Goal: Task Accomplishment & Management: Manage account settings

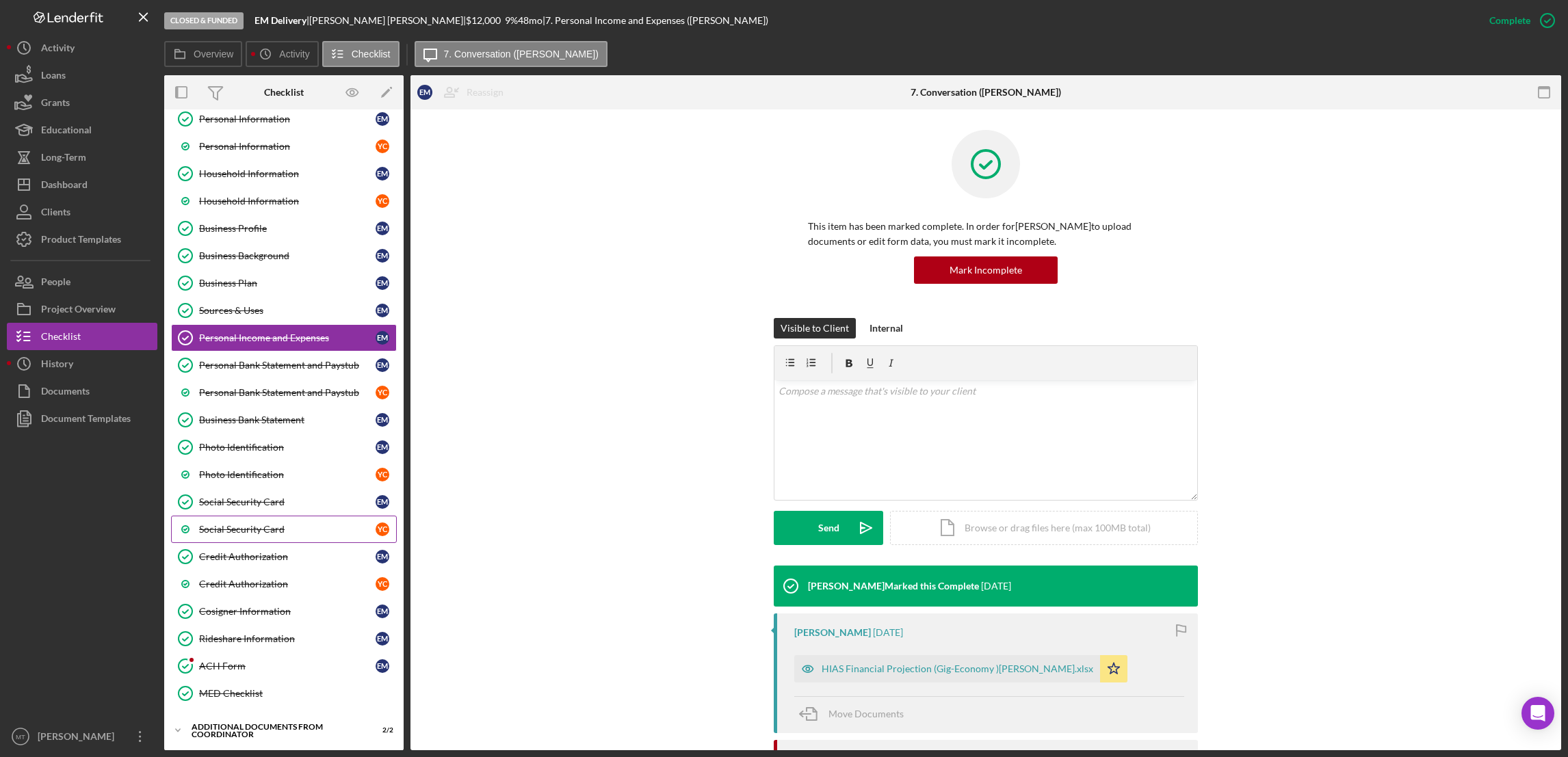
scroll to position [103, 0]
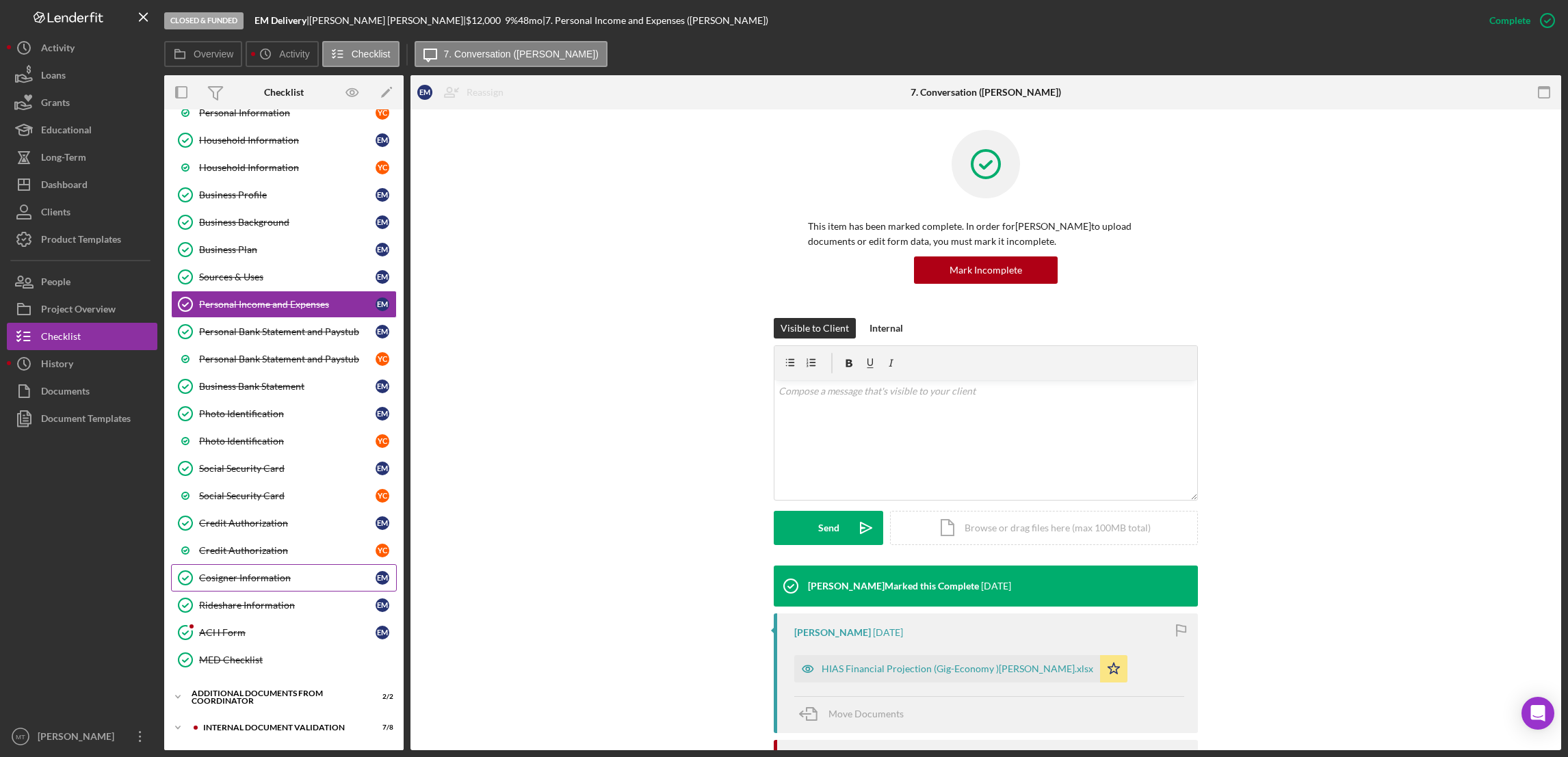
click at [252, 582] on div "Cosigner Information" at bounding box center [287, 578] width 176 height 11
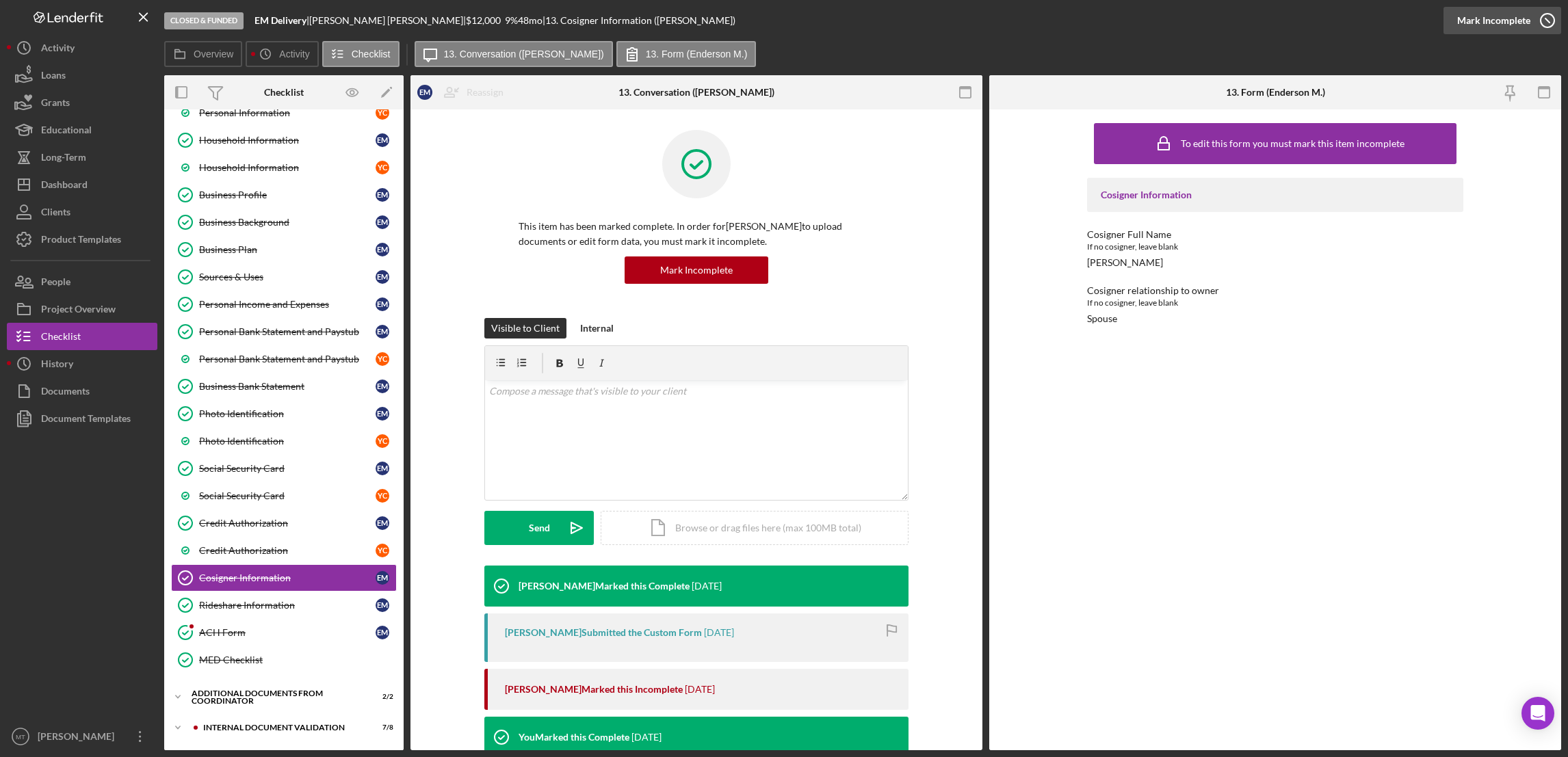
click at [1171, 20] on div "Mark Incomplete" at bounding box center [1493, 20] width 73 height 27
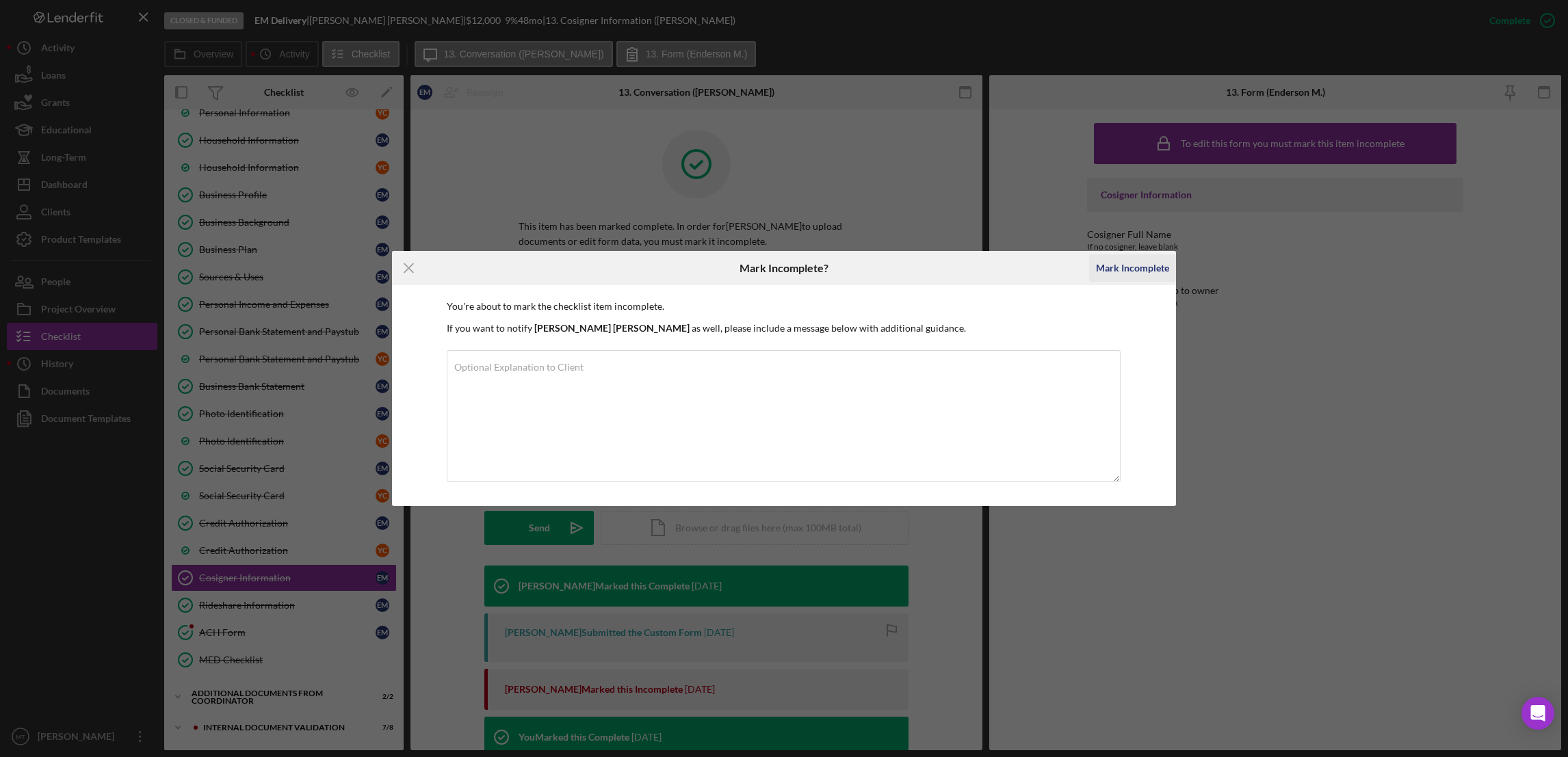
click at [1122, 268] on div "Mark Incomplete" at bounding box center [1132, 268] width 73 height 27
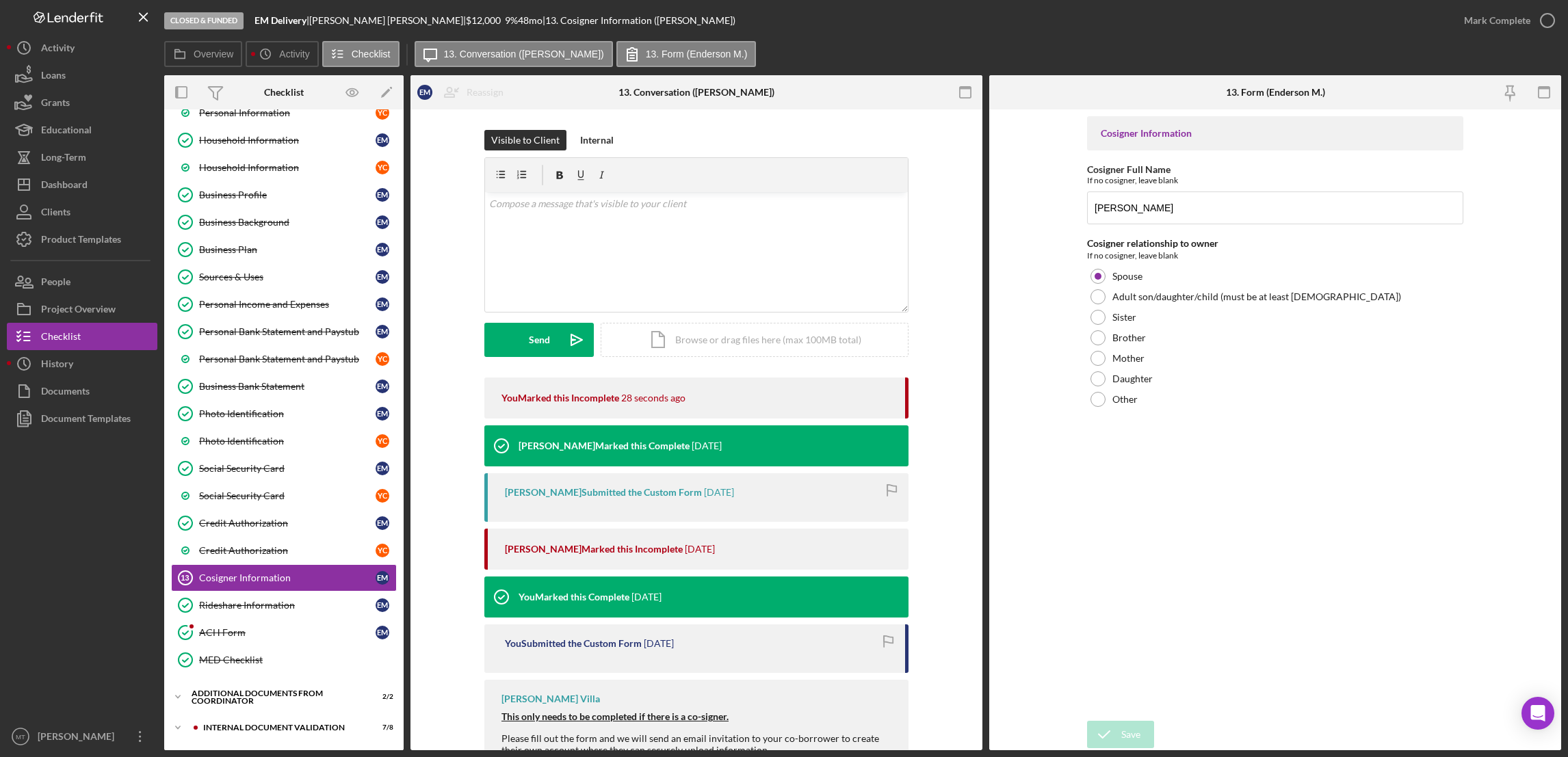
scroll to position [49, 0]
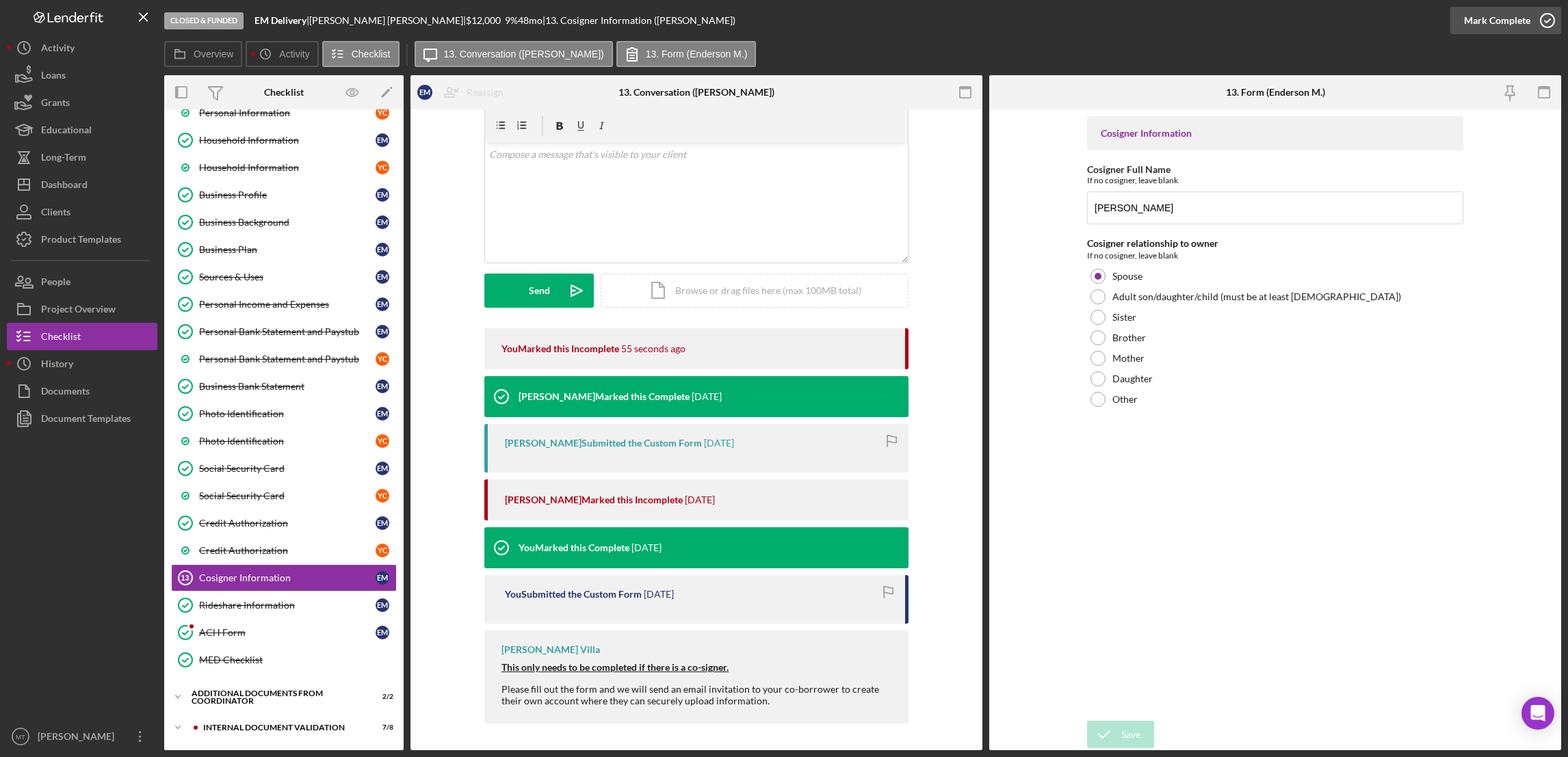
click at [1171, 21] on div "Mark Complete" at bounding box center [1497, 20] width 67 height 27
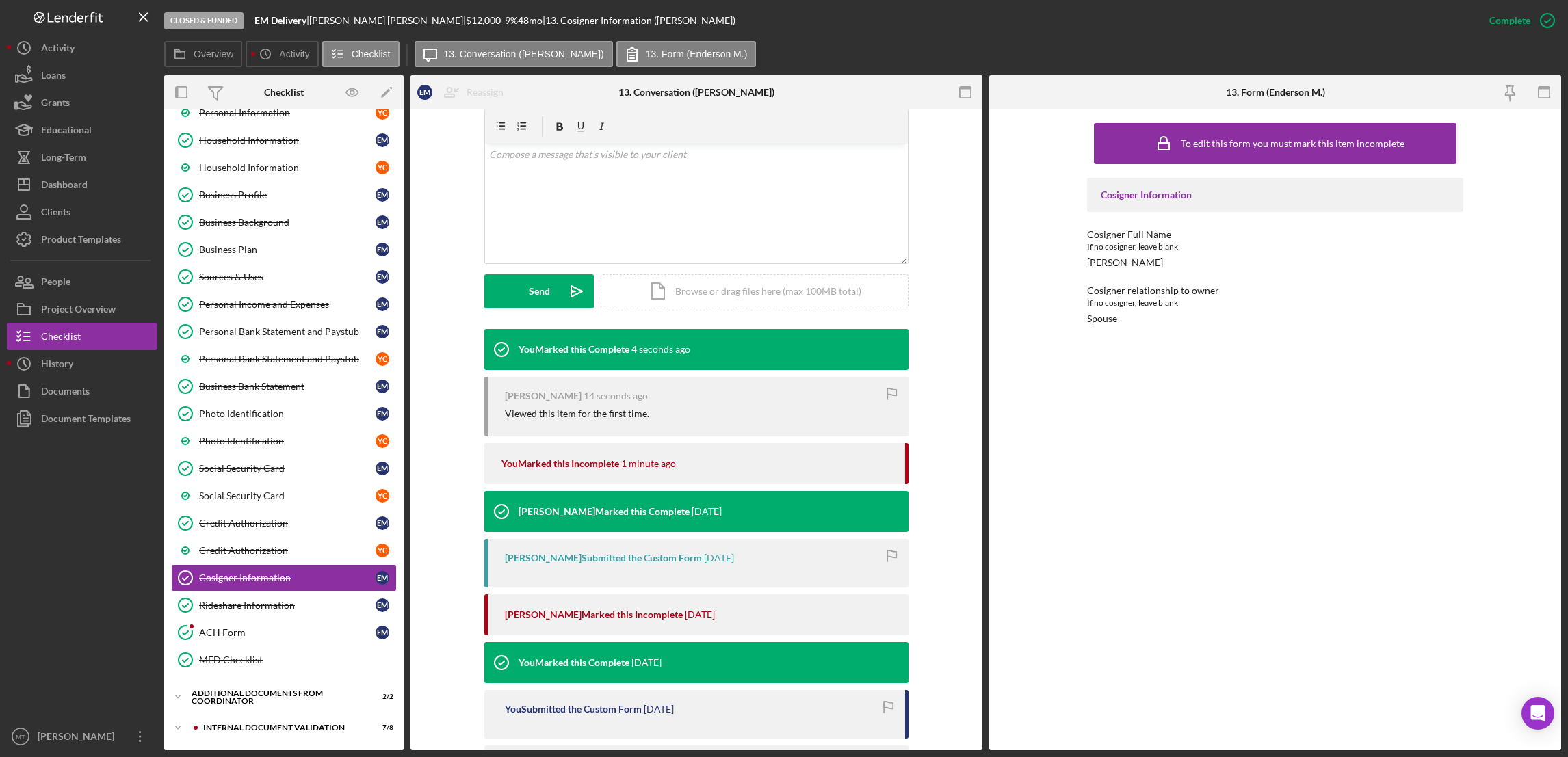
scroll to position [351, 0]
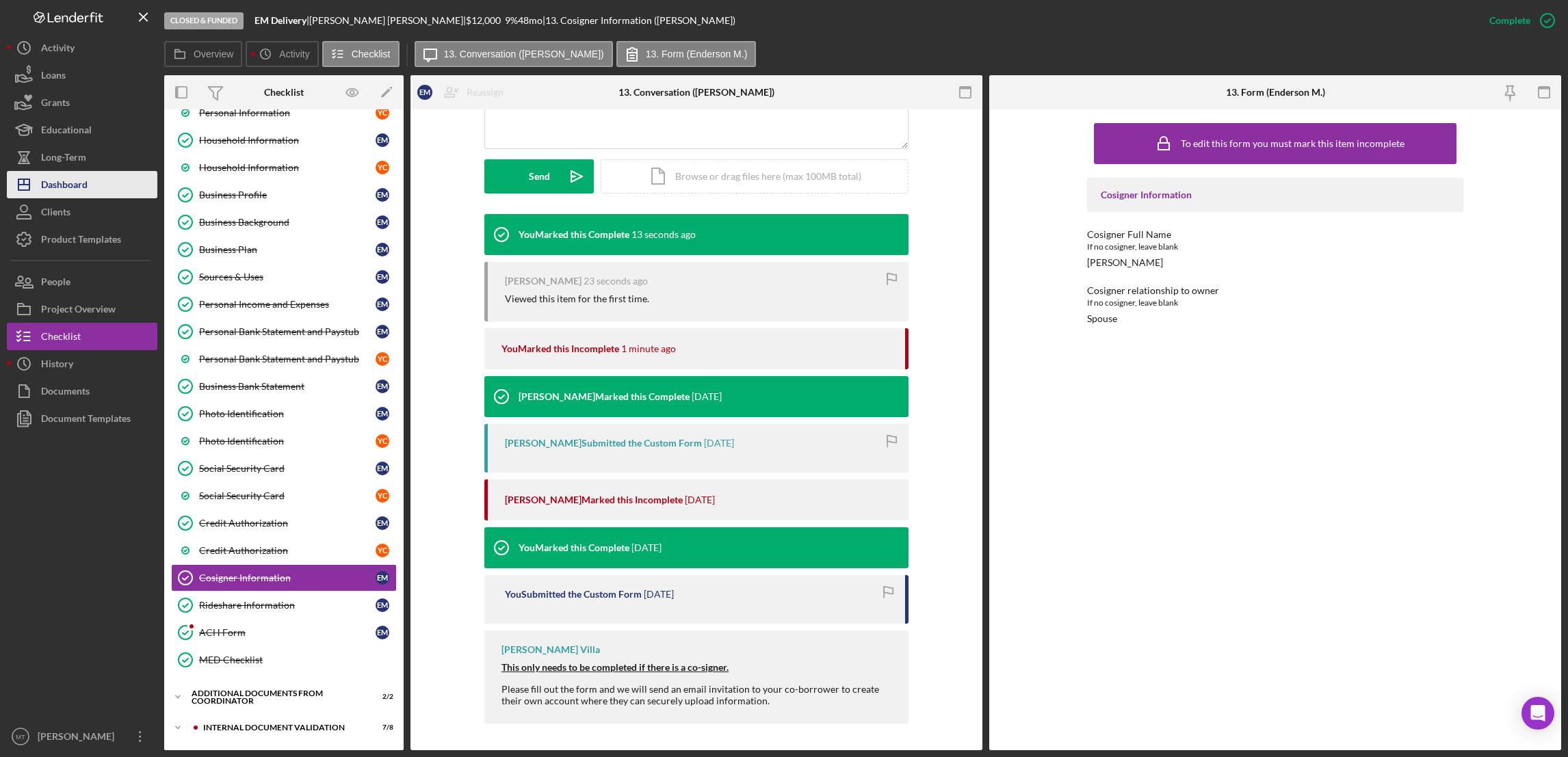
click at [94, 183] on button "Icon/Dashboard Dashboard" at bounding box center [82, 184] width 150 height 27
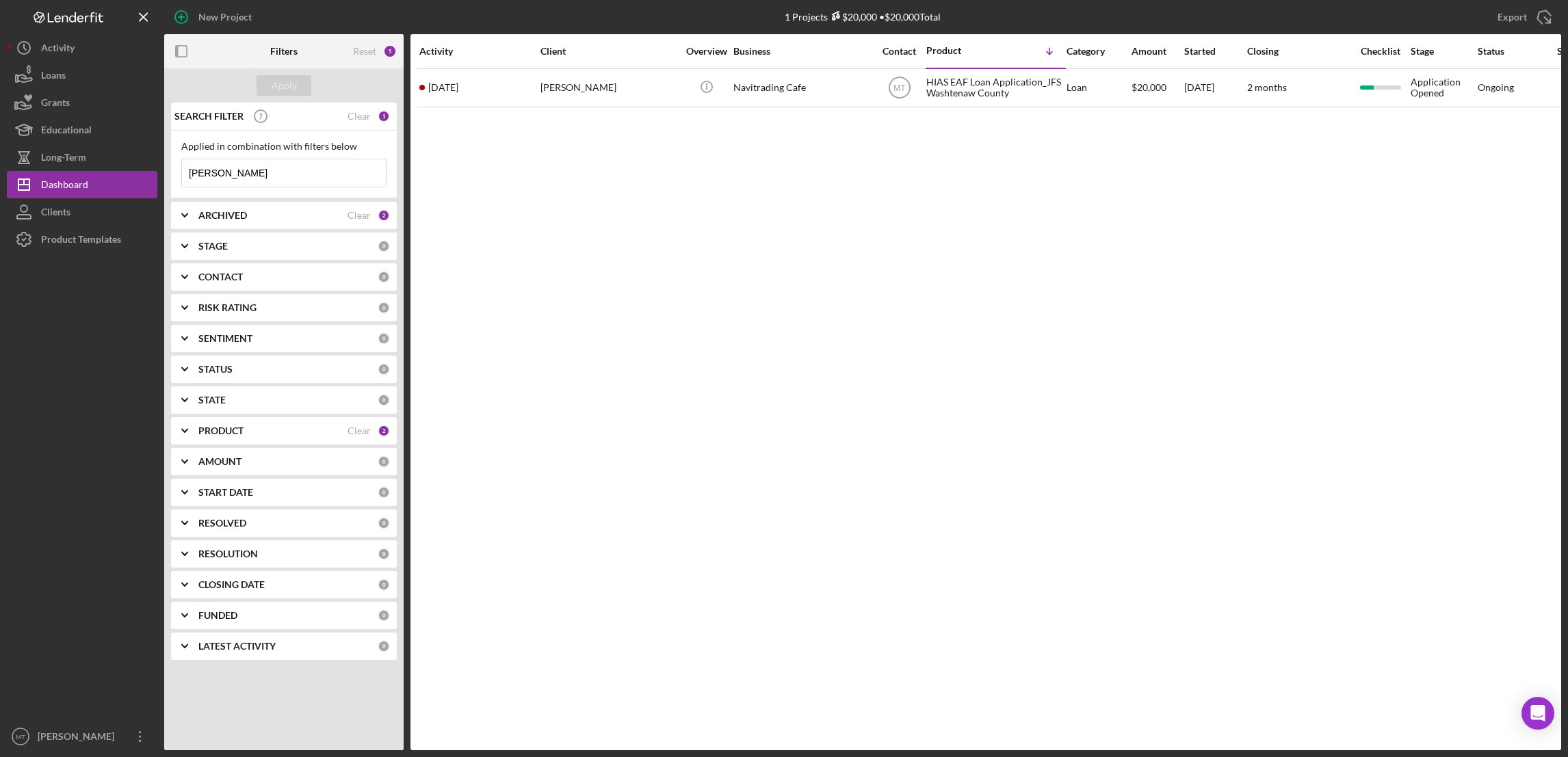
click at [273, 171] on input "[PERSON_NAME]" at bounding box center [284, 173] width 204 height 27
type input "I"
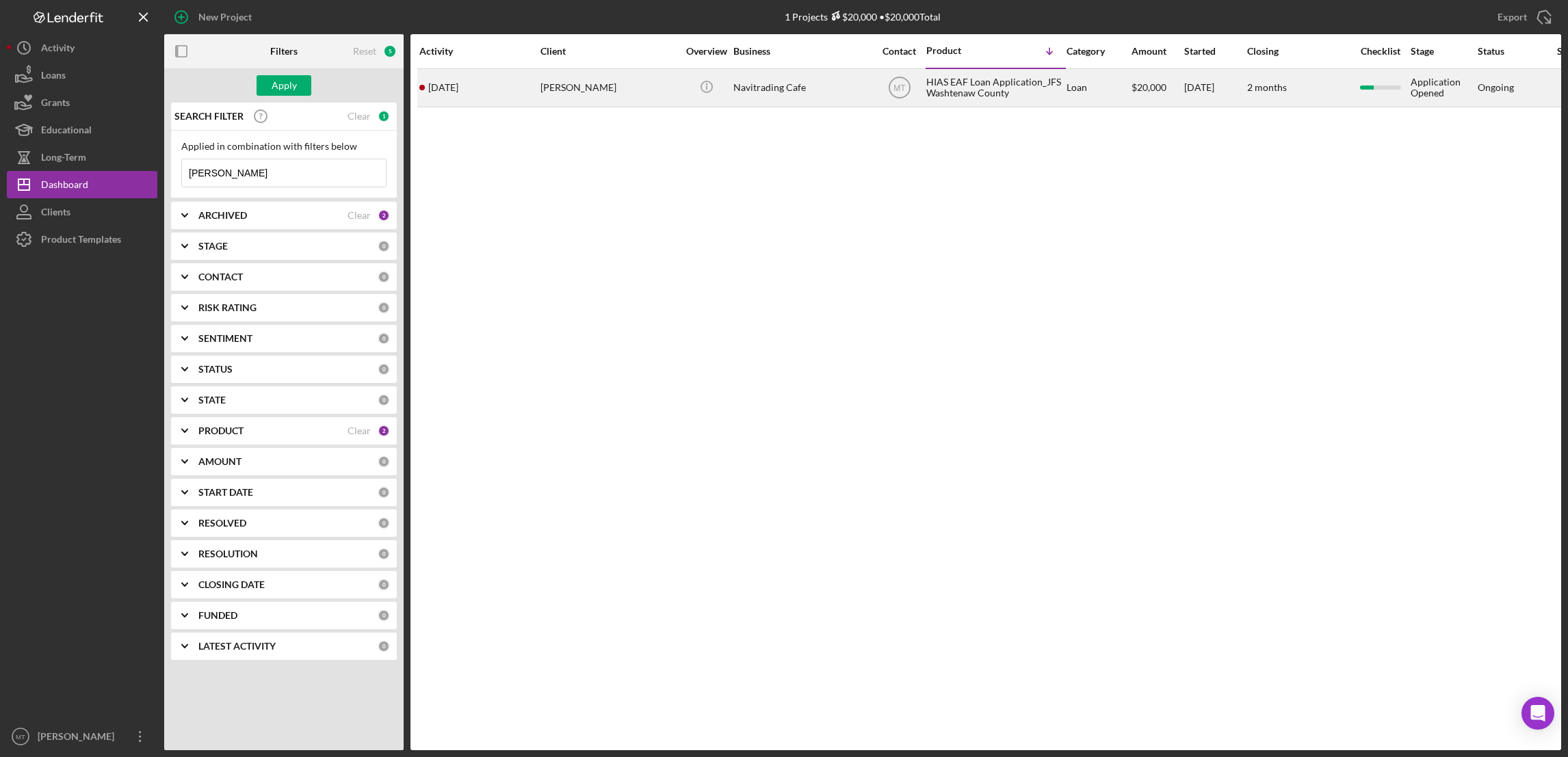
type input "[PERSON_NAME]"
click at [938, 85] on div "HIAS EAF Loan Application_JFS Washtenaw County" at bounding box center [994, 87] width 137 height 36
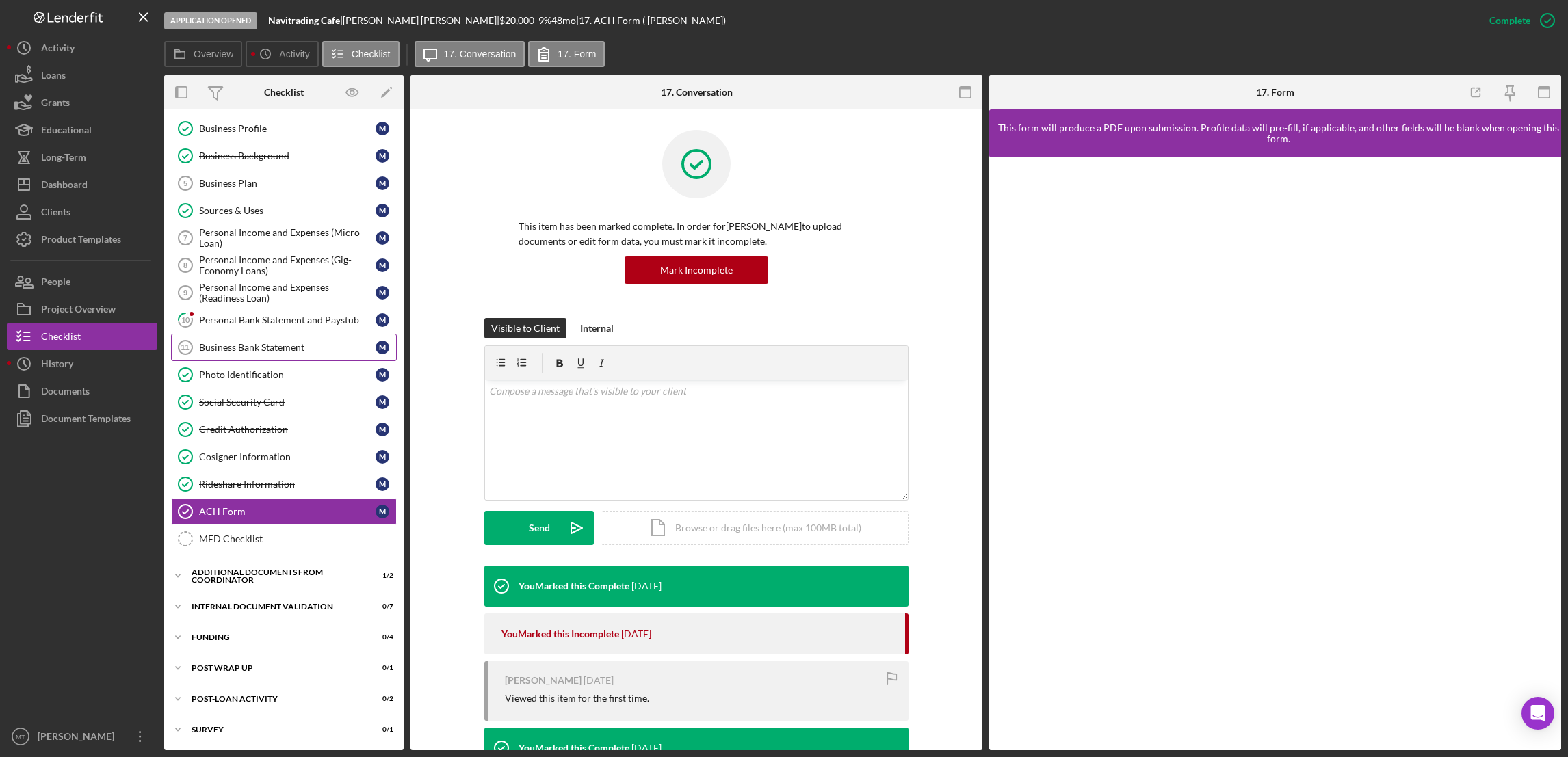
scroll to position [87, 0]
click at [242, 453] on div "Cosigner Information" at bounding box center [287, 456] width 176 height 11
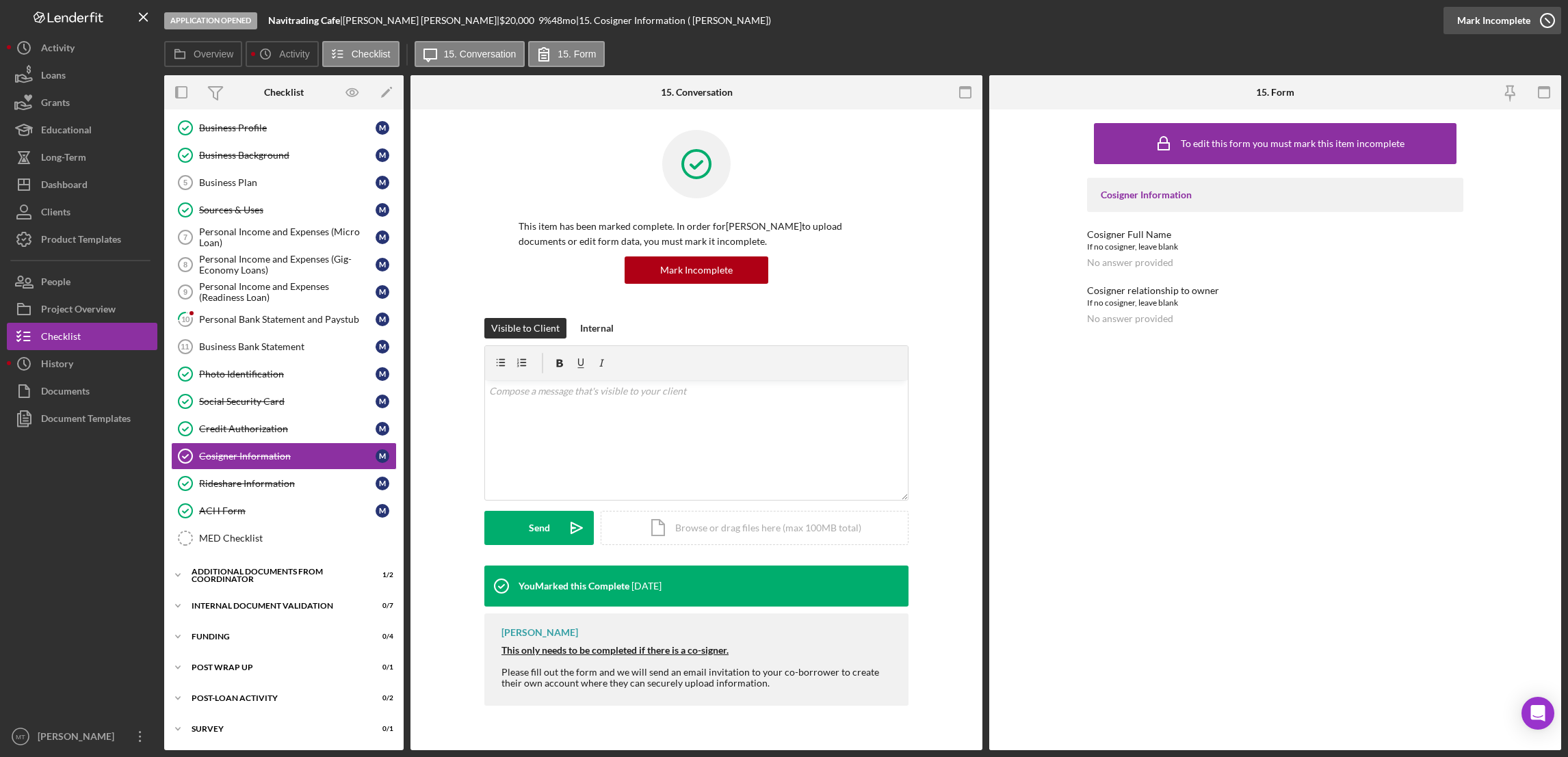
click at [1171, 15] on div "Mark Incomplete" at bounding box center [1493, 20] width 73 height 27
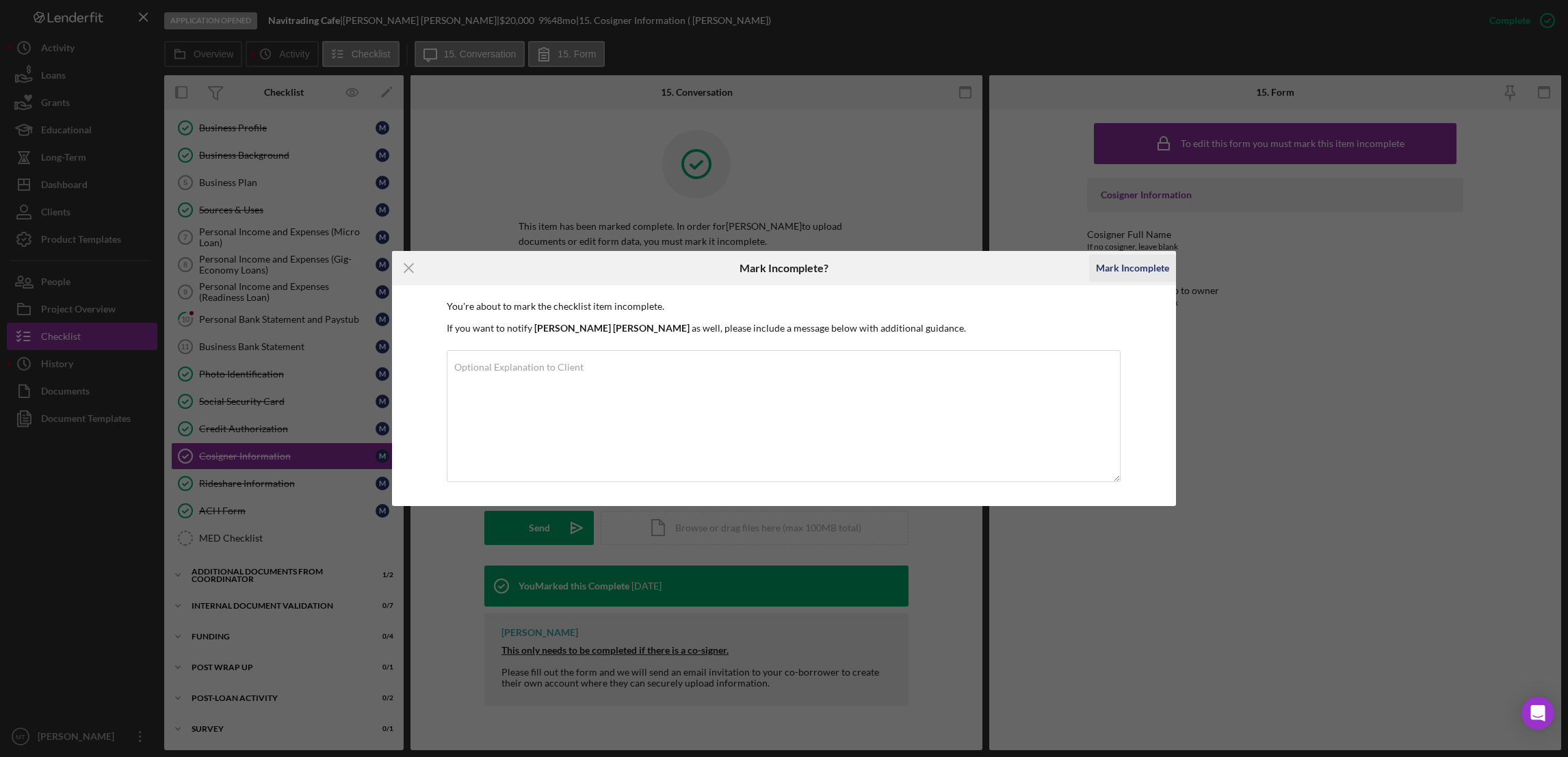
click at [1117, 265] on div "Mark Incomplete" at bounding box center [1132, 268] width 73 height 27
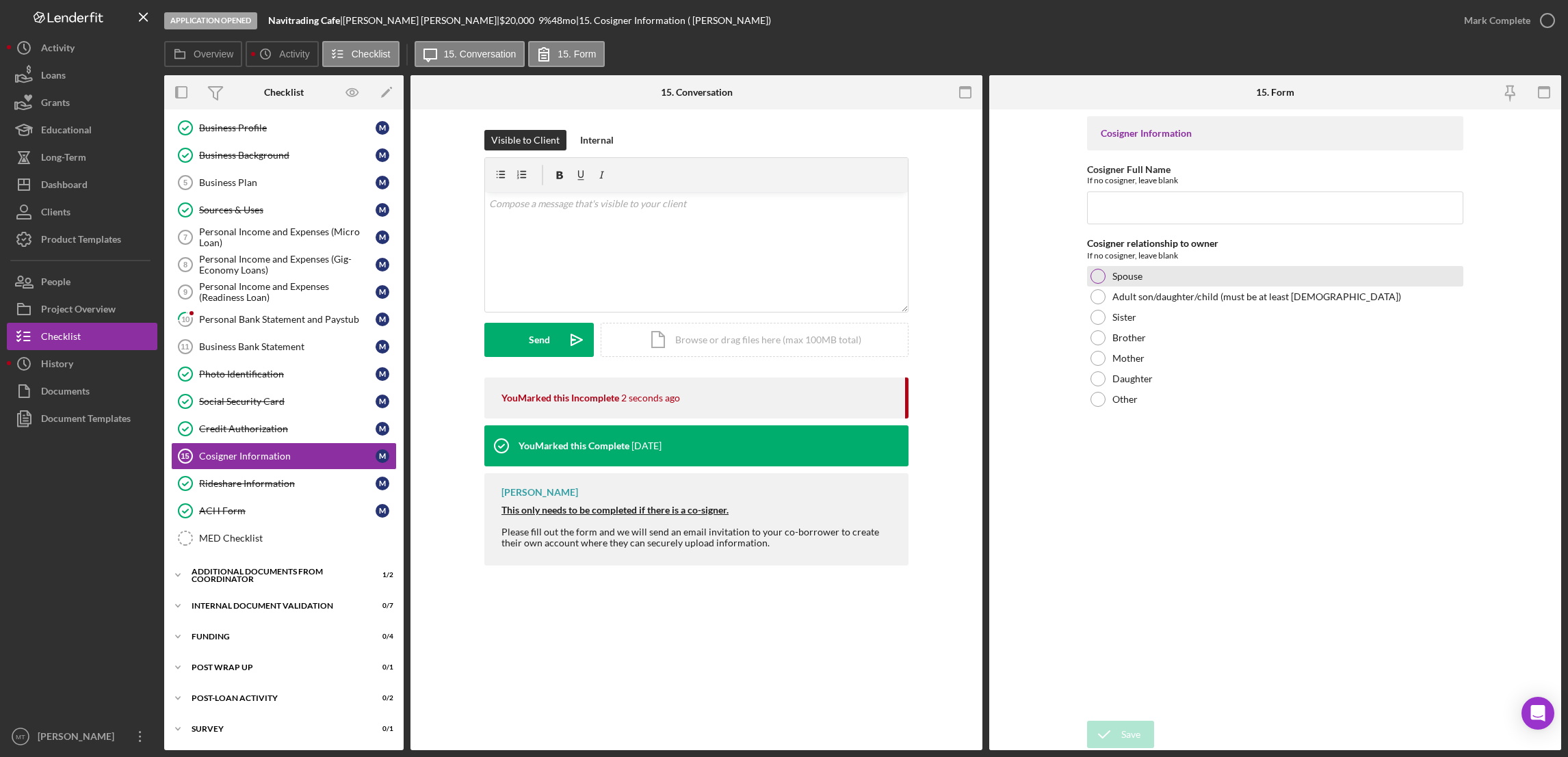
click at [1093, 274] on div at bounding box center [1098, 276] width 15 height 15
click at [1125, 208] on input "Cosigner Full Name" at bounding box center [1275, 208] width 376 height 33
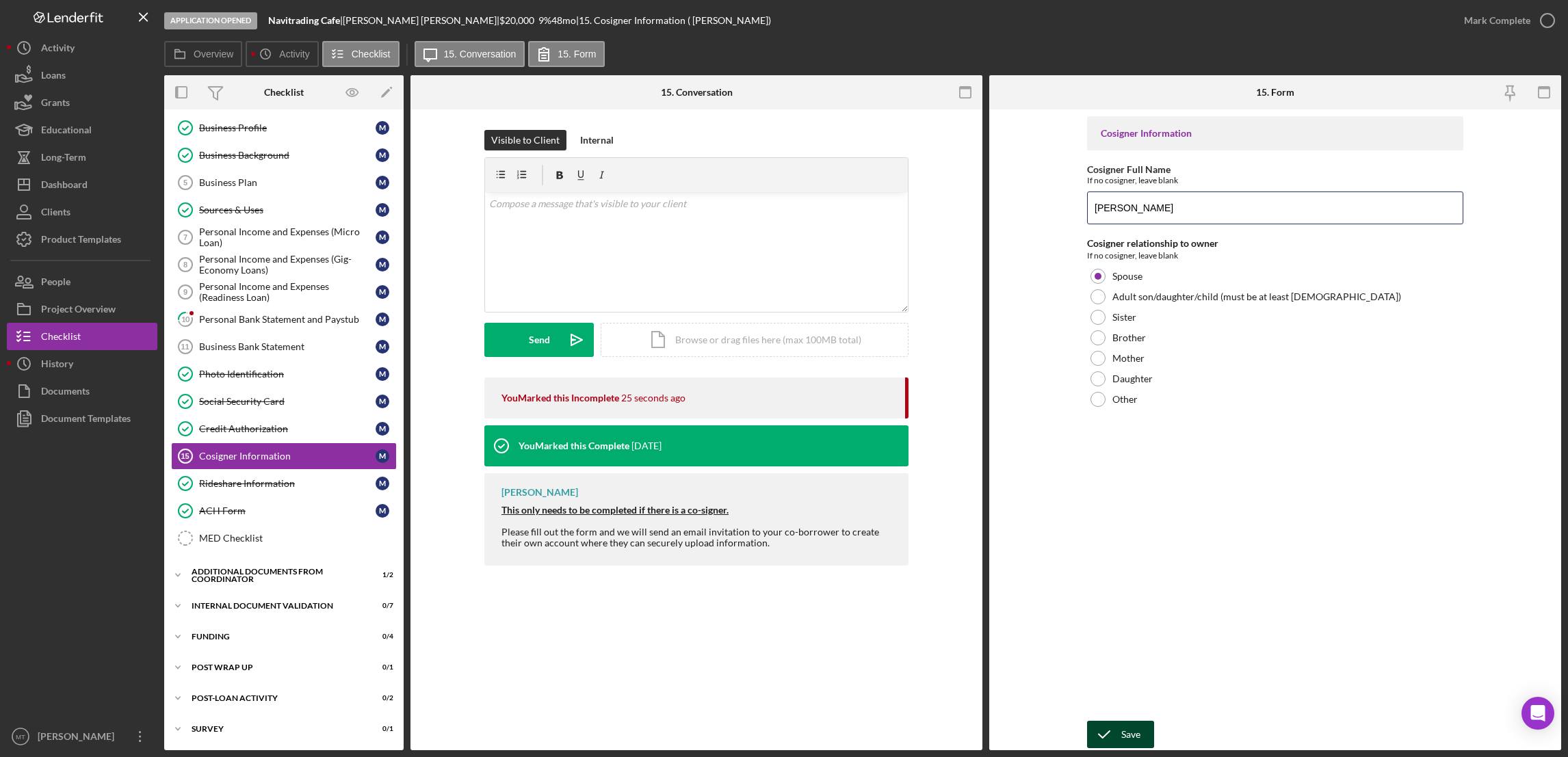
type input "[PERSON_NAME]"
click at [1114, 737] on icon "submit" at bounding box center [1104, 734] width 34 height 34
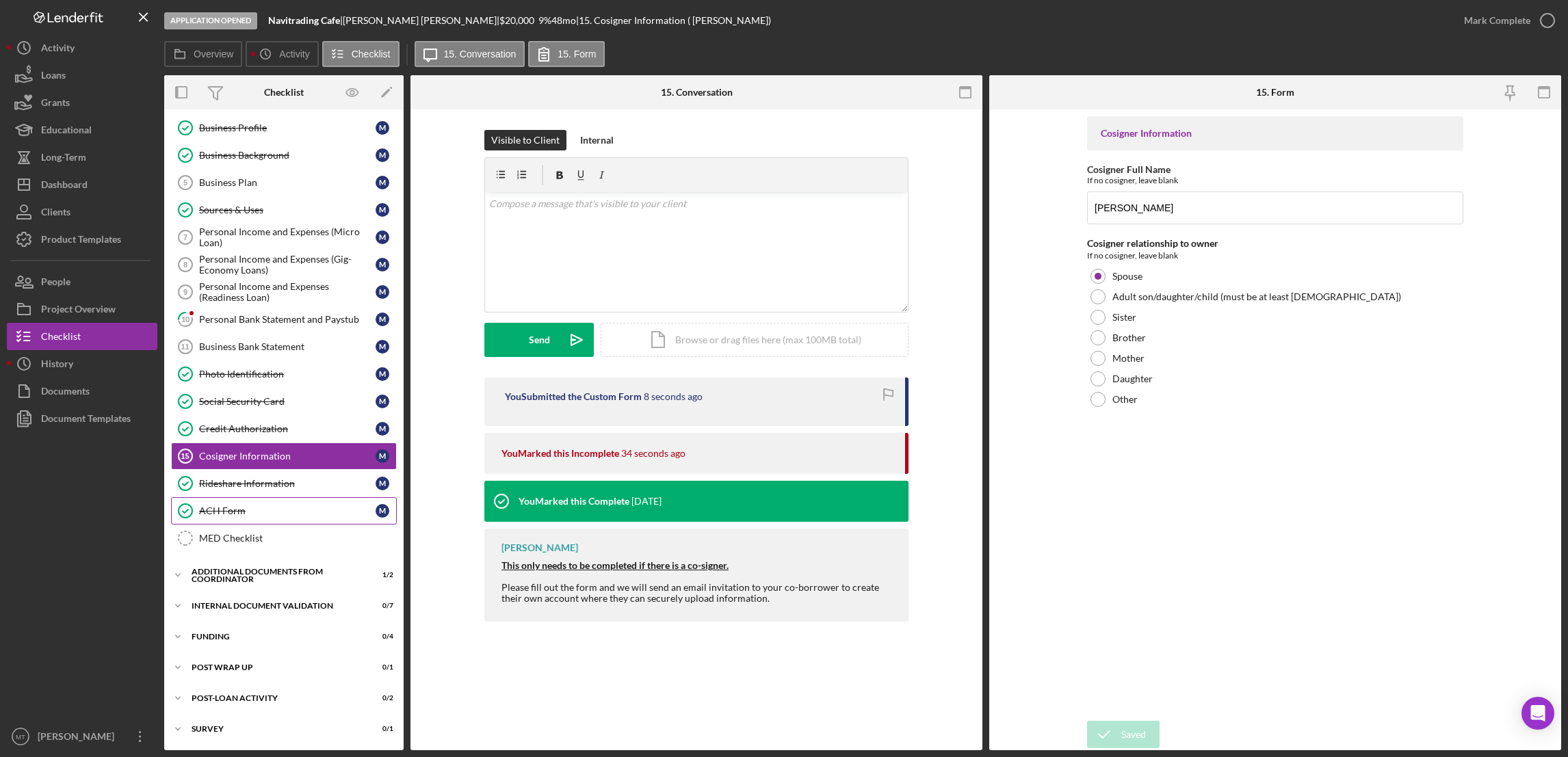
click at [226, 510] on div "ACH Form" at bounding box center [287, 510] width 176 height 11
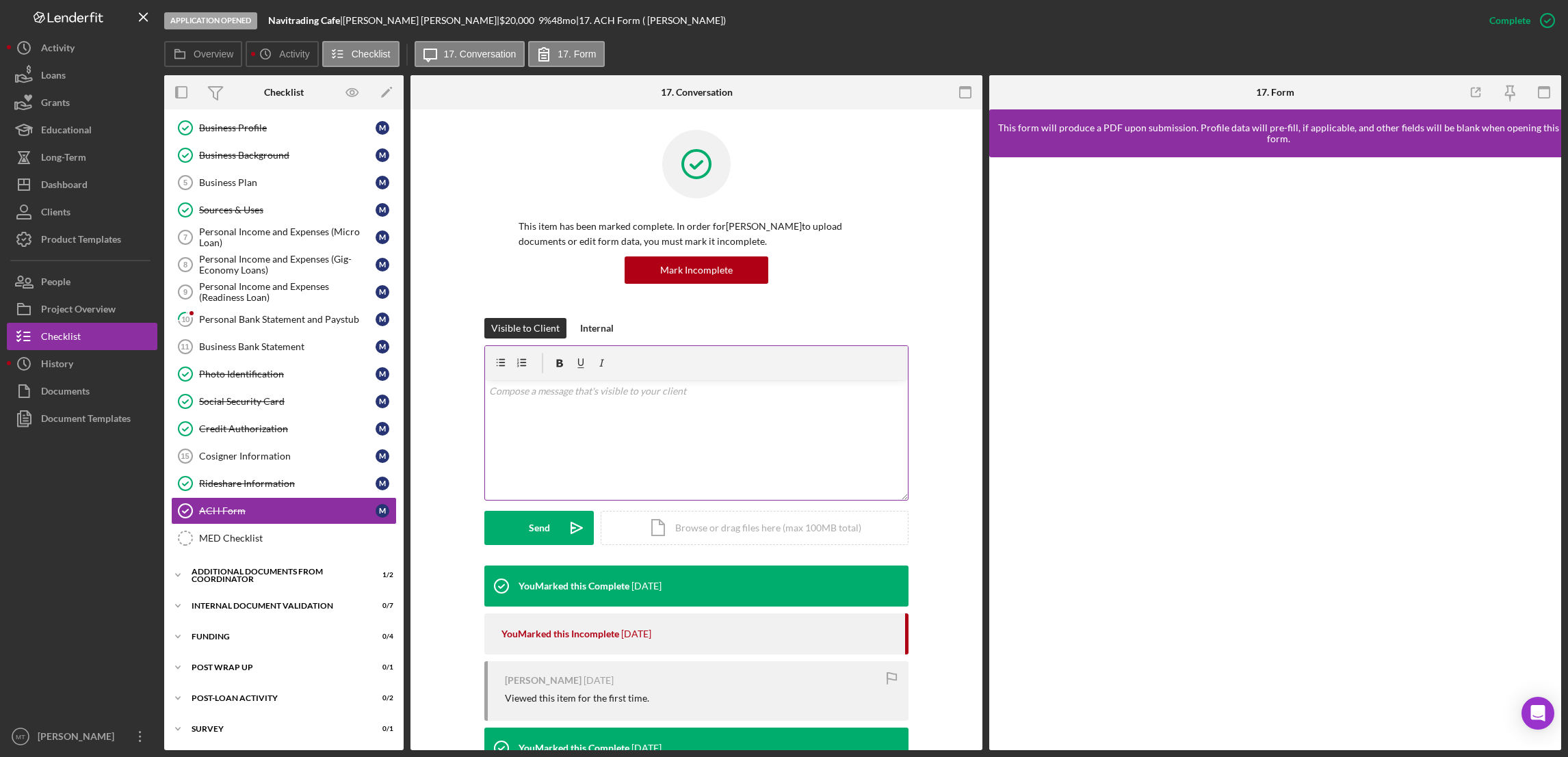
scroll to position [359, 0]
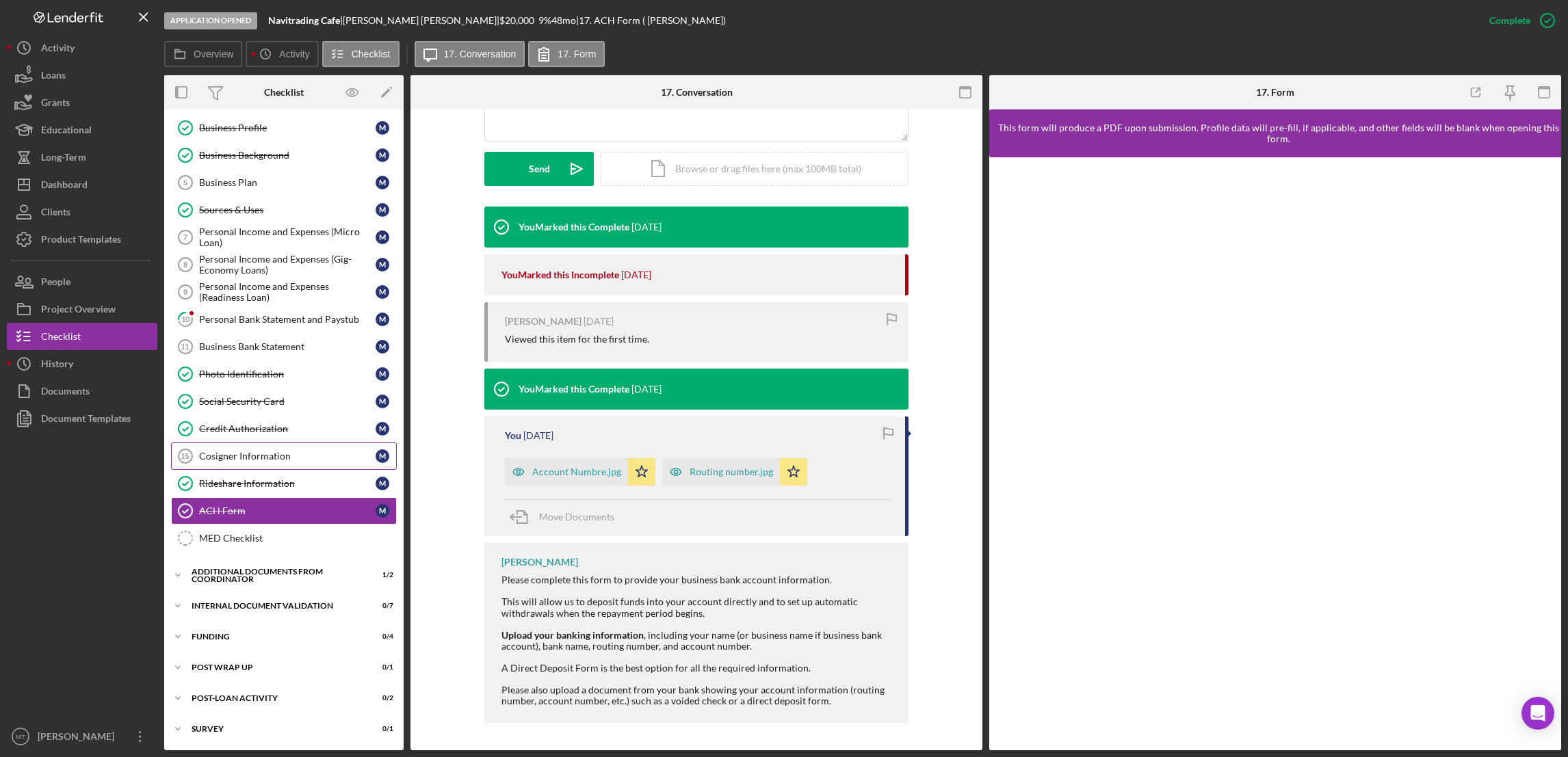
click at [249, 456] on div "Cosigner Information" at bounding box center [287, 456] width 176 height 11
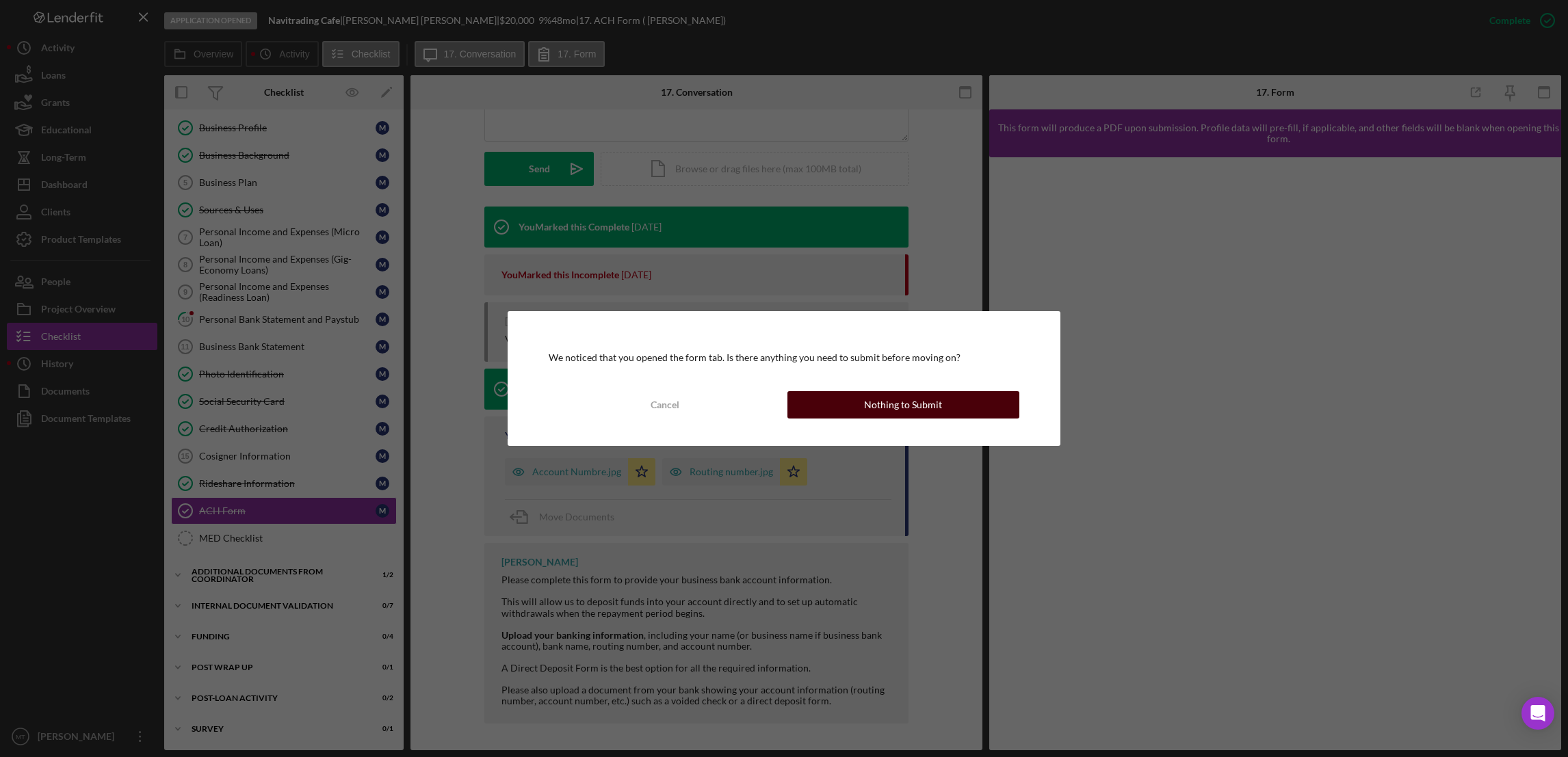
click at [806, 398] on button "Nothing to Submit" at bounding box center [903, 405] width 232 height 27
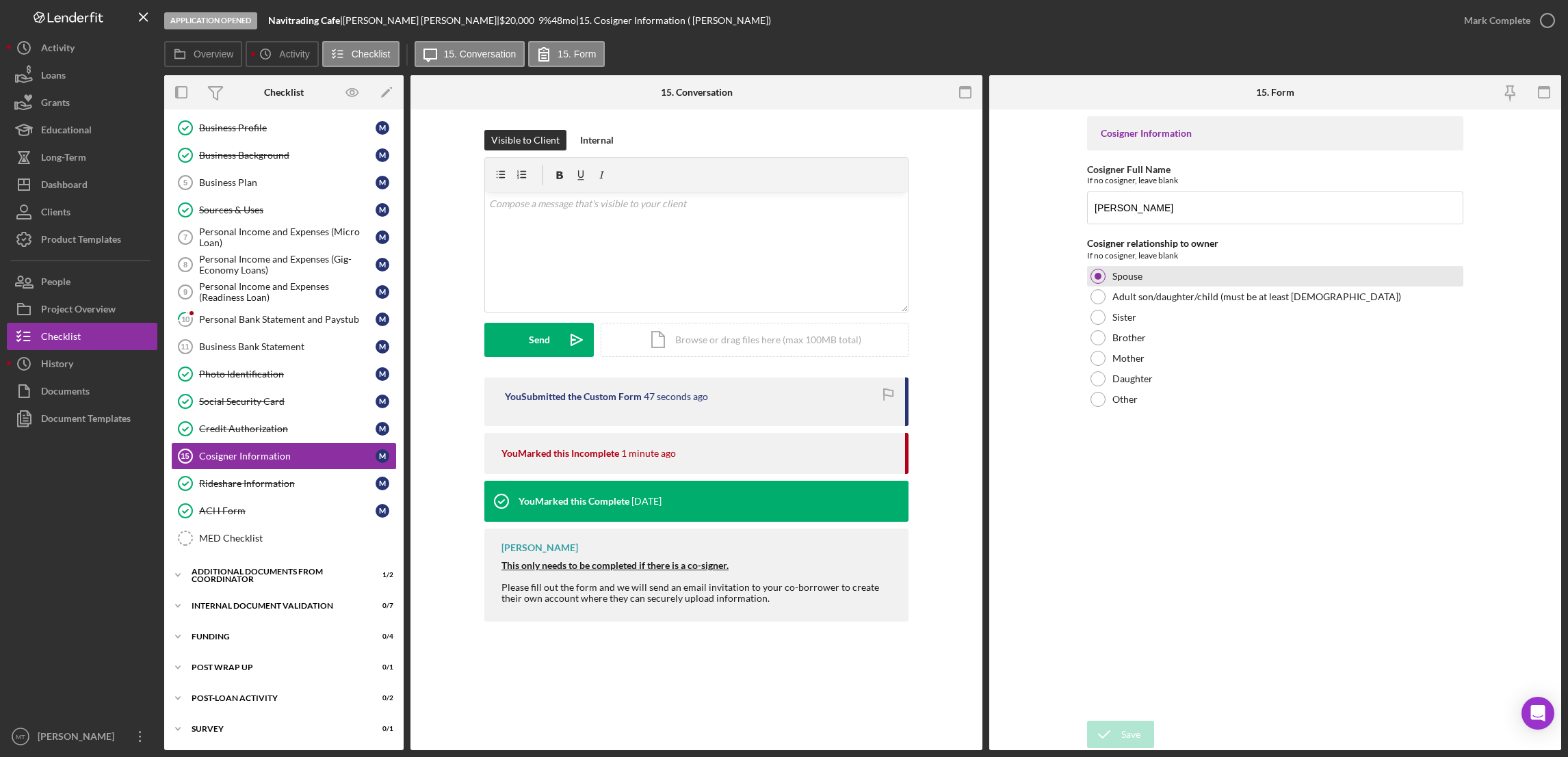
click at [1096, 280] on div at bounding box center [1098, 276] width 15 height 15
drag, startPoint x: 1153, startPoint y: 208, endPoint x: 1068, endPoint y: 210, distance: 85.0
click at [1068, 210] on form "Cosigner Information Cosigner Full Name If no cosigner, leave blank [PERSON_NAM…" at bounding box center [1275, 429] width 572 height 641
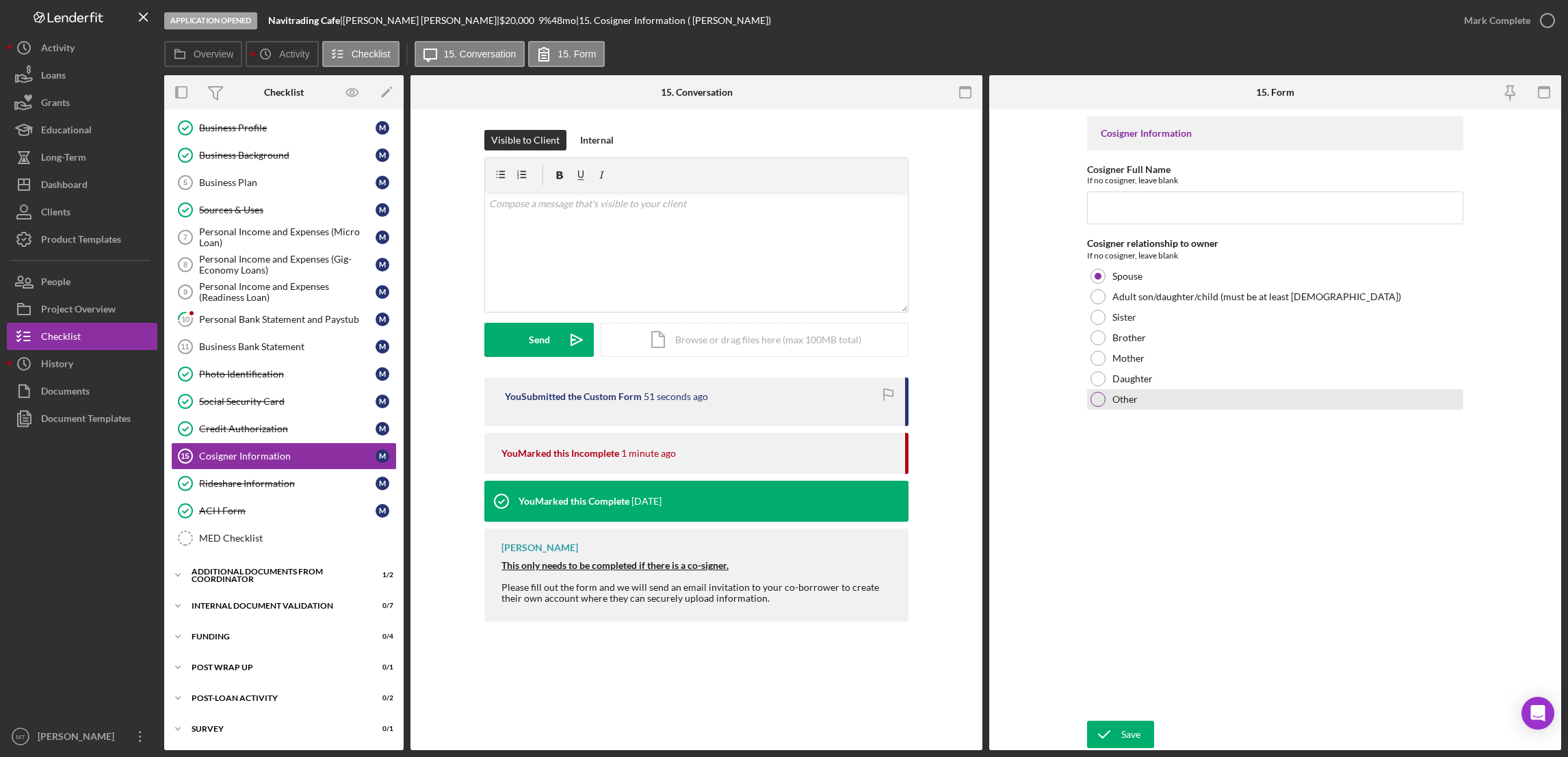
click at [1171, 407] on div "Other" at bounding box center [1275, 399] width 376 height 20
click at [1098, 402] on div at bounding box center [1097, 399] width 7 height 7
click at [1171, 14] on div "Mark Complete" at bounding box center [1497, 20] width 67 height 27
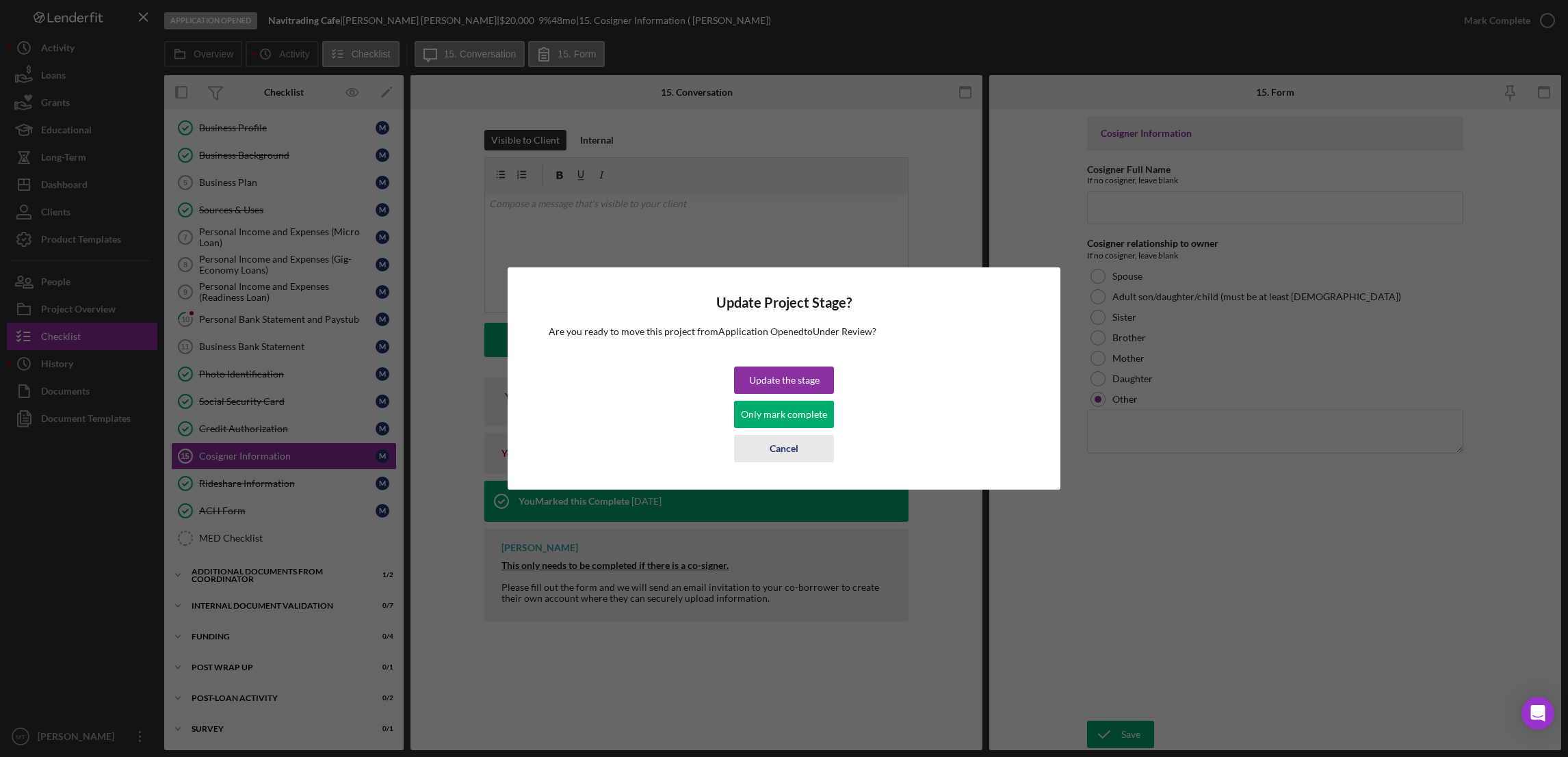
click at [783, 451] on div "Cancel" at bounding box center [784, 448] width 29 height 27
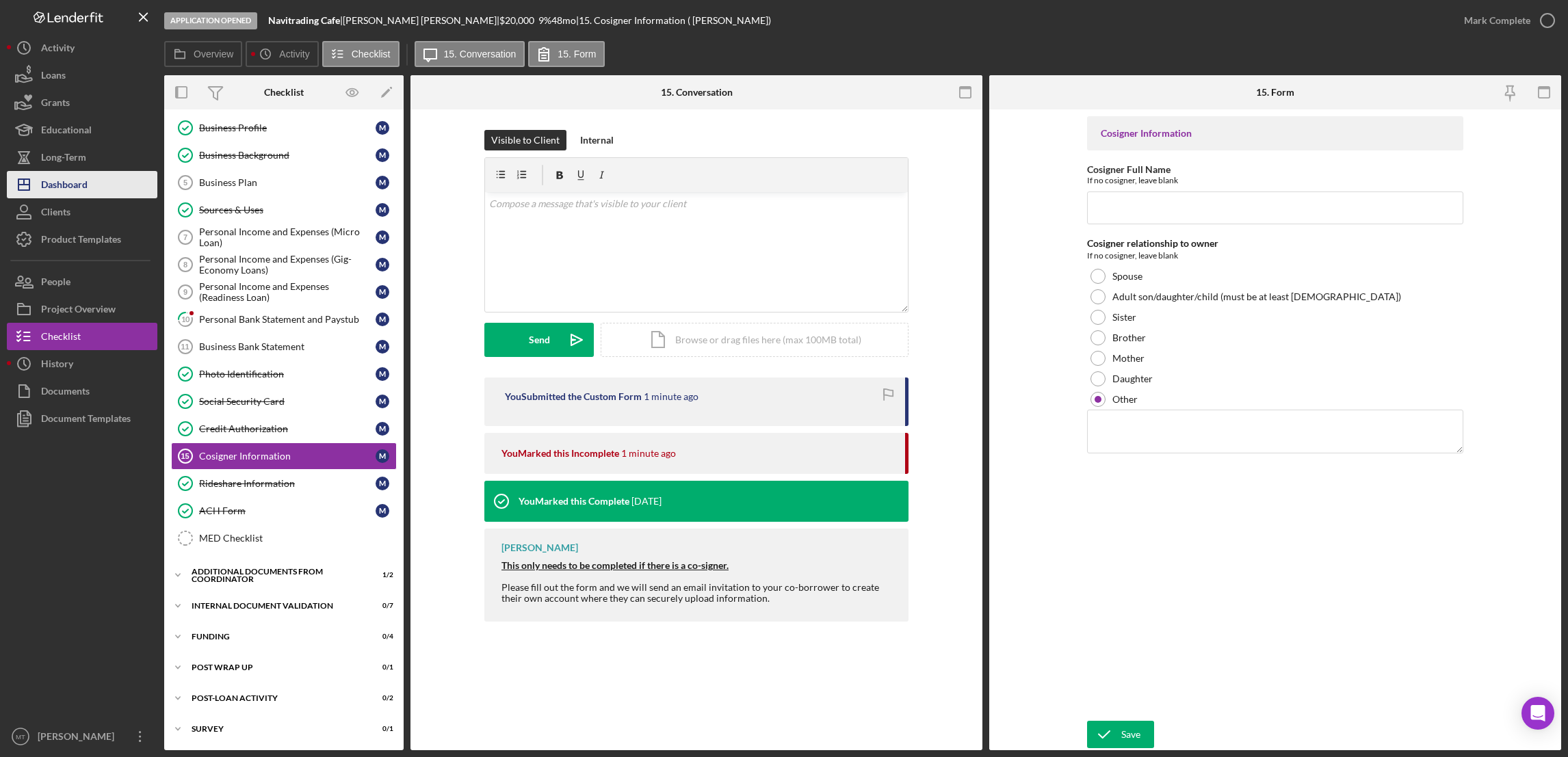
click at [73, 188] on div "Dashboard" at bounding box center [64, 186] width 46 height 31
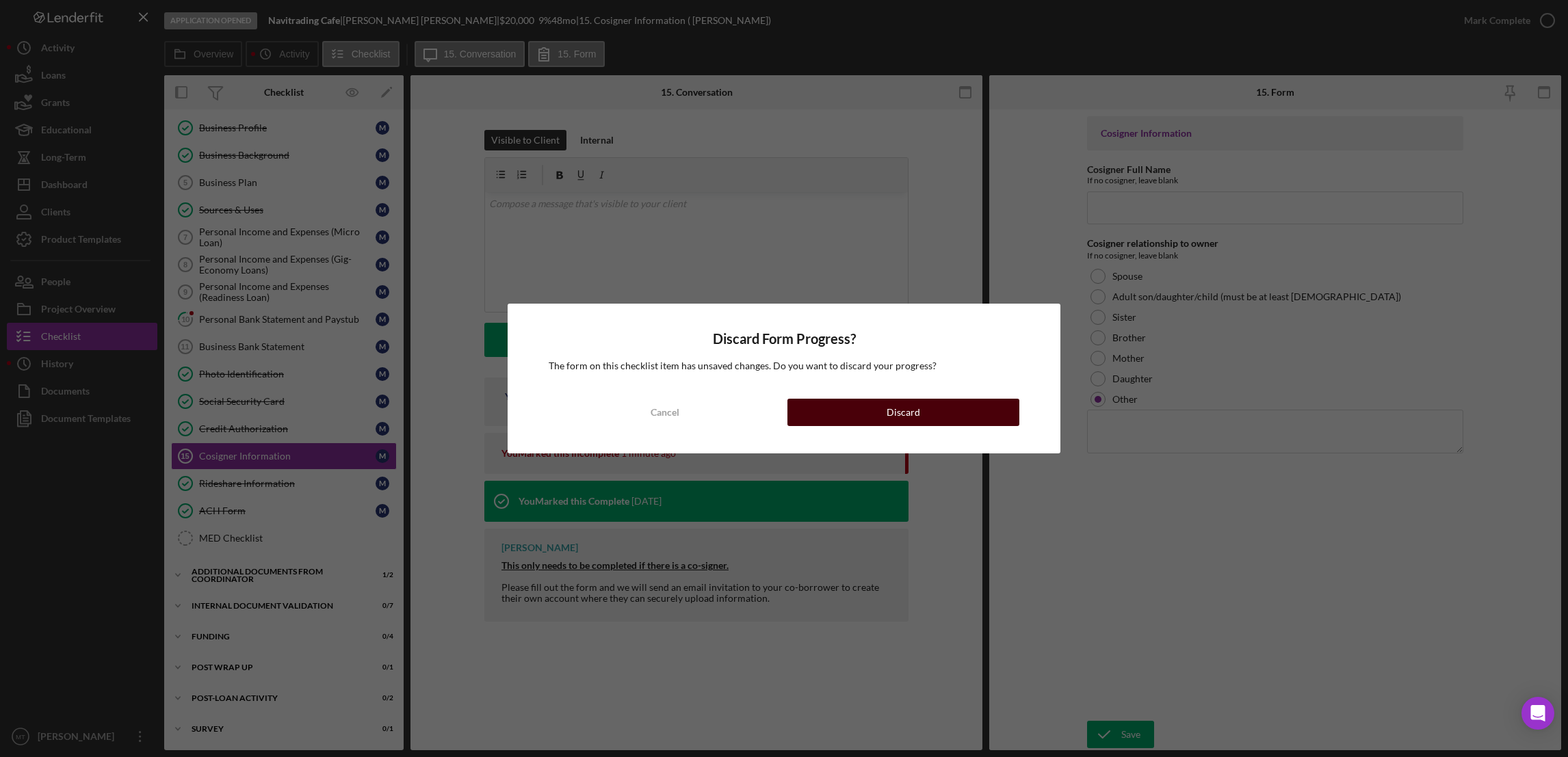
click at [887, 408] on div "Discard" at bounding box center [903, 412] width 33 height 27
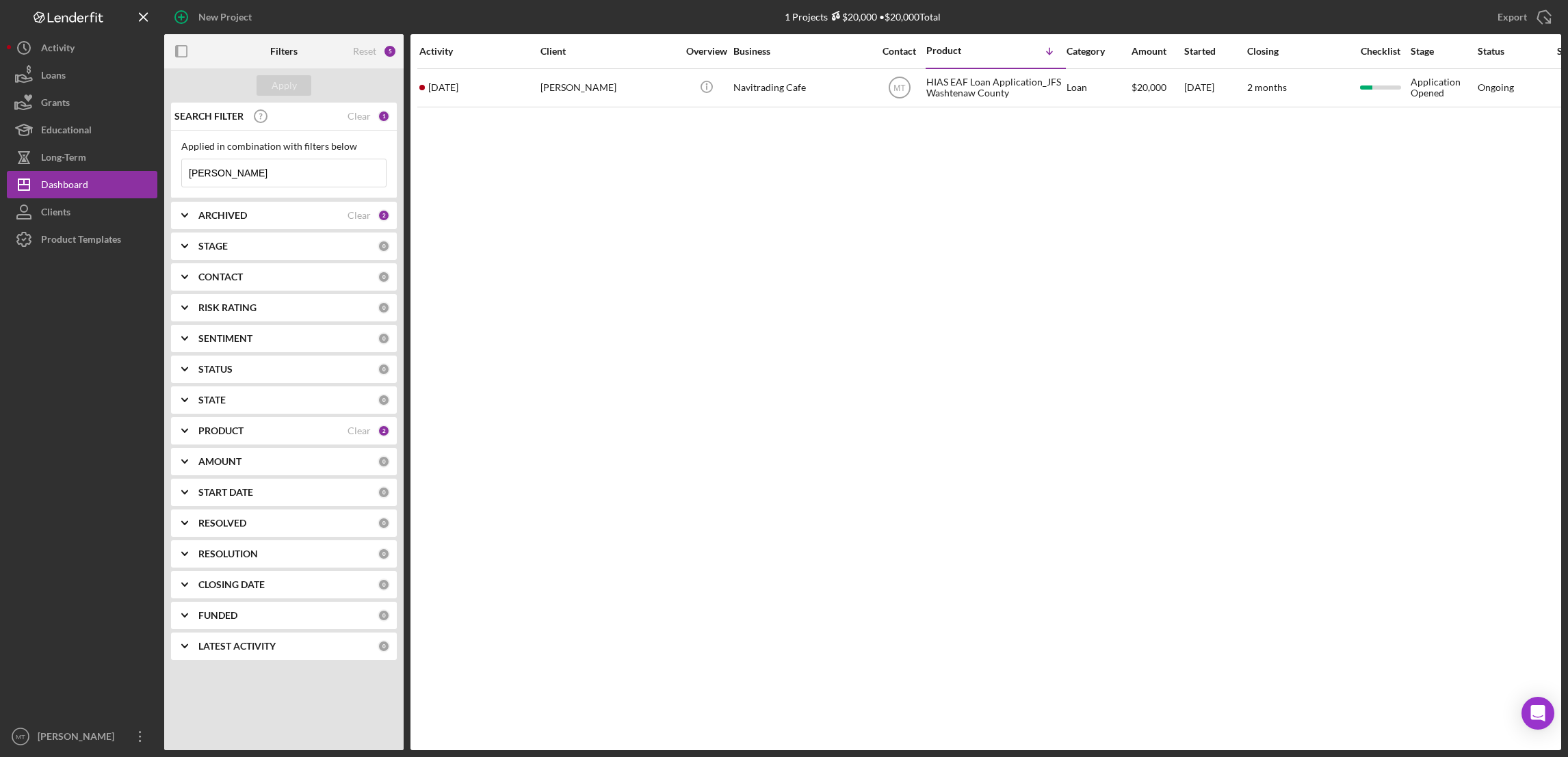
click at [229, 168] on input "[PERSON_NAME]" at bounding box center [284, 173] width 204 height 27
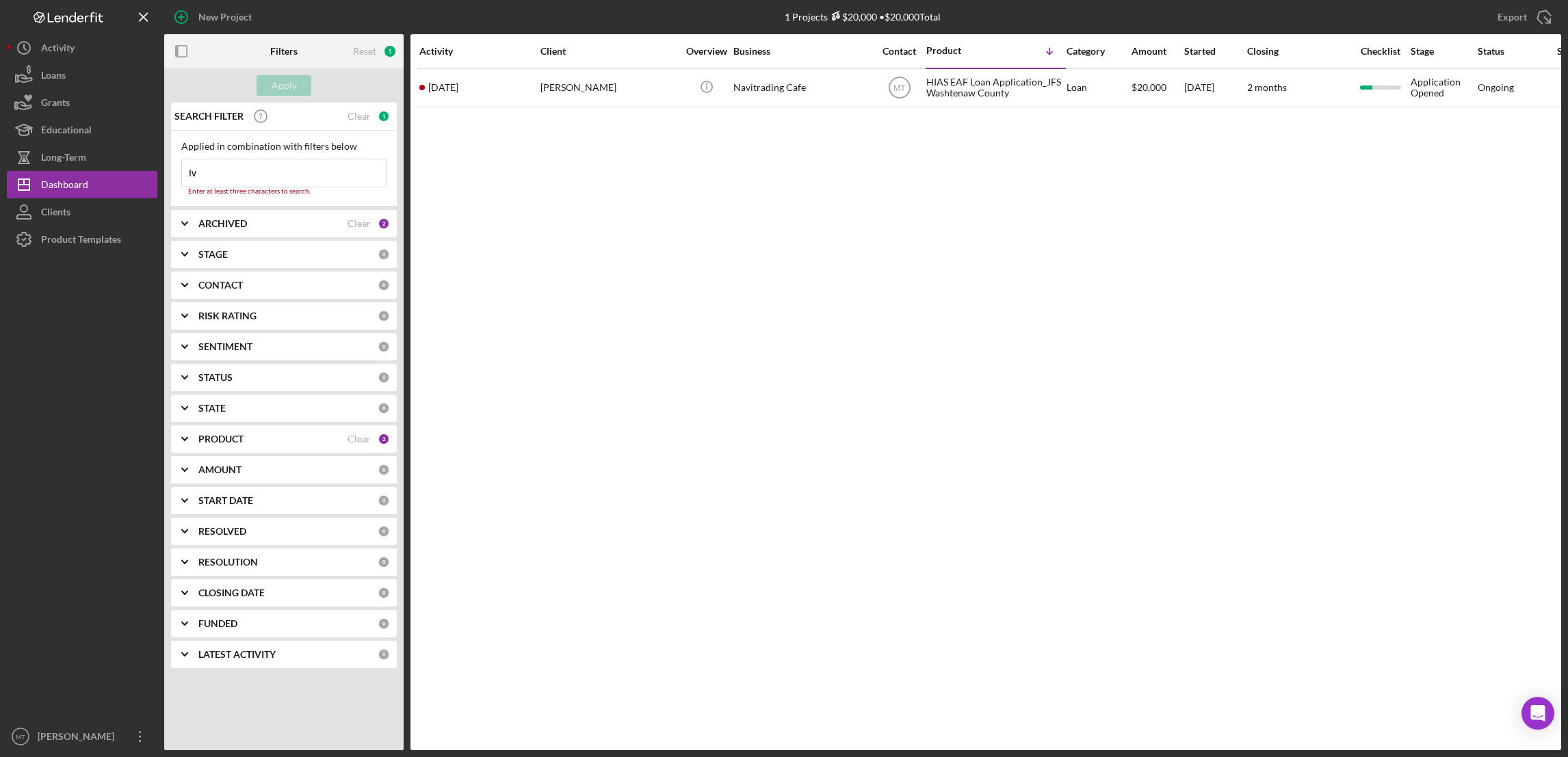
type input "I"
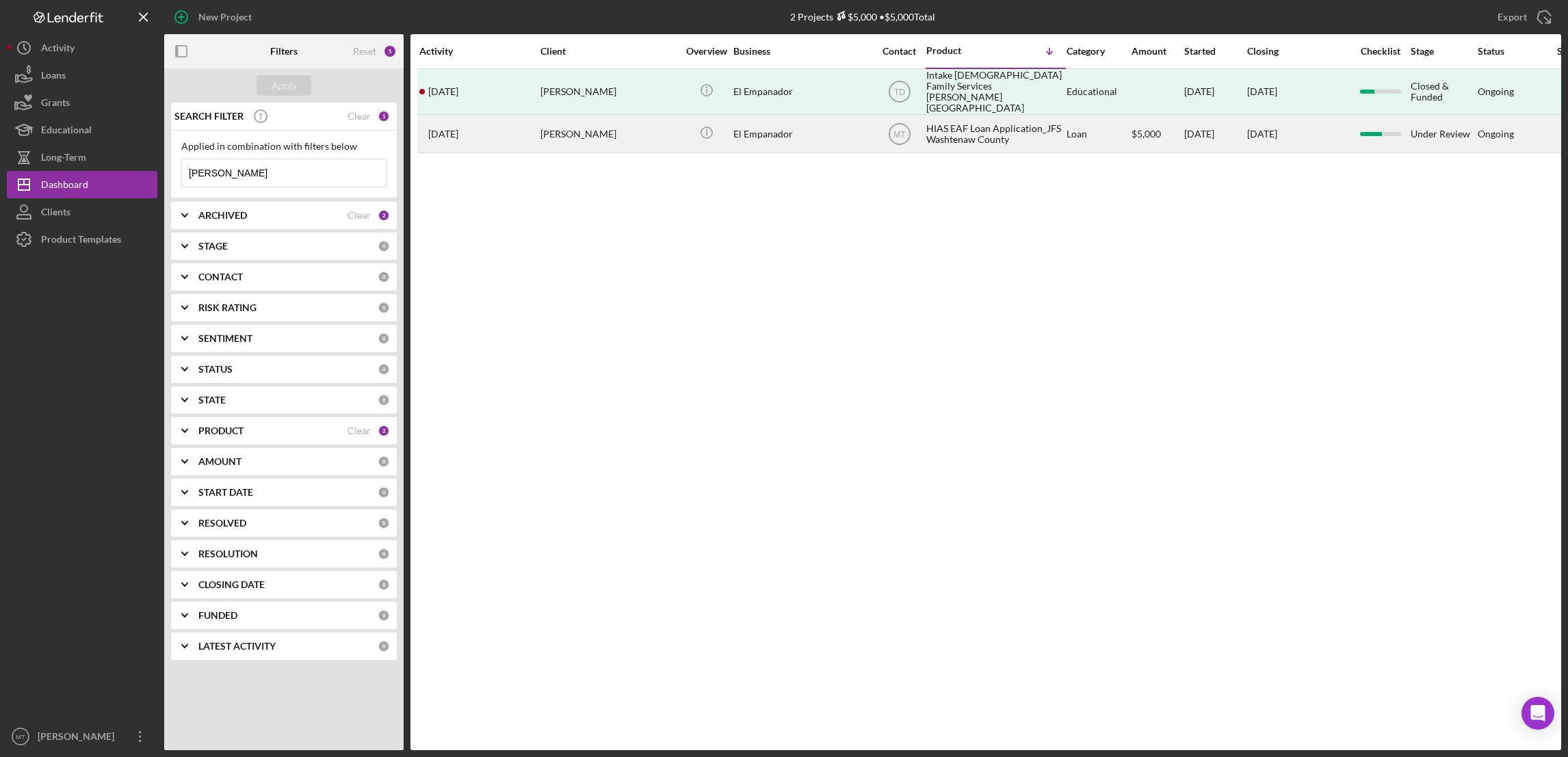
type input "[PERSON_NAME]"
click at [946, 132] on div "HIAS EAF Loan Application_JFS Washtenaw County" at bounding box center [994, 134] width 137 height 36
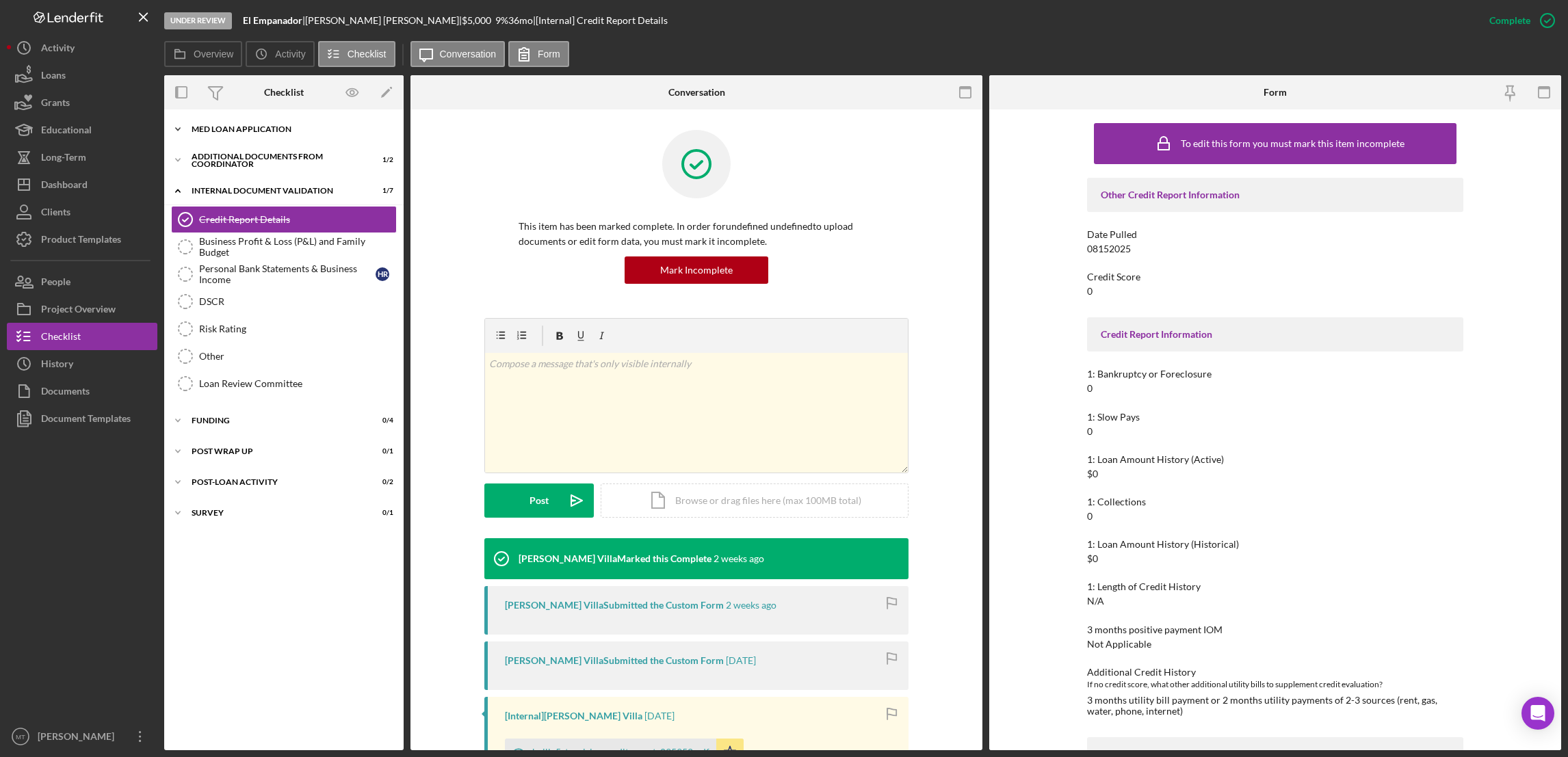
click at [240, 132] on div "MED Loan Application" at bounding box center [289, 129] width 195 height 8
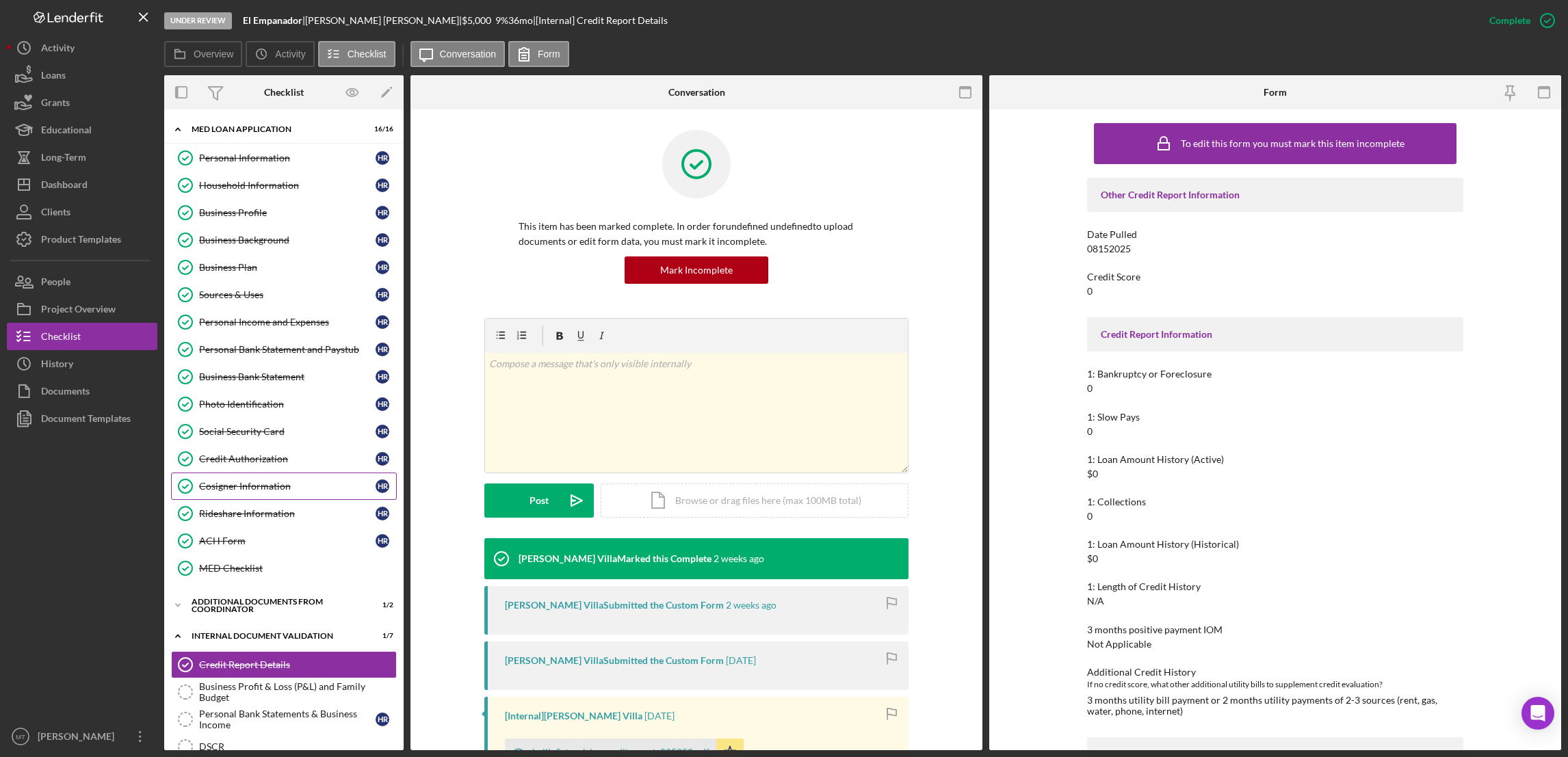
click at [250, 485] on div "Cosigner Information" at bounding box center [287, 486] width 176 height 11
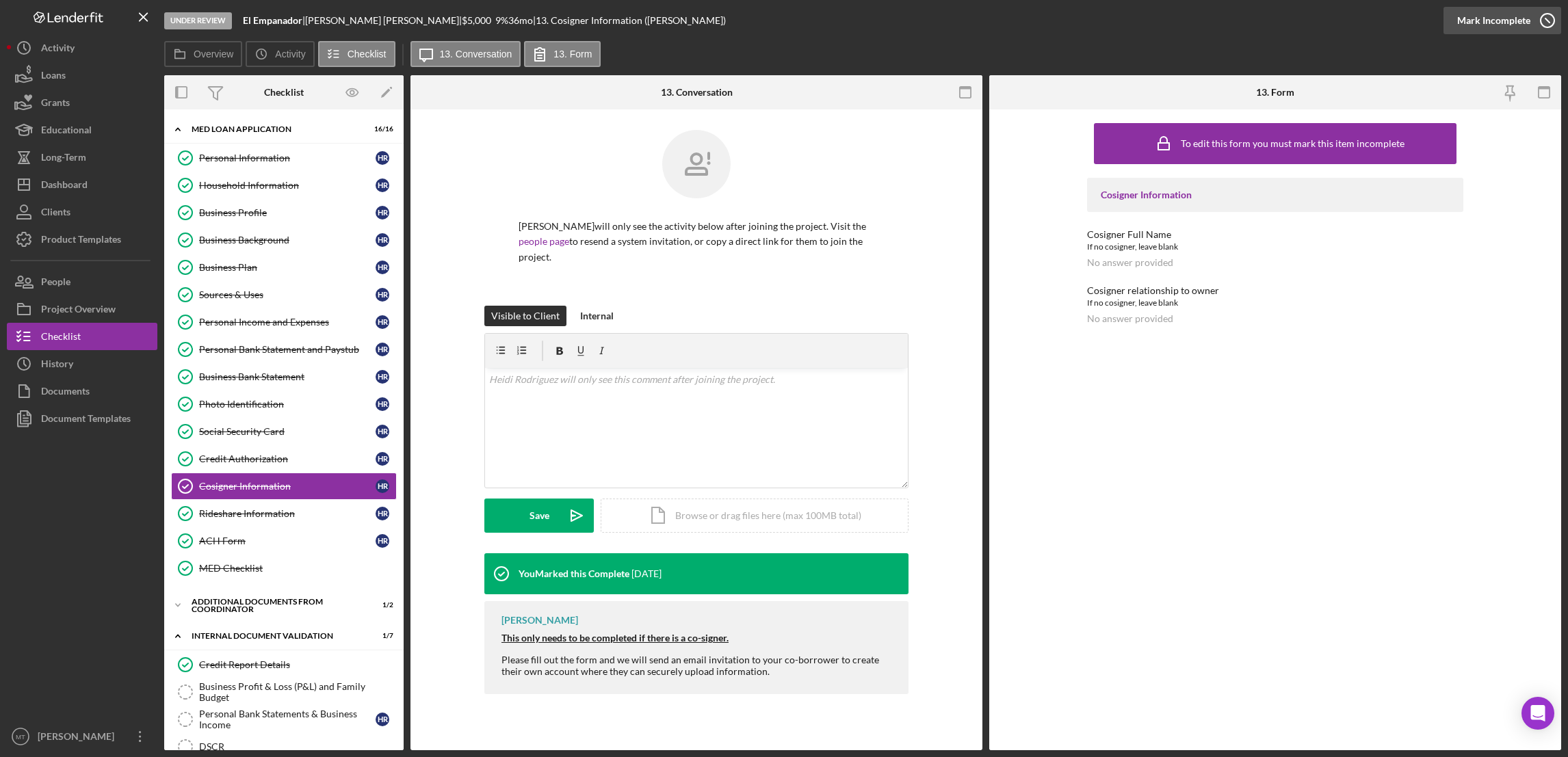
click at [1171, 16] on div "Mark Incomplete" at bounding box center [1493, 20] width 73 height 27
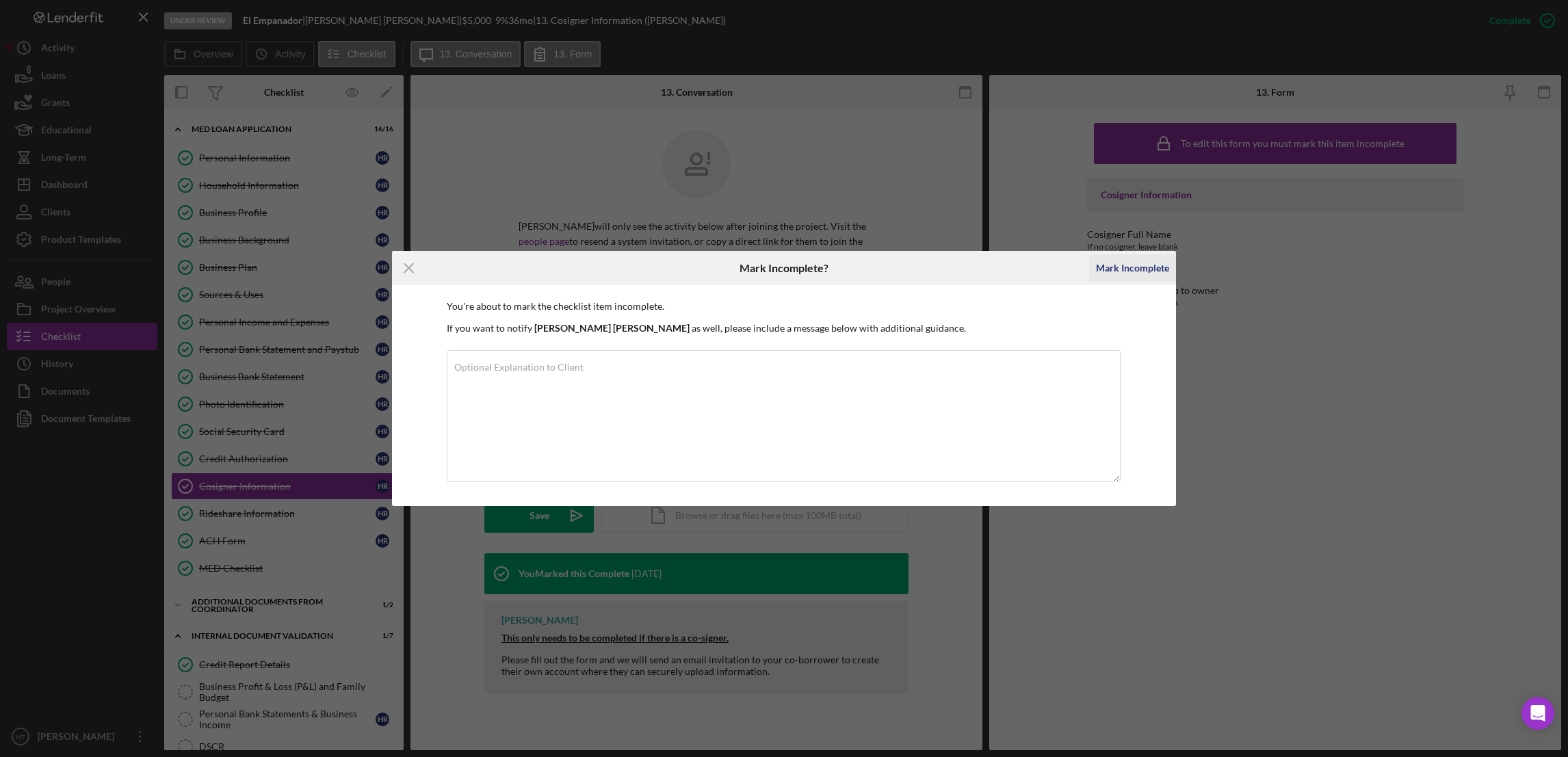
click at [1153, 265] on div "Mark Incomplete" at bounding box center [1132, 268] width 73 height 27
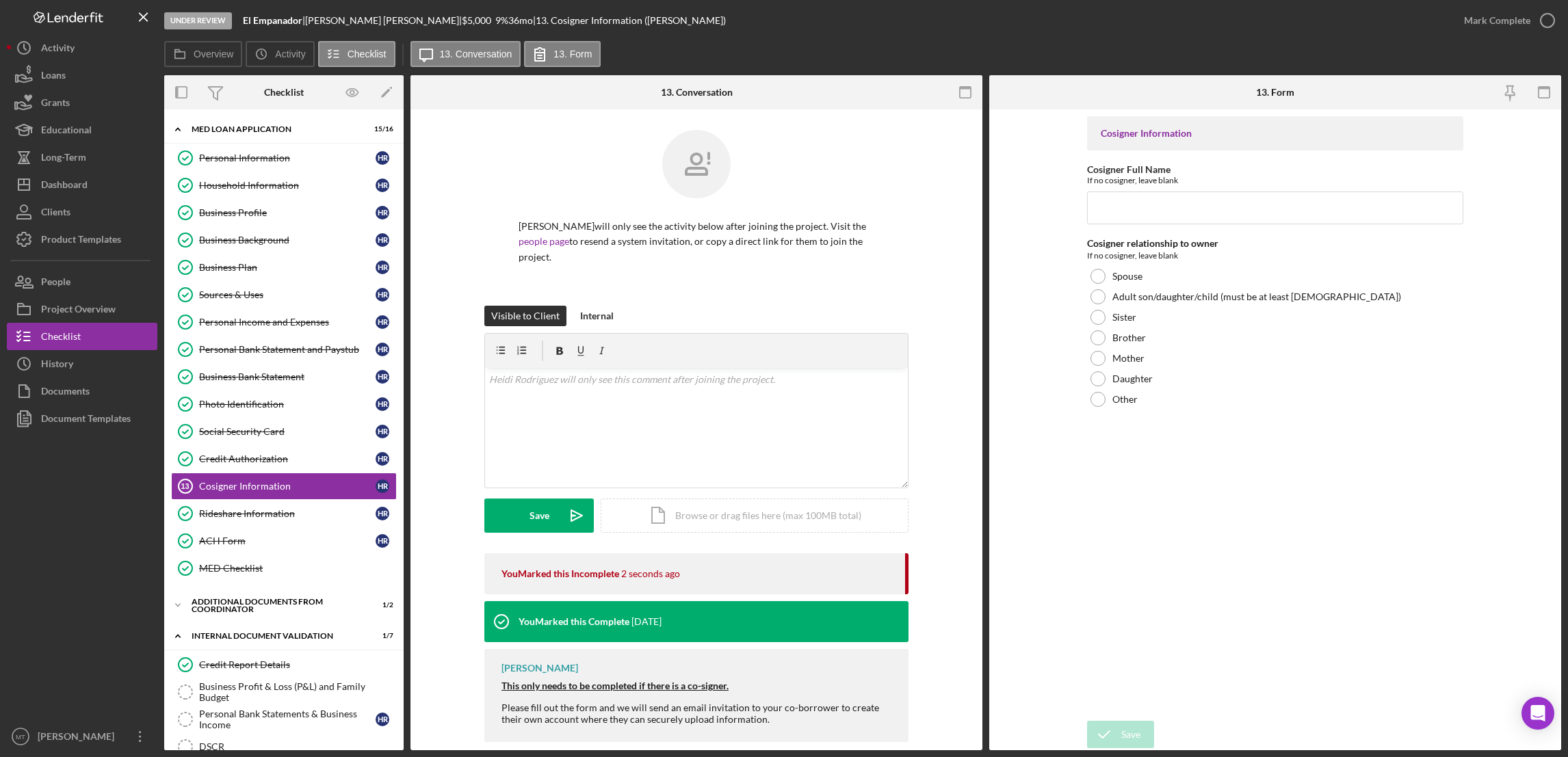
drag, startPoint x: 1102, startPoint y: 272, endPoint x: 1121, endPoint y: 252, distance: 27.6
click at [1102, 273] on div at bounding box center [1098, 276] width 15 height 15
click at [1132, 210] on input "Cosigner Full Name" at bounding box center [1275, 208] width 376 height 33
type input "[PERSON_NAME]"
click at [1121, 726] on div "Save" at bounding box center [1130, 735] width 19 height 27
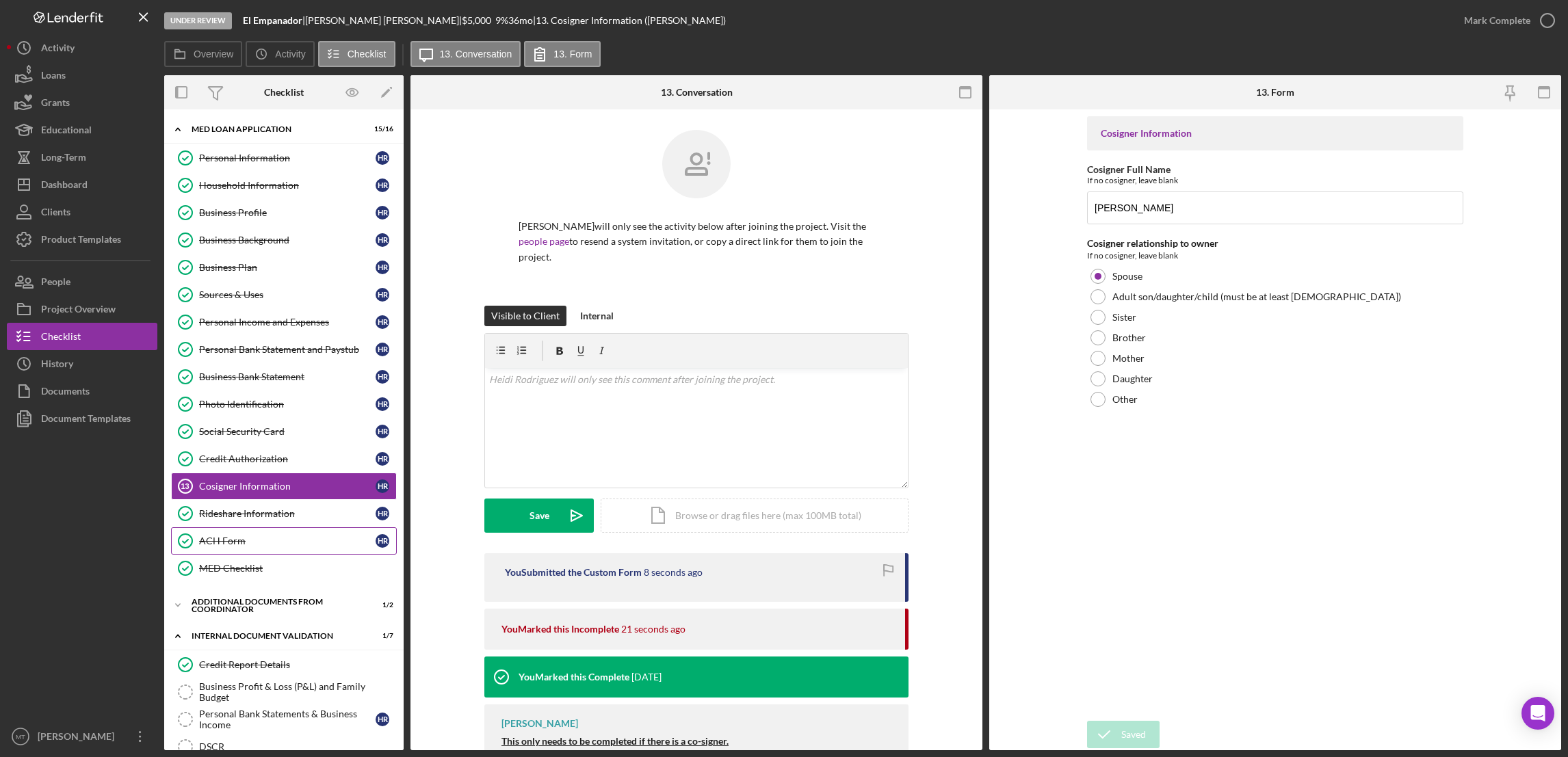
click at [227, 544] on div "ACH Form" at bounding box center [287, 541] width 176 height 11
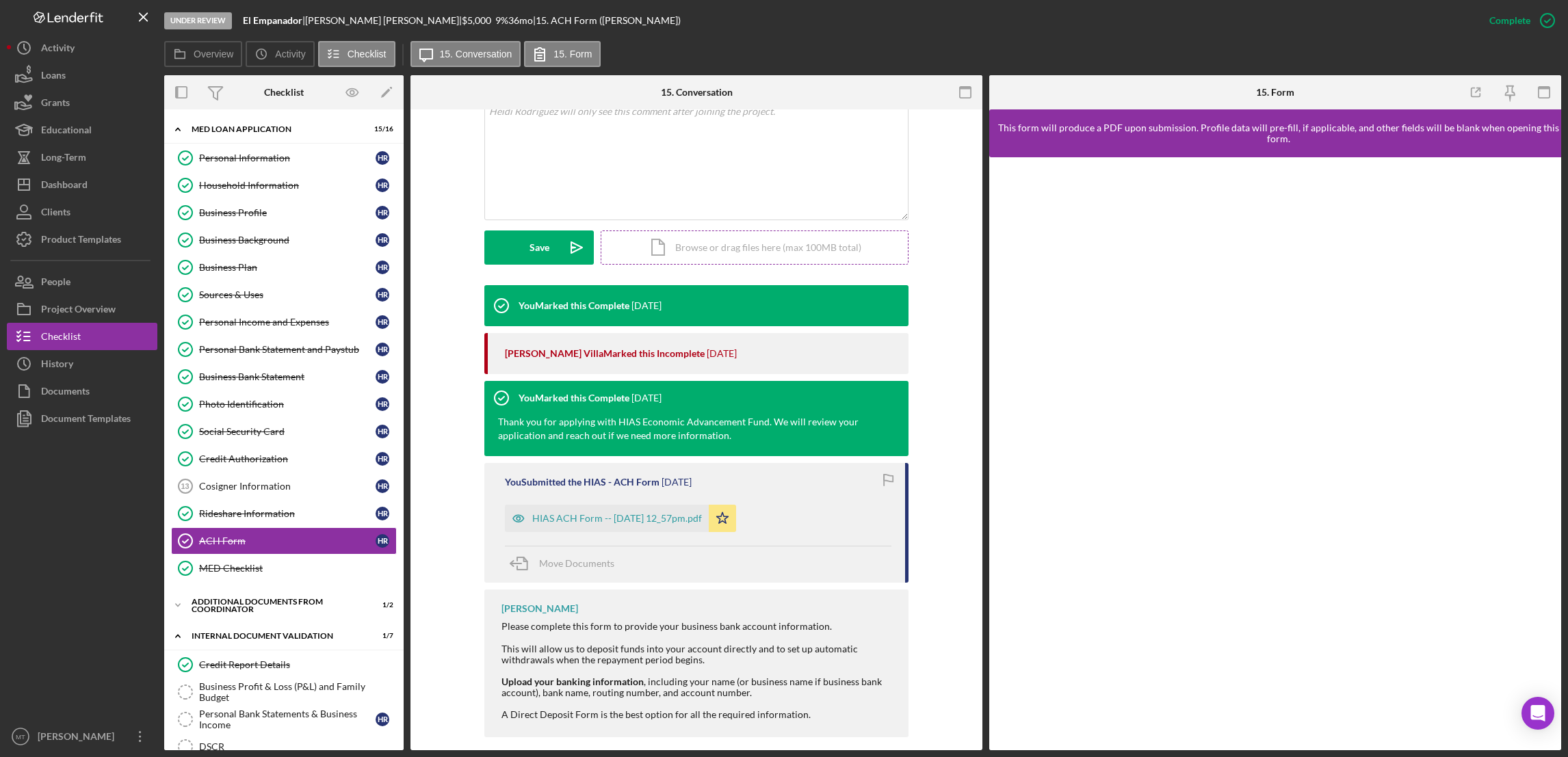
scroll to position [282, 0]
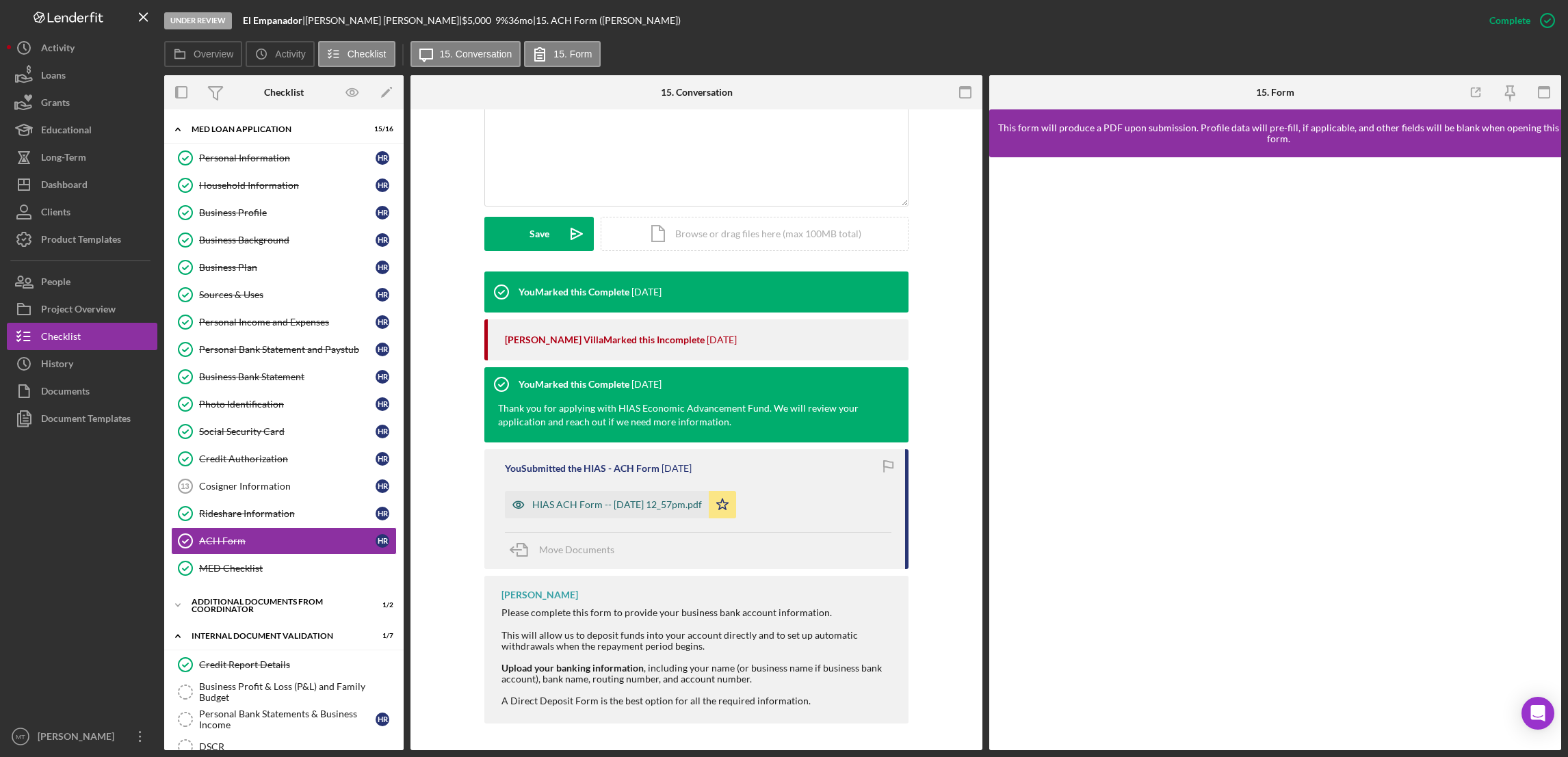
click at [631, 509] on div "HIAS ACH Form -- [DATE] 12_57pm.pdf" at bounding box center [617, 504] width 170 height 11
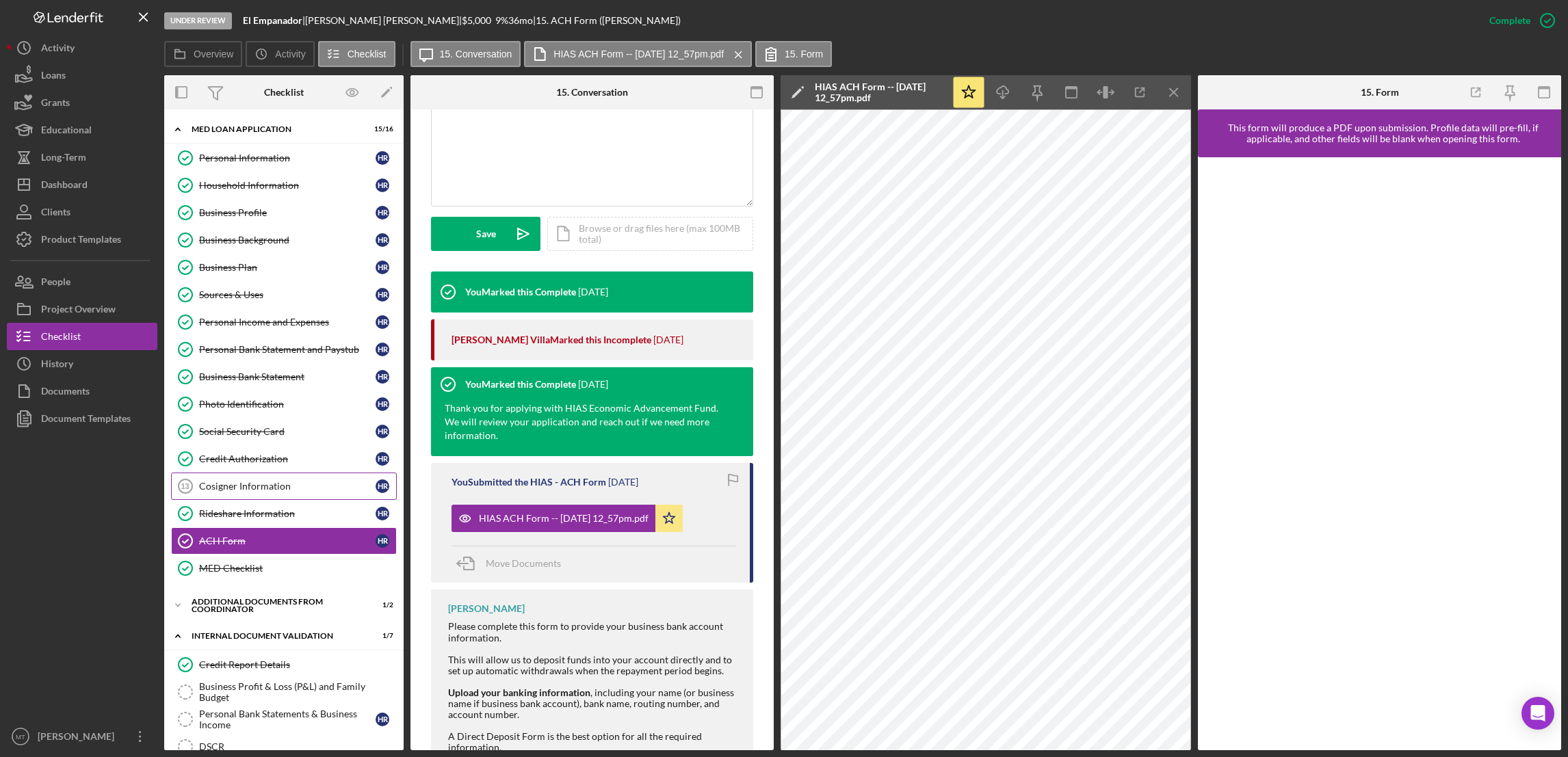
click at [257, 491] on div "Cosigner Information" at bounding box center [287, 486] width 176 height 11
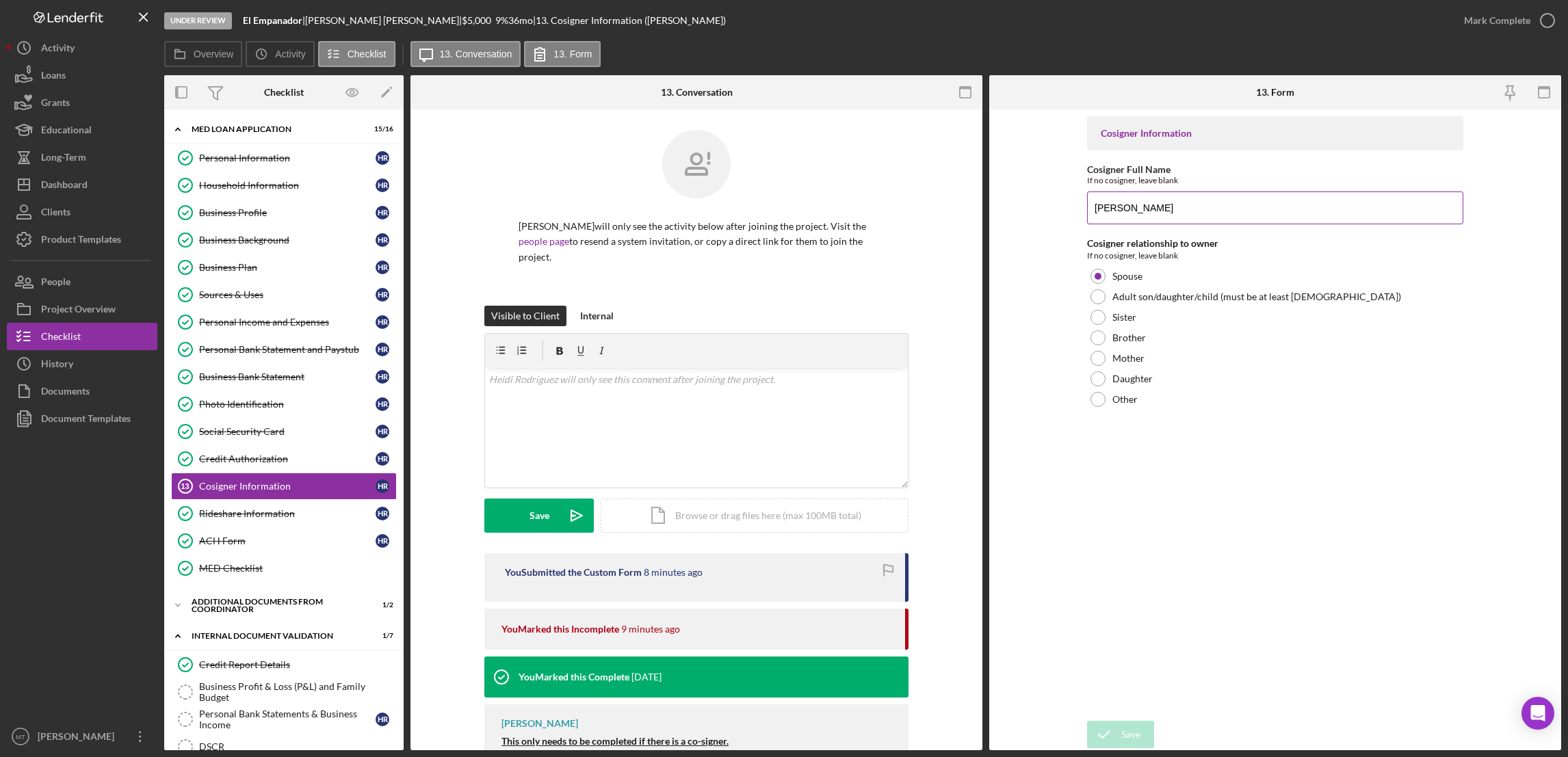
click at [1162, 207] on input "[PERSON_NAME]" at bounding box center [1275, 208] width 376 height 33
click at [1102, 274] on div at bounding box center [1098, 276] width 15 height 15
click at [1161, 206] on input "[PERSON_NAME]" at bounding box center [1275, 208] width 376 height 33
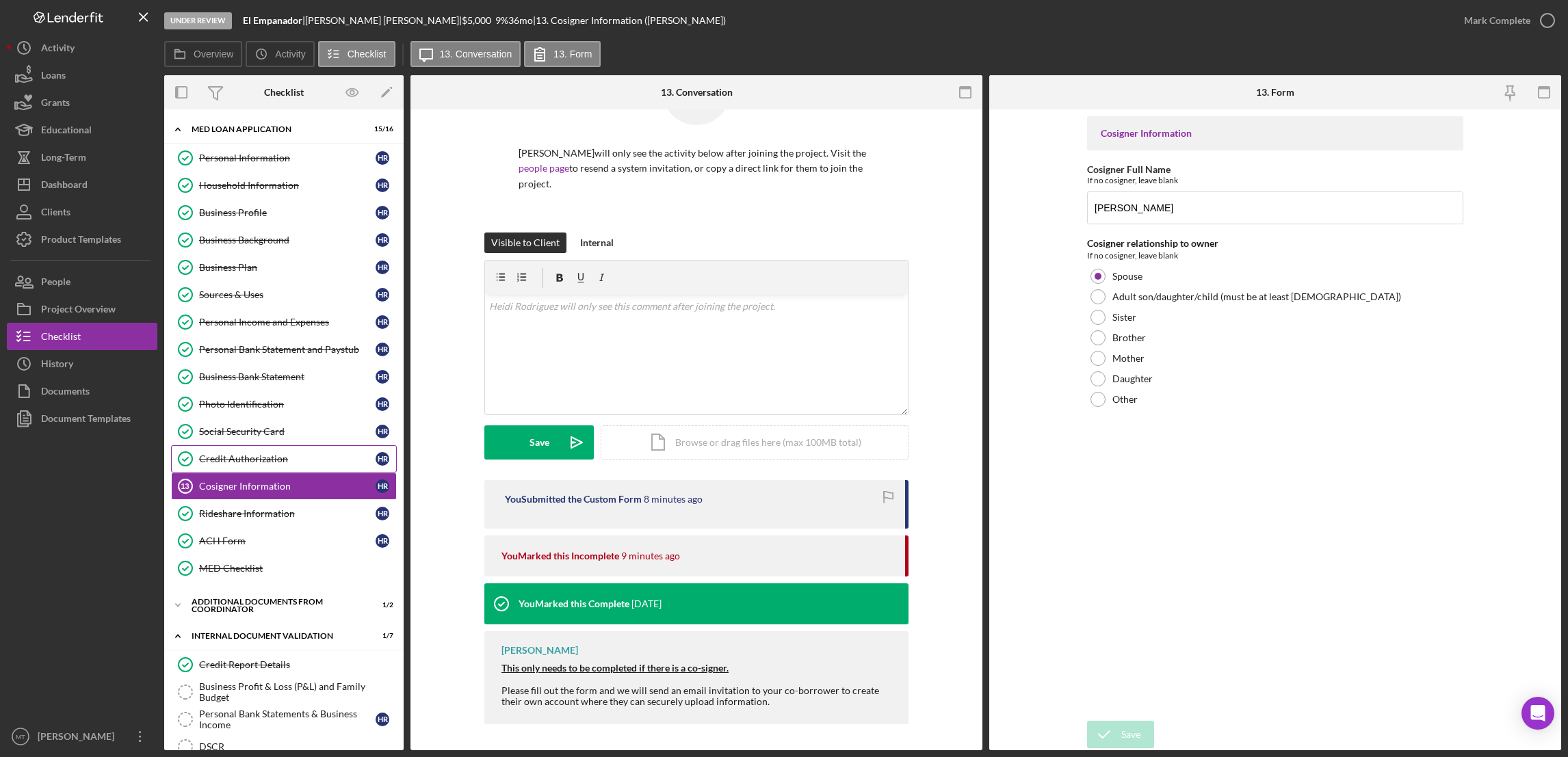
click at [242, 461] on div "Credit Authorization" at bounding box center [287, 458] width 176 height 11
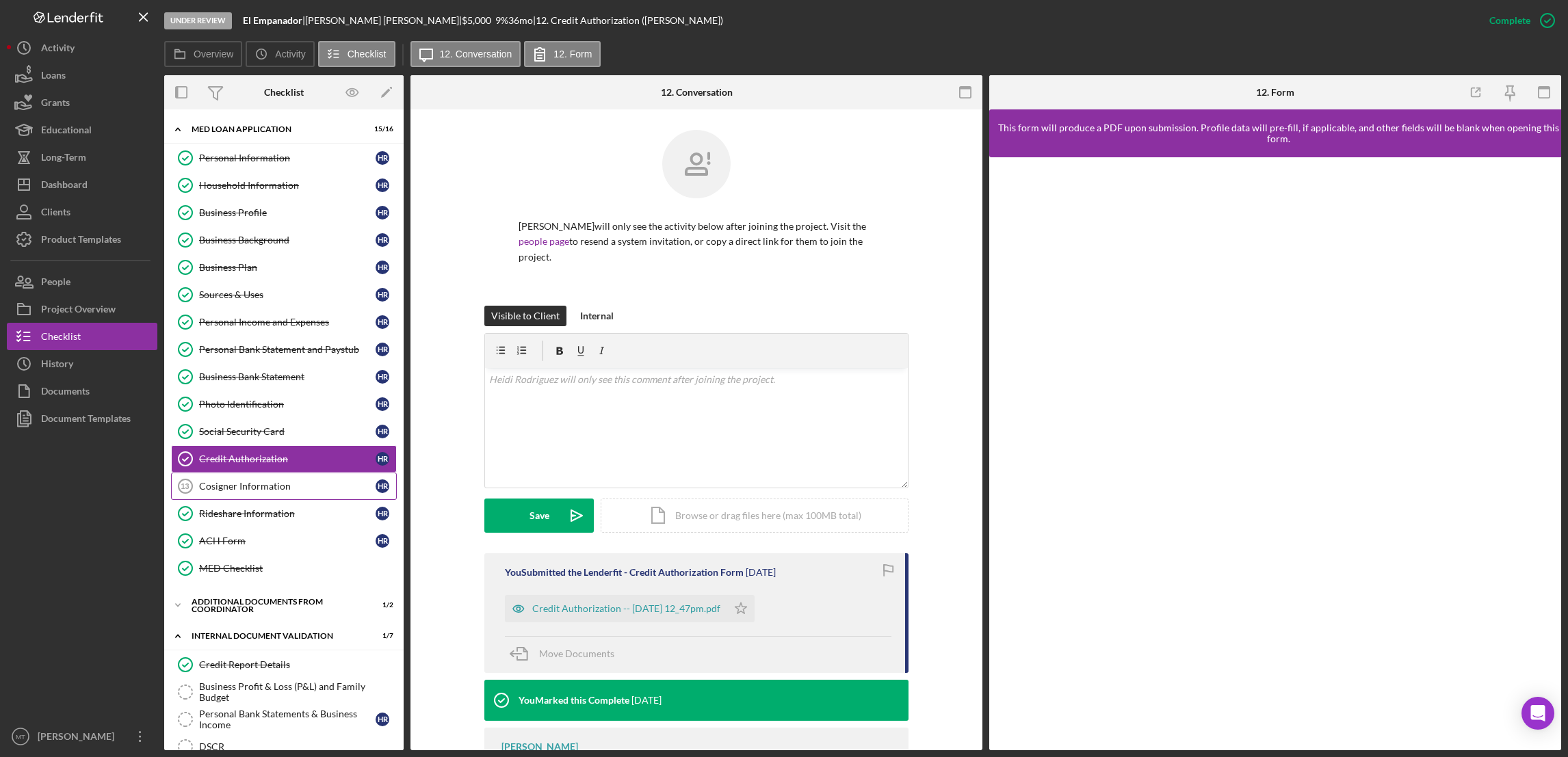
click at [241, 489] on div "Cosigner Information" at bounding box center [287, 486] width 176 height 11
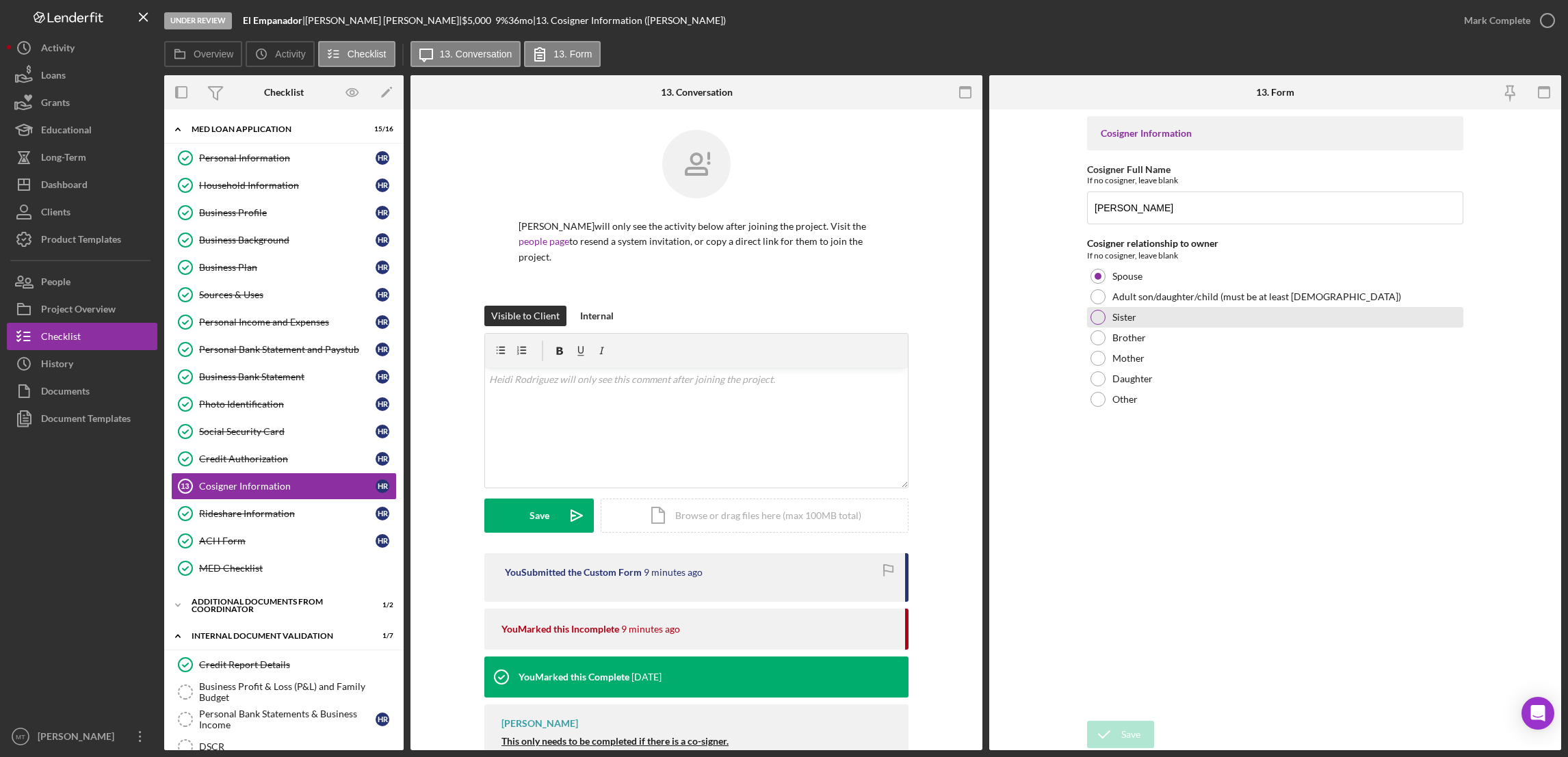
click at [1094, 316] on div at bounding box center [1098, 317] width 15 height 15
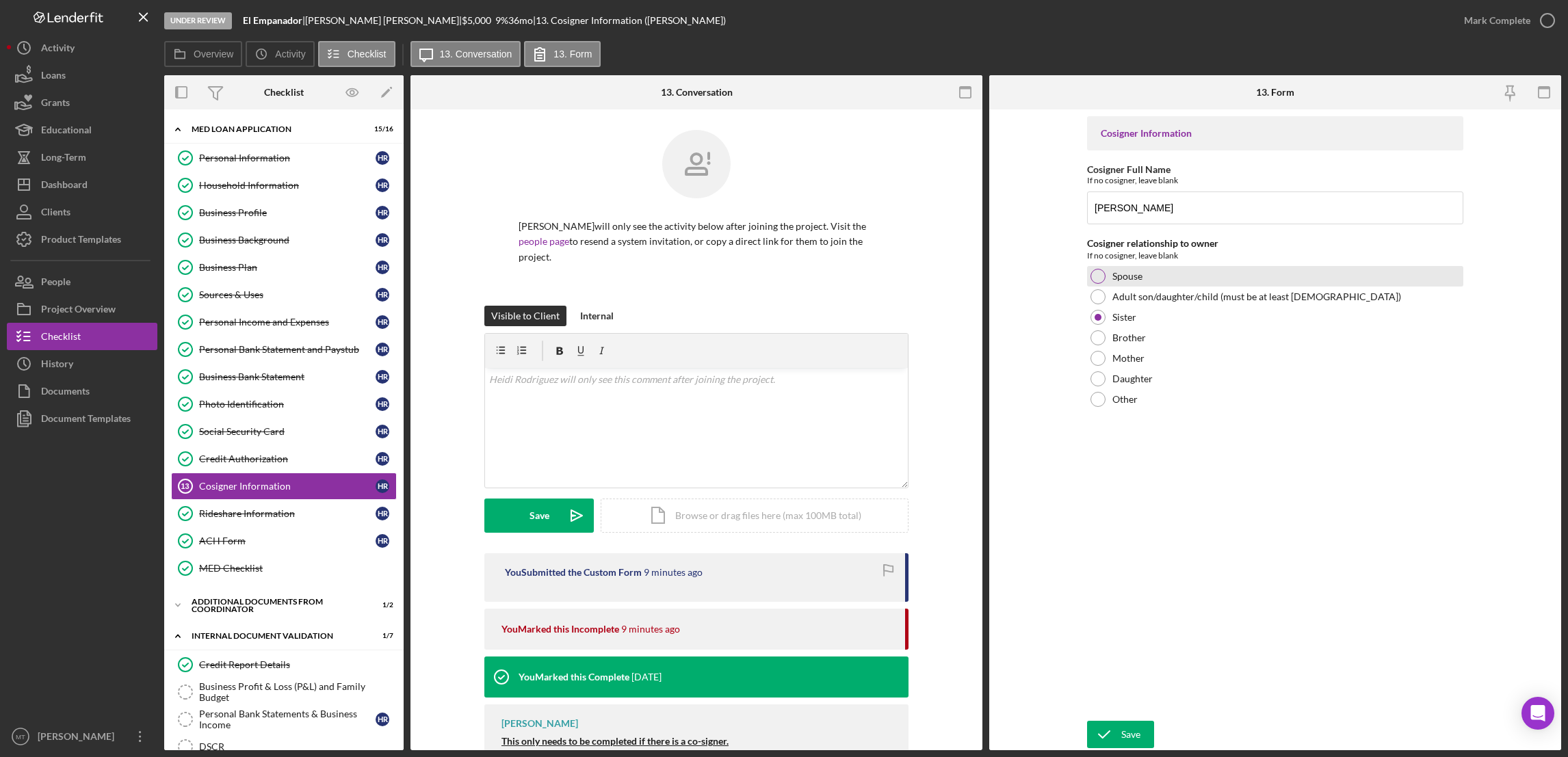
click at [1099, 270] on div at bounding box center [1098, 276] width 15 height 15
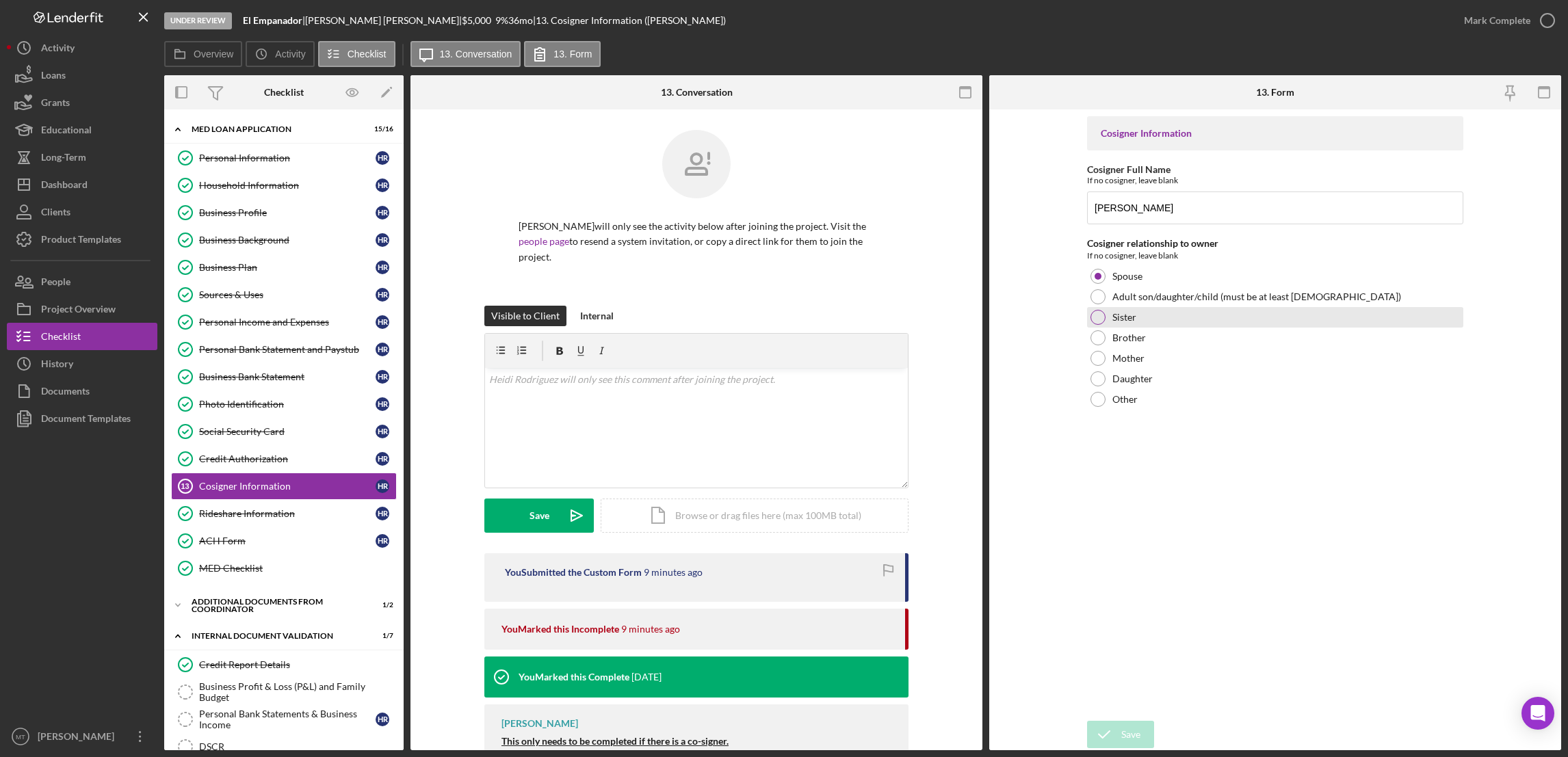
click at [1097, 320] on div at bounding box center [1098, 317] width 15 height 15
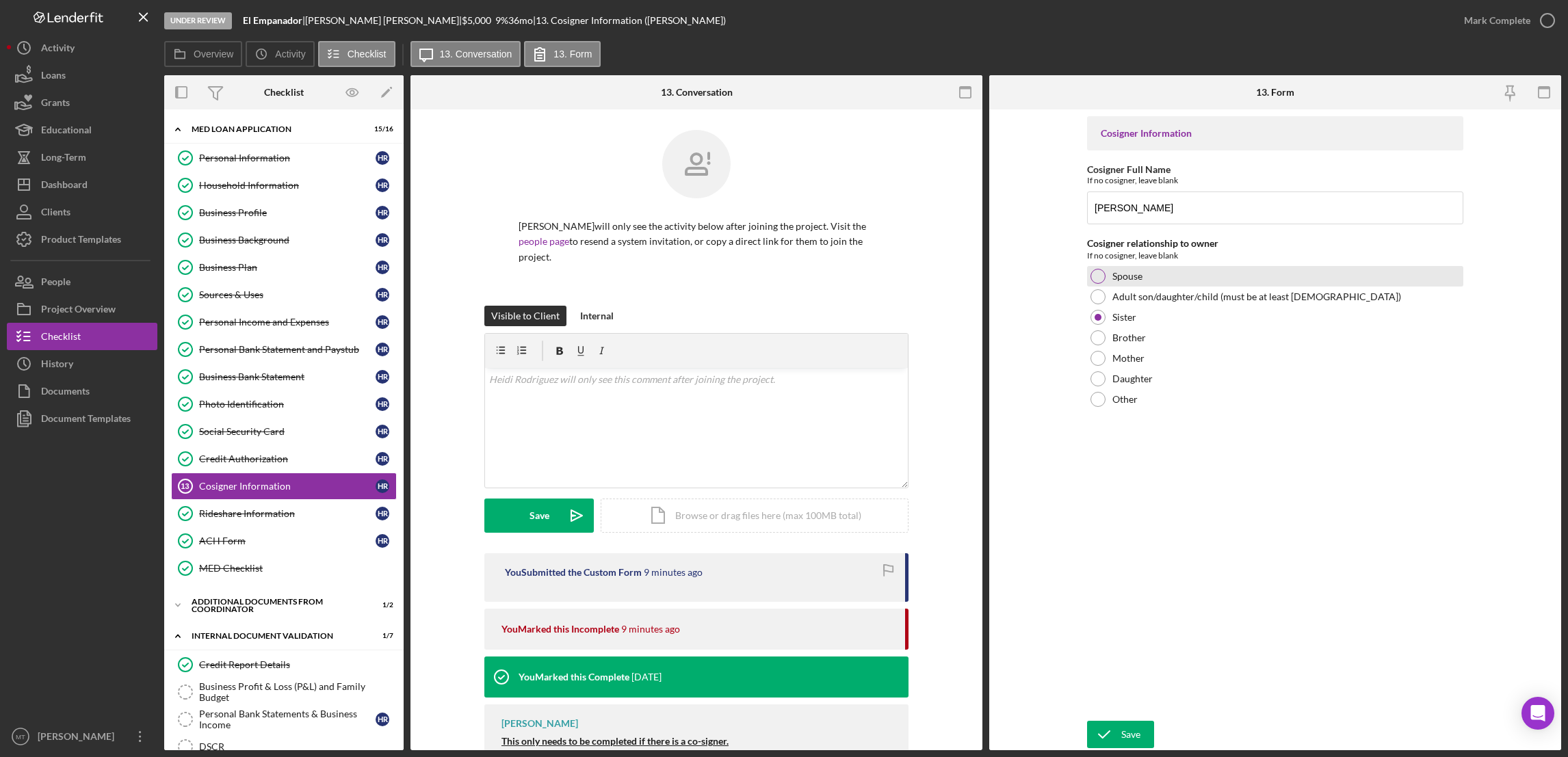
click at [1103, 275] on div at bounding box center [1098, 276] width 15 height 15
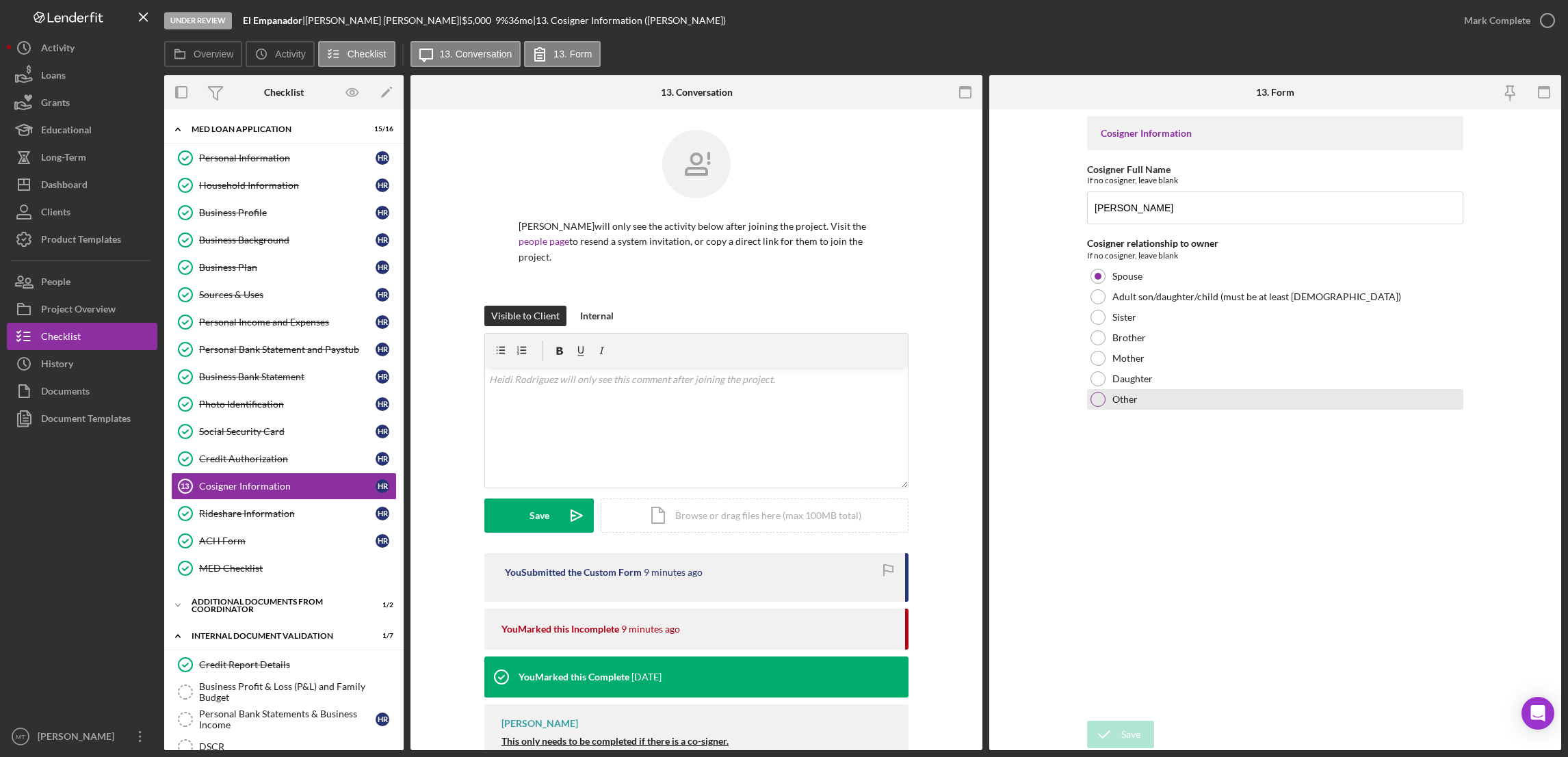
click at [1097, 403] on div at bounding box center [1098, 399] width 15 height 15
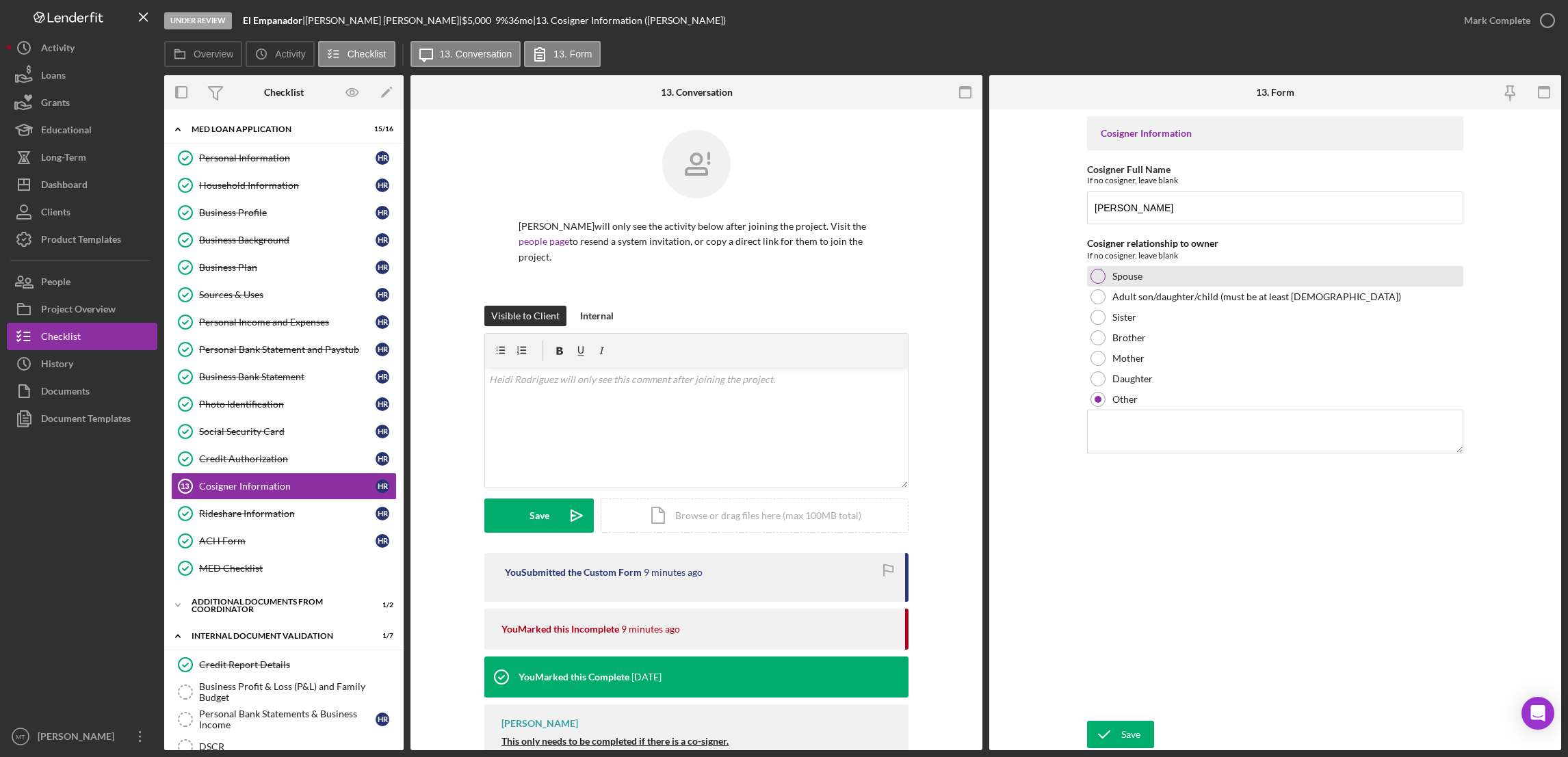
click at [1094, 274] on div at bounding box center [1098, 276] width 15 height 15
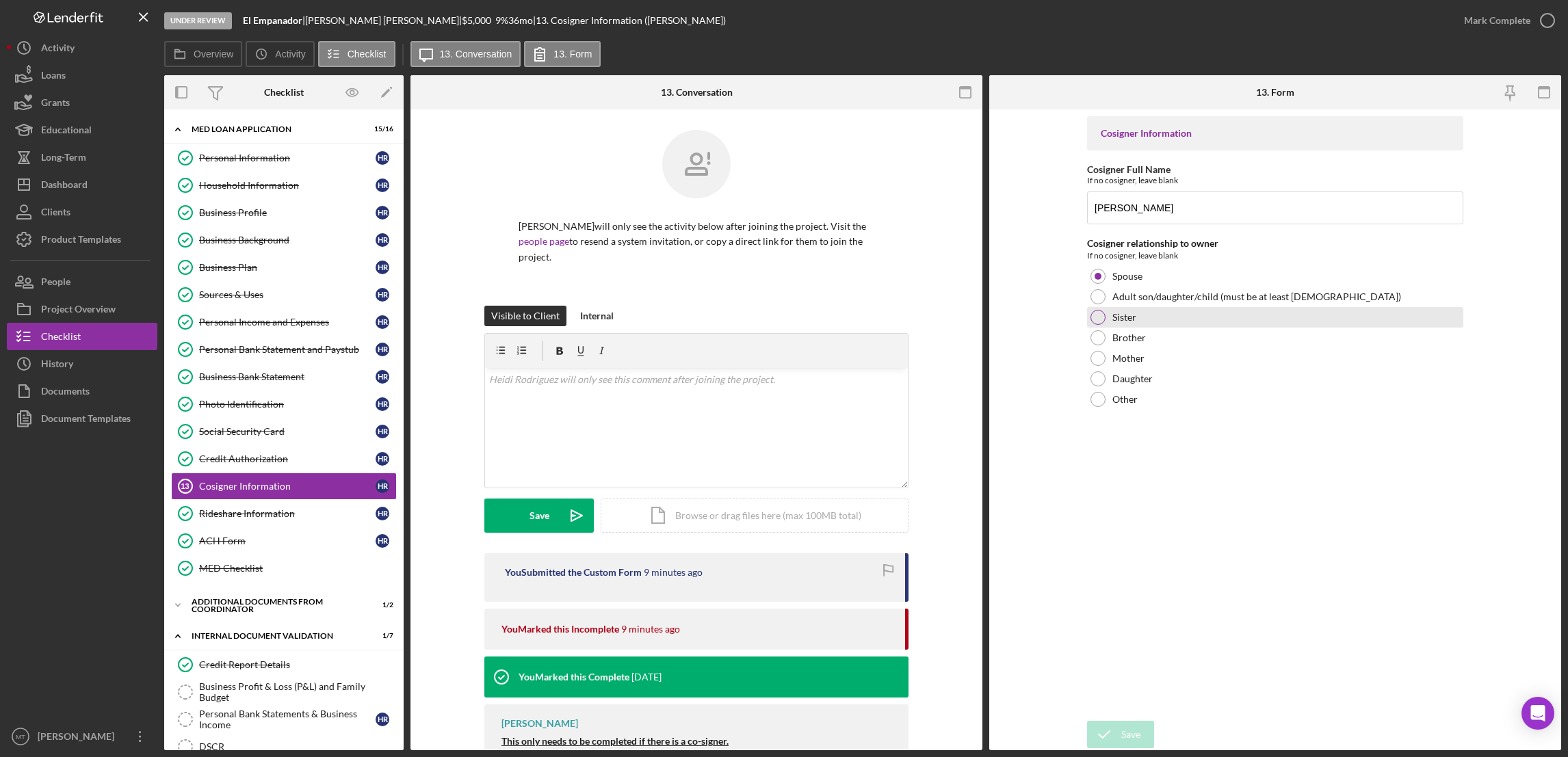
click at [1097, 313] on div at bounding box center [1098, 317] width 15 height 15
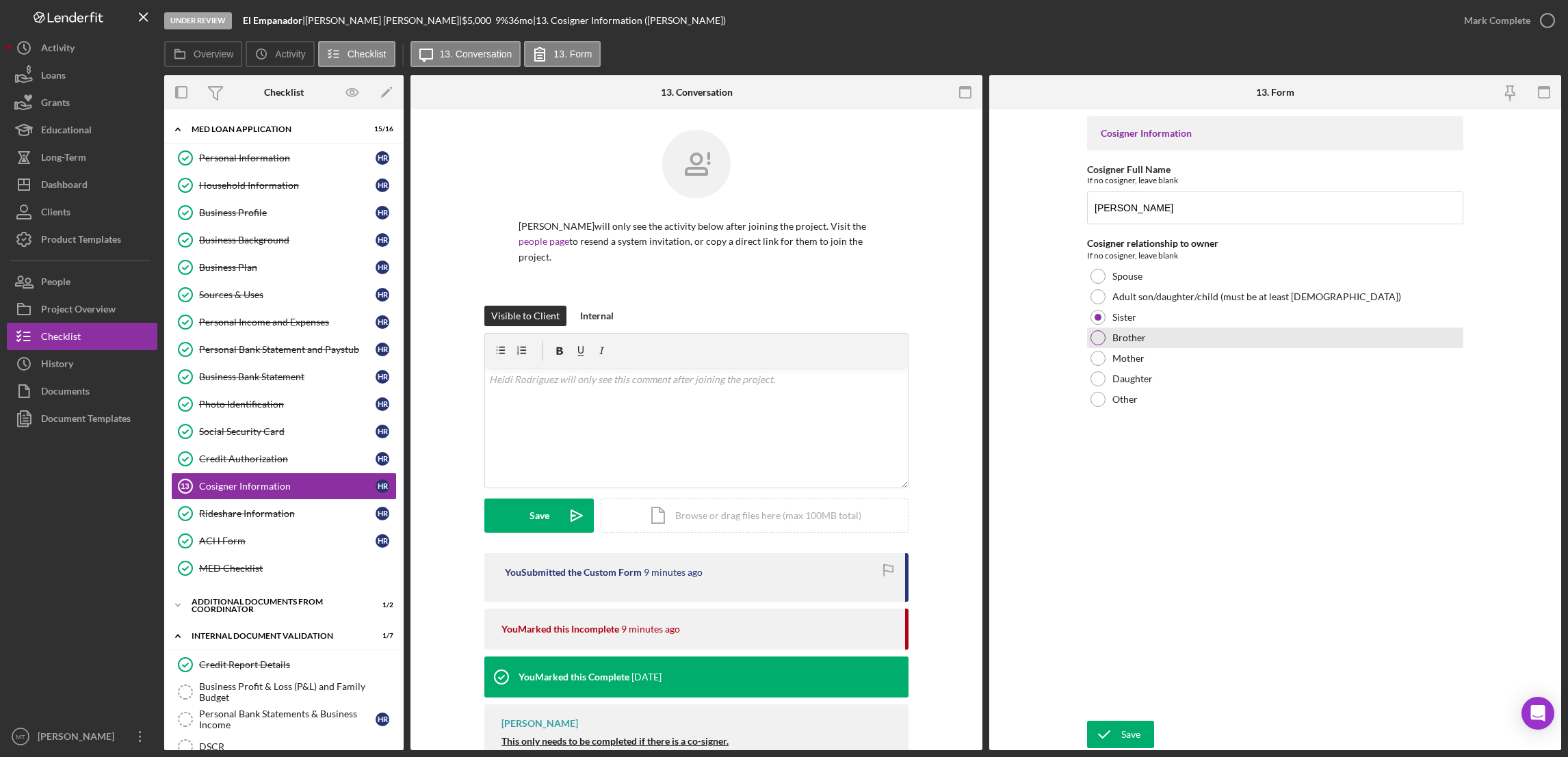
click at [1097, 333] on div at bounding box center [1098, 338] width 15 height 15
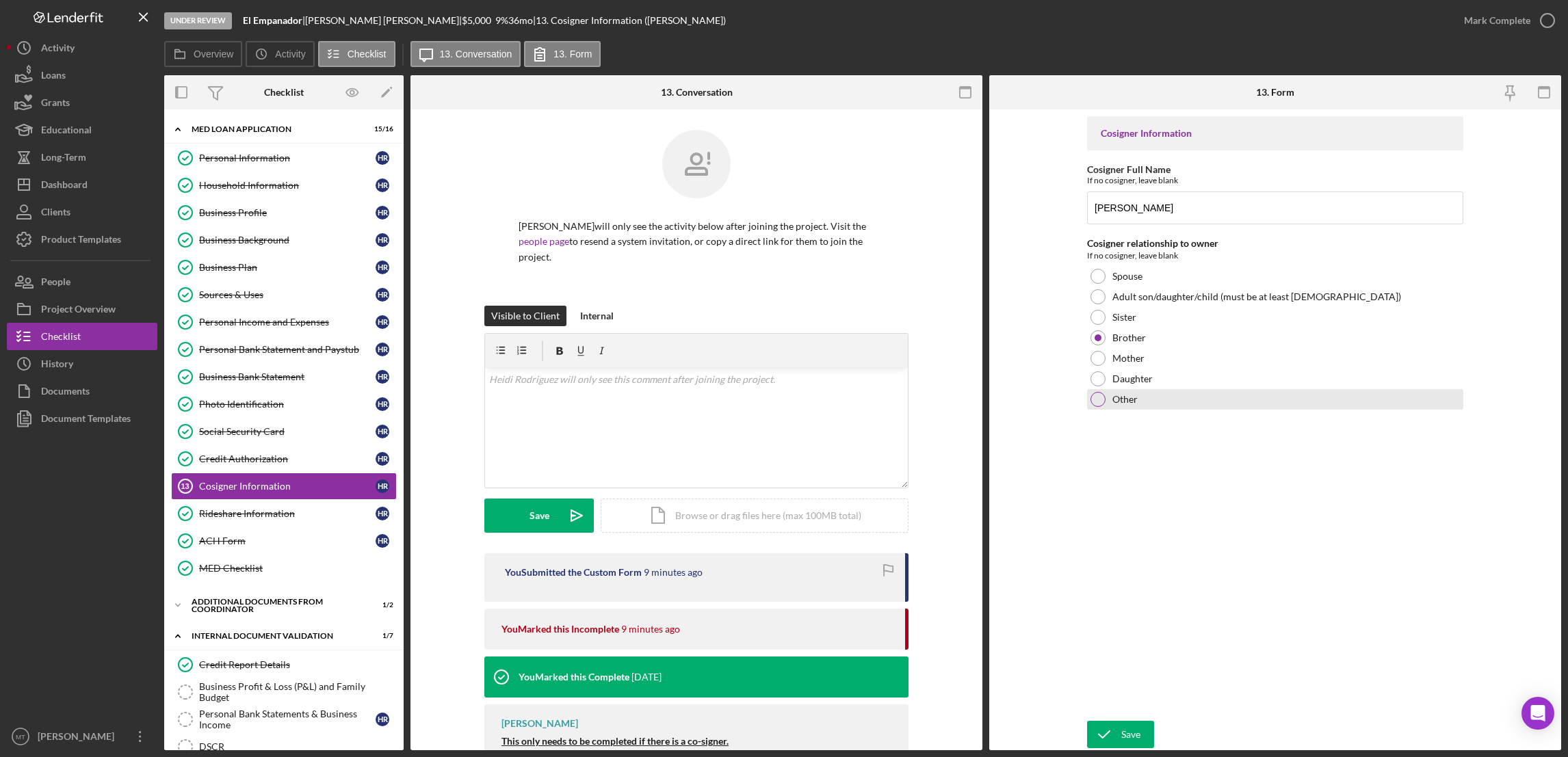
click at [1097, 401] on div at bounding box center [1098, 399] width 15 height 15
click at [1121, 427] on textarea at bounding box center [1275, 431] width 376 height 44
type textarea "Husband"
click at [1134, 729] on div "Save" at bounding box center [1130, 735] width 19 height 27
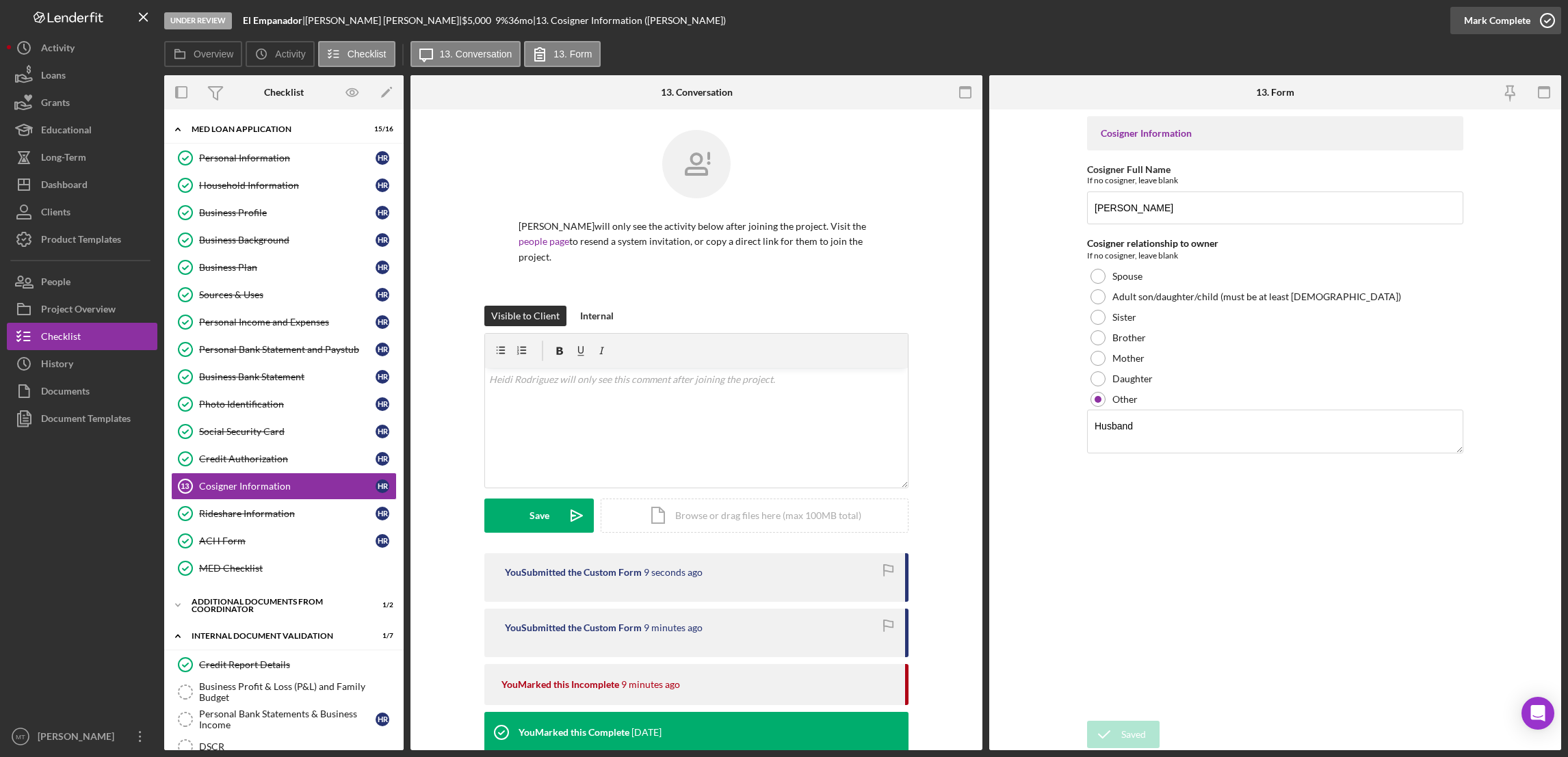
click at [1171, 18] on div "Mark Complete" at bounding box center [1497, 20] width 67 height 27
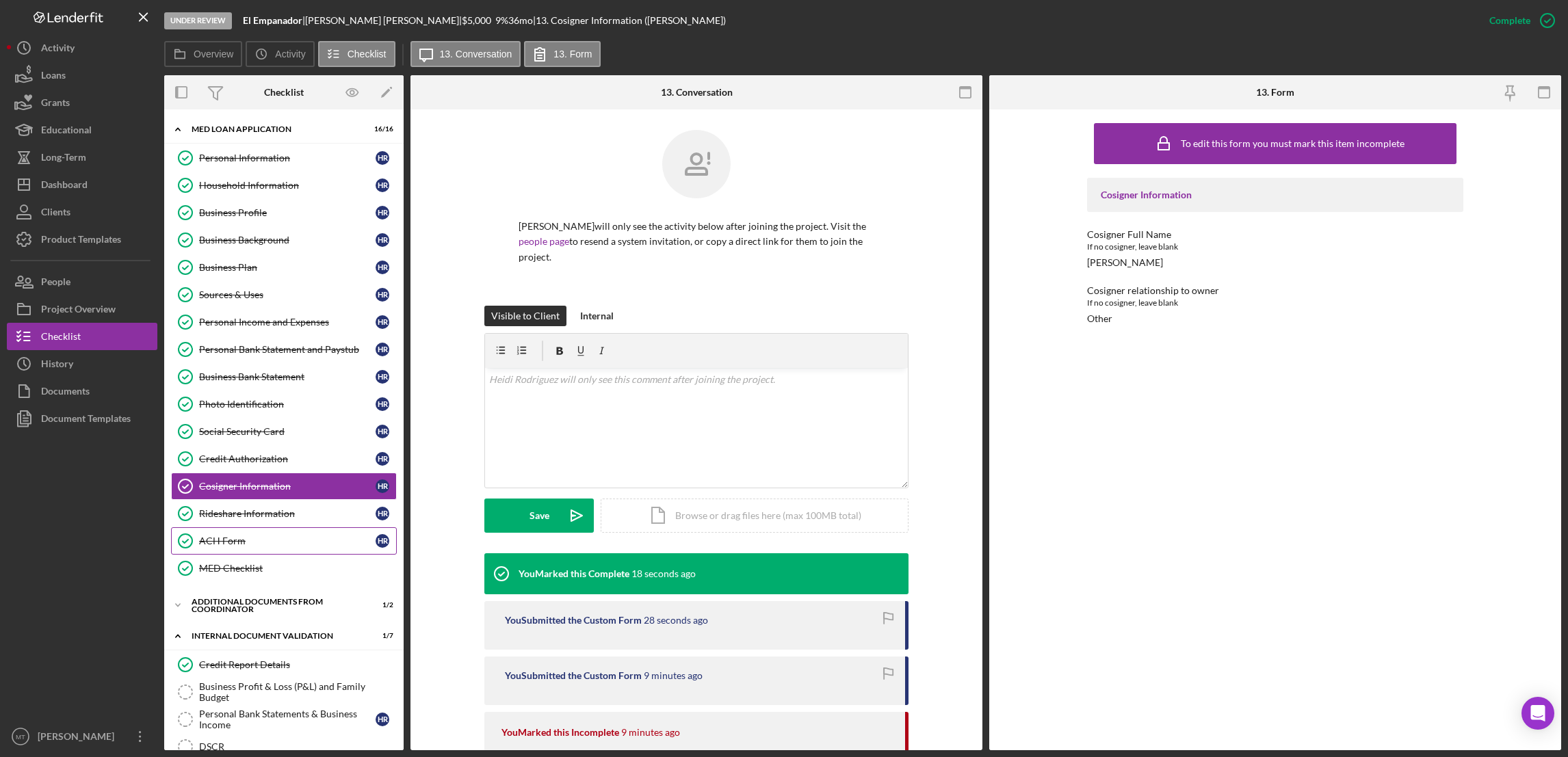
click at [239, 547] on div "ACH Form" at bounding box center [287, 541] width 176 height 11
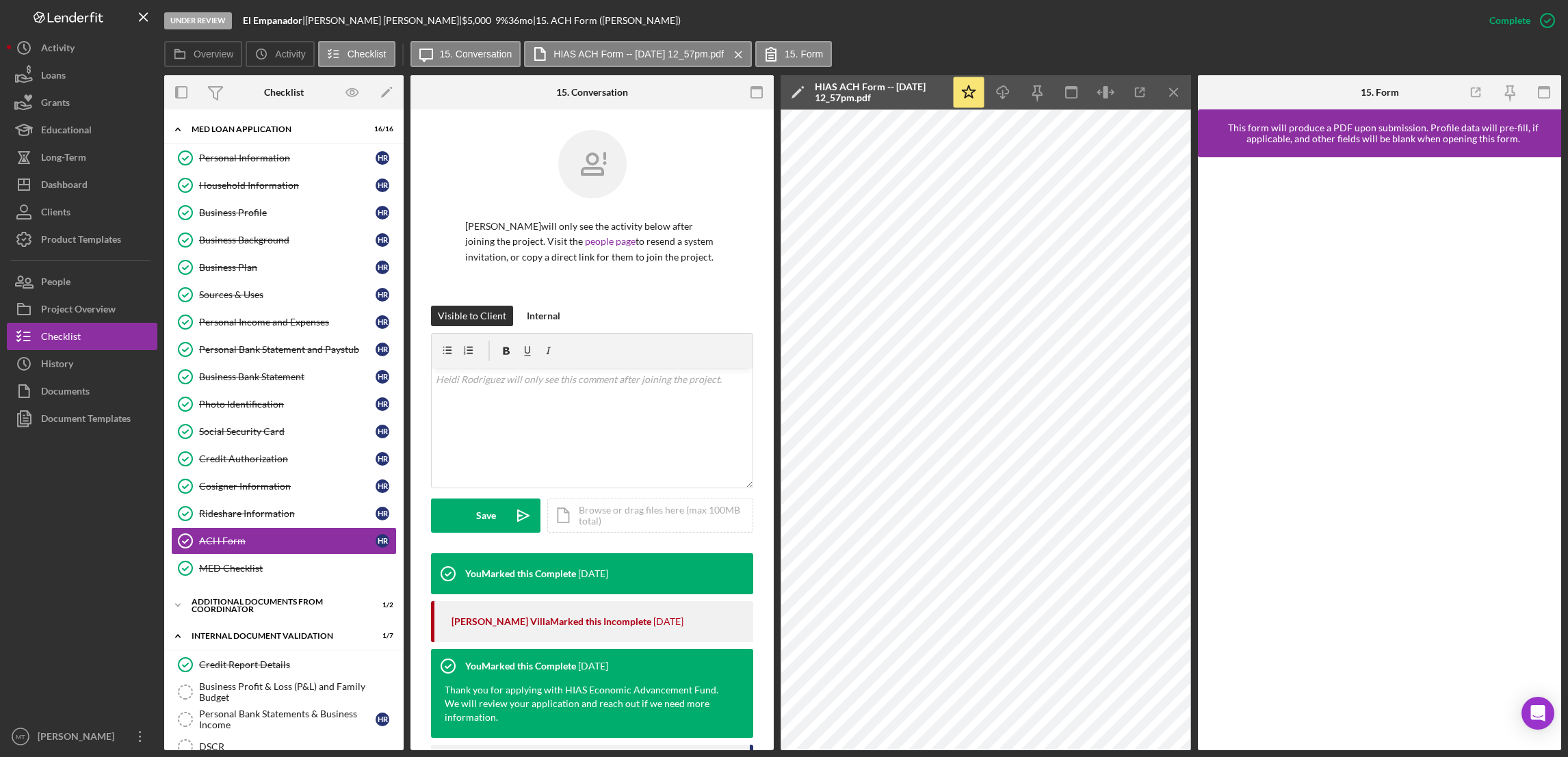
click at [1171, 405] on div at bounding box center [1379, 454] width 363 height 593
click at [252, 489] on div "Cosigner Information" at bounding box center [287, 486] width 176 height 11
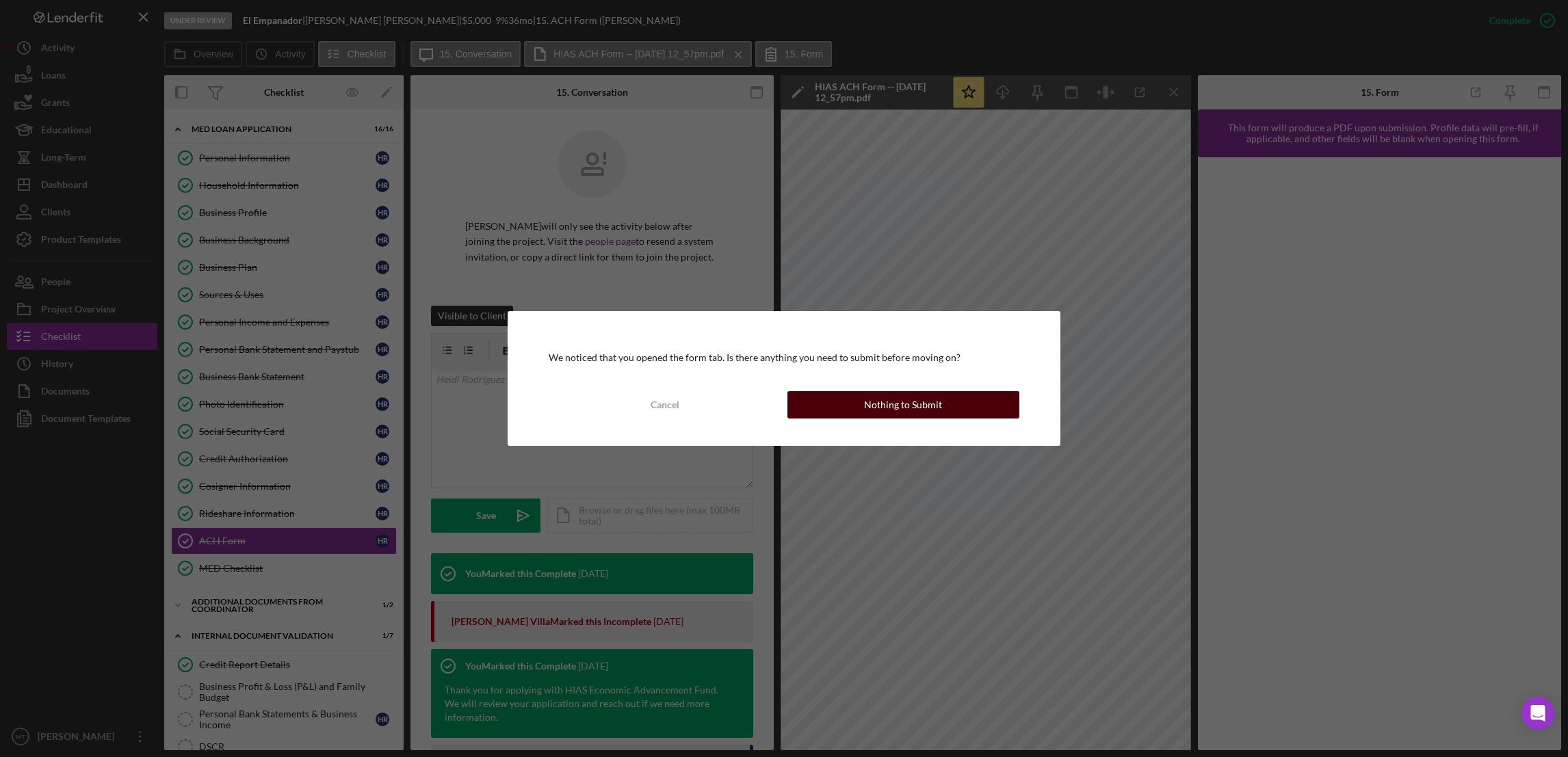
click at [880, 401] on div "Nothing to Submit" at bounding box center [903, 405] width 78 height 27
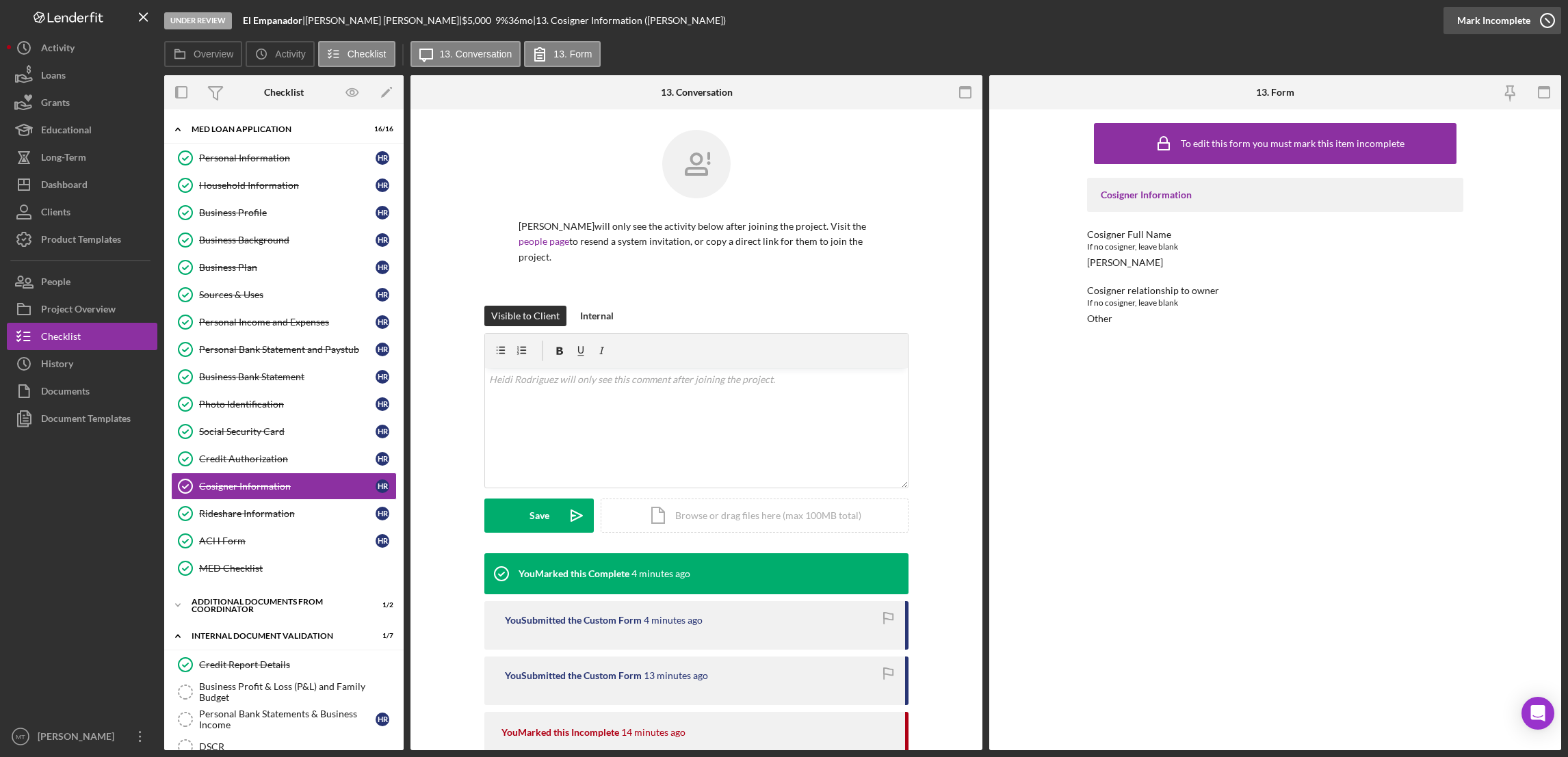
click at [1171, 25] on div "Mark Incomplete" at bounding box center [1493, 20] width 73 height 27
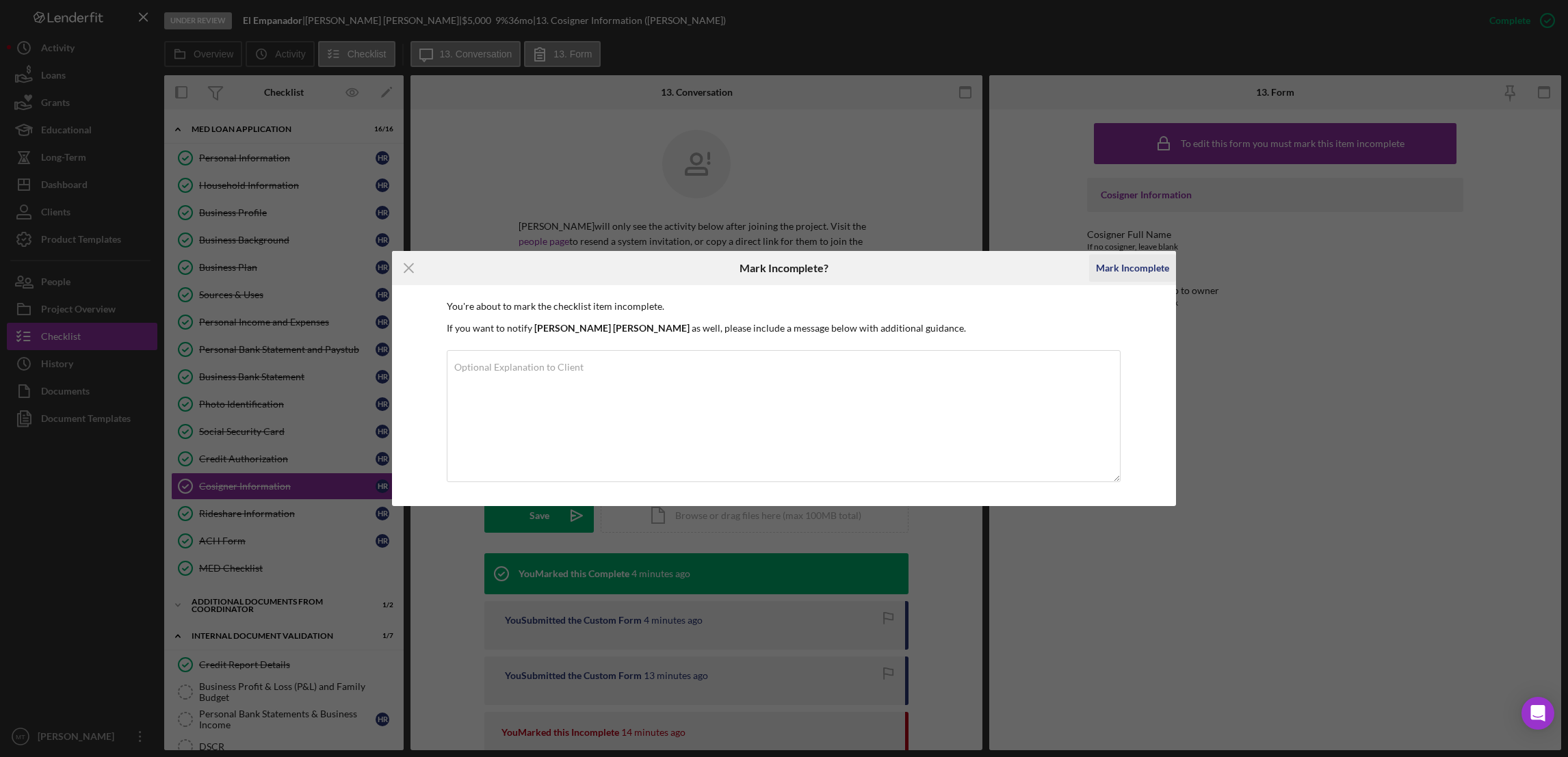
click at [1123, 264] on div "Mark Incomplete" at bounding box center [1132, 268] width 73 height 27
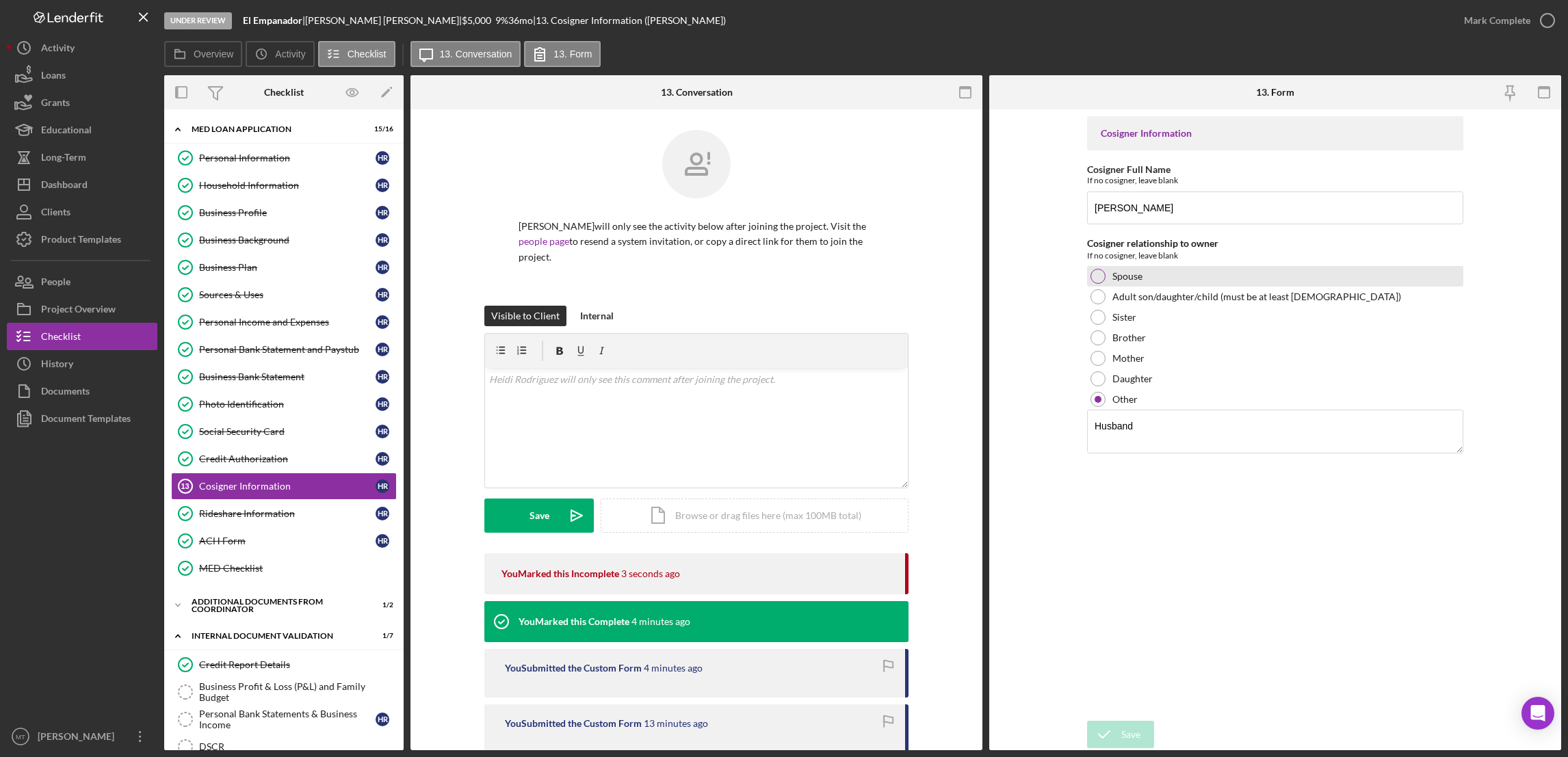
click at [1101, 278] on div at bounding box center [1098, 276] width 15 height 15
click at [1125, 736] on div "Save" at bounding box center [1130, 735] width 19 height 27
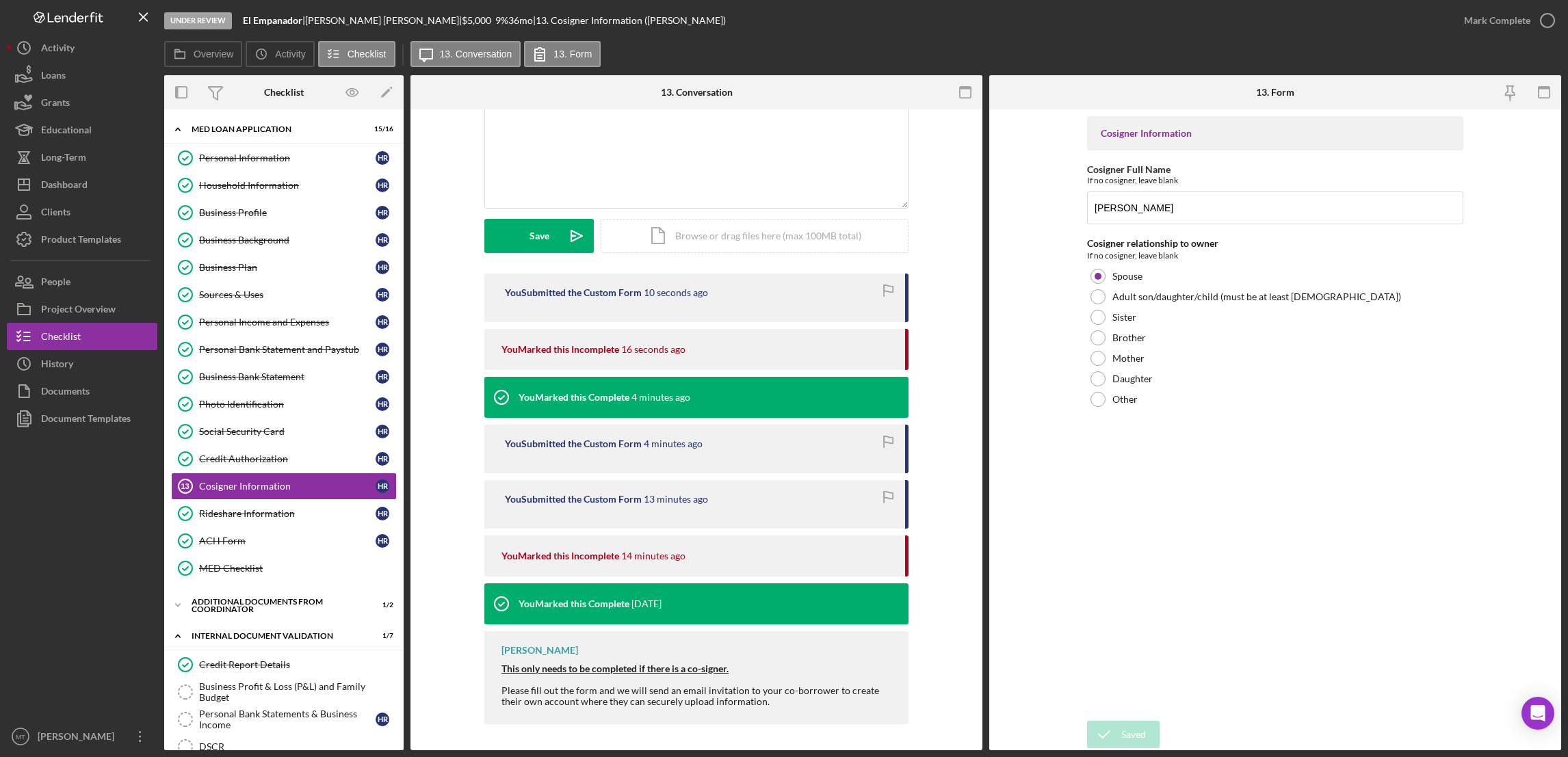
scroll to position [281, 0]
click at [69, 286] on div "People" at bounding box center [56, 283] width 30 height 31
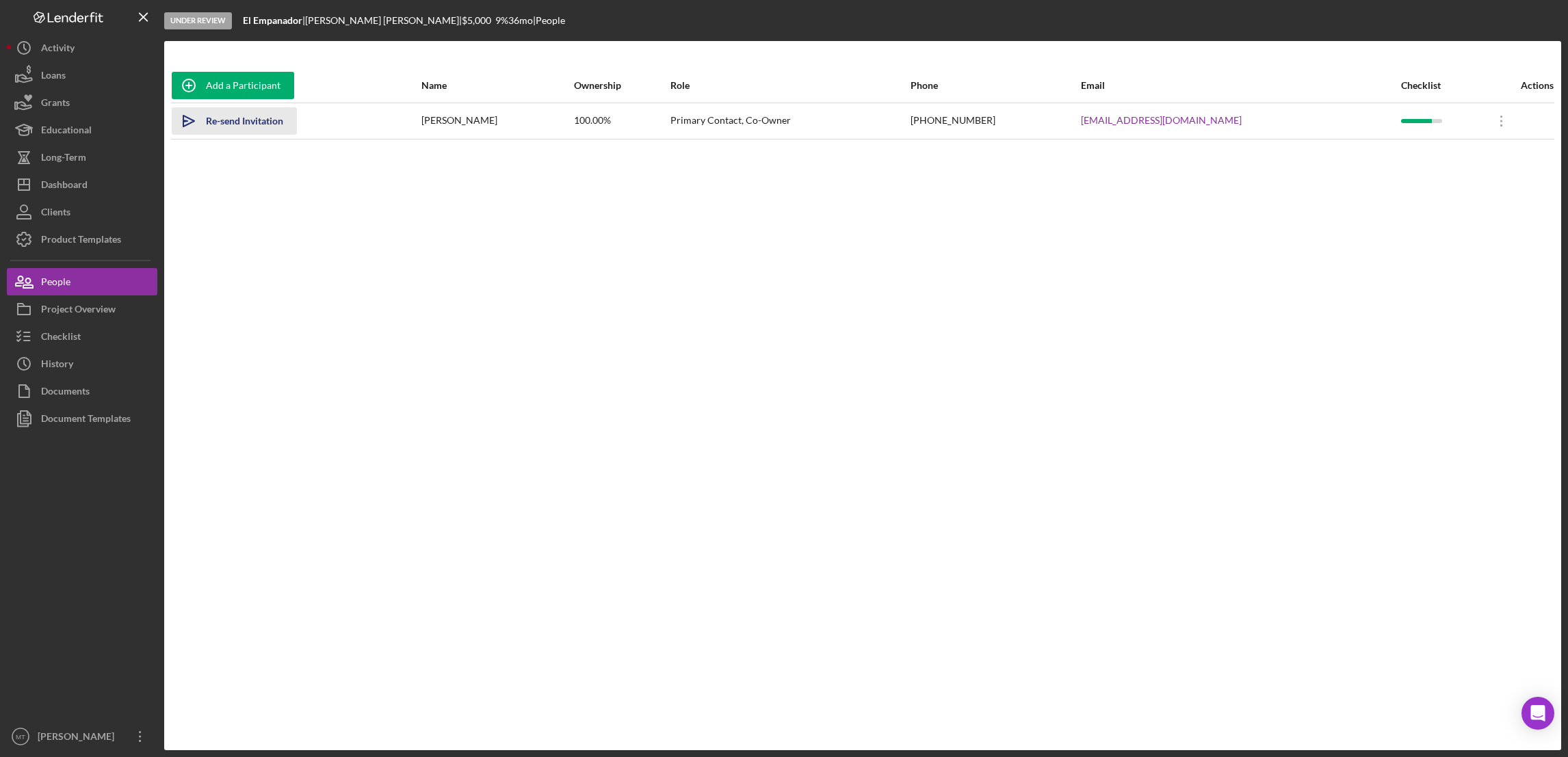
click at [251, 120] on div "Re-send Invitation" at bounding box center [244, 121] width 77 height 27
click at [1171, 116] on icon "Icon/Overflow" at bounding box center [1501, 121] width 34 height 34
drag, startPoint x: 1266, startPoint y: 361, endPoint x: 1261, endPoint y: 349, distance: 13.0
click at [1171, 350] on div "Add a Participant Name Ownership Role Phone Email Checklist Actions Icon/icon-i…" at bounding box center [862, 395] width 1397 height 654
click at [67, 309] on div "Project Overview" at bounding box center [78, 311] width 74 height 31
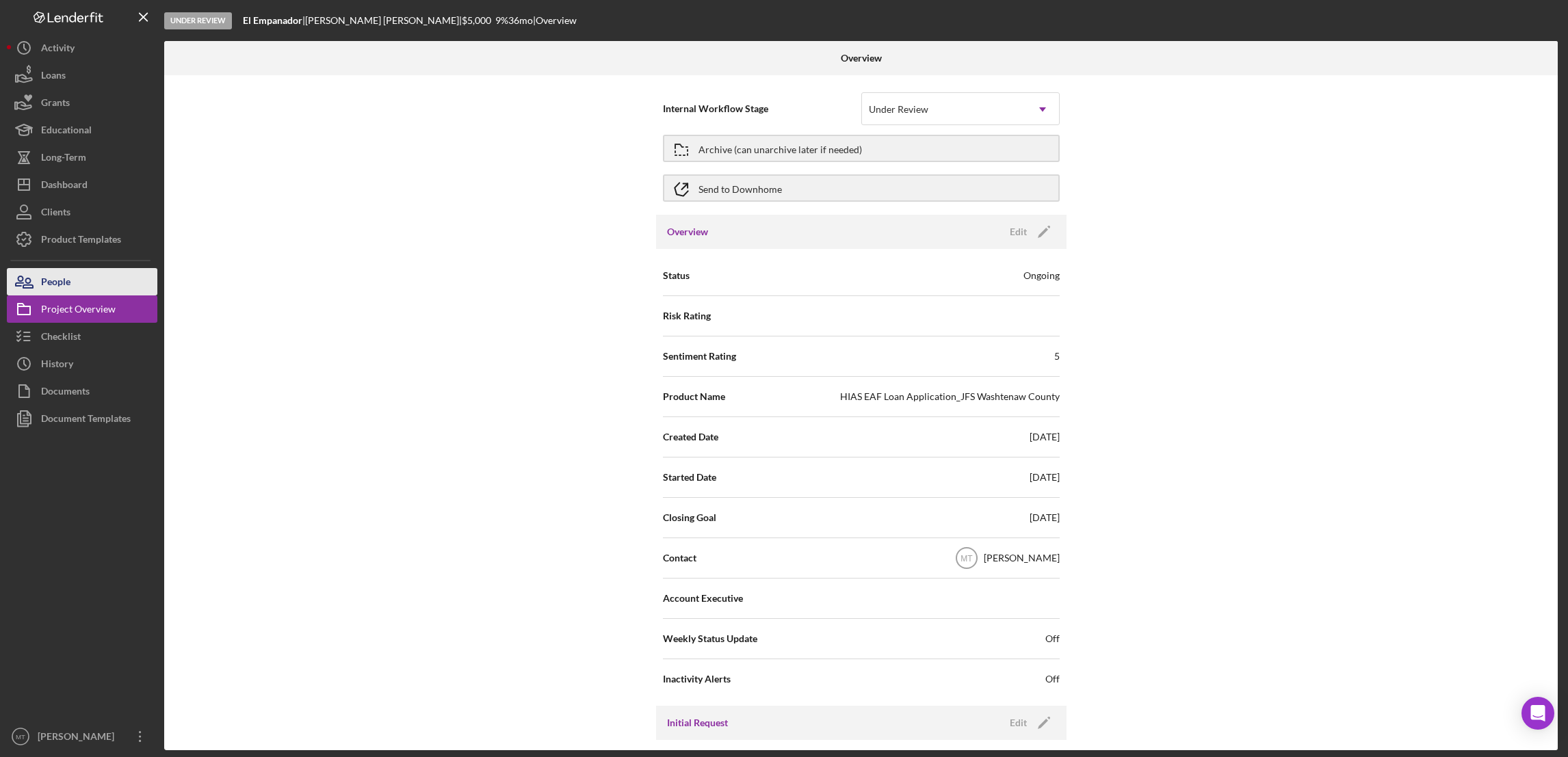
click at [55, 281] on div "People" at bounding box center [56, 283] width 30 height 31
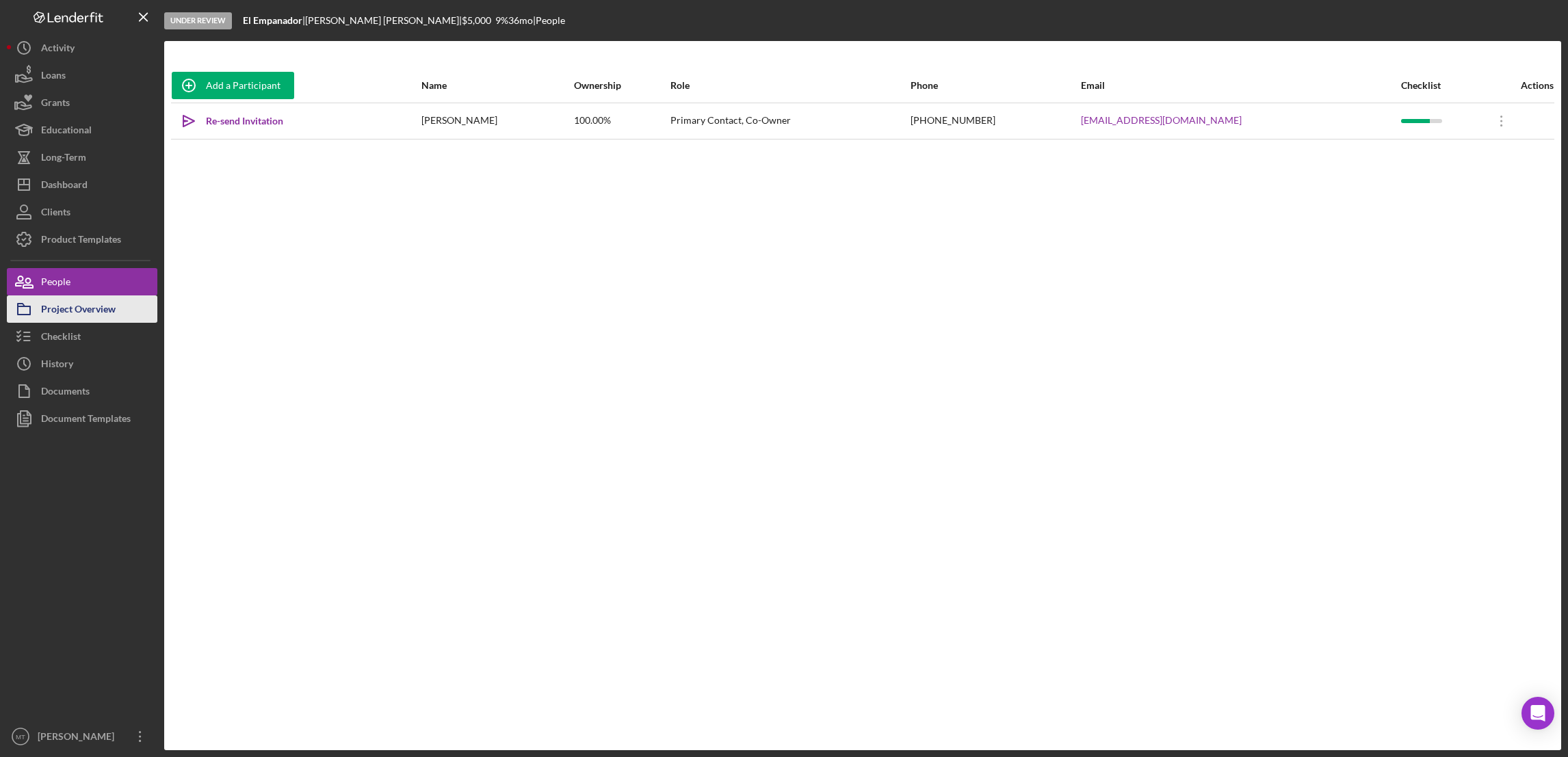
click at [58, 308] on div "Project Overview" at bounding box center [78, 311] width 74 height 31
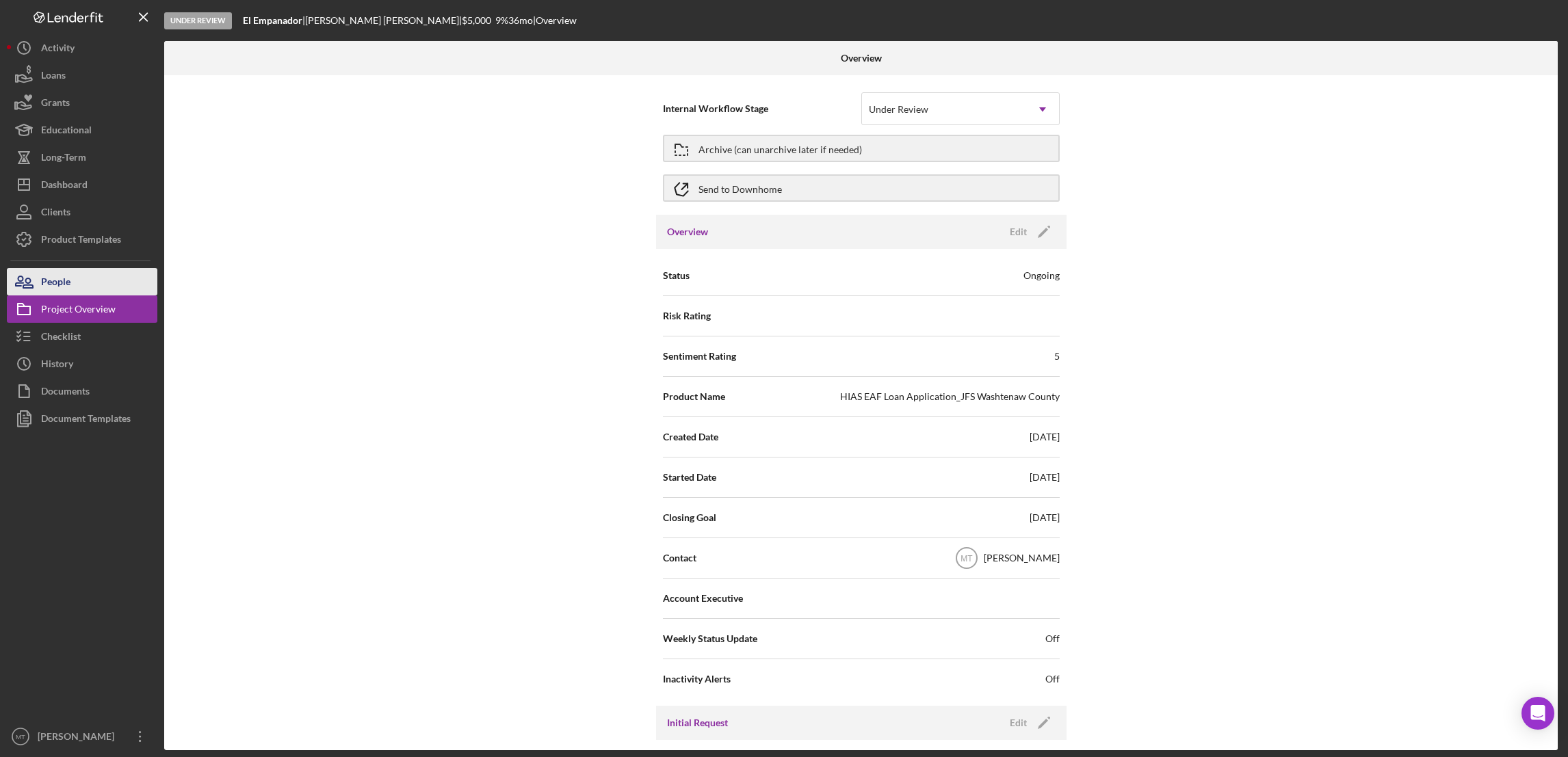
click at [62, 283] on div "People" at bounding box center [56, 283] width 30 height 31
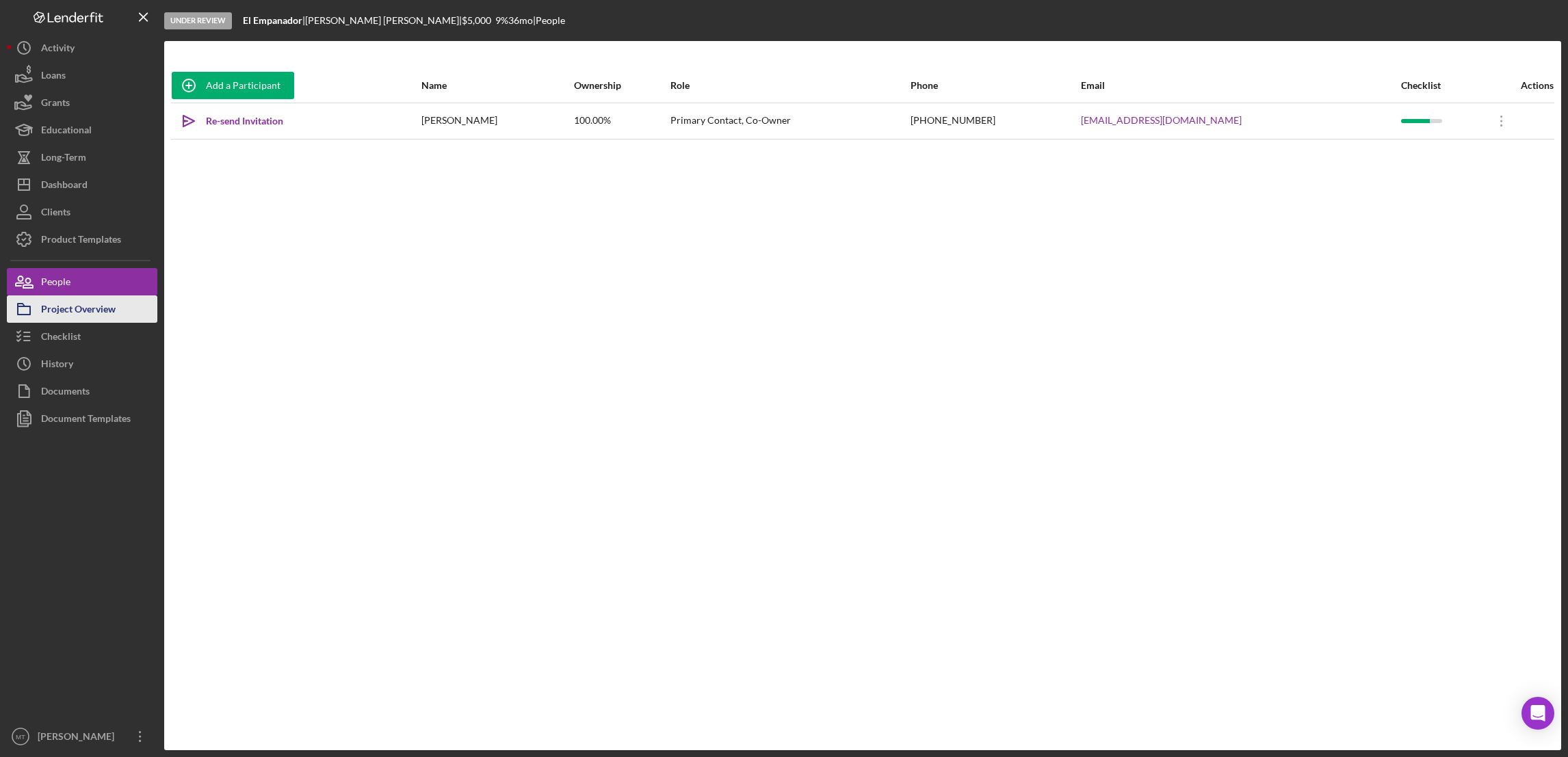
click at [72, 317] on div "Project Overview" at bounding box center [78, 311] width 74 height 31
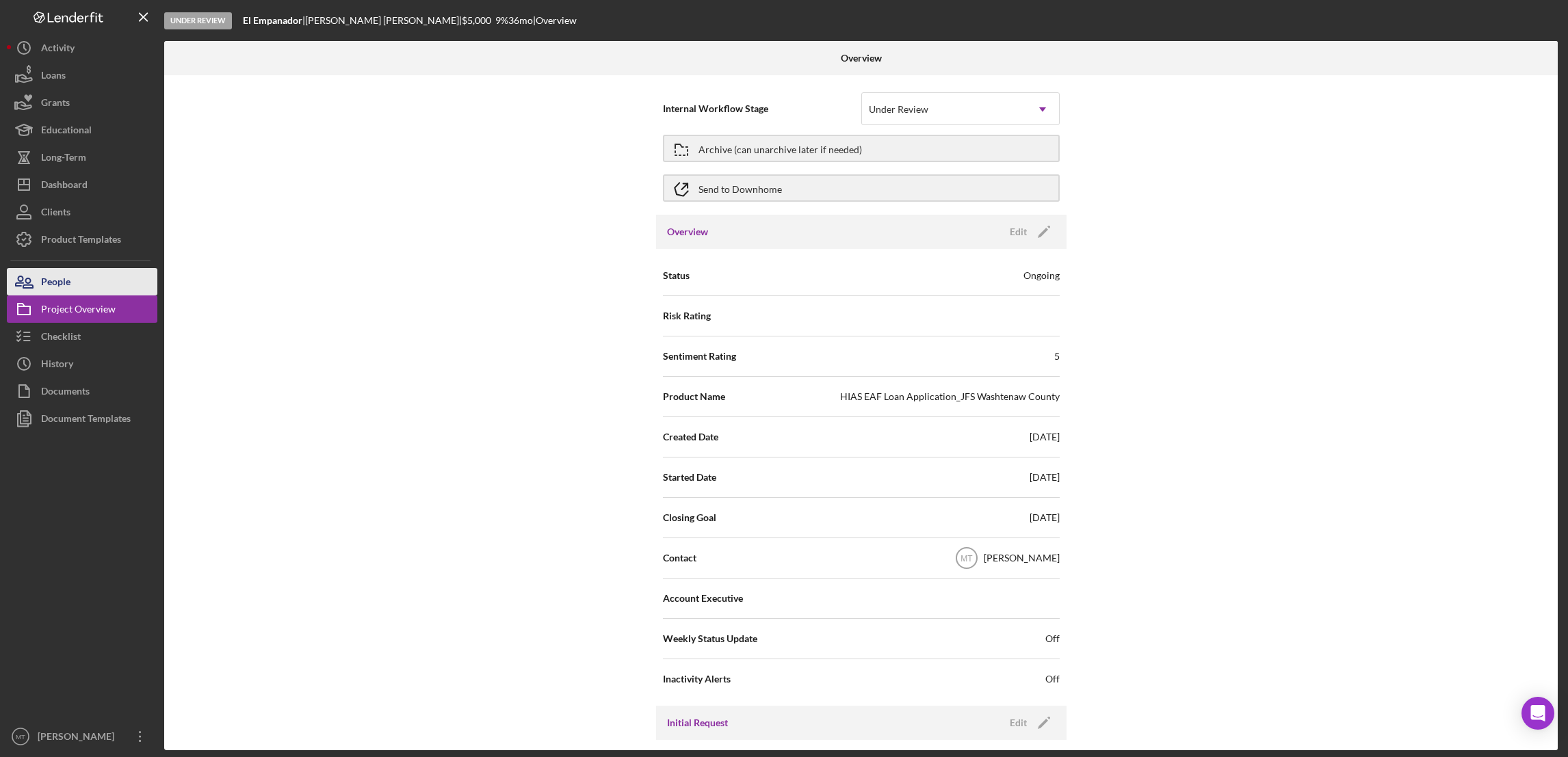
click at [65, 286] on div "People" at bounding box center [56, 283] width 30 height 31
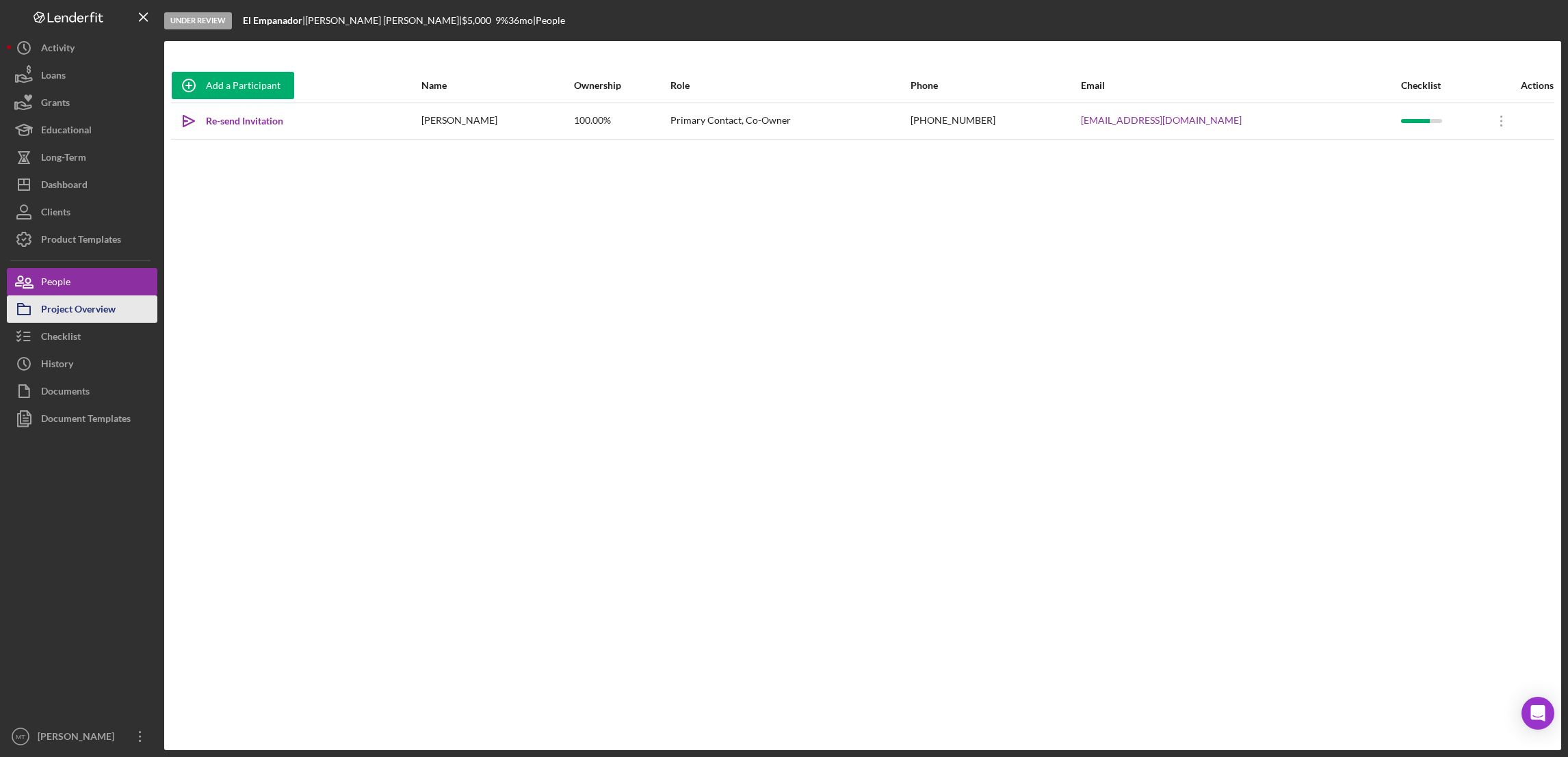
click at [67, 313] on div "Project Overview" at bounding box center [78, 311] width 74 height 31
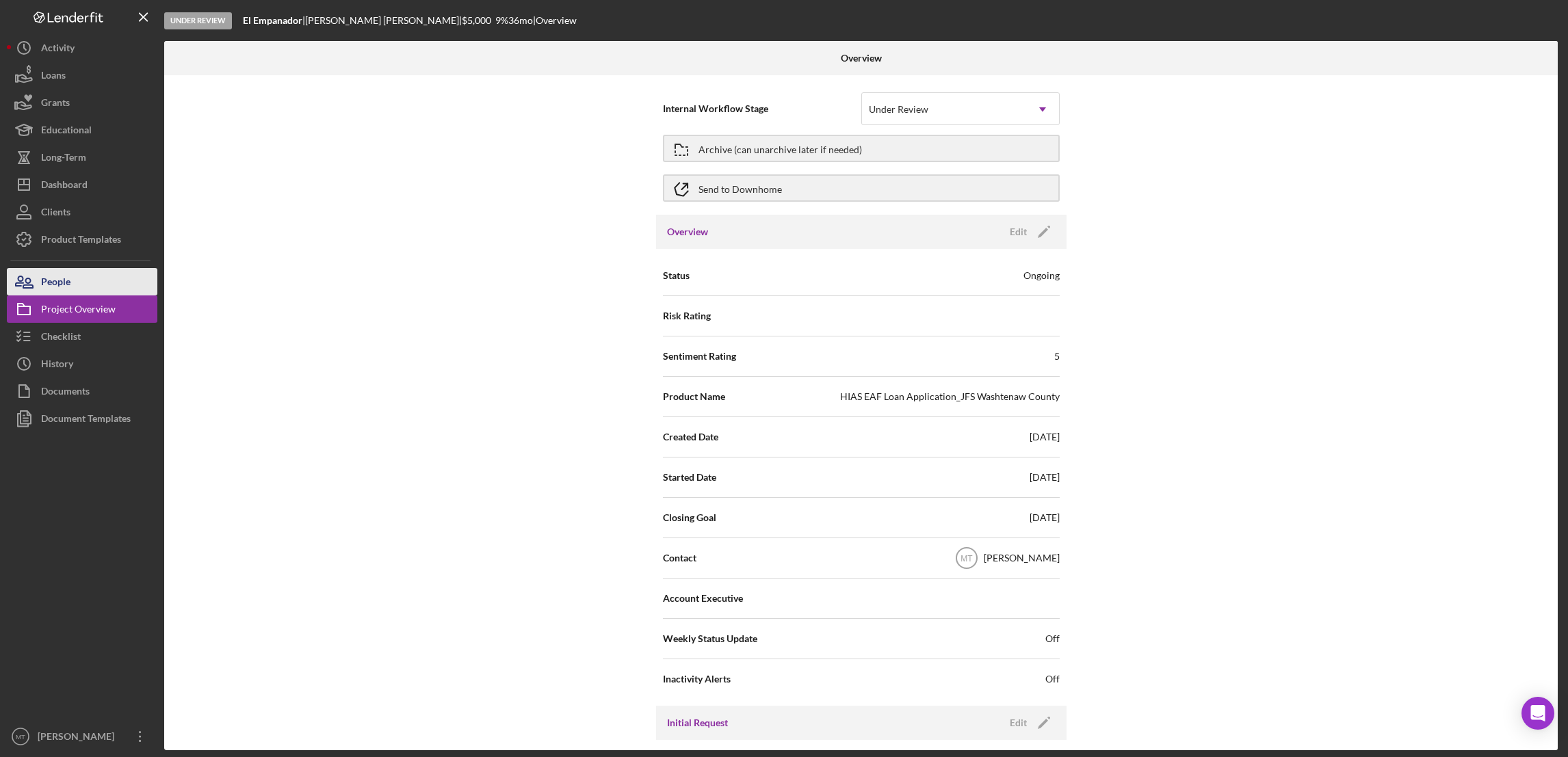
click at [120, 283] on button "People" at bounding box center [82, 282] width 150 height 27
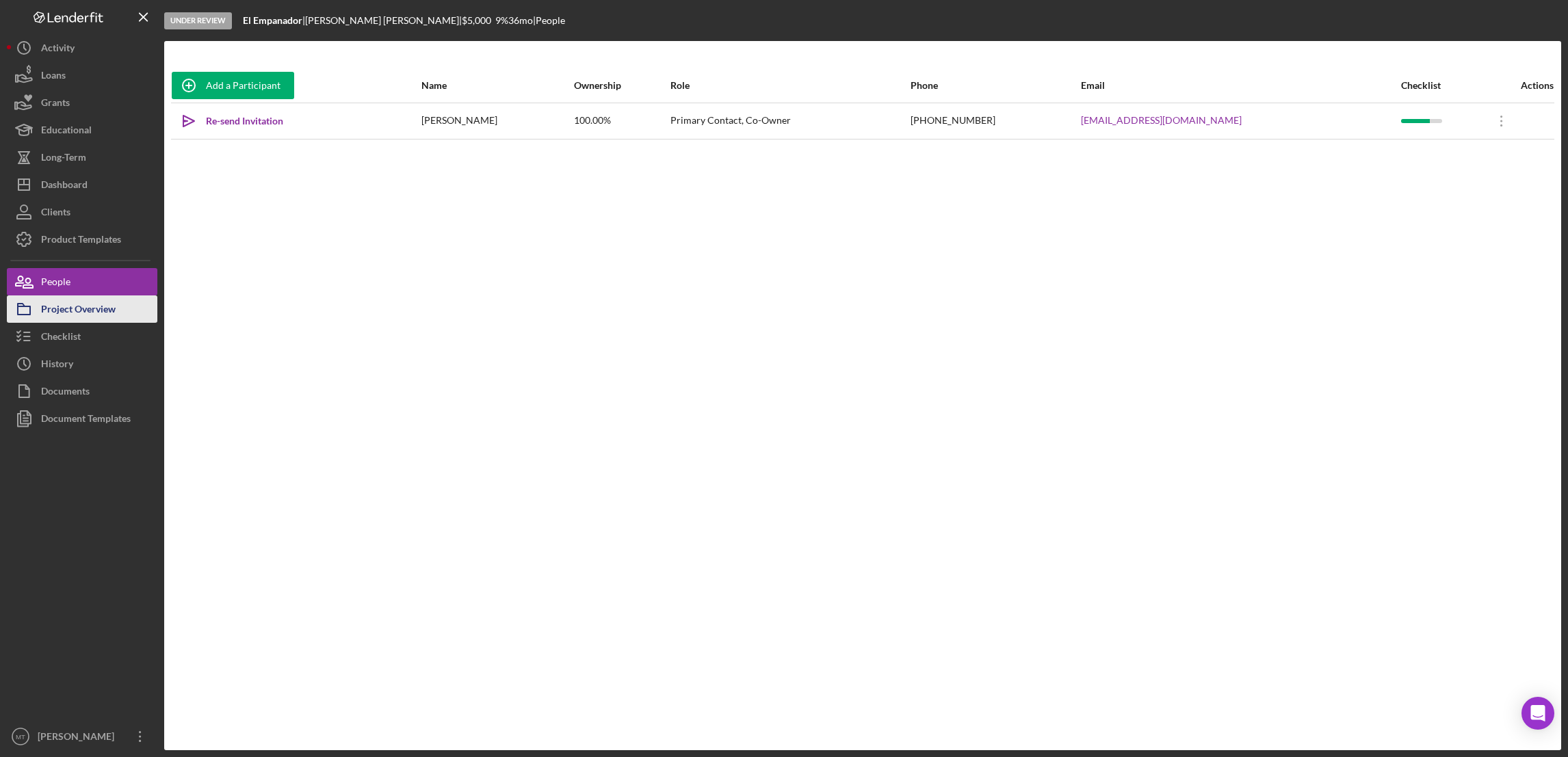
click at [93, 309] on div "Project Overview" at bounding box center [78, 311] width 74 height 31
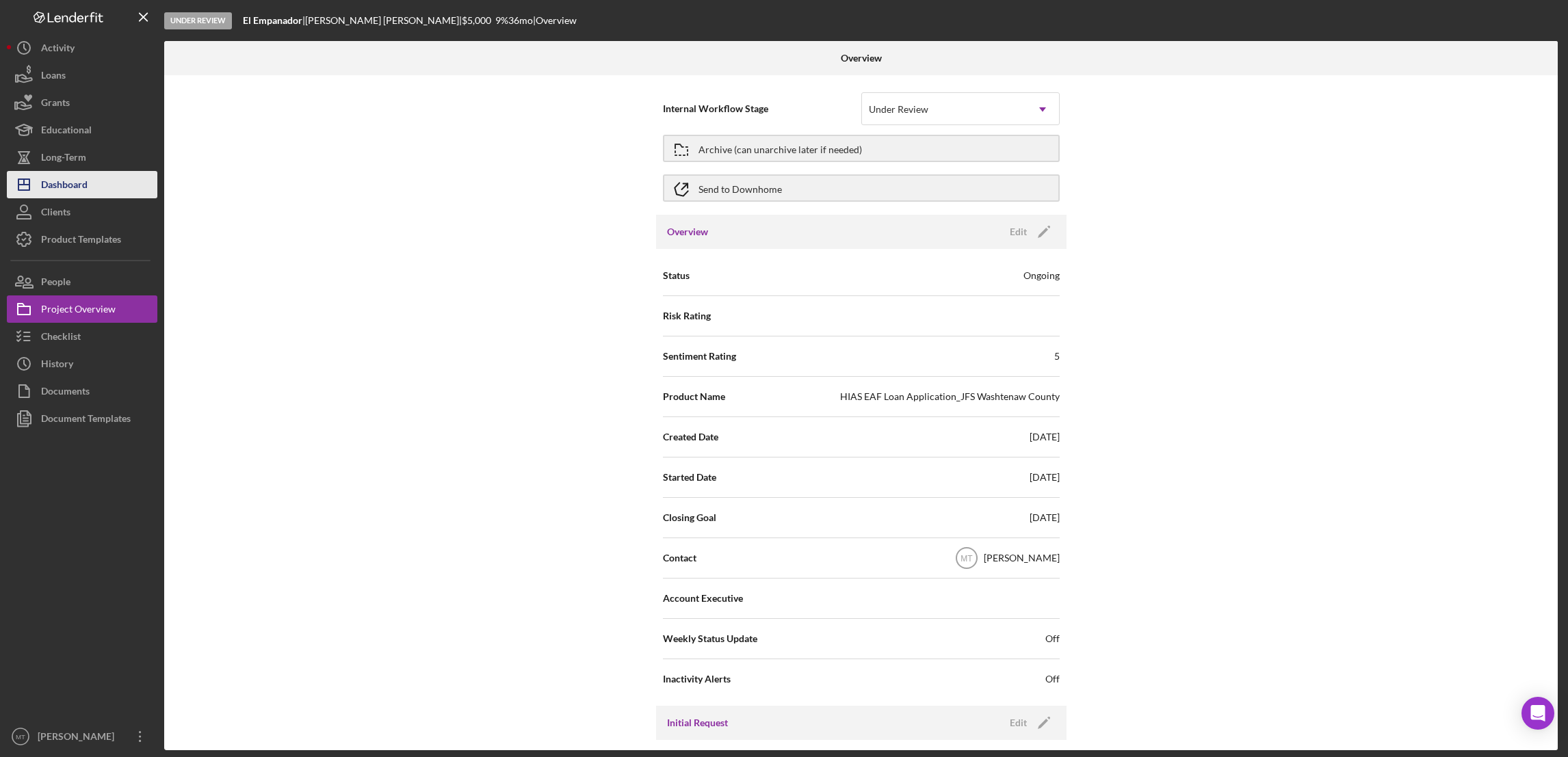
click at [82, 186] on div "Dashboard" at bounding box center [64, 186] width 46 height 31
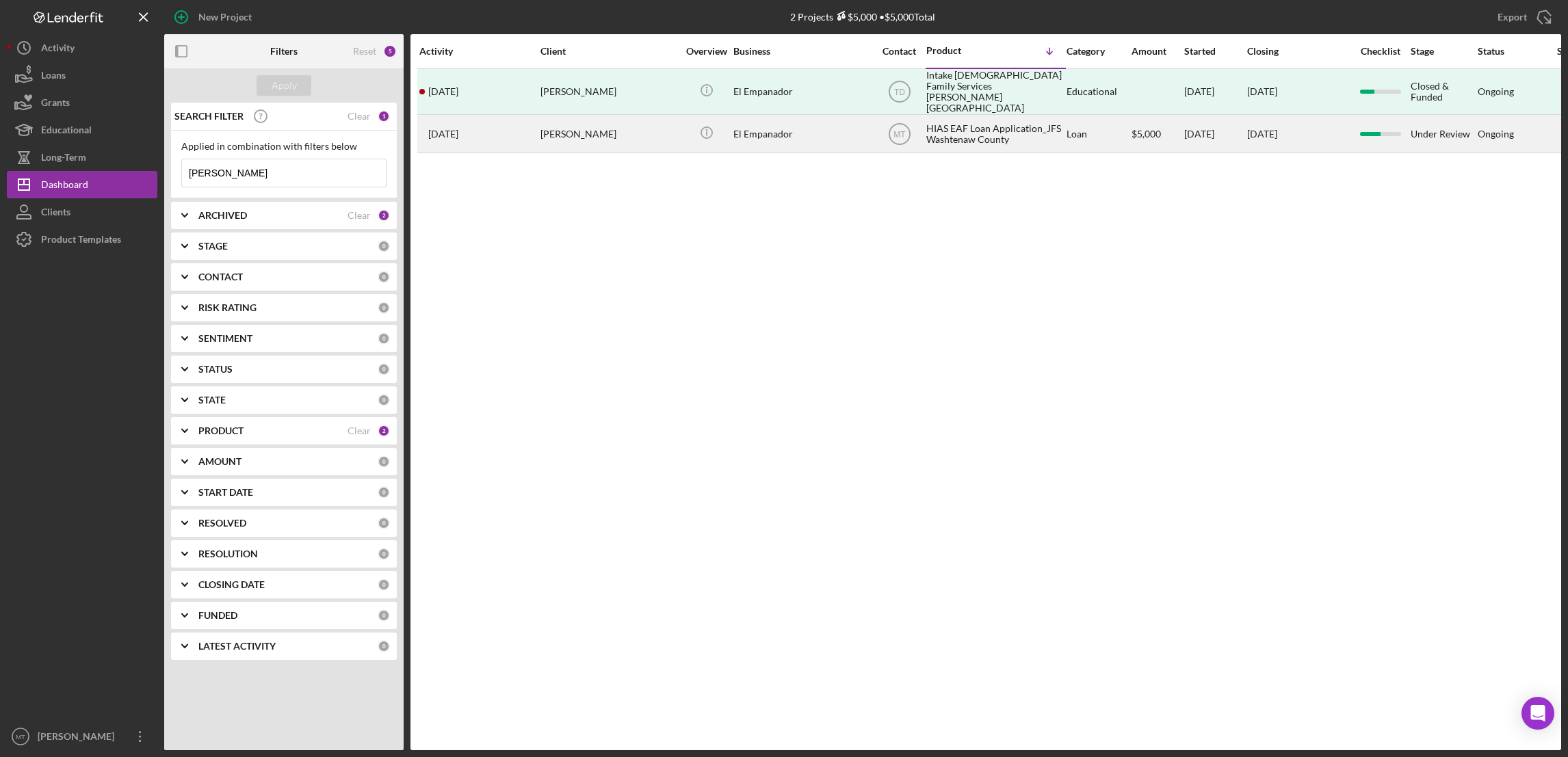
click at [967, 121] on div "HIAS EAF Loan Application_JFS Washtenaw County" at bounding box center [994, 134] width 137 height 36
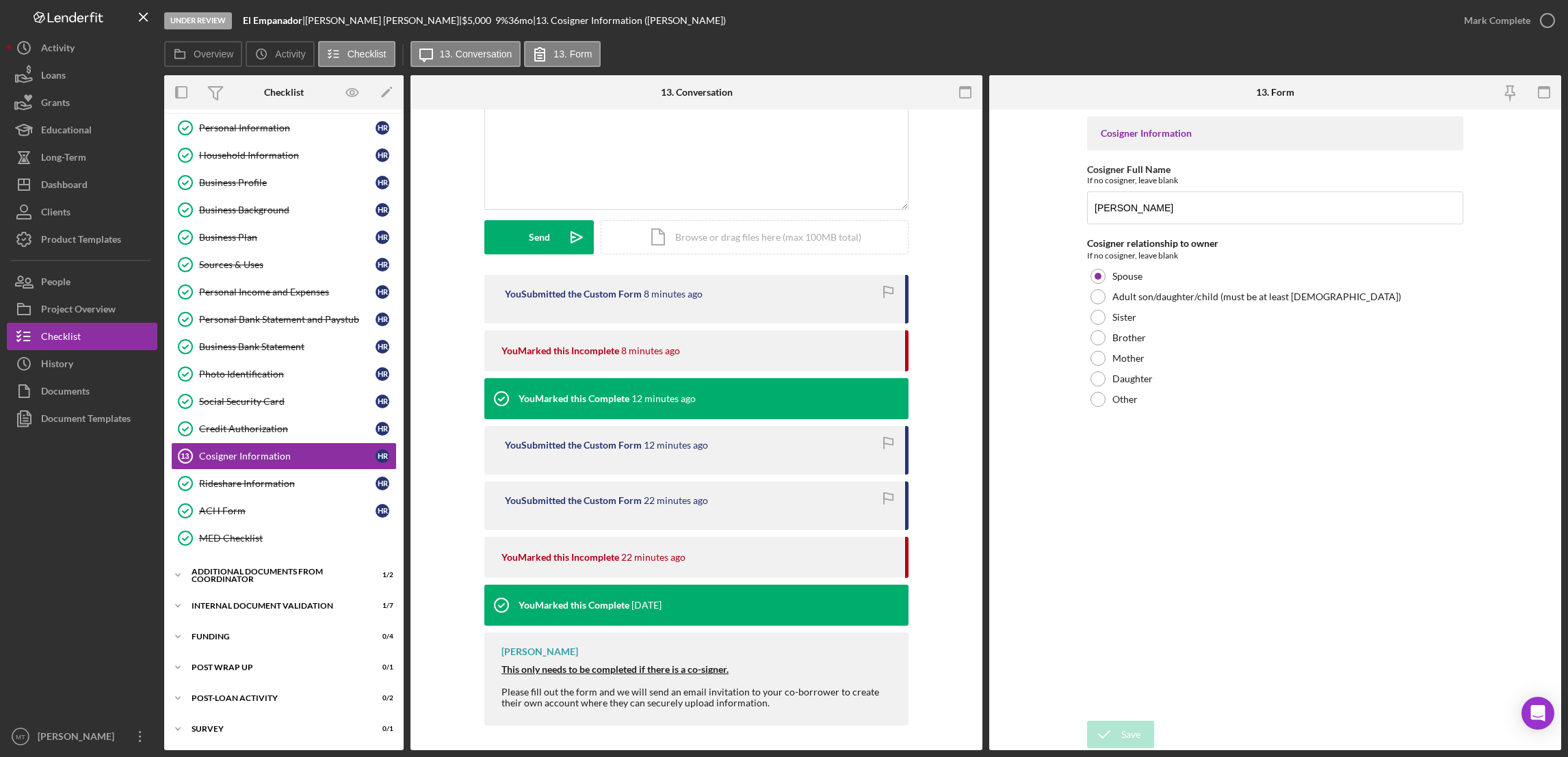
scroll to position [105, 0]
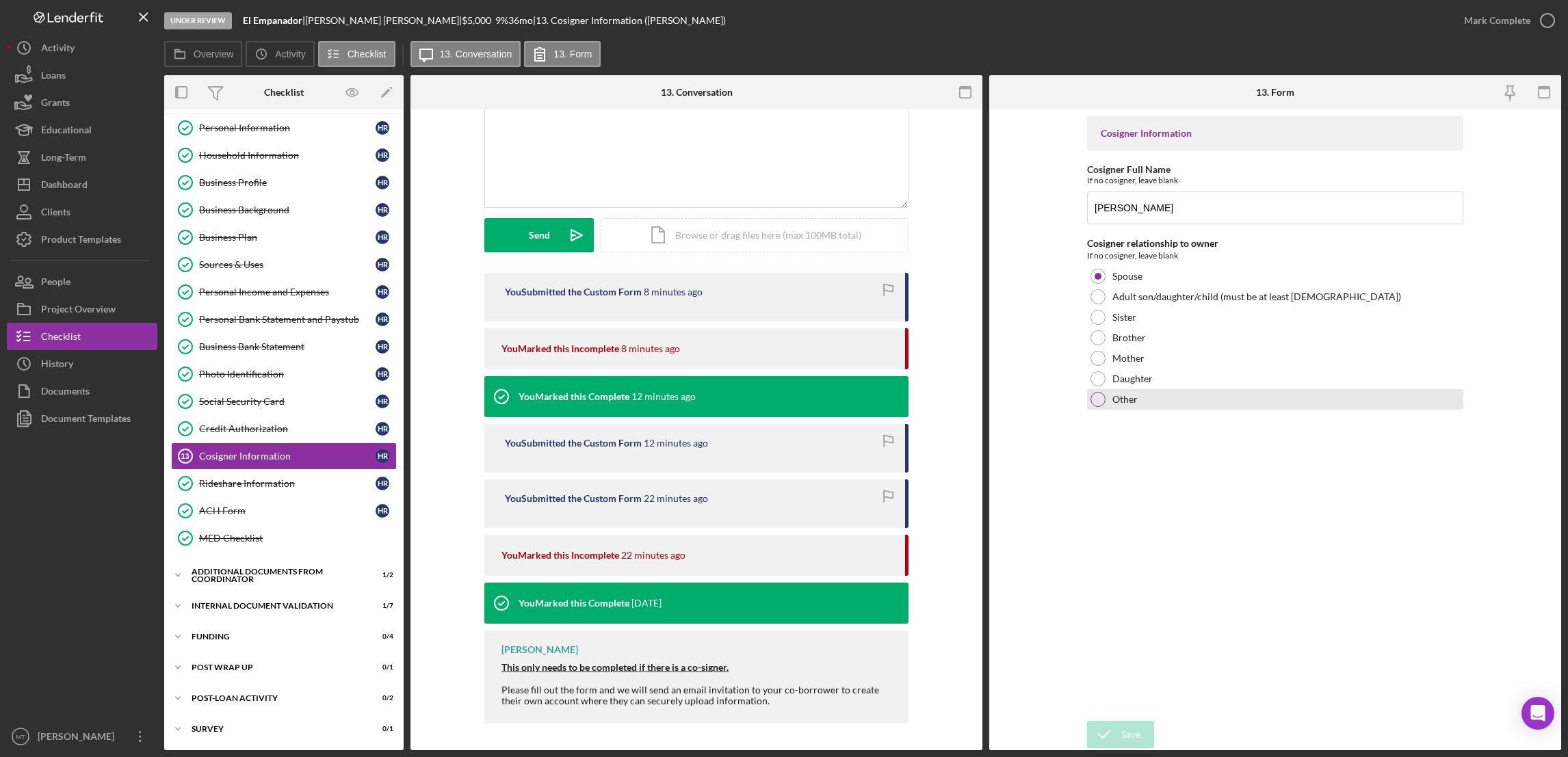
click at [1106, 403] on div "Other" at bounding box center [1275, 399] width 376 height 20
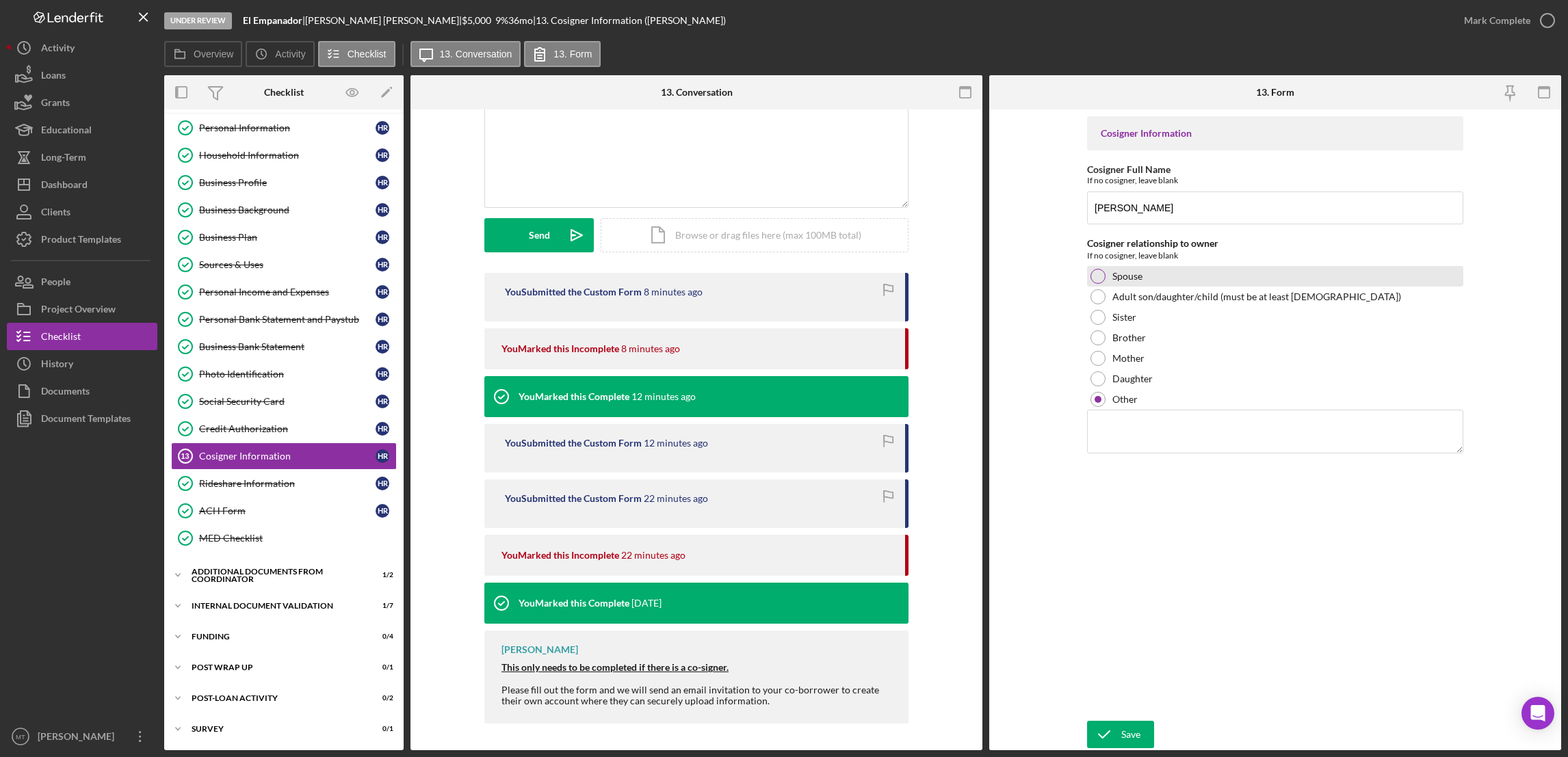
click at [1097, 275] on div at bounding box center [1098, 276] width 15 height 15
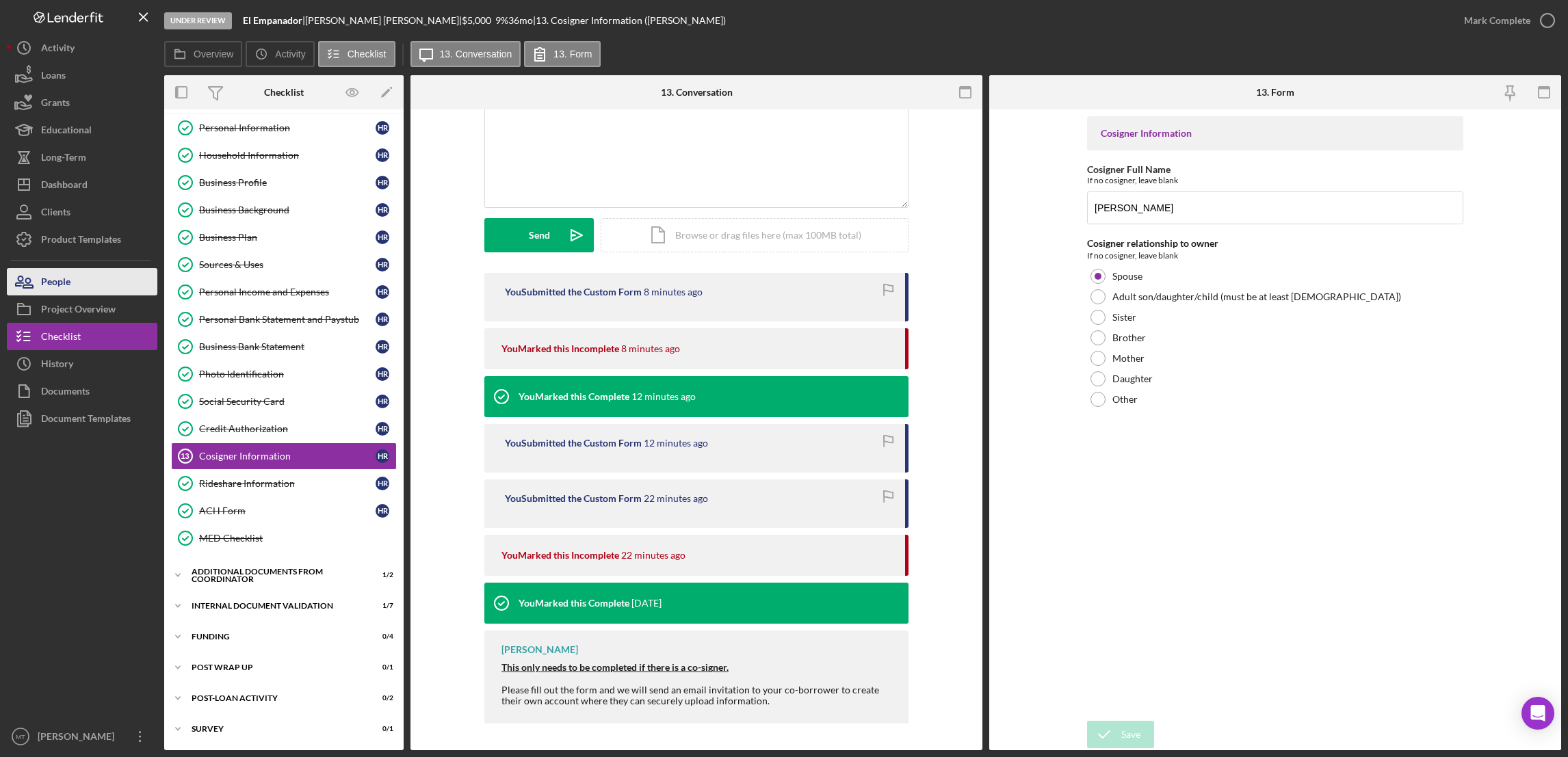
click at [67, 278] on div "People" at bounding box center [56, 283] width 30 height 31
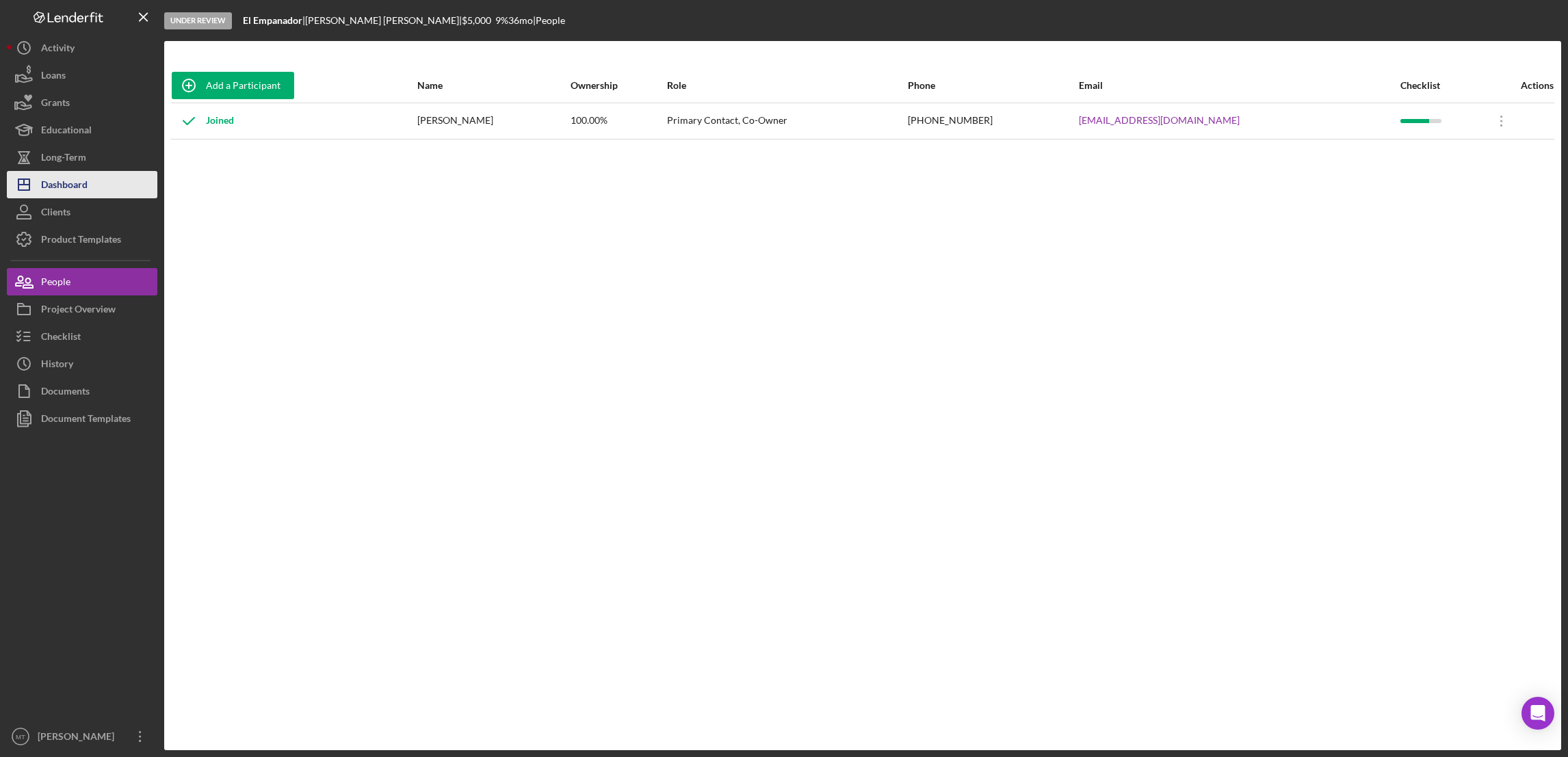
click at [73, 186] on div "Dashboard" at bounding box center [64, 186] width 46 height 31
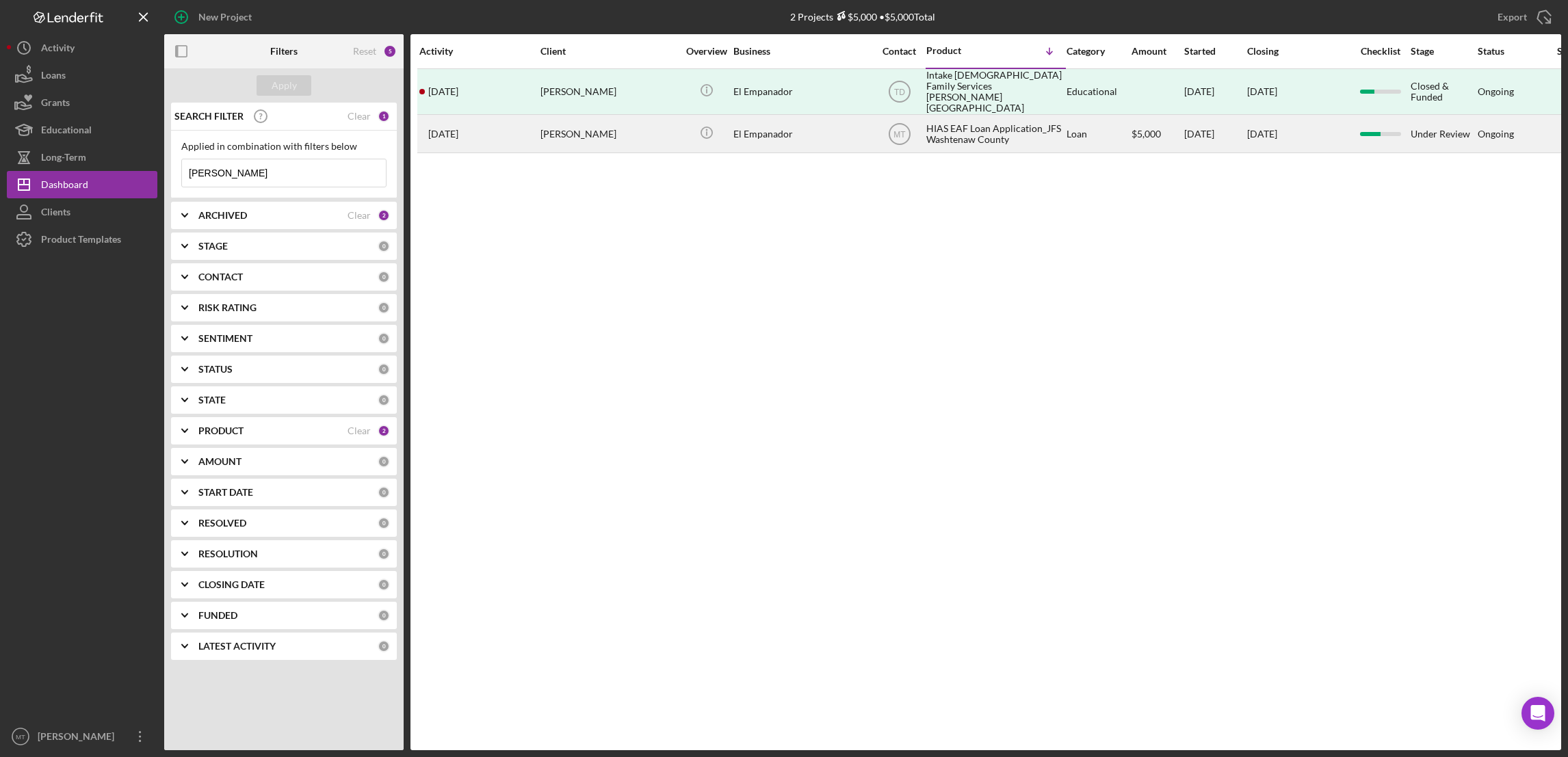
click at [942, 123] on div "HIAS EAF Loan Application_JFS Washtenaw County" at bounding box center [994, 134] width 137 height 36
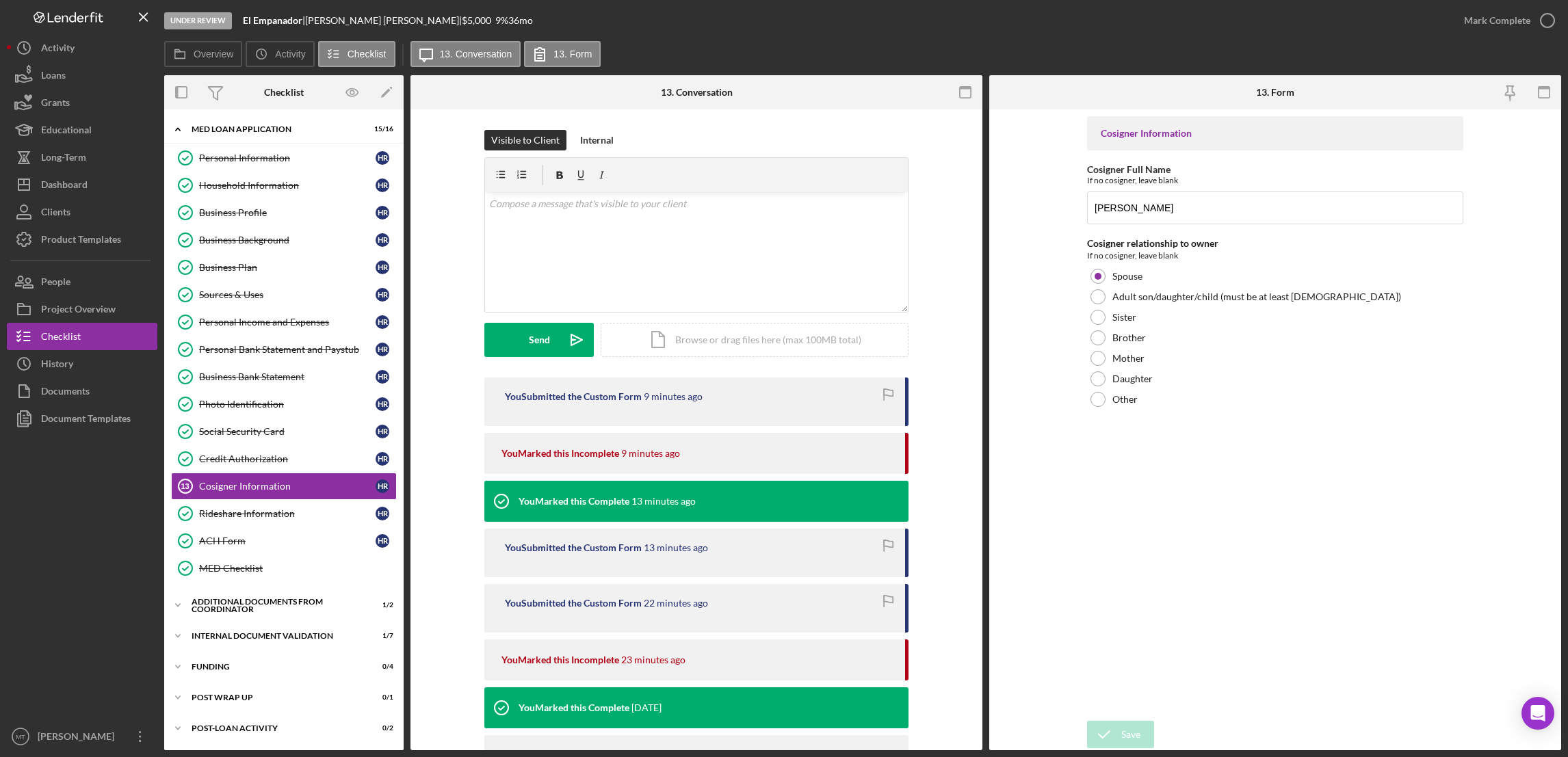
scroll to position [32, 0]
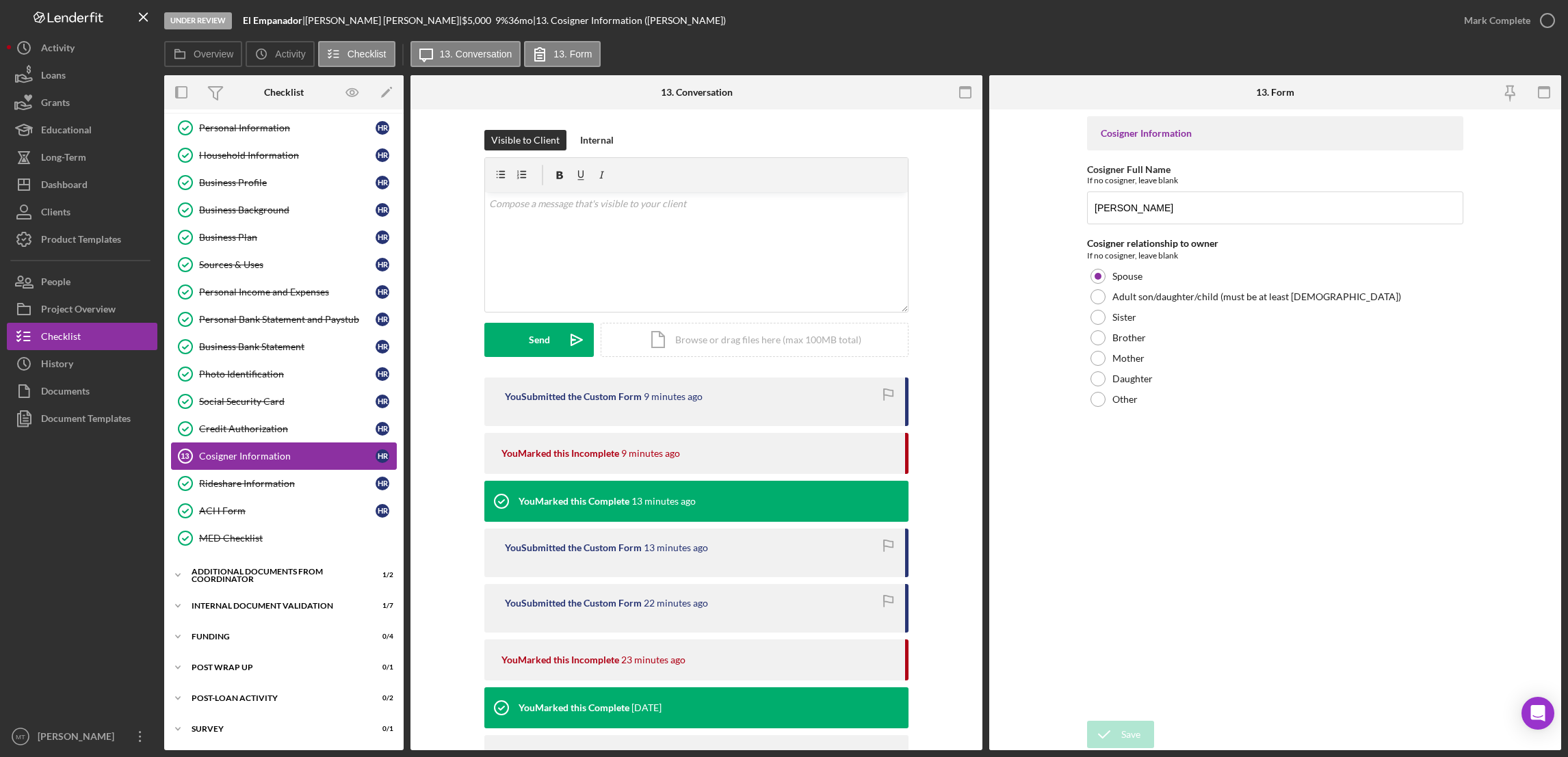
click at [249, 456] on div "Cosigner Information" at bounding box center [287, 456] width 176 height 11
click at [1096, 296] on div at bounding box center [1098, 296] width 15 height 15
click at [1096, 280] on div at bounding box center [1098, 276] width 15 height 15
click at [728, 500] on div "You Marked this Complete 13 minutes ago" at bounding box center [696, 501] width 424 height 41
click at [560, 549] on div "You Submitted the Custom Form" at bounding box center [573, 547] width 137 height 11
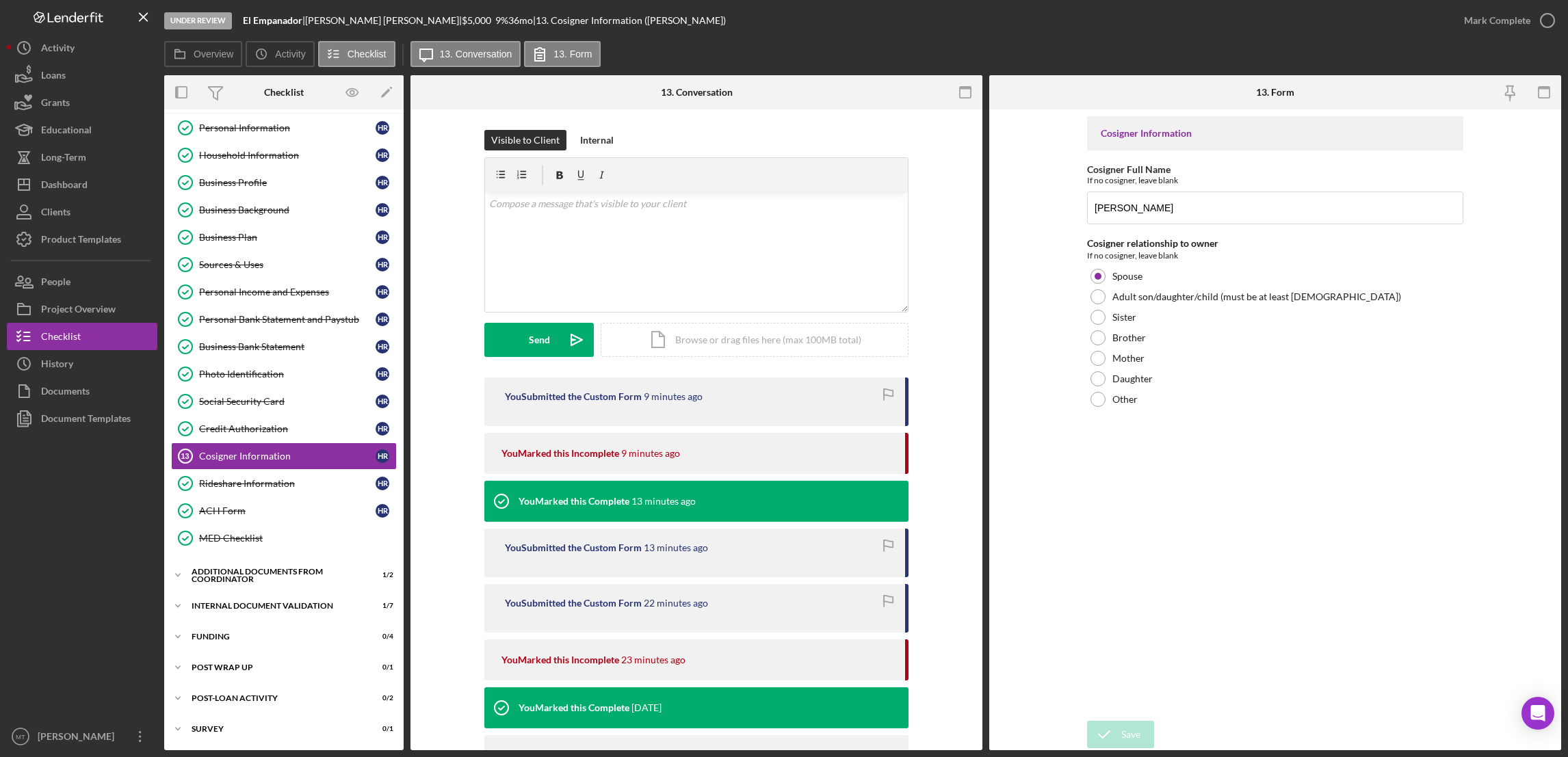
click at [676, 611] on div "You Submitted the Custom Form 22 minutes ago" at bounding box center [696, 608] width 424 height 48
click at [639, 710] on time "[DATE]" at bounding box center [647, 707] width 30 height 11
click at [1105, 312] on div "Sister" at bounding box center [1275, 317] width 376 height 20
click at [1102, 293] on div at bounding box center [1098, 296] width 15 height 15
click at [1102, 278] on div at bounding box center [1098, 276] width 15 height 15
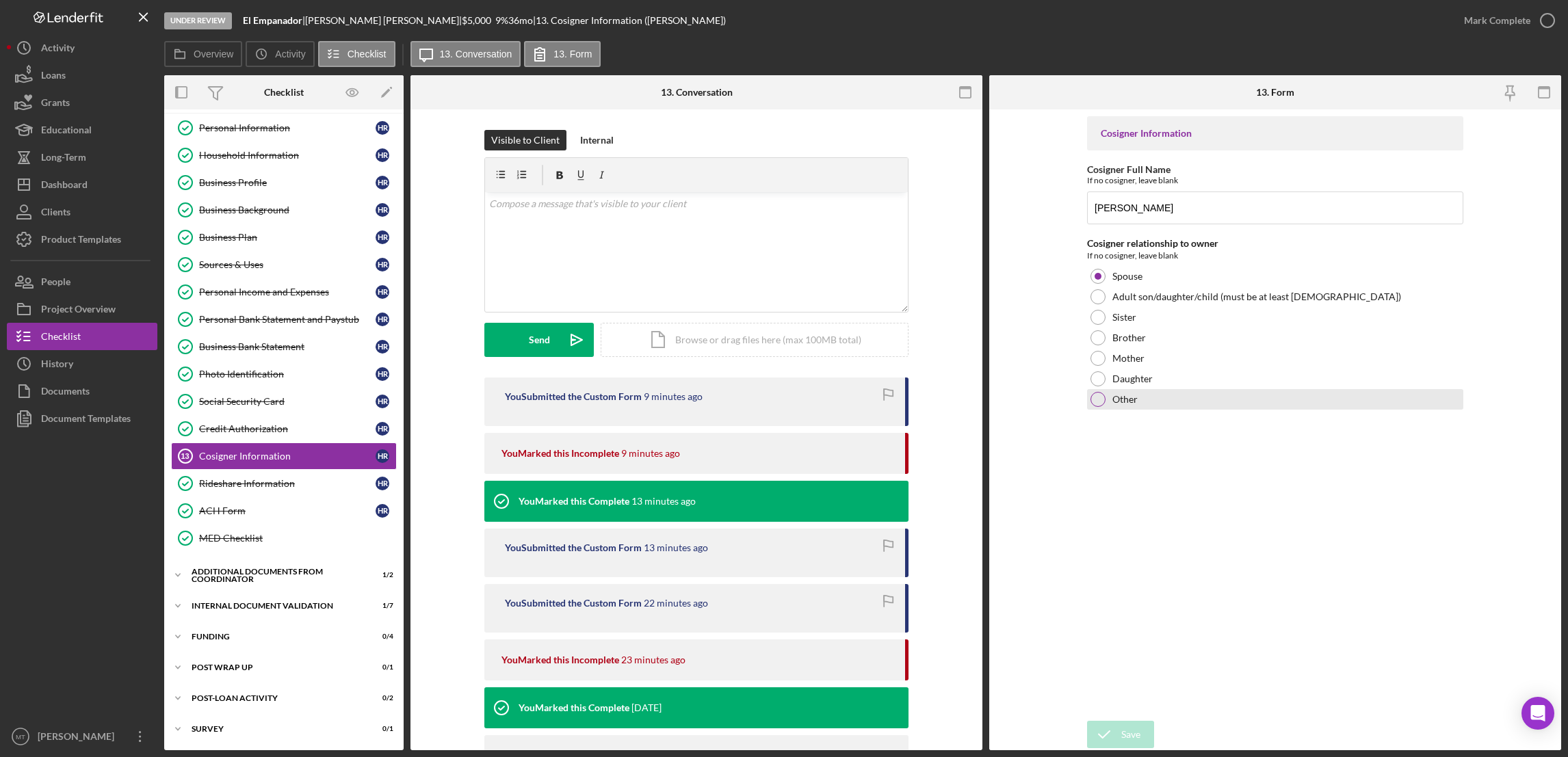
click at [1098, 405] on div at bounding box center [1098, 399] width 15 height 15
click at [1115, 429] on textarea at bounding box center [1275, 431] width 376 height 44
type textarea "Husband"
click at [1115, 724] on icon "submit" at bounding box center [1104, 734] width 34 height 34
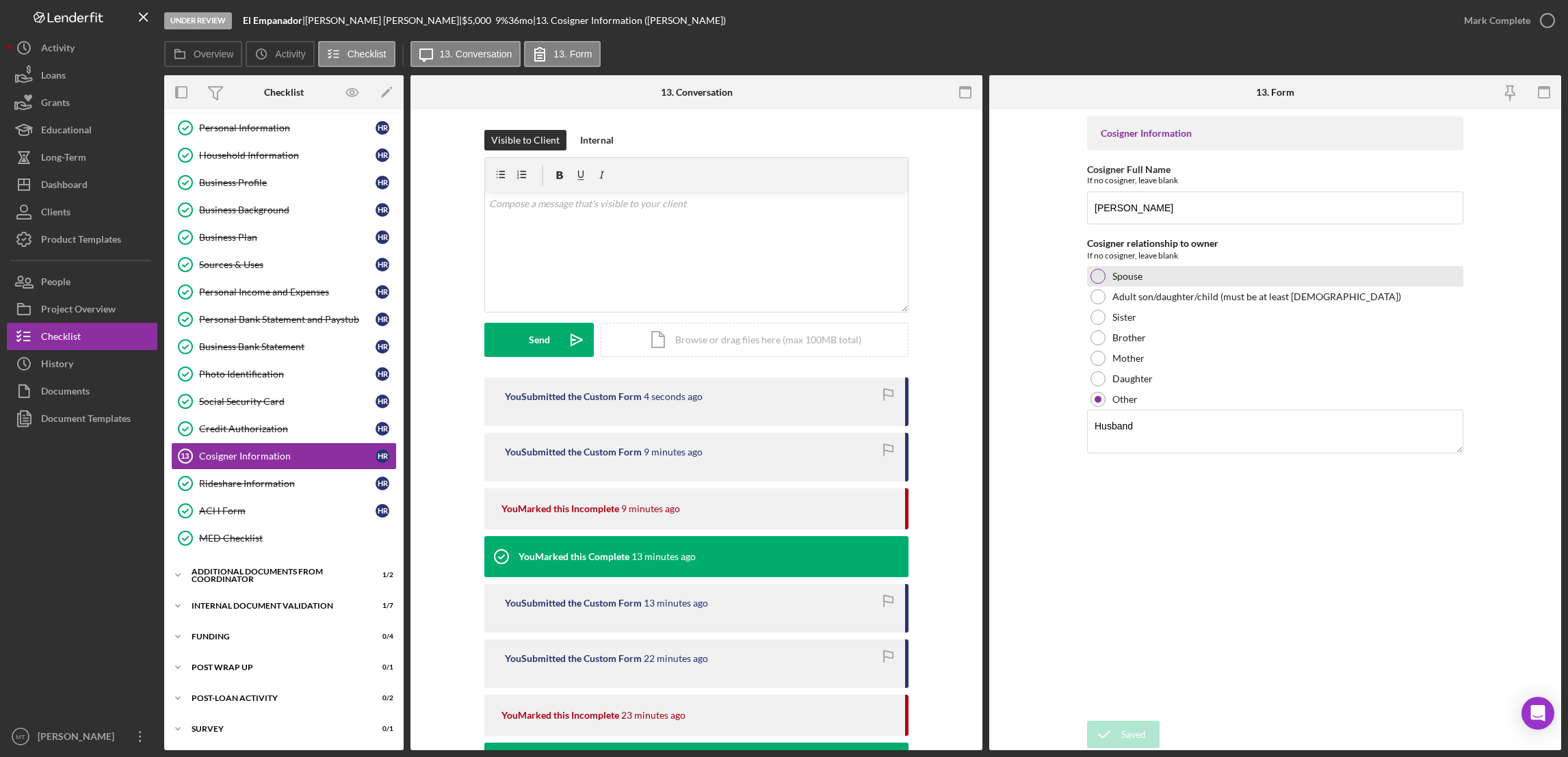
click at [1094, 275] on div at bounding box center [1098, 276] width 15 height 15
click at [1122, 740] on div "Save" at bounding box center [1130, 735] width 19 height 27
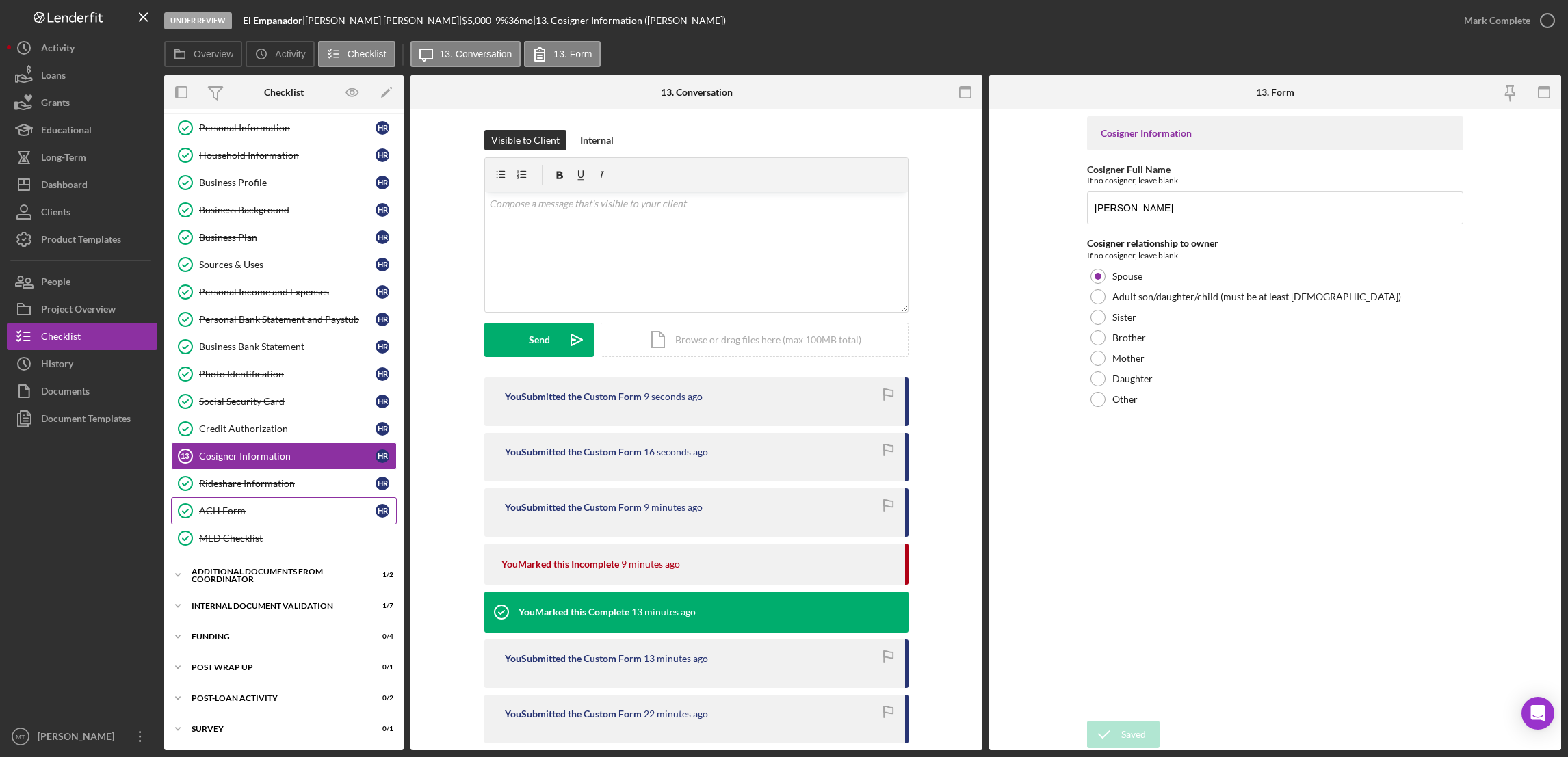
click at [221, 516] on div "ACH Form" at bounding box center [287, 510] width 176 height 11
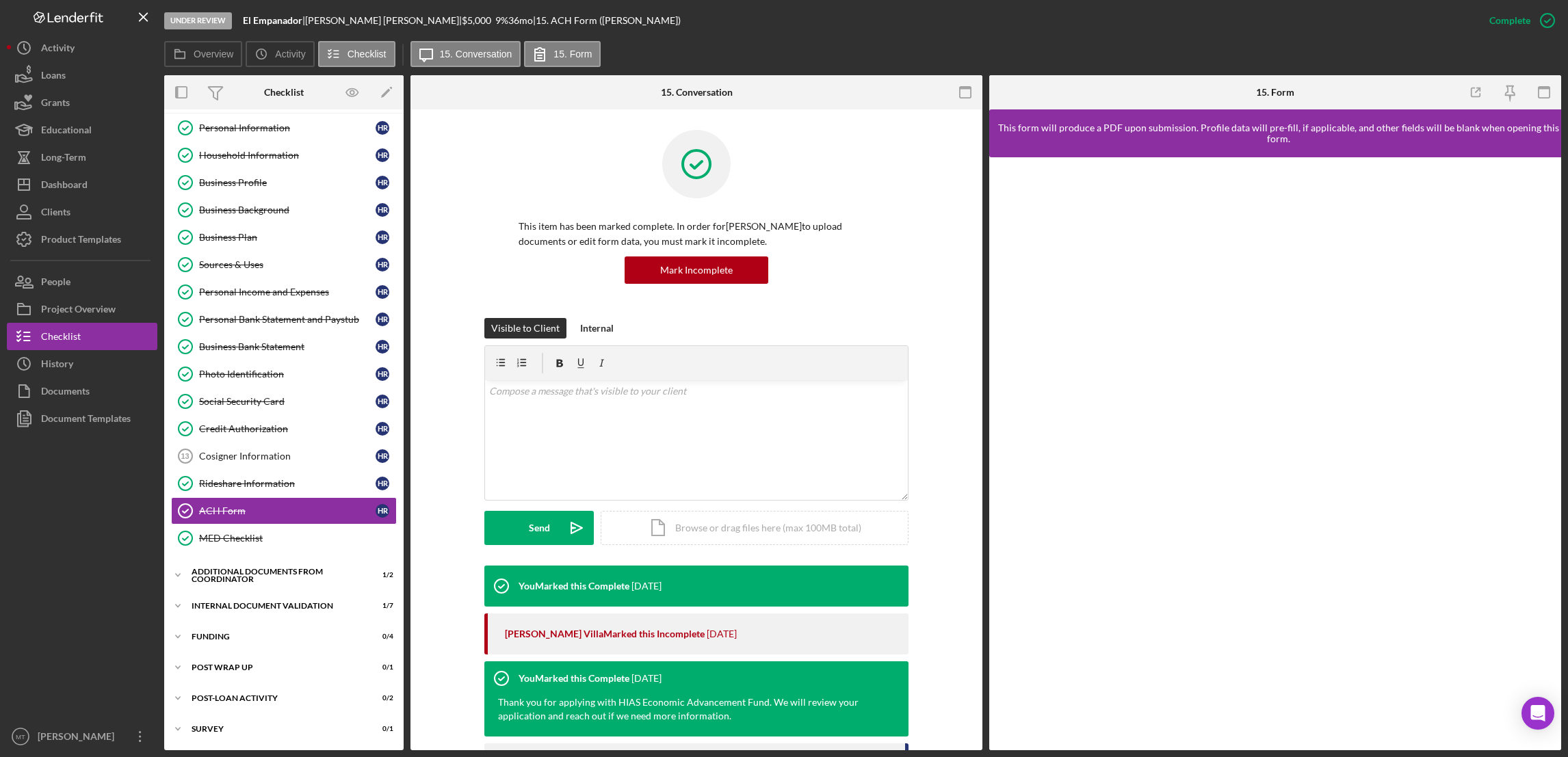
scroll to position [294, 0]
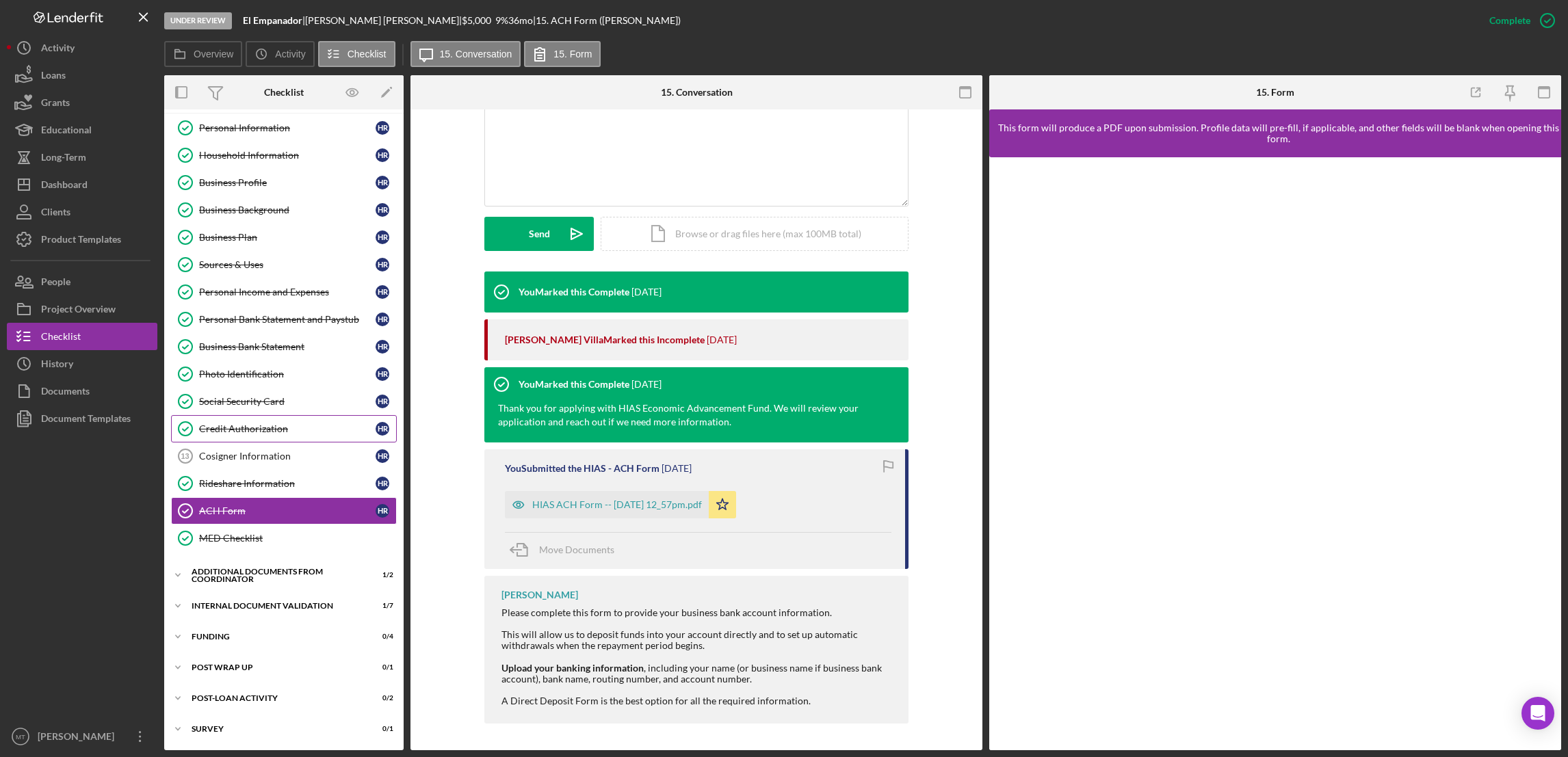
click at [257, 427] on div "Credit Authorization" at bounding box center [287, 428] width 176 height 11
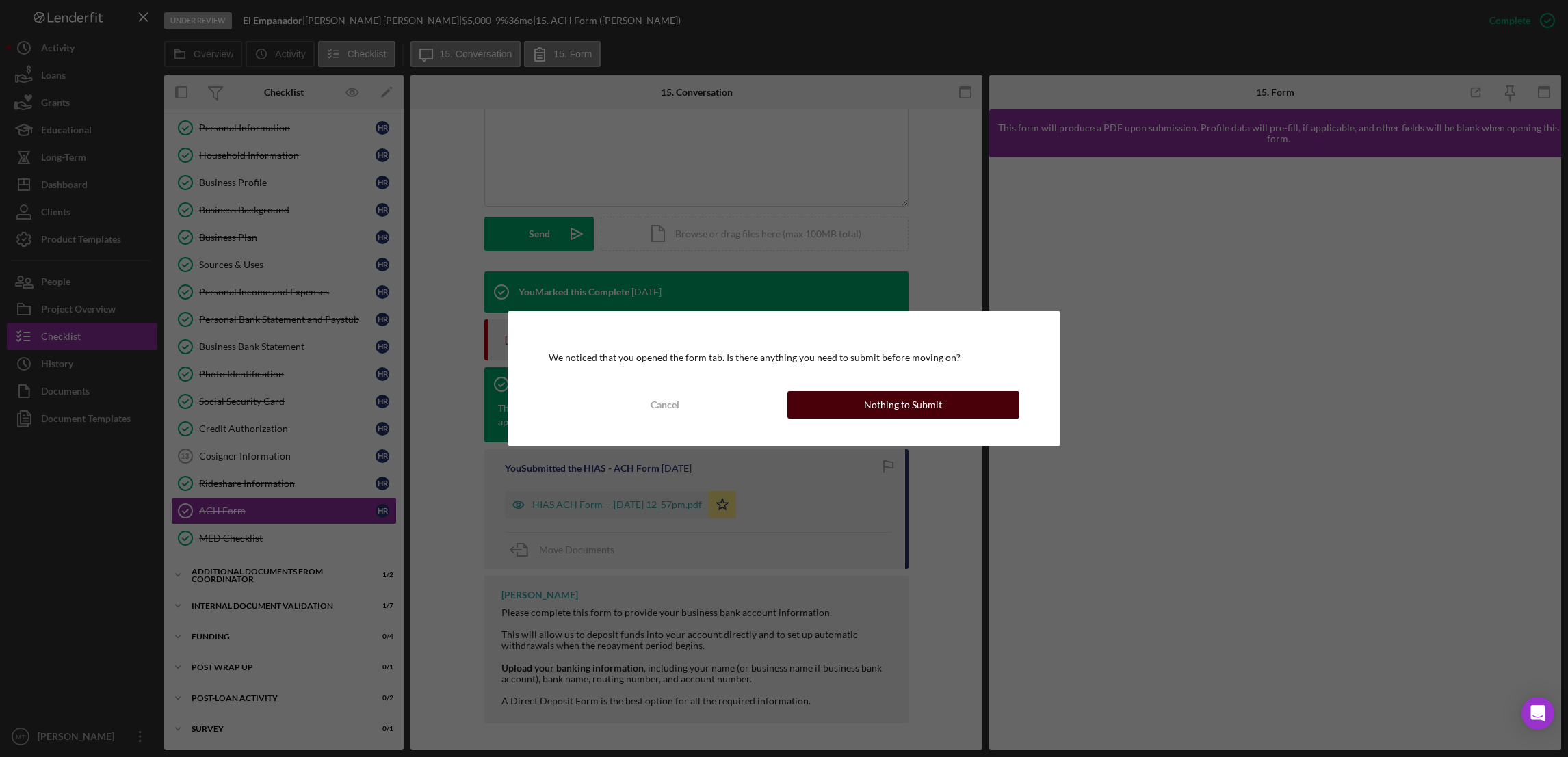
click at [932, 410] on div "Nothing to Submit" at bounding box center [903, 405] width 78 height 27
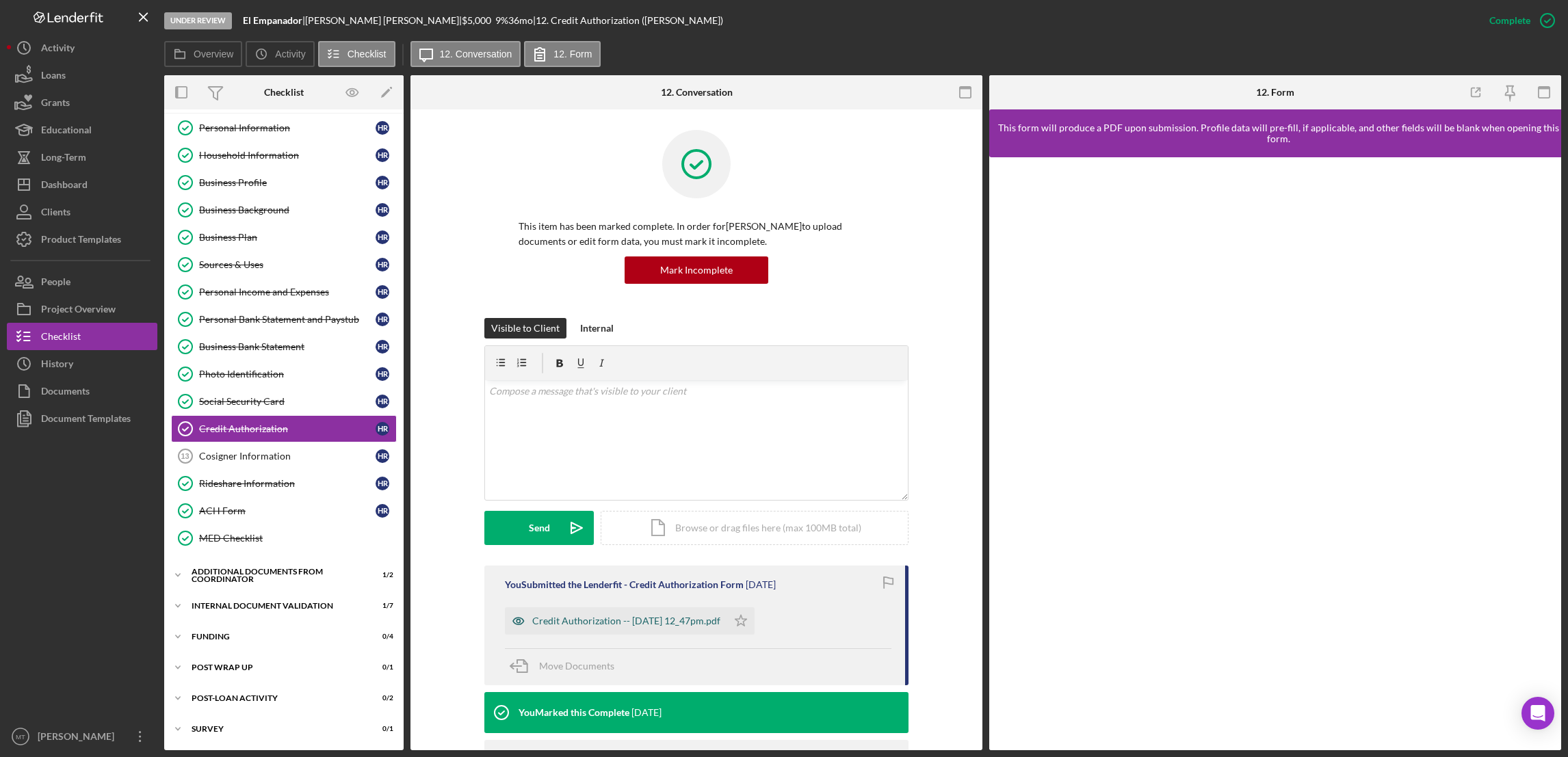
click at [663, 619] on div "Credit Authorization -- [DATE] 12_47pm.pdf" at bounding box center [626, 620] width 188 height 11
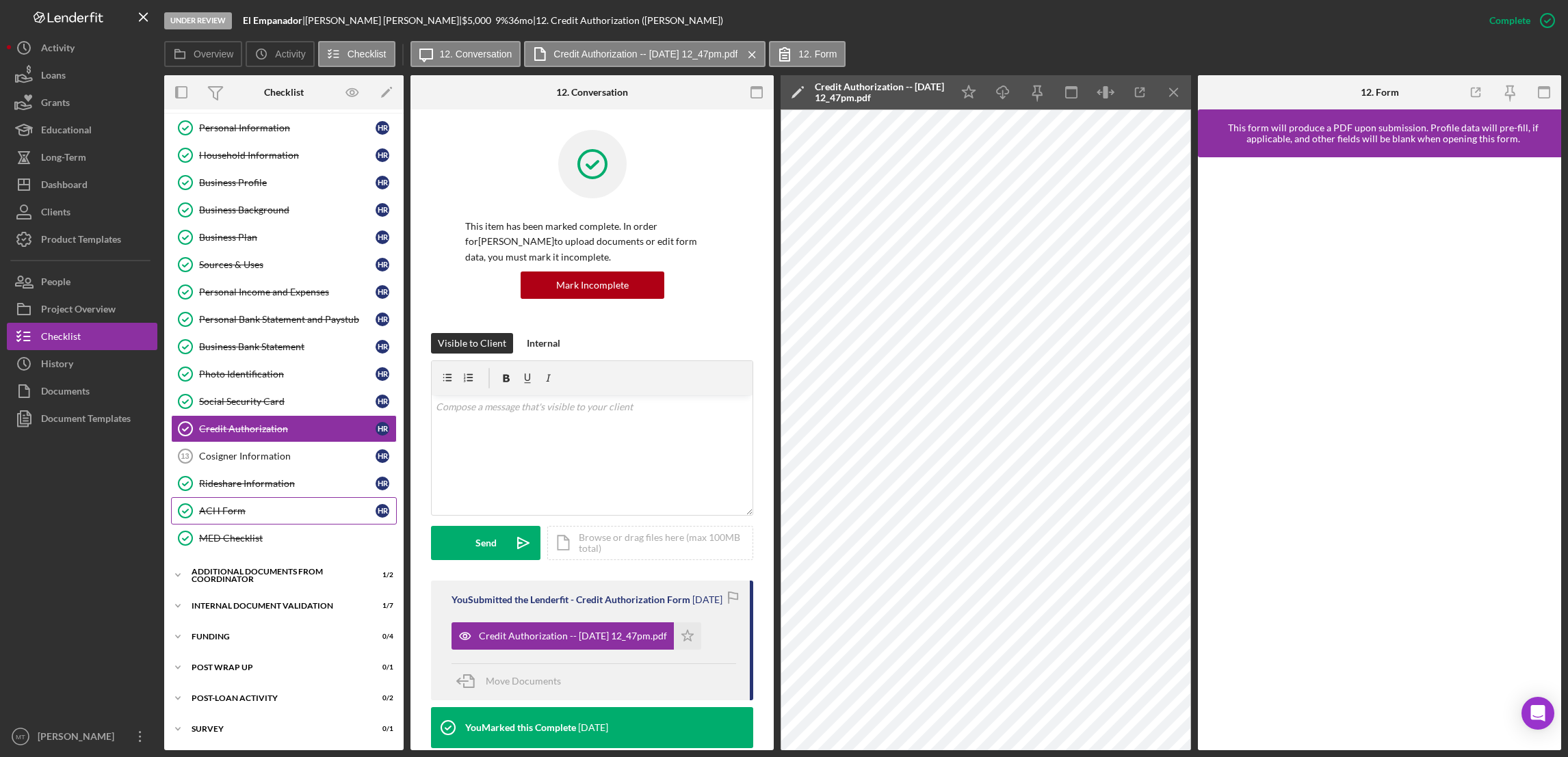
click at [254, 512] on div "ACH Form" at bounding box center [287, 510] width 176 height 11
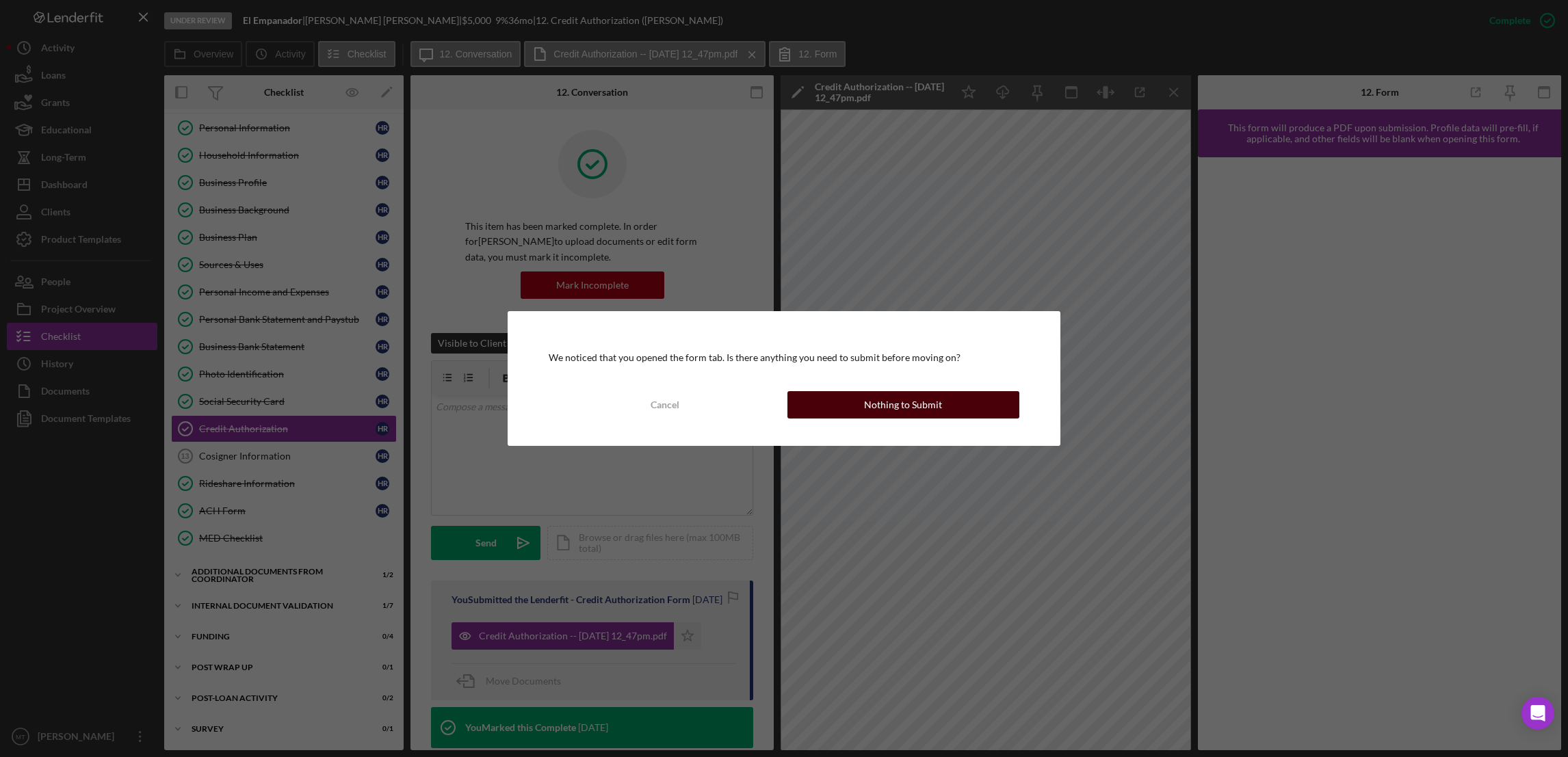
click at [827, 402] on button "Nothing to Submit" at bounding box center [903, 405] width 232 height 27
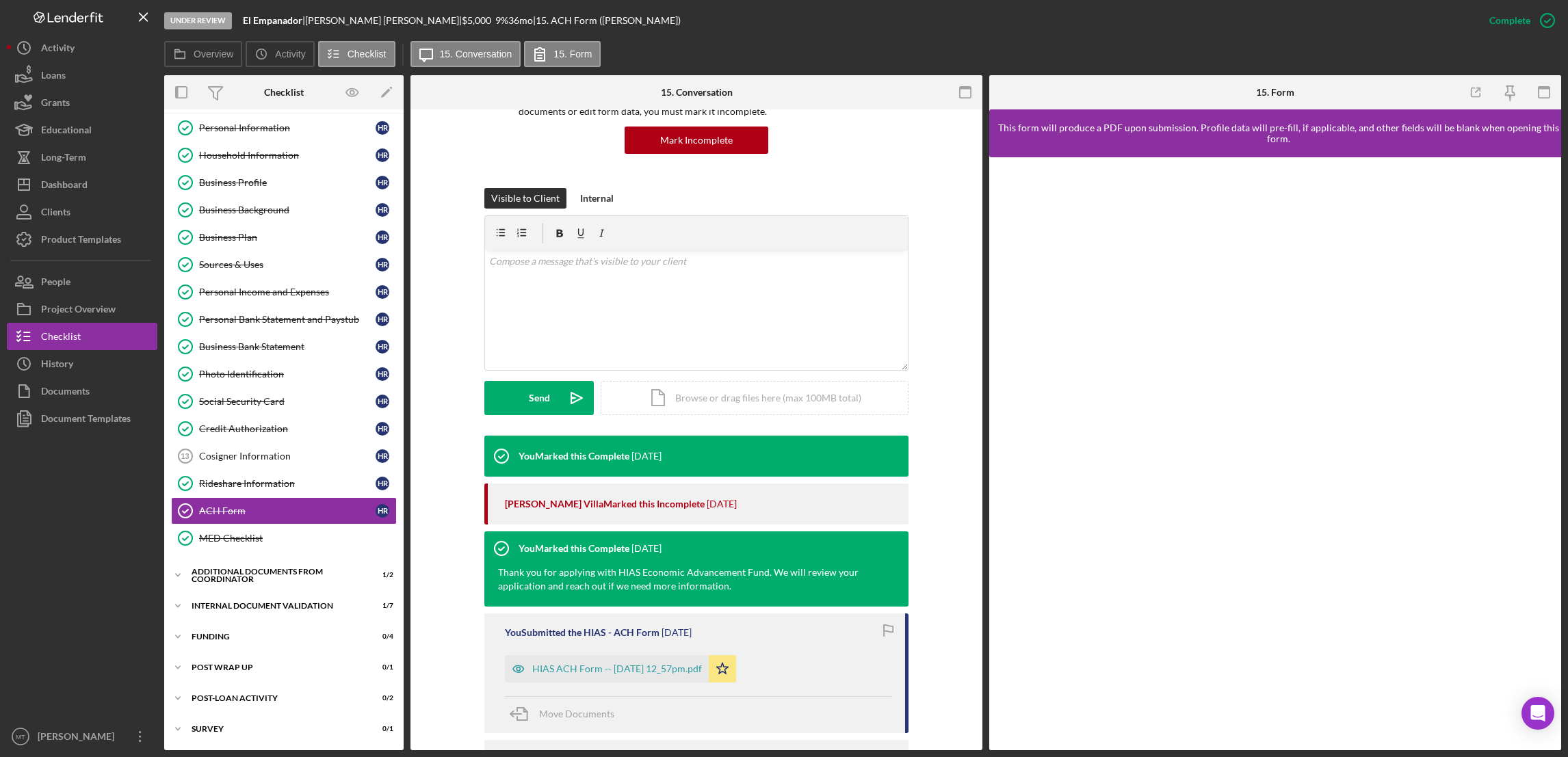
scroll to position [294, 0]
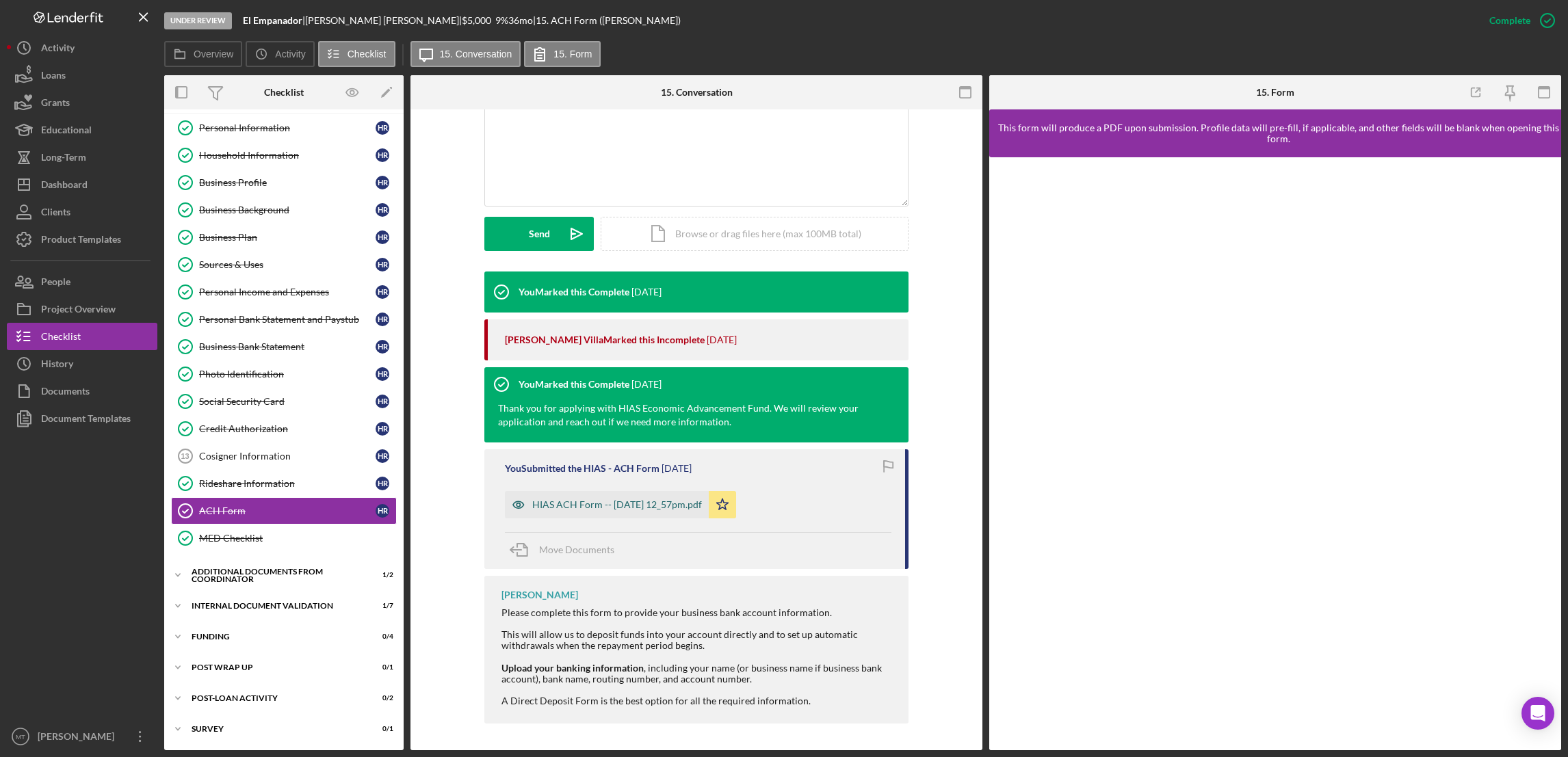
click at [623, 505] on div "HIAS ACH Form -- [DATE] 12_57pm.pdf" at bounding box center [617, 504] width 170 height 11
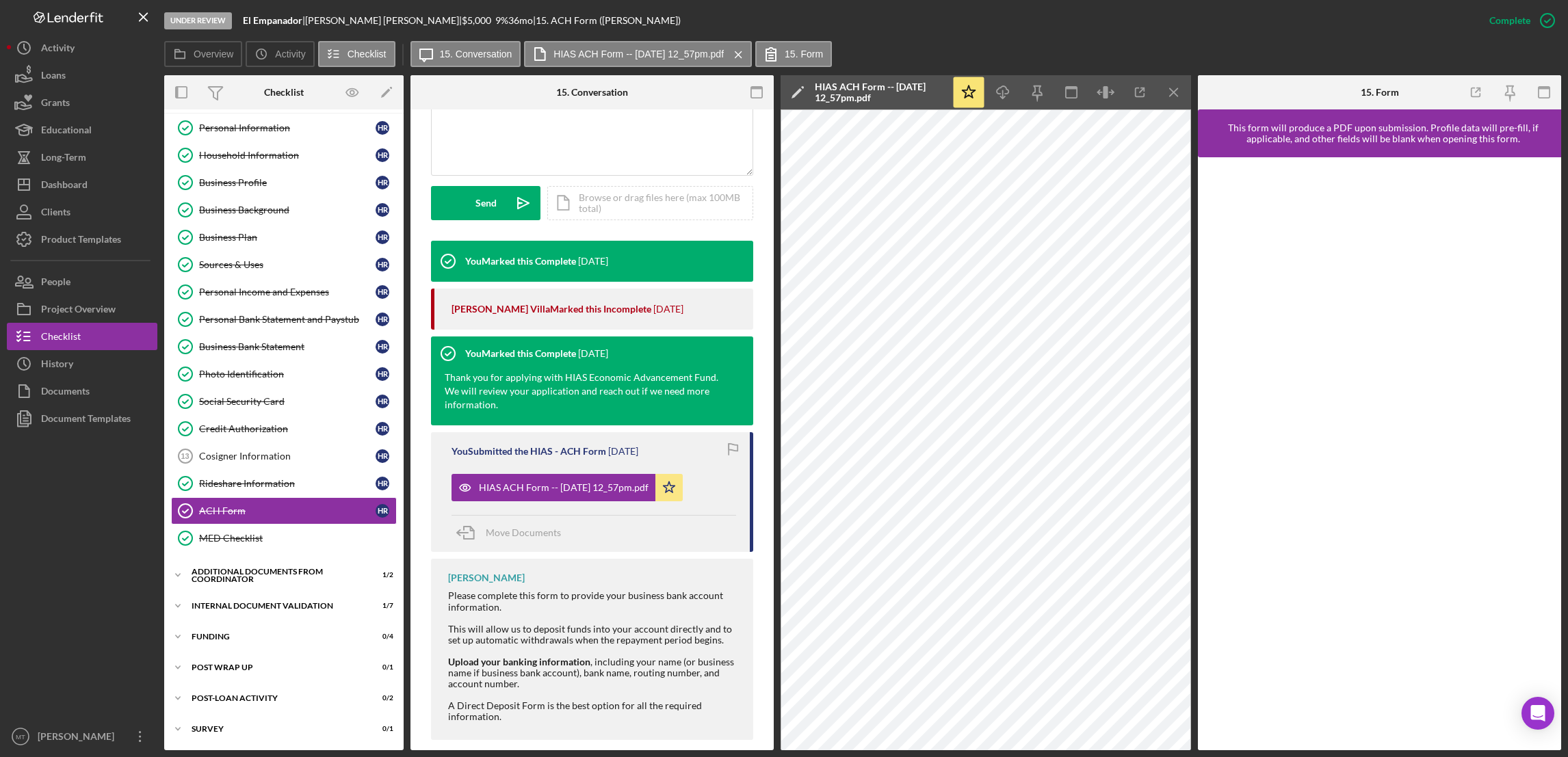
scroll to position [357, 0]
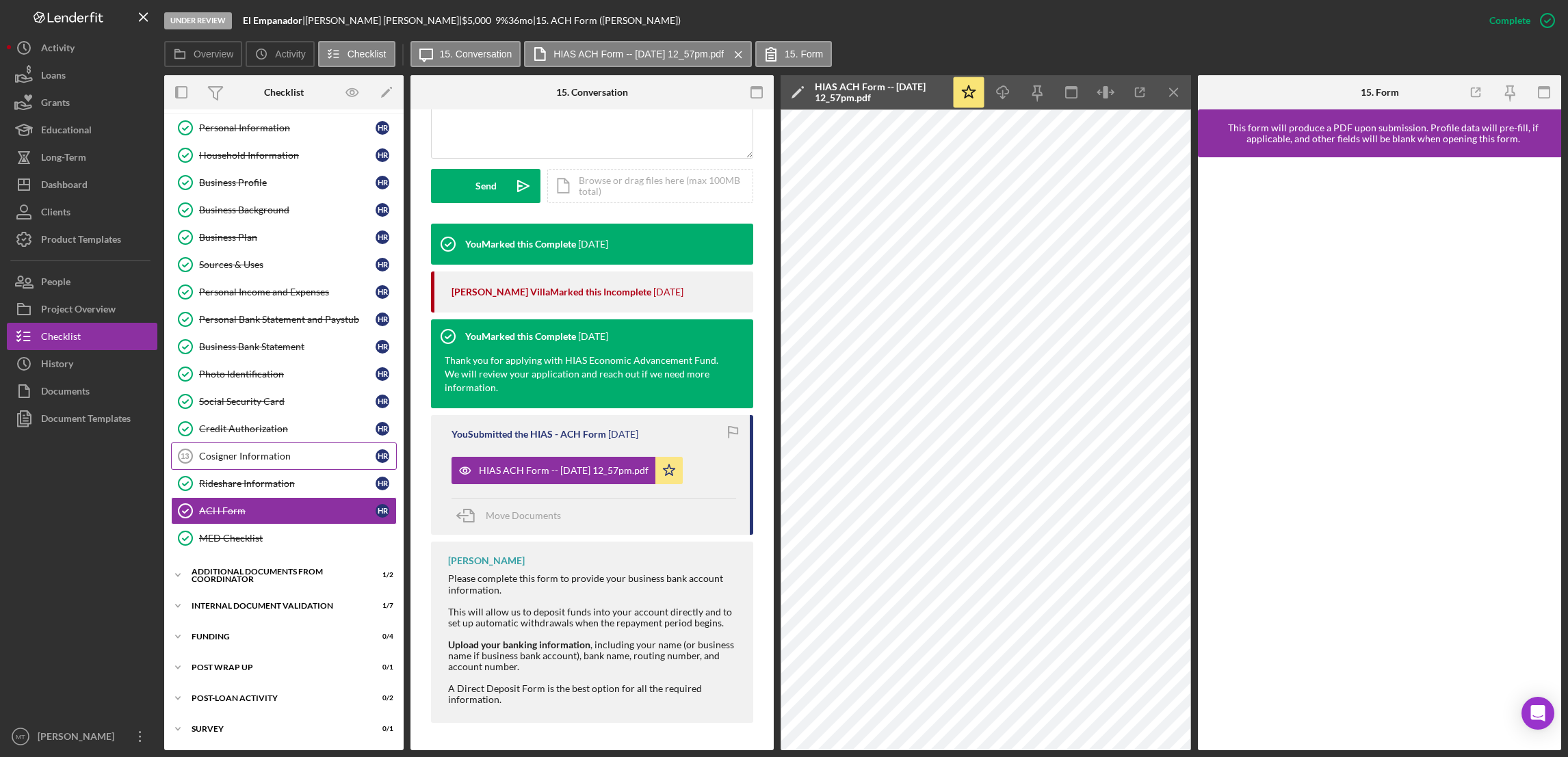
click at [240, 458] on div "Cosigner Information" at bounding box center [287, 456] width 176 height 11
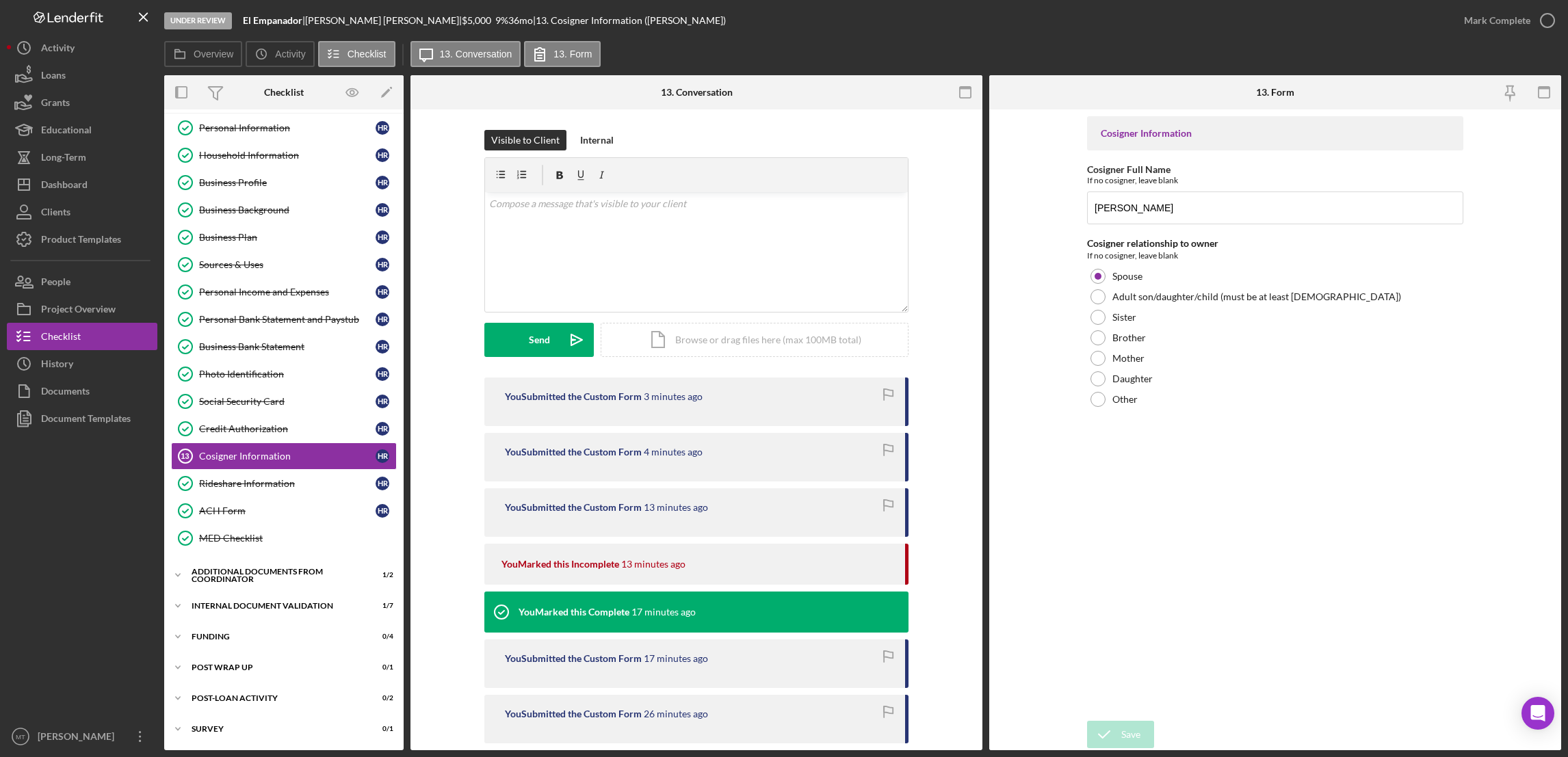
scroll to position [215, 0]
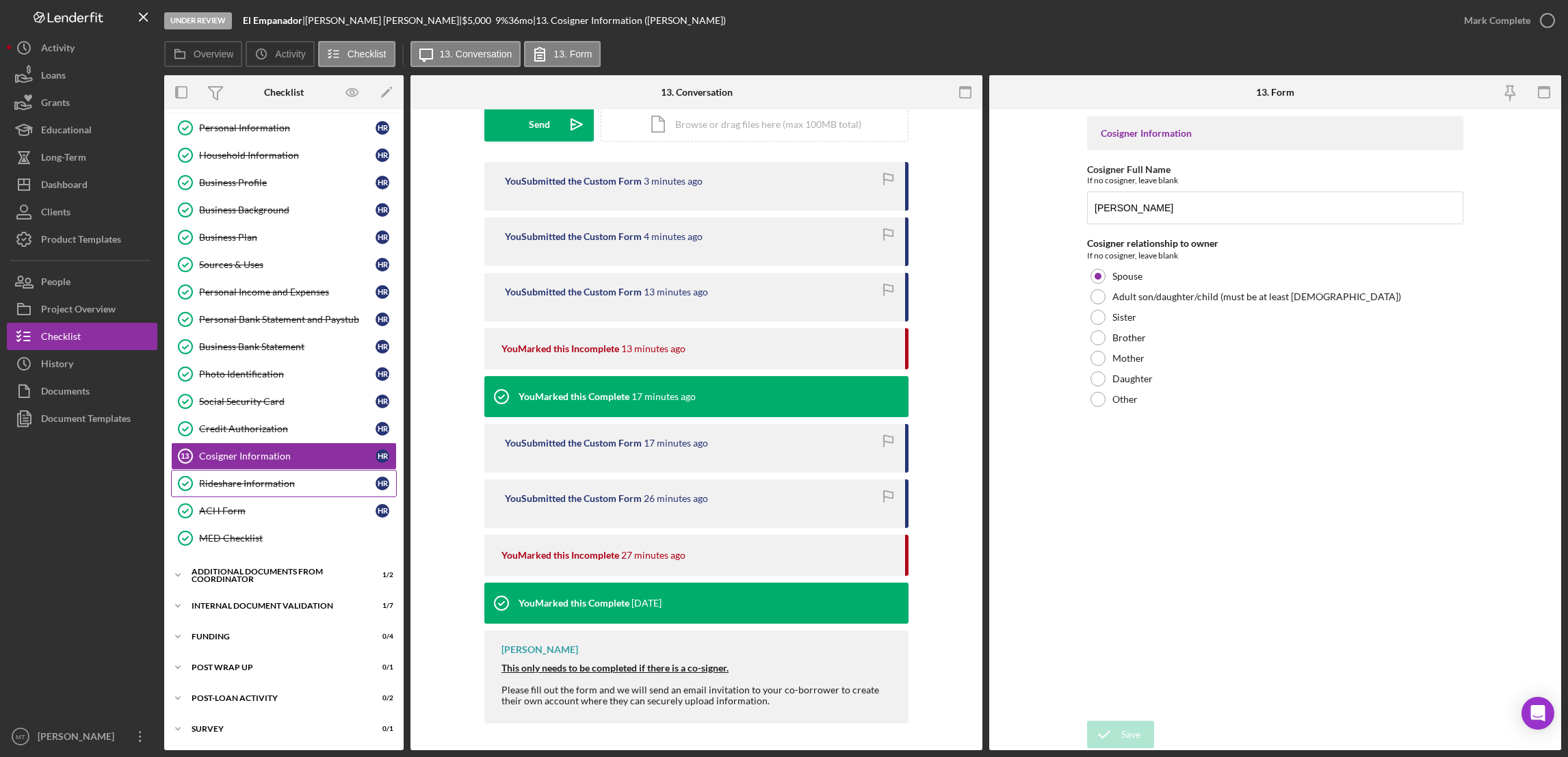
click at [231, 487] on div "Rideshare Information" at bounding box center [287, 483] width 176 height 11
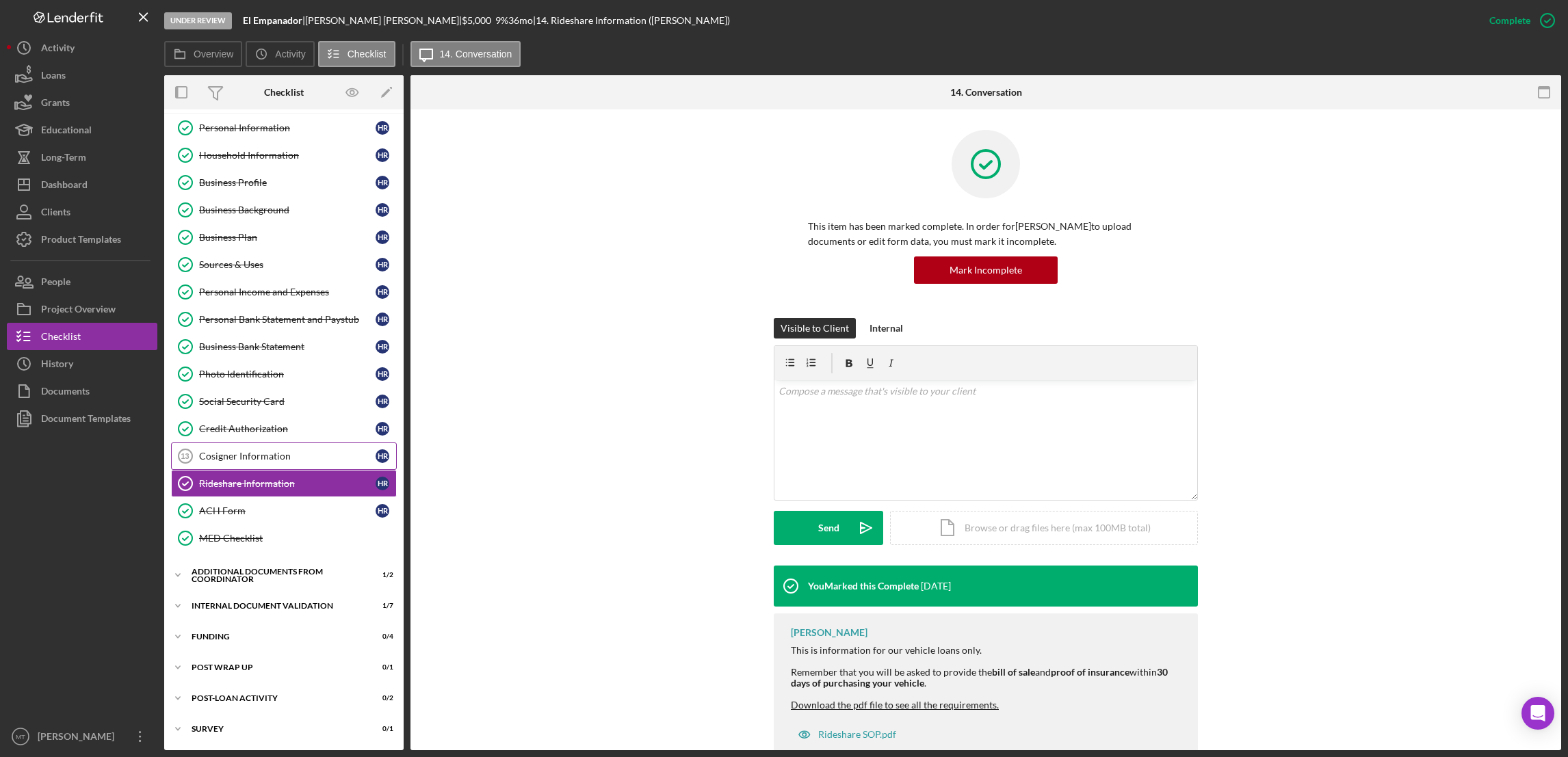
click at [225, 458] on div "Cosigner Information" at bounding box center [287, 456] width 176 height 11
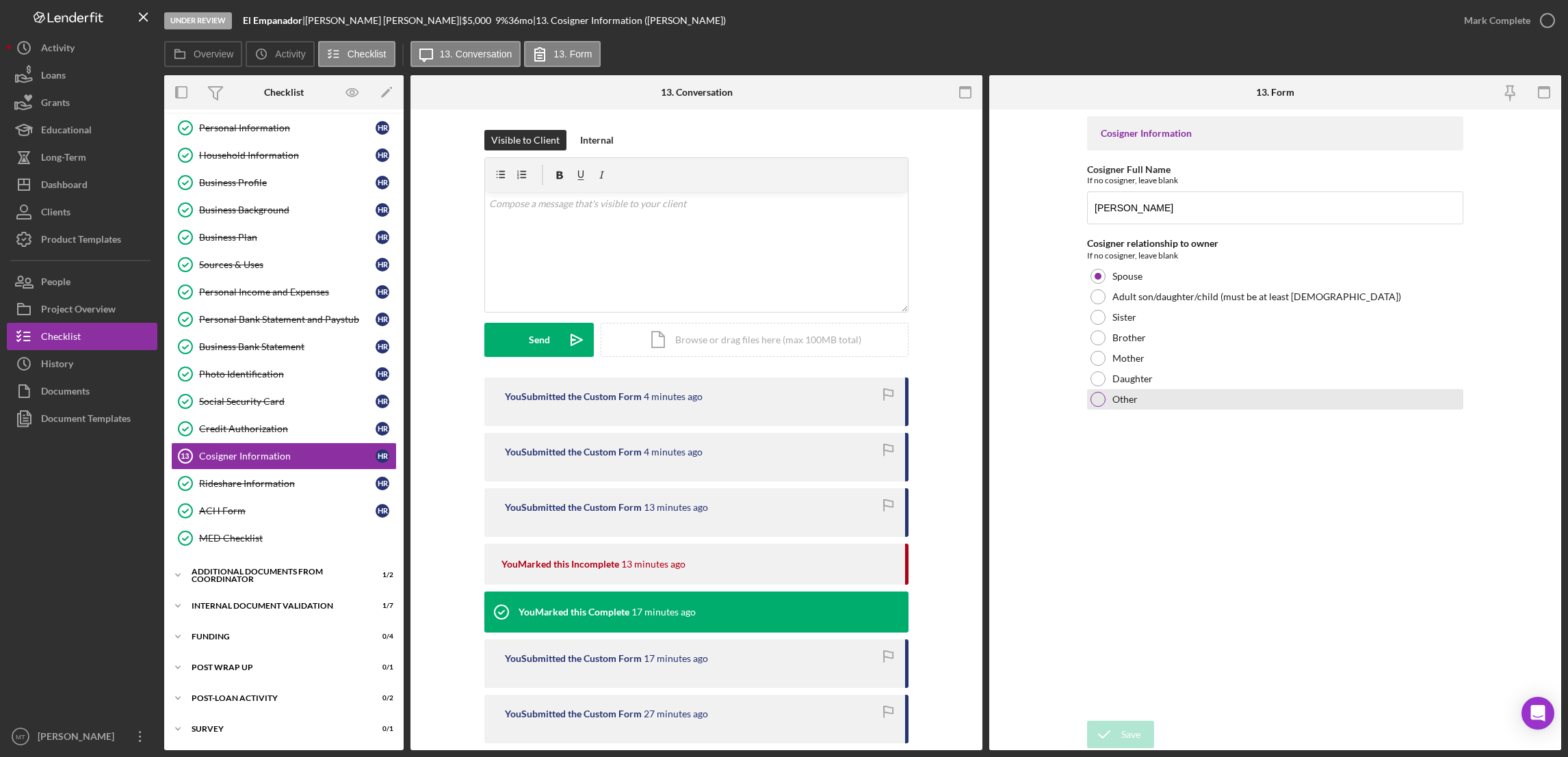
click at [1094, 403] on div at bounding box center [1098, 399] width 15 height 15
click at [1123, 748] on div "Save Save" at bounding box center [1275, 735] width 376 height 30
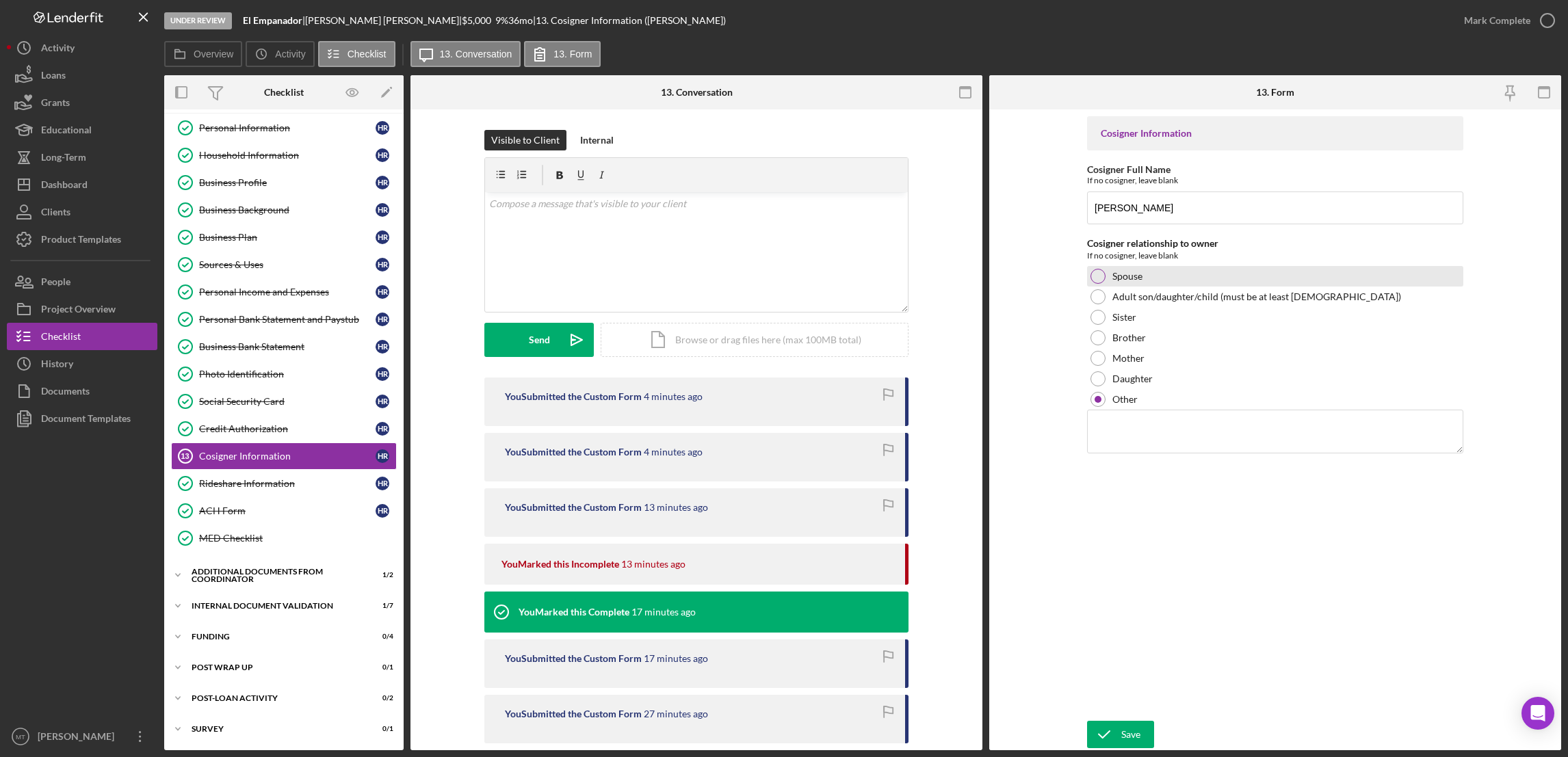
click at [1102, 278] on div at bounding box center [1098, 276] width 15 height 15
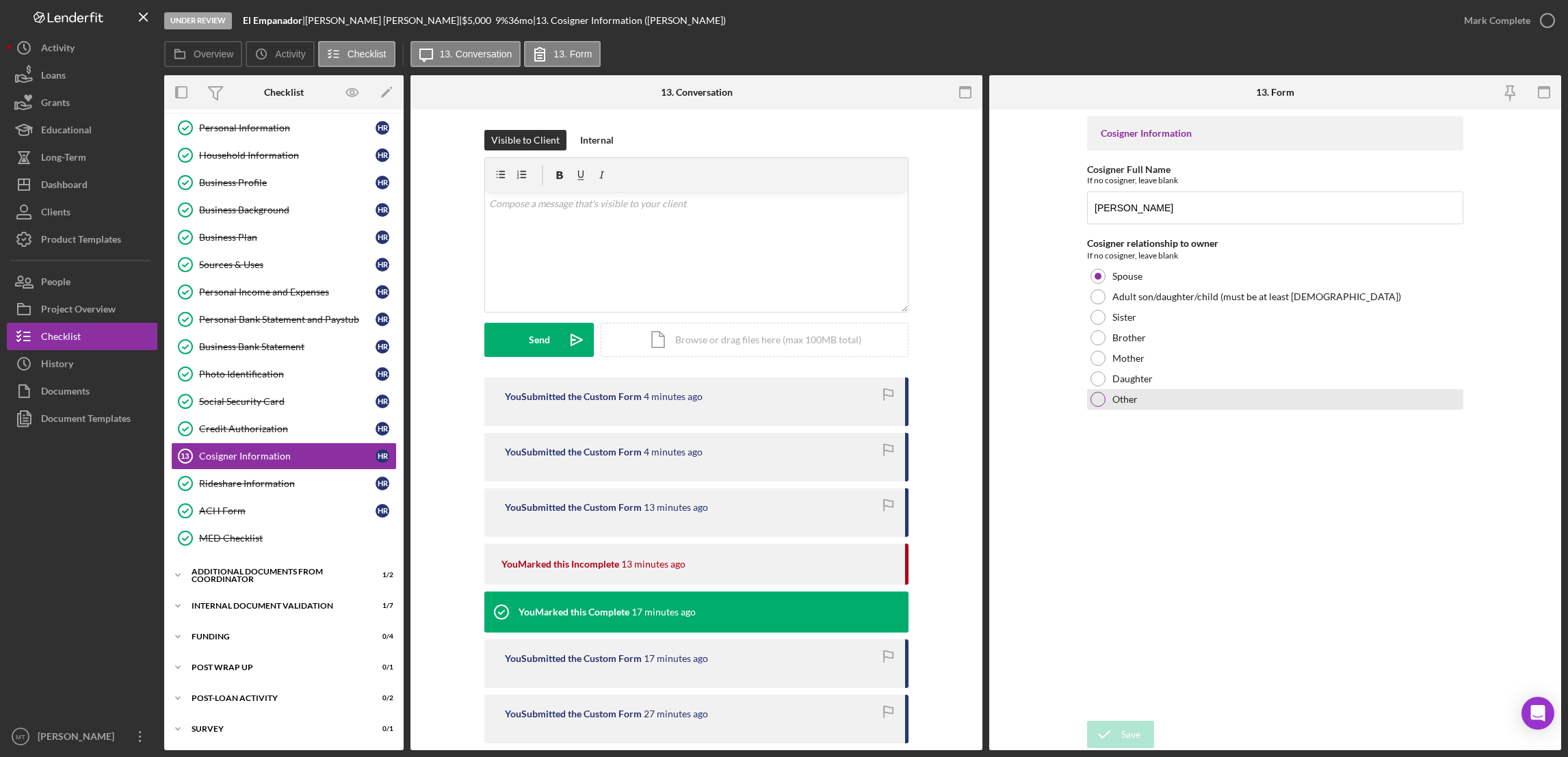
click at [1094, 399] on div at bounding box center [1098, 399] width 15 height 15
click at [1125, 423] on textarea at bounding box center [1275, 431] width 376 height 44
type textarea "Husband"
click at [1132, 735] on div "Save" at bounding box center [1130, 735] width 19 height 27
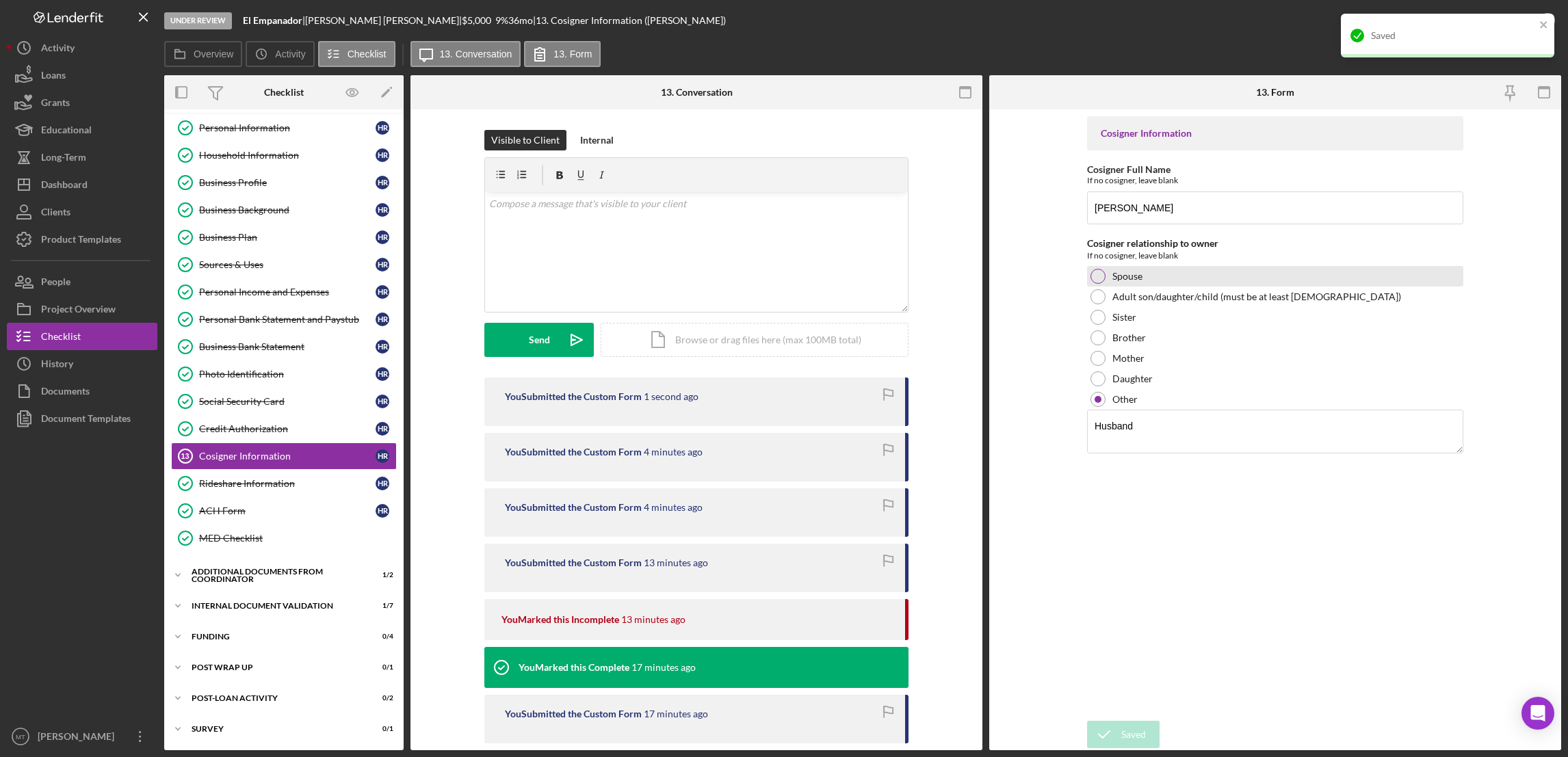
click at [1094, 274] on div at bounding box center [1098, 276] width 15 height 15
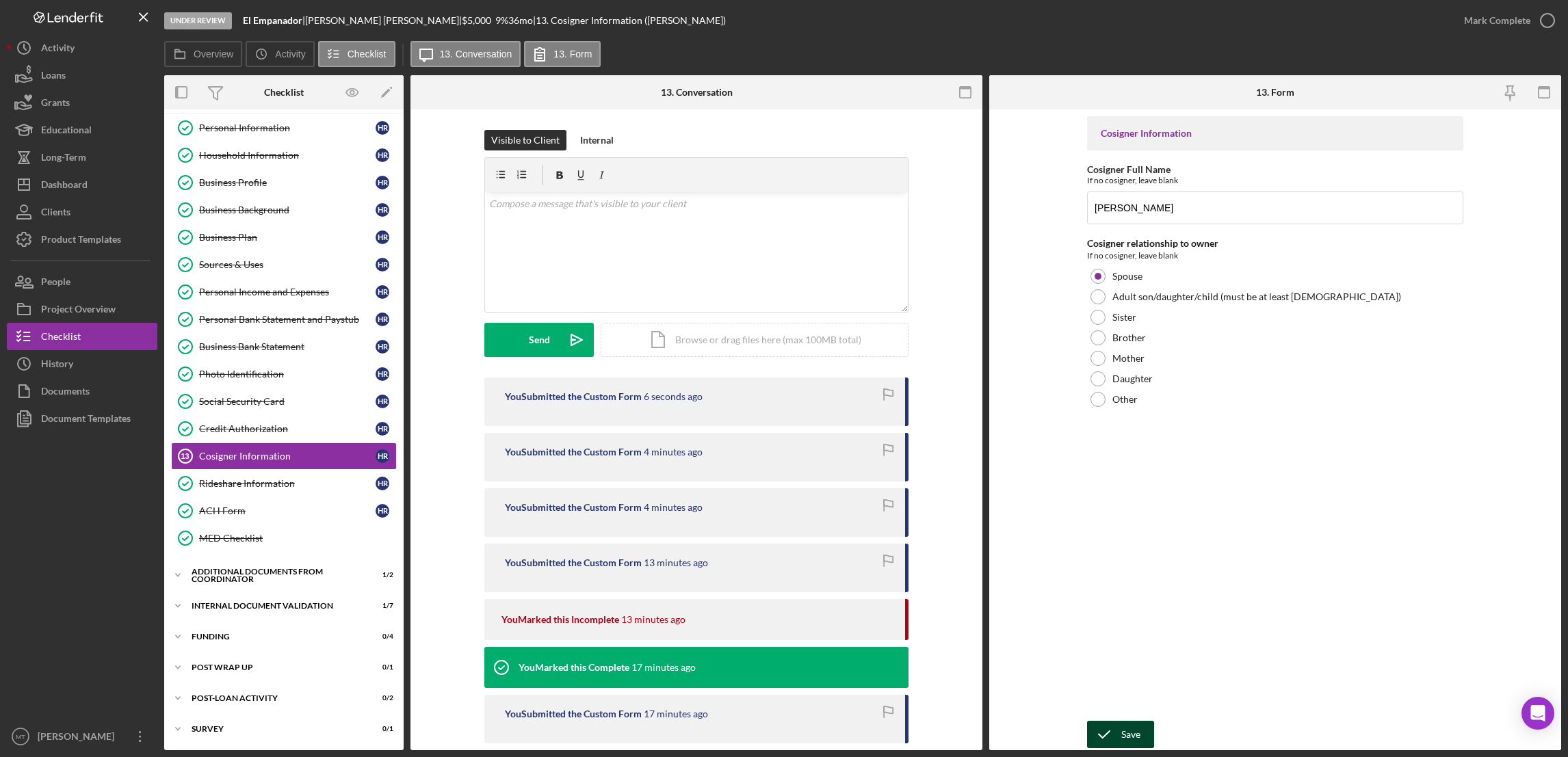
click at [1123, 730] on div "Save" at bounding box center [1130, 735] width 19 height 27
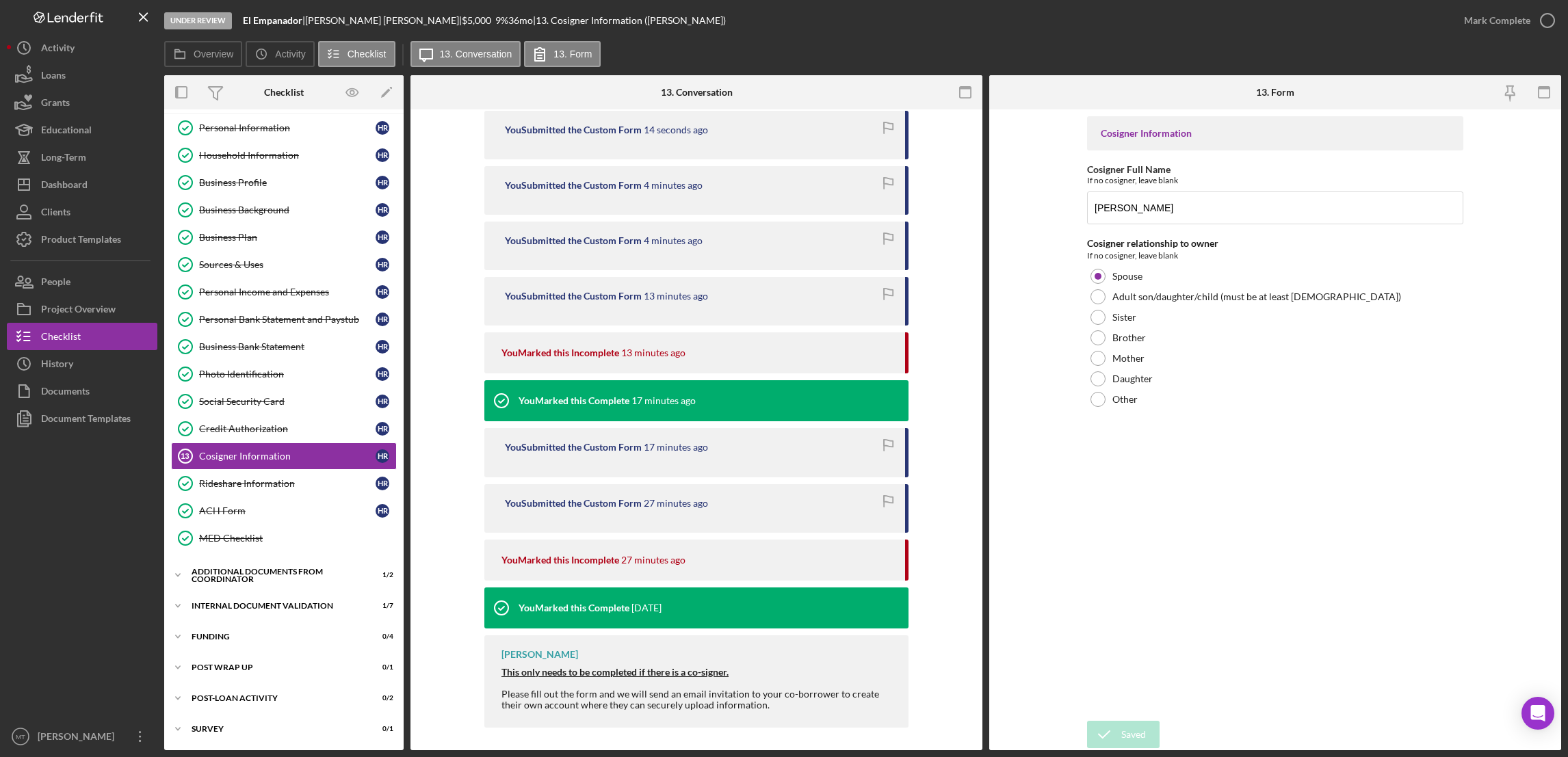
scroll to position [326, 0]
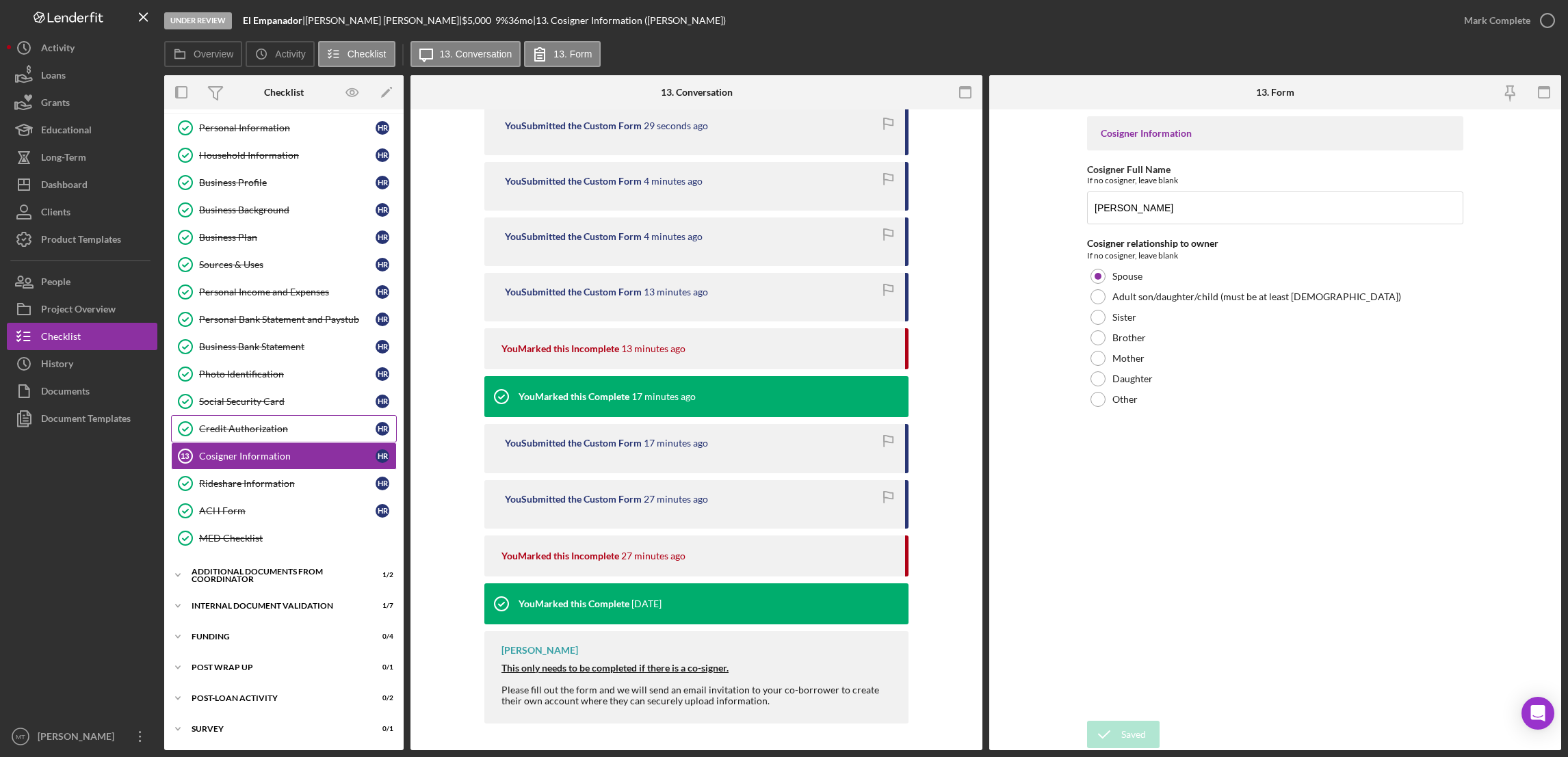
click at [239, 424] on div "Credit Authorization" at bounding box center [287, 428] width 176 height 11
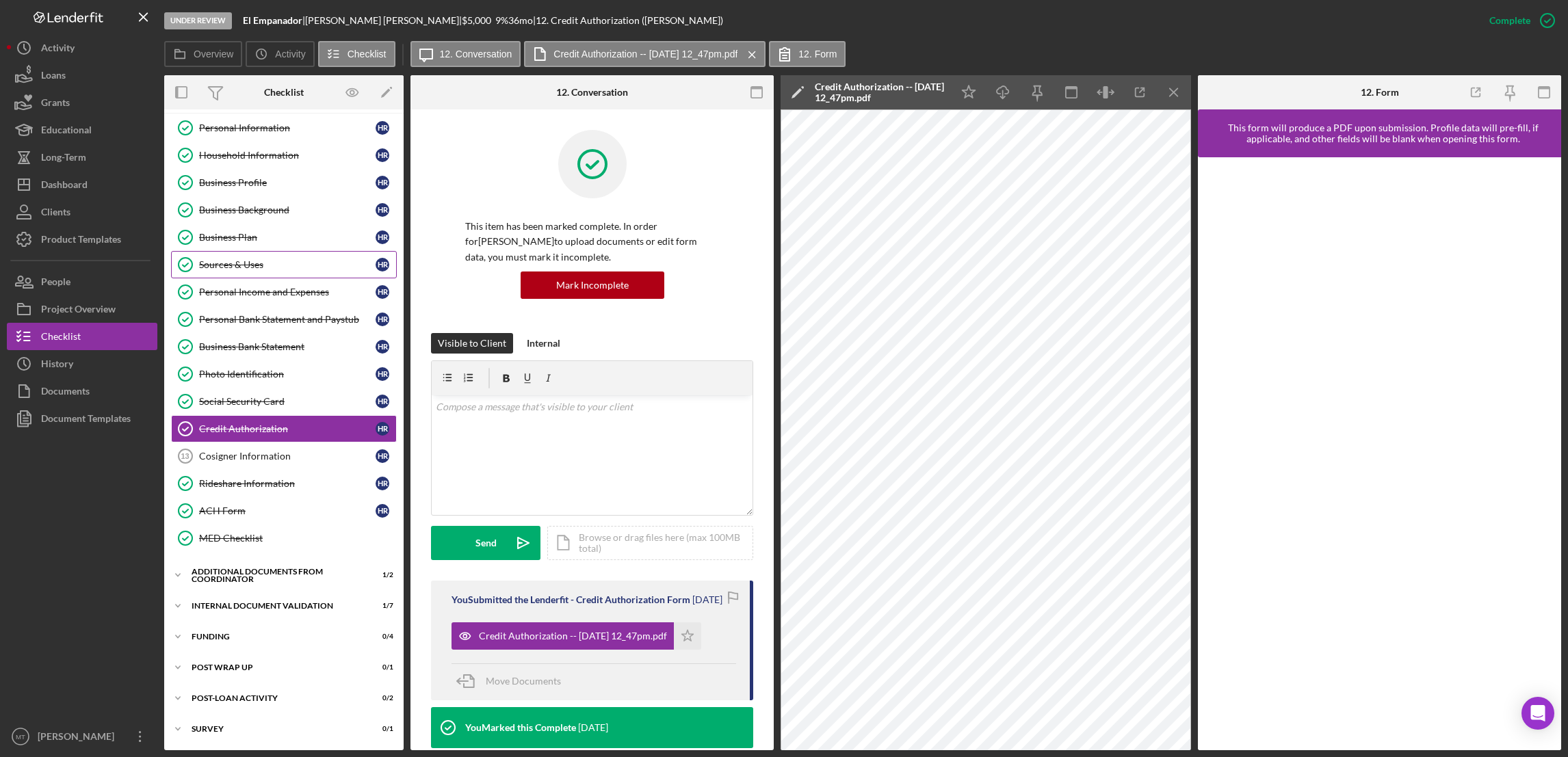
click at [222, 266] on div "Sources & Uses" at bounding box center [287, 264] width 176 height 11
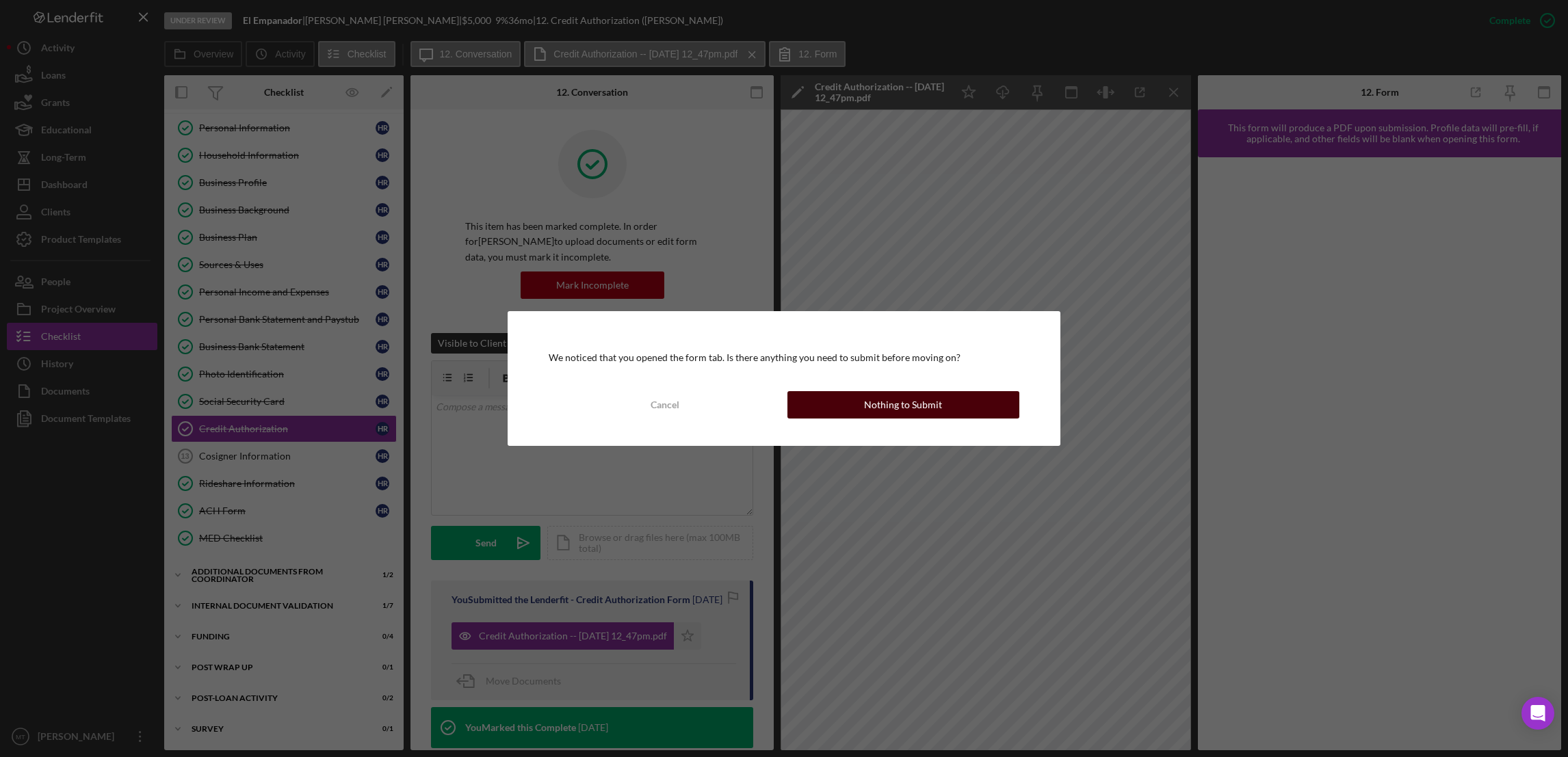
click at [830, 399] on button "Nothing to Submit" at bounding box center [903, 405] width 232 height 27
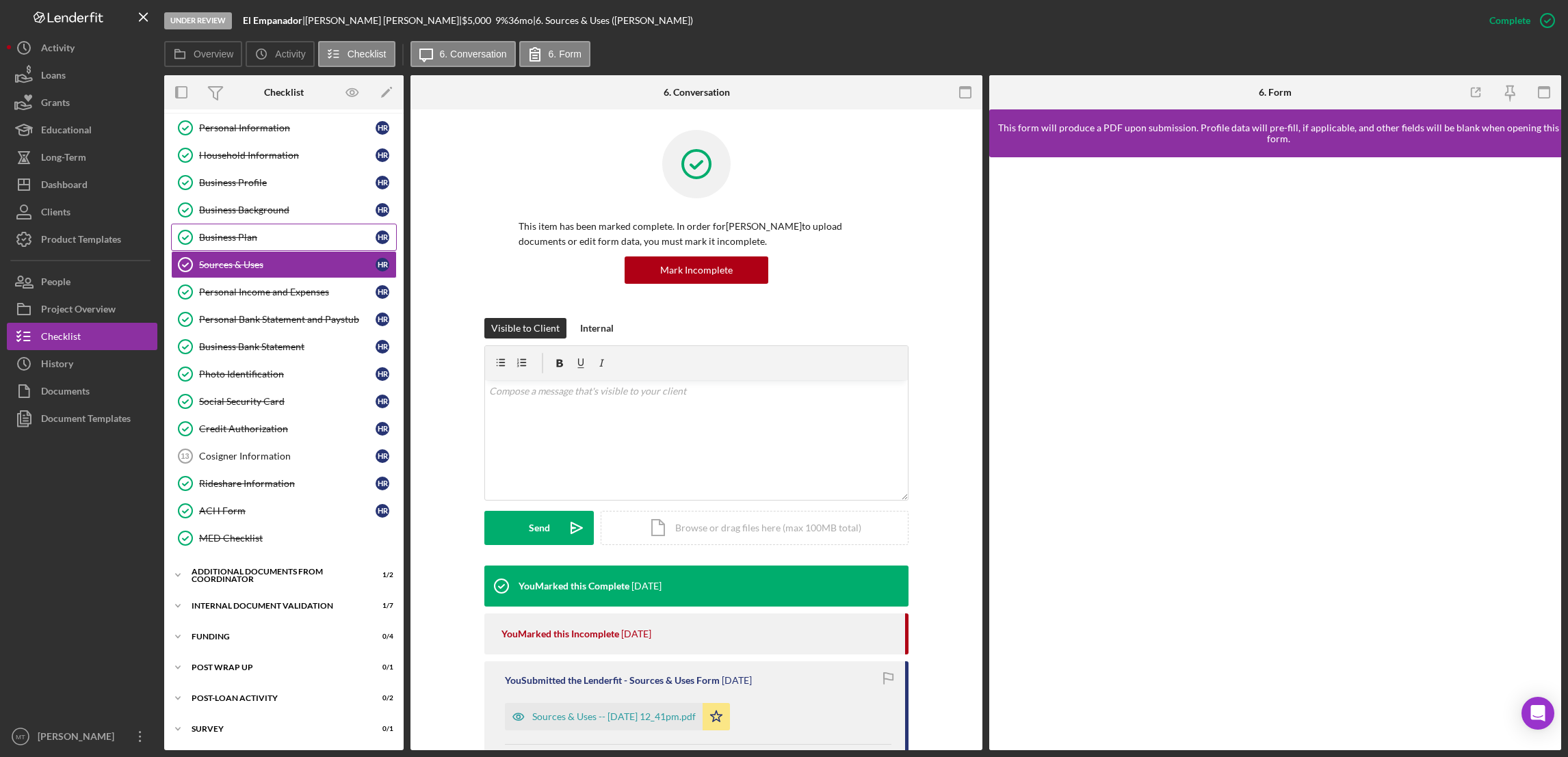
click at [227, 232] on div "Business Plan" at bounding box center [287, 237] width 176 height 11
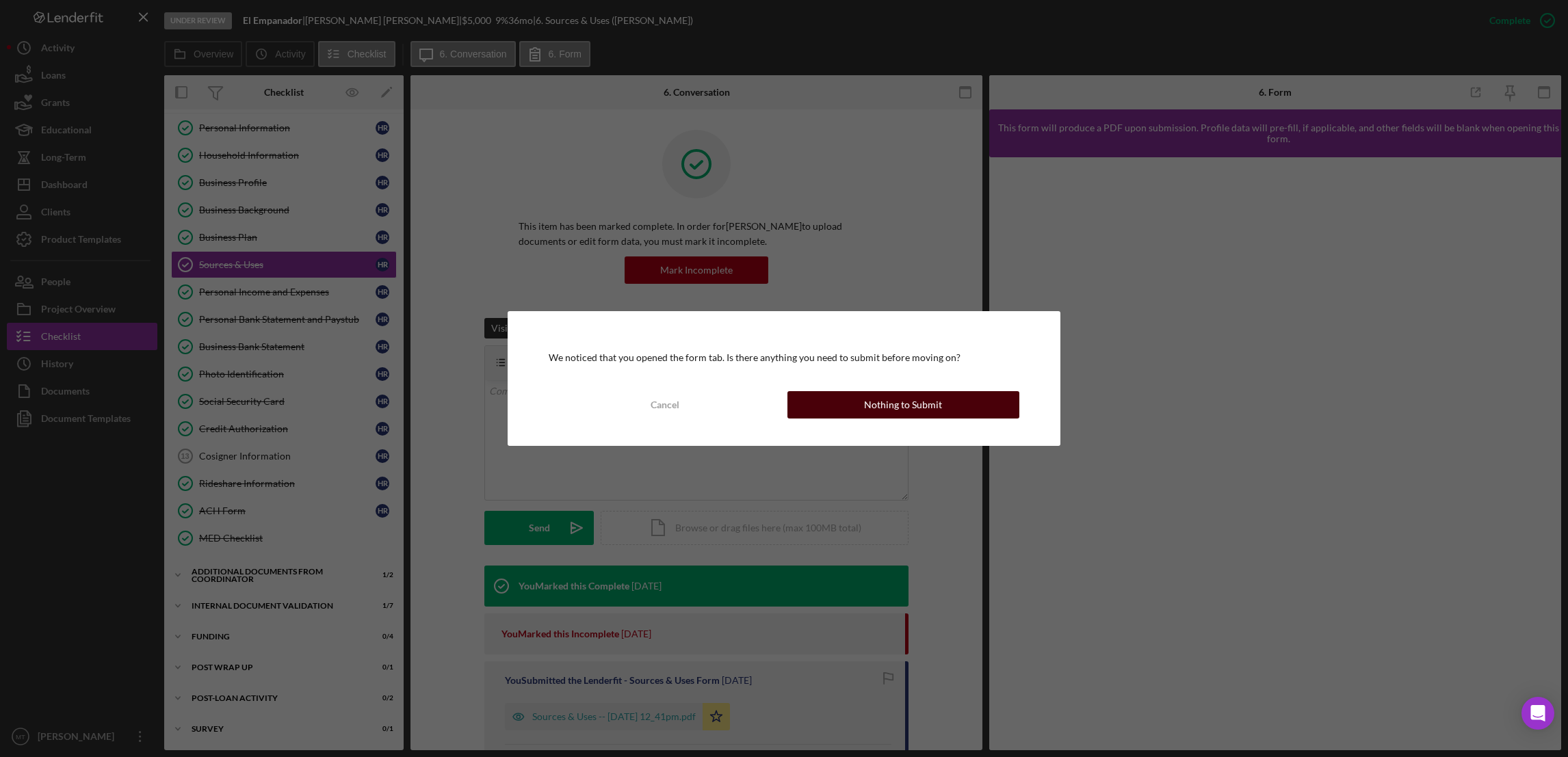
click at [819, 405] on button "Nothing to Submit" at bounding box center [903, 405] width 232 height 27
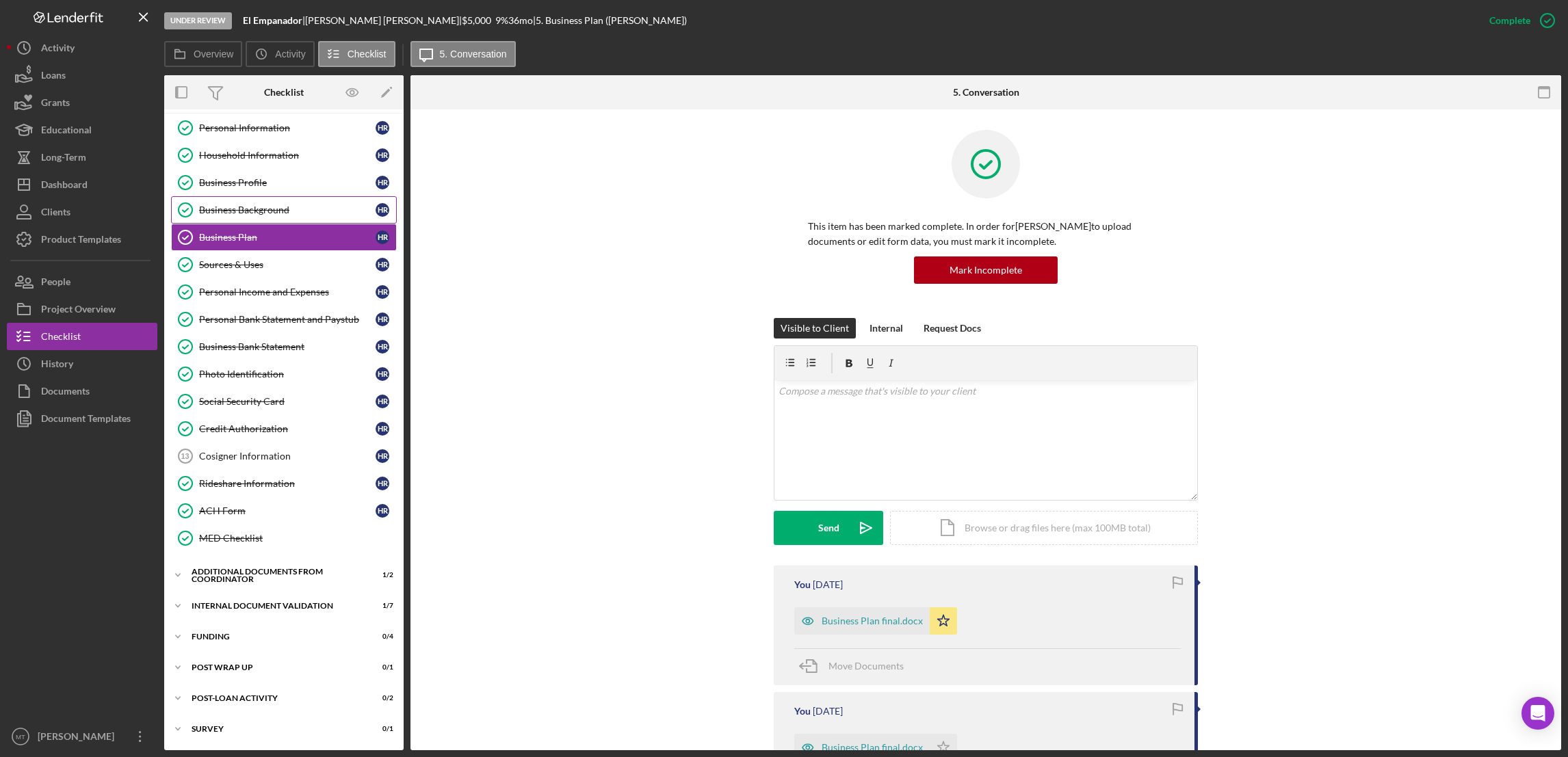
click at [256, 213] on link "Business Background Business Background H R" at bounding box center [284, 210] width 226 height 27
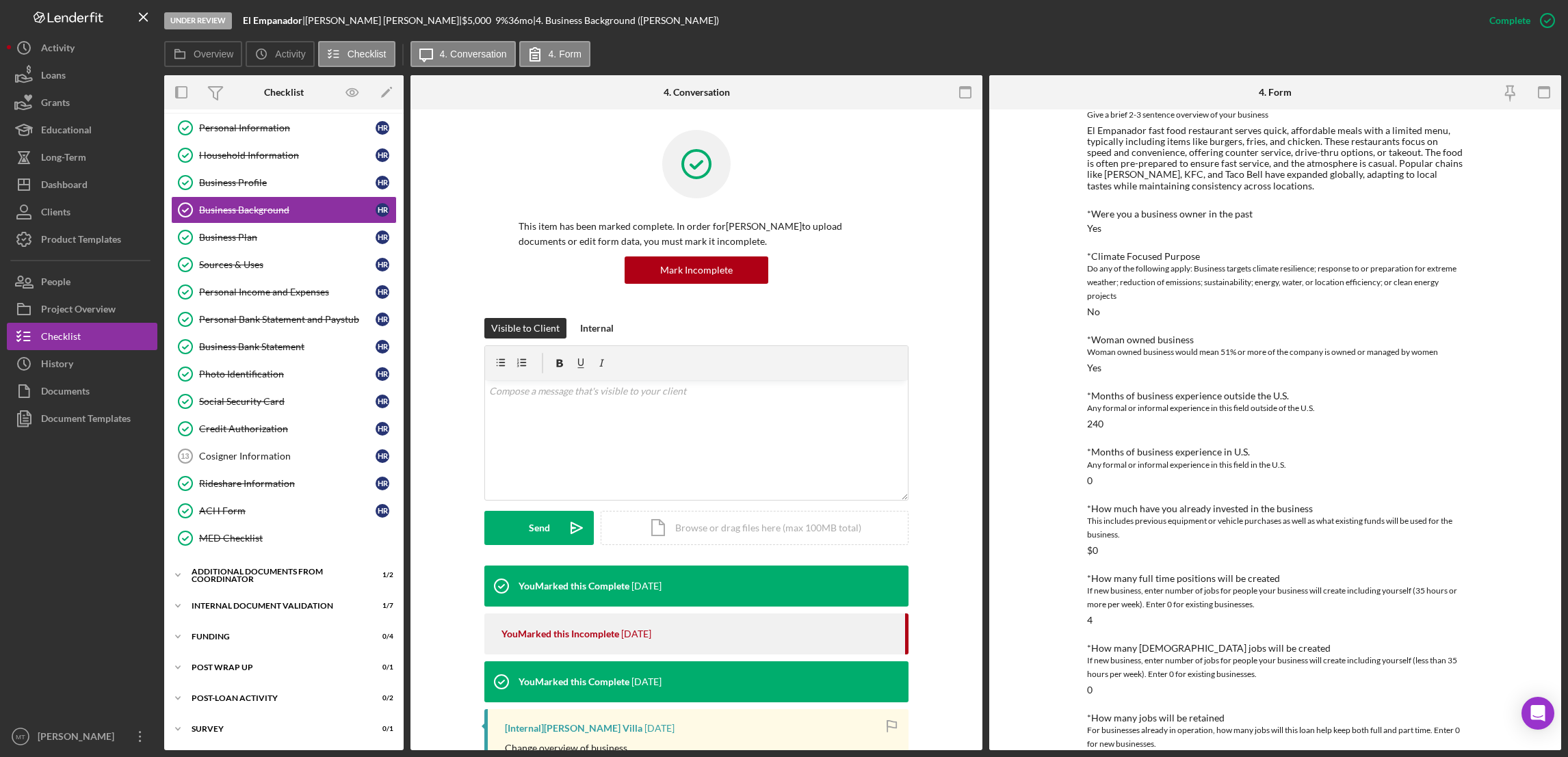
scroll to position [315, 0]
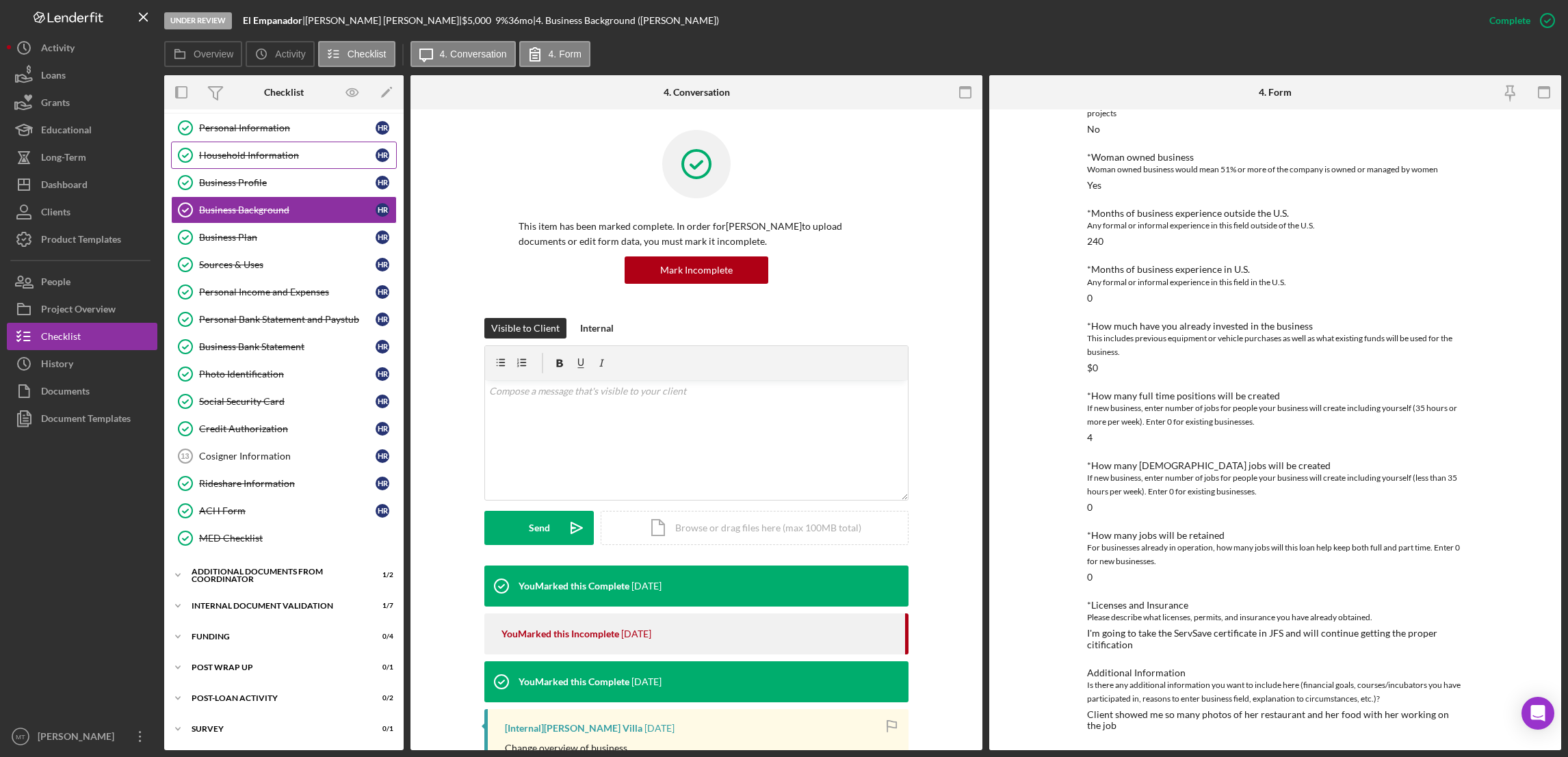
click at [244, 156] on div "Household Information" at bounding box center [287, 155] width 176 height 11
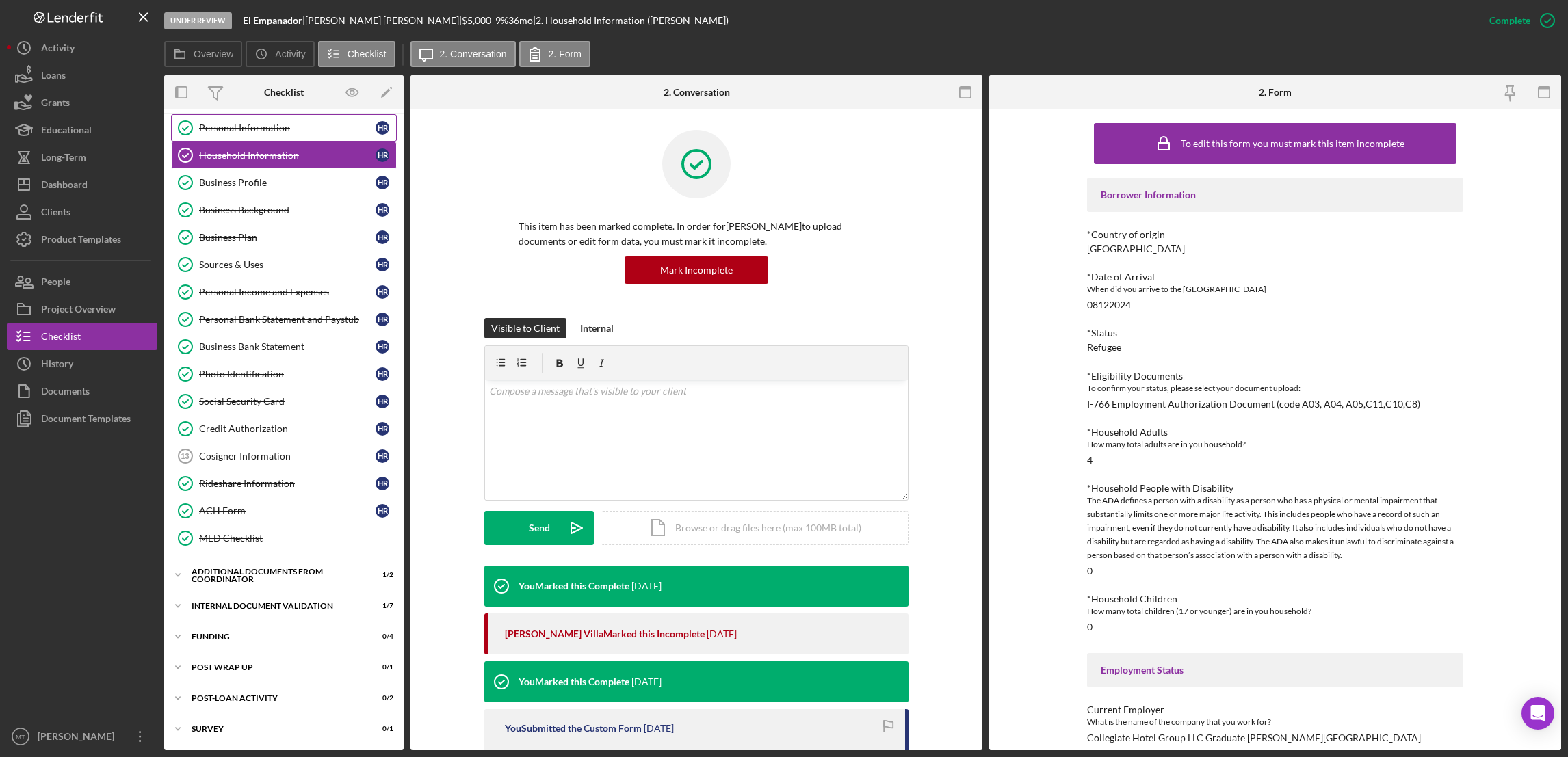
click at [220, 131] on link "Personal Information Personal Information H R" at bounding box center [284, 128] width 226 height 27
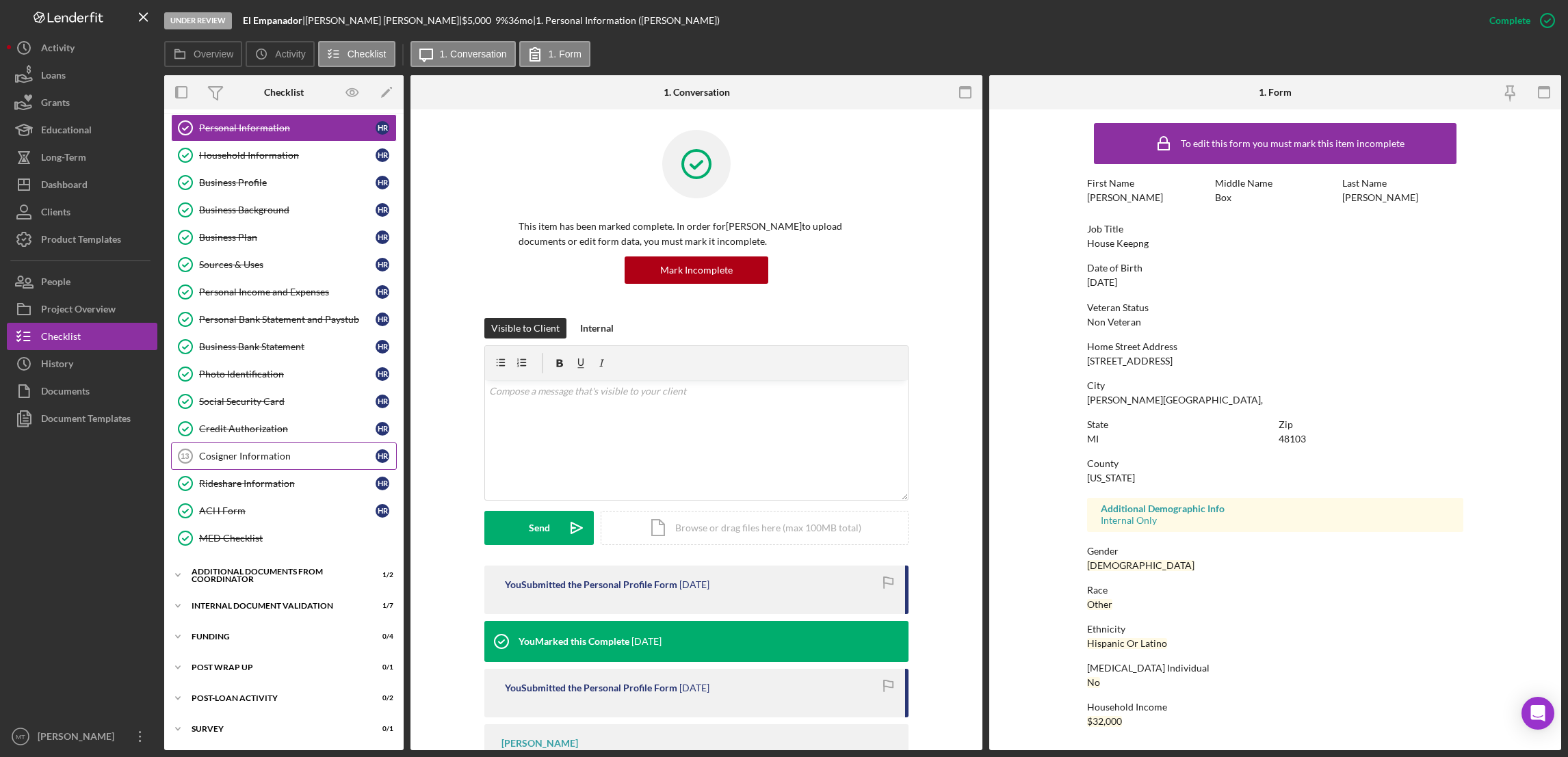
click at [208, 459] on div "Cosigner Information" at bounding box center [287, 456] width 176 height 11
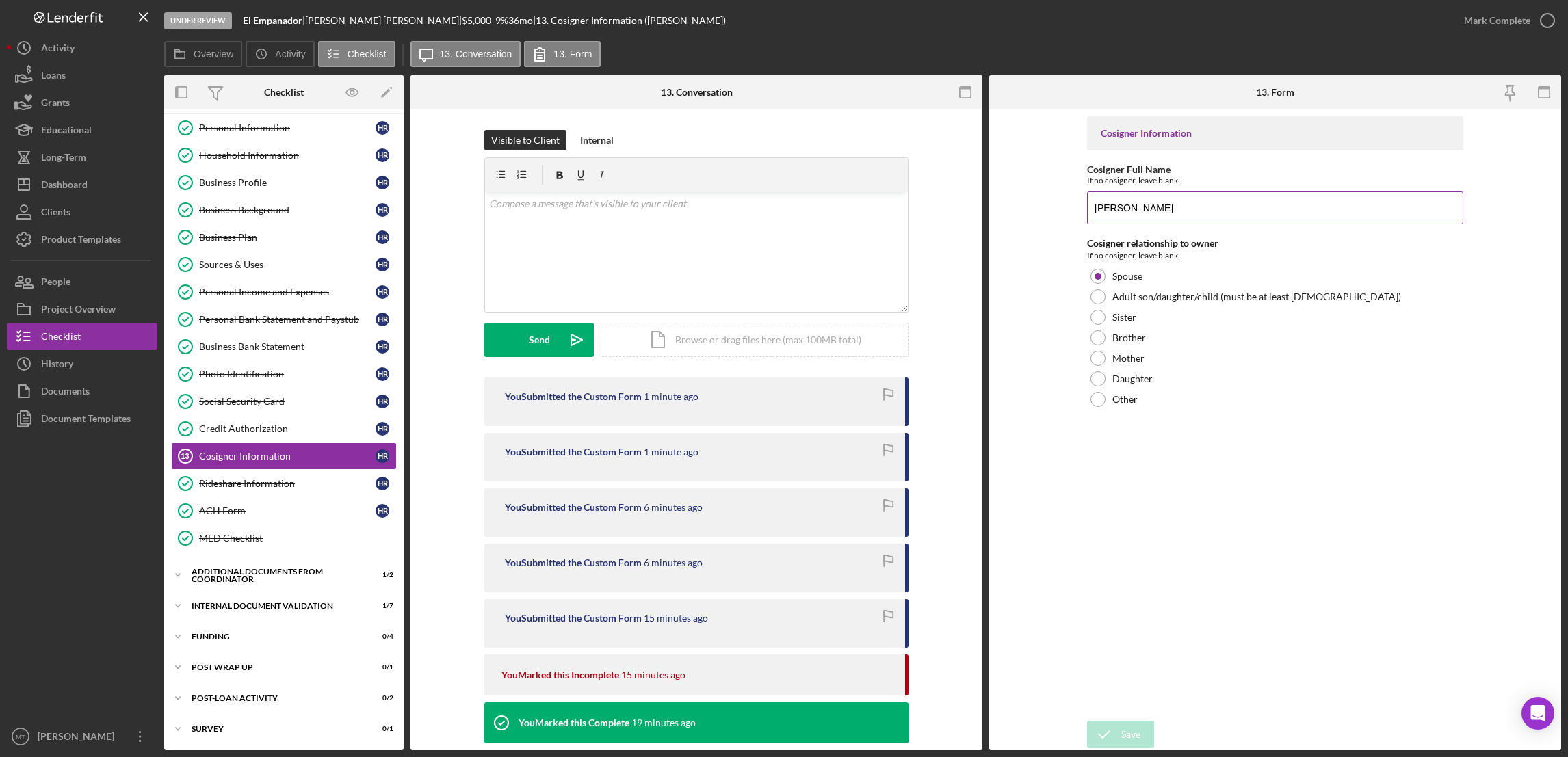
click at [1171, 210] on input "[PERSON_NAME]" at bounding box center [1275, 208] width 376 height 33
click at [1099, 270] on div at bounding box center [1098, 276] width 15 height 15
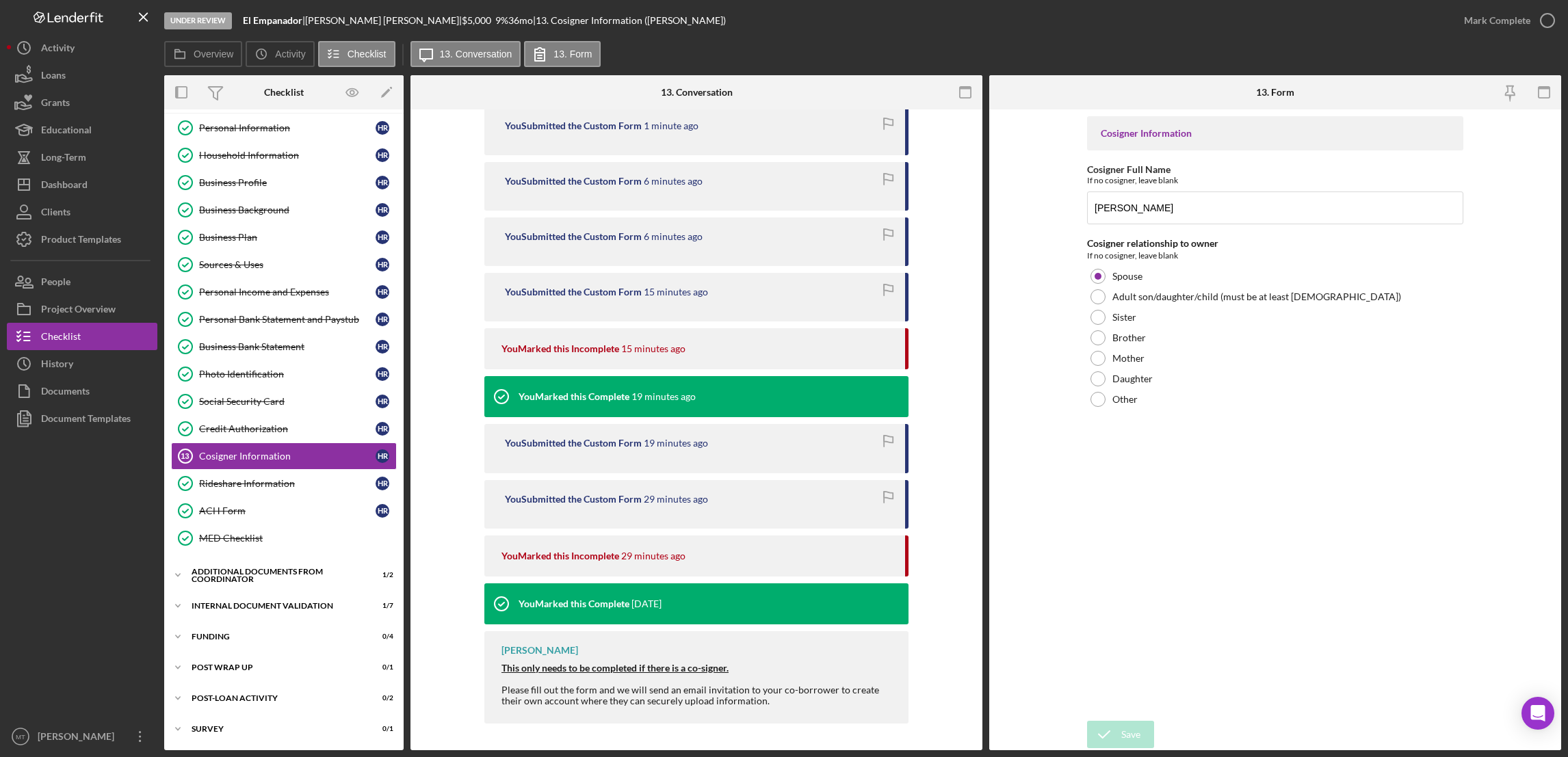
scroll to position [19, 0]
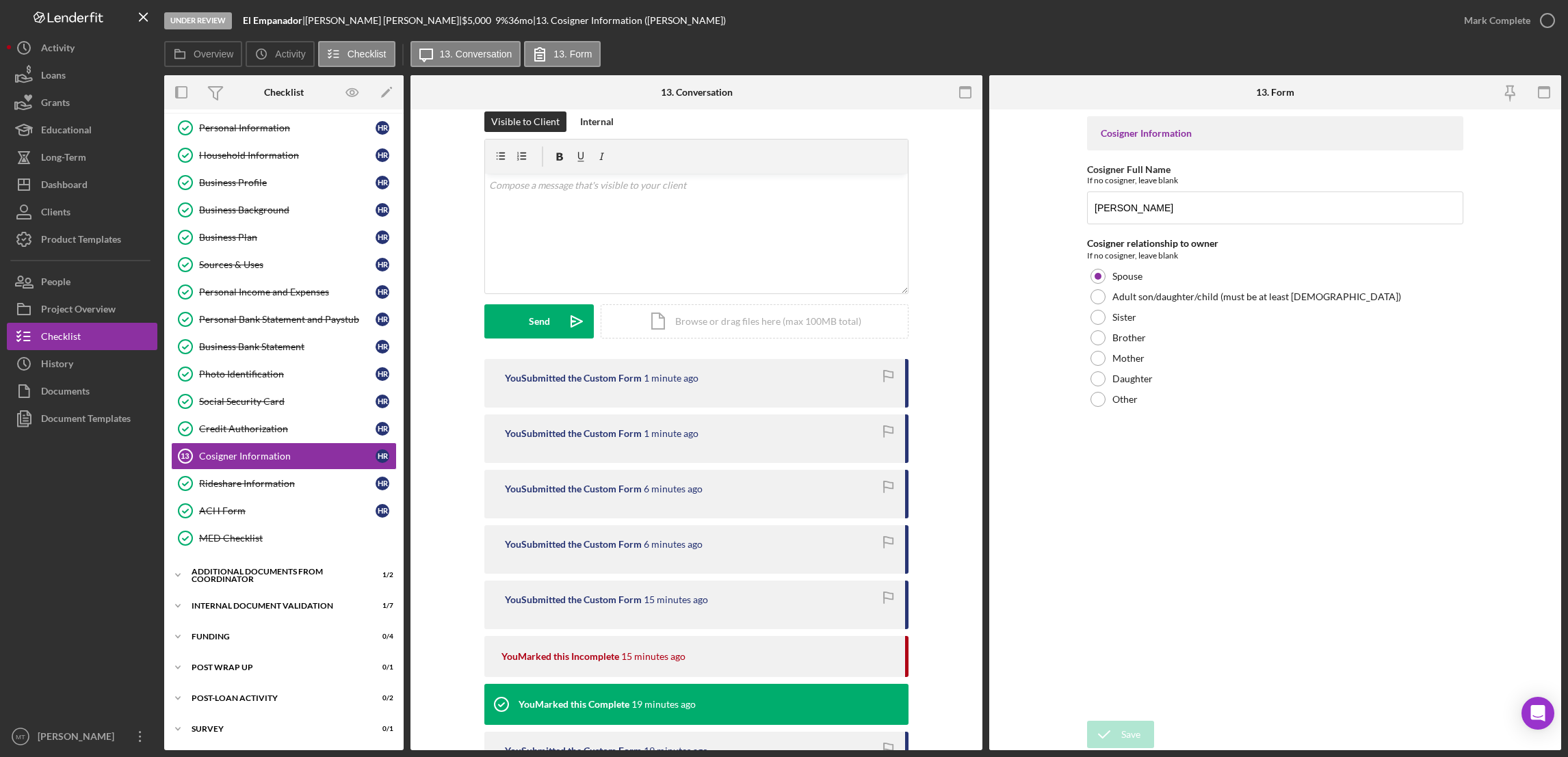
click at [595, 362] on div "You Submitted the Custom Form 1 minute ago" at bounding box center [696, 383] width 424 height 48
click at [872, 362] on div "You Submitted the Custom Form 1 minute ago" at bounding box center [696, 383] width 424 height 48
click at [530, 351] on div "Visible to Client Internal v Color teal Color pink Remove color Add row above A…" at bounding box center [696, 235] width 424 height 247
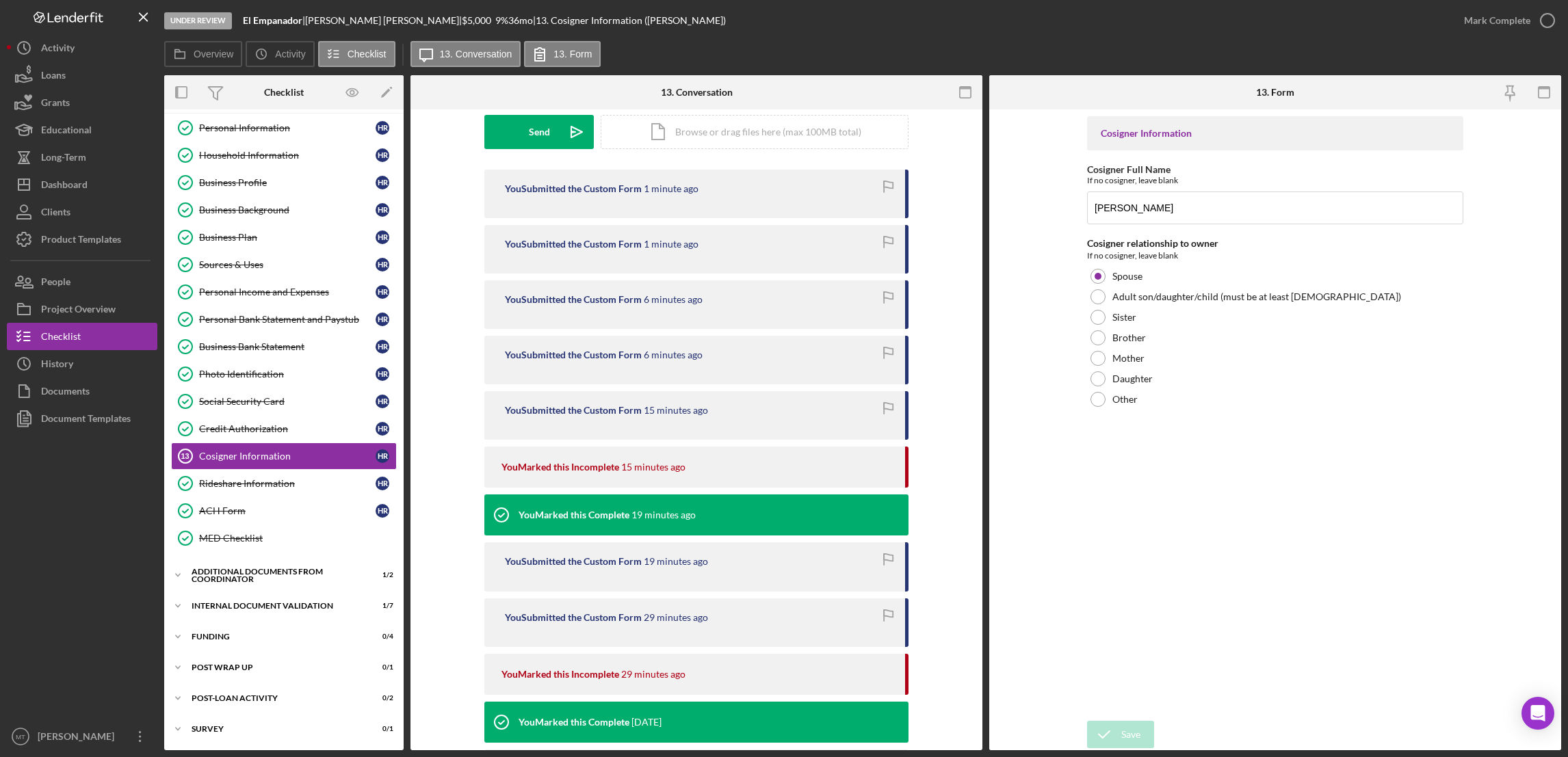
scroll to position [326, 0]
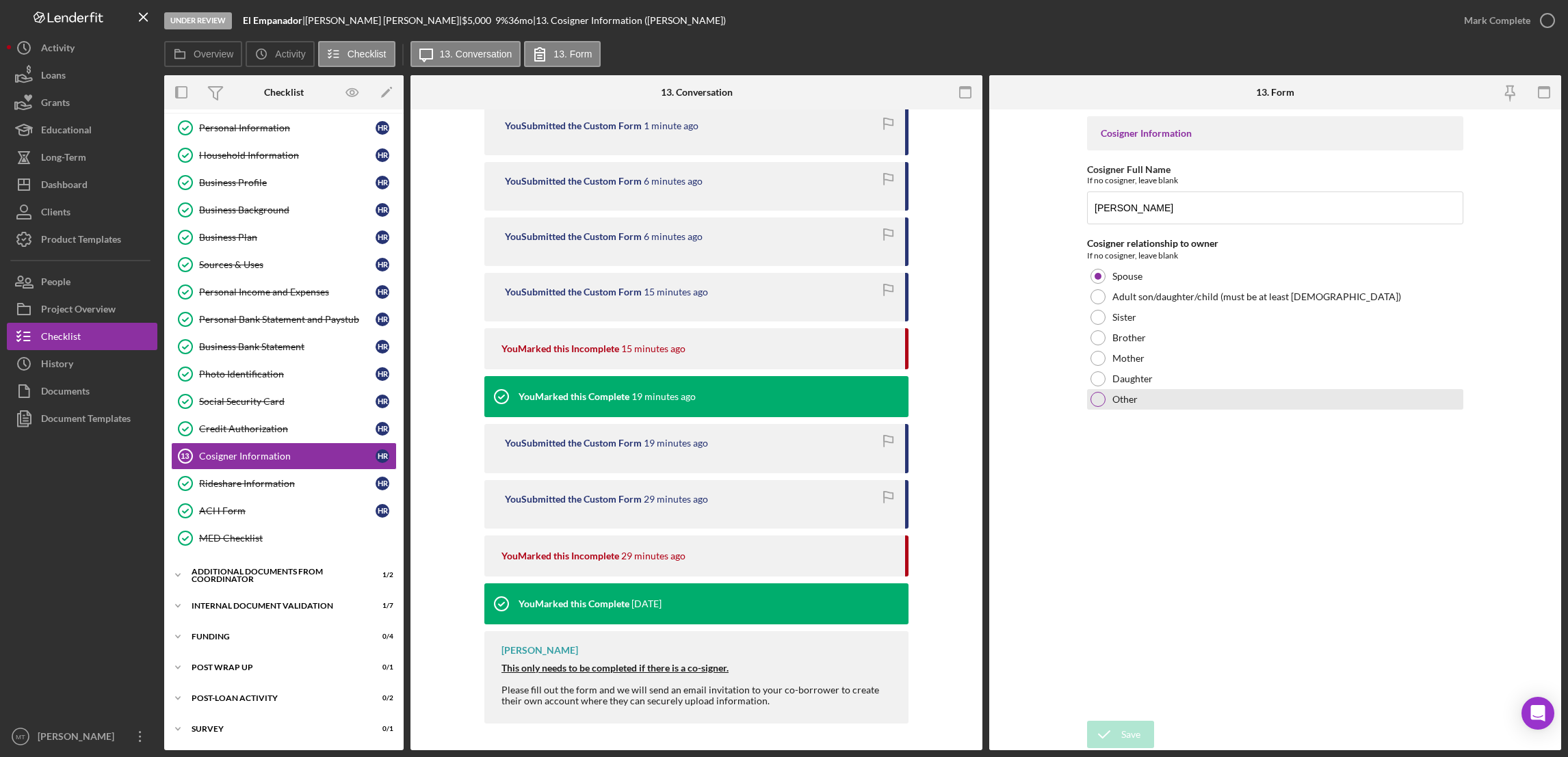
click at [1095, 401] on div at bounding box center [1098, 399] width 15 height 15
click at [1115, 422] on textarea at bounding box center [1275, 431] width 376 height 44
type textarea "Husband"
click at [1118, 736] on icon "submit" at bounding box center [1104, 734] width 34 height 34
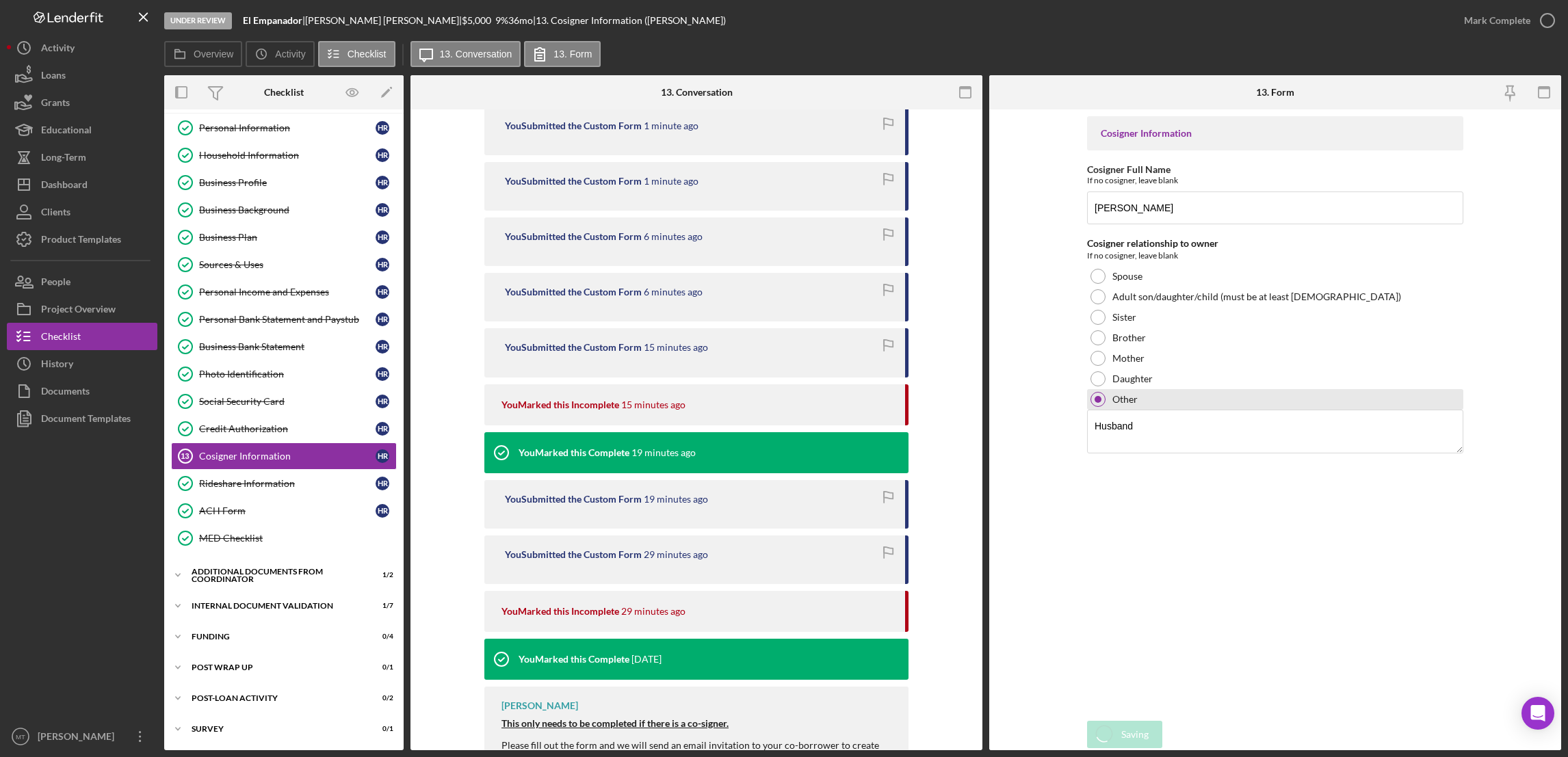
scroll to position [382, 0]
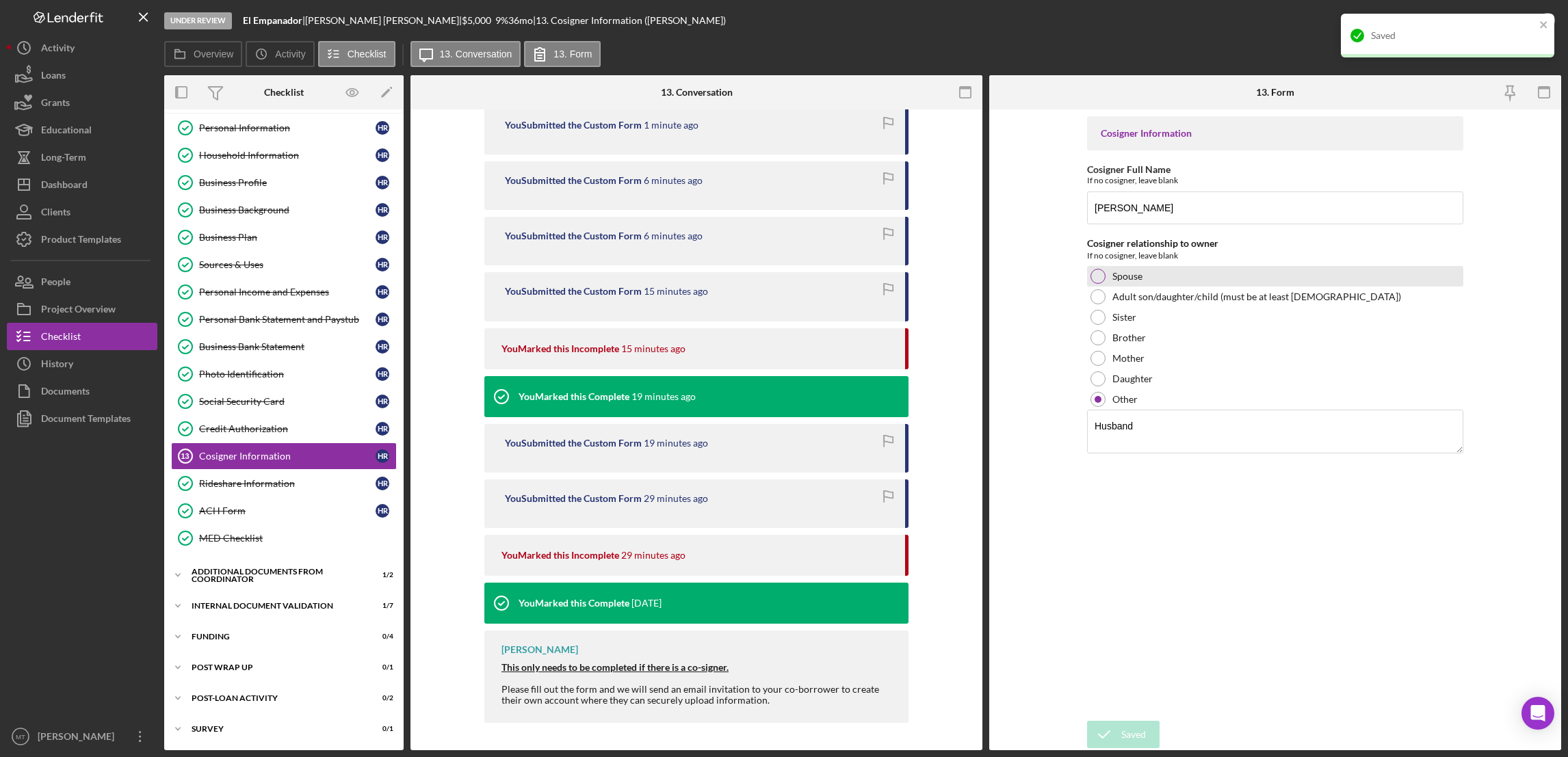
click at [1096, 273] on div at bounding box center [1098, 276] width 15 height 15
click at [1134, 741] on div "Save" at bounding box center [1130, 735] width 19 height 27
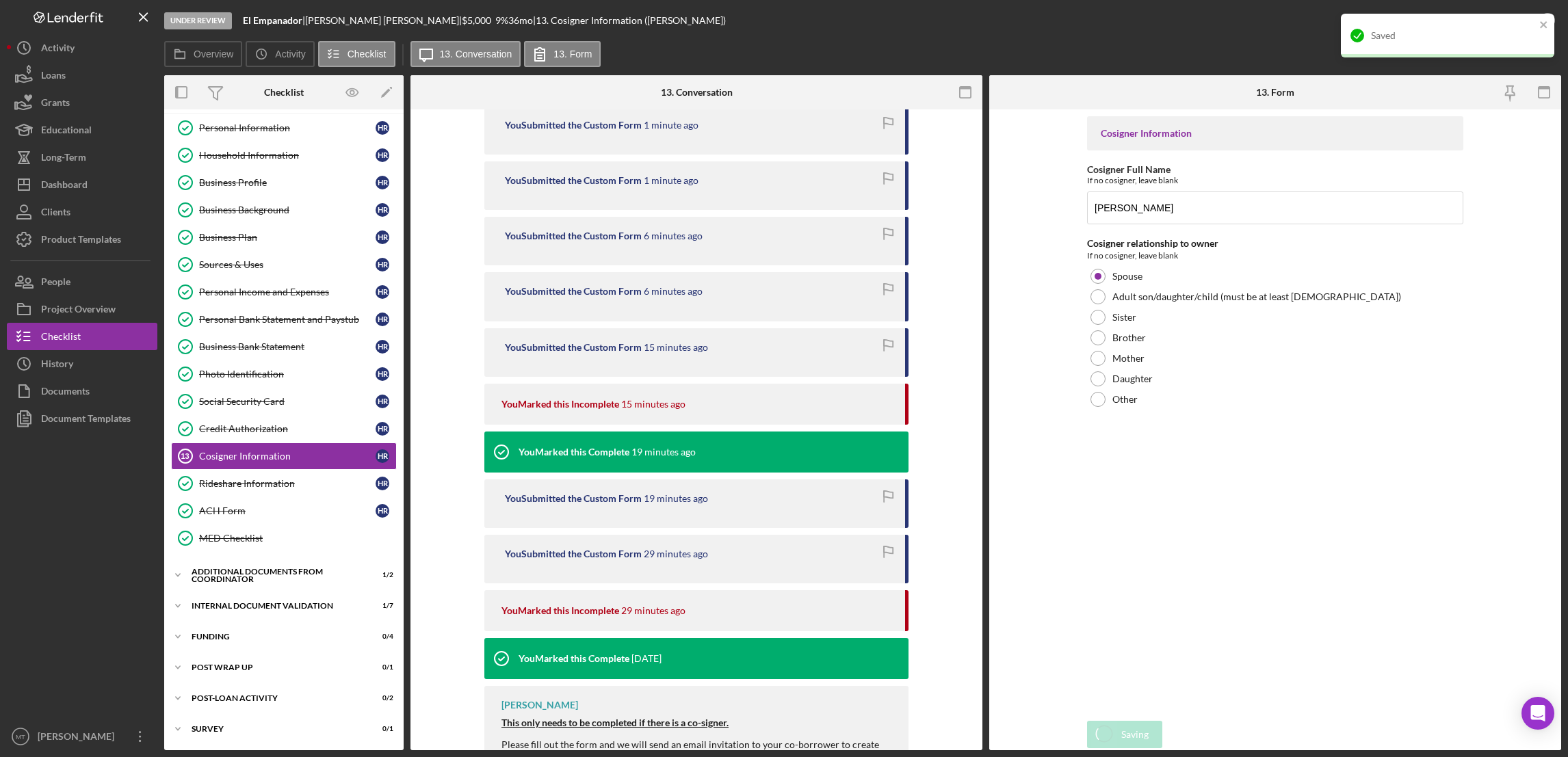
scroll to position [437, 0]
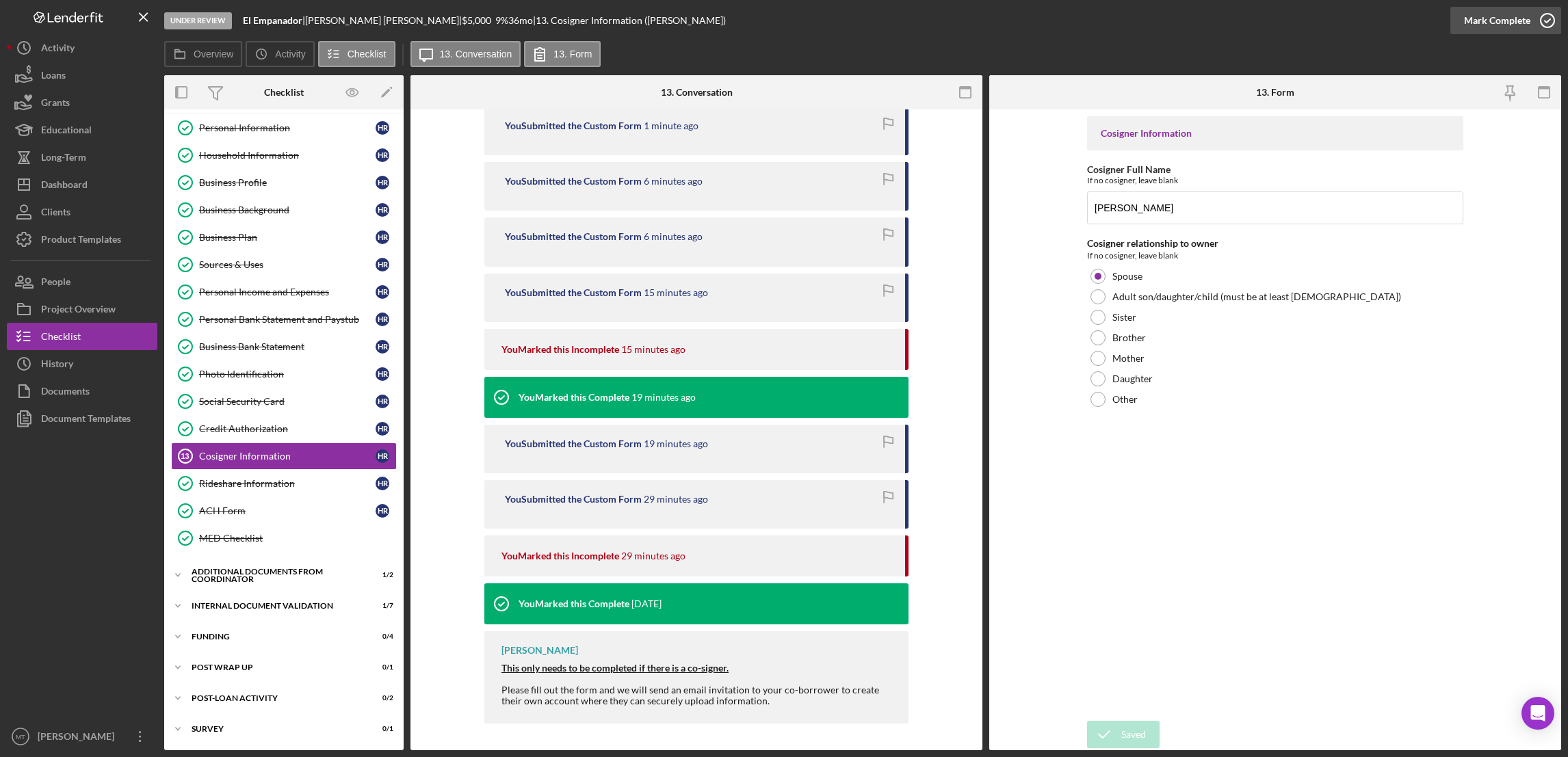
click at [1171, 22] on div "Mark Complete" at bounding box center [1497, 20] width 67 height 27
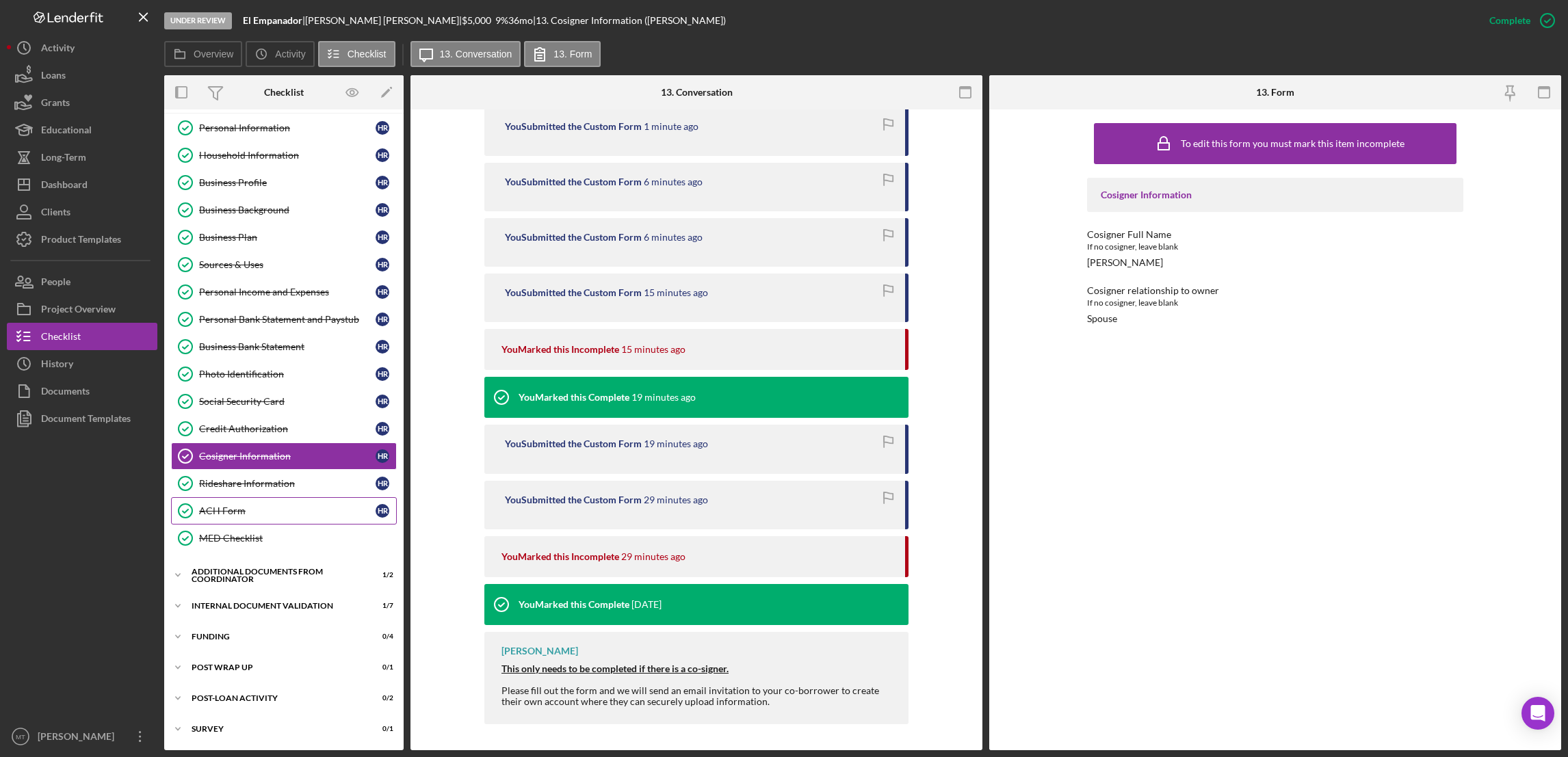
click at [245, 511] on div "ACH Form" at bounding box center [287, 510] width 176 height 11
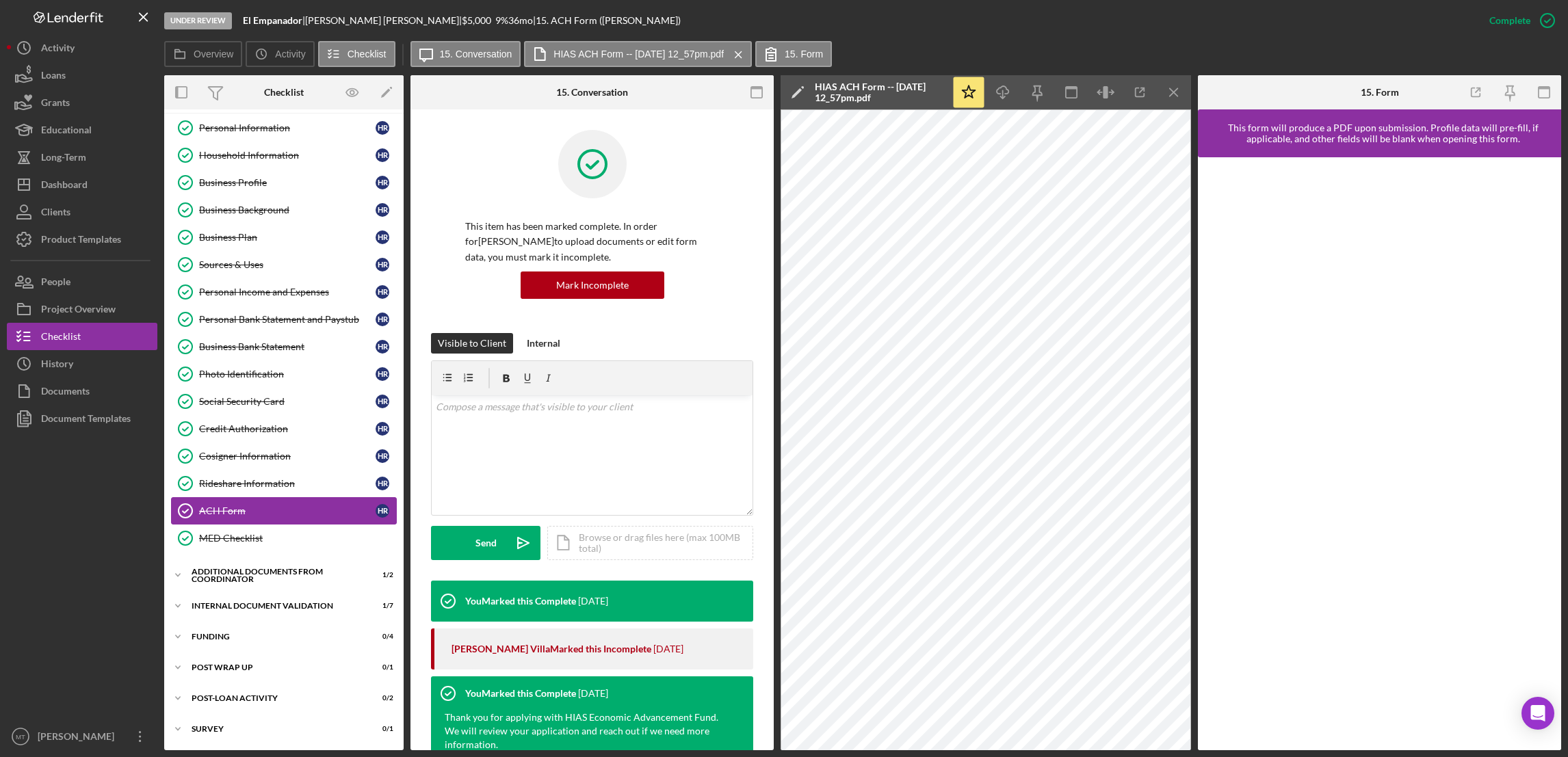
click at [232, 511] on div "ACH Form" at bounding box center [287, 510] width 176 height 11
click at [1171, 709] on icon "Open Intercom Messenger" at bounding box center [1538, 713] width 18 height 18
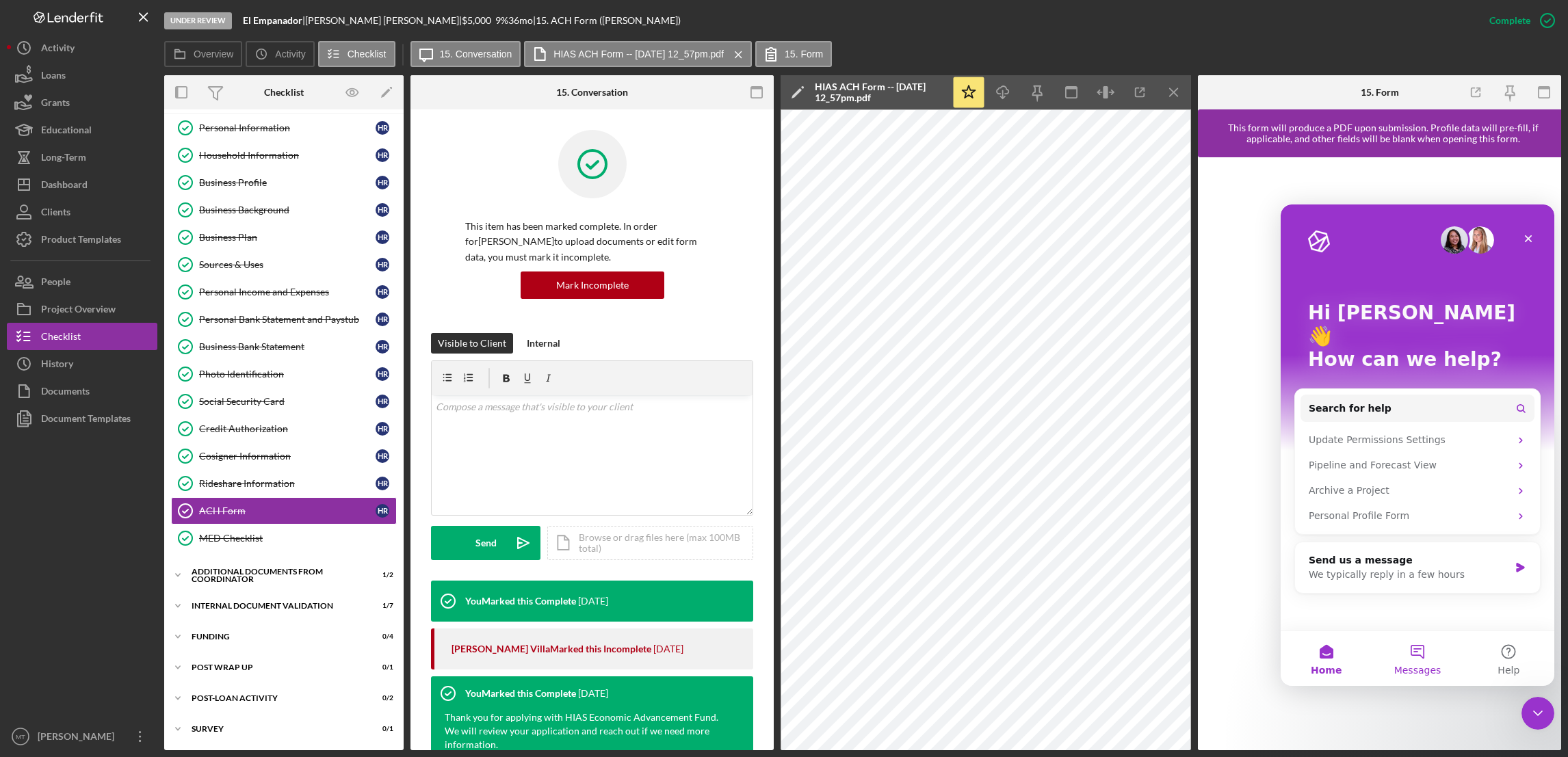
click at [1171, 665] on span "Messages" at bounding box center [1417, 670] width 47 height 9
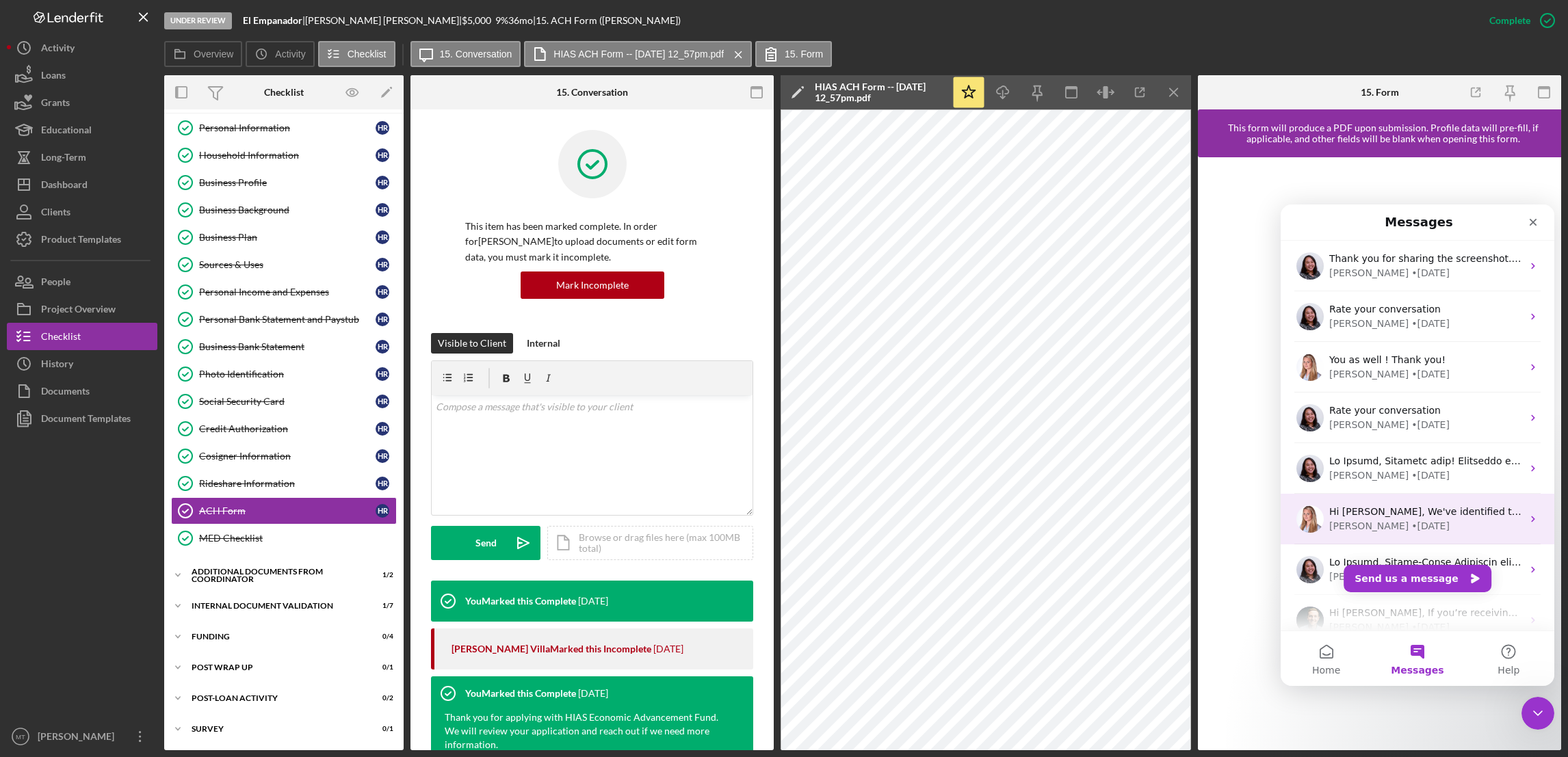
scroll to position [170, 0]
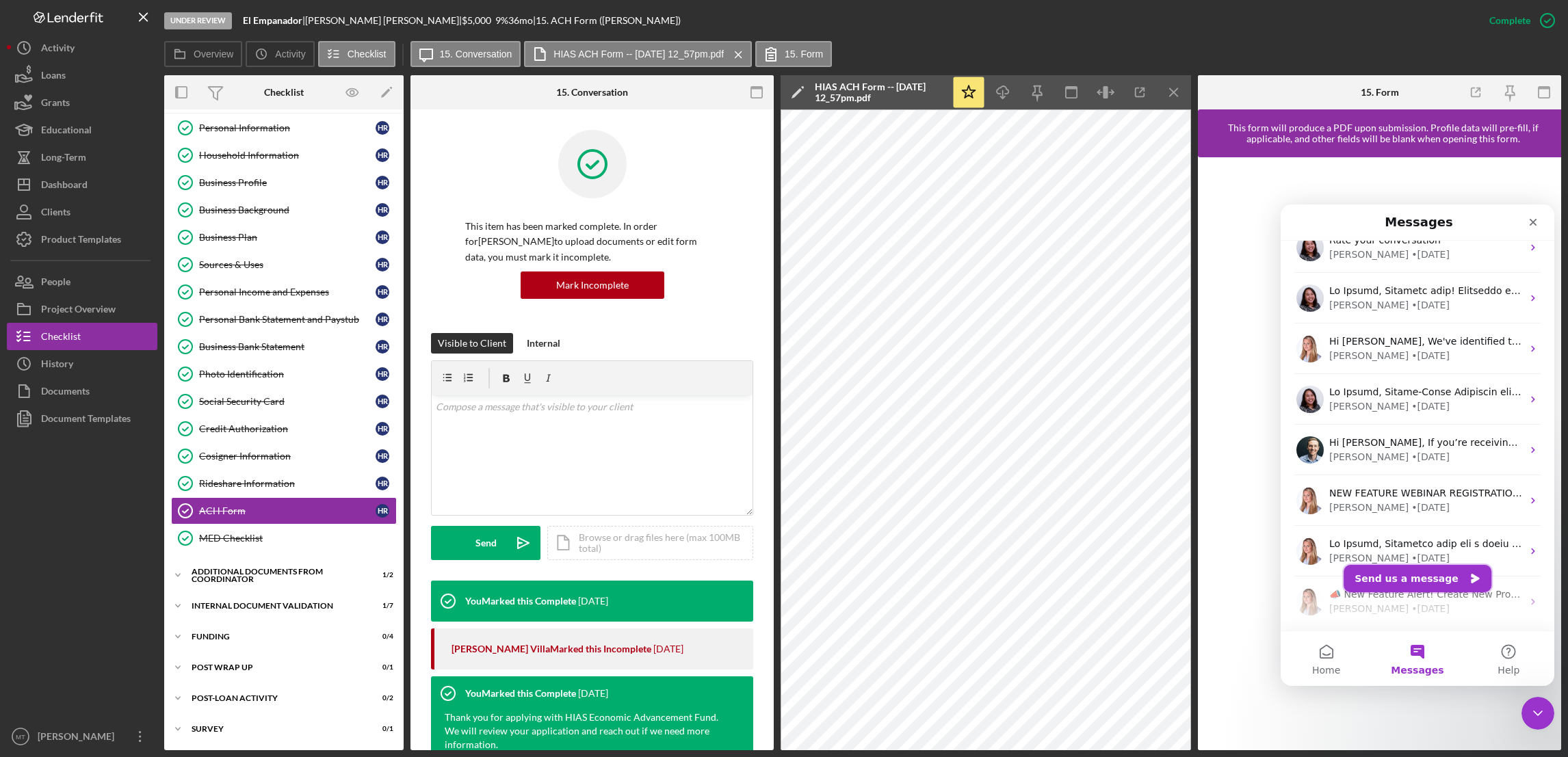
click at [1171, 581] on button "Send us a message" at bounding box center [1417, 578] width 148 height 27
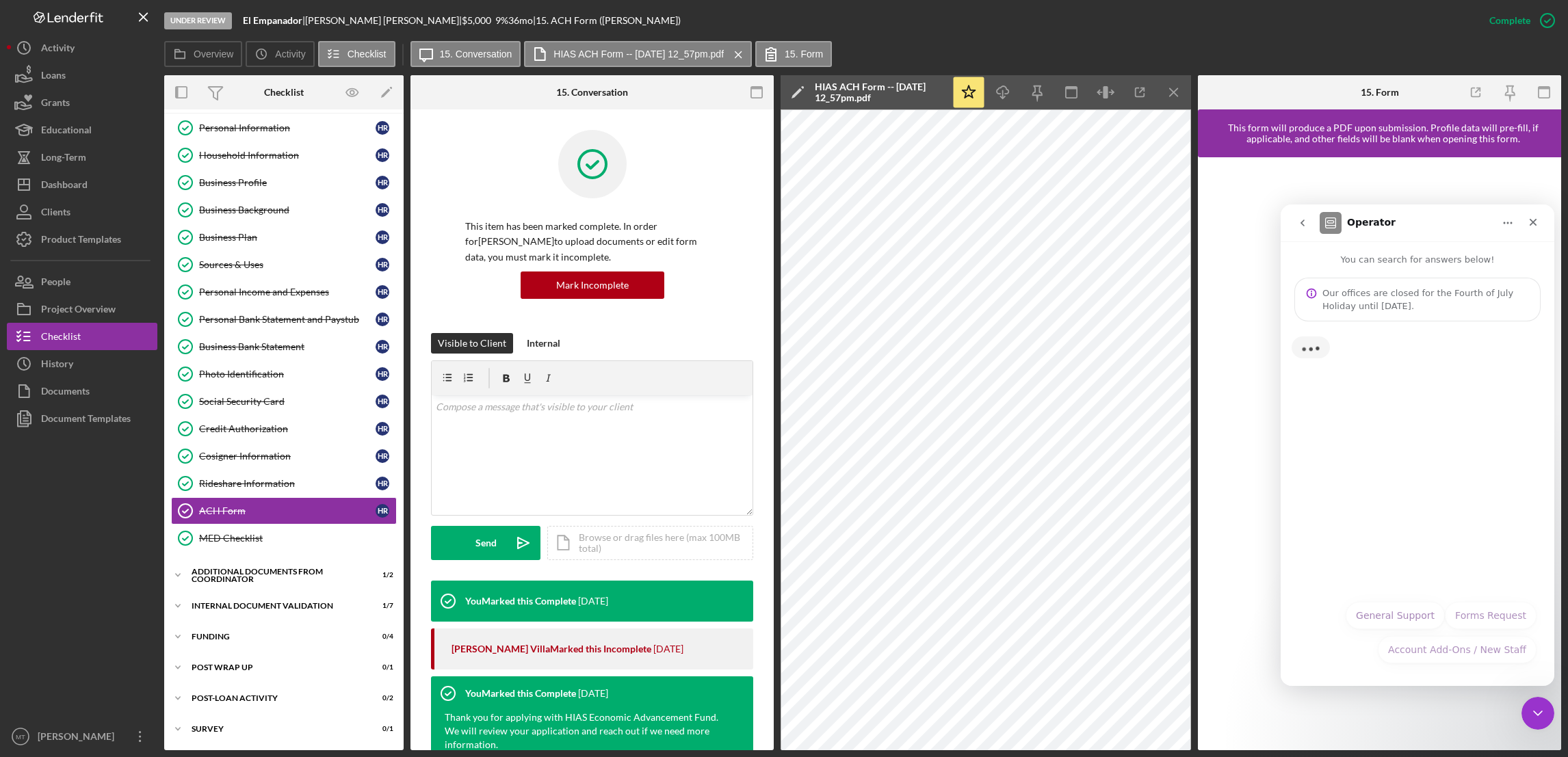
scroll to position [166, 0]
click at [1171, 619] on button "Forms Request" at bounding box center [1490, 615] width 92 height 27
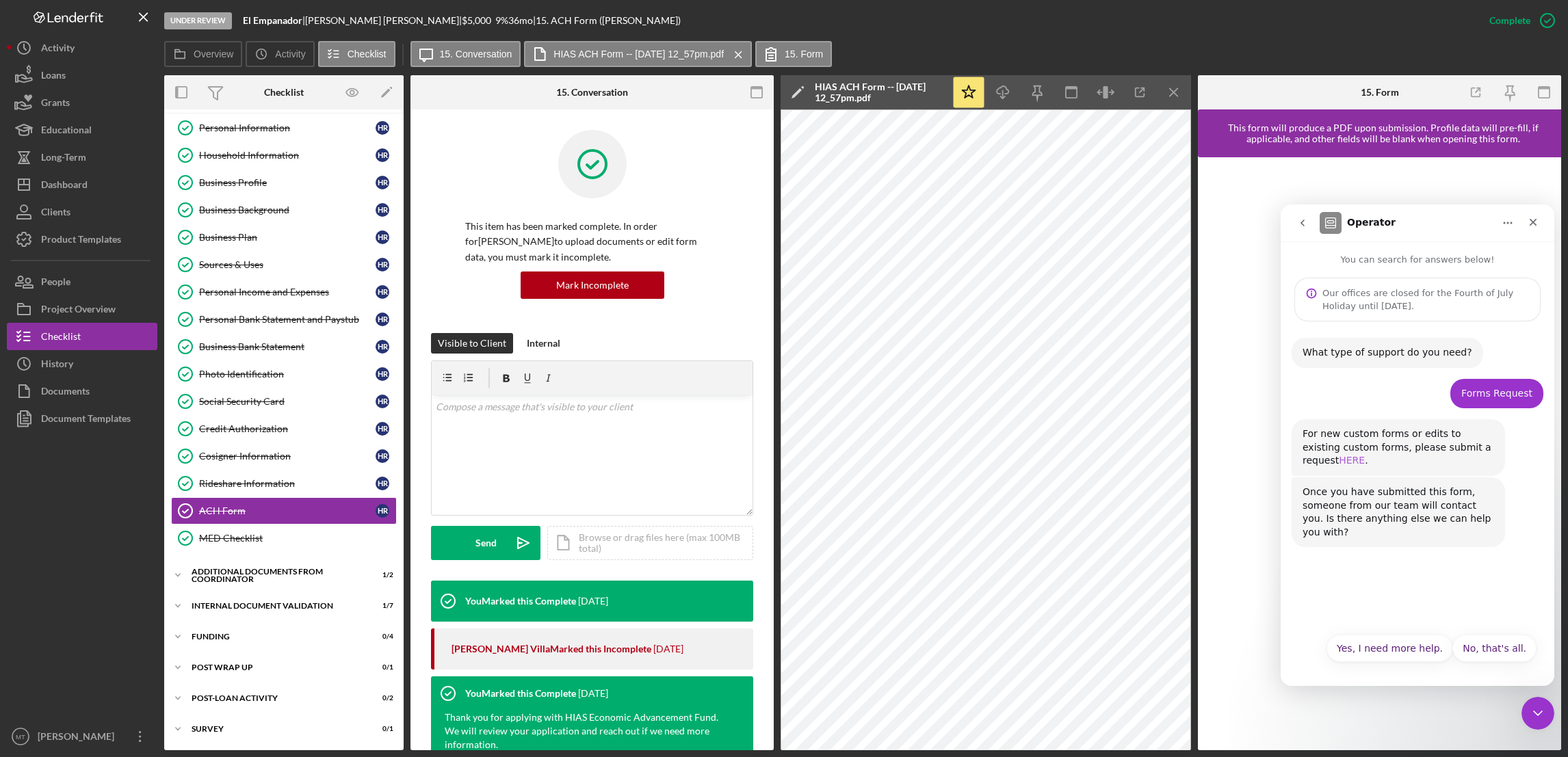
click at [1171, 455] on link "HERE" at bounding box center [1352, 460] width 26 height 11
click at [1171, 651] on button "Yes, I need more help." at bounding box center [1389, 649] width 127 height 27
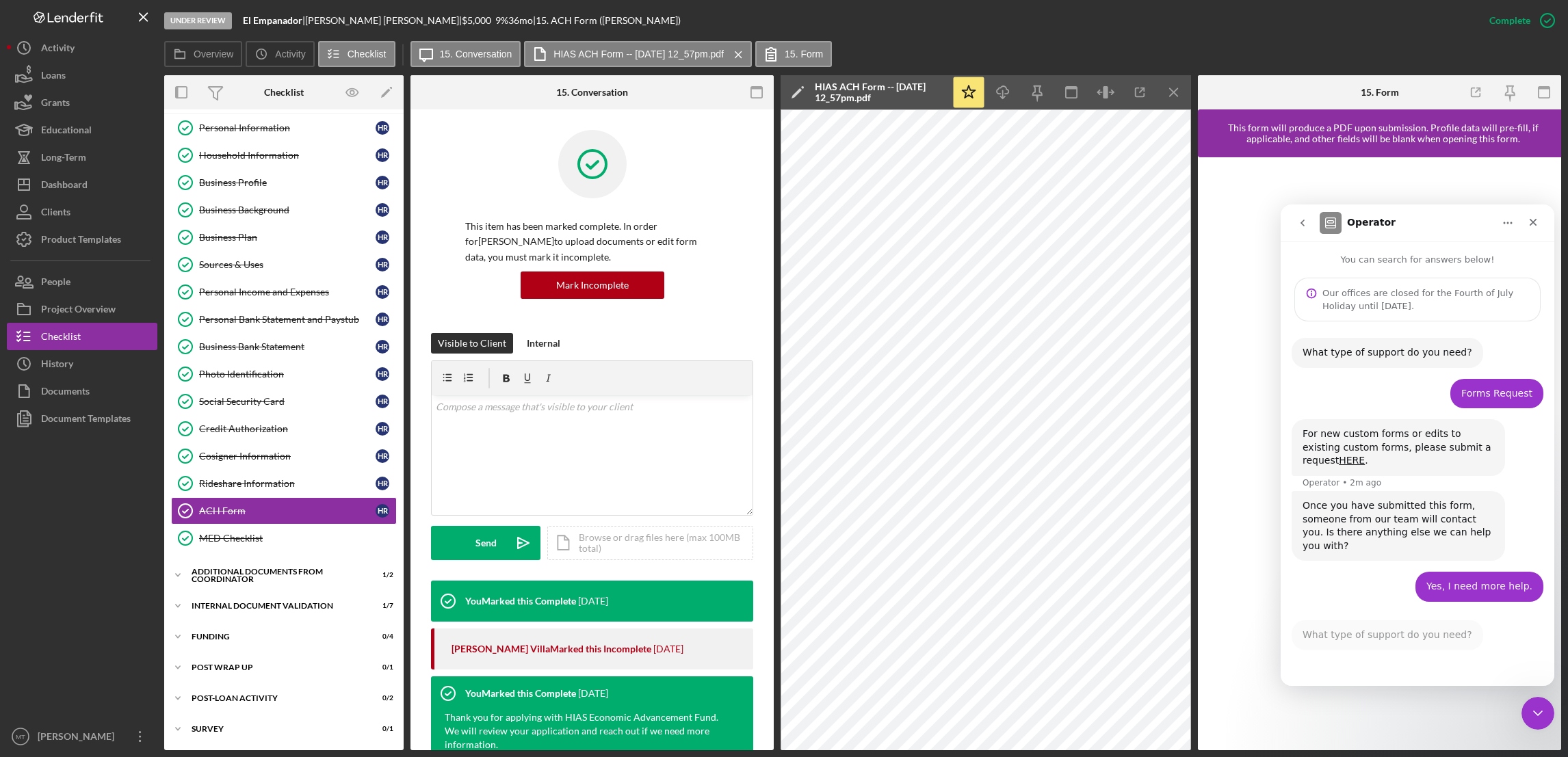
scroll to position [39, 0]
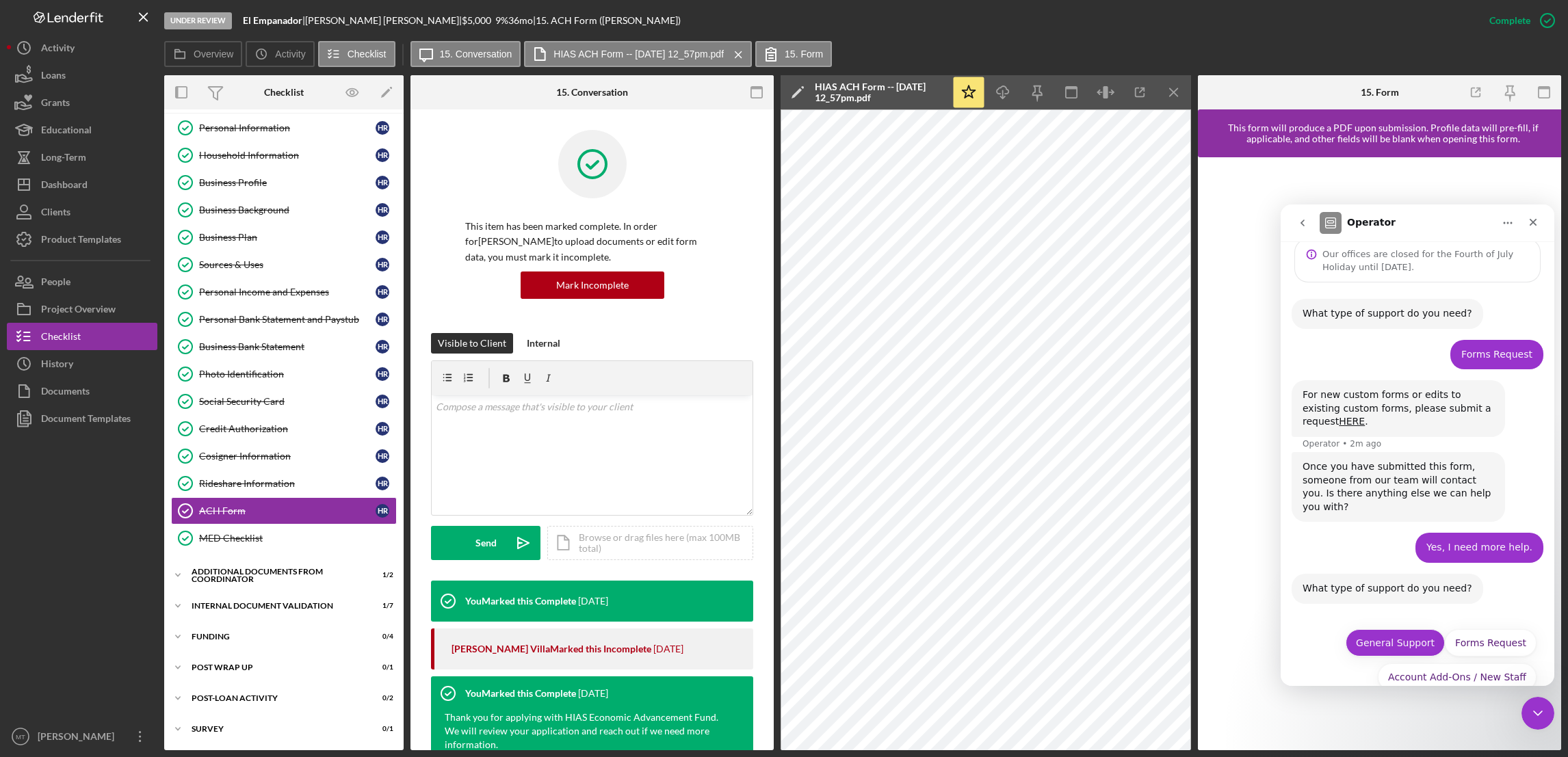
click at [1171, 629] on button "General Support" at bounding box center [1394, 643] width 99 height 27
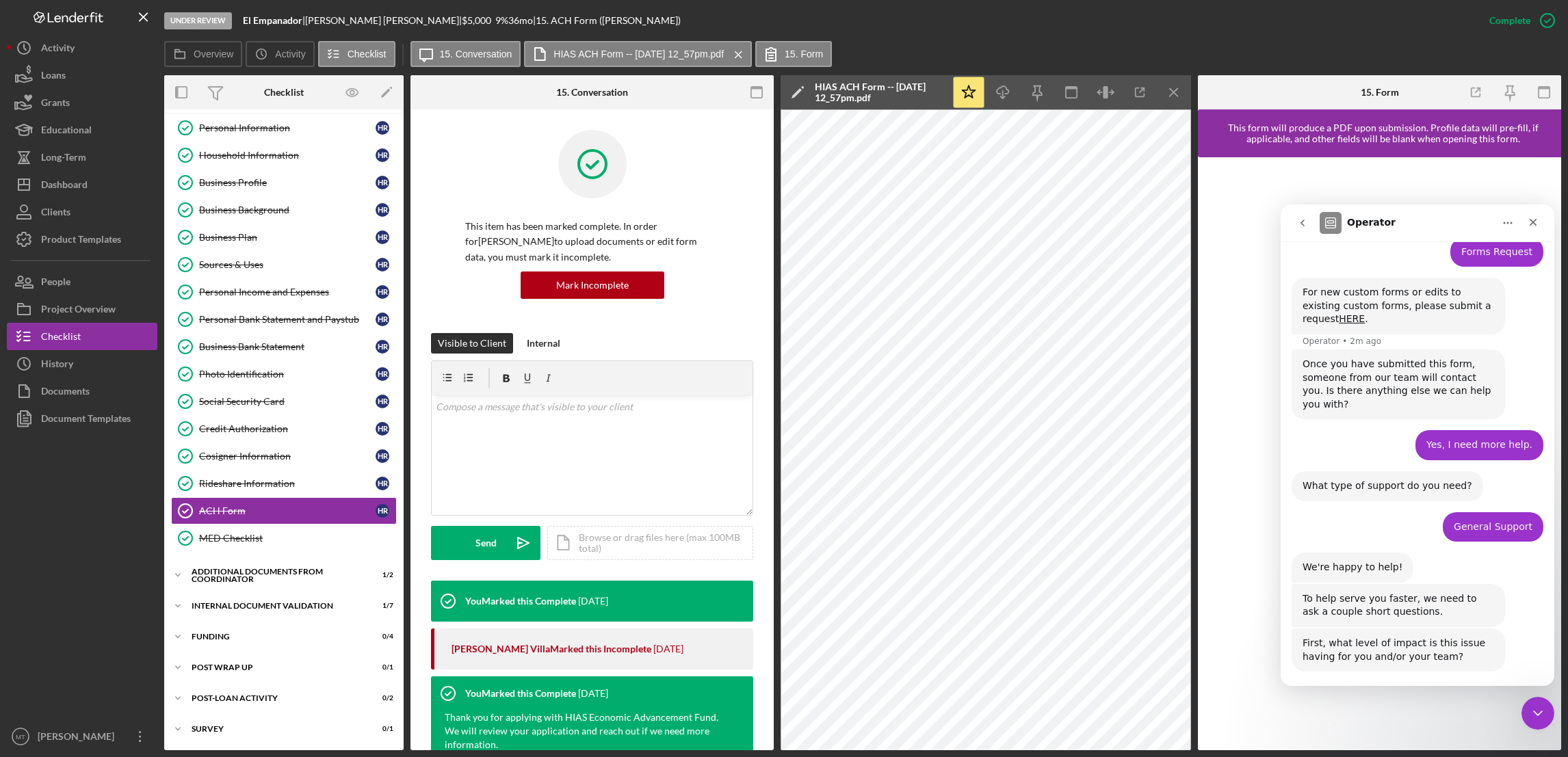
scroll to position [177, 0]
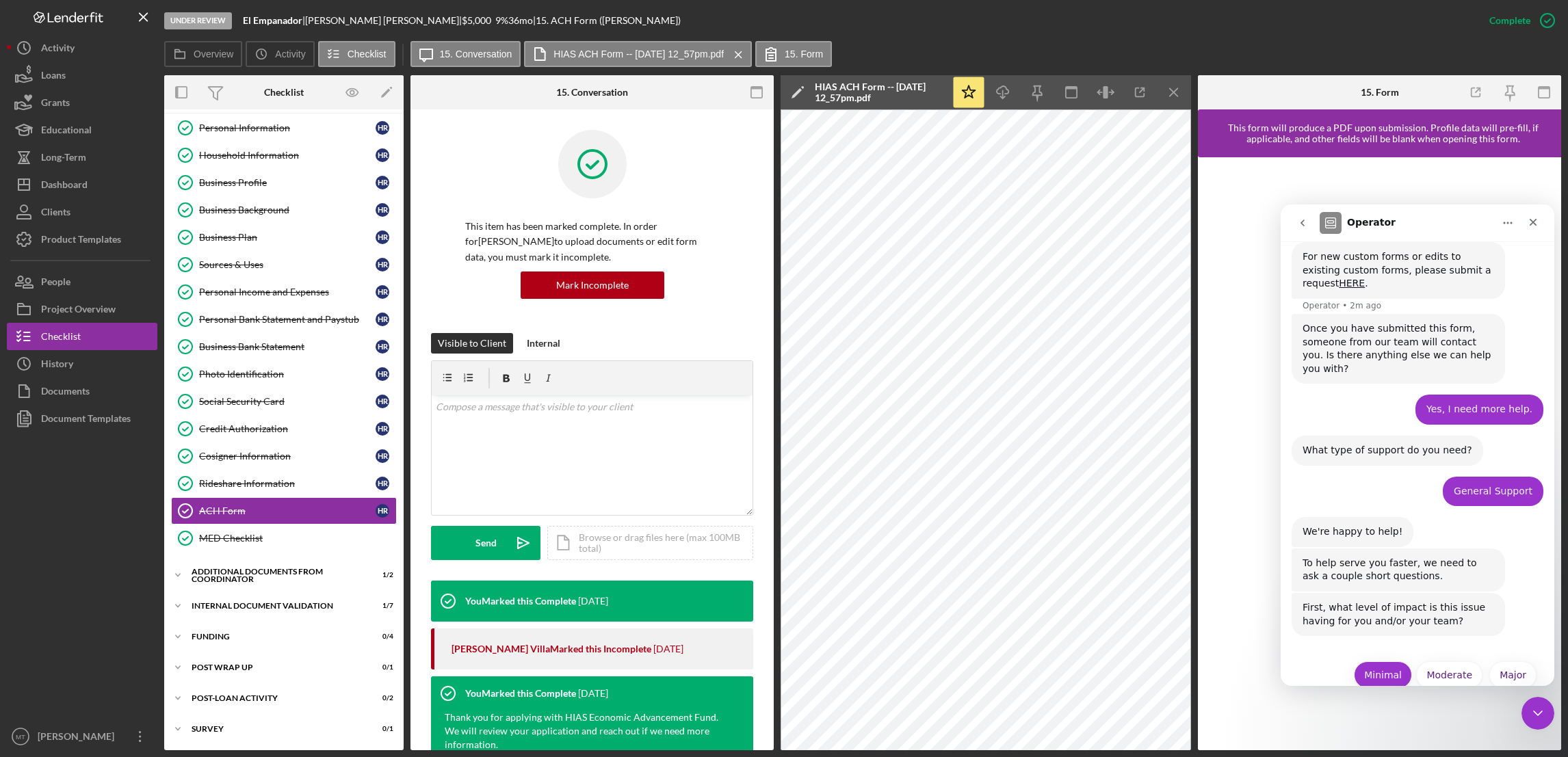
click at [1171, 662] on button "Minimal" at bounding box center [1383, 675] width 58 height 27
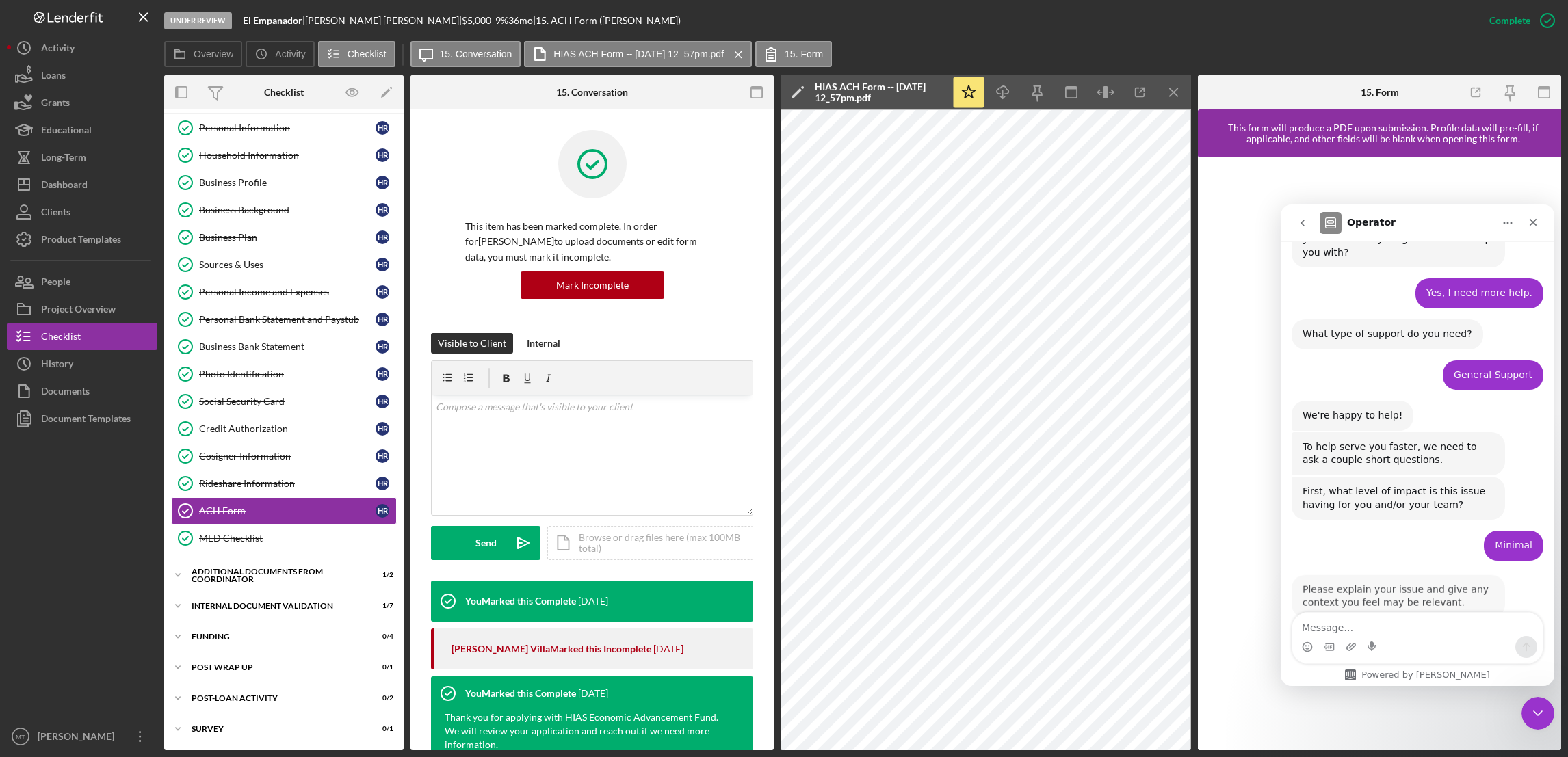
scroll to position [297, 0]
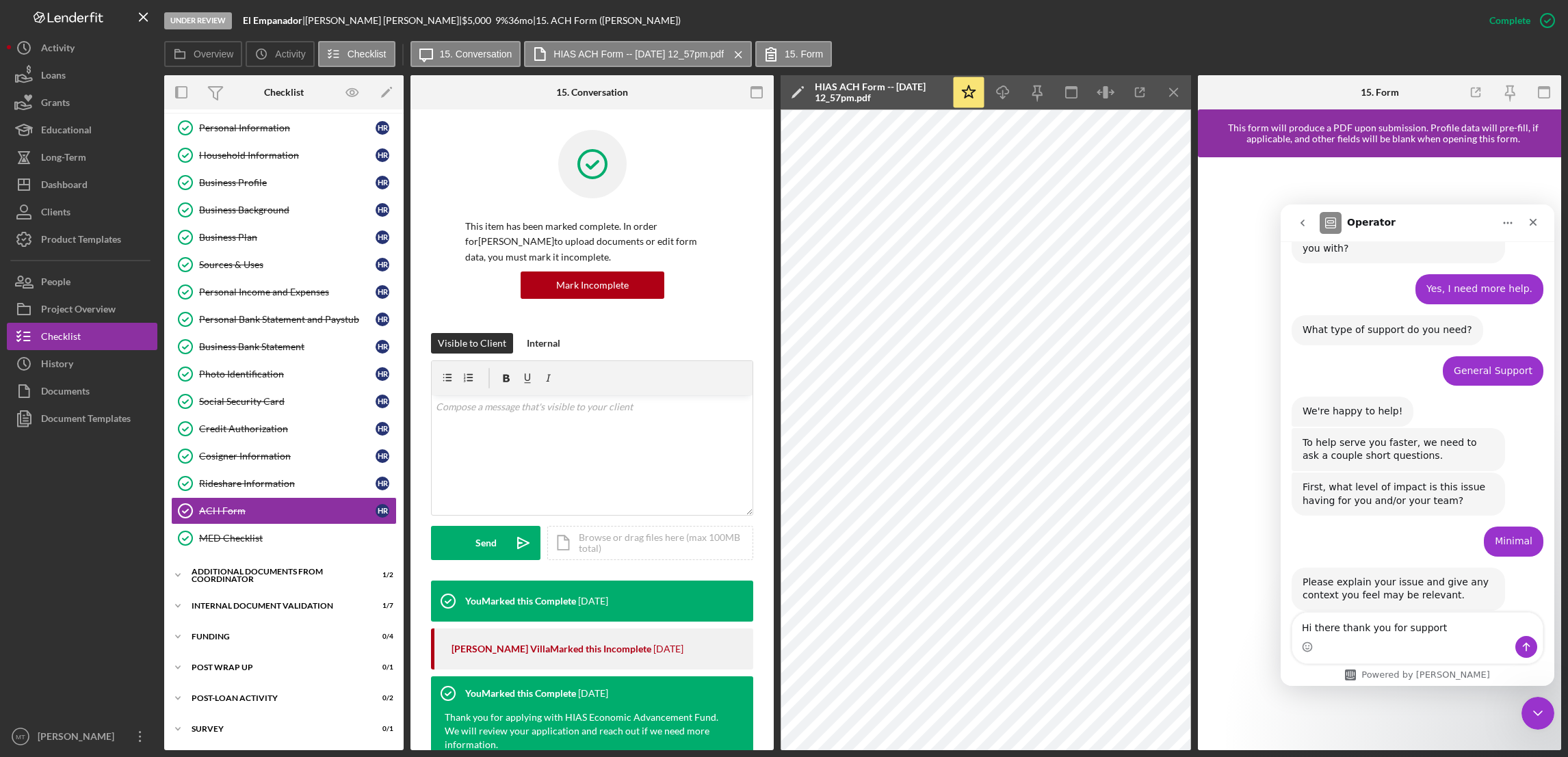
type textarea "Hi there thank you for support"
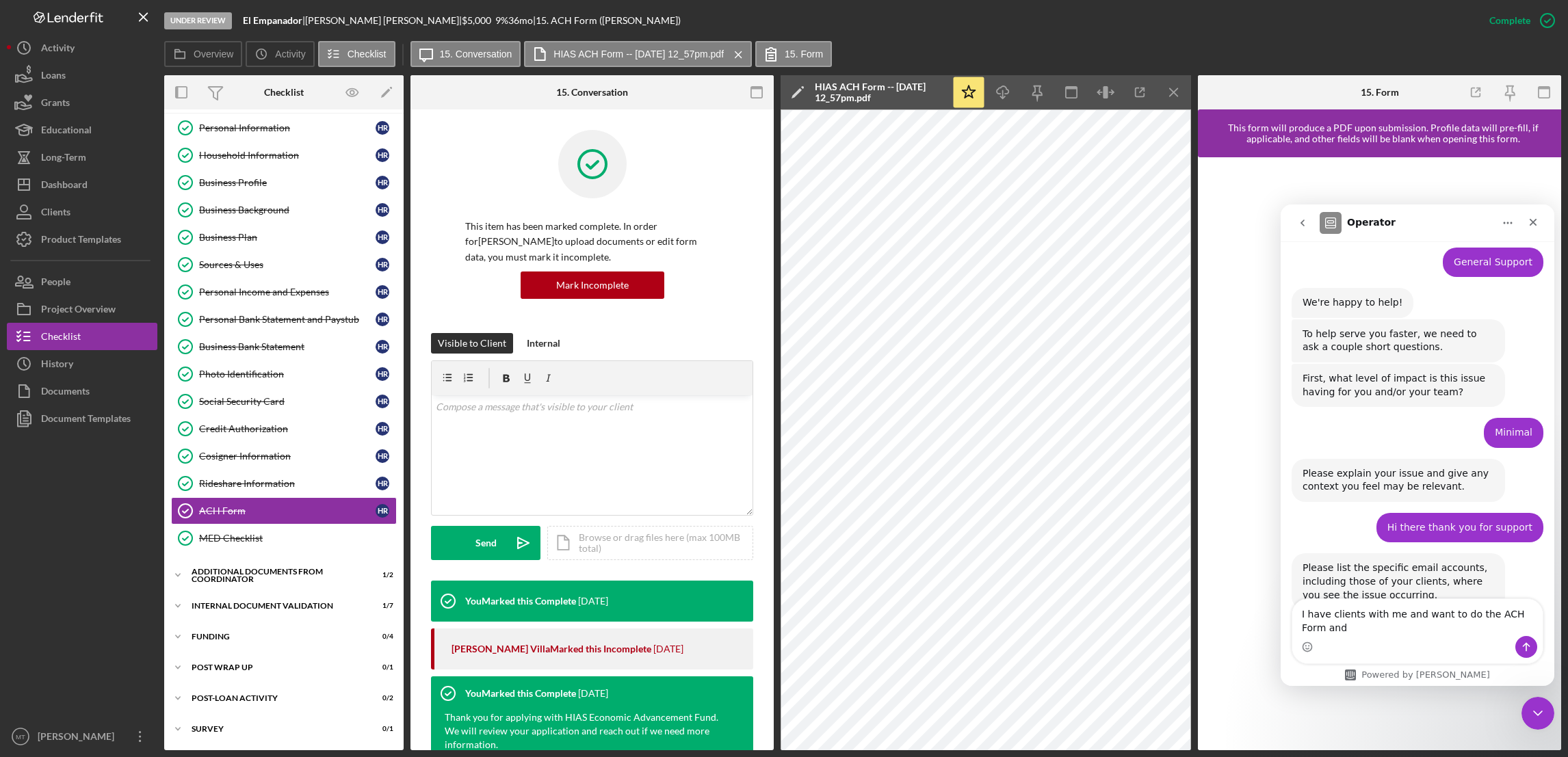
scroll to position [419, 0]
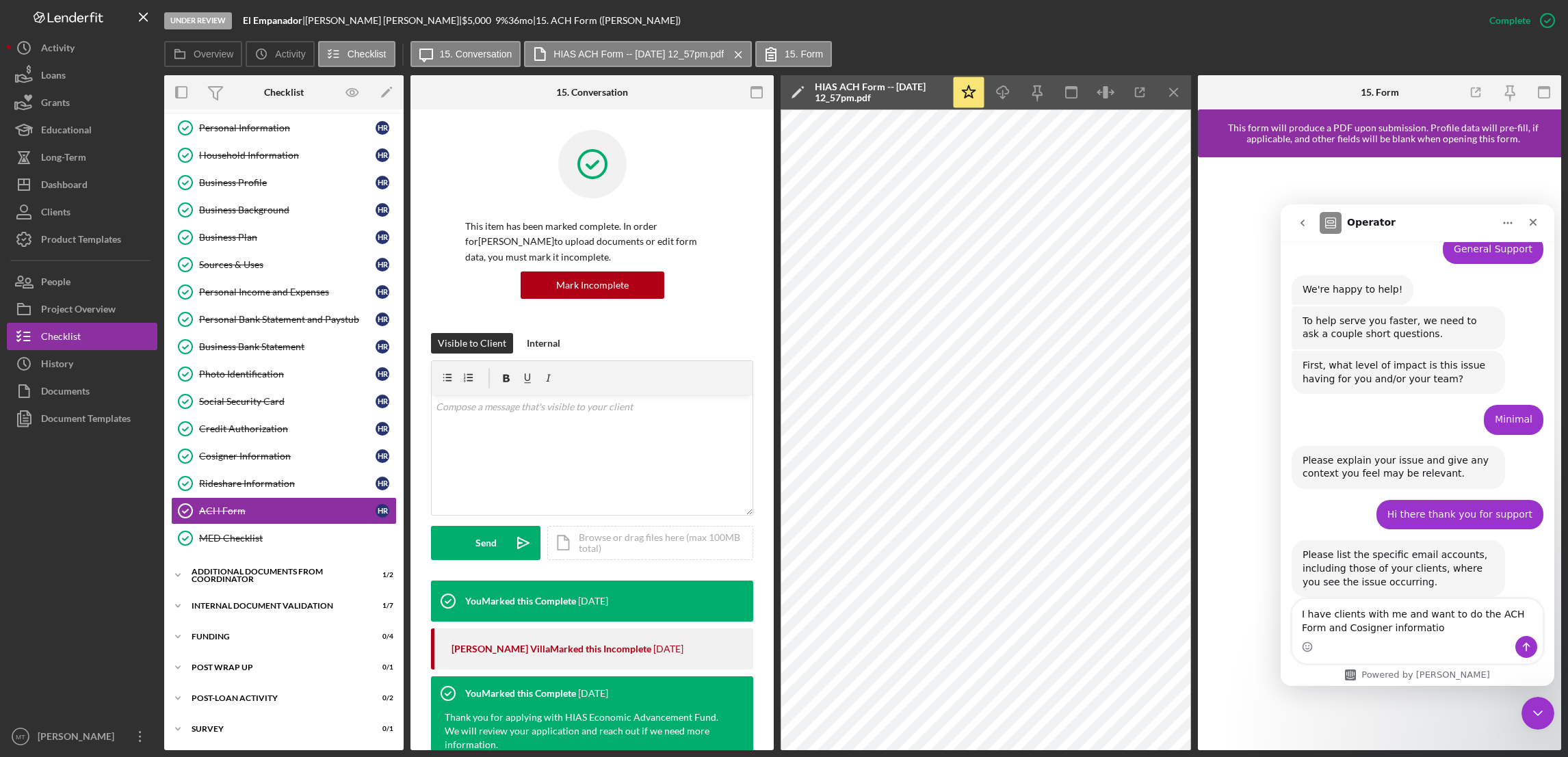
type textarea "I have clients with me and want to do the ACH Form and Cosigner information"
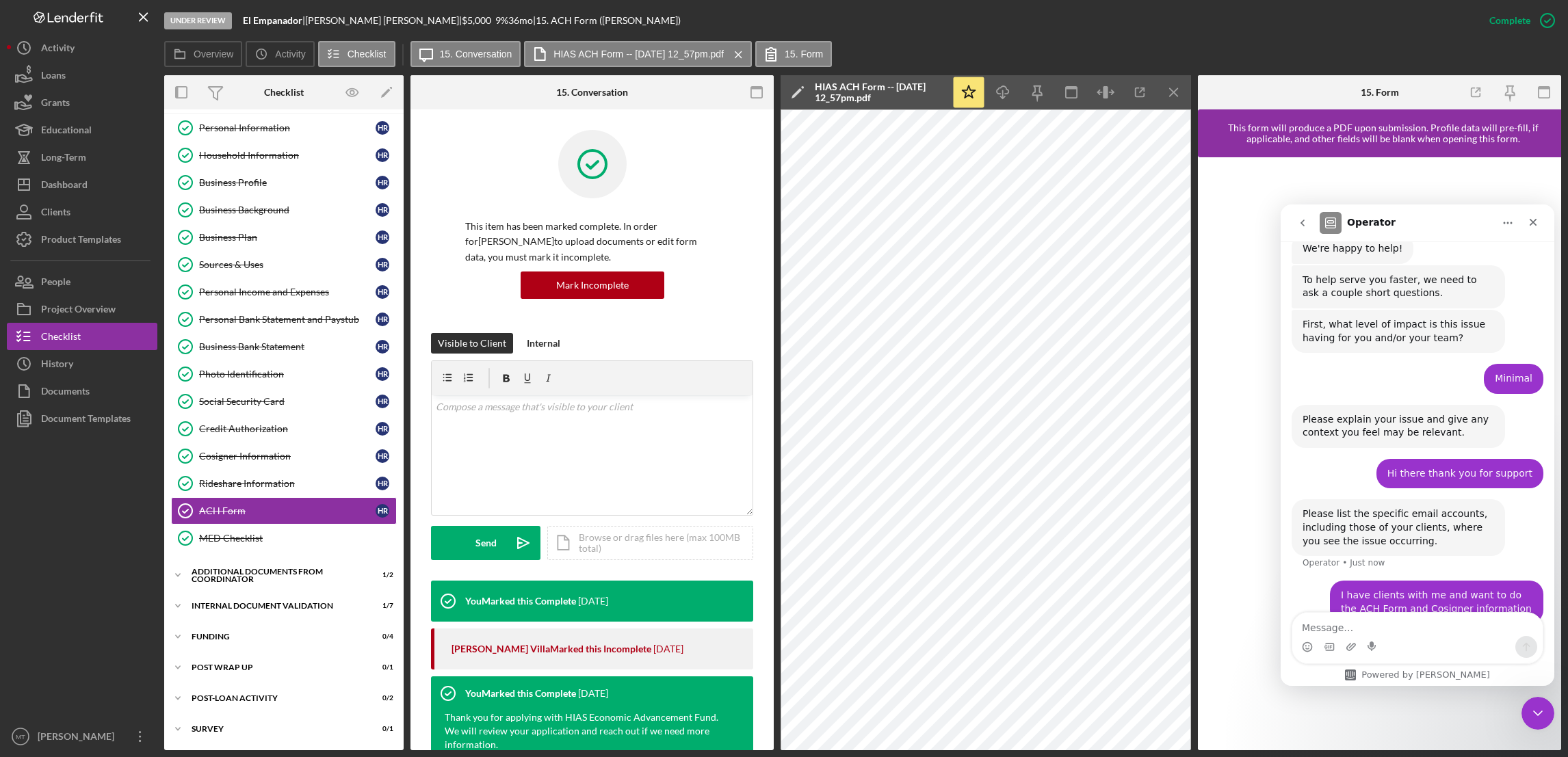
scroll to position [459, 0]
type textarea "It is not sending the email to the so they can sign"
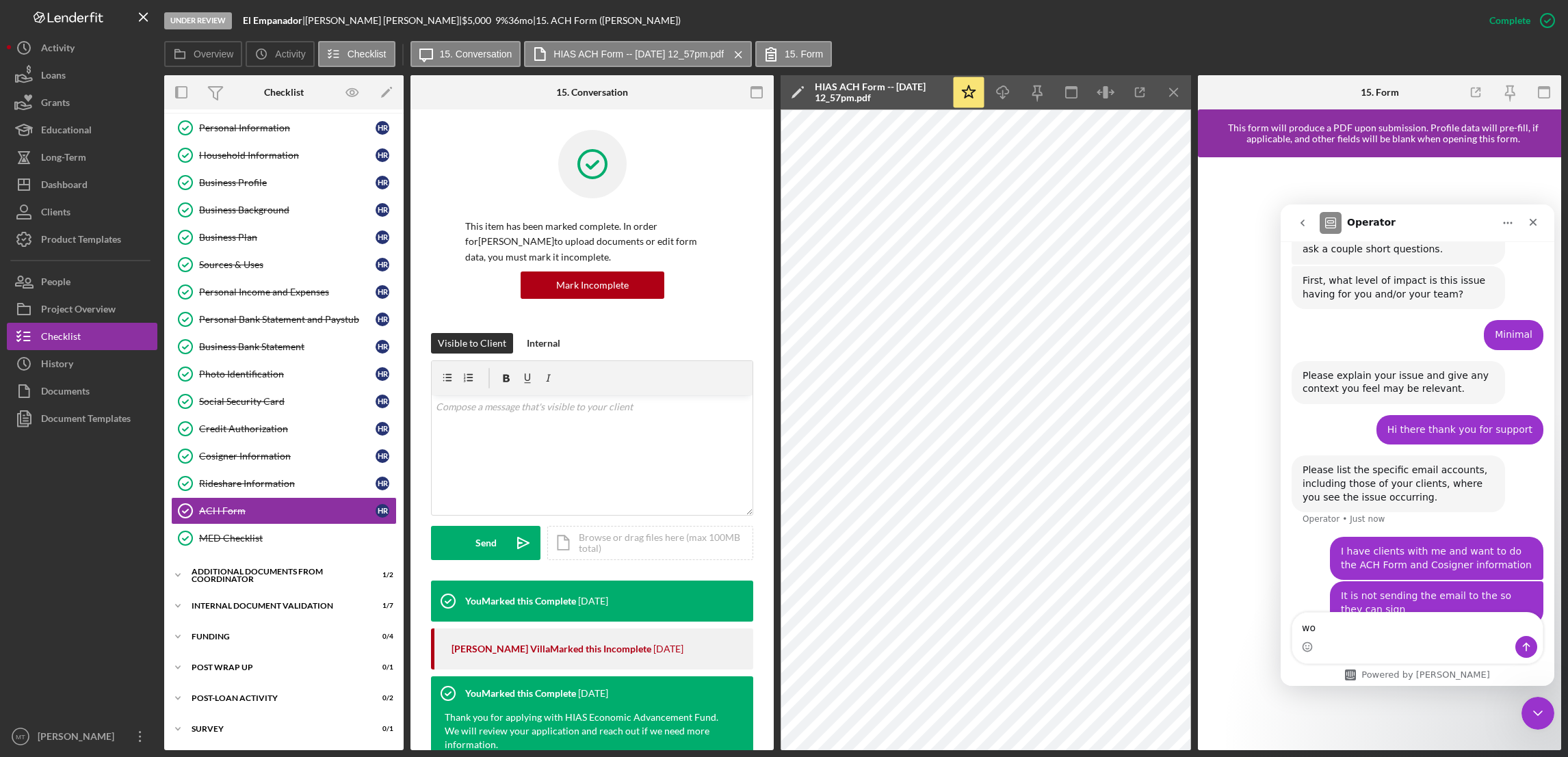
scroll to position [548, 0]
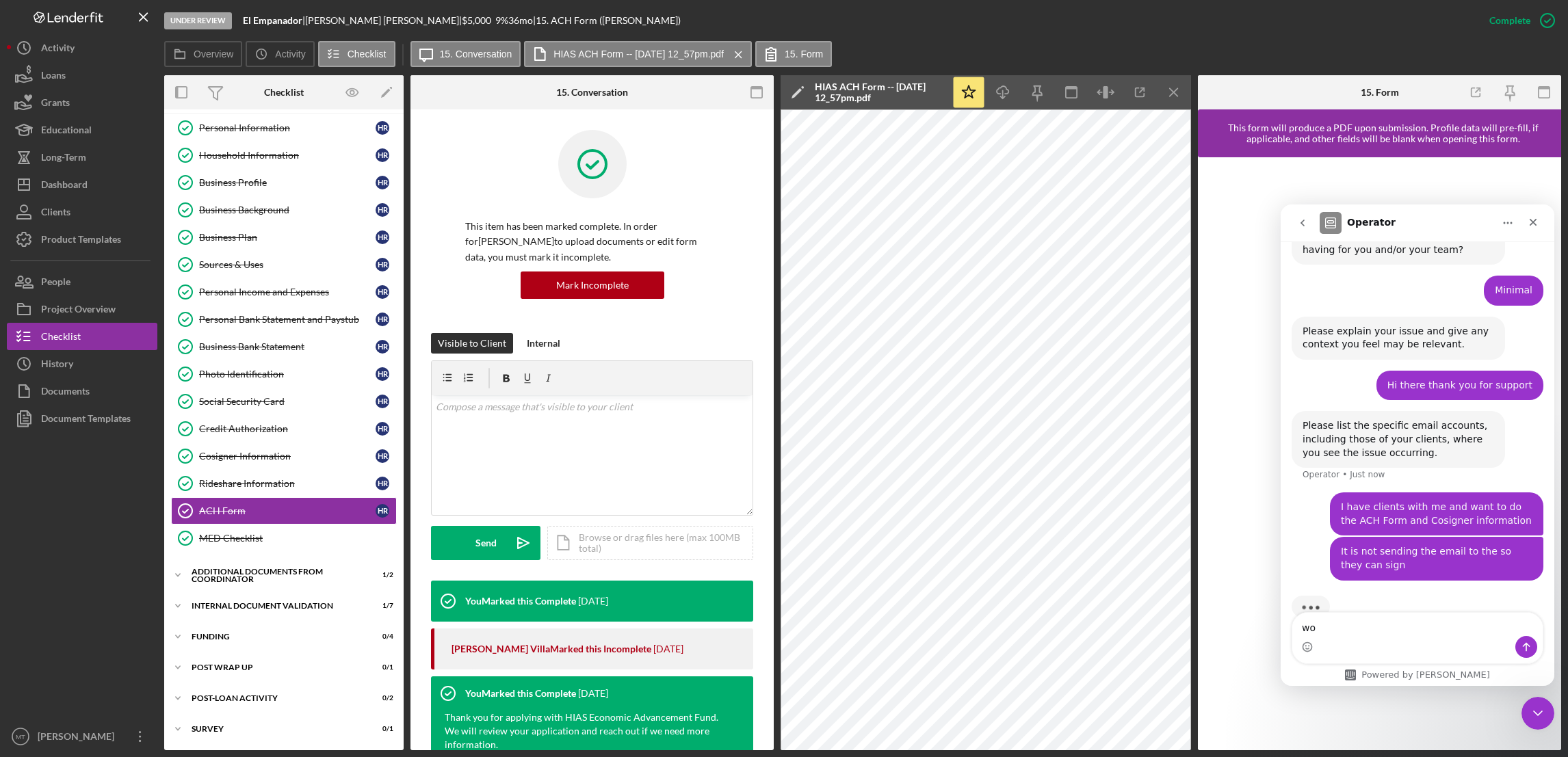
type textarea "wou"
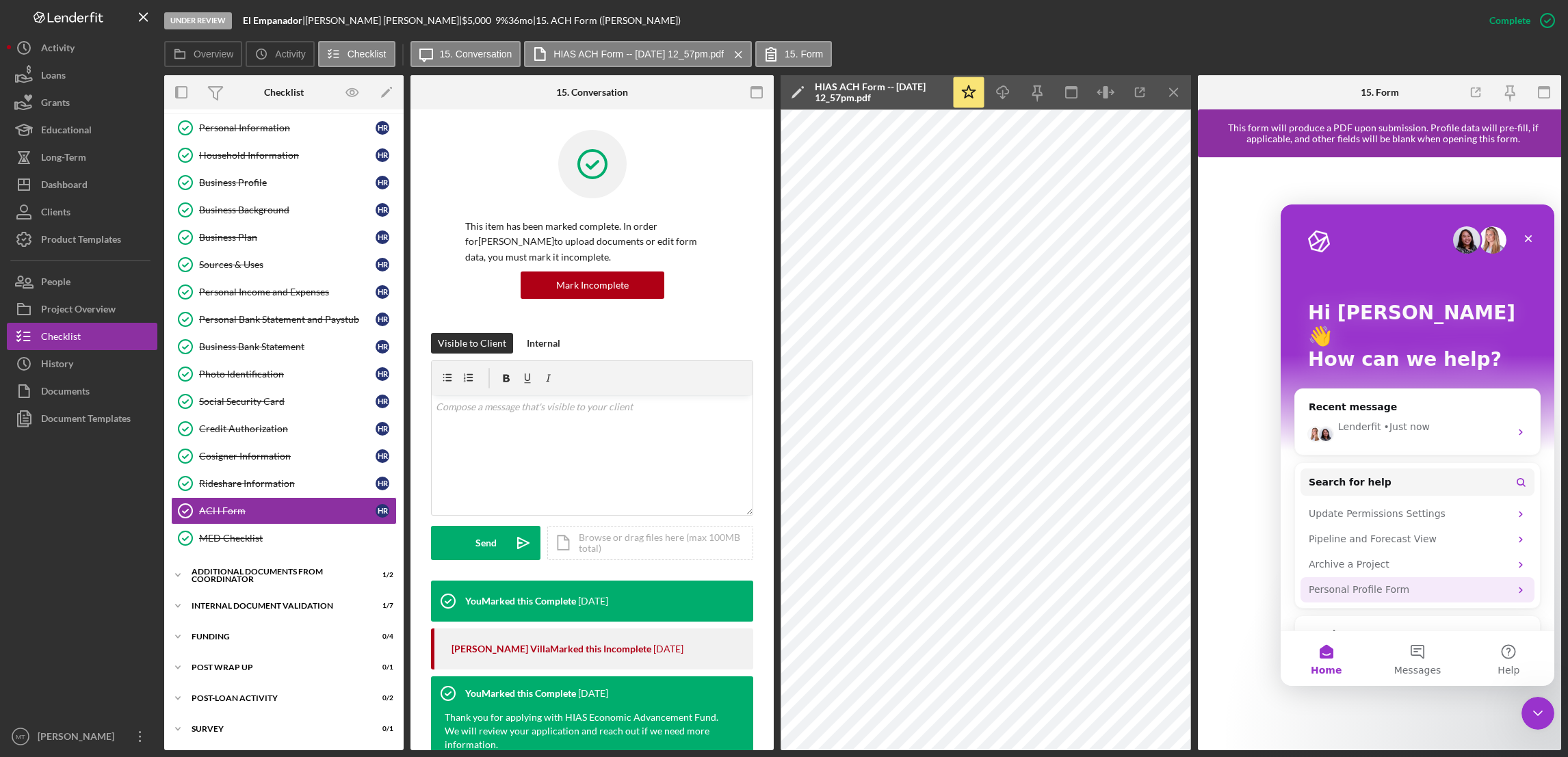
scroll to position [21, 0]
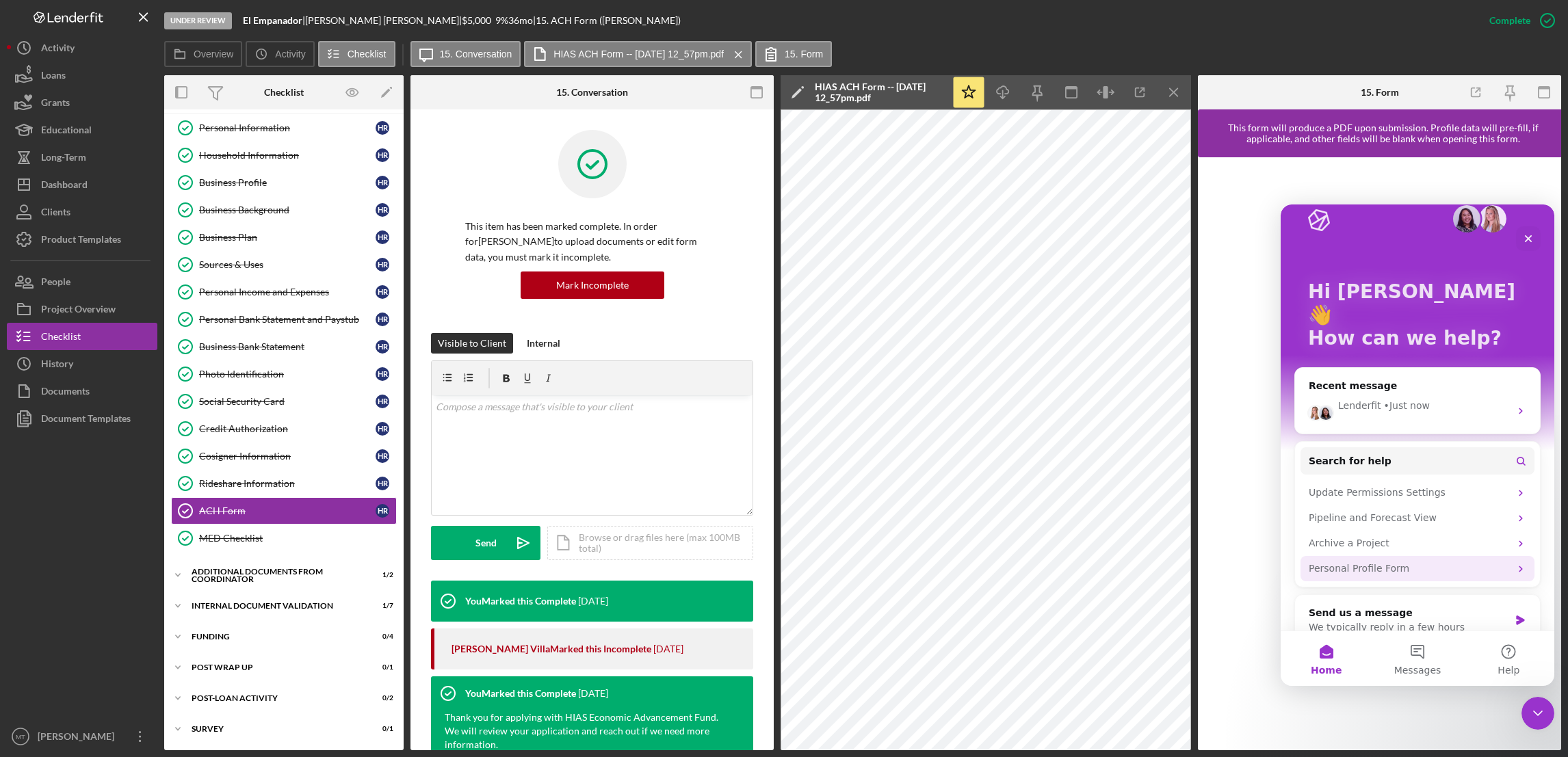
click at [1171, 561] on div "Personal Profile Form" at bounding box center [1409, 568] width 201 height 14
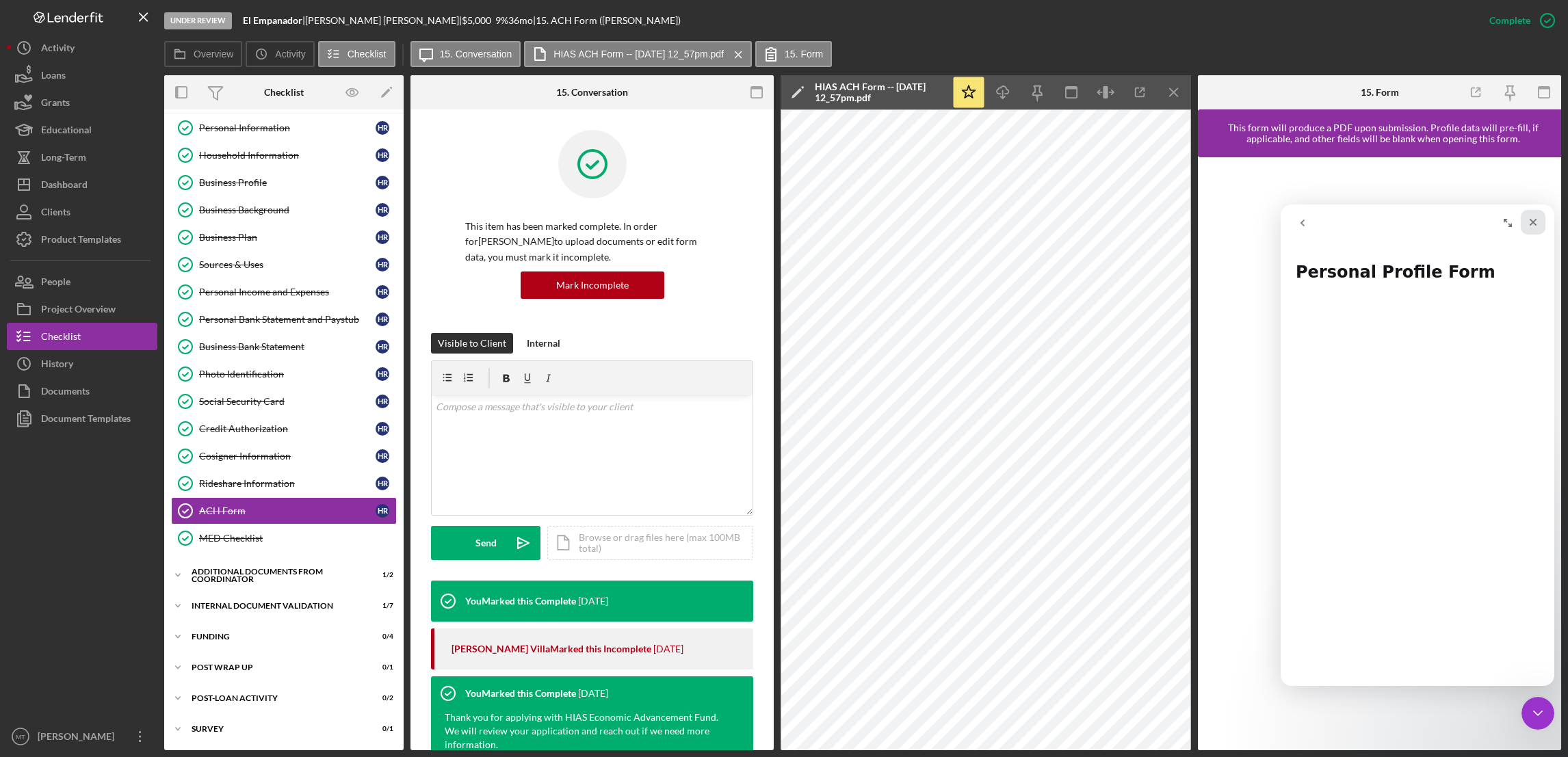
click at [1171, 226] on div "Close" at bounding box center [1533, 222] width 25 height 25
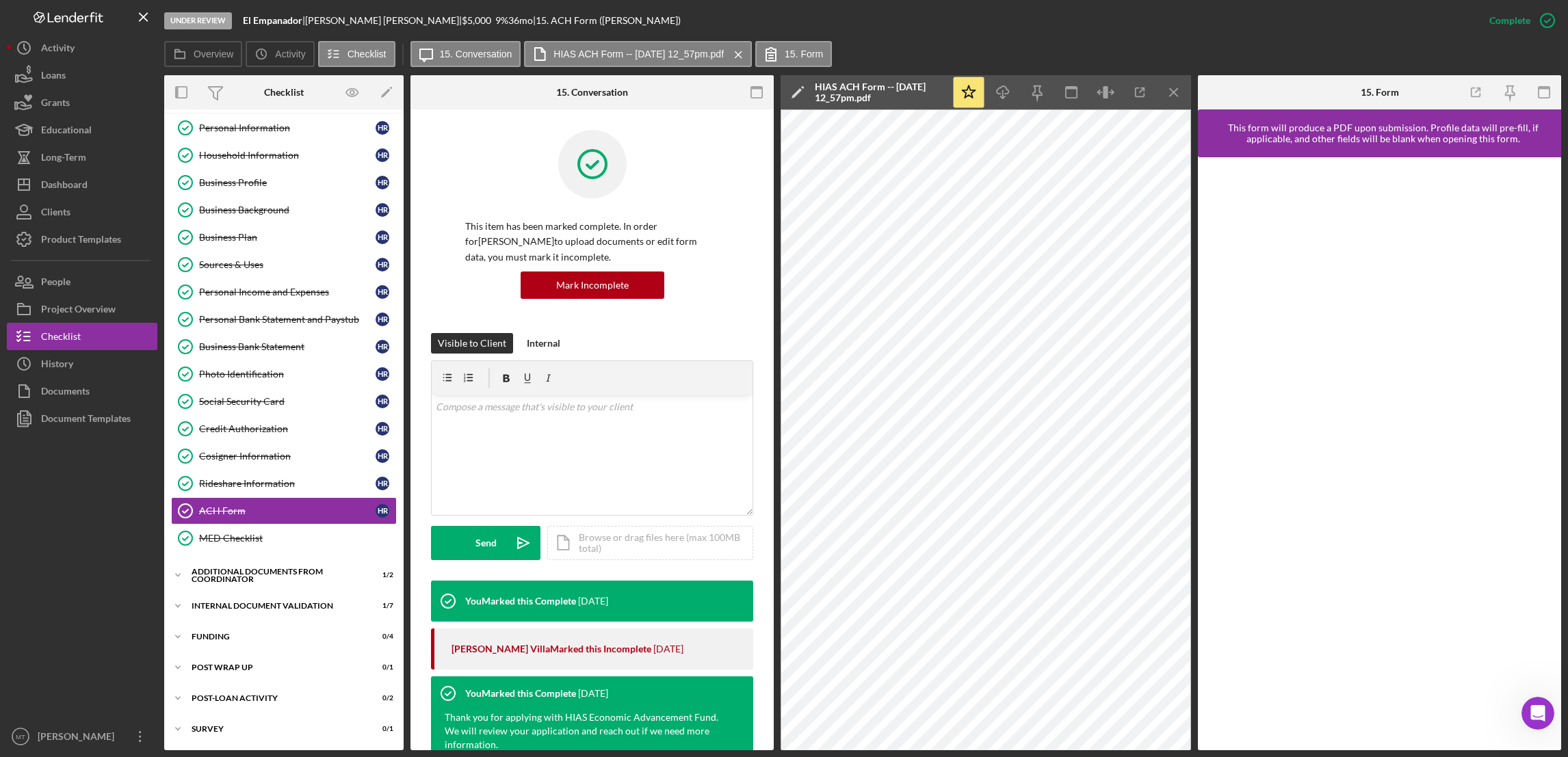
scroll to position [0, 0]
click at [257, 129] on div "Personal Information" at bounding box center [287, 127] width 176 height 11
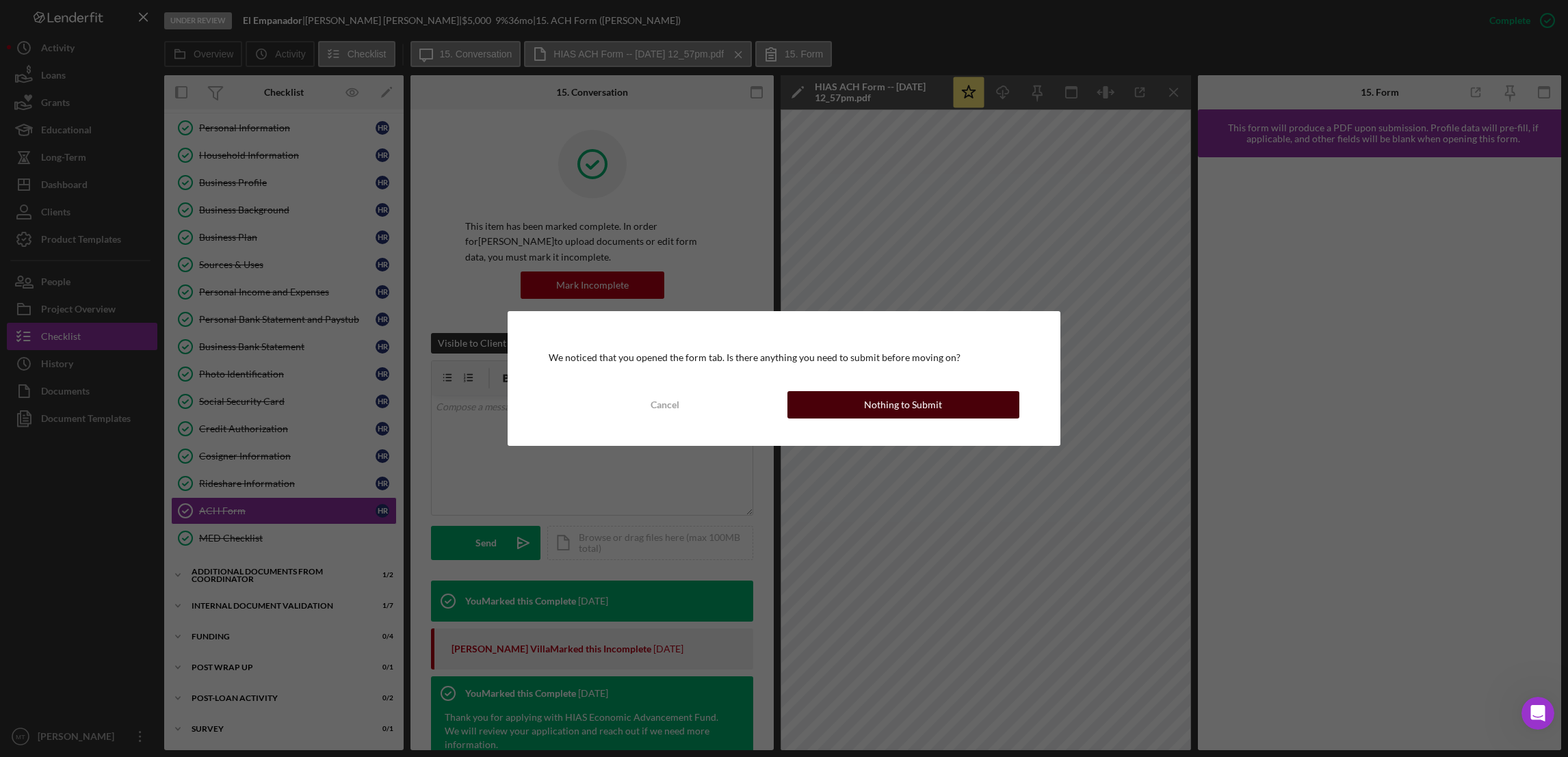
click at [864, 397] on button "Nothing to Submit" at bounding box center [903, 405] width 232 height 27
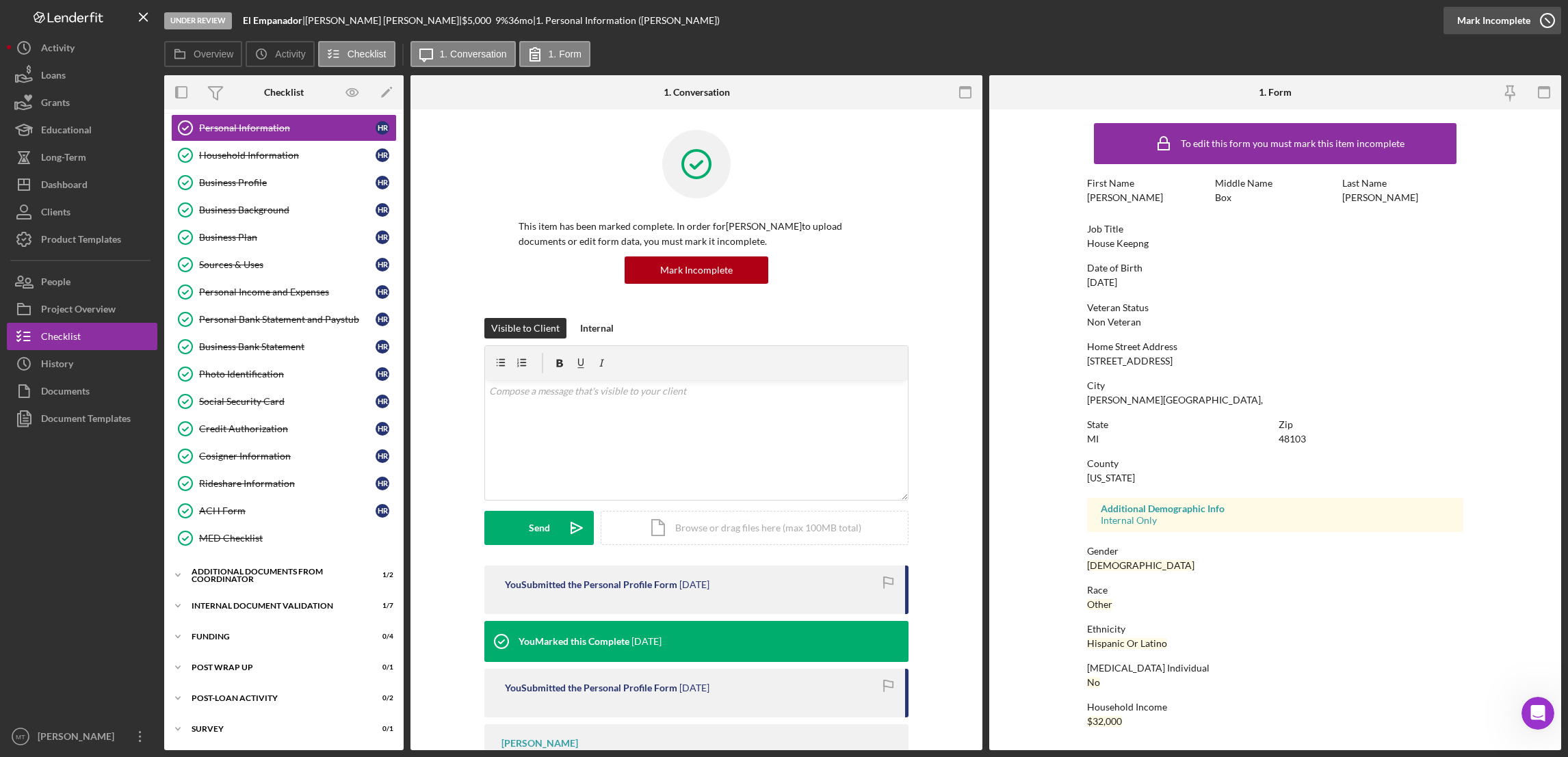
click at [1171, 17] on div "Mark Incomplete" at bounding box center [1493, 20] width 73 height 27
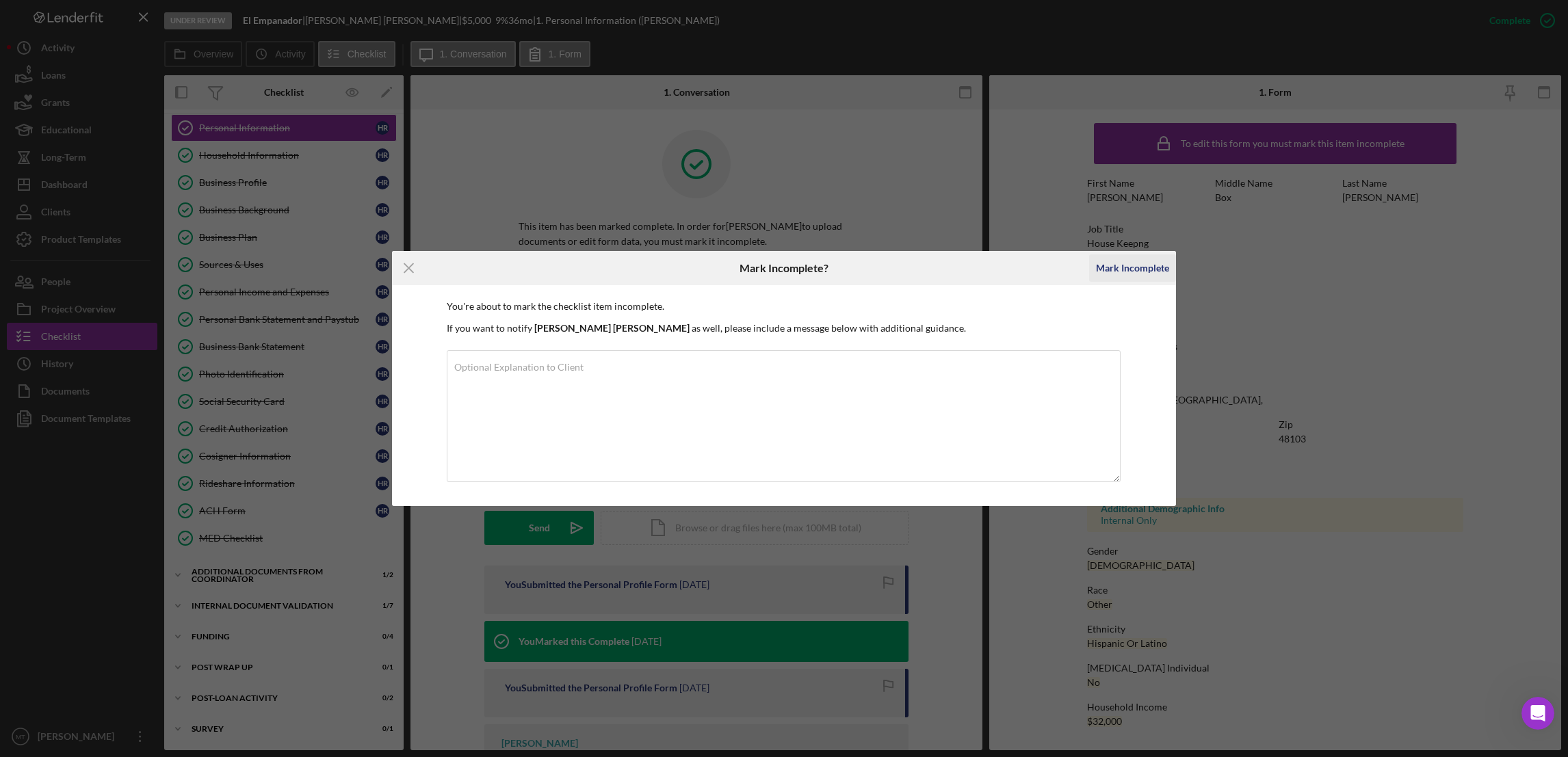
click at [1111, 267] on div "Mark Incomplete" at bounding box center [1132, 268] width 73 height 27
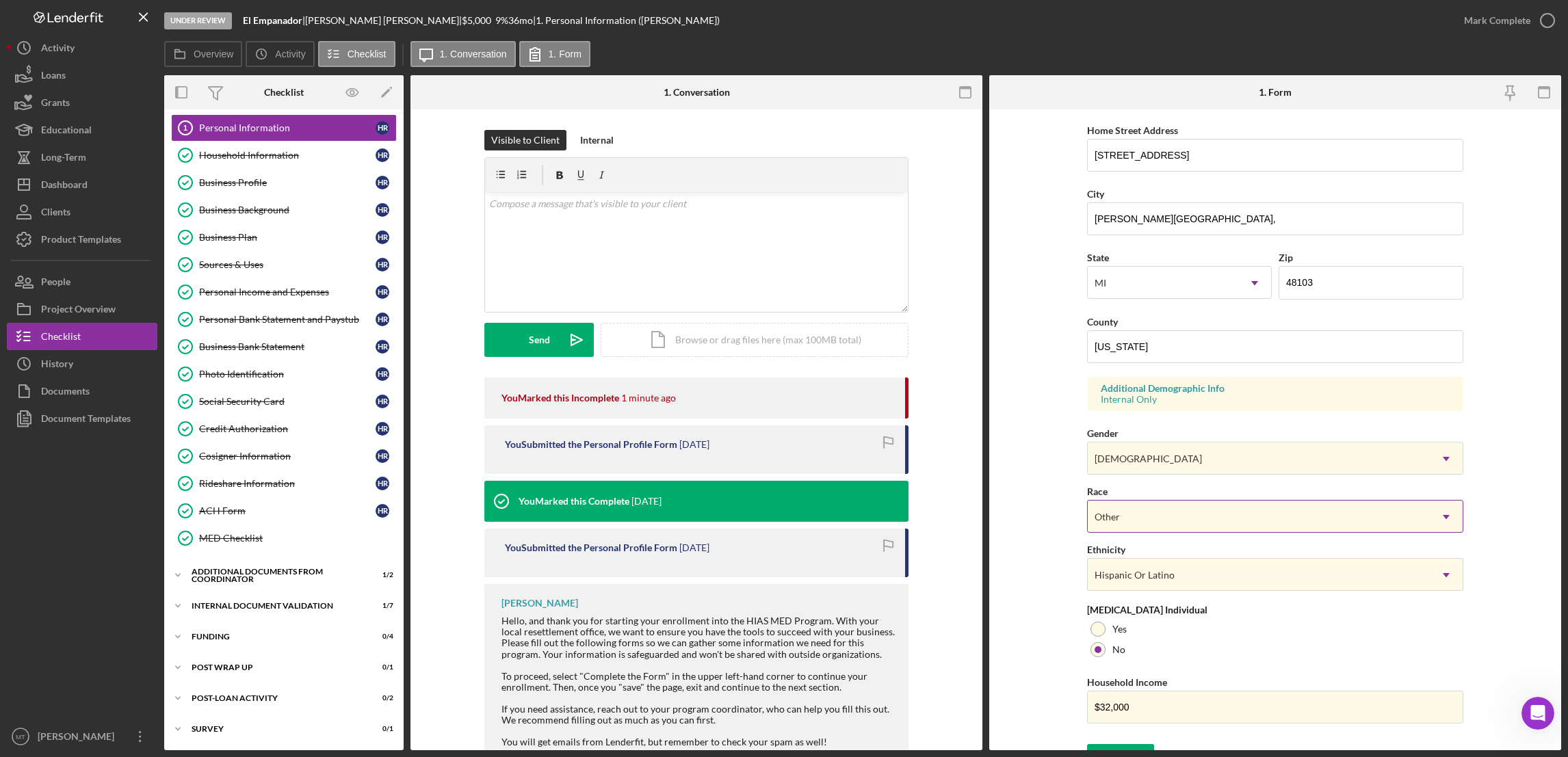
scroll to position [273, 0]
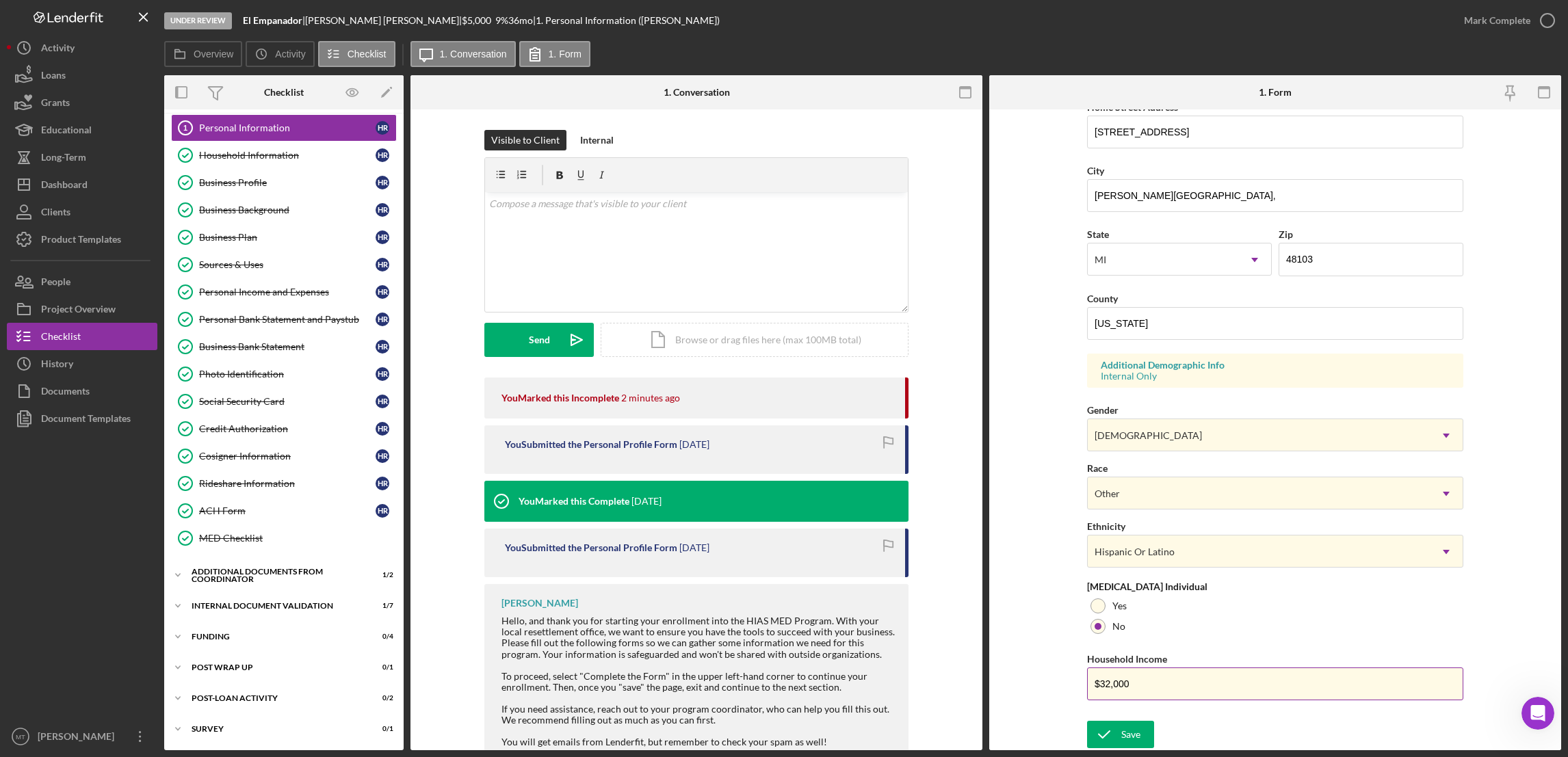
click at [1146, 680] on input "$32,000" at bounding box center [1275, 683] width 376 height 33
click at [1034, 700] on form "First Name [PERSON_NAME] Middle Name Box Last Name [PERSON_NAME] Job Title Hous…" at bounding box center [1275, 429] width 572 height 641
click at [245, 150] on div "Household Information" at bounding box center [287, 155] width 176 height 11
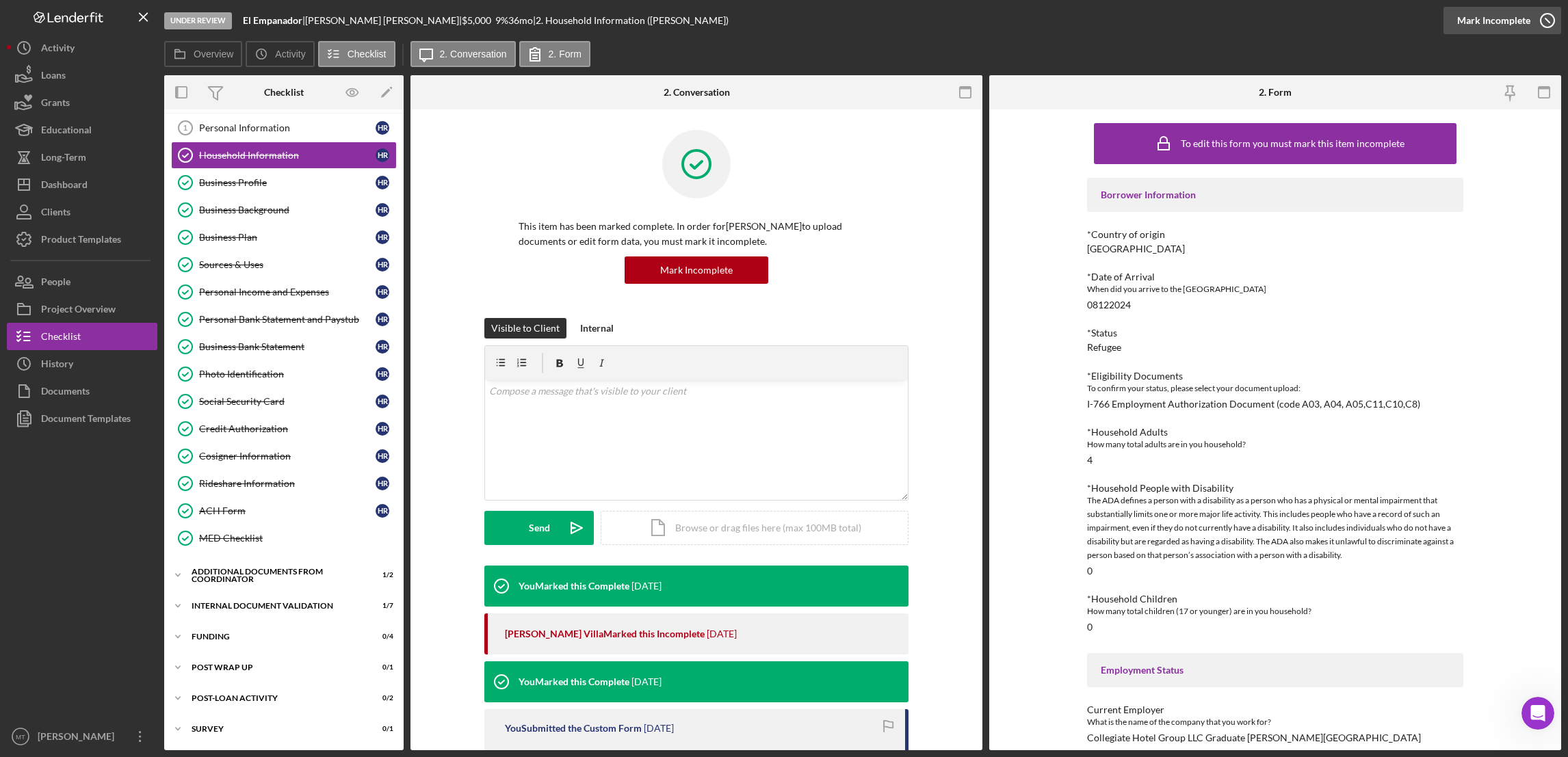
click at [1171, 22] on div "Mark Incomplete" at bounding box center [1493, 20] width 73 height 27
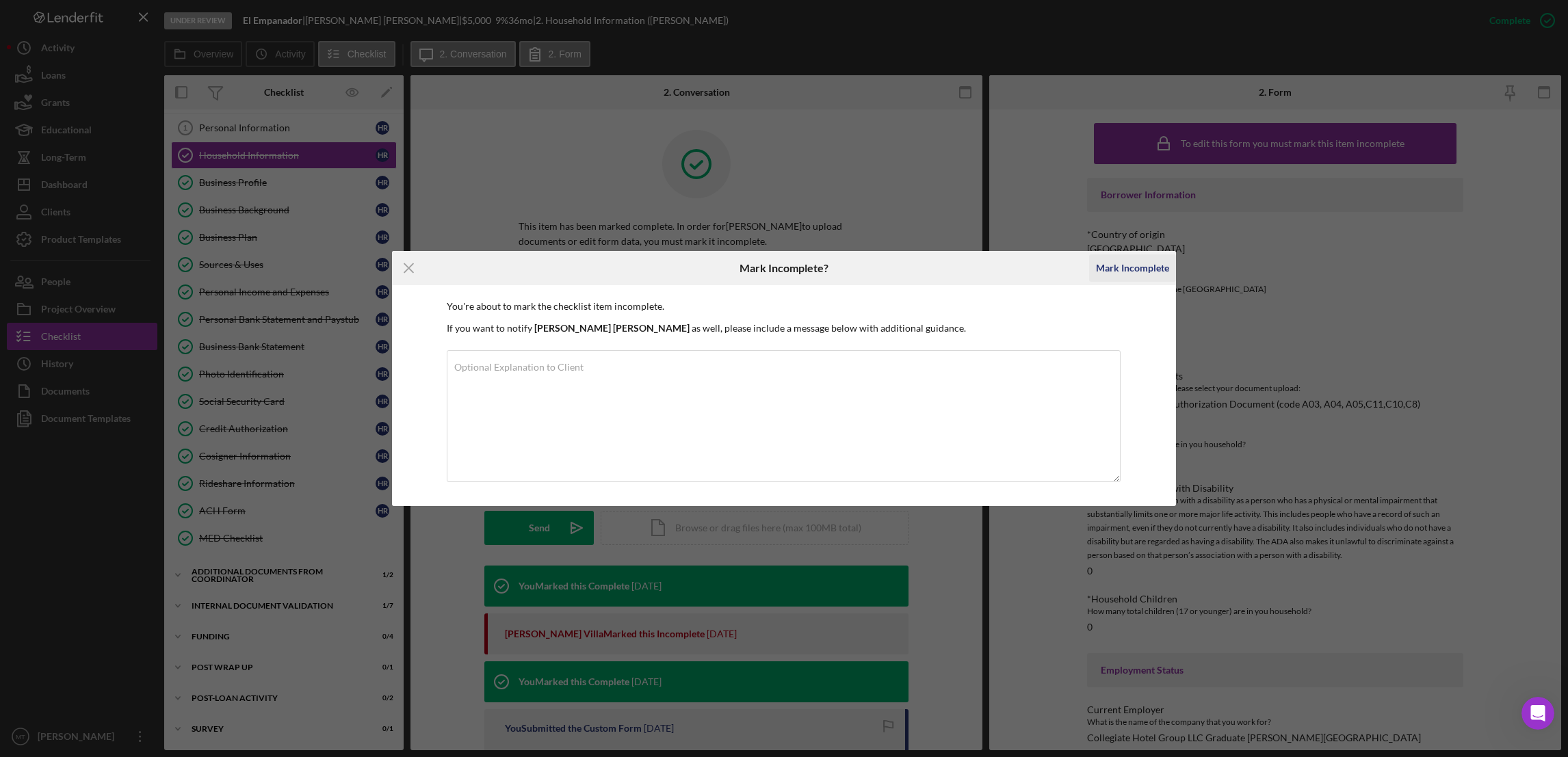
click at [1123, 266] on div "Mark Incomplete" at bounding box center [1132, 268] width 73 height 27
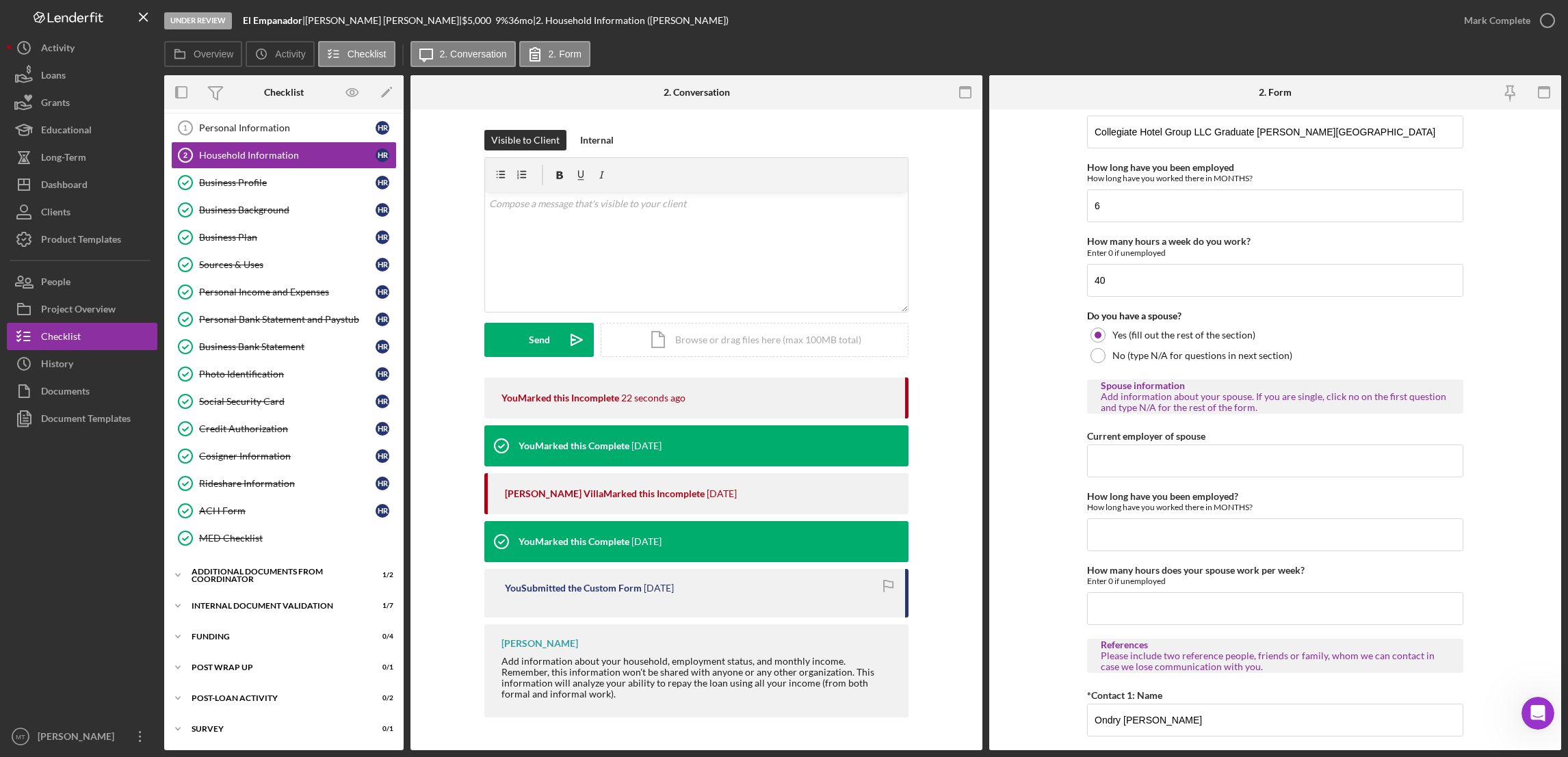
scroll to position [1025, 0]
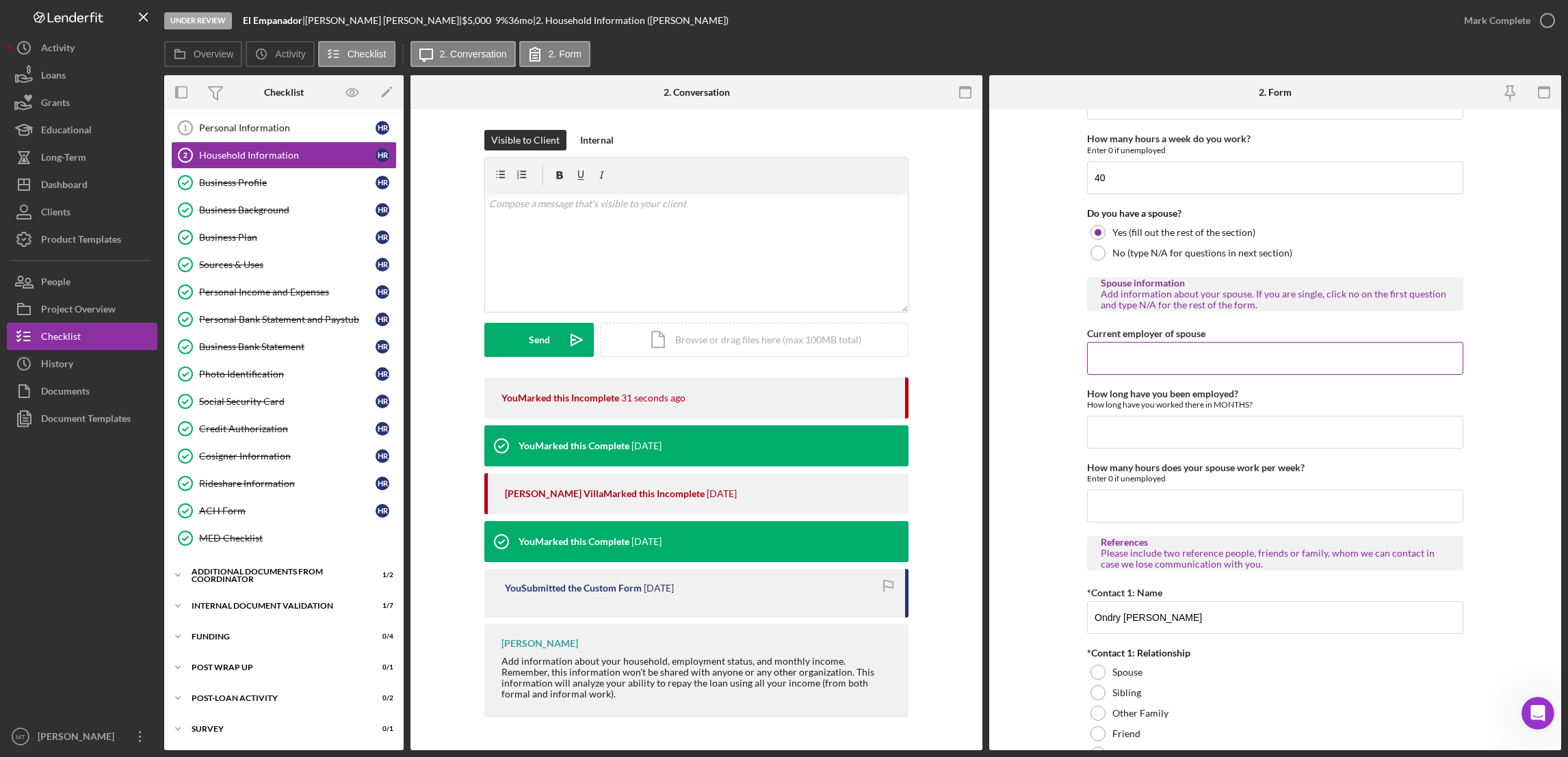
click at [1118, 359] on input "Current employer of spouse" at bounding box center [1275, 358] width 376 height 33
type input "L"
click at [1115, 427] on input "How long have you been employed?" at bounding box center [1275, 432] width 376 height 33
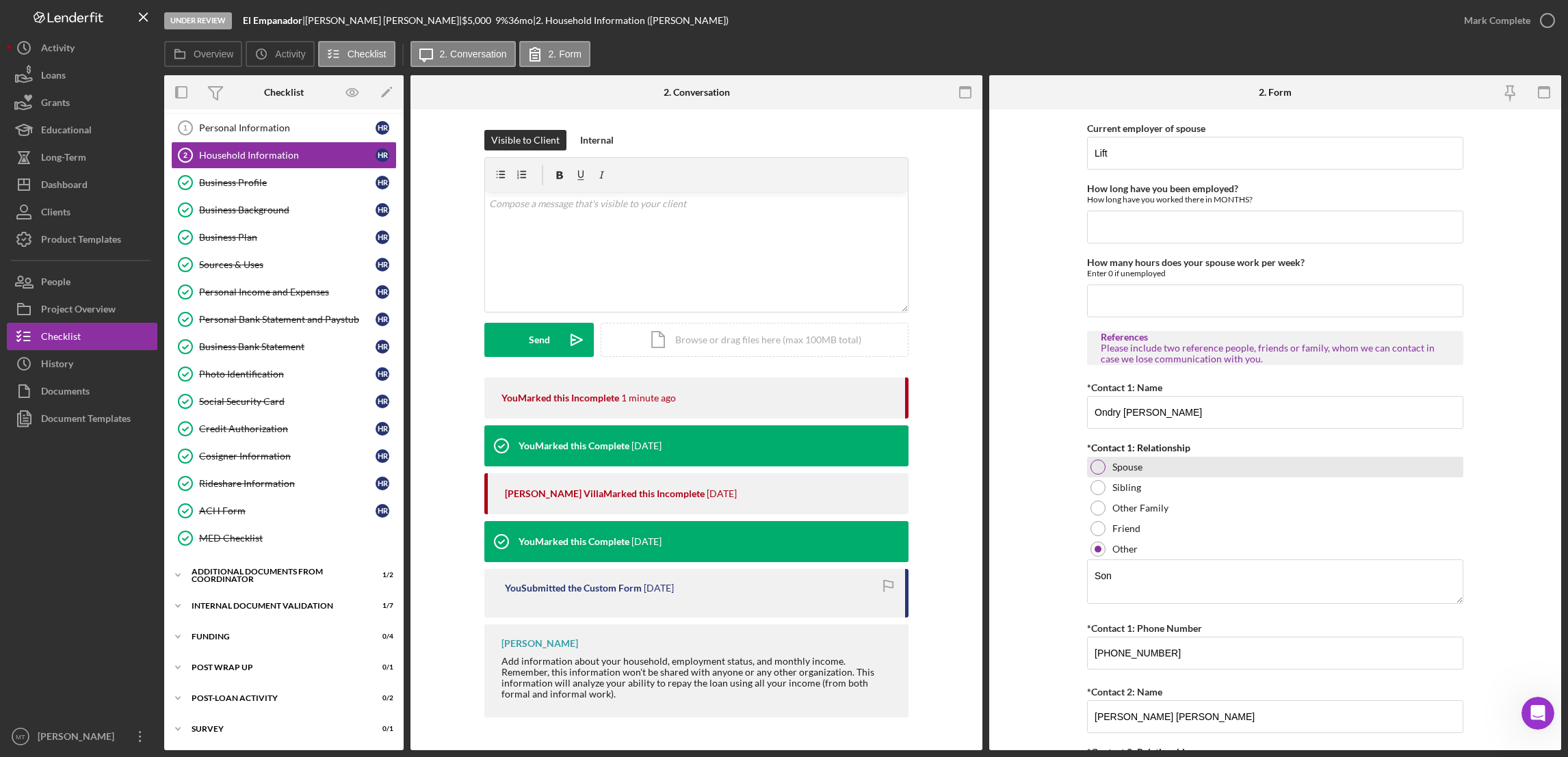
click at [1093, 469] on div at bounding box center [1098, 467] width 15 height 15
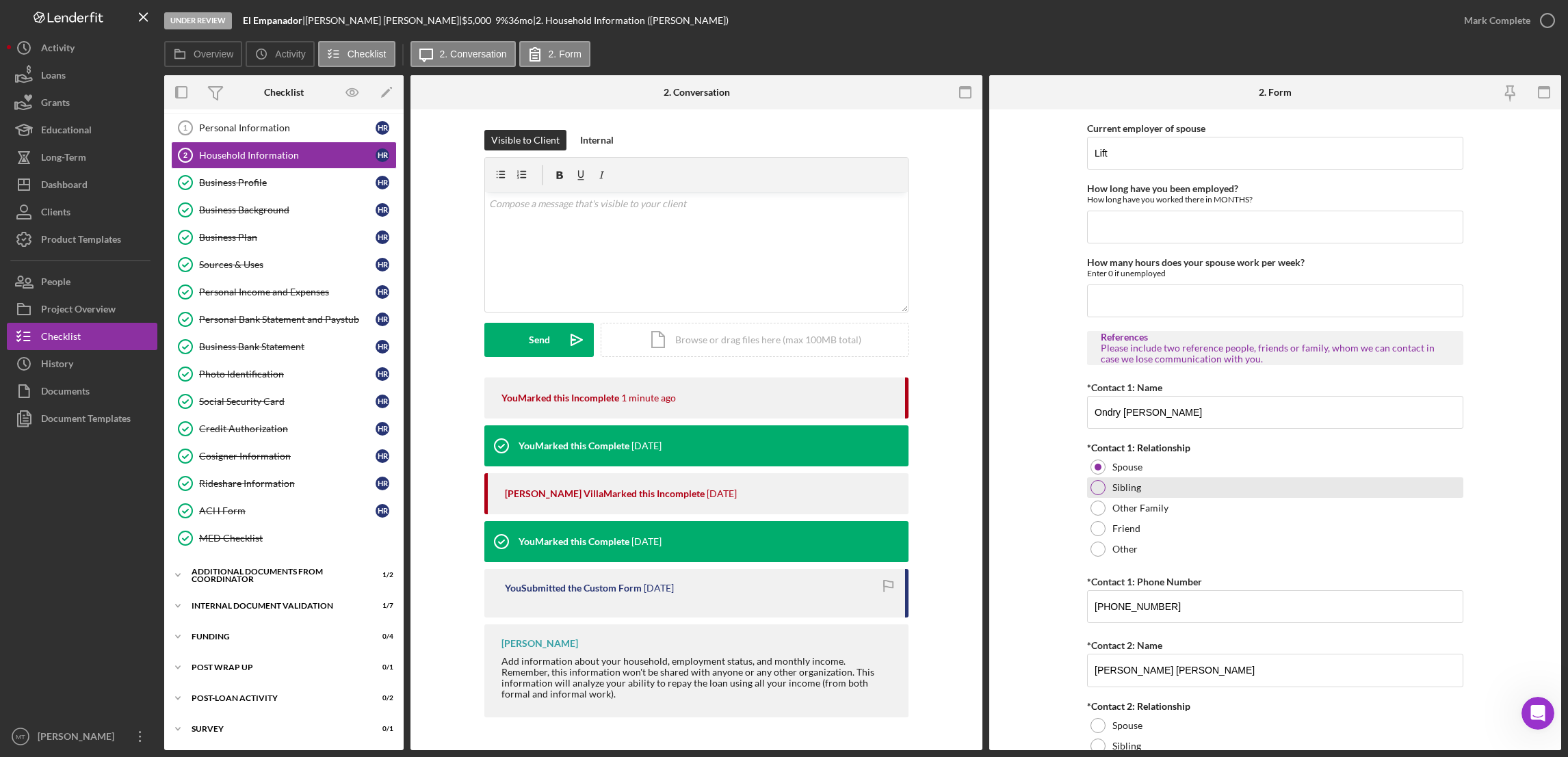
scroll to position [1128, 0]
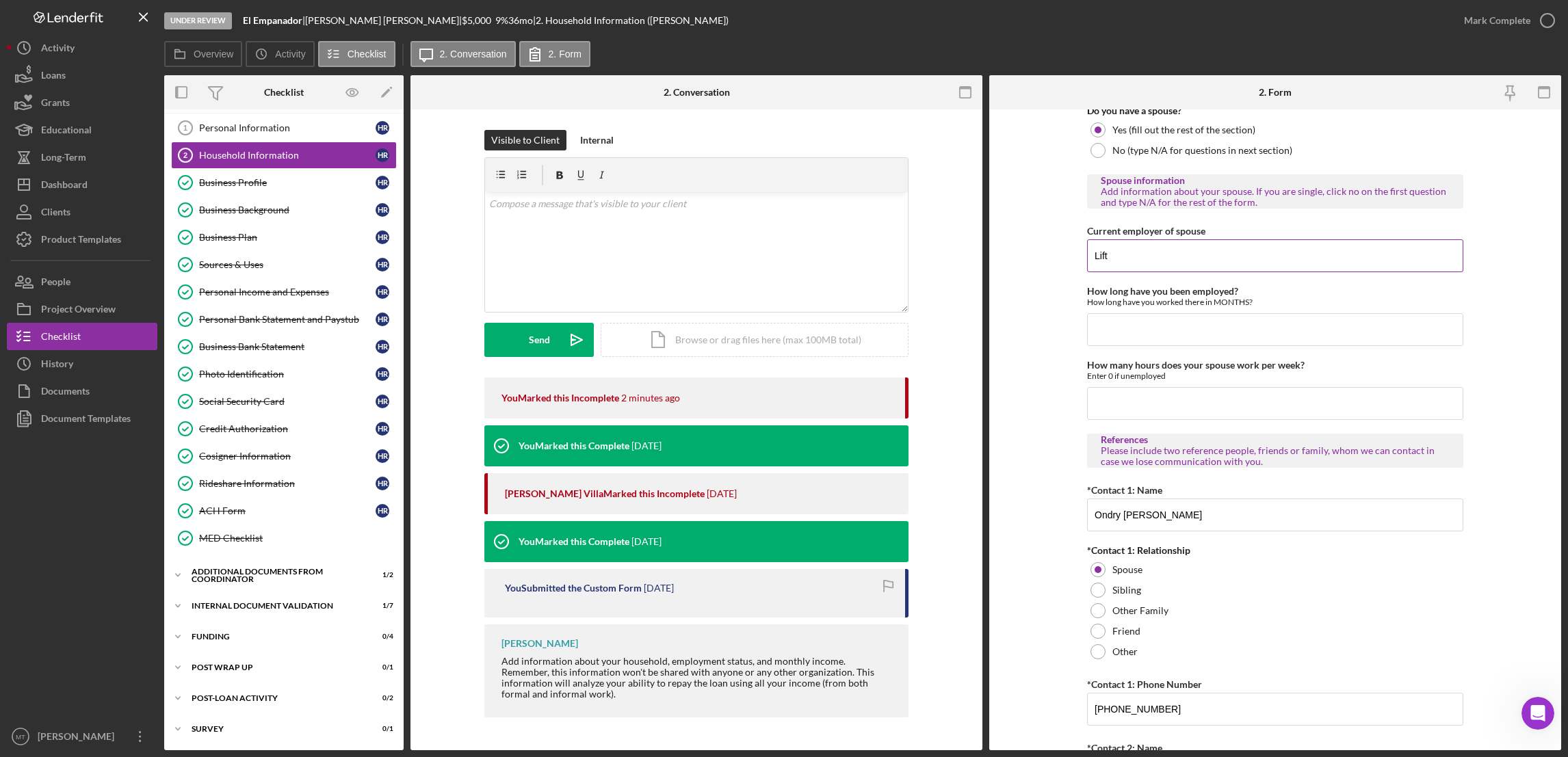
click at [1107, 252] on input "Lift" at bounding box center [1275, 255] width 376 height 33
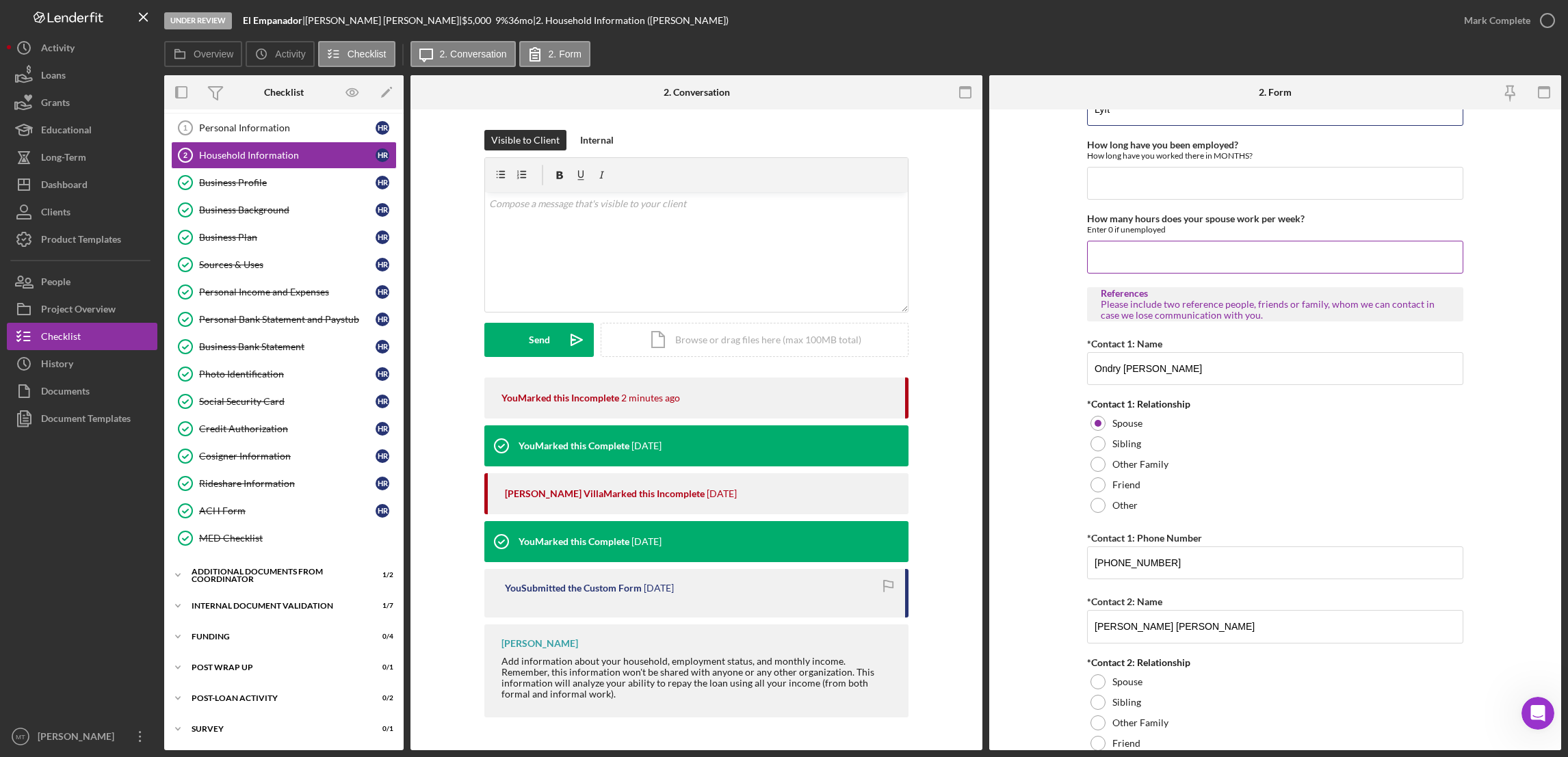
scroll to position [1230, 0]
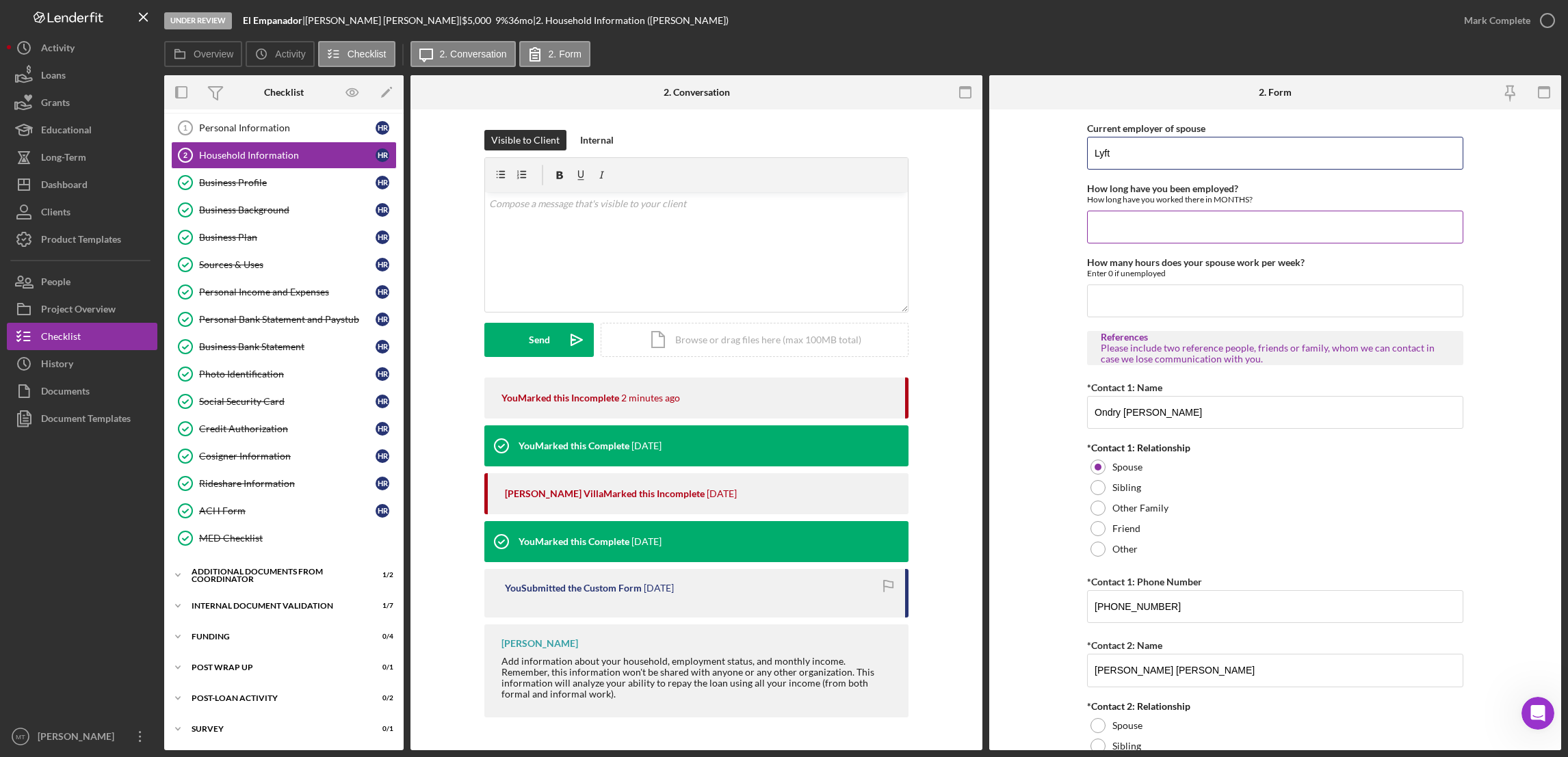
type input "Lyft"
click at [1154, 228] on input "How long have you been employed?" at bounding box center [1275, 226] width 376 height 33
type input "3"
click at [1155, 302] on input "How many hours does your spouse work per week?" at bounding box center [1275, 300] width 376 height 33
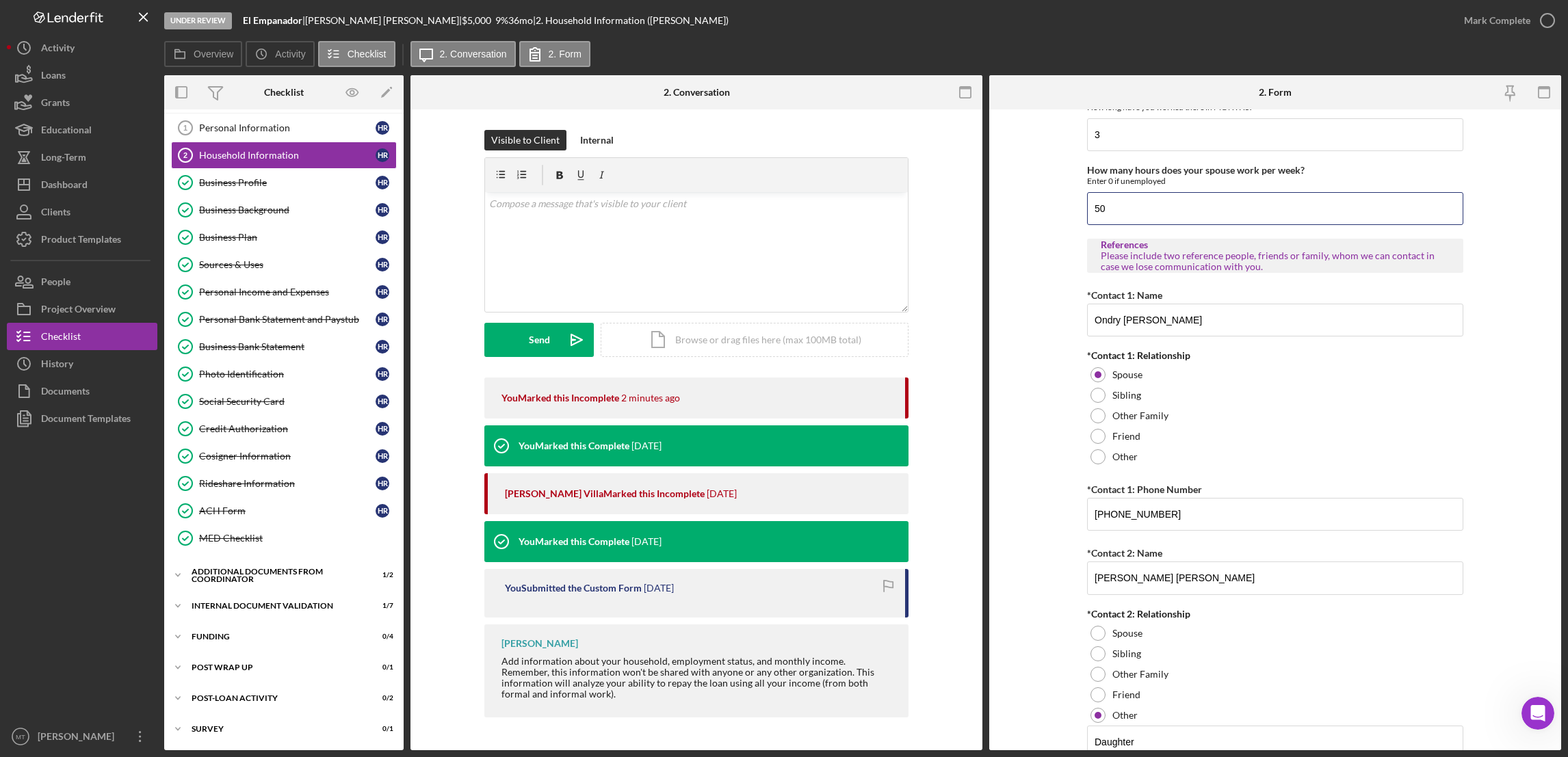
scroll to position [1436, 0]
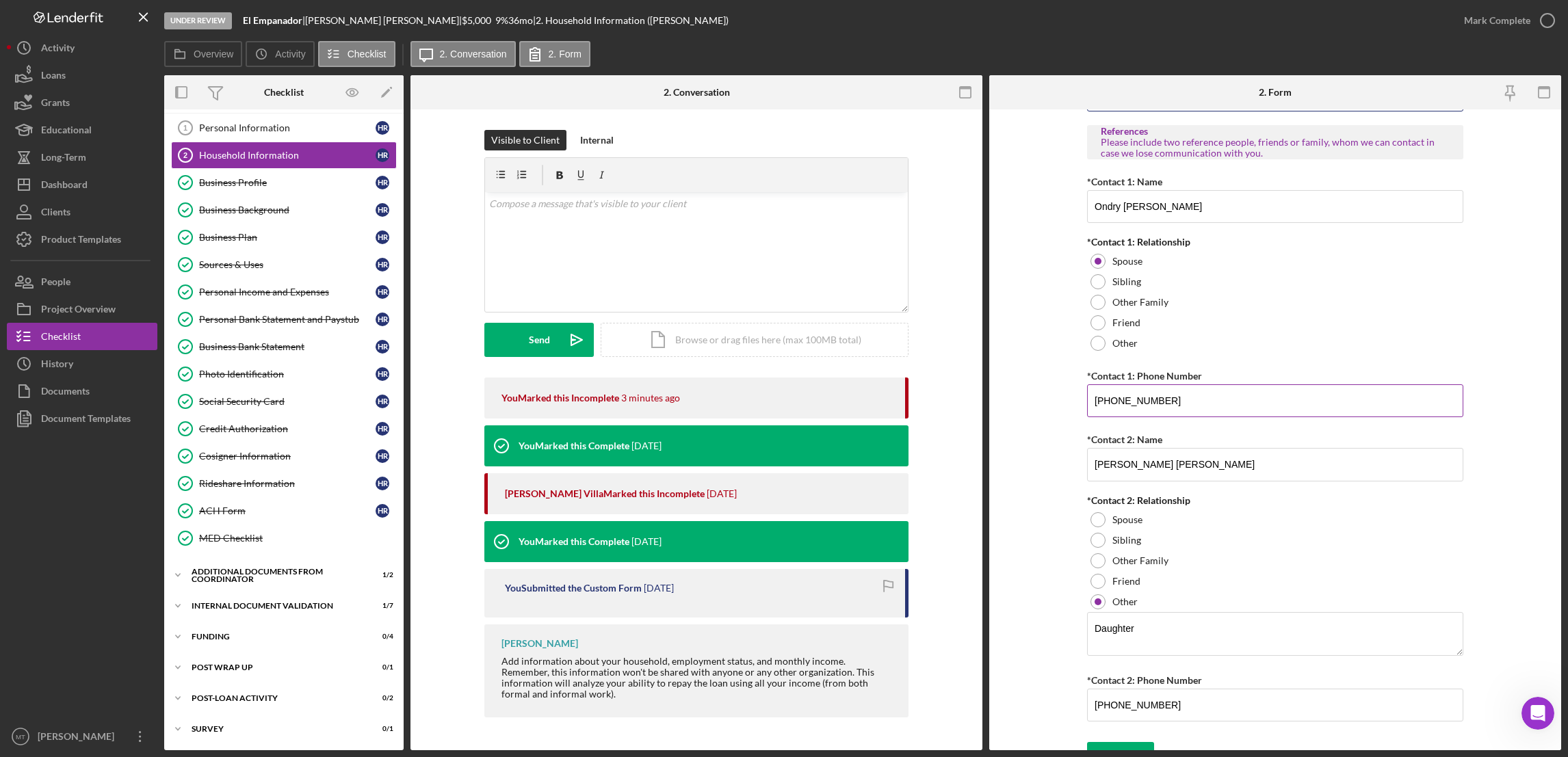
type input "50"
drag, startPoint x: 1177, startPoint y: 408, endPoint x: 1089, endPoint y: 403, distance: 88.1
click at [1089, 403] on input "[PHONE_NUMBER]" at bounding box center [1275, 401] width 376 height 33
click at [1161, 406] on input "[PHONE_NUMBER]" at bounding box center [1275, 401] width 376 height 33
drag, startPoint x: 1160, startPoint y: 403, endPoint x: 1132, endPoint y: 407, distance: 28.3
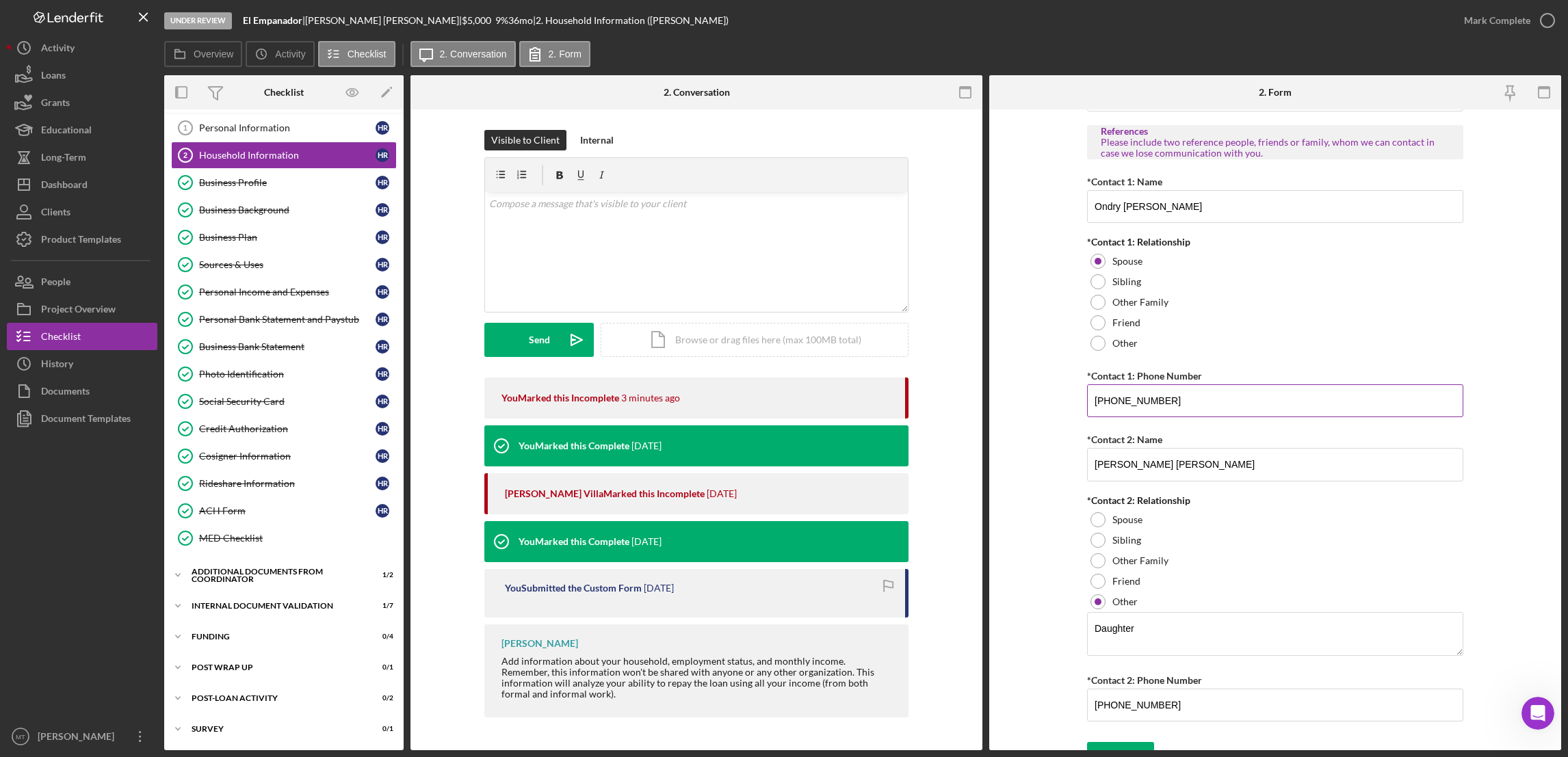
click at [1132, 407] on input "[PHONE_NUMBER]" at bounding box center [1275, 401] width 376 height 33
drag, startPoint x: 1115, startPoint y: 403, endPoint x: 1162, endPoint y: 398, distance: 47.3
click at [1162, 398] on input "[PHONE_NUMBER]" at bounding box center [1275, 401] width 376 height 33
click at [1097, 523] on div at bounding box center [1098, 519] width 15 height 15
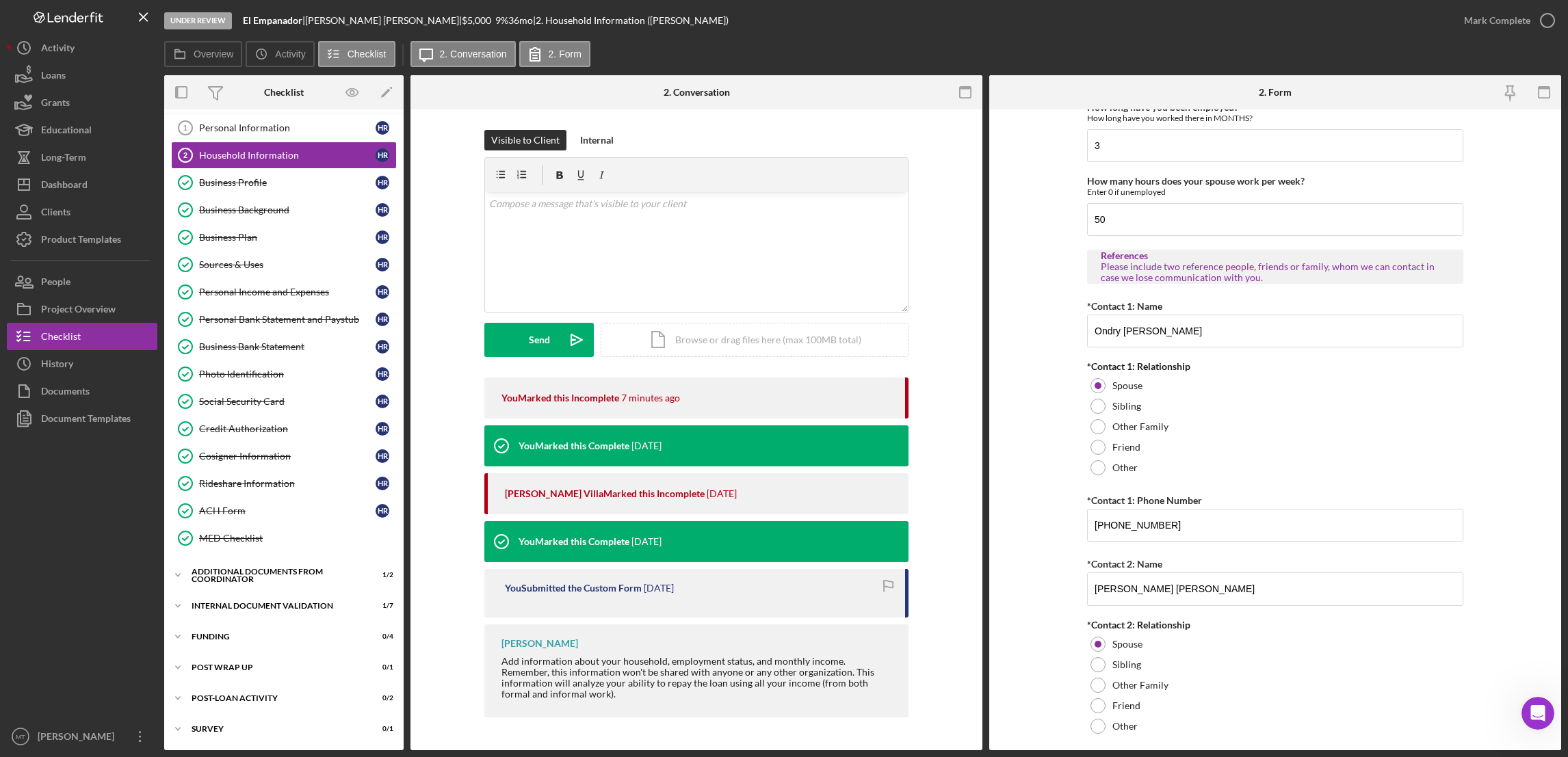
scroll to position [1414, 0]
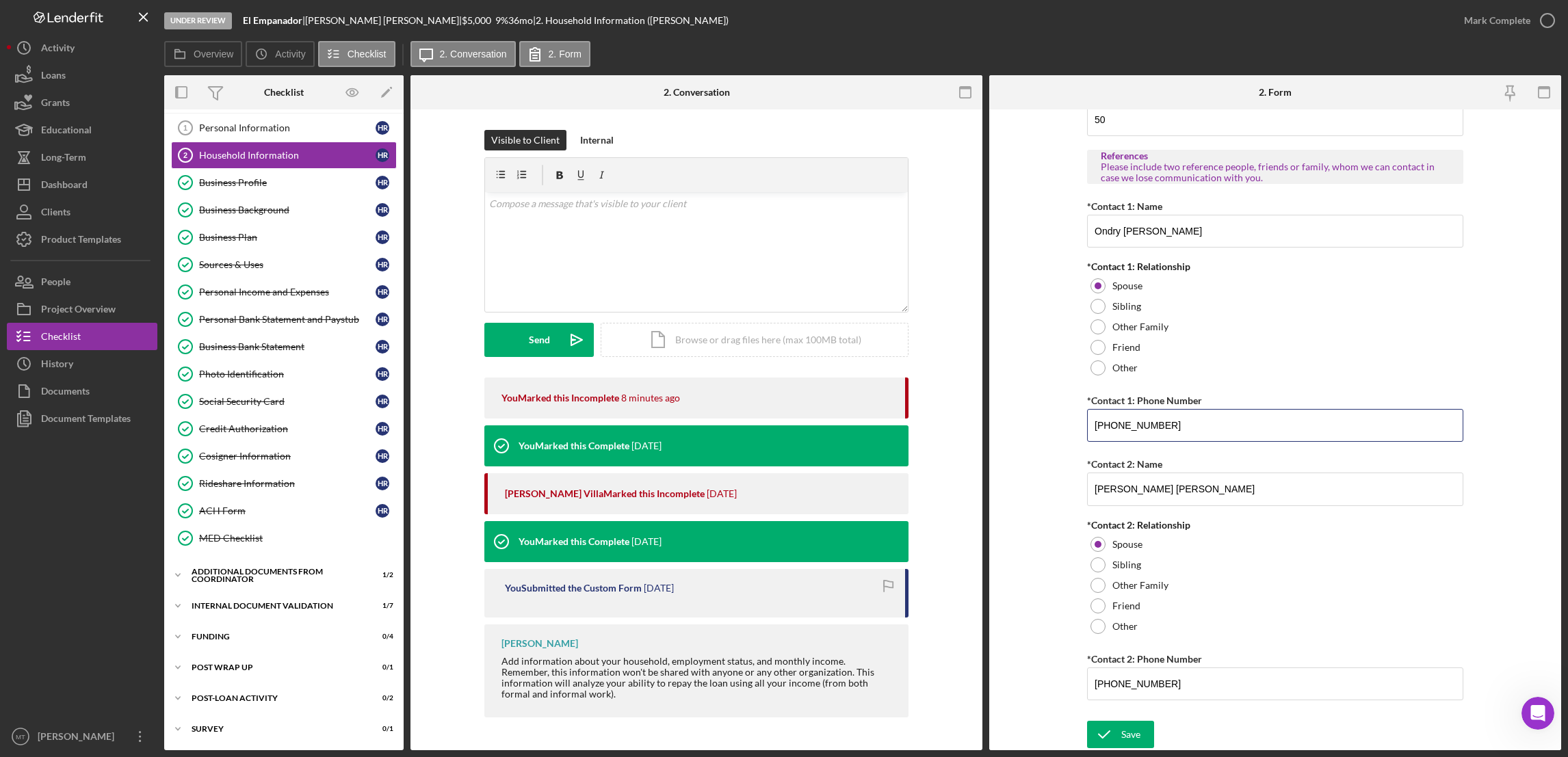
drag, startPoint x: 1168, startPoint y: 426, endPoint x: 1078, endPoint y: 420, distance: 90.2
click at [1078, 420] on form "Borrower Information *Country of origin [GEOGRAPHIC_DATA] *Date of Arrival When…" at bounding box center [1275, 429] width 572 height 641
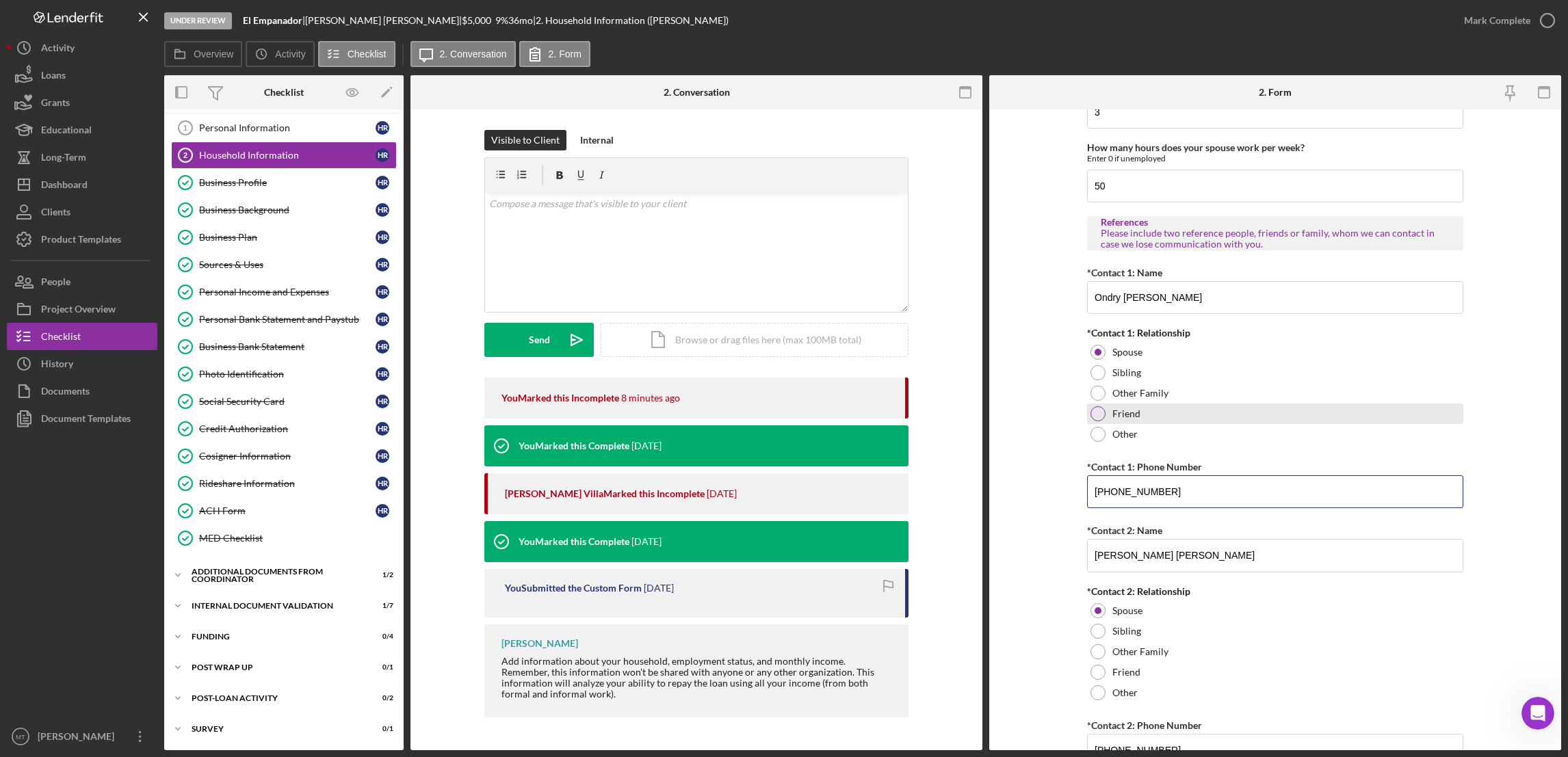
scroll to position [1311, 0]
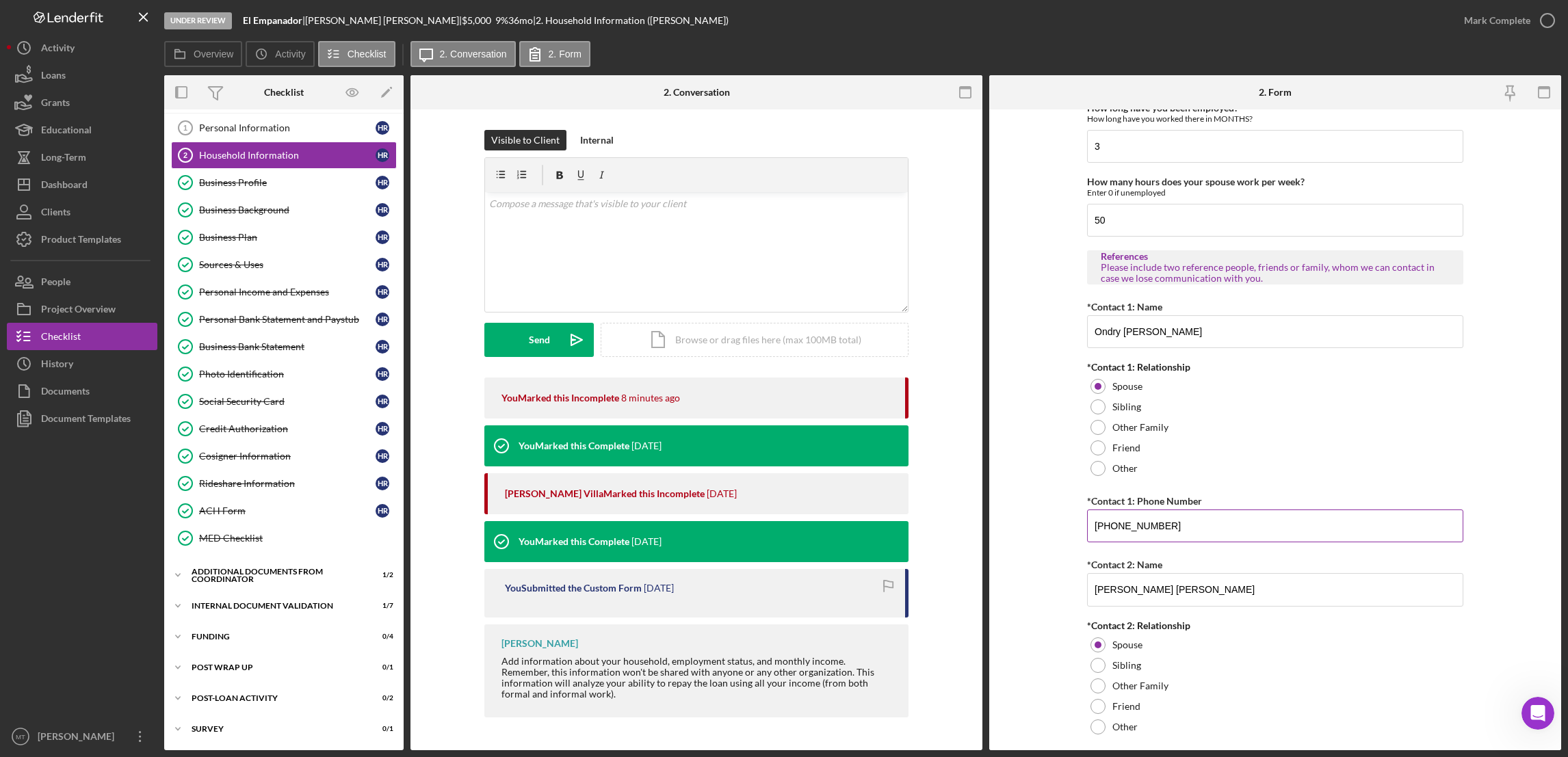
click at [1165, 524] on input "[PHONE_NUMBER]" at bounding box center [1275, 526] width 376 height 33
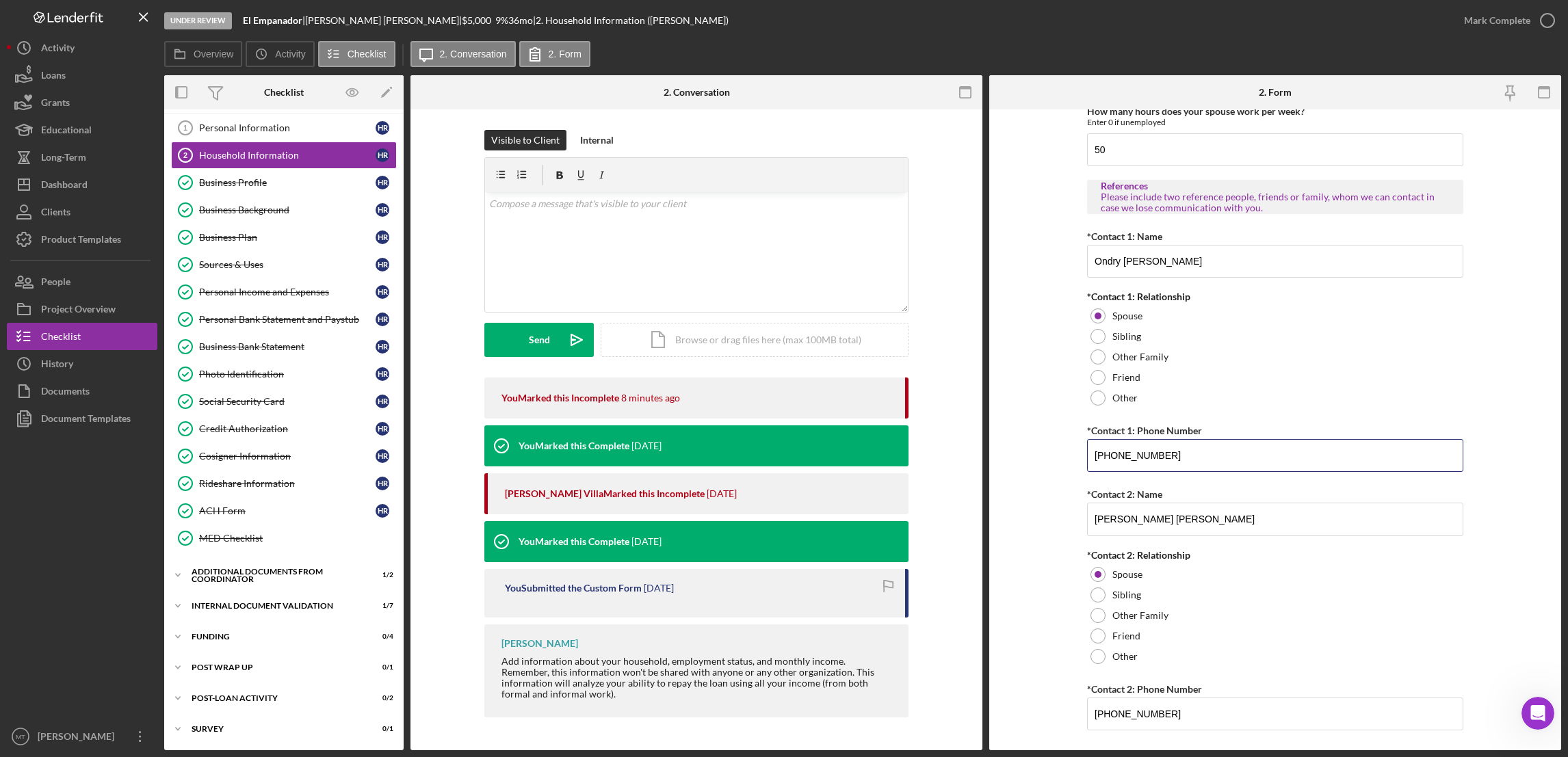
scroll to position [1414, 0]
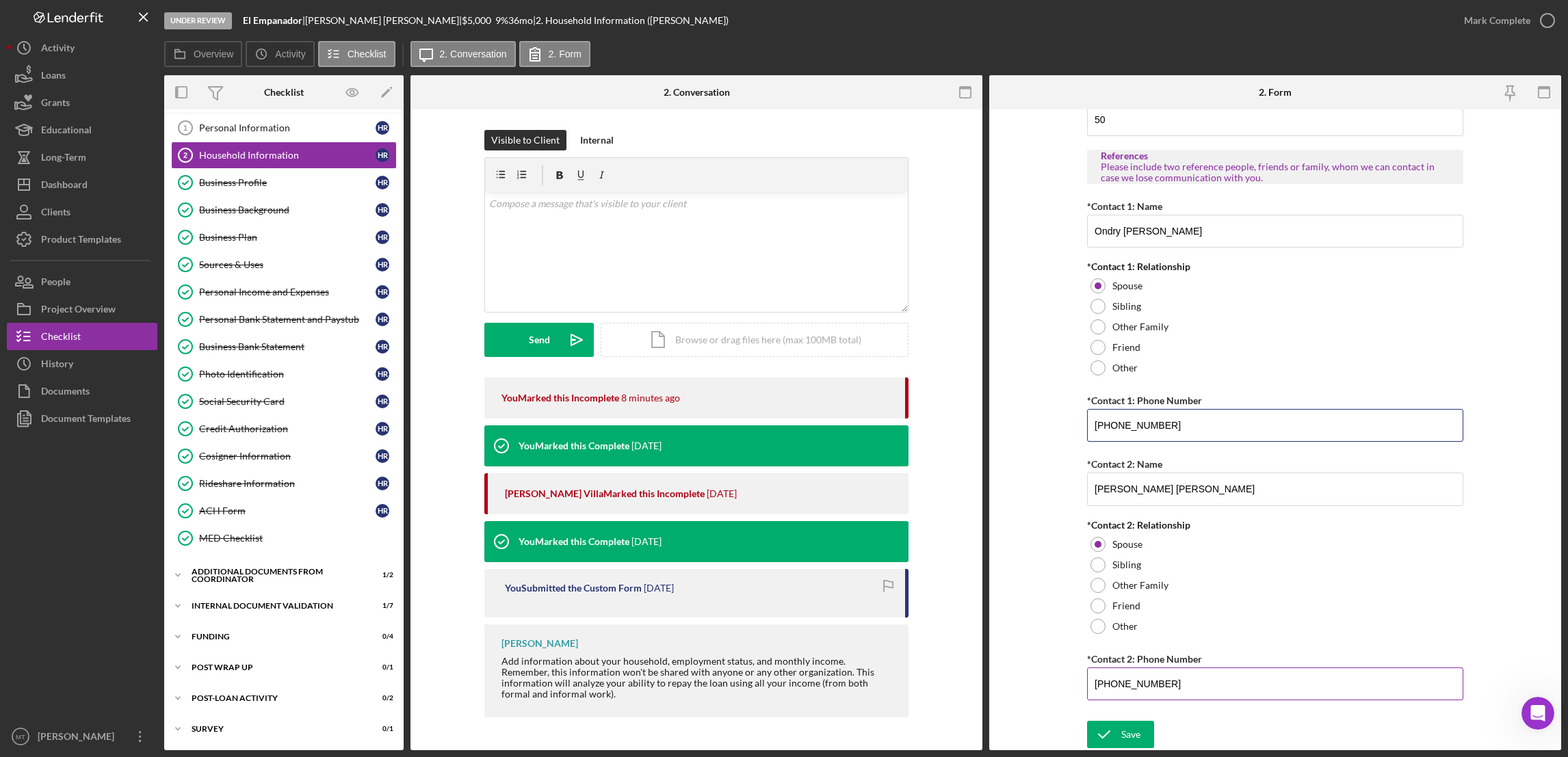
type input "[PHONE_NUMBER]"
drag, startPoint x: 1171, startPoint y: 688, endPoint x: 1082, endPoint y: 685, distance: 89.1
click at [1082, 685] on form "Borrower Information *Country of origin [GEOGRAPHIC_DATA] *Date of Arrival When…" at bounding box center [1275, 429] width 572 height 641
click at [1166, 684] on input "[PHONE_NUMBER]" at bounding box center [1275, 683] width 376 height 33
drag, startPoint x: 1165, startPoint y: 680, endPoint x: 1117, endPoint y: 681, distance: 48.0
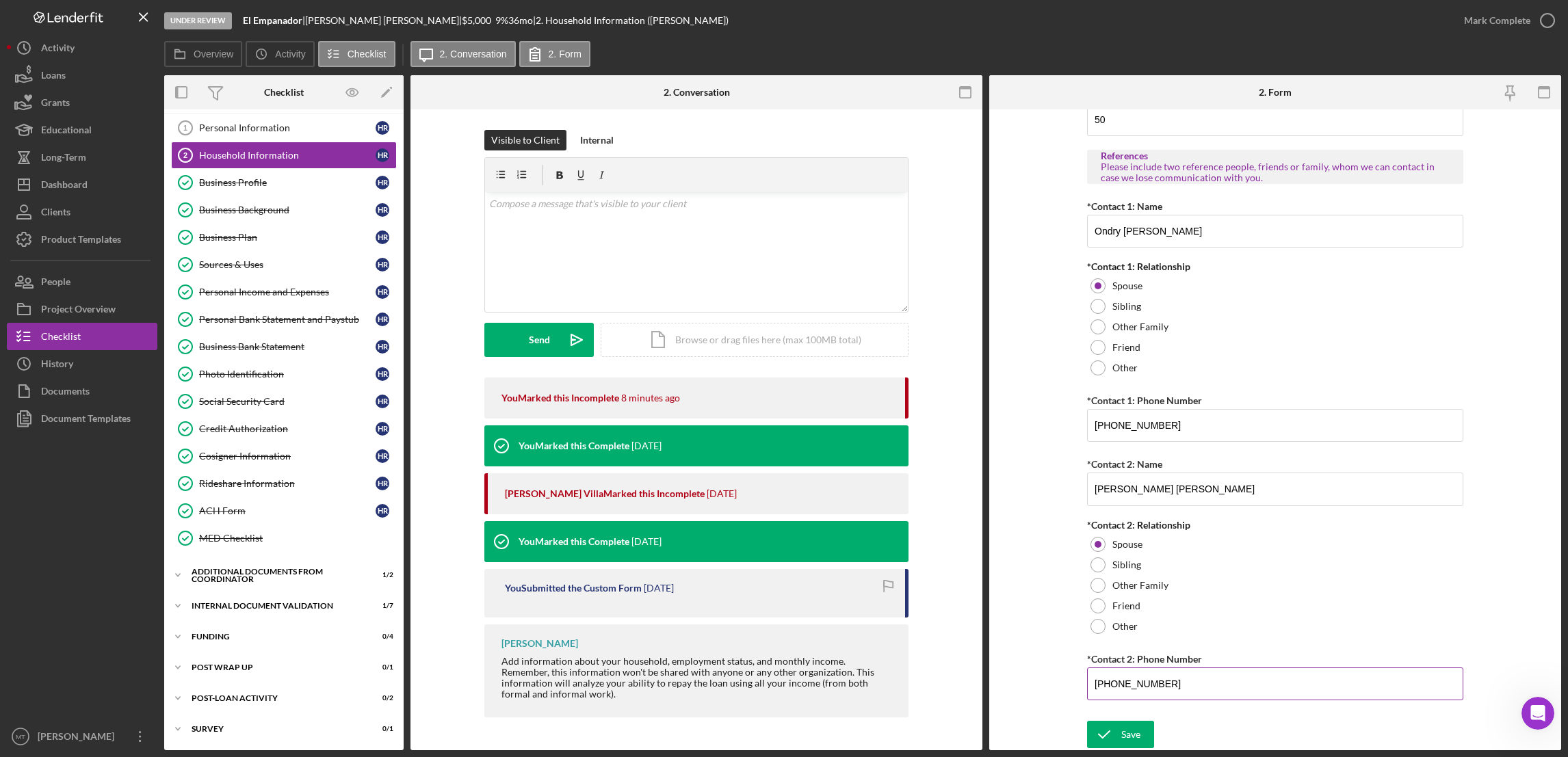
click at [1117, 681] on input "[PHONE_NUMBER]" at bounding box center [1275, 683] width 376 height 33
type input "[PHONE_NUMBER]"
click at [1131, 733] on div "Save" at bounding box center [1130, 735] width 19 height 27
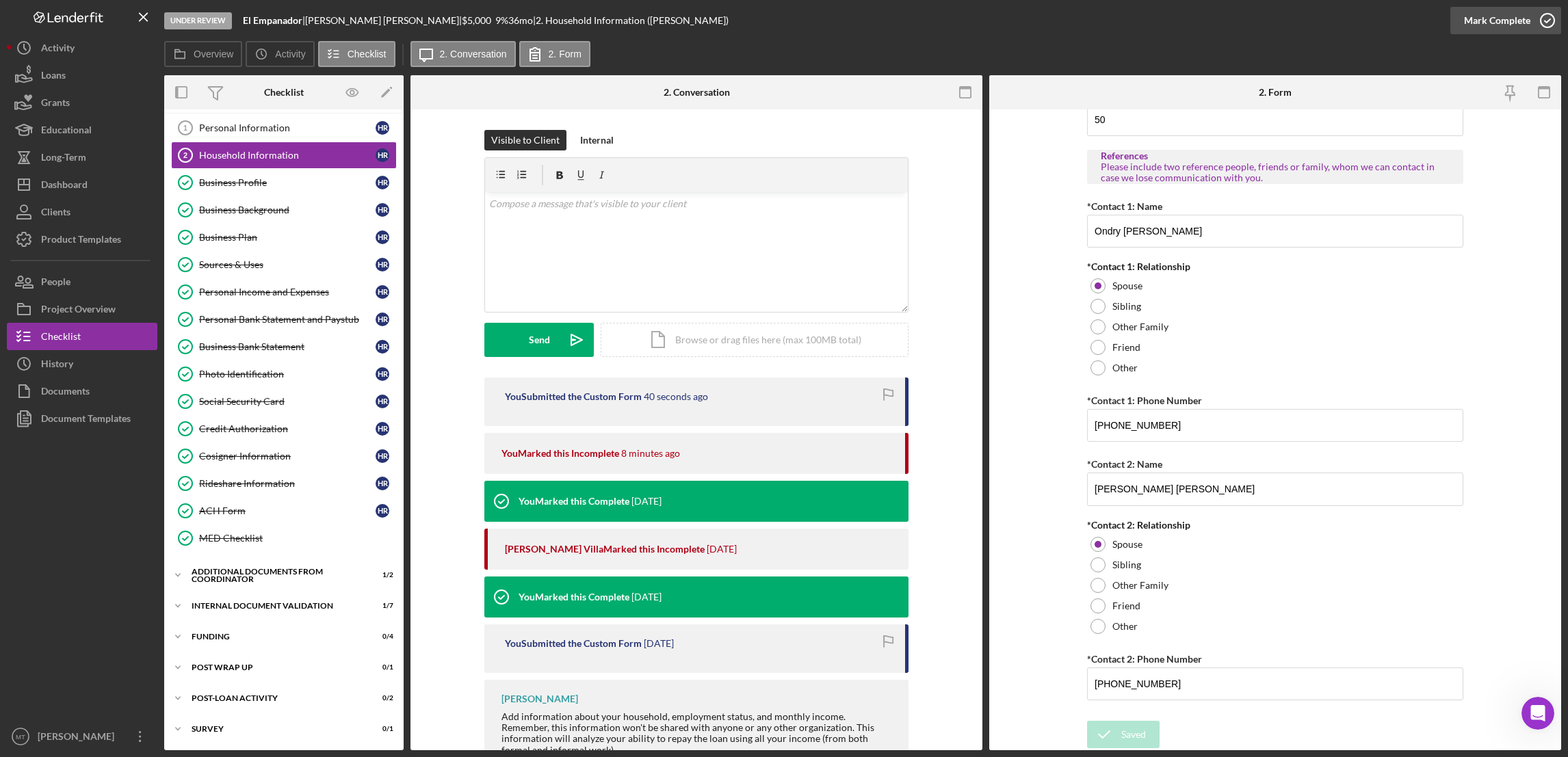
click at [1171, 19] on div "Mark Complete" at bounding box center [1497, 20] width 67 height 27
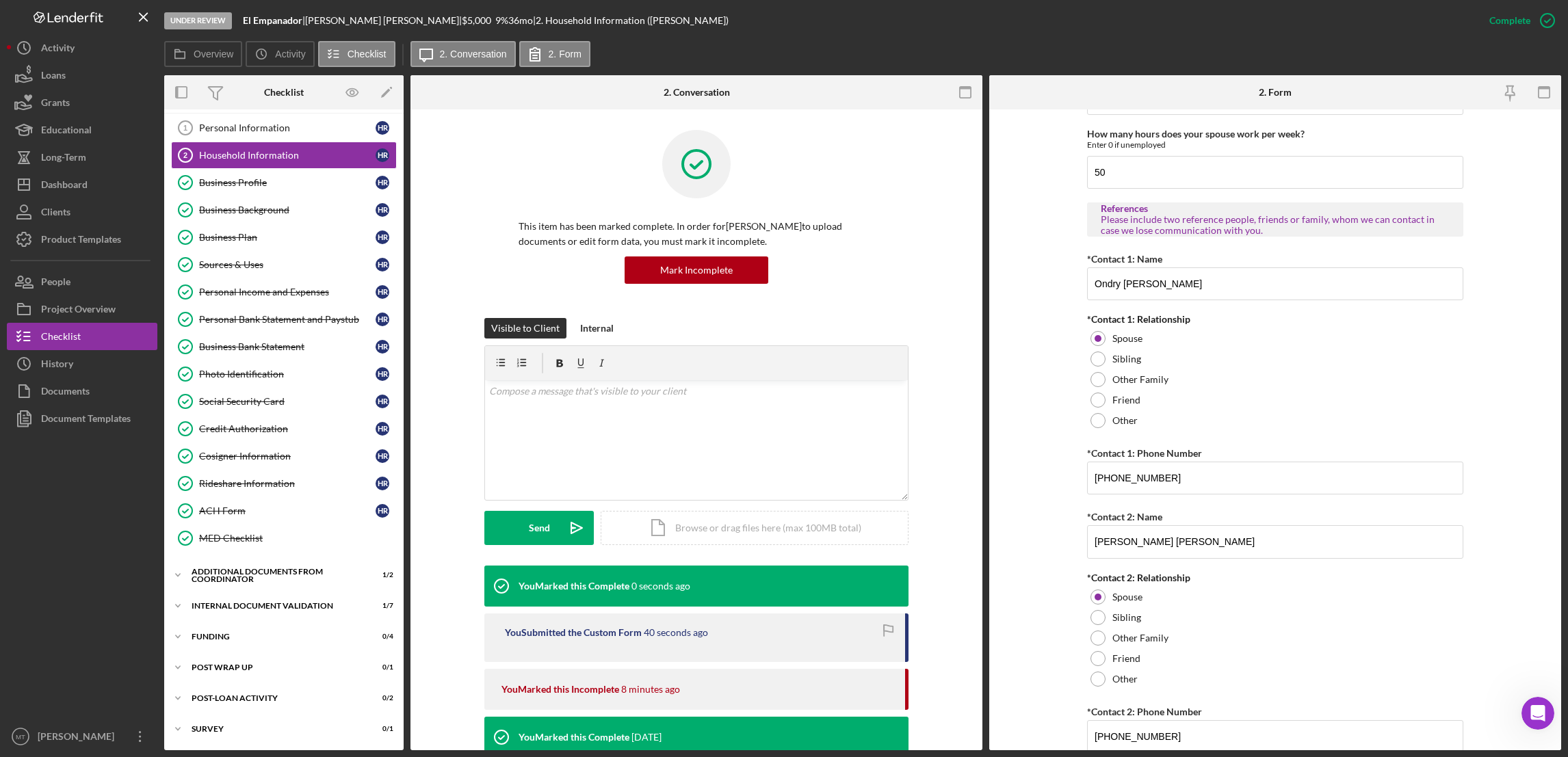
scroll to position [1468, 0]
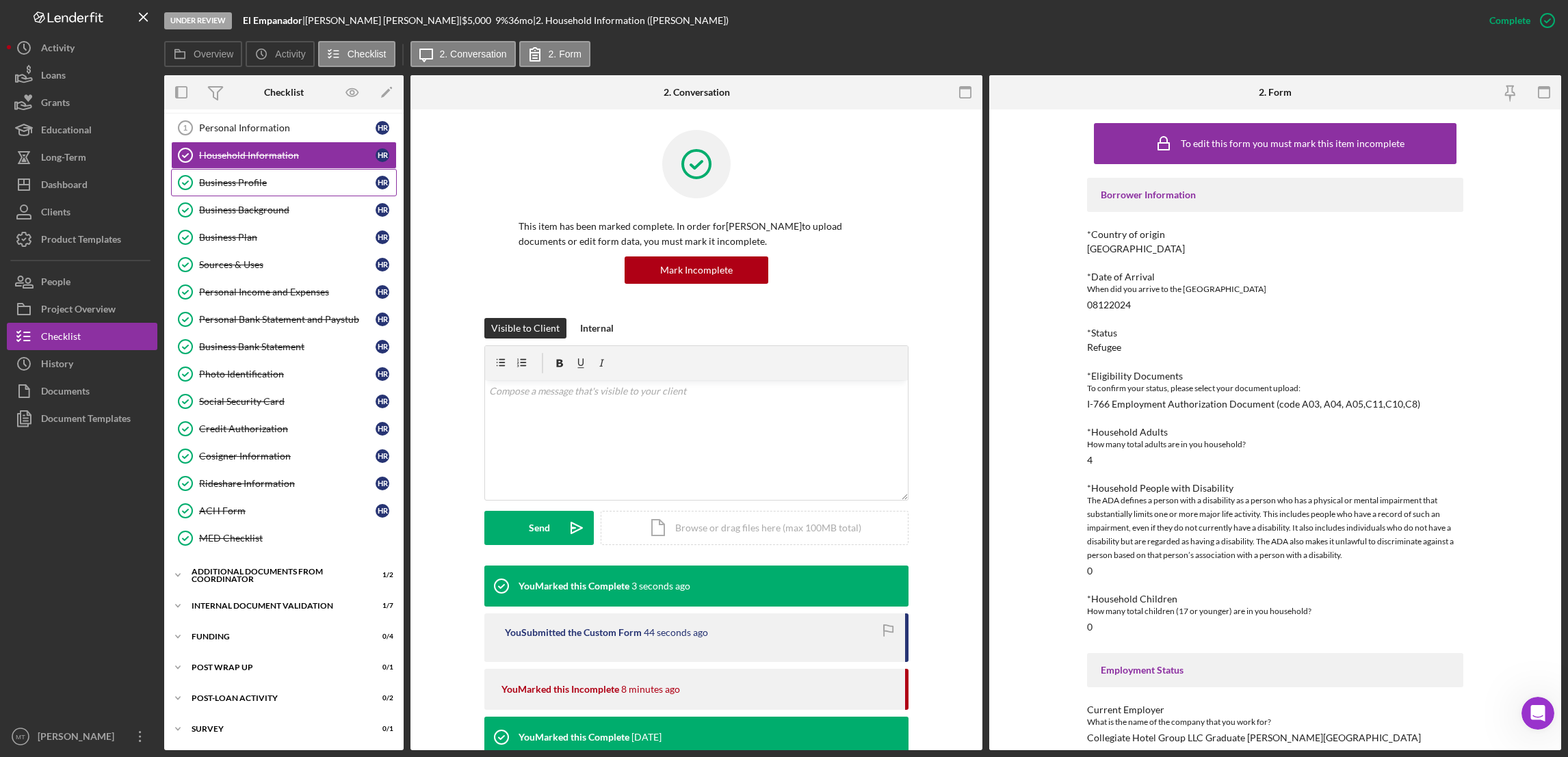
click at [223, 171] on link "Business Profile Business Profile H R" at bounding box center [284, 183] width 226 height 27
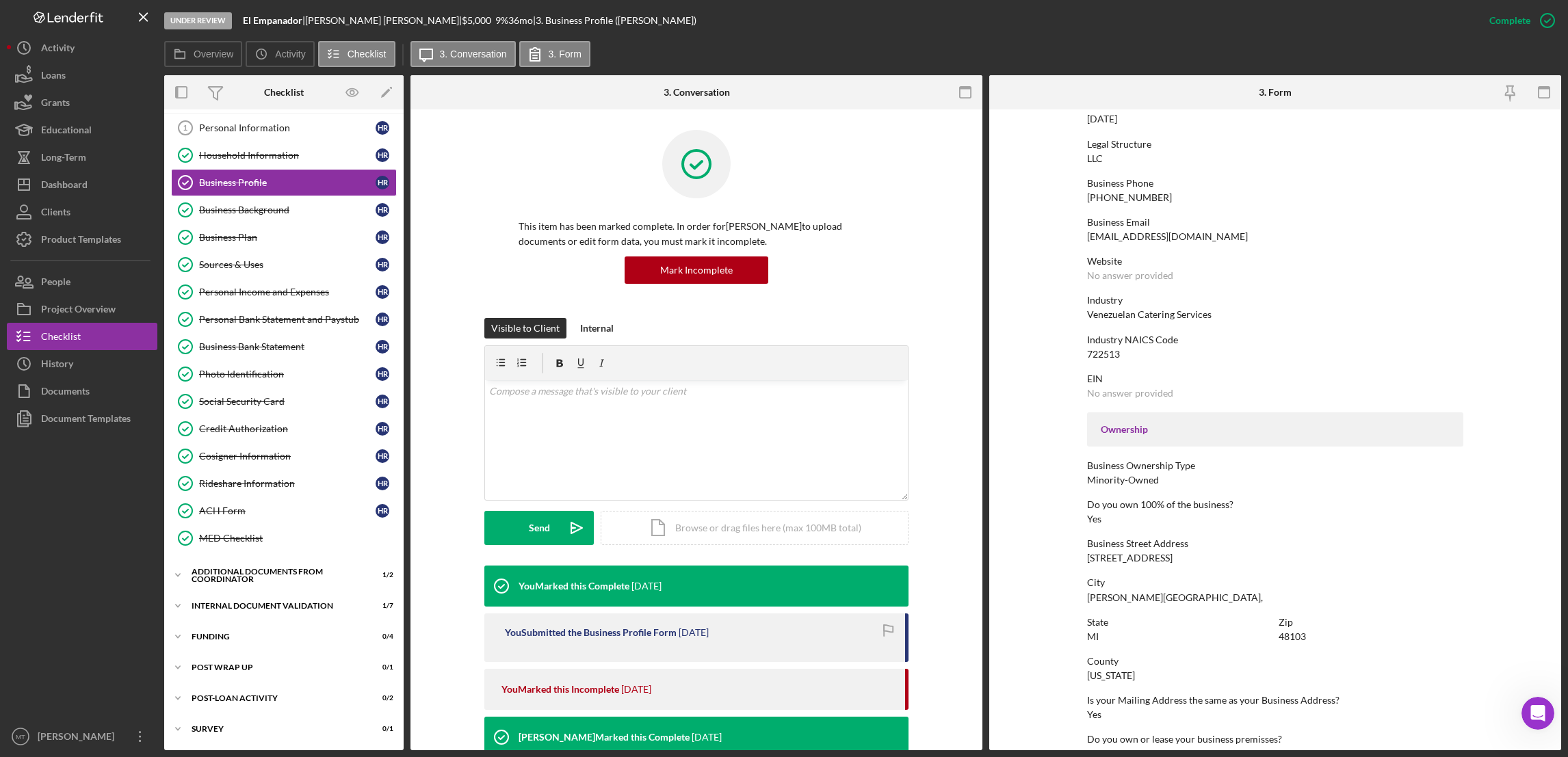
scroll to position [390, 0]
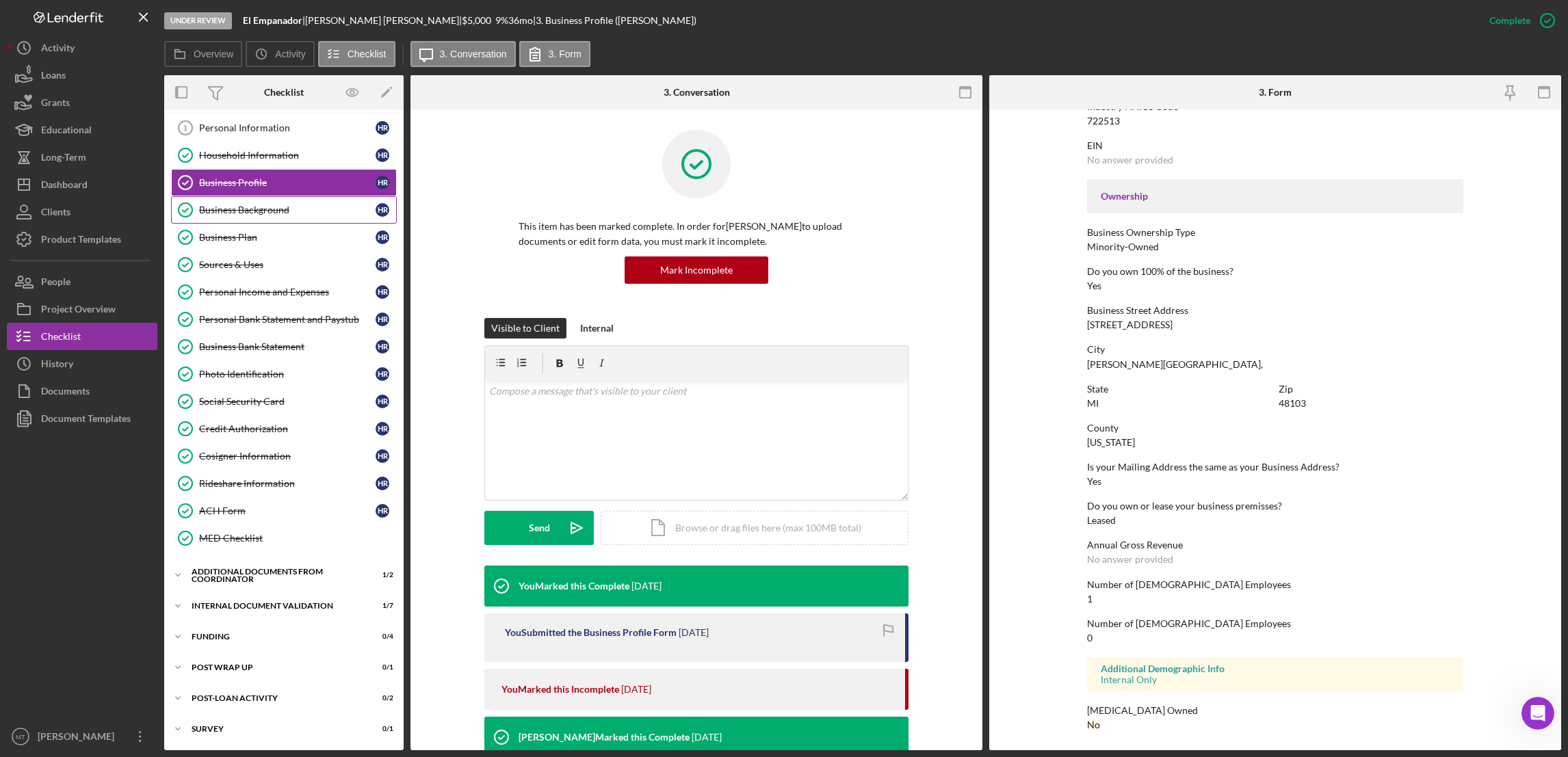
click at [273, 205] on div "Business Background" at bounding box center [287, 210] width 176 height 11
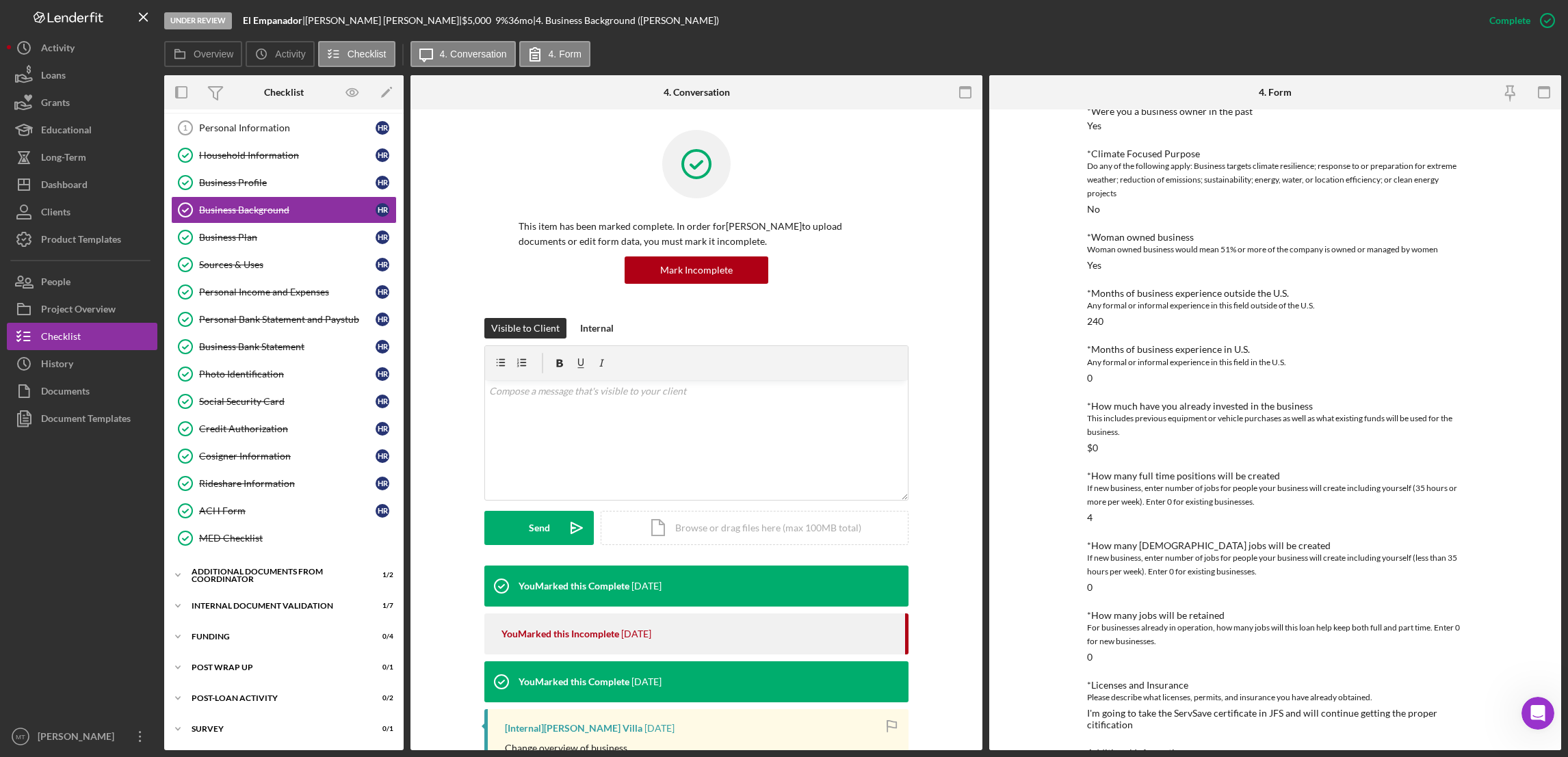
scroll to position [315, 0]
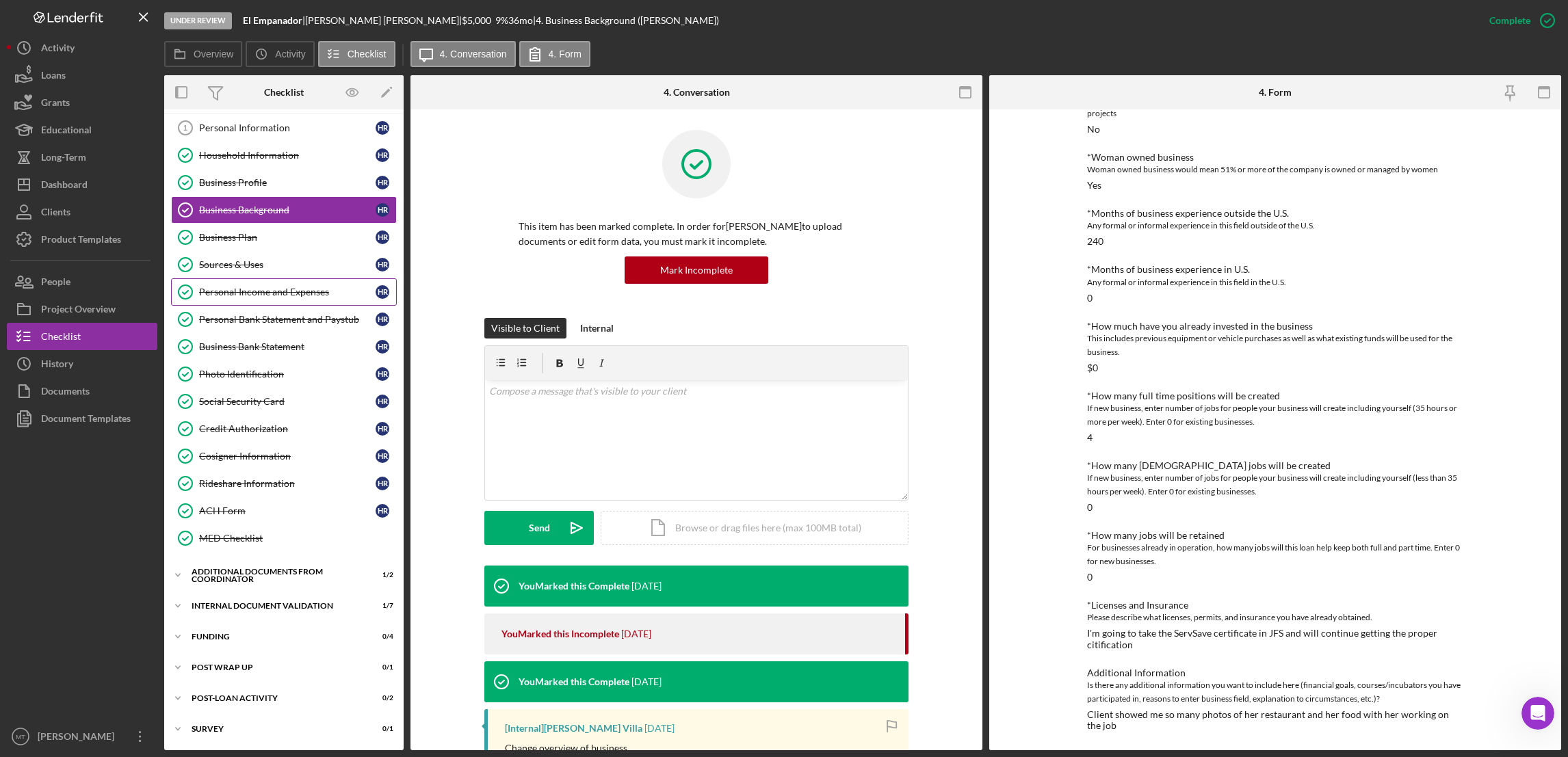
click at [258, 294] on div "Personal Income and Expenses" at bounding box center [287, 291] width 176 height 11
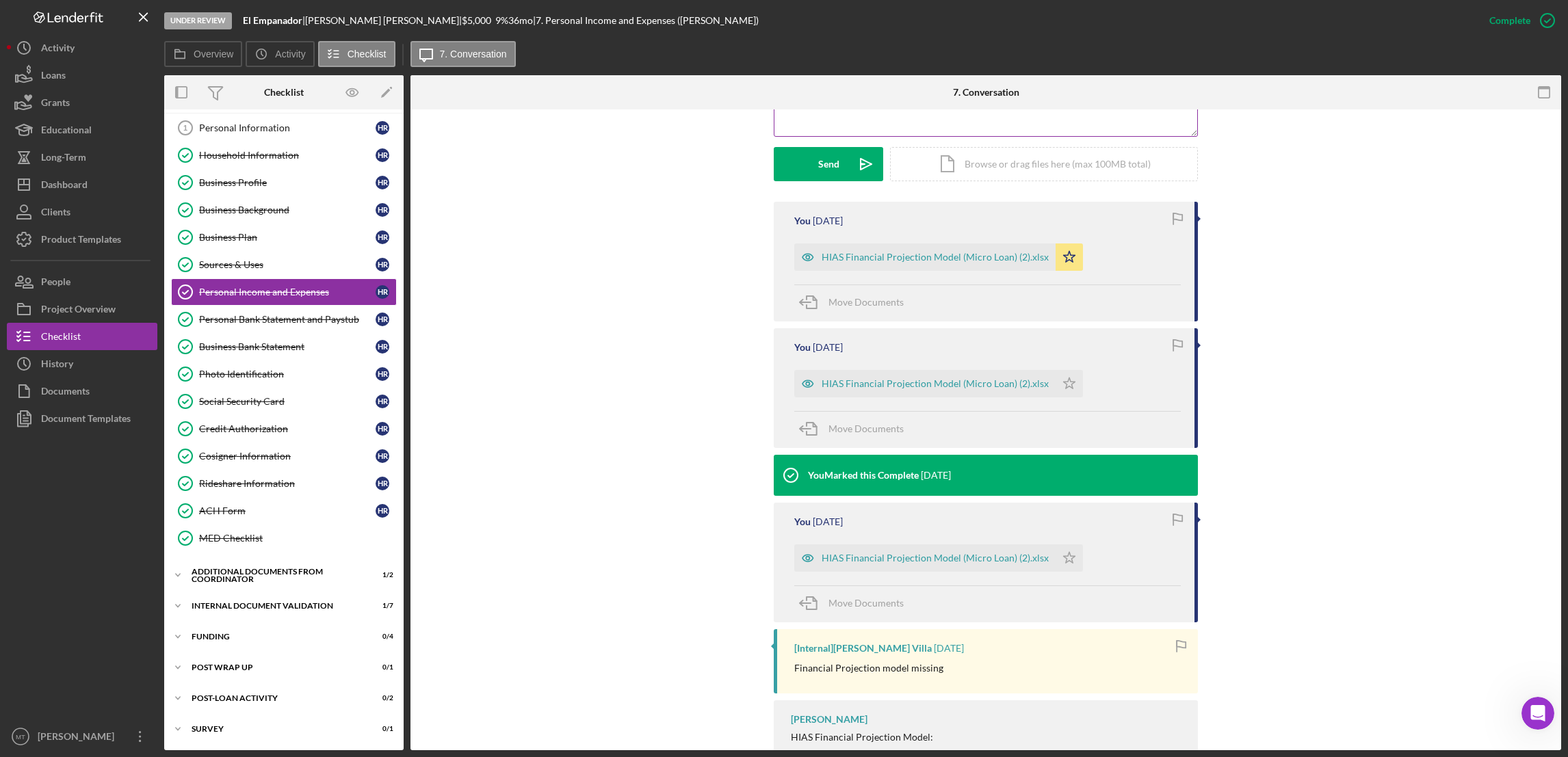
scroll to position [410, 0]
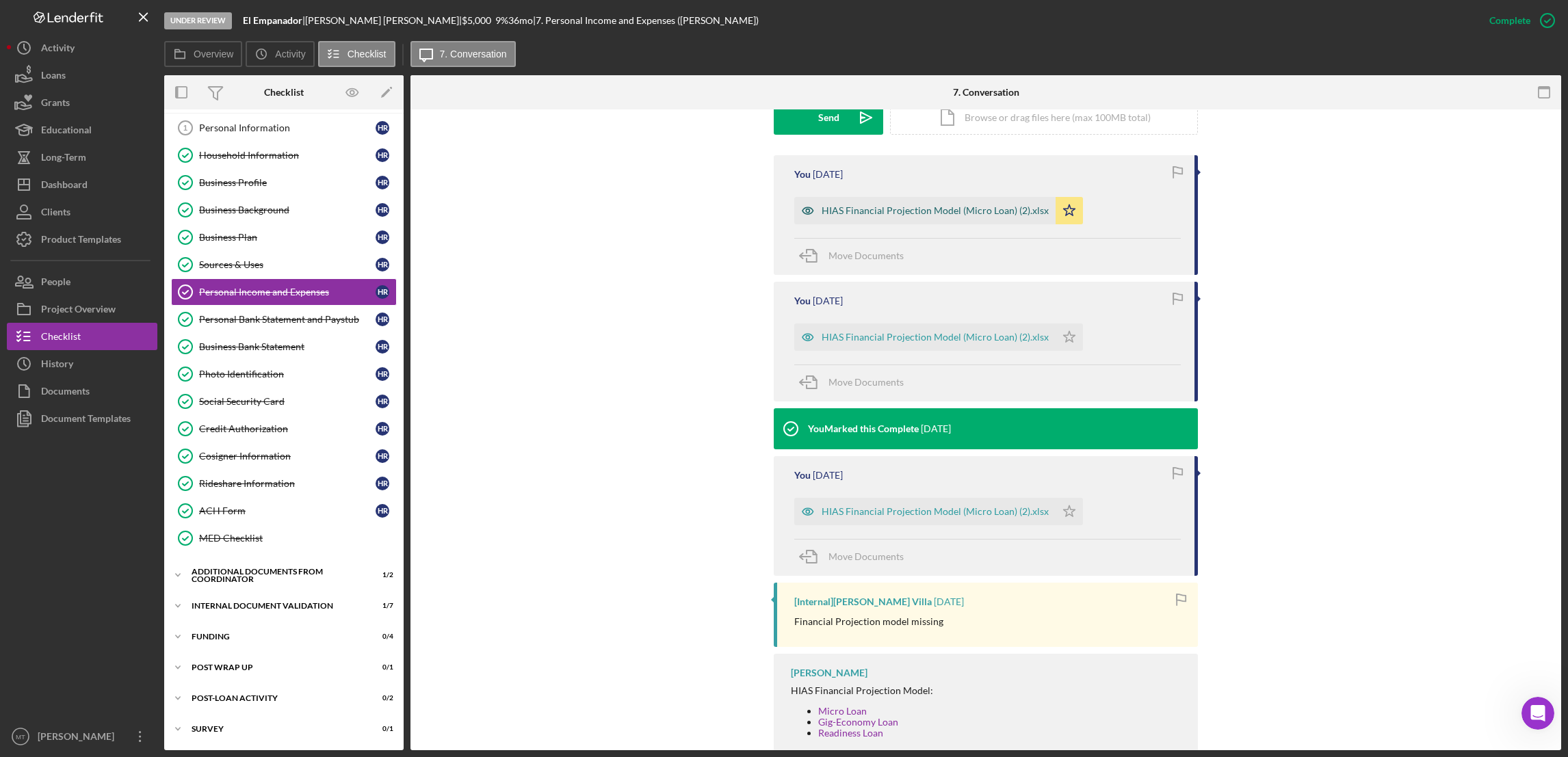
click at [883, 216] on div "HIAS Financial Projection Model (Micro Loan) (2).xlsx" at bounding box center [935, 210] width 227 height 11
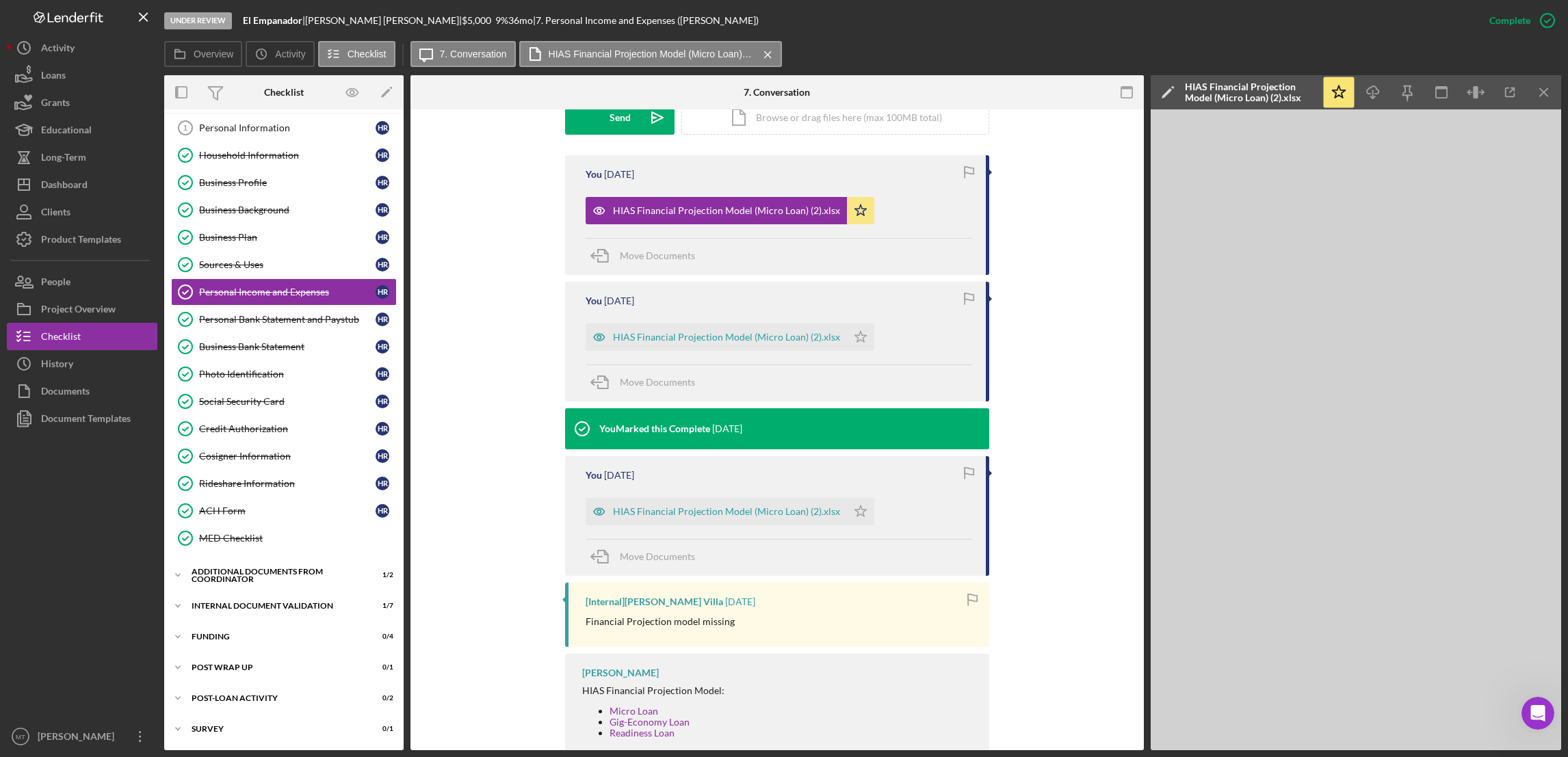
scroll to position [205, 0]
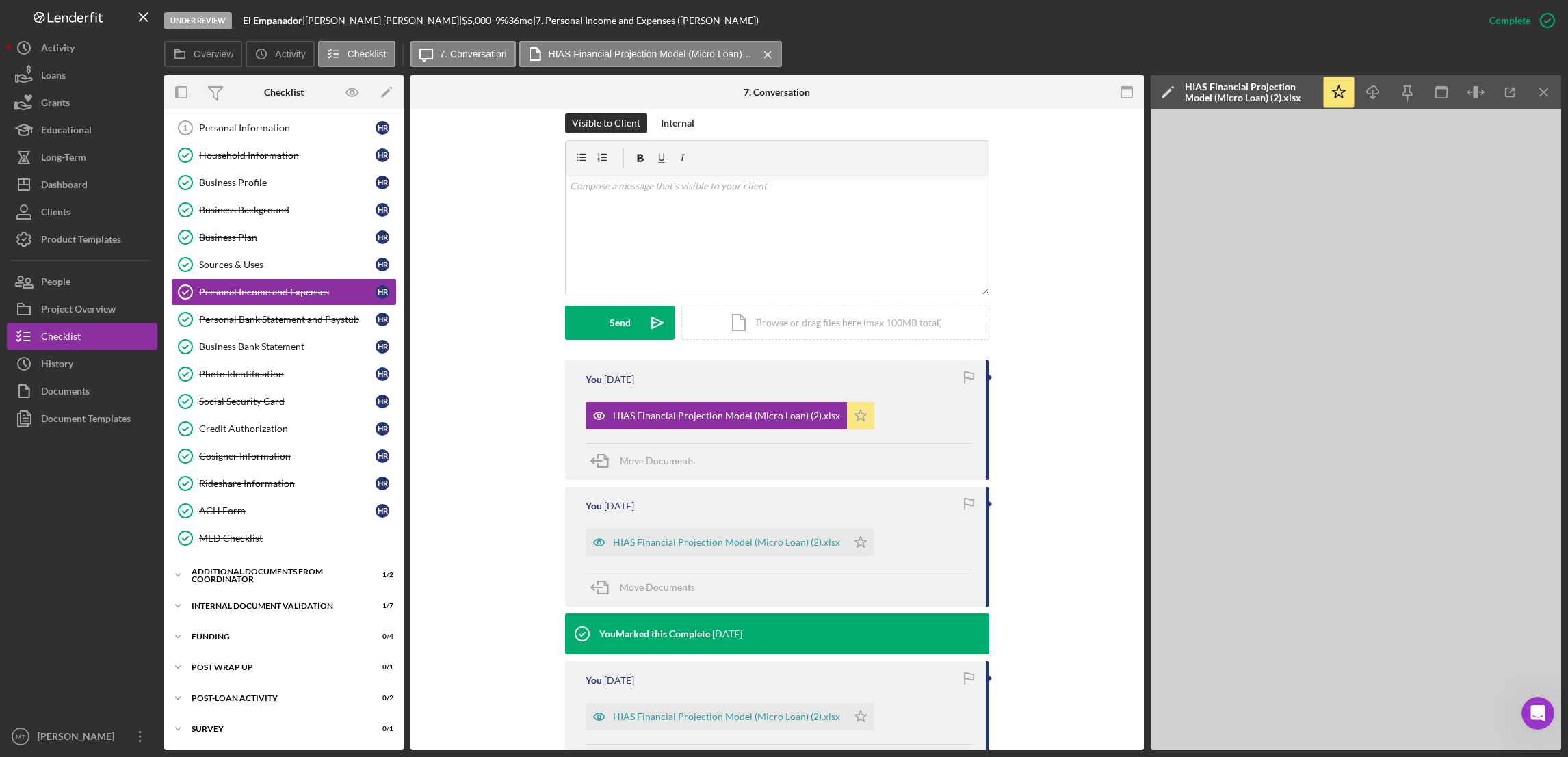
click at [855, 414] on polygon "button" at bounding box center [861, 414] width 12 height 11
click at [746, 317] on div "Icon/Document Browse or drag files here (max 100MB total) Tap to choose files o…" at bounding box center [835, 322] width 308 height 34
click at [621, 321] on div "Upload" at bounding box center [620, 322] width 31 height 34
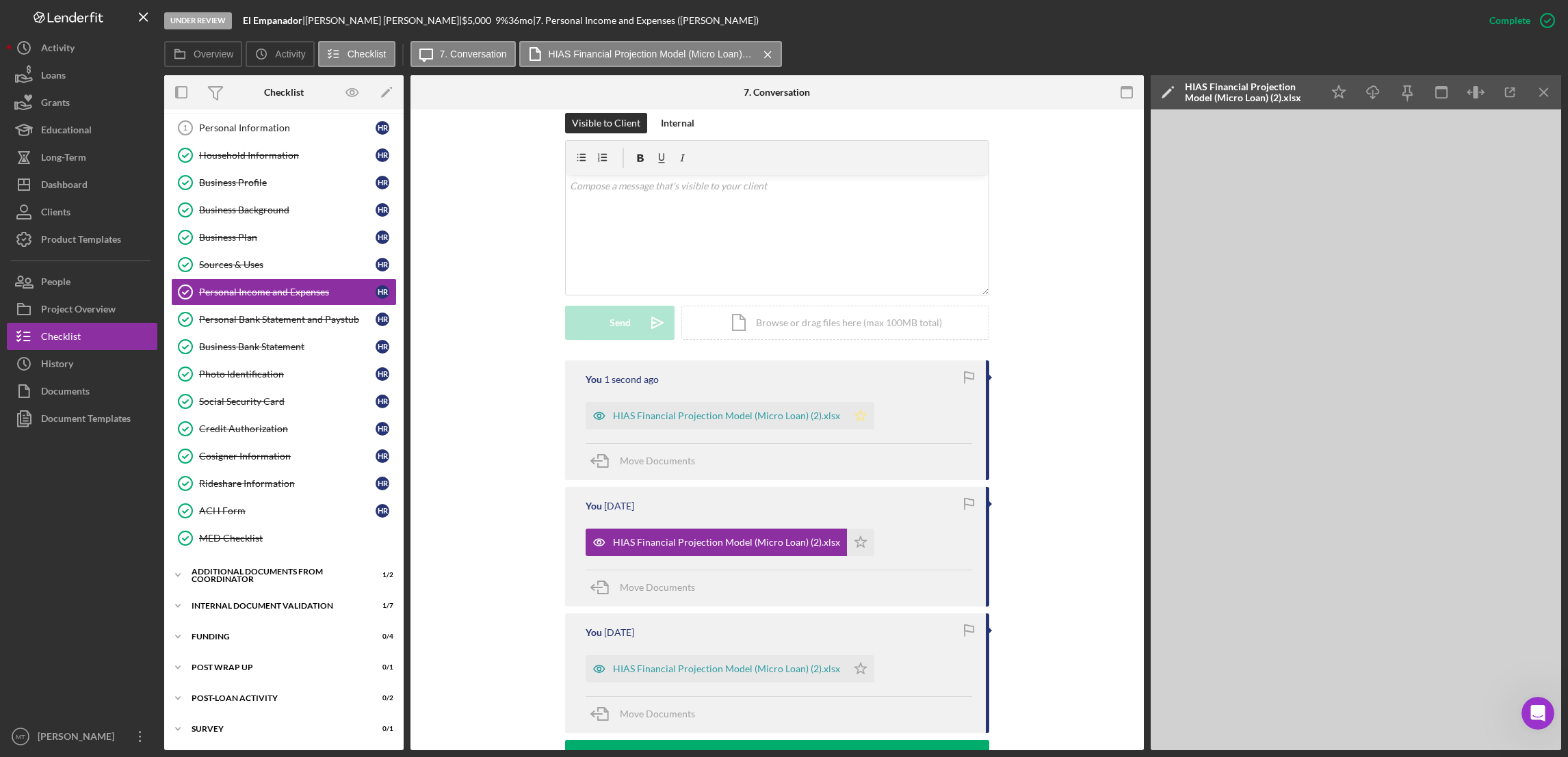
click at [855, 415] on polygon "button" at bounding box center [861, 414] width 12 height 11
click at [1171, 107] on icon "Icon/Menu Close" at bounding box center [1544, 93] width 31 height 31
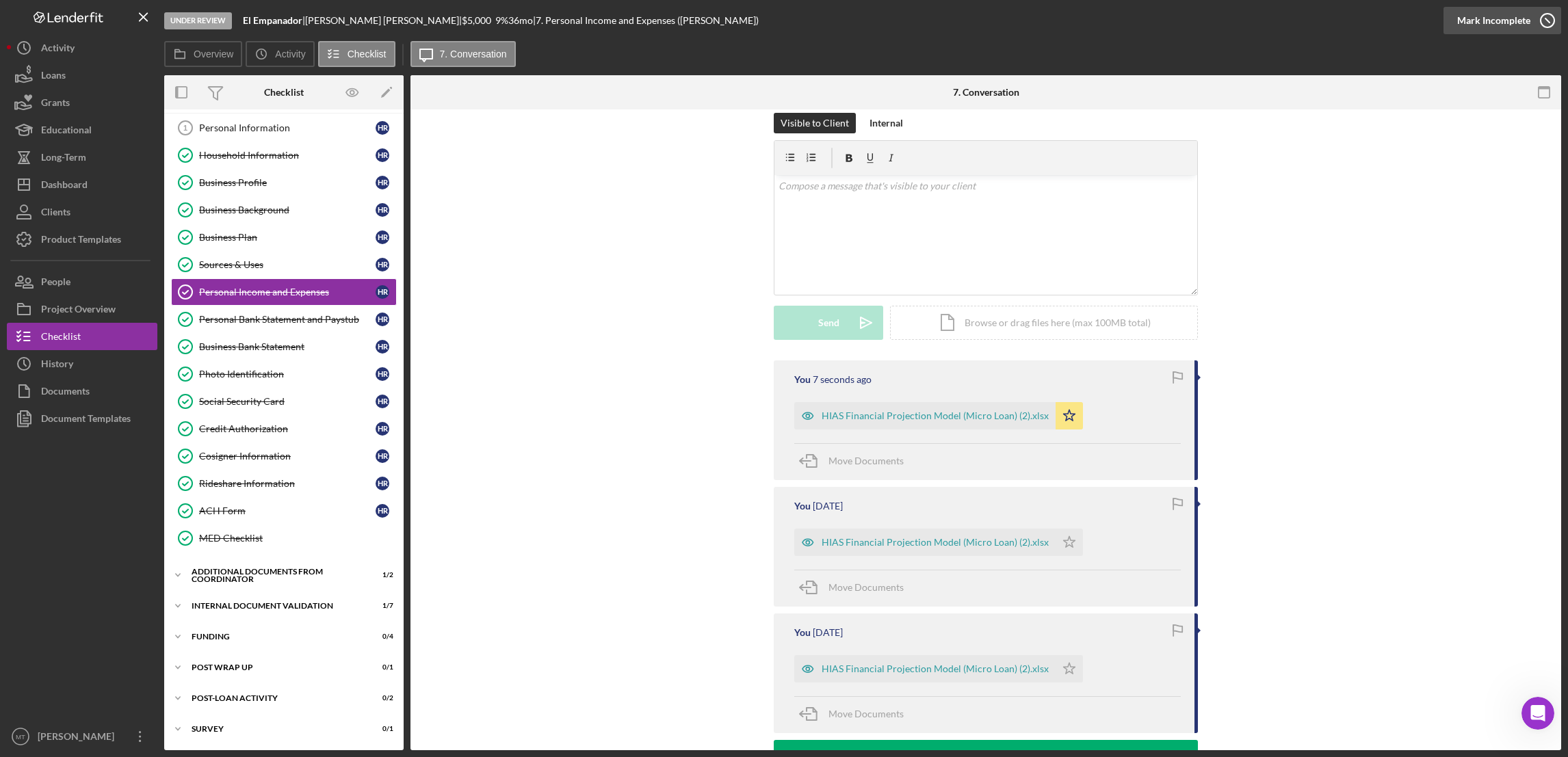
click at [1171, 22] on div "Mark Incomplete" at bounding box center [1493, 20] width 73 height 27
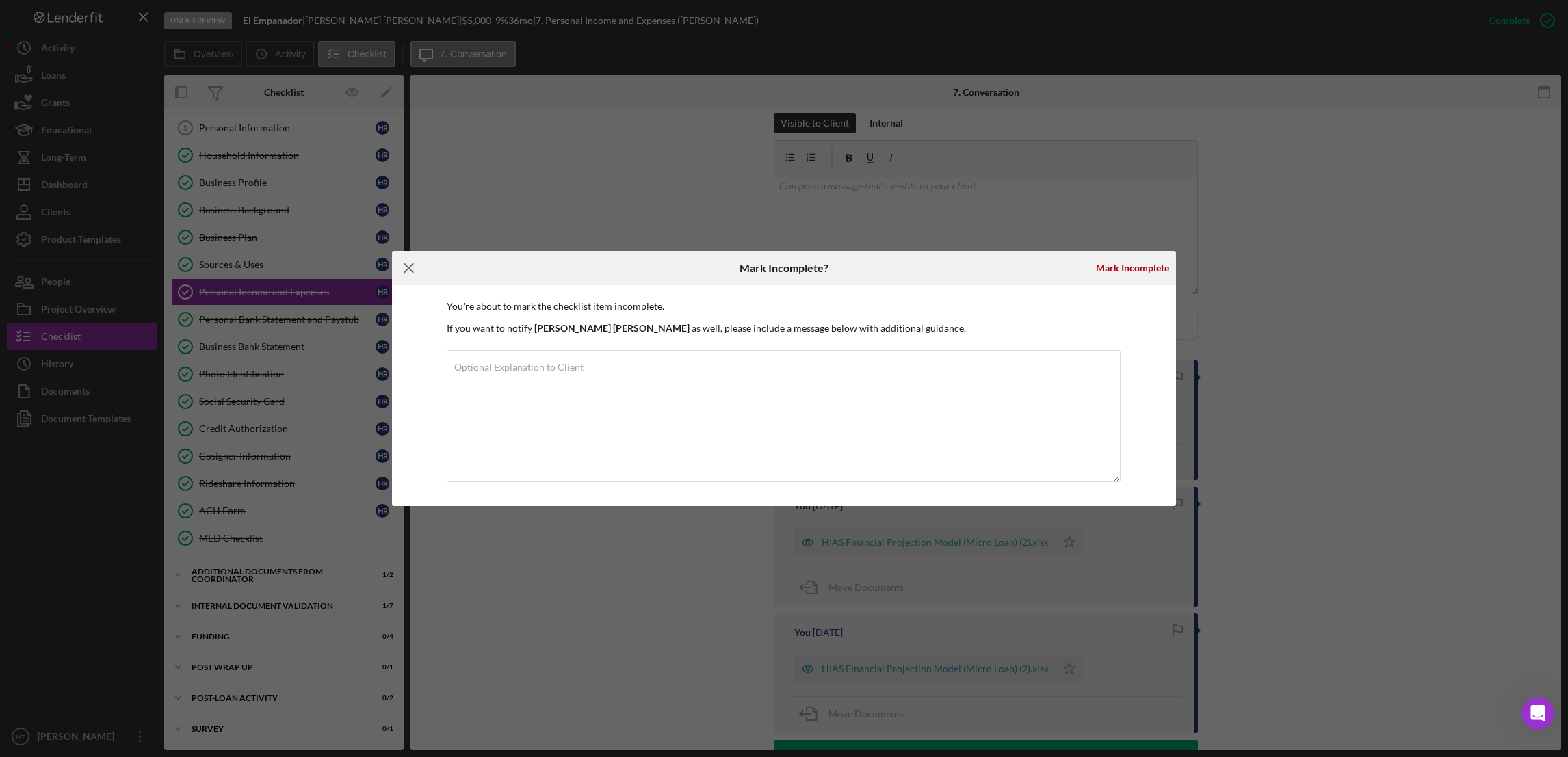
click at [409, 265] on icon "Icon/Menu Close" at bounding box center [409, 268] width 34 height 34
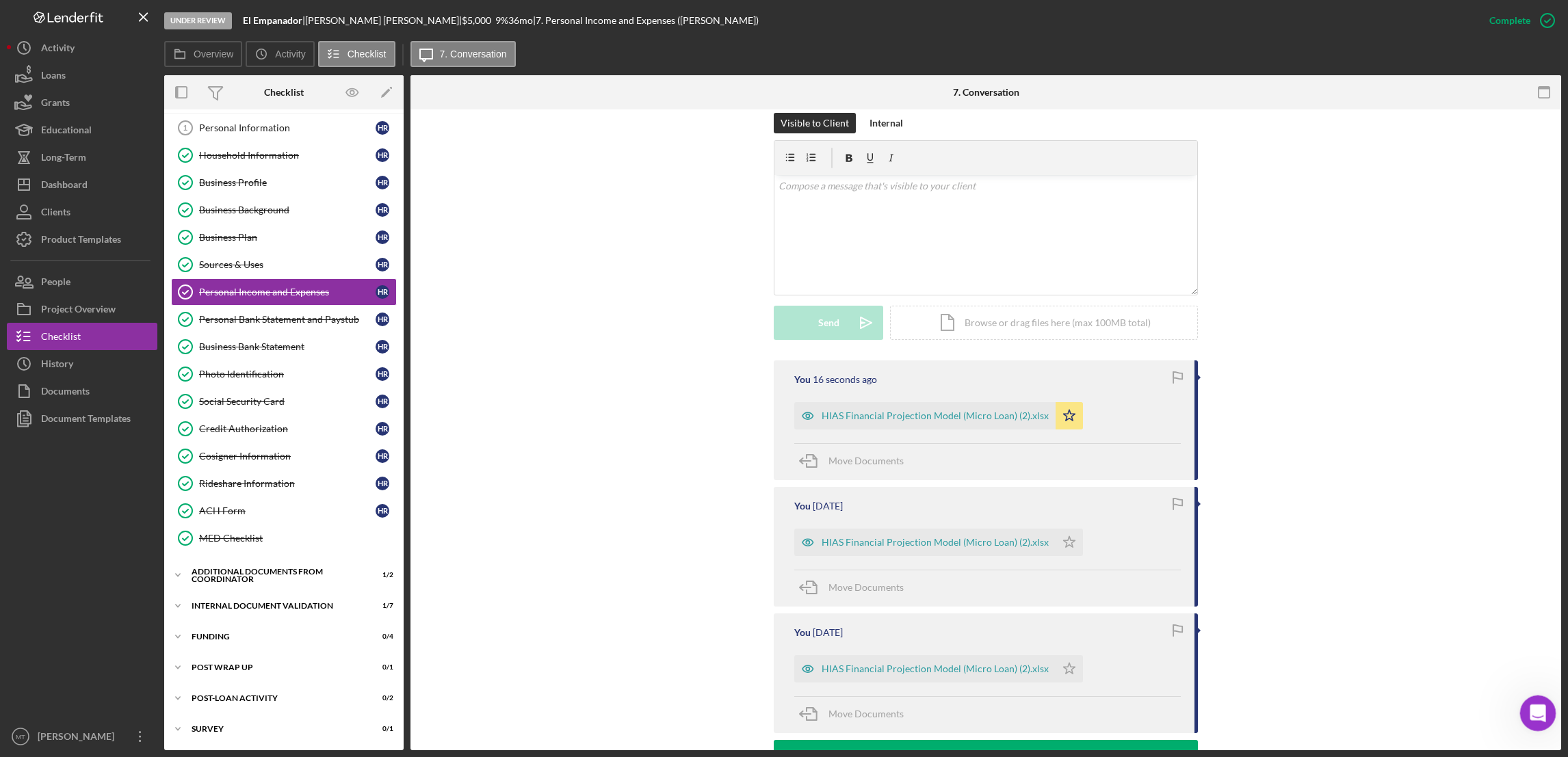
click at [1171, 705] on div "Open Intercom Messenger" at bounding box center [1535, 711] width 45 height 45
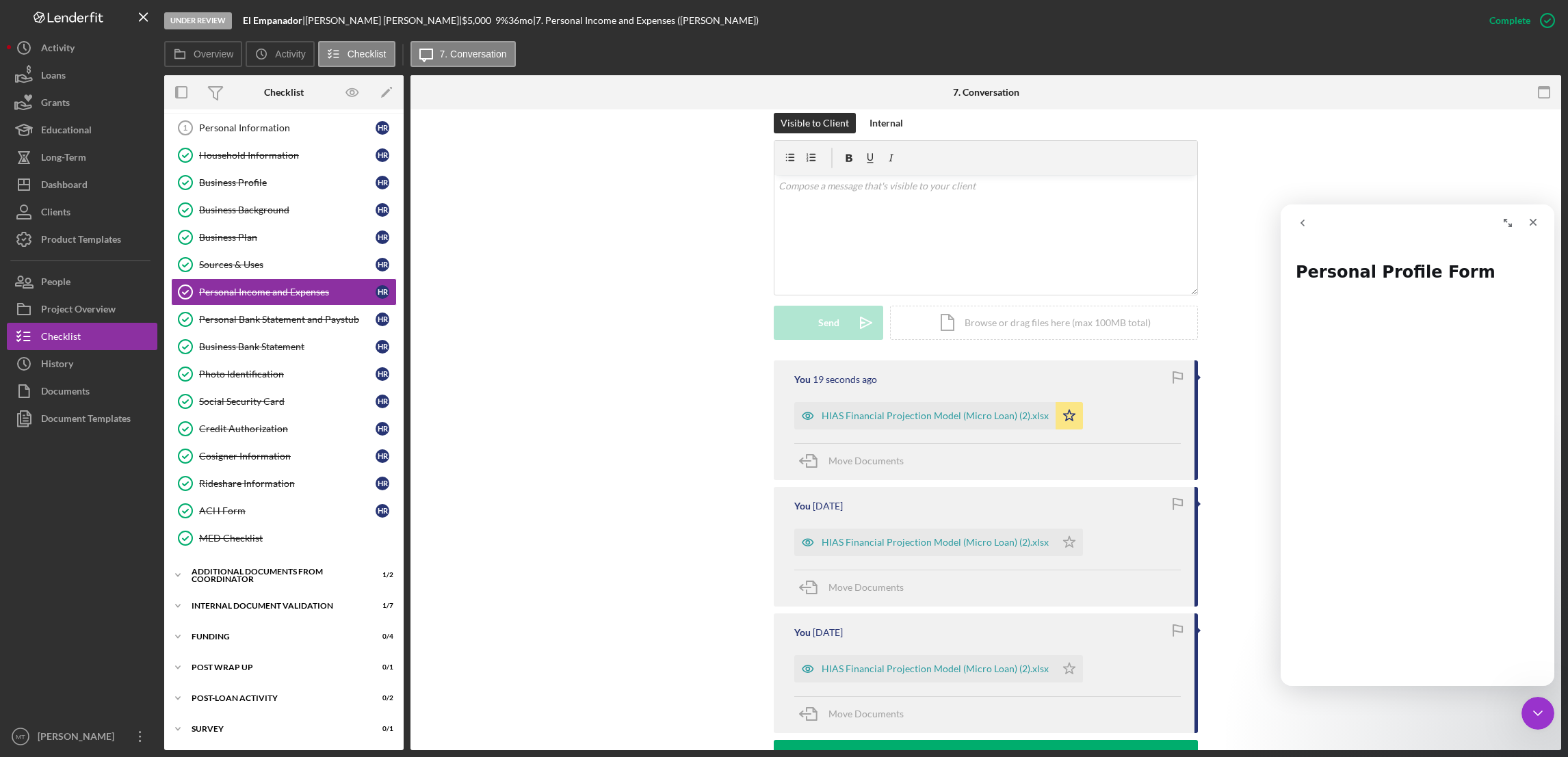
click at [1171, 228] on button "go back" at bounding box center [1303, 223] width 26 height 26
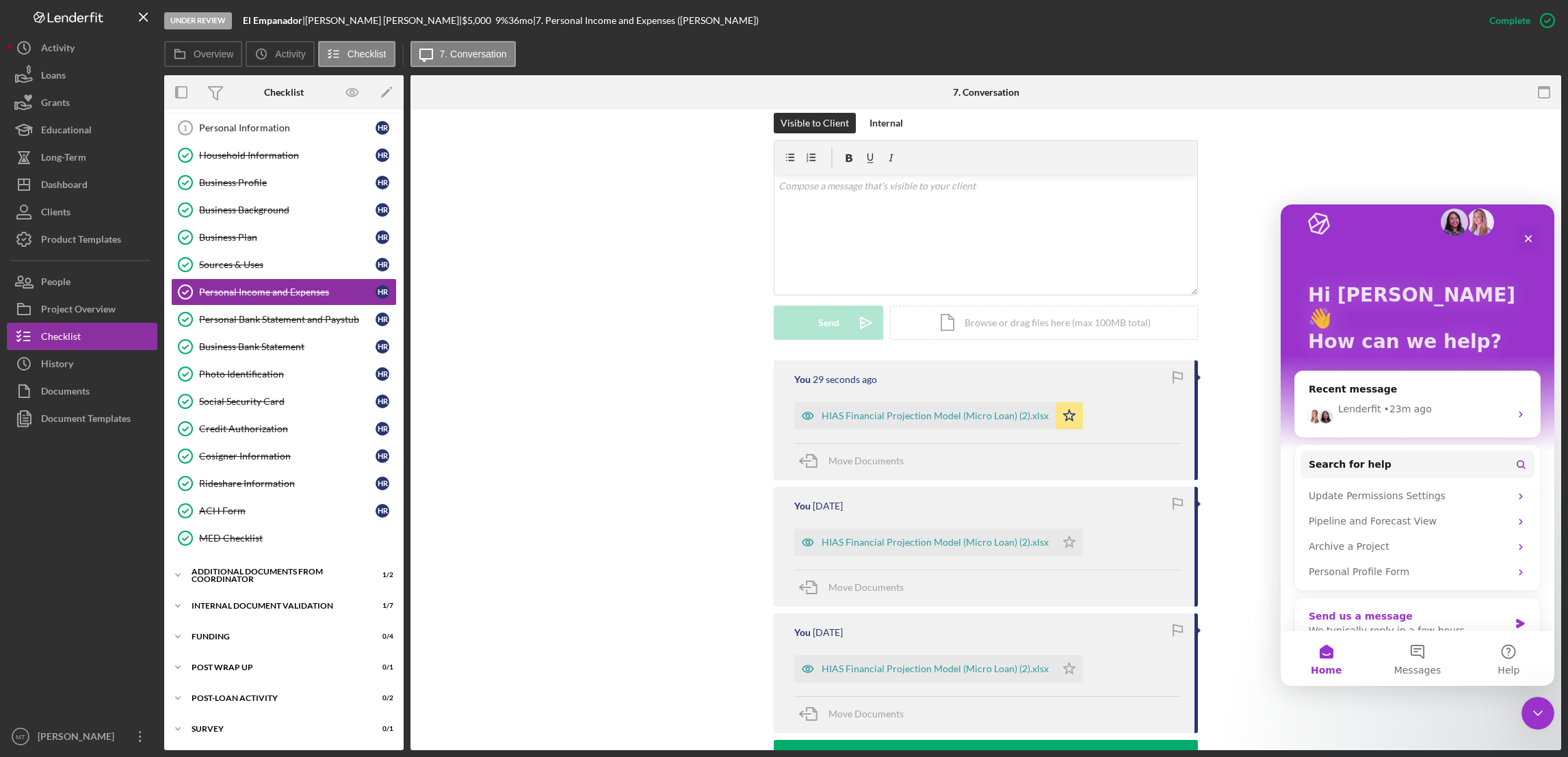
scroll to position [21, 0]
click at [1171, 233] on icon "Close" at bounding box center [1527, 238] width 11 height 11
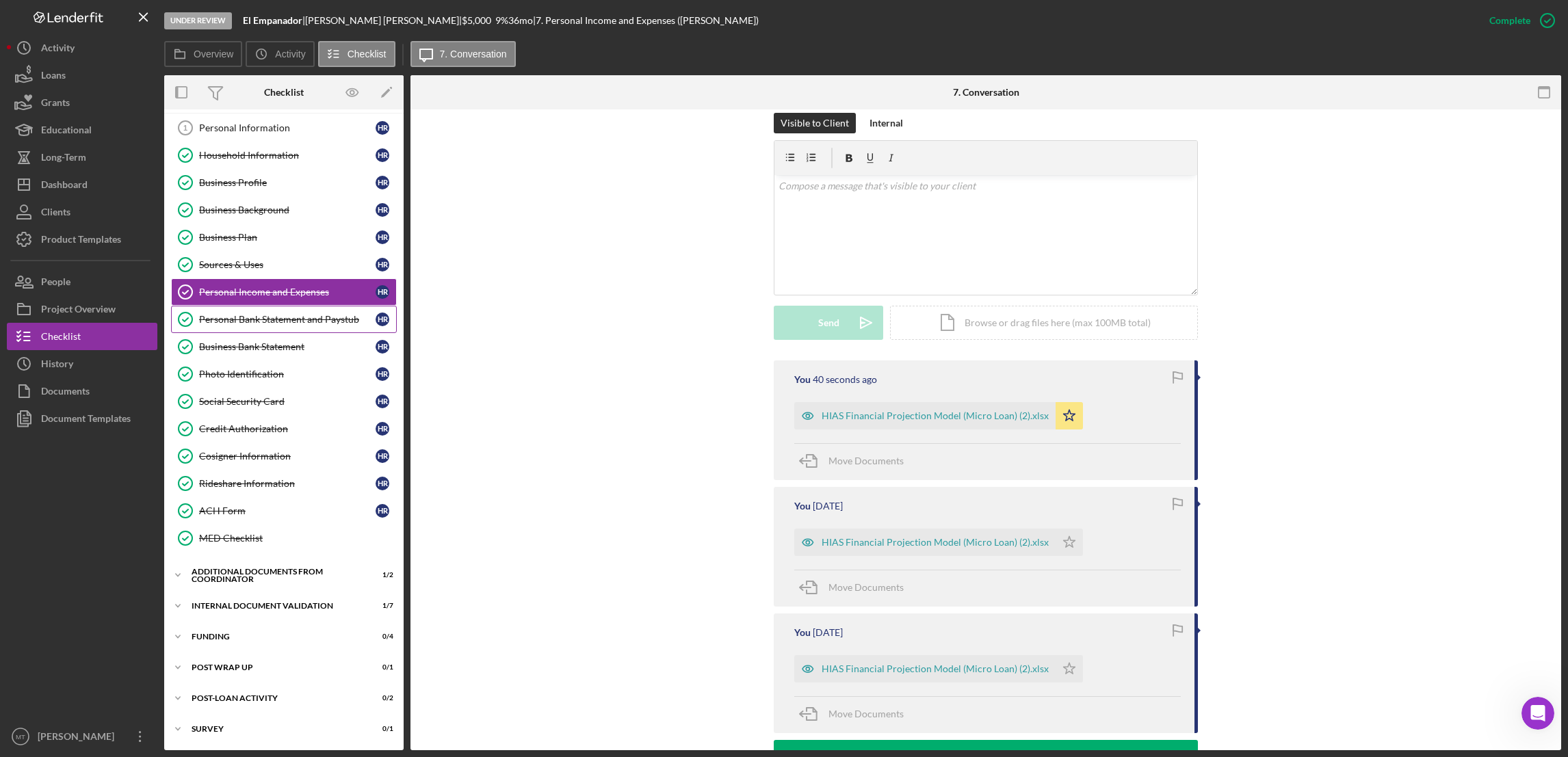
click at [229, 320] on div "Personal Bank Statement and Paystub" at bounding box center [287, 319] width 176 height 11
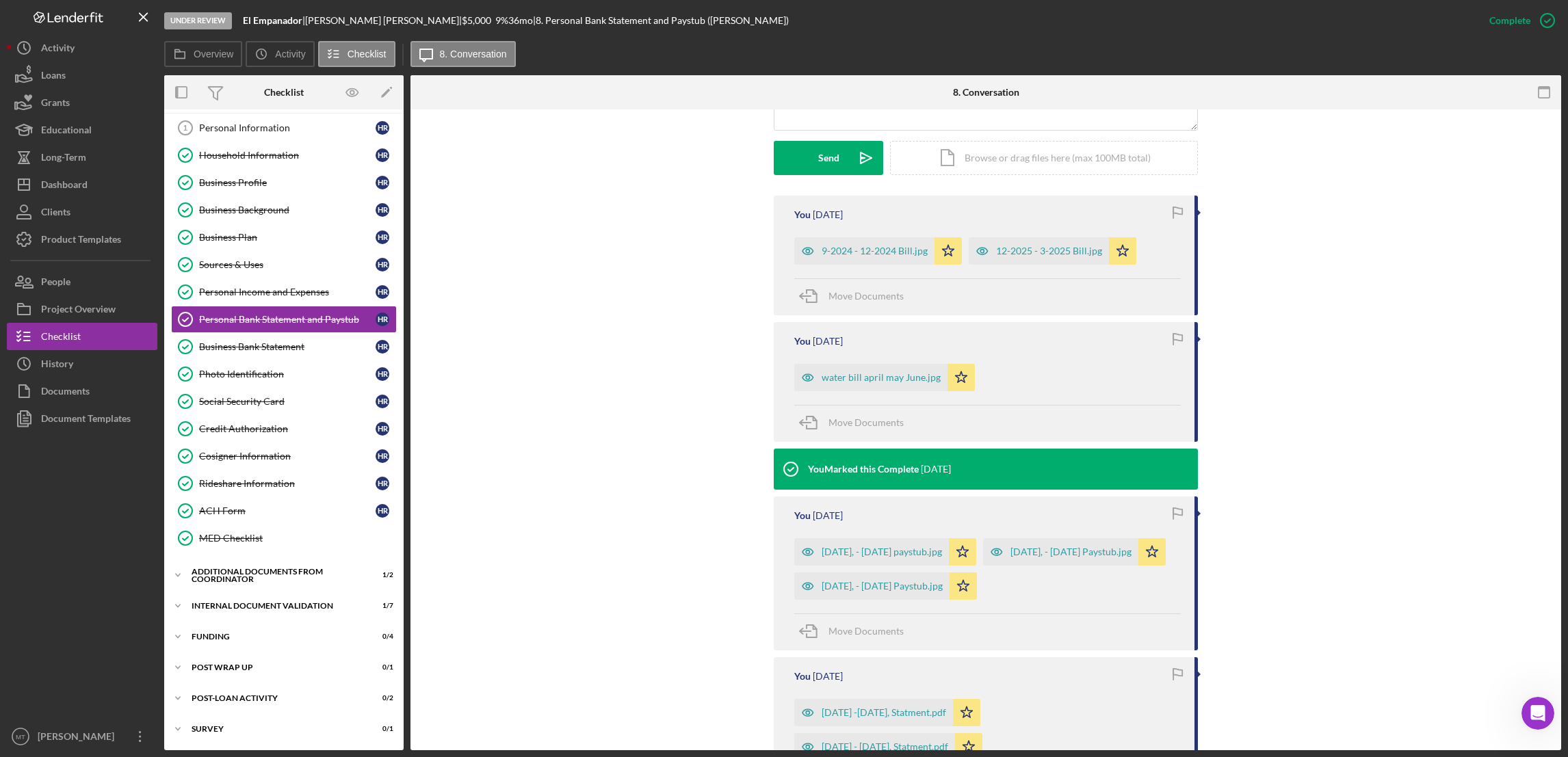
scroll to position [410, 0]
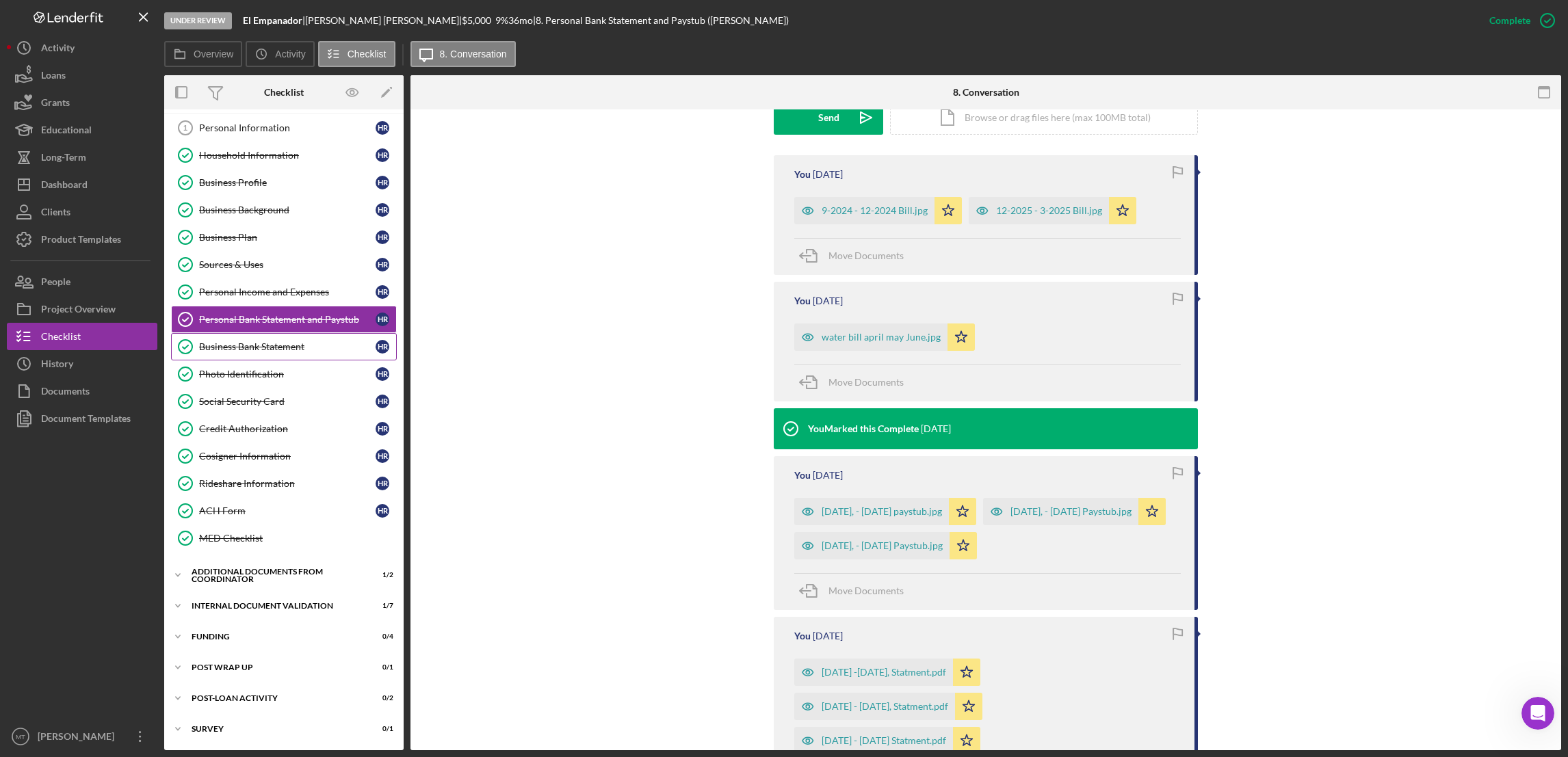
click at [271, 346] on div "Business Bank Statement" at bounding box center [287, 346] width 176 height 11
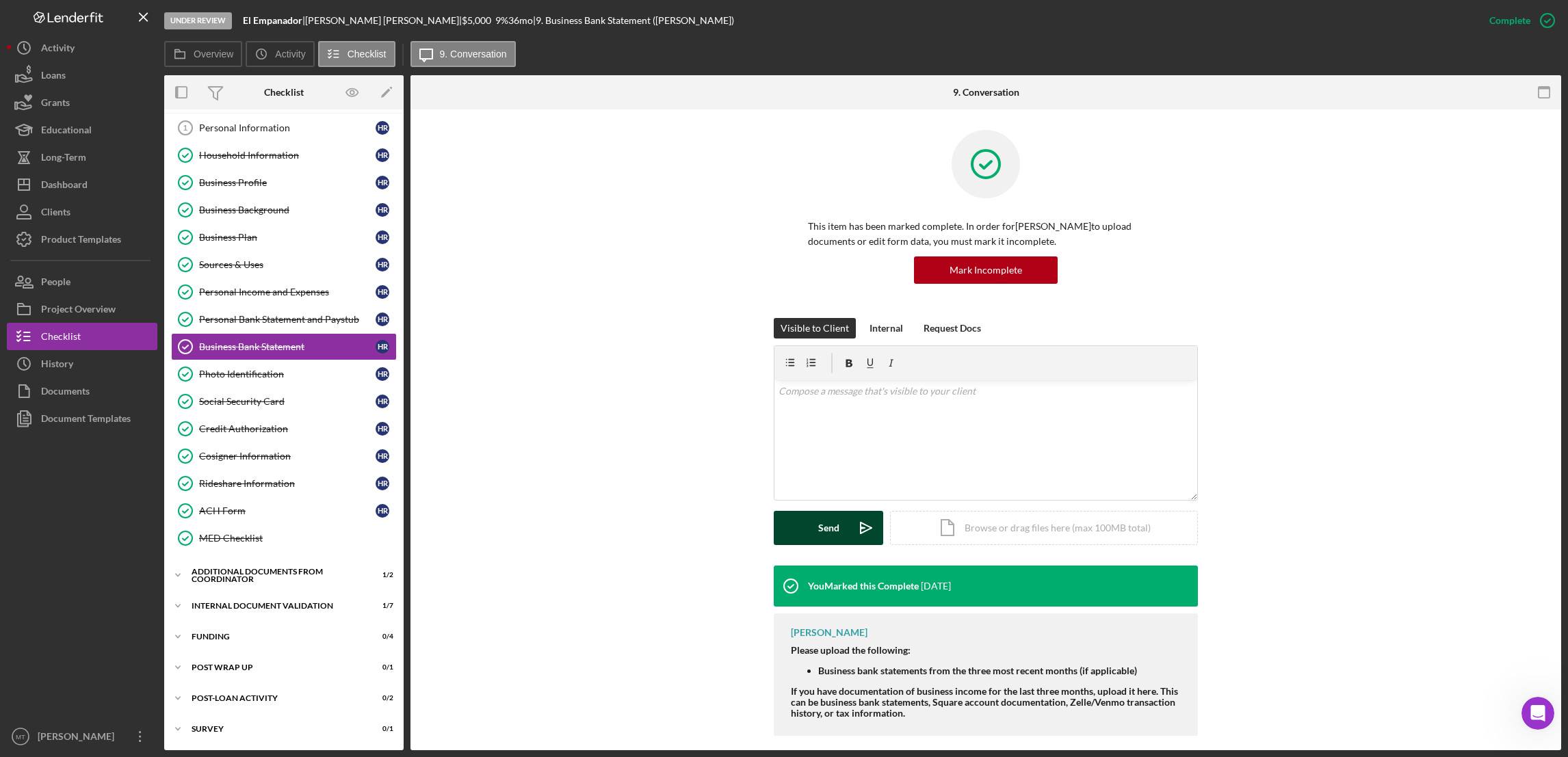
click at [825, 534] on div "Send" at bounding box center [828, 527] width 21 height 34
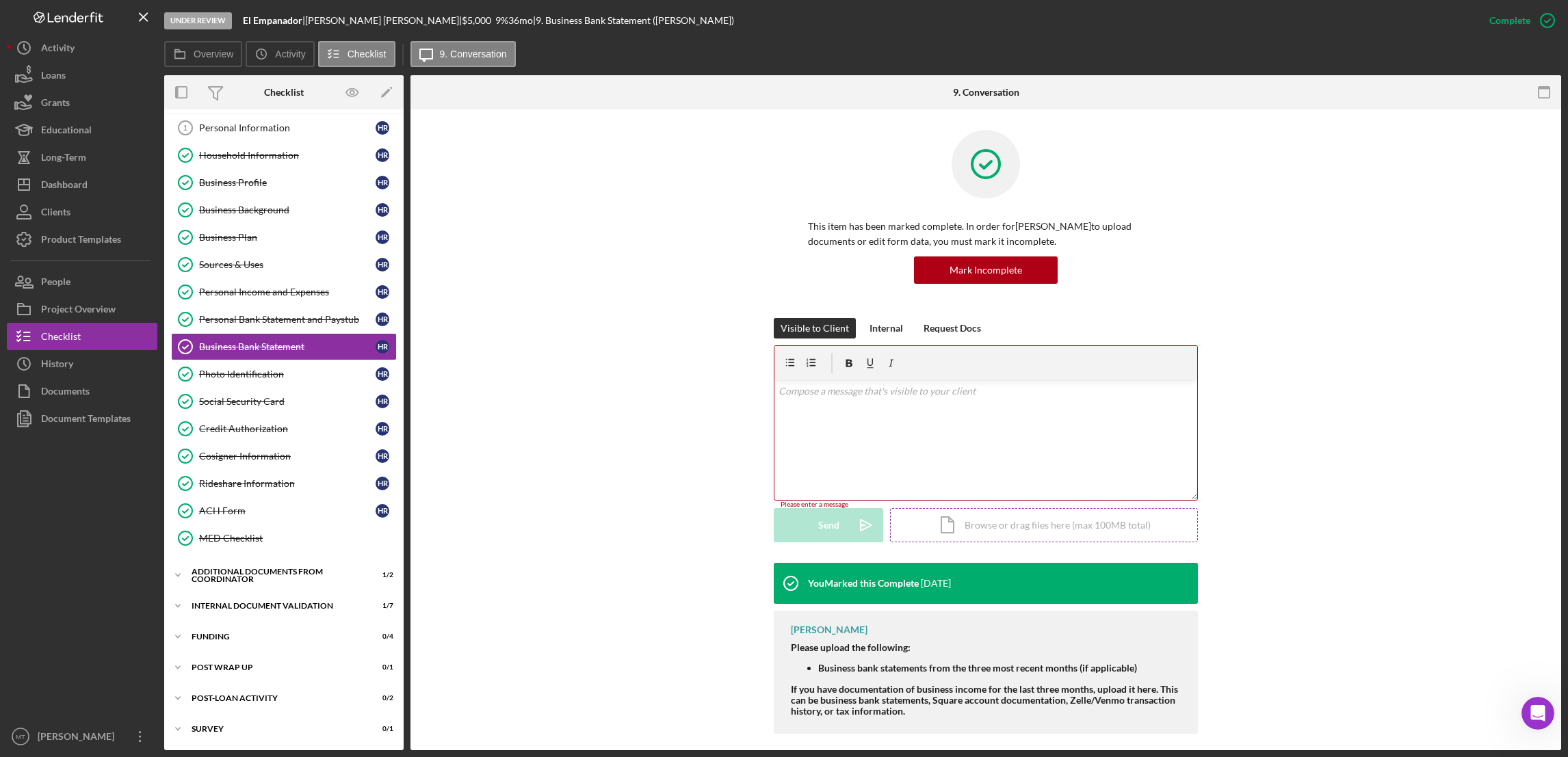
click at [970, 536] on div "Icon/Document Browse or drag files here (max 100MB total) Tap to choose files o…" at bounding box center [1044, 525] width 308 height 34
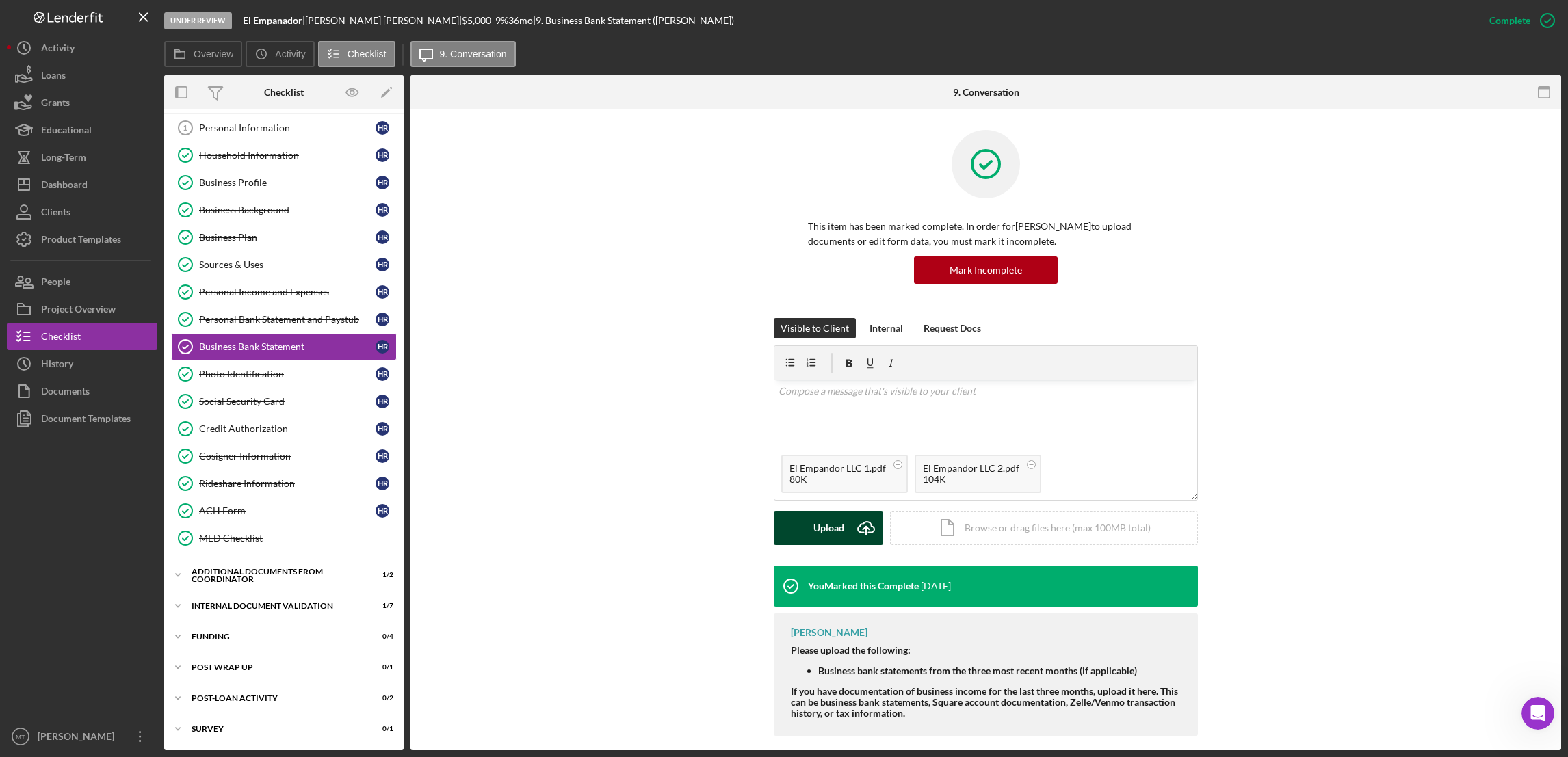
click at [826, 532] on div "Upload" at bounding box center [828, 527] width 31 height 34
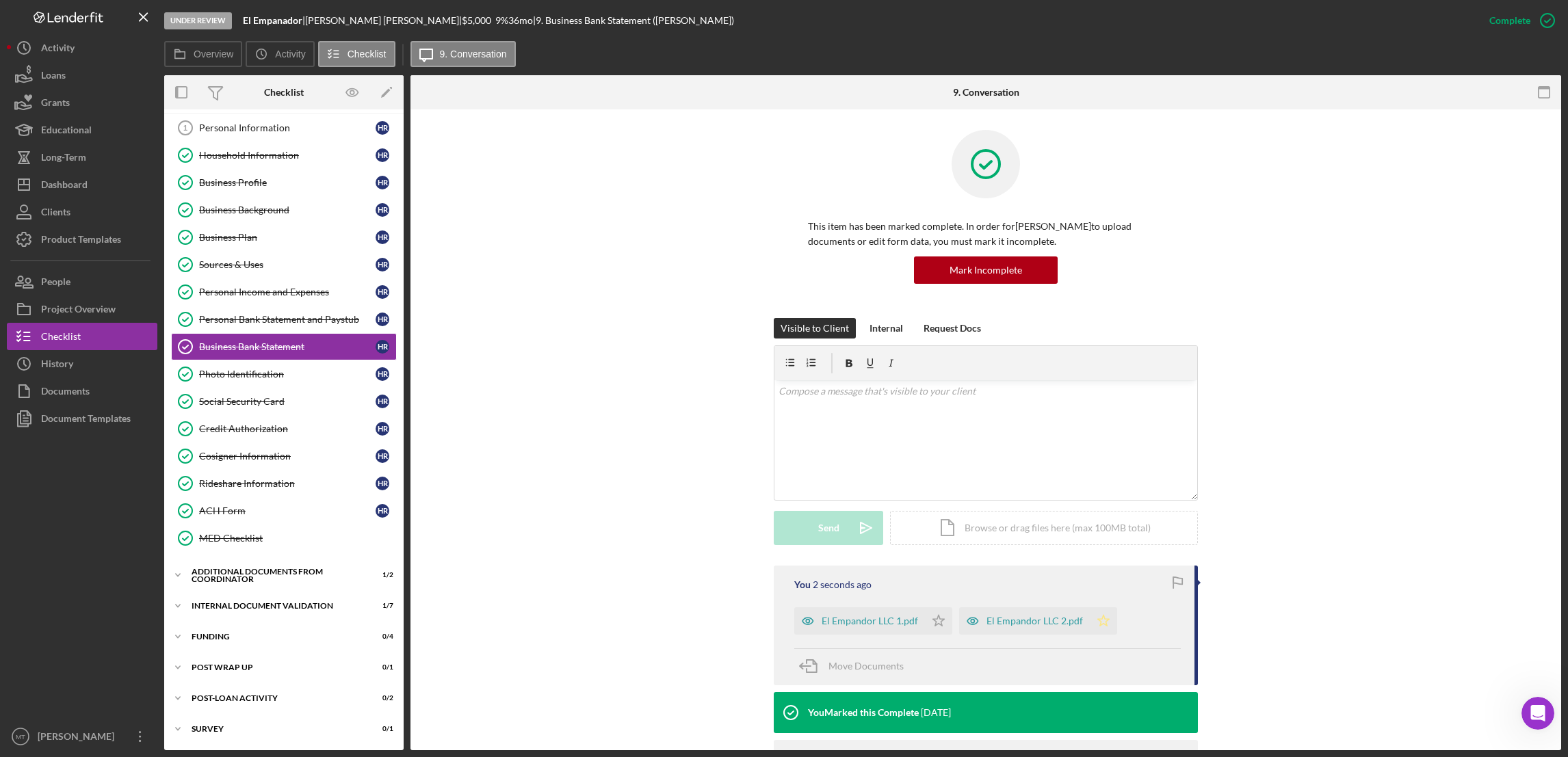
click at [1097, 623] on icon "Icon/Star" at bounding box center [1104, 621] width 27 height 27
click at [934, 625] on icon "Icon/Star" at bounding box center [939, 621] width 27 height 27
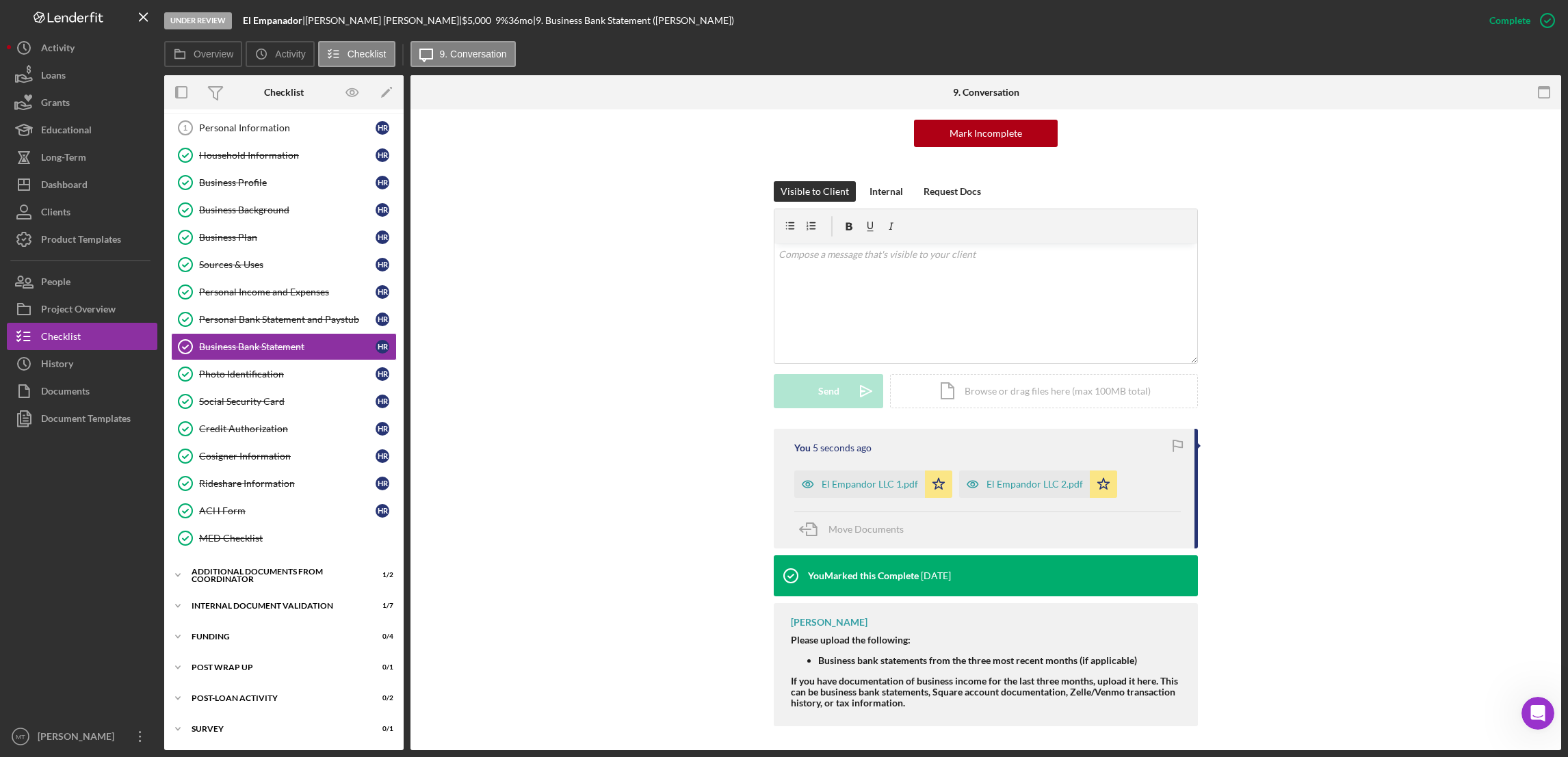
scroll to position [139, 0]
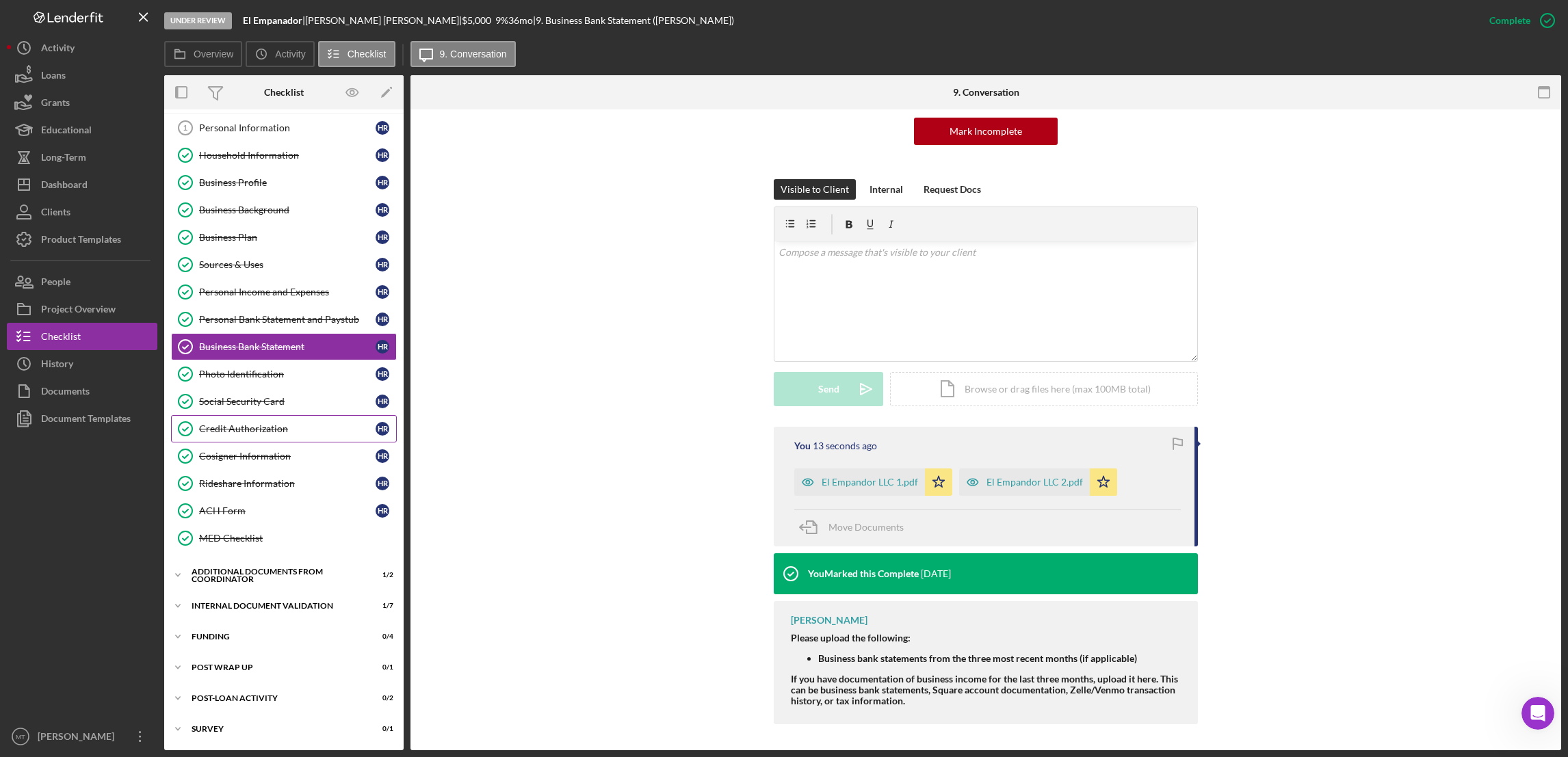
click at [246, 431] on div "Credit Authorization" at bounding box center [287, 428] width 176 height 11
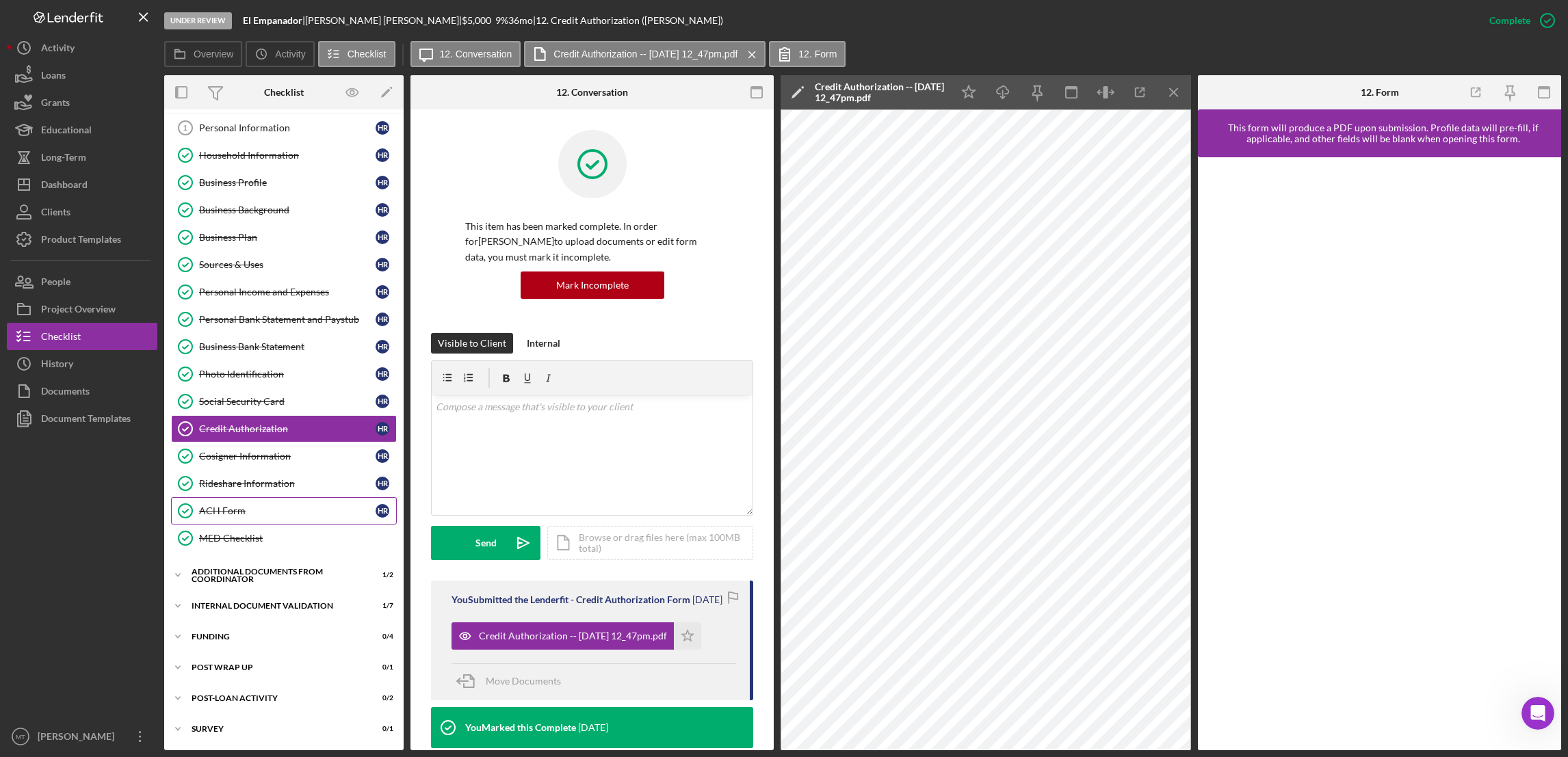
click at [206, 508] on div "ACH Form" at bounding box center [287, 510] width 176 height 11
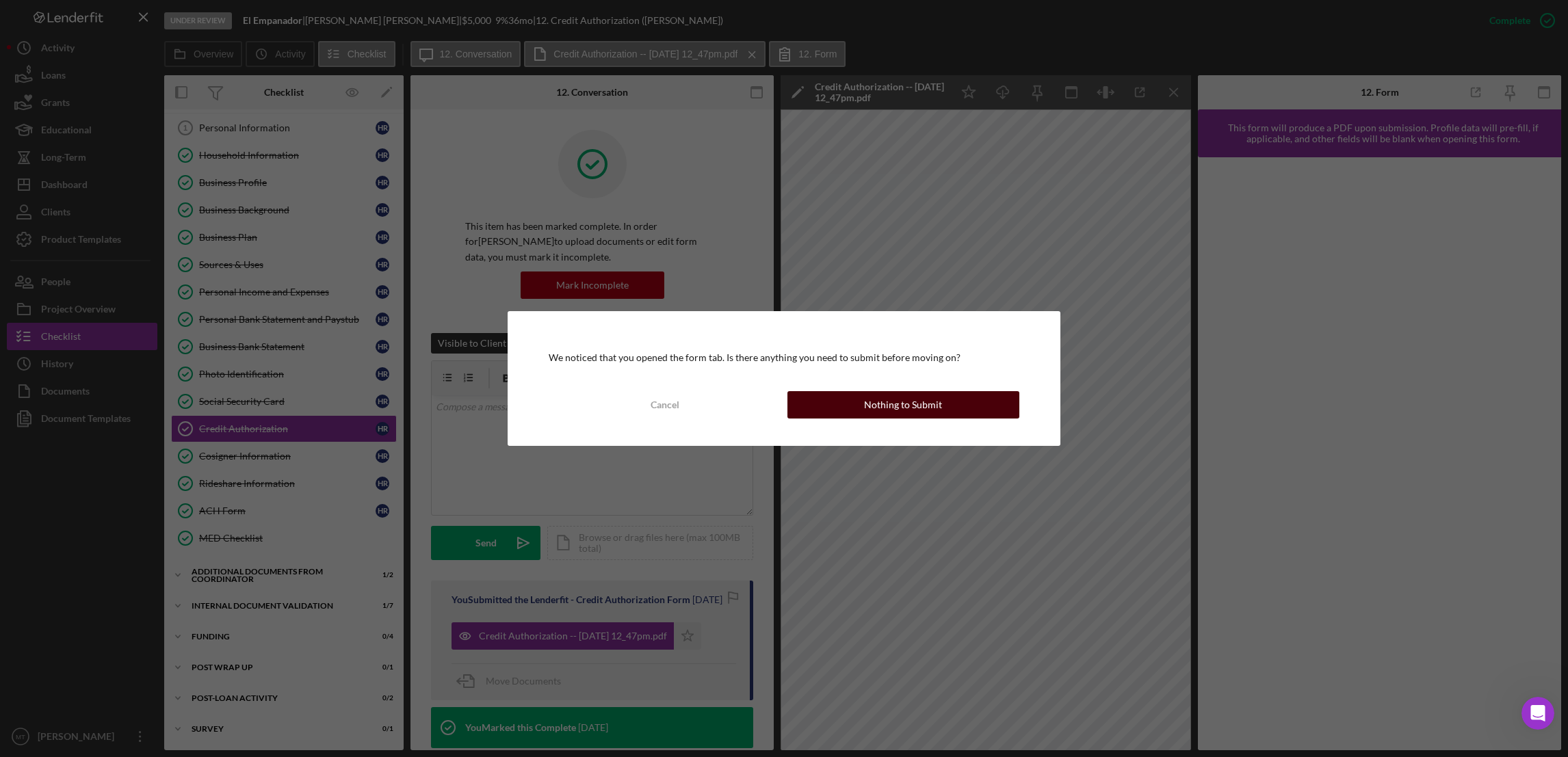
click at [917, 411] on div "Nothing to Submit" at bounding box center [903, 405] width 78 height 27
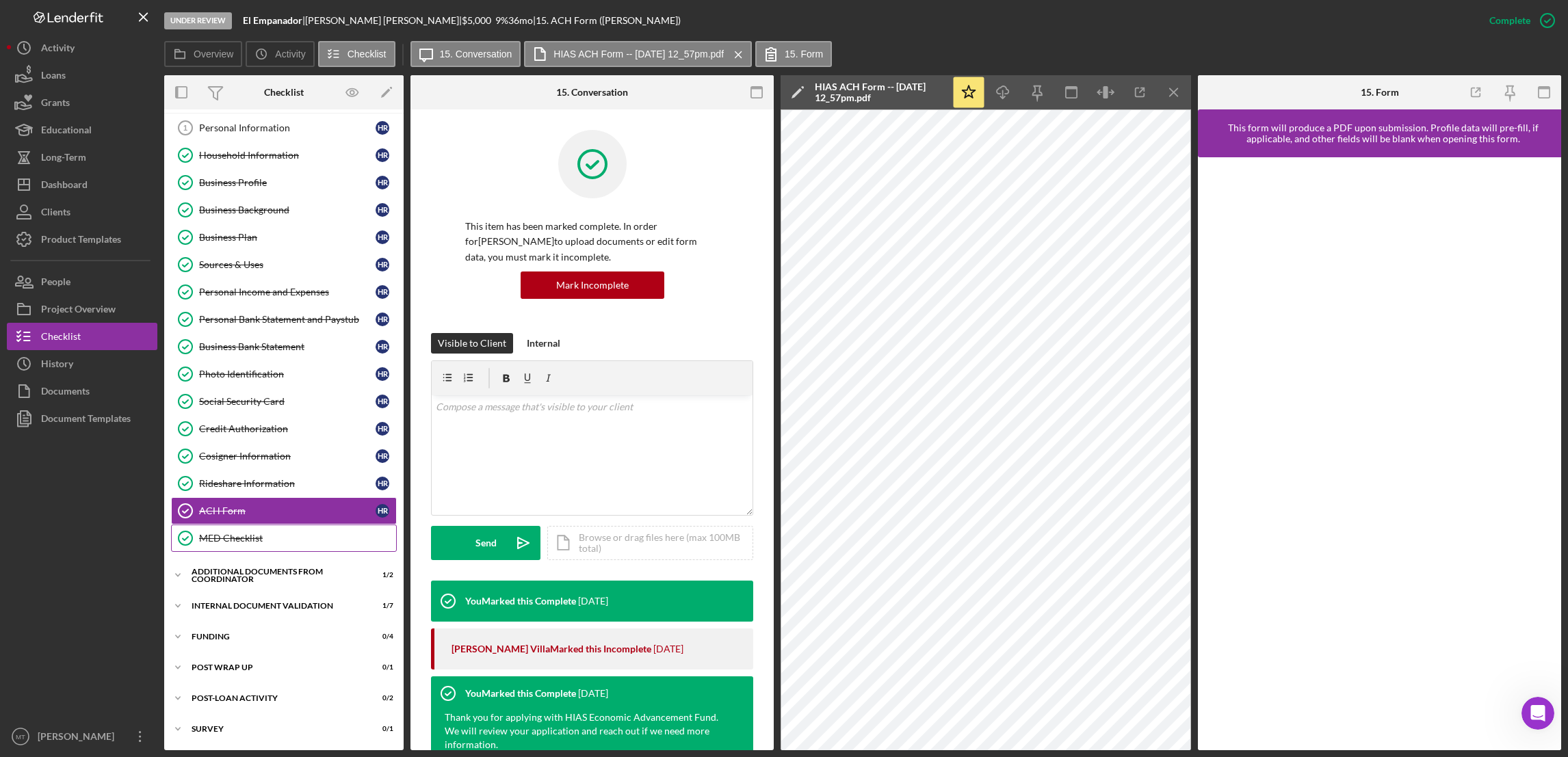
click at [241, 542] on div "MED Checklist" at bounding box center [297, 538] width 197 height 11
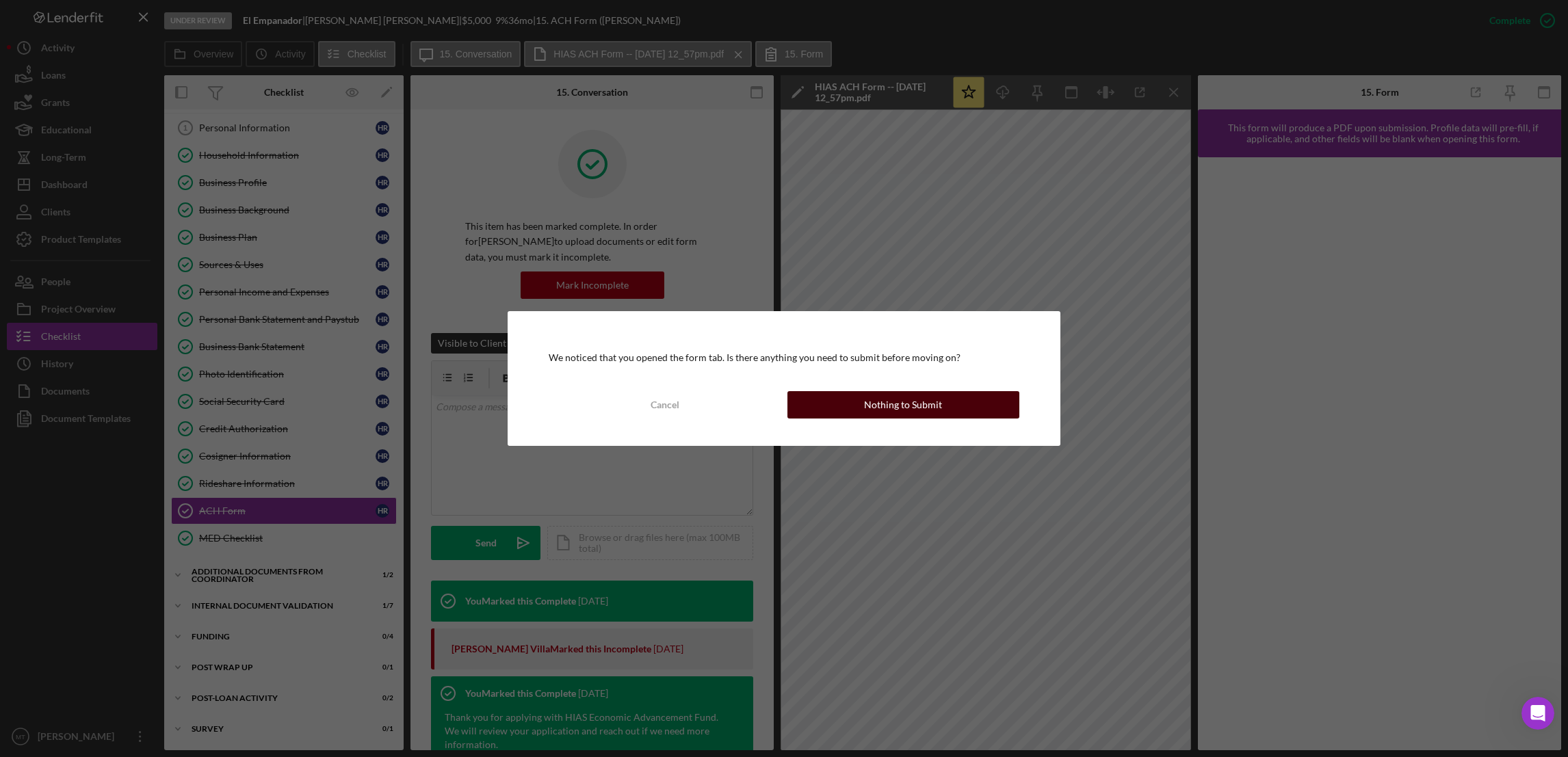
click at [811, 409] on button "Nothing to Submit" at bounding box center [903, 405] width 232 height 27
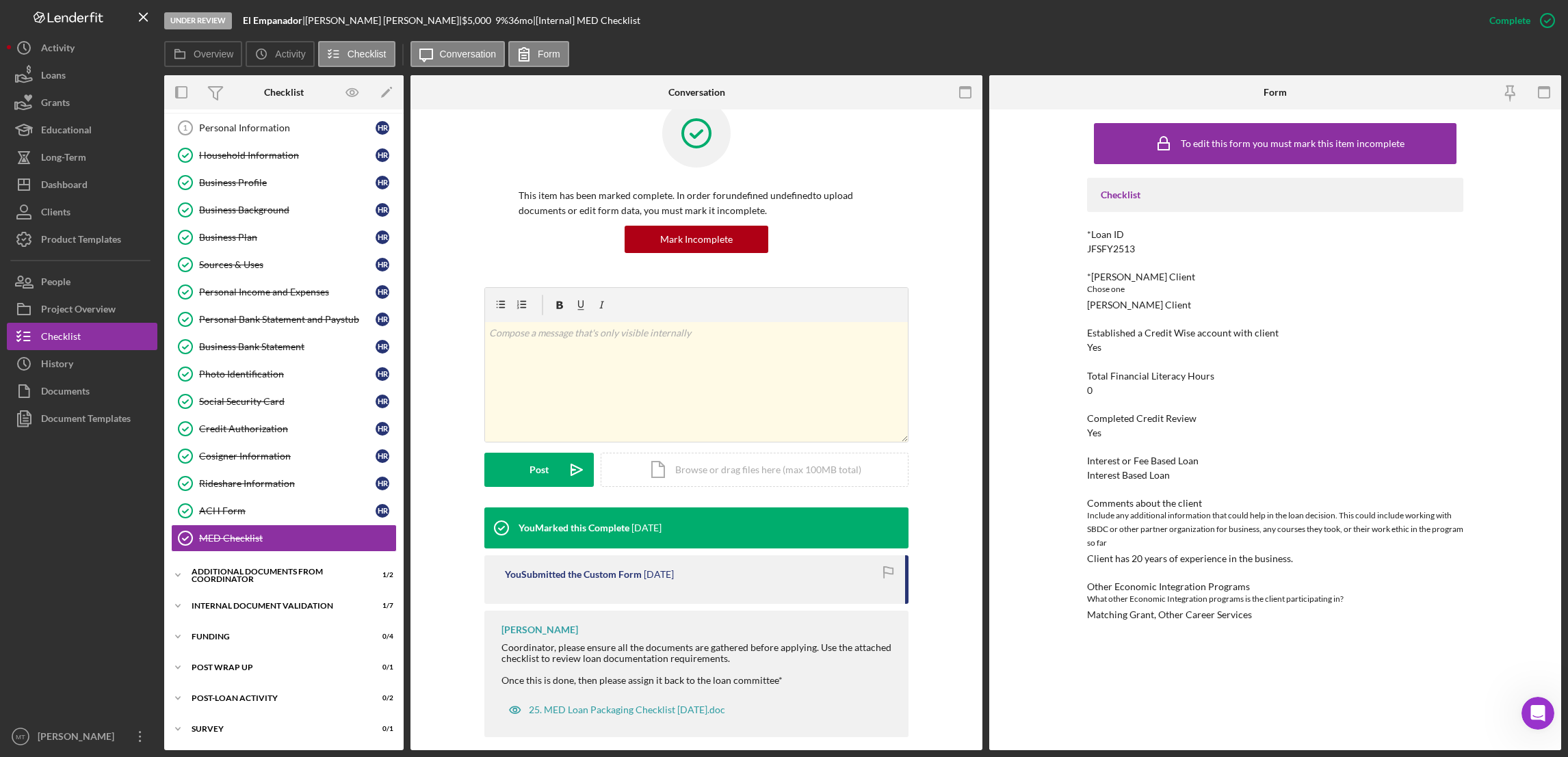
scroll to position [45, 0]
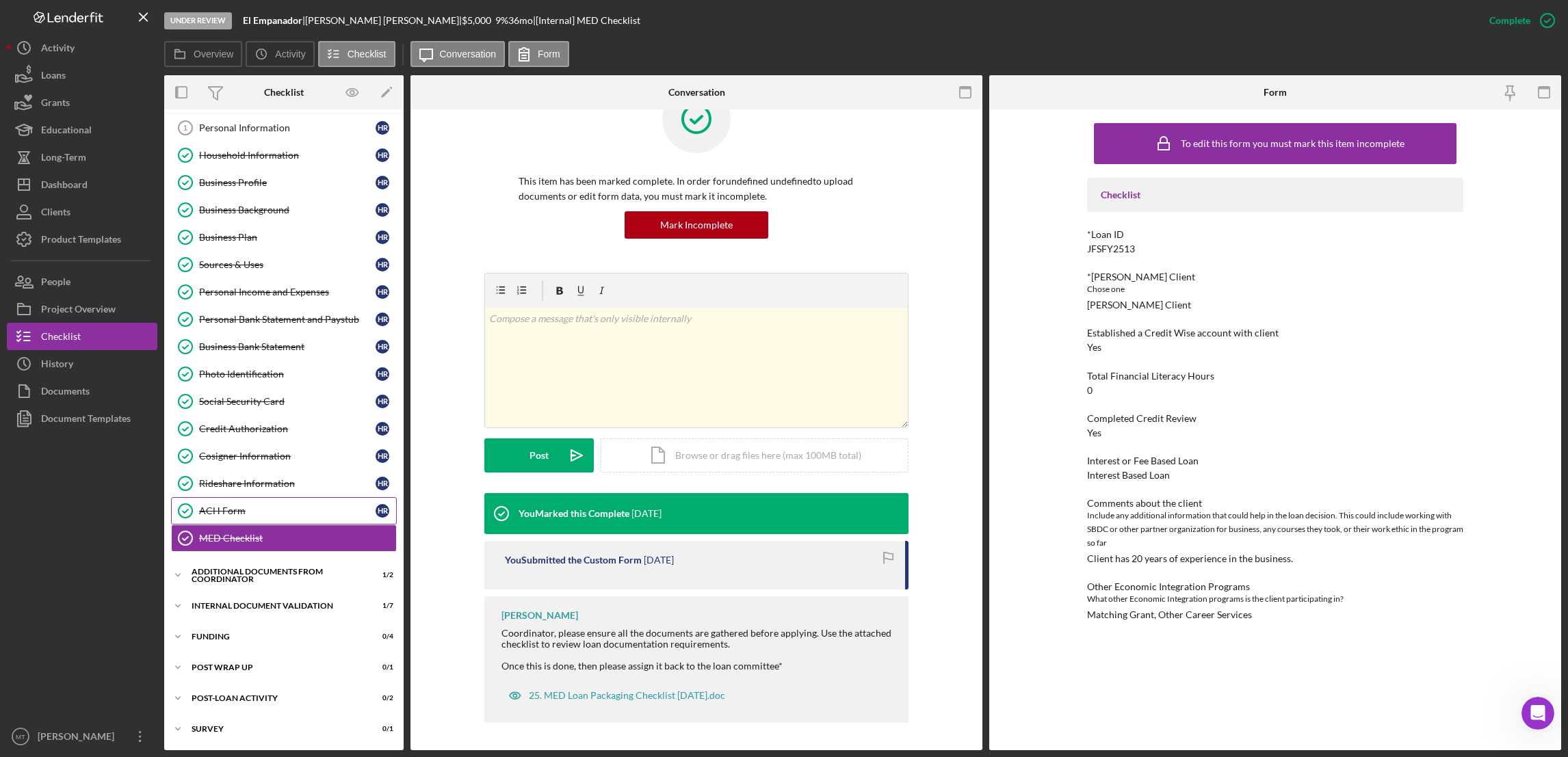
click at [266, 512] on div "ACH Form" at bounding box center [287, 510] width 176 height 11
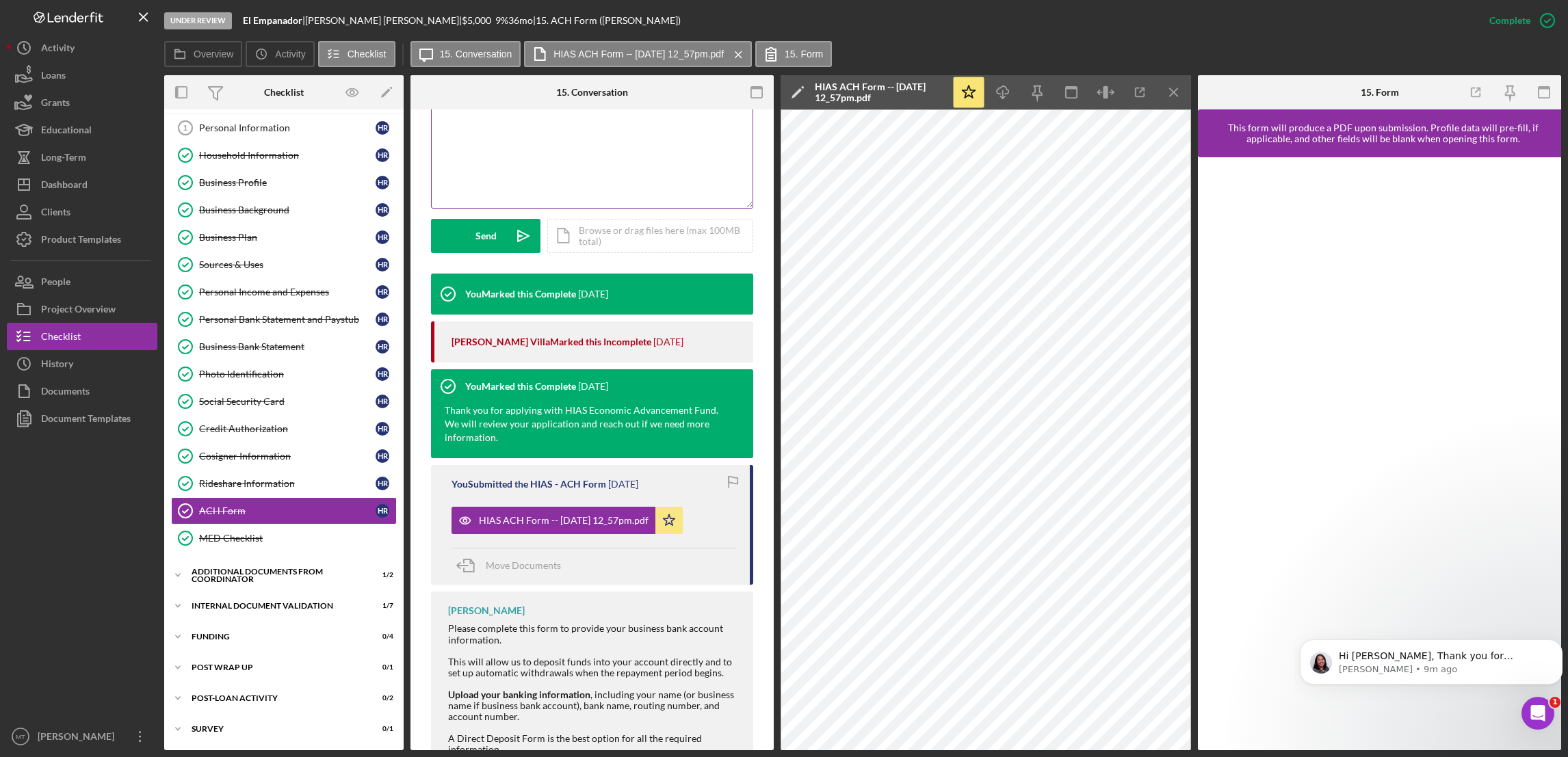
scroll to position [357, 0]
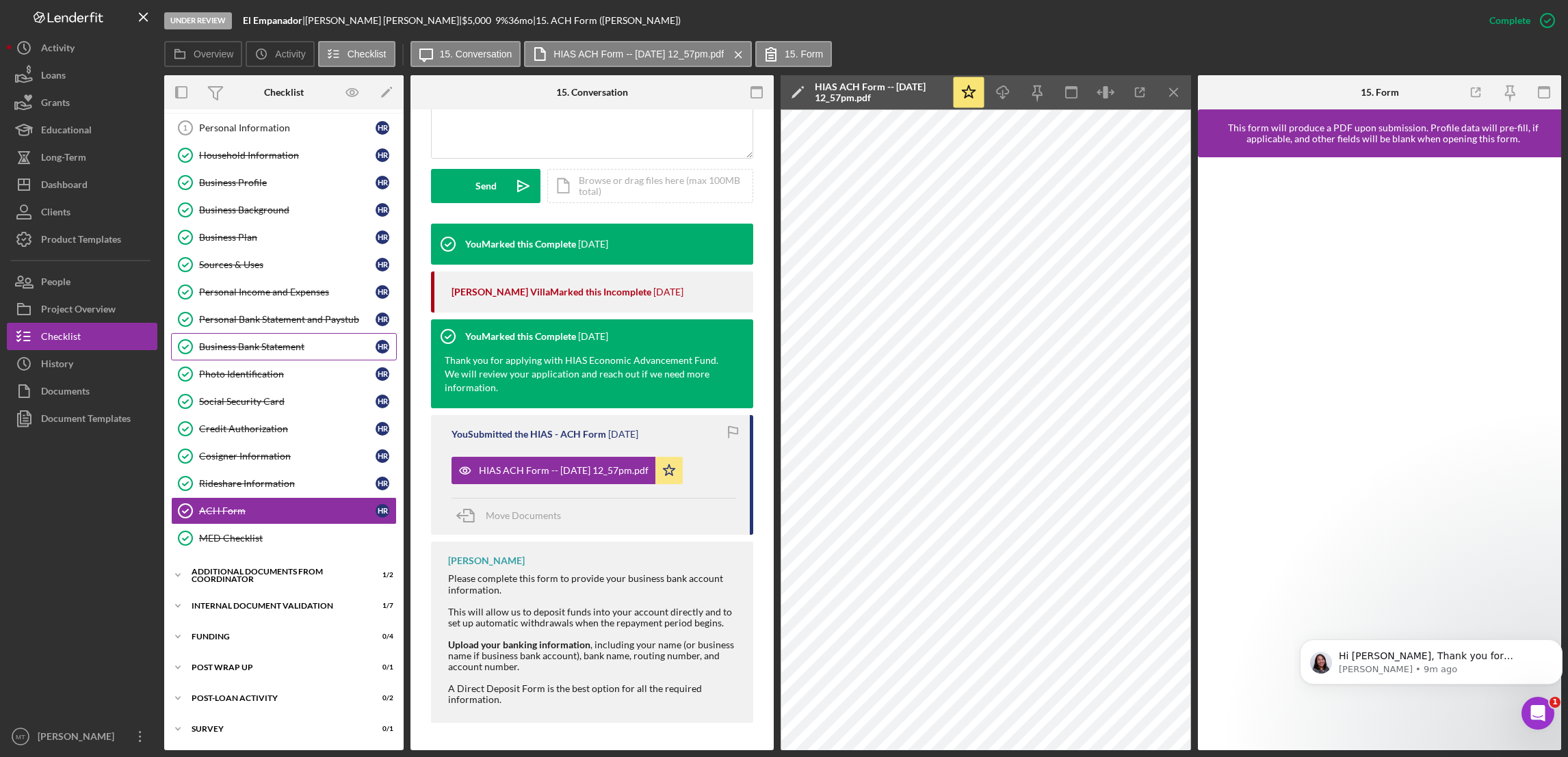
click at [247, 346] on div "Business Bank Statement" at bounding box center [287, 346] width 176 height 11
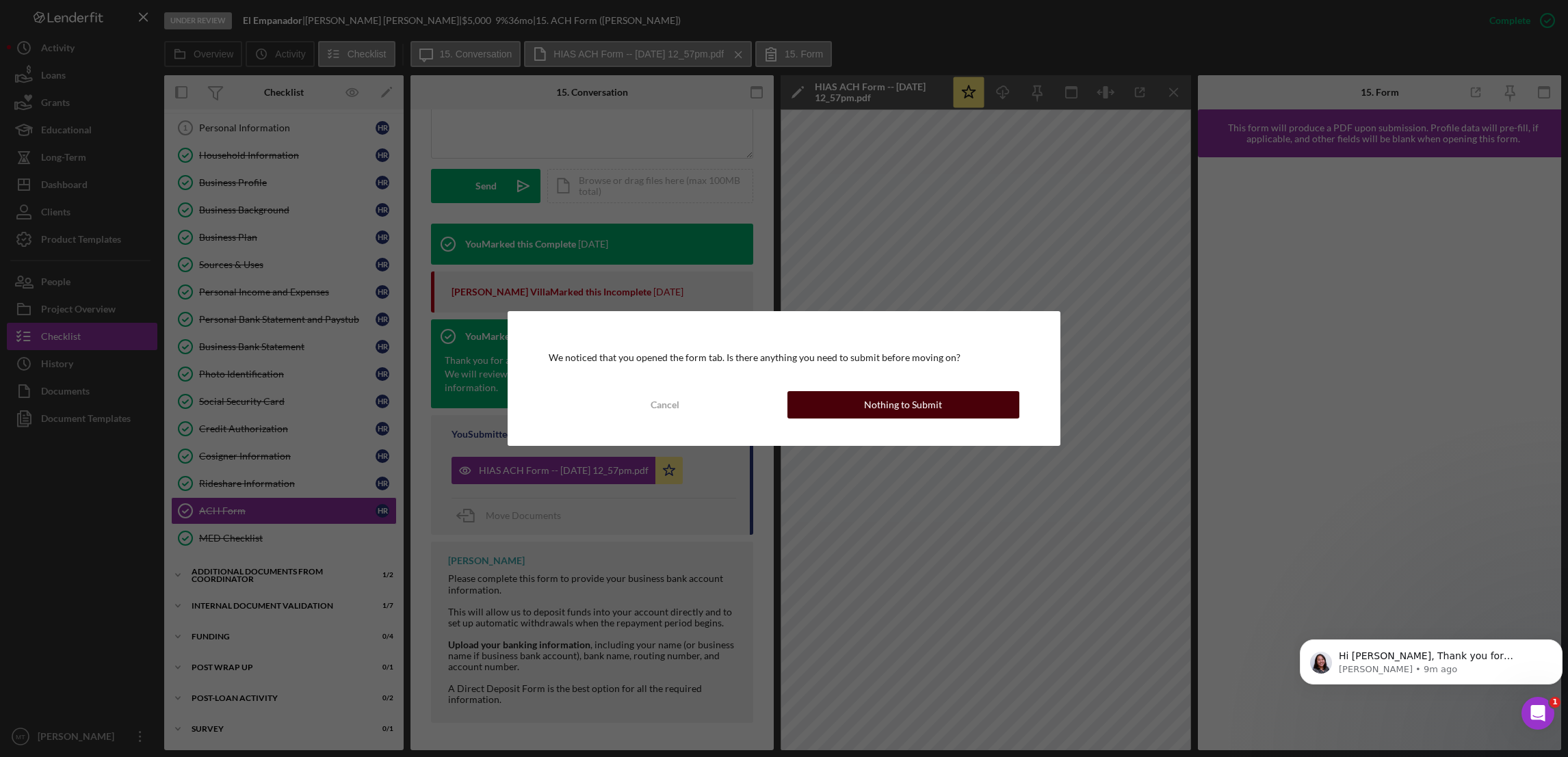
click at [825, 403] on button "Nothing to Submit" at bounding box center [903, 405] width 232 height 27
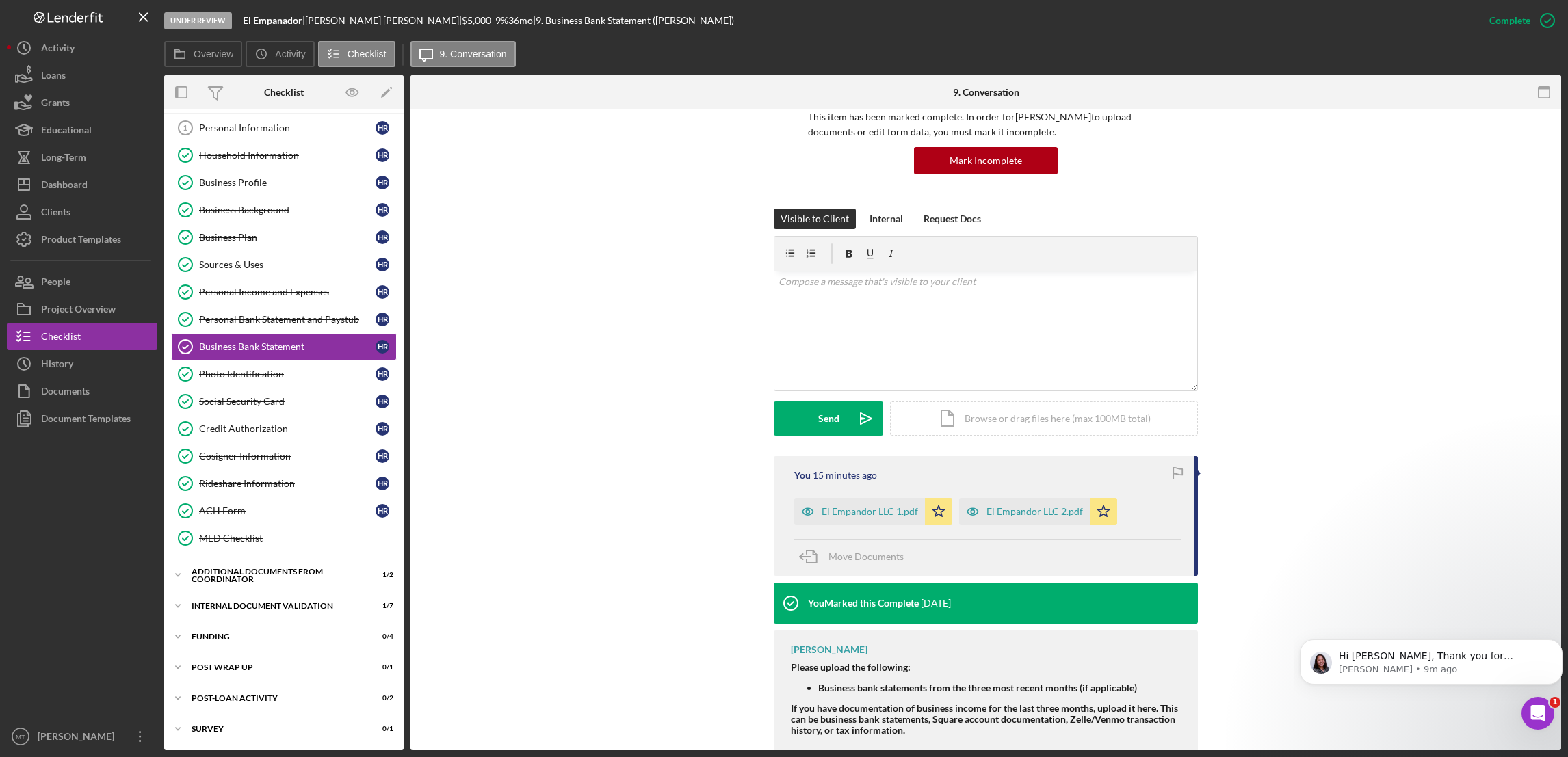
scroll to position [139, 0]
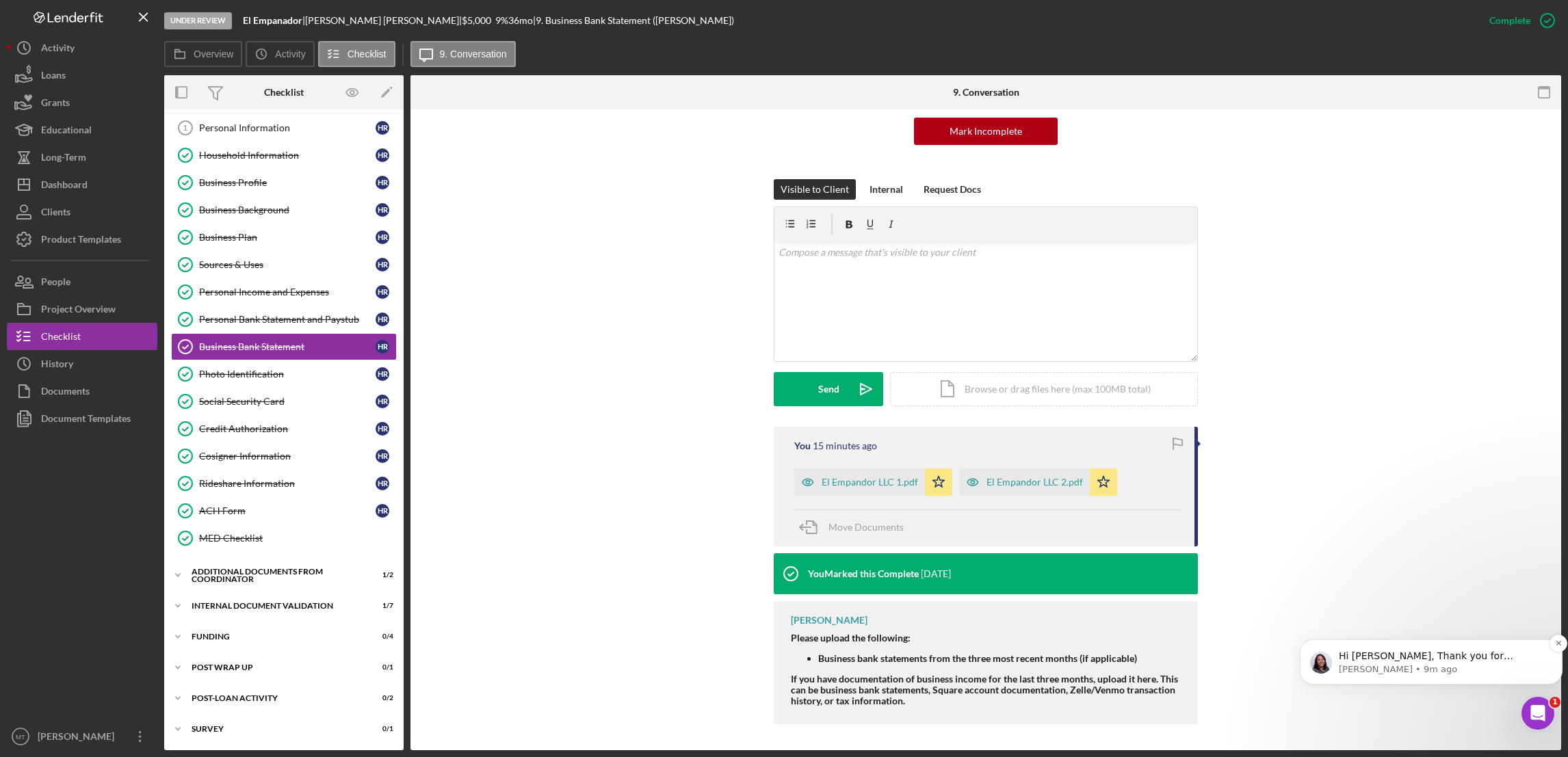
click at [1171, 663] on p "[PERSON_NAME] • 9m ago" at bounding box center [1442, 669] width 207 height 12
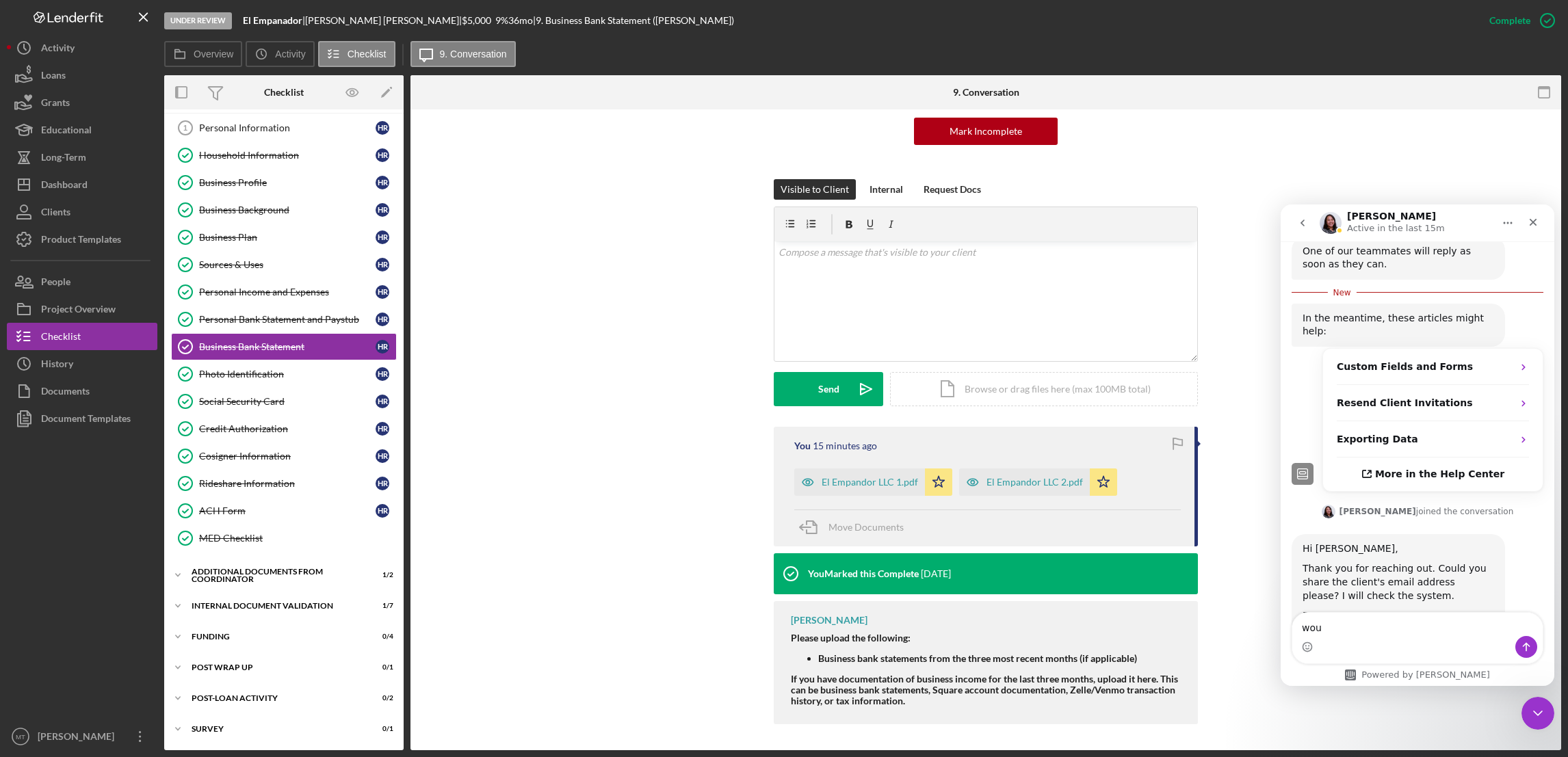
scroll to position [893, 0]
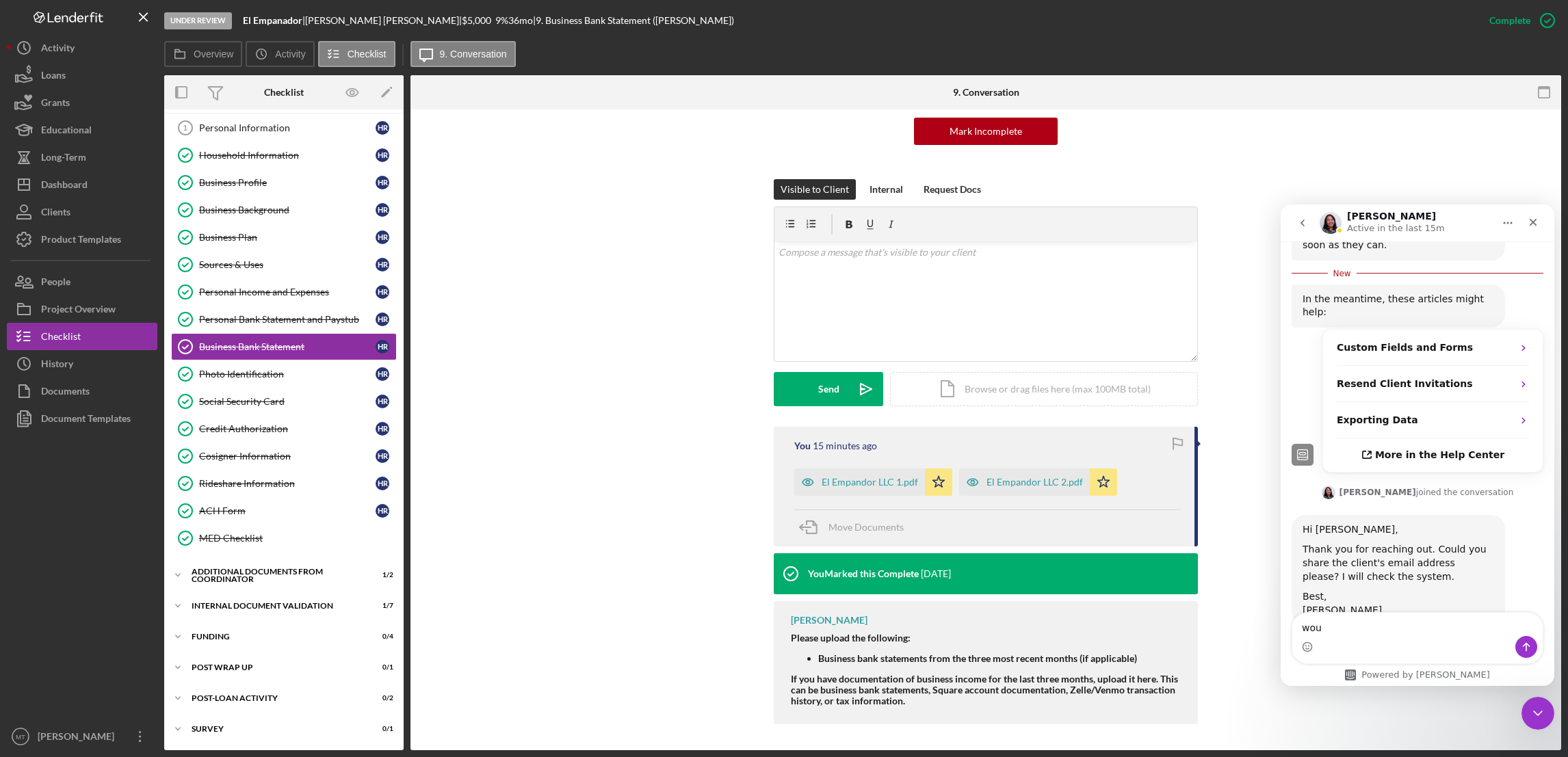
drag, startPoint x: 1321, startPoint y: 625, endPoint x: 1287, endPoint y: 626, distance: 34.0
click at [1171, 626] on div "wou wou" at bounding box center [1417, 638] width 273 height 52
paste textarea "[EMAIL_ADDRESS][DOMAIN_NAME]"
type textarea "[EMAIL_ADDRESS][DOMAIN_NAME]"
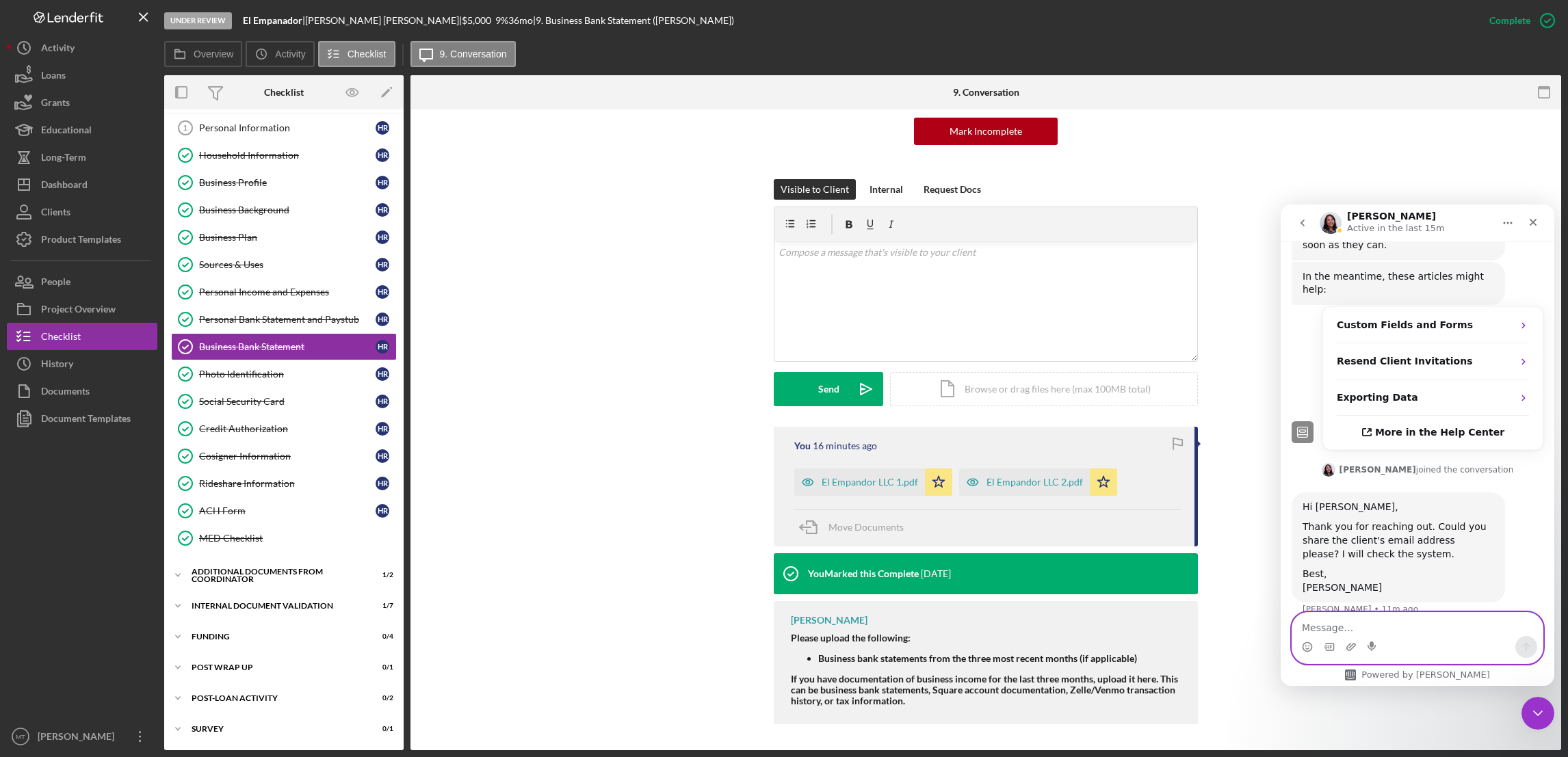
scroll to position [914, 0]
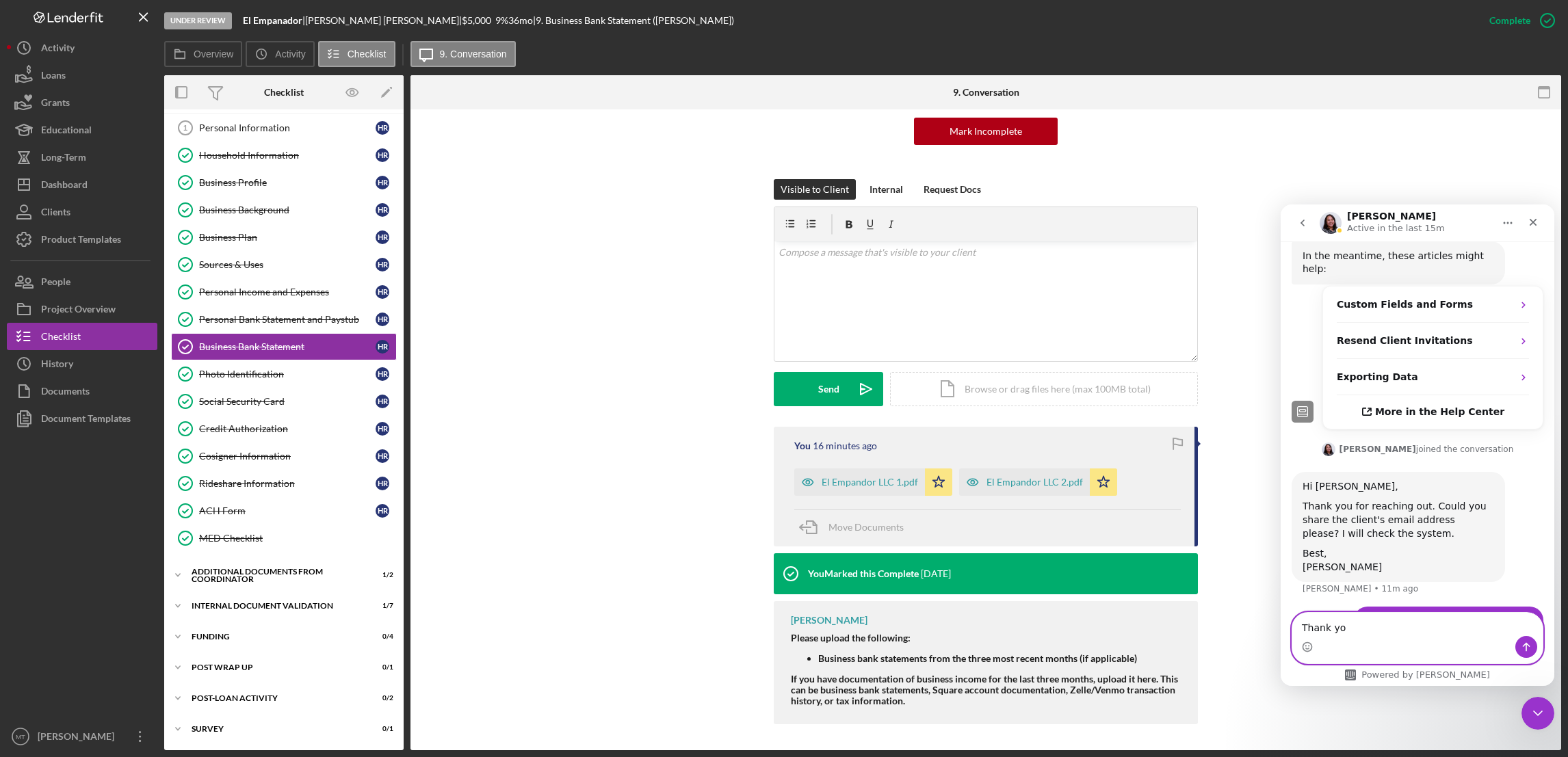
type textarea "Thank you"
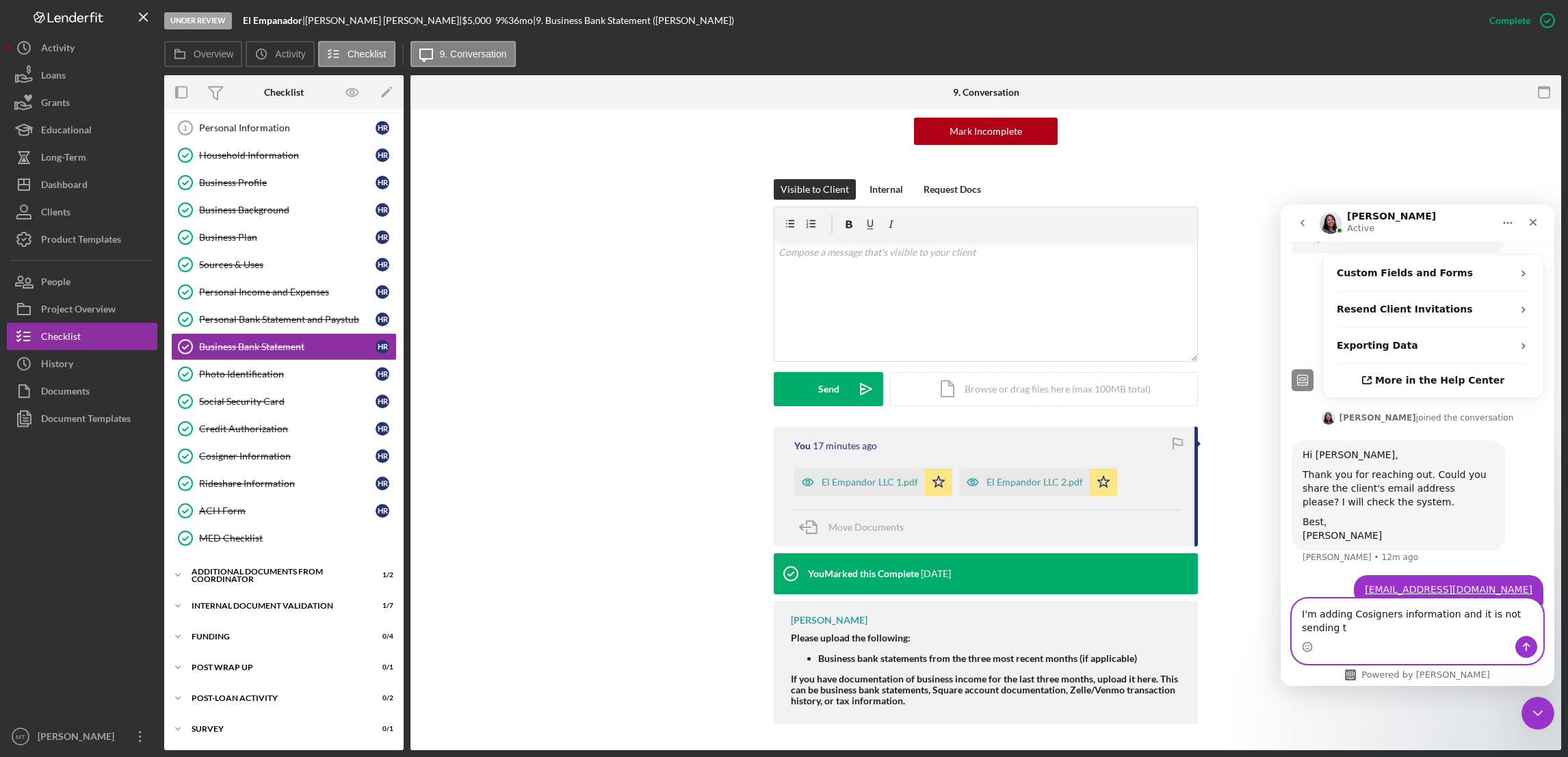
scroll to position [959, 0]
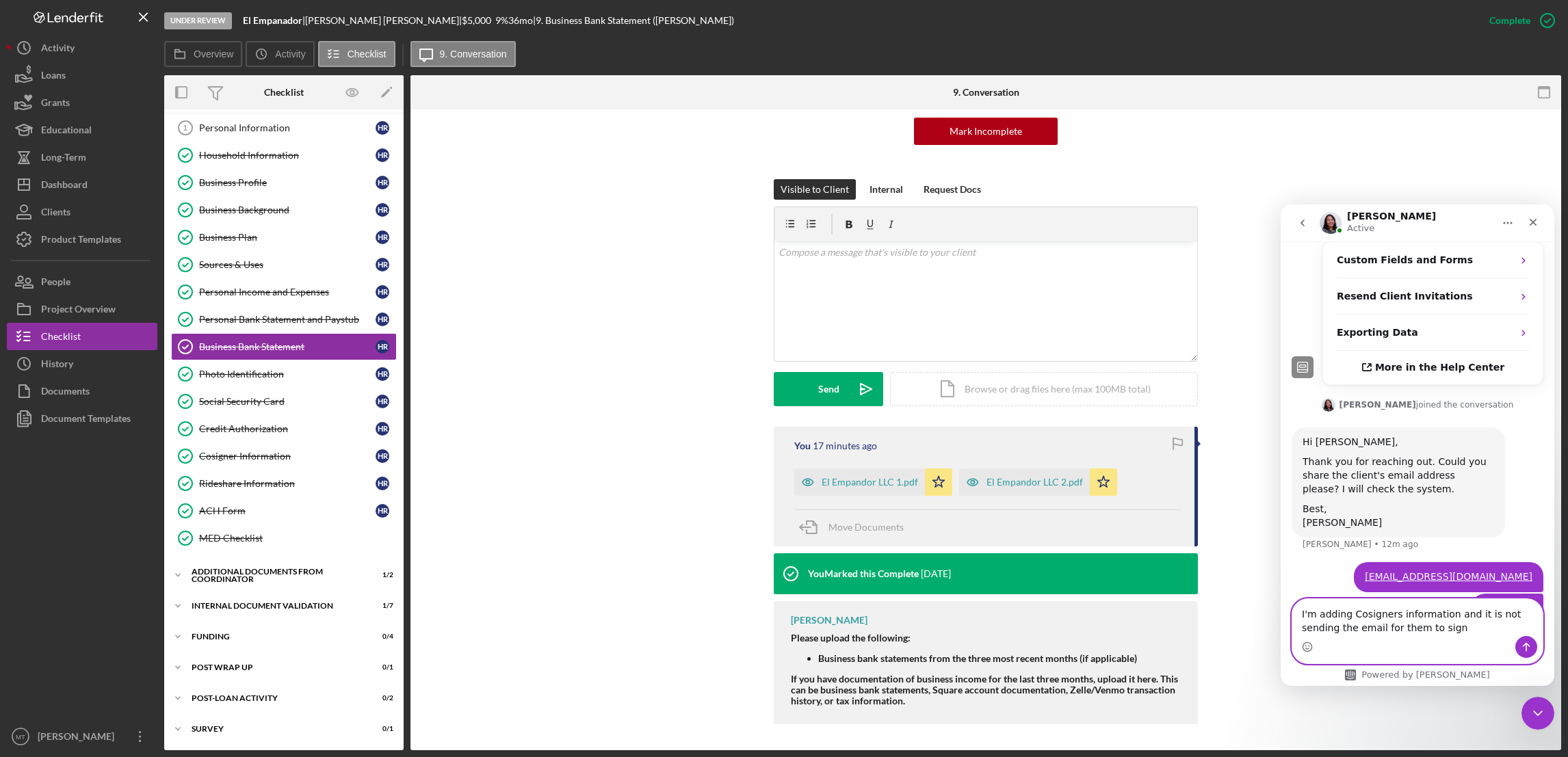
type textarea "I'm adding Cosigners information, and it is not sending the email for them to s…"
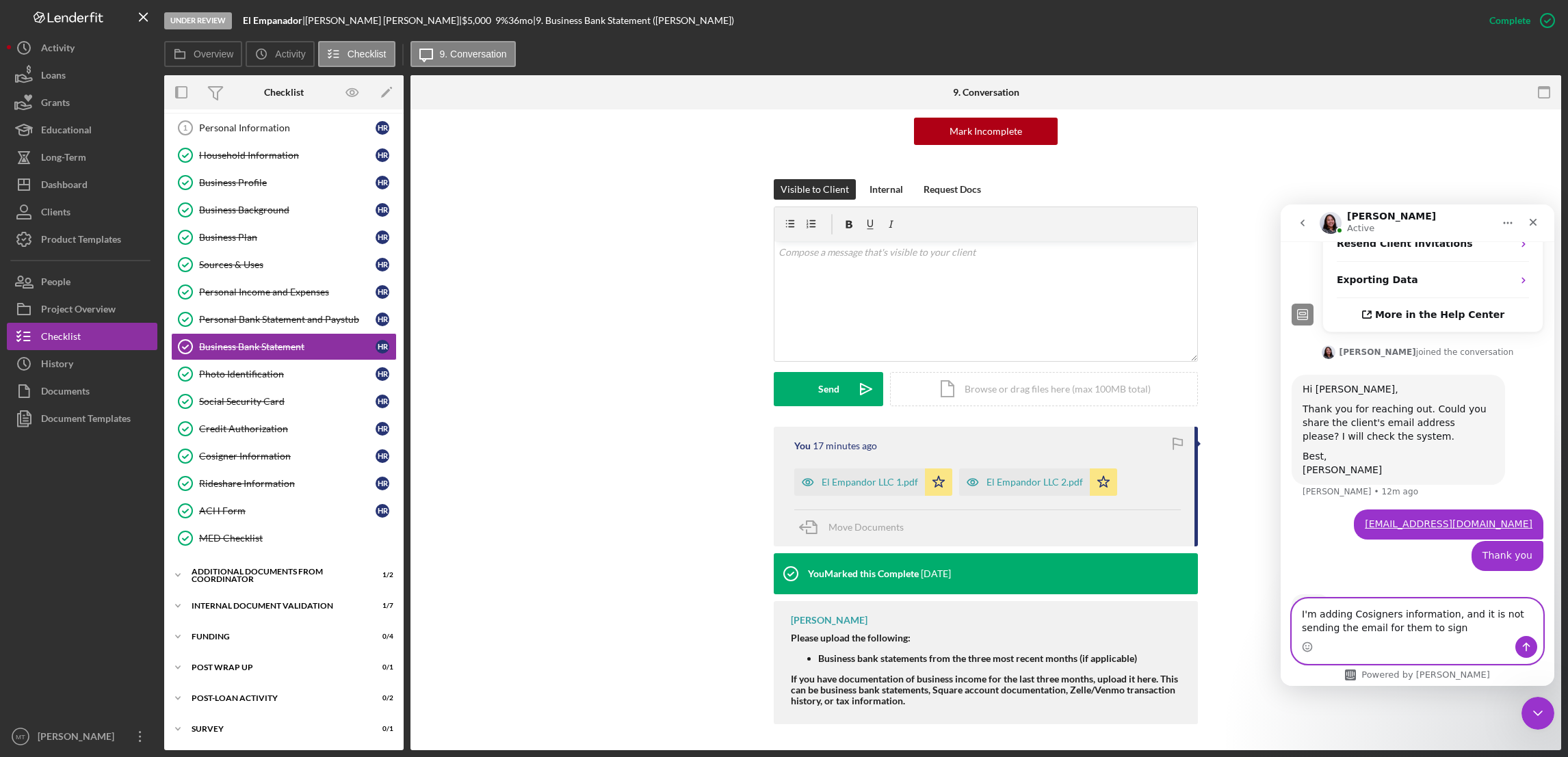
click at [1171, 625] on textarea "I'm adding Cosigners information, and it is not sending the email for them to s…" at bounding box center [1418, 617] width 250 height 37
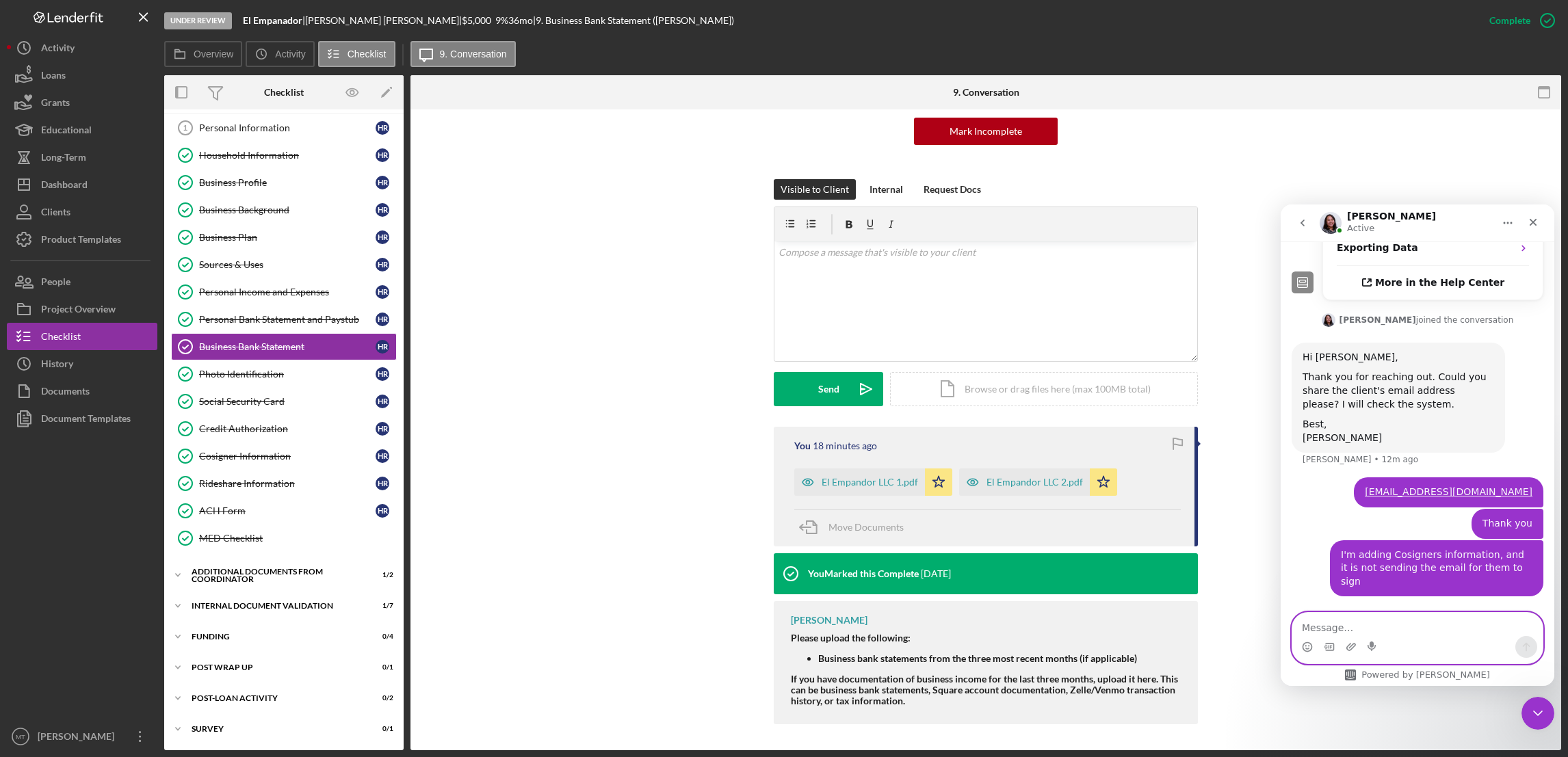
scroll to position [1043, 0]
click at [227, 460] on div "Cosigner Information" at bounding box center [287, 456] width 176 height 11
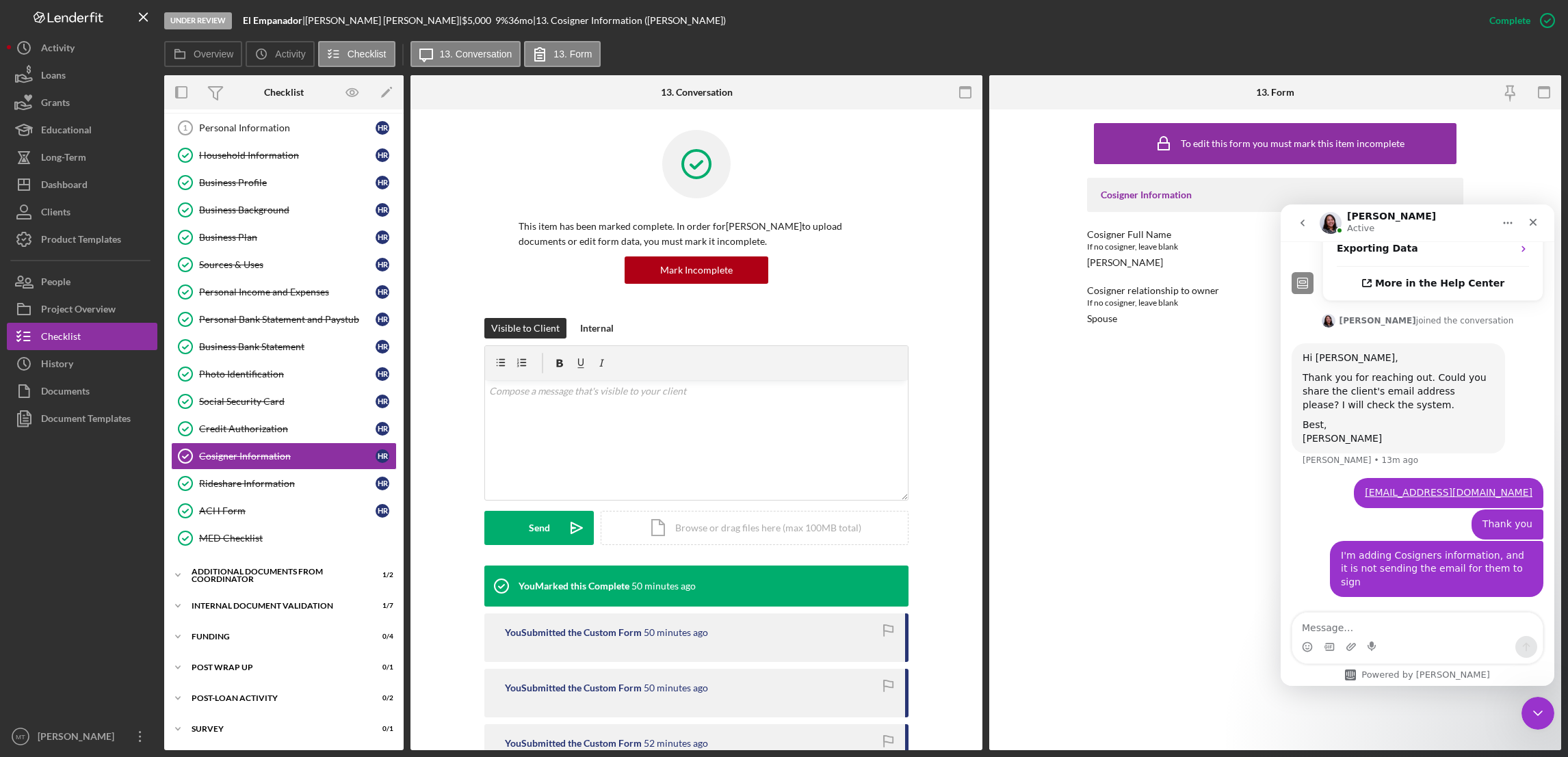
scroll to position [990, 0]
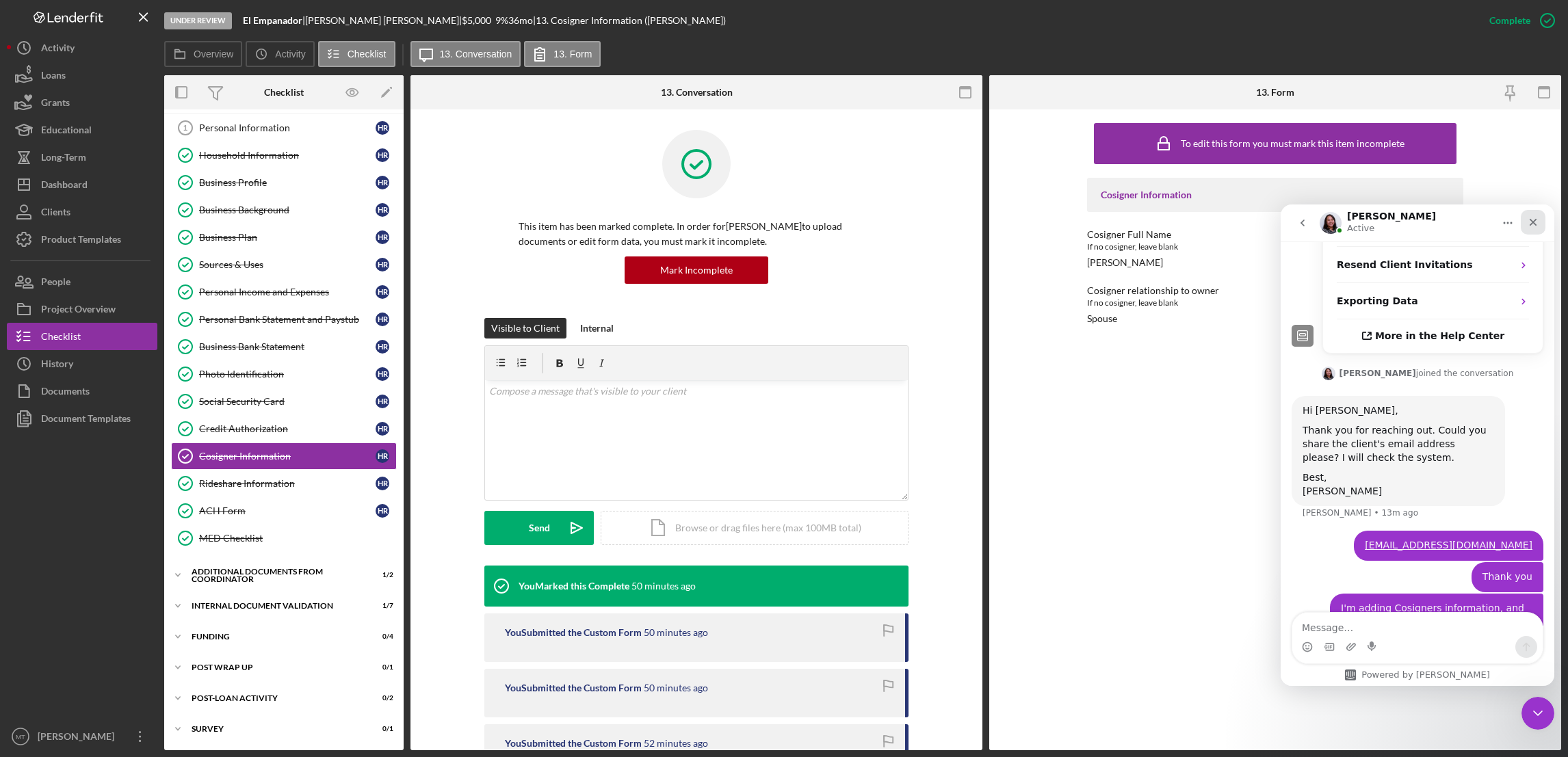
click at [1171, 219] on icon "Close" at bounding box center [1533, 222] width 11 height 11
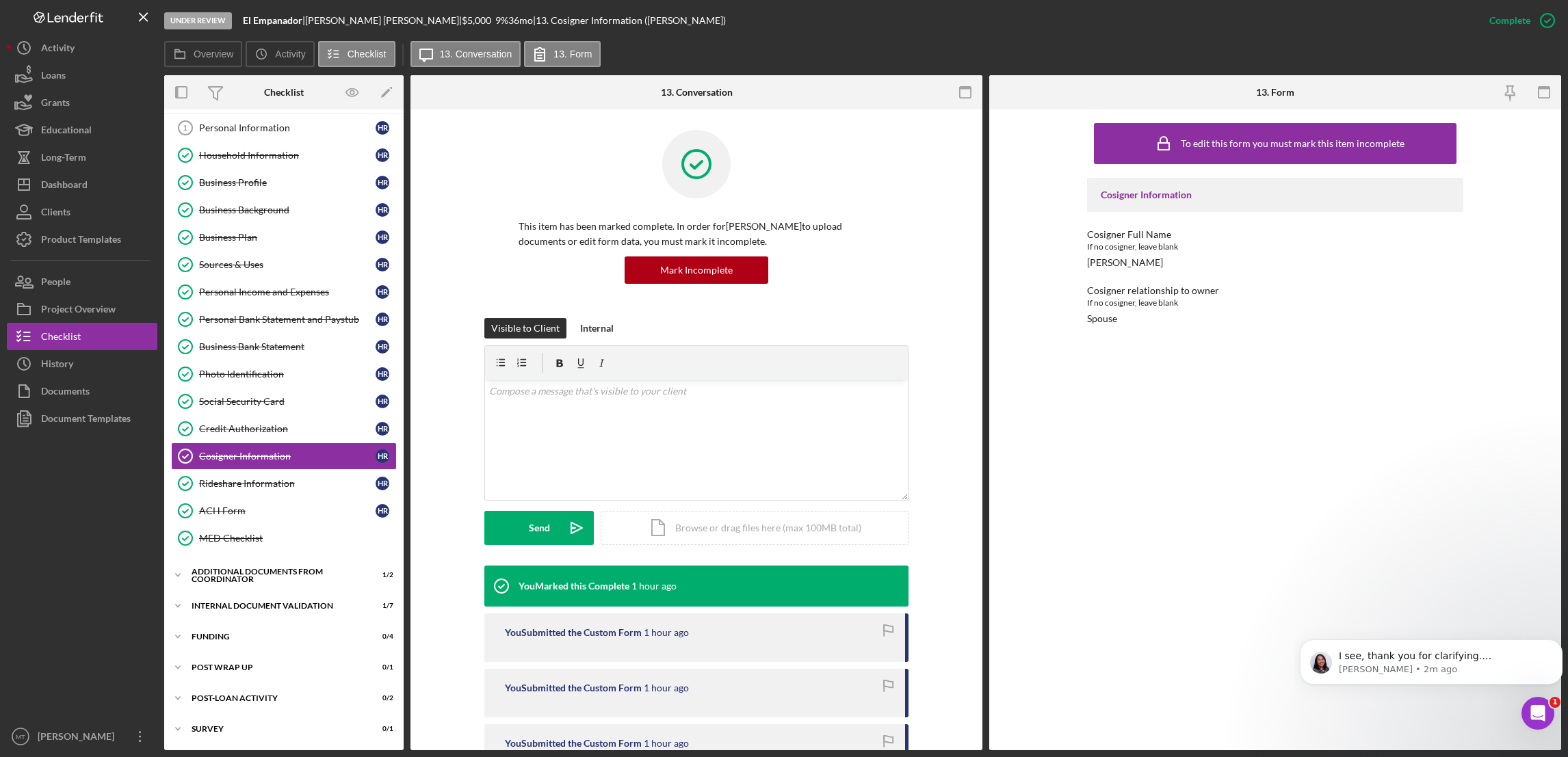
scroll to position [1132, 0]
click at [1171, 659] on p "I see, thank you for clarifying. Unfortunately, I checked the backend but I don…" at bounding box center [1442, 656] width 207 height 14
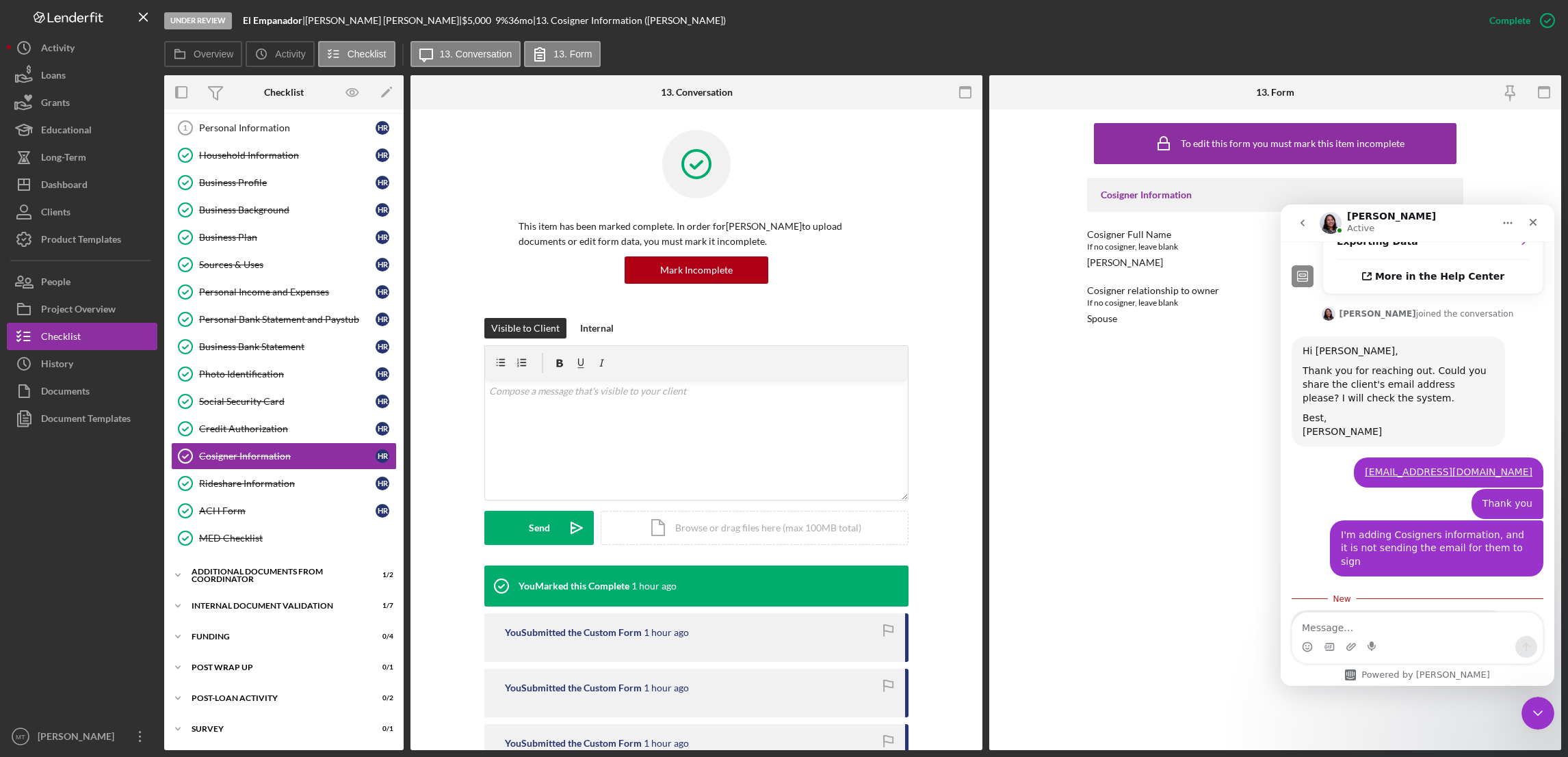
scroll to position [1154, 0]
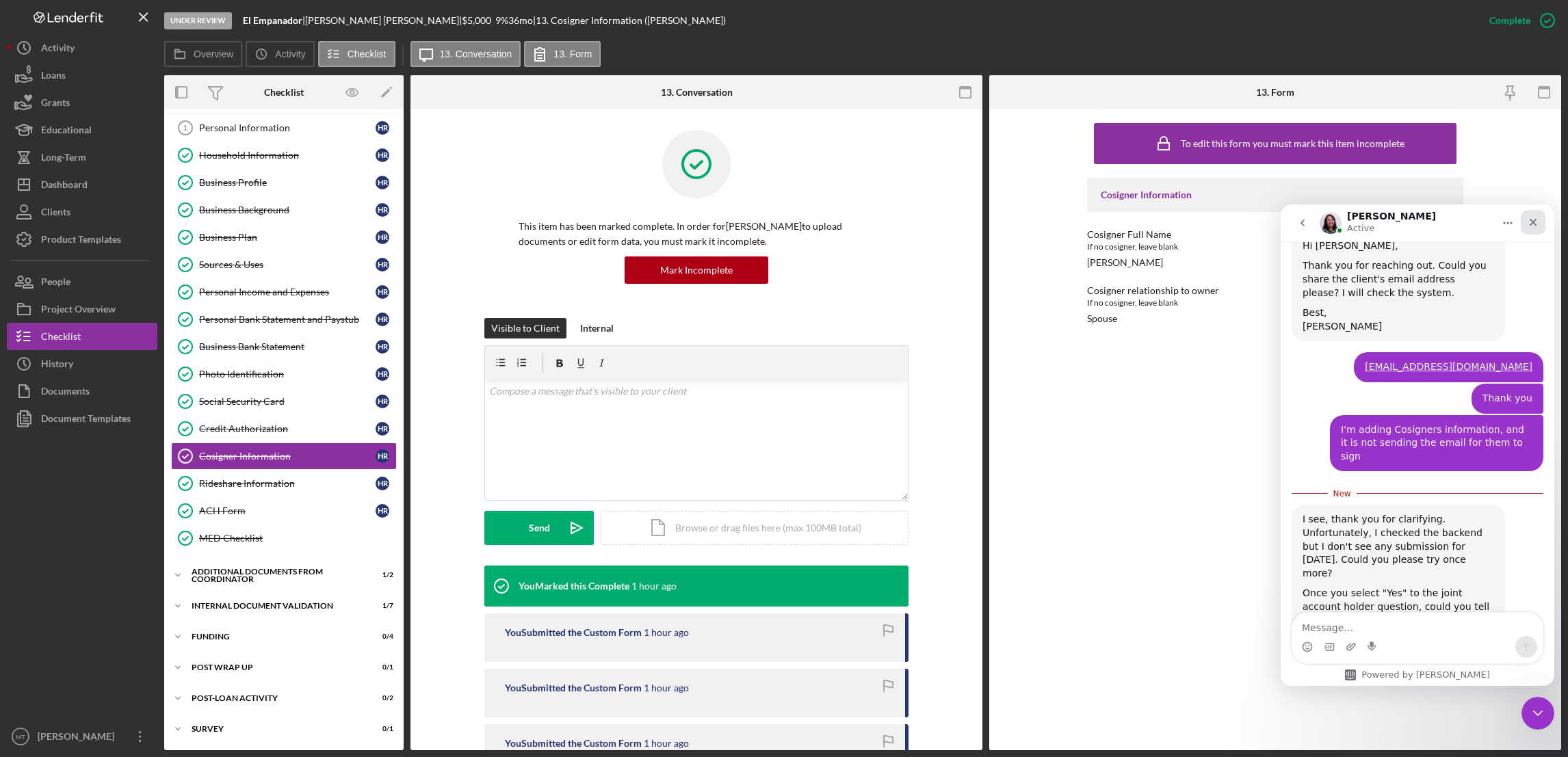
click at [1171, 226] on div "Close" at bounding box center [1533, 222] width 25 height 25
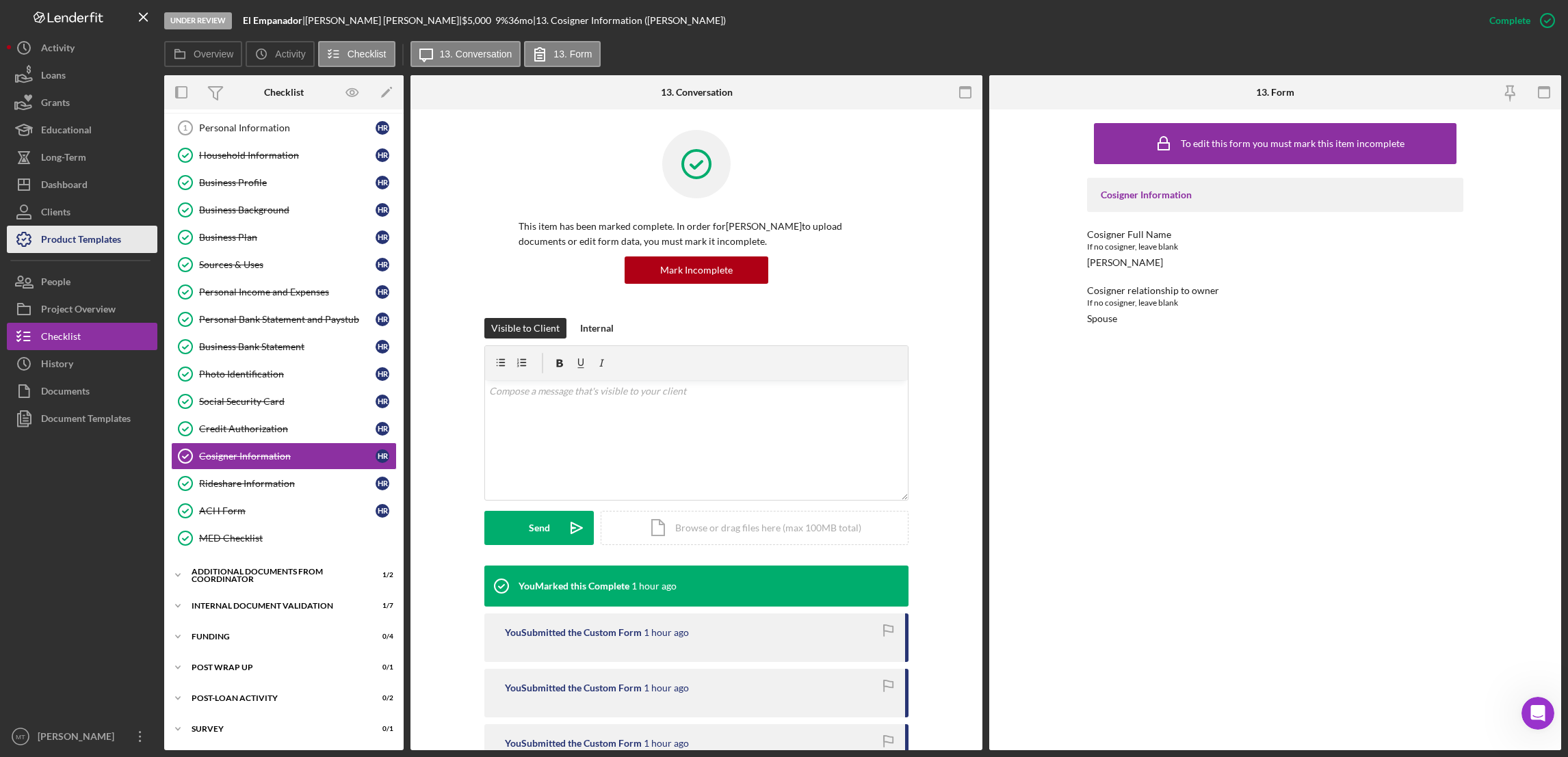
click at [77, 231] on div "Product Templates" at bounding box center [81, 241] width 80 height 31
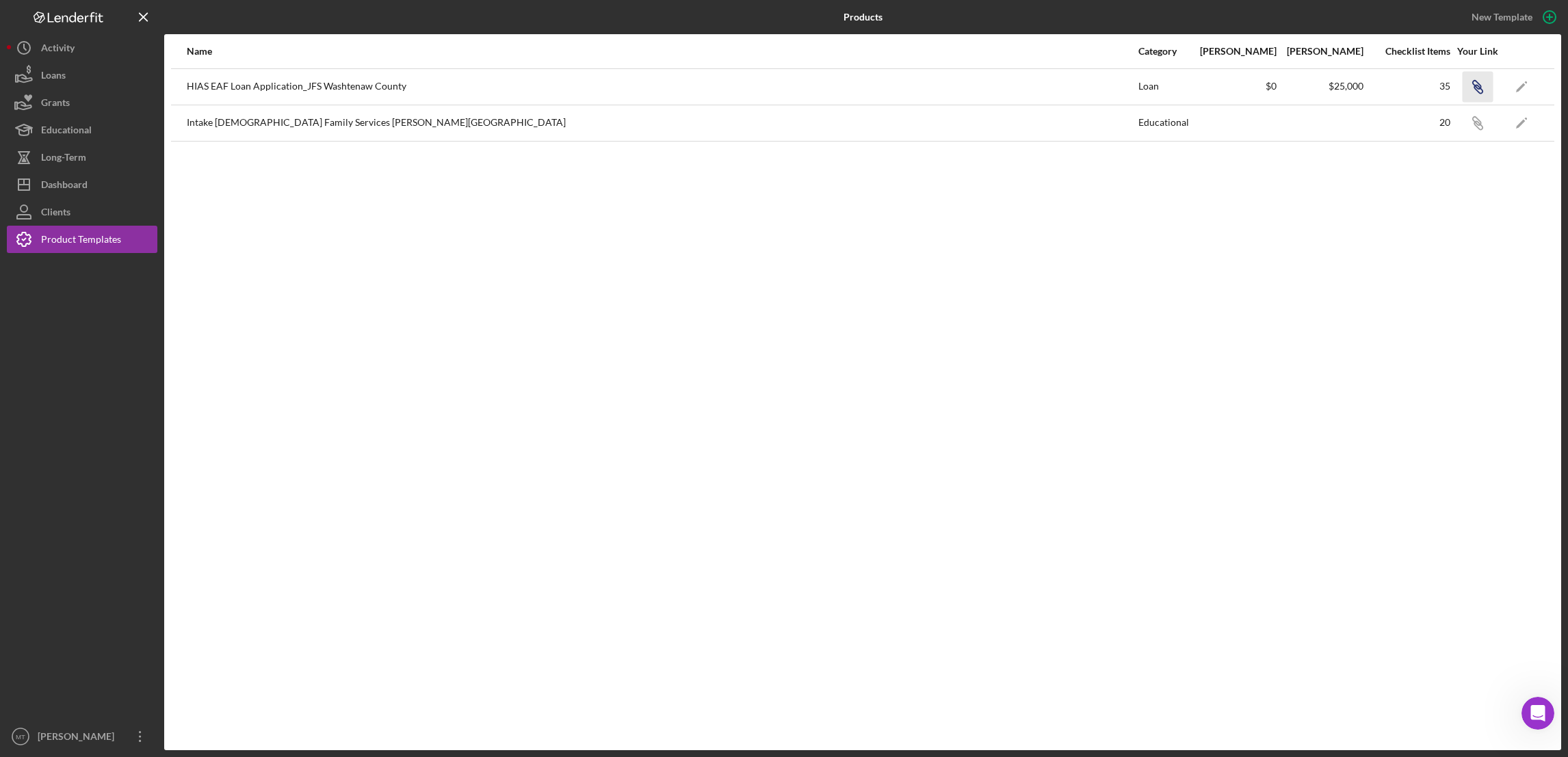
click at [1171, 91] on icon "Icon/Link" at bounding box center [1477, 86] width 31 height 31
click at [82, 53] on button "Icon/History Activity" at bounding box center [82, 48] width 150 height 27
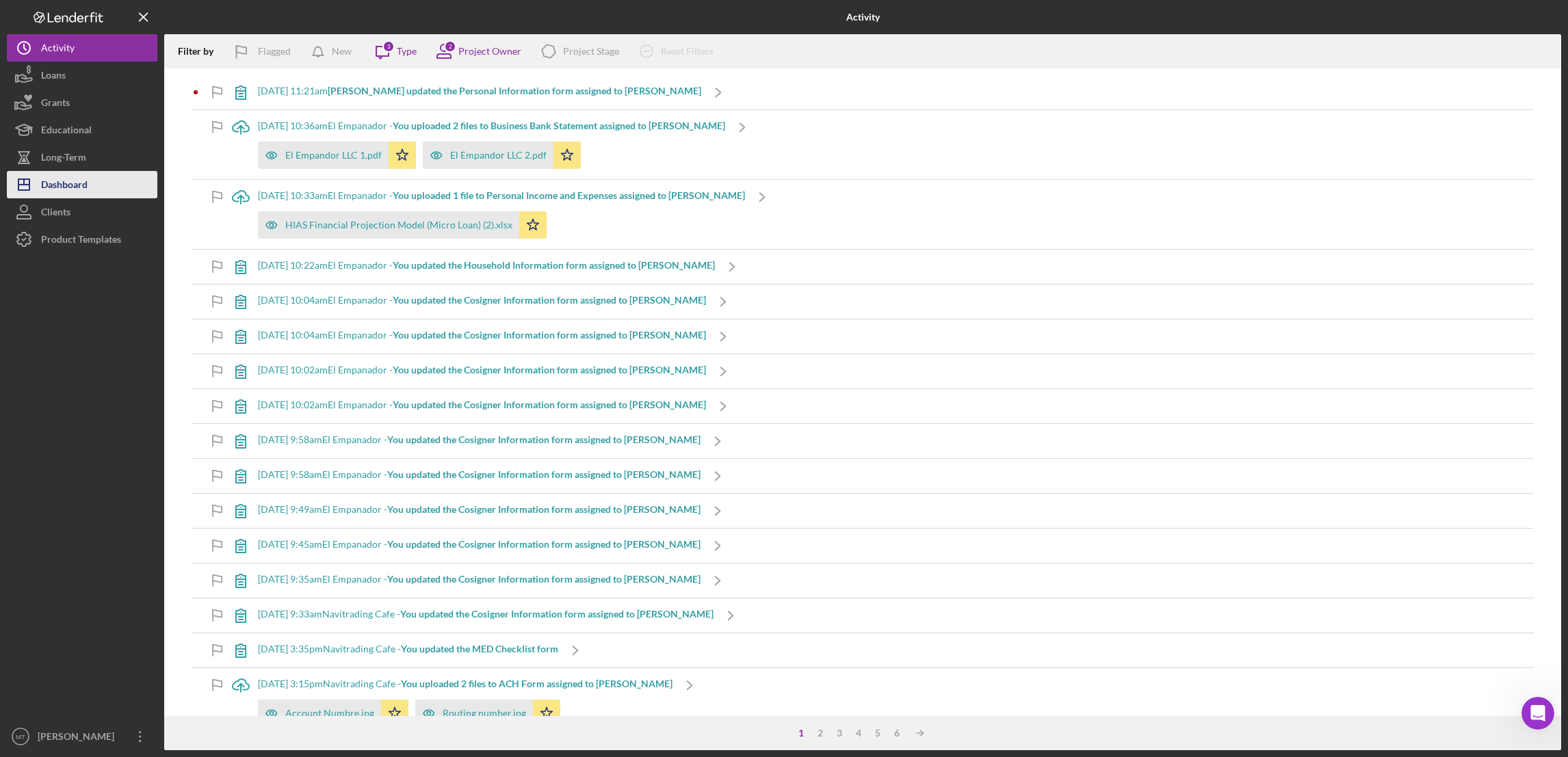
click at [76, 177] on div "Dashboard" at bounding box center [64, 186] width 46 height 31
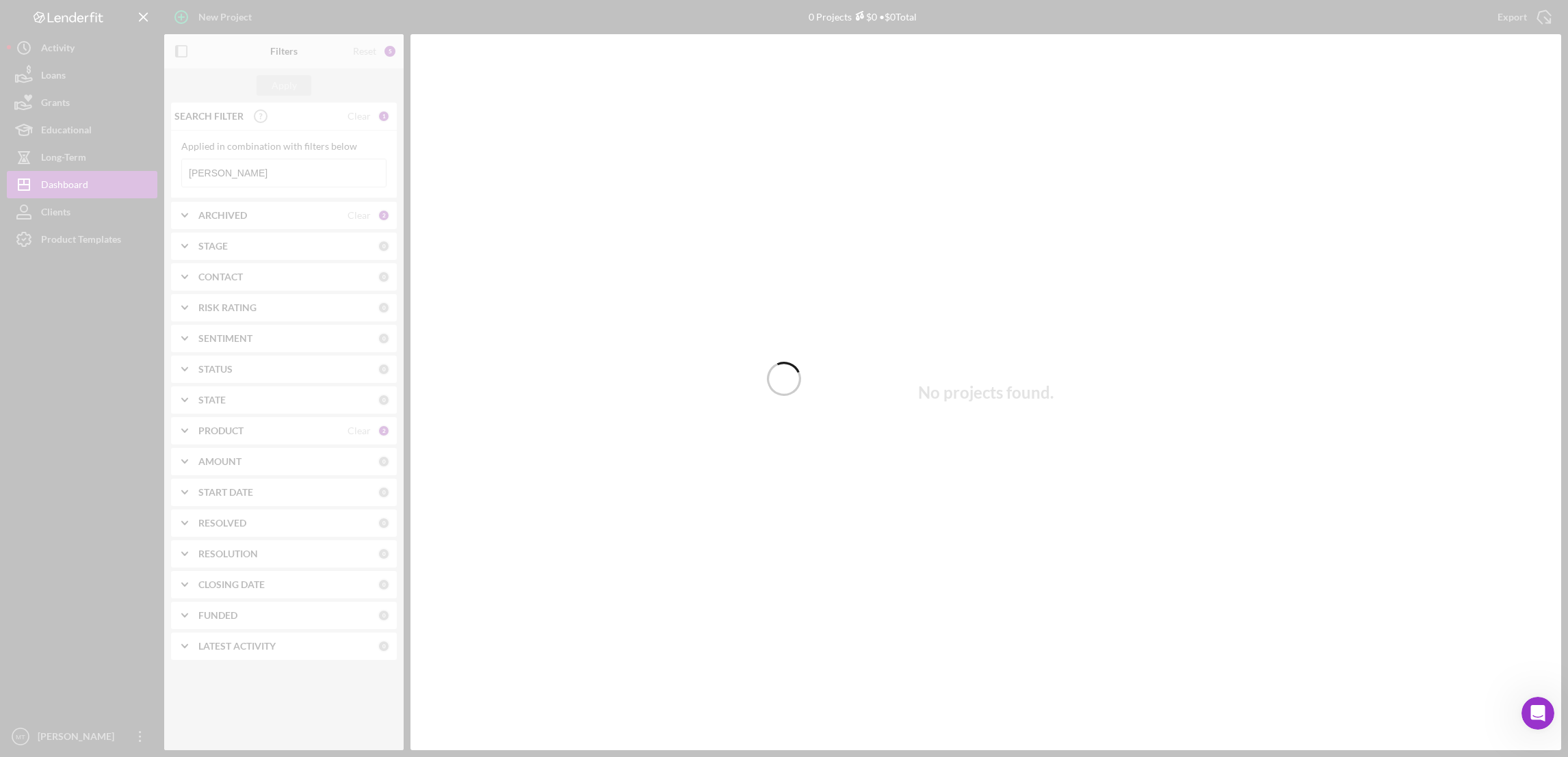
click at [233, 172] on div at bounding box center [784, 378] width 1568 height 757
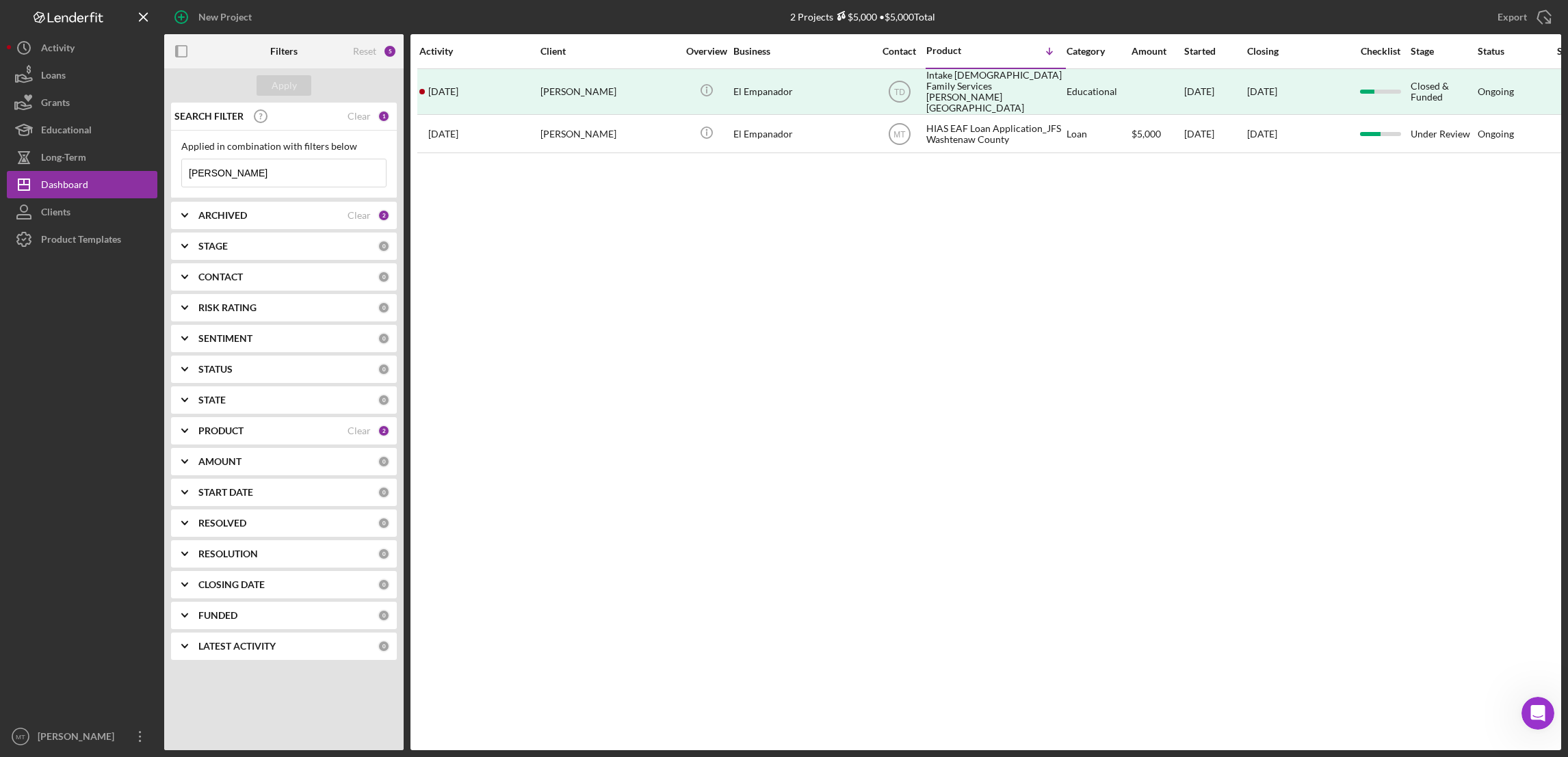
click at [236, 172] on input "[PERSON_NAME]" at bounding box center [284, 173] width 204 height 27
type input "H"
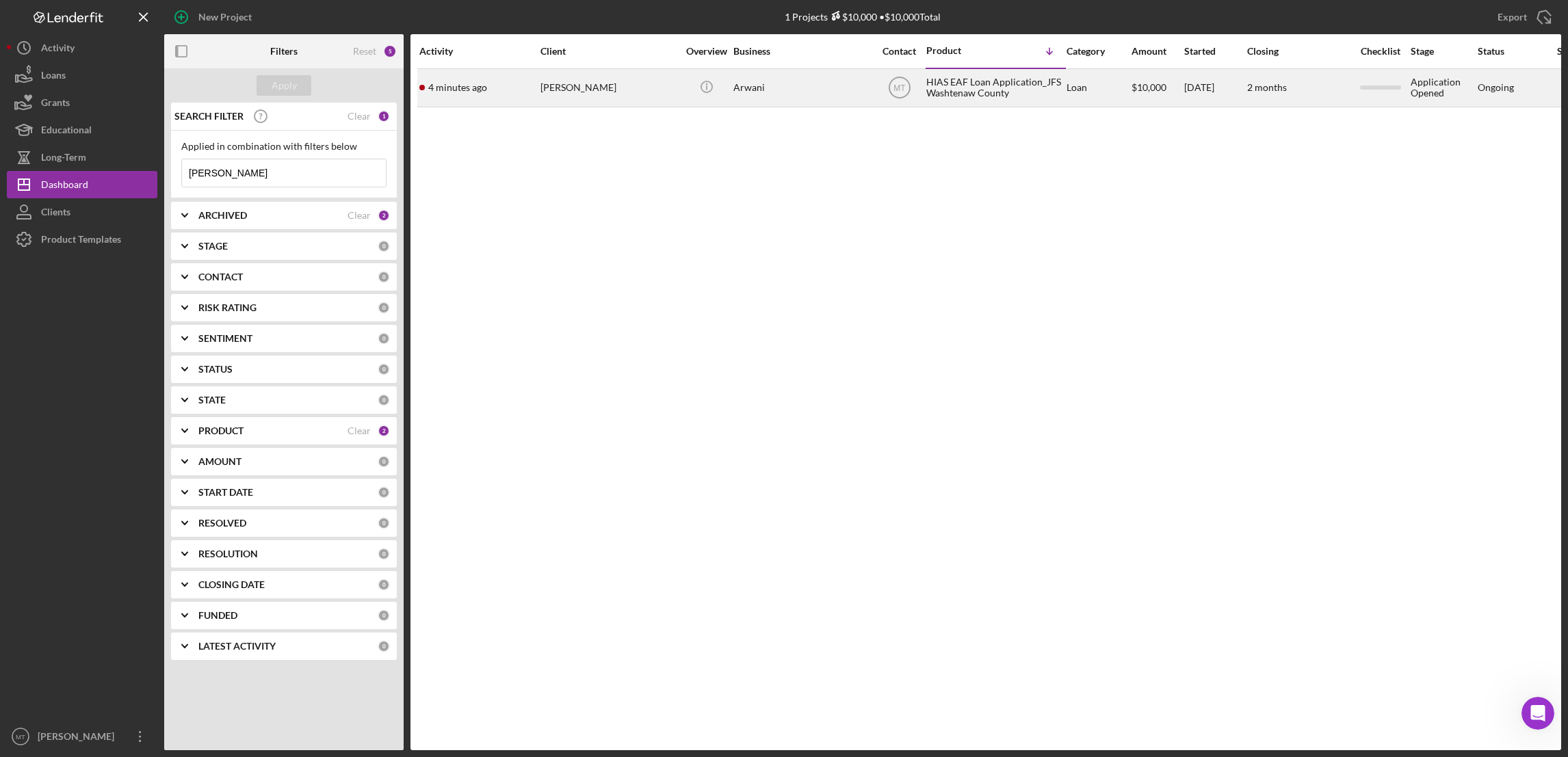
type input "[PERSON_NAME]"
click at [982, 94] on div "HIAS EAF Loan Application_JFS Washtenaw County" at bounding box center [994, 87] width 137 height 36
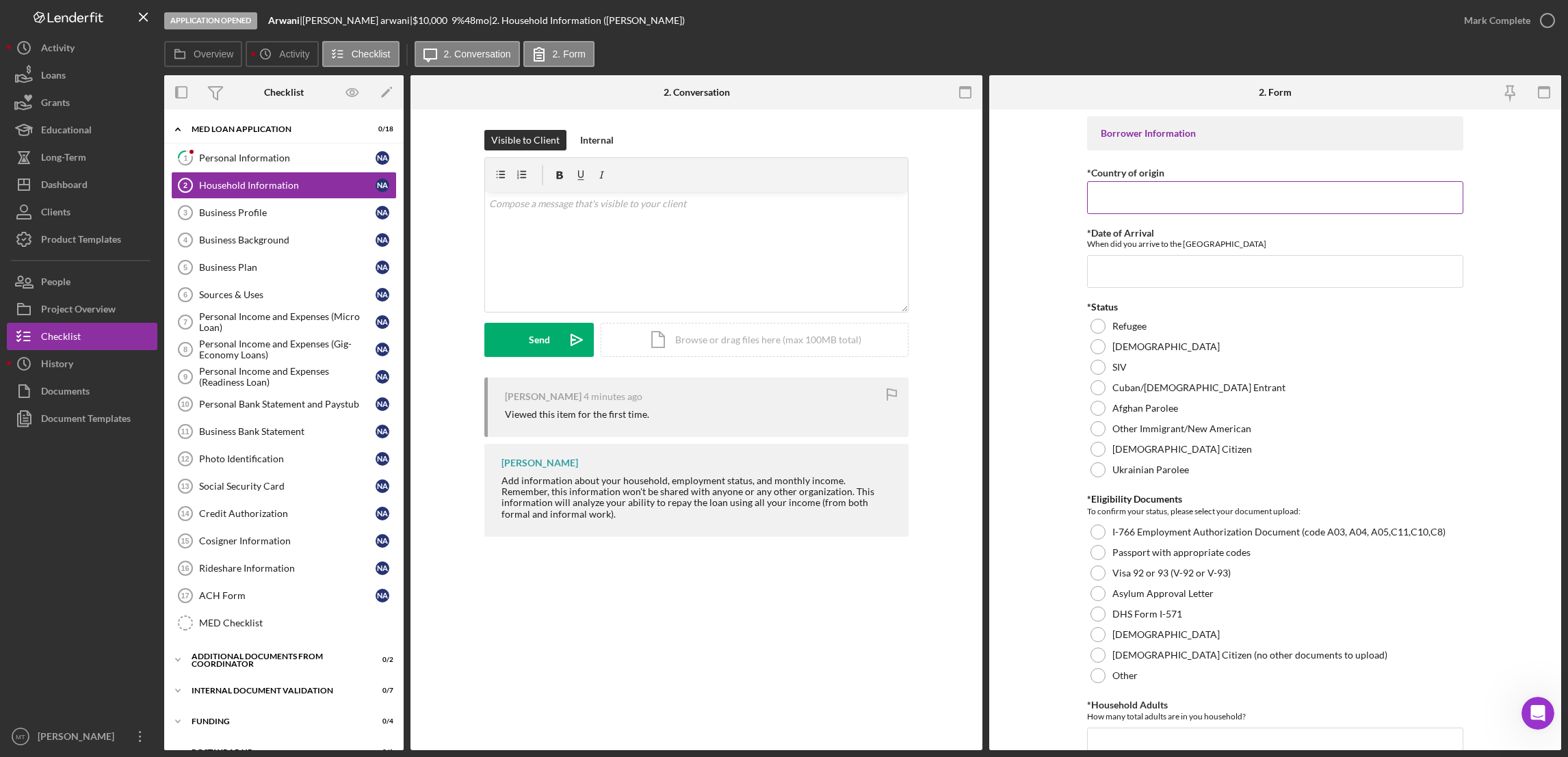
click at [1138, 195] on input "*Country of origin" at bounding box center [1275, 197] width 376 height 33
click at [1132, 190] on input "*Country of origin" at bounding box center [1275, 197] width 376 height 33
type input "[GEOGRAPHIC_DATA]"
click at [1143, 279] on input "*Date of Arrival" at bounding box center [1275, 271] width 376 height 33
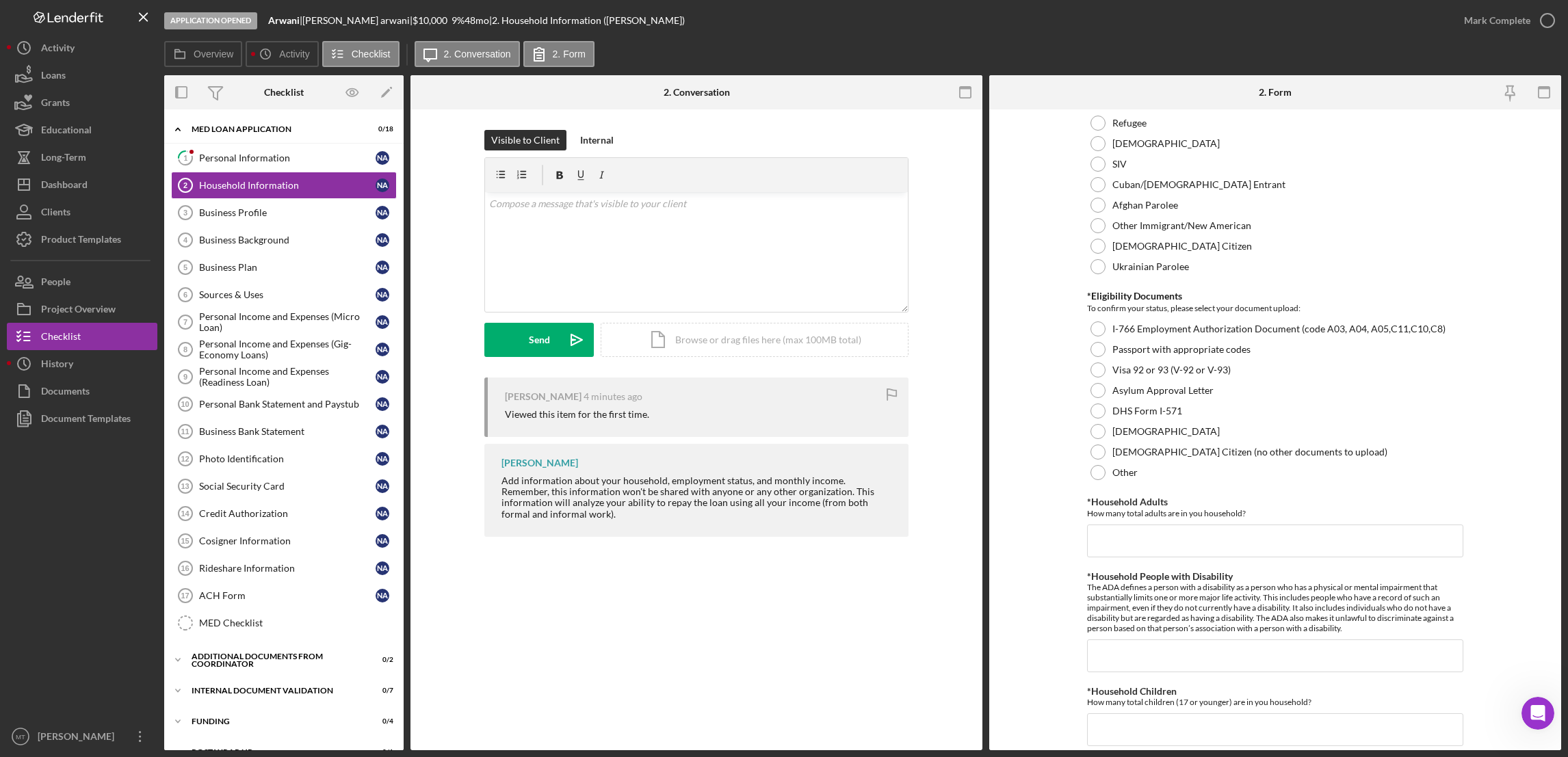
scroll to position [205, 0]
type input "[DATE]"
click at [1098, 121] on div at bounding box center [1098, 121] width 15 height 15
click at [1092, 323] on div at bounding box center [1098, 327] width 15 height 15
click at [1117, 536] on input "*Household Adults" at bounding box center [1275, 539] width 376 height 33
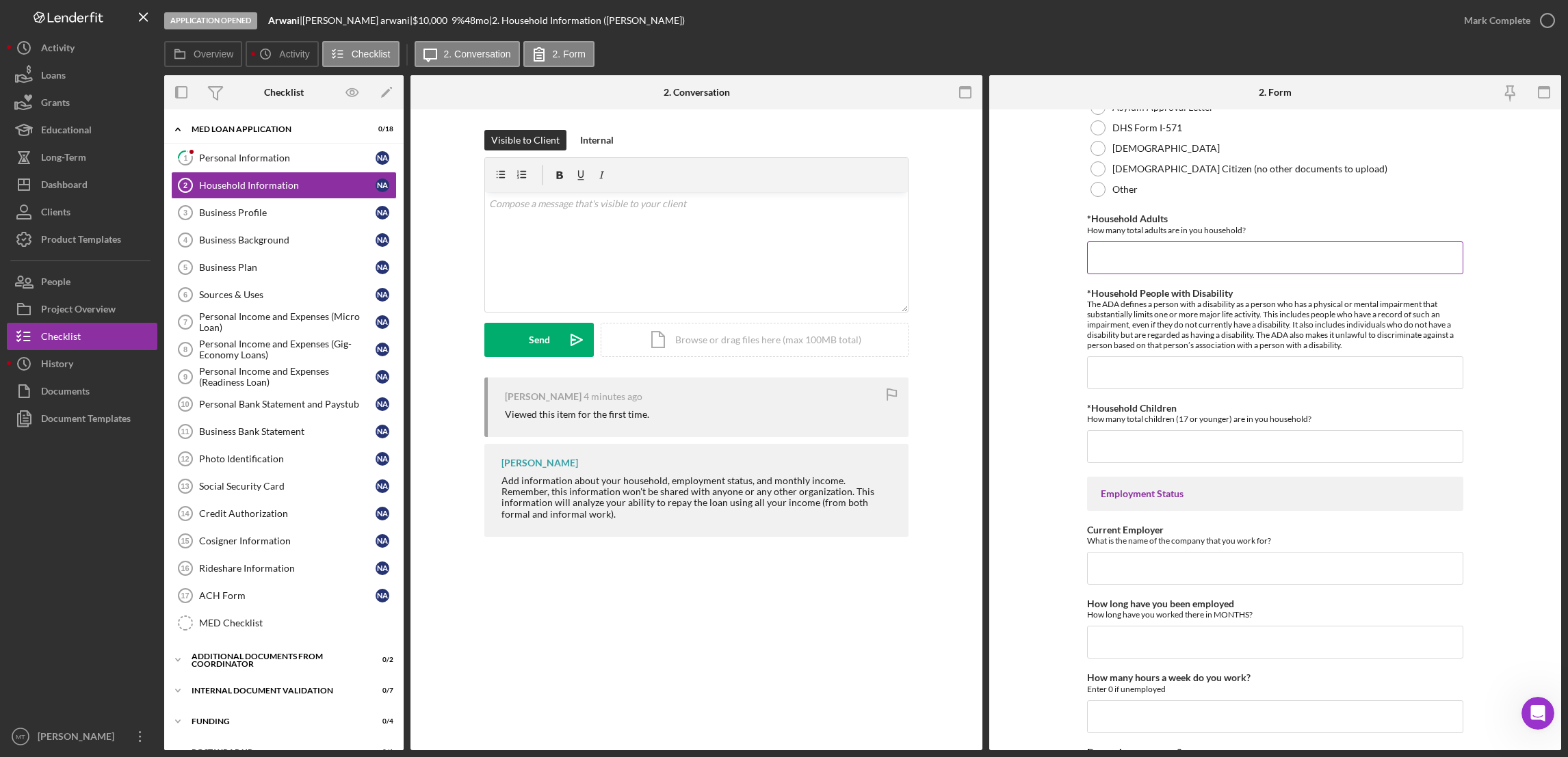
scroll to position [512, 0]
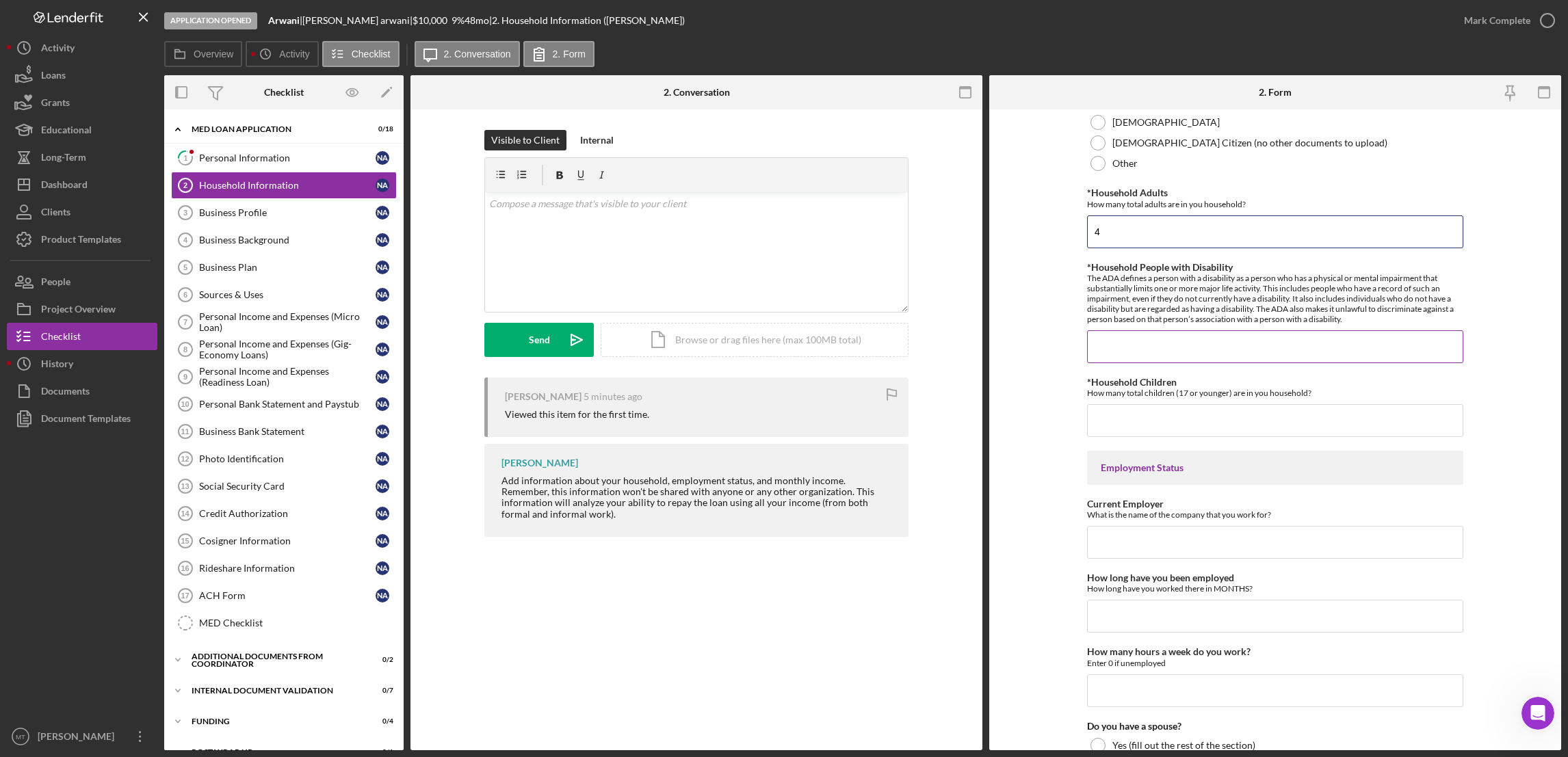
type input "4"
click at [1115, 349] on input "*Household People with Disability" at bounding box center [1275, 346] width 376 height 33
type input "0"
click at [1135, 416] on input "*Household Children" at bounding box center [1275, 420] width 376 height 33
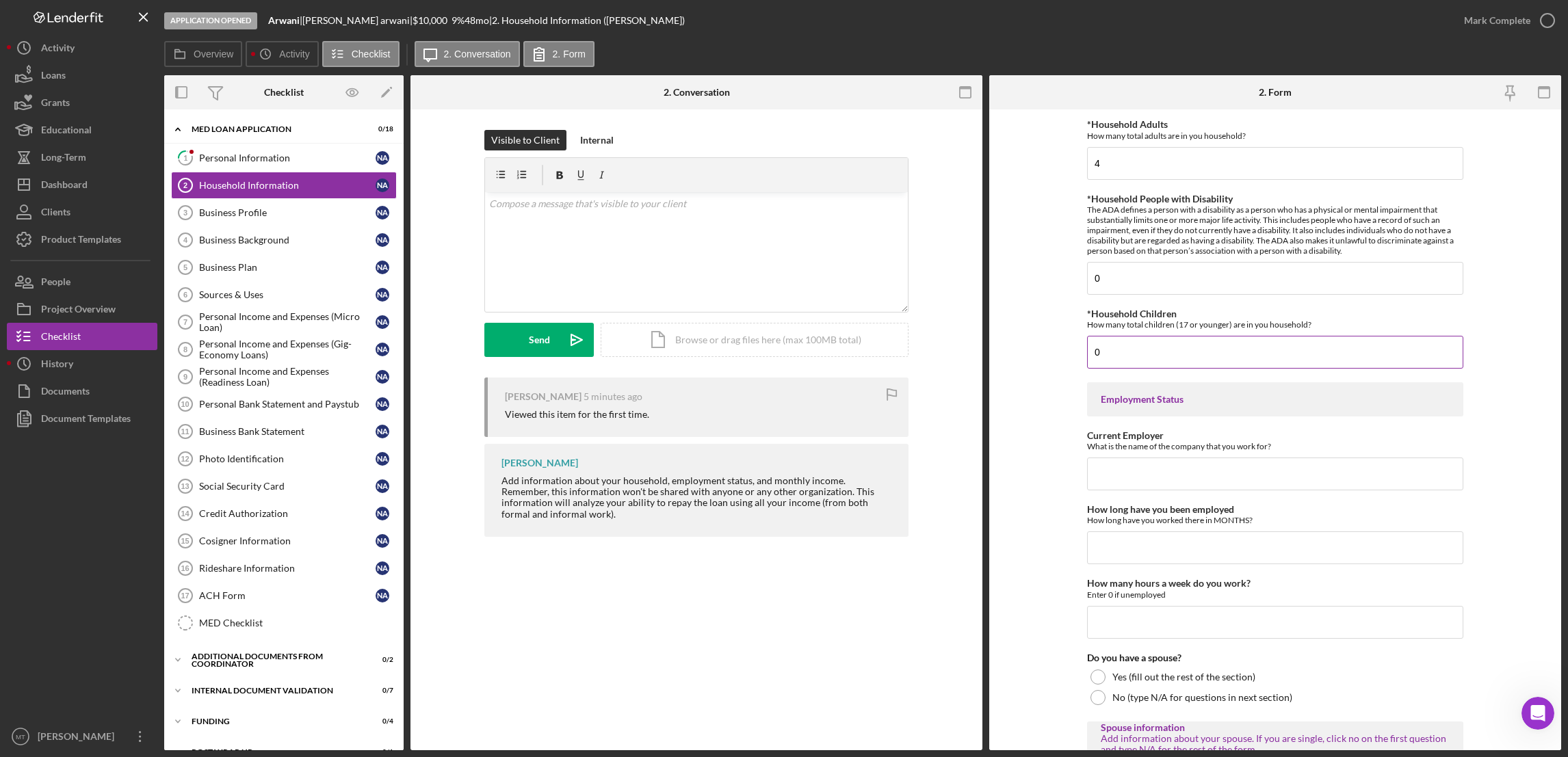
scroll to position [615, 0]
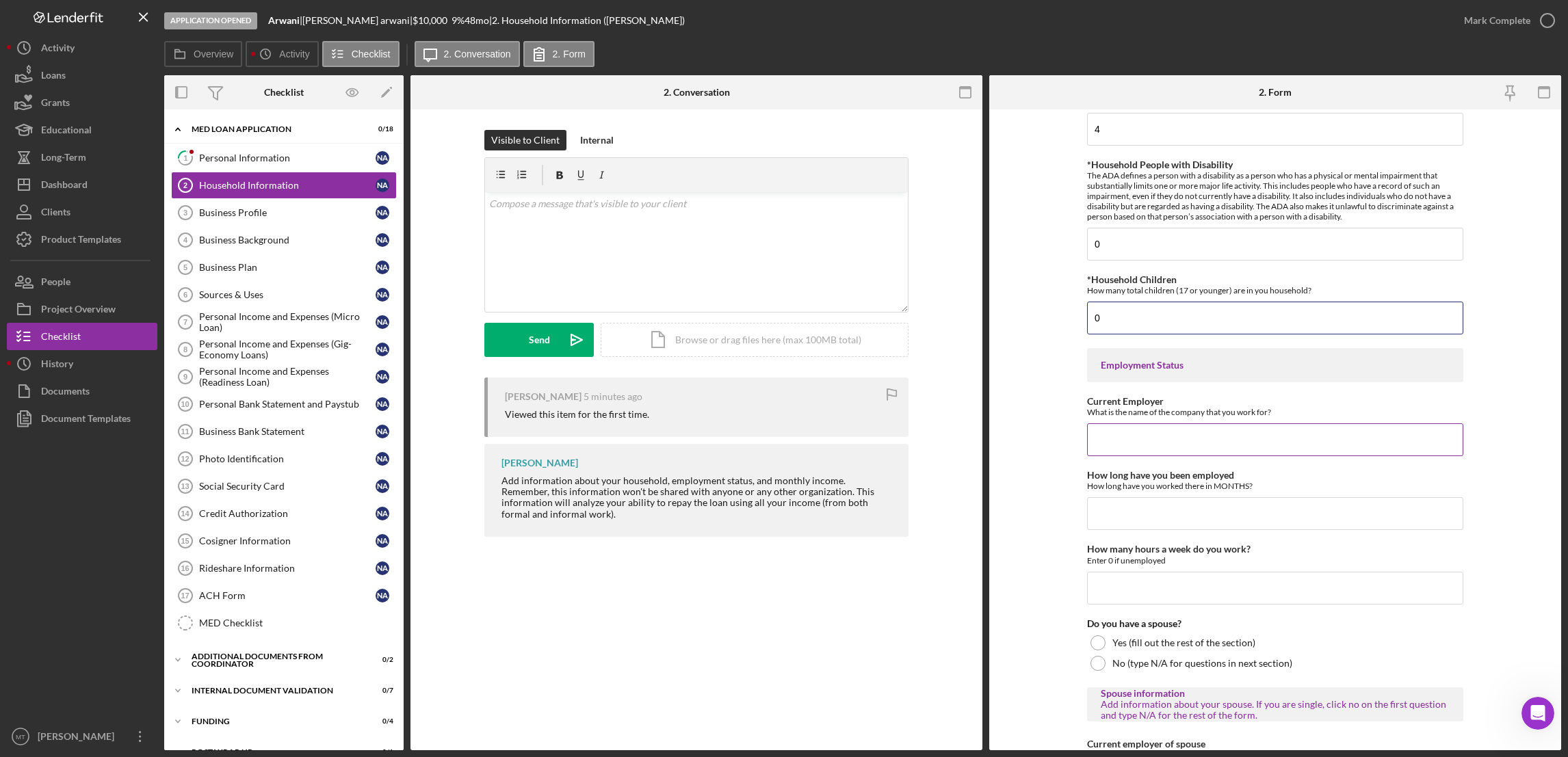
type input "0"
click at [1109, 436] on input "Current Employer" at bounding box center [1275, 439] width 376 height 33
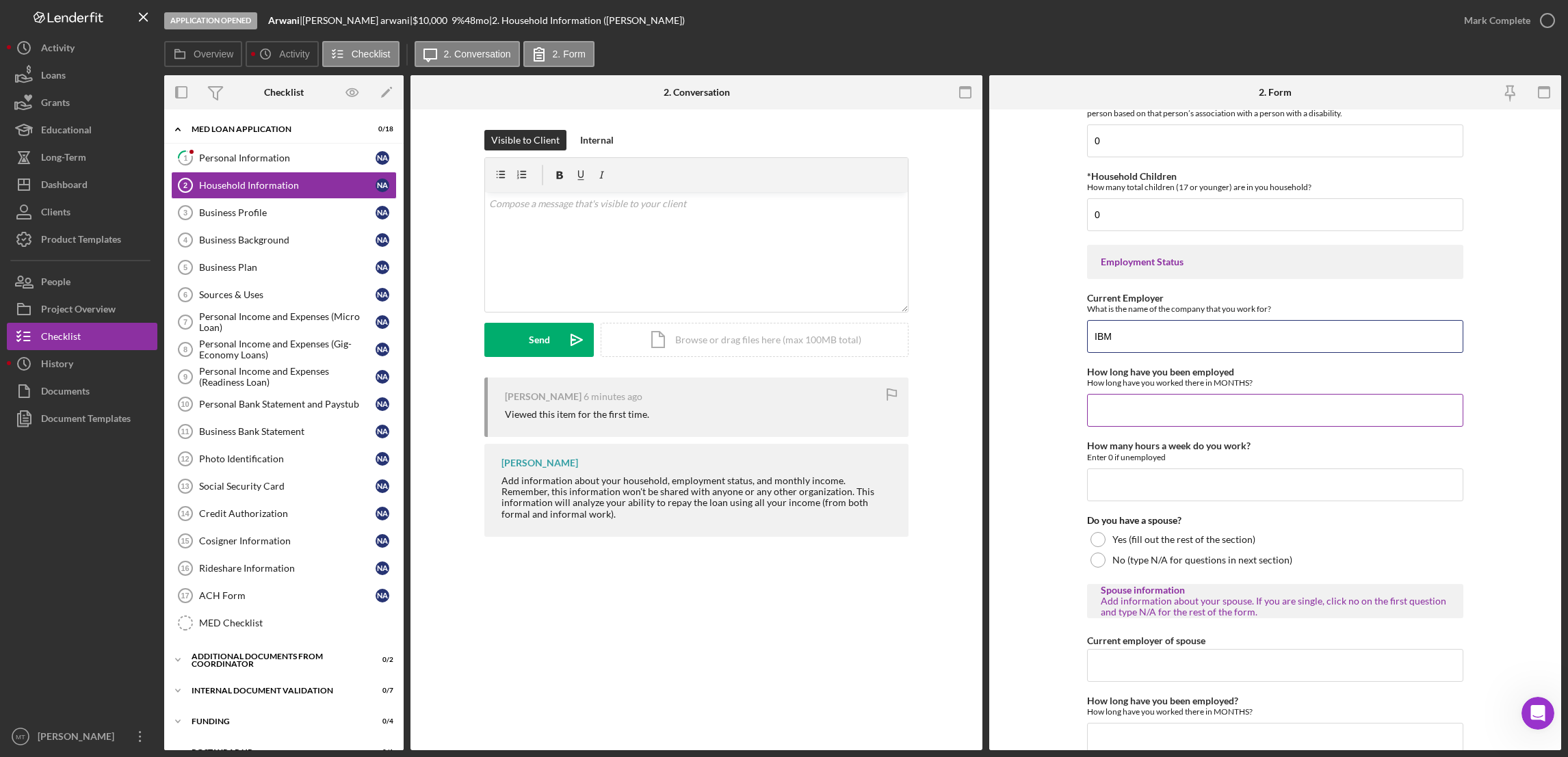
type input "IBM"
click at [1116, 414] on input "How long have you been employed" at bounding box center [1275, 410] width 376 height 33
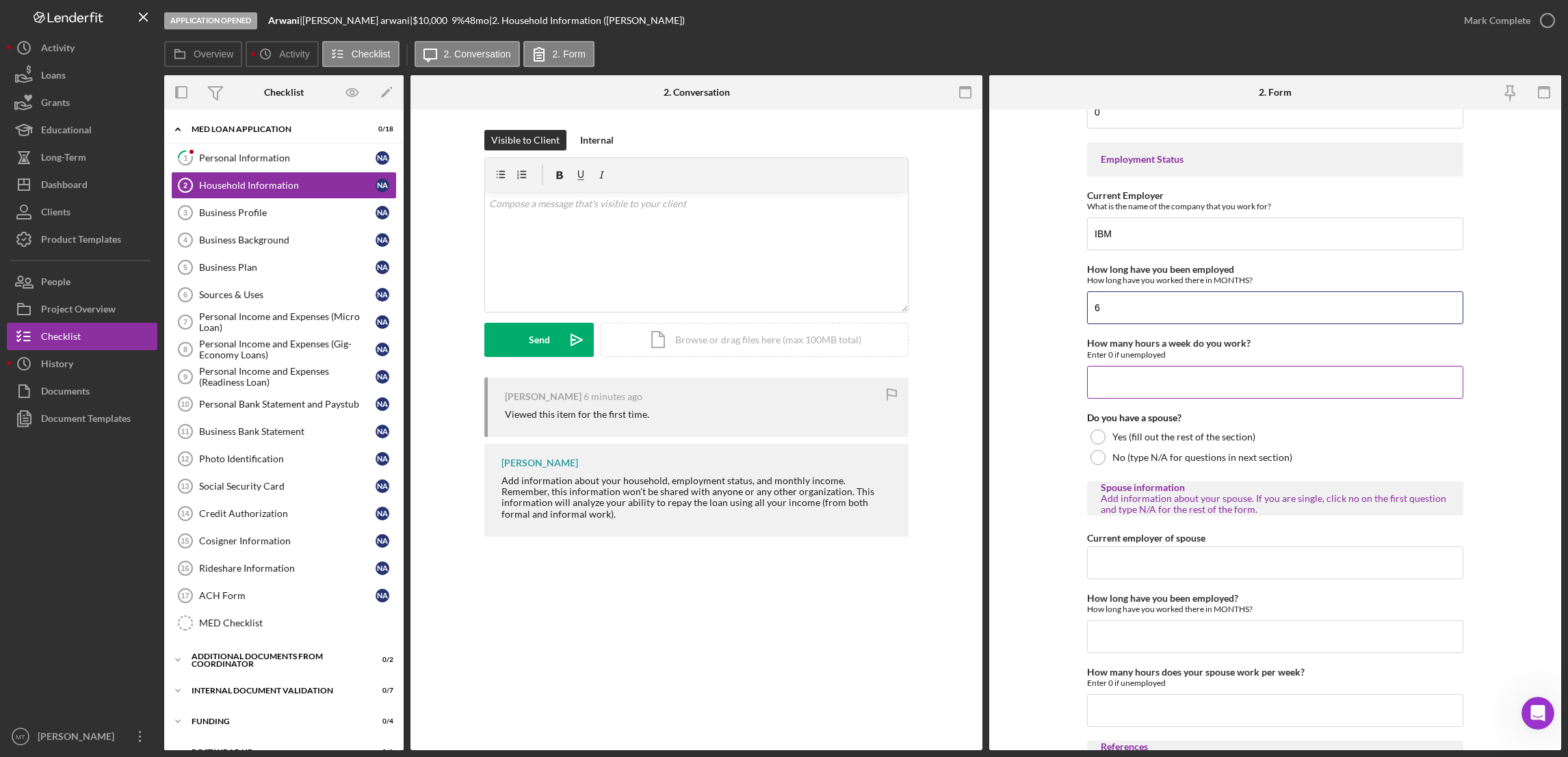
type input "6"
click at [1119, 385] on input "How many hours a week do you work?" at bounding box center [1275, 382] width 376 height 33
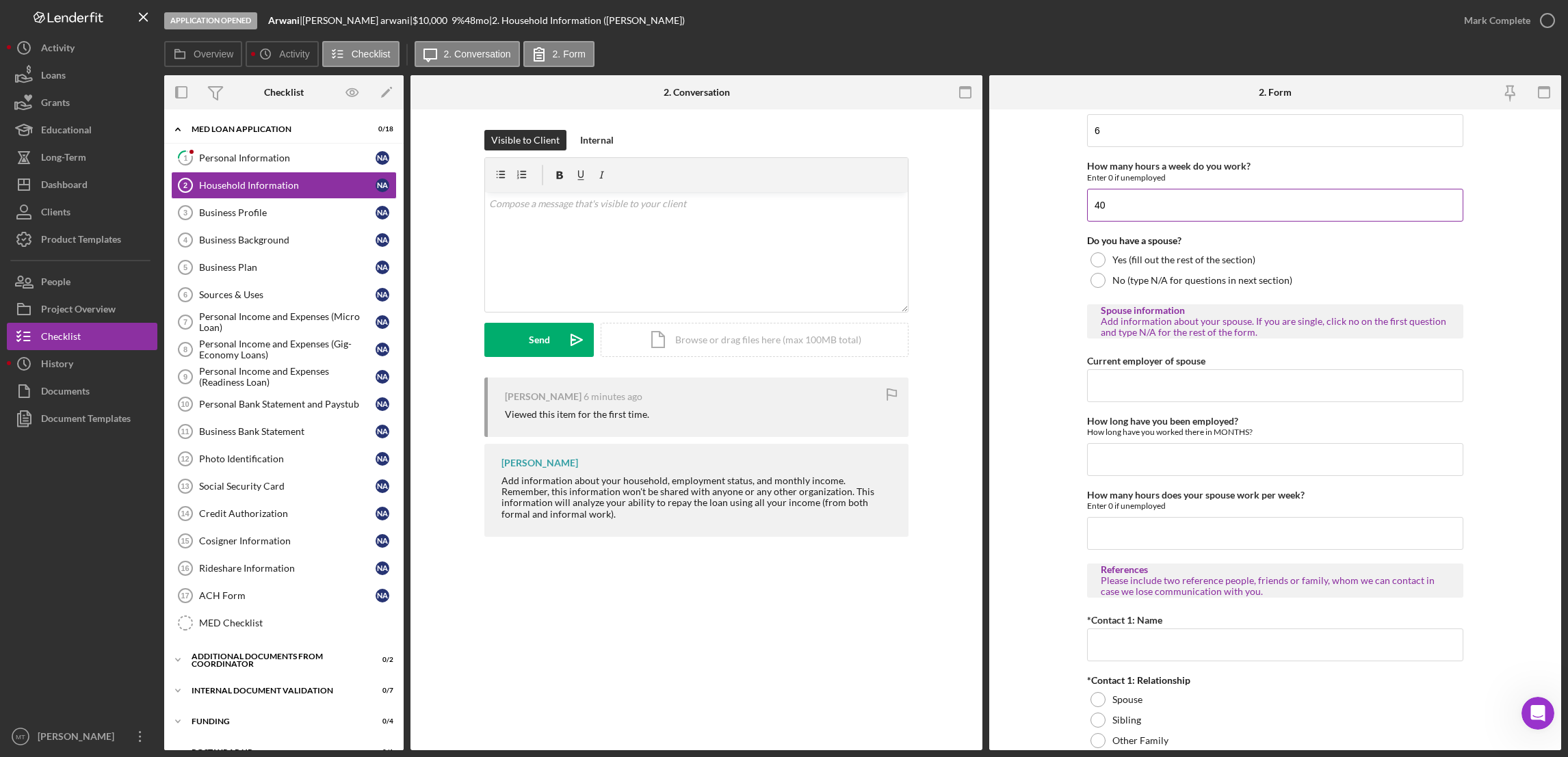
scroll to position [1025, 0]
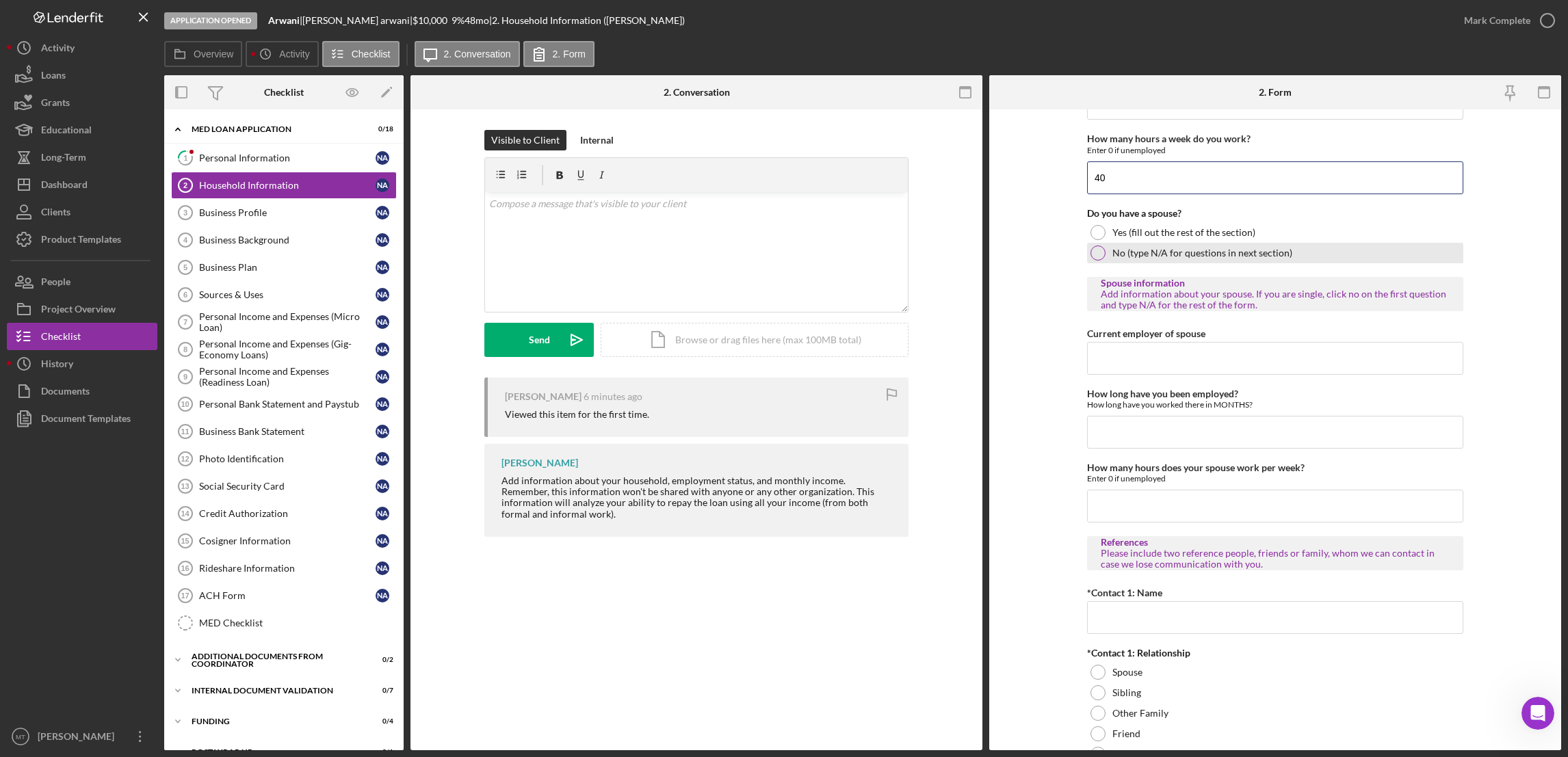
type input "40"
click at [1092, 253] on div at bounding box center [1098, 253] width 15 height 15
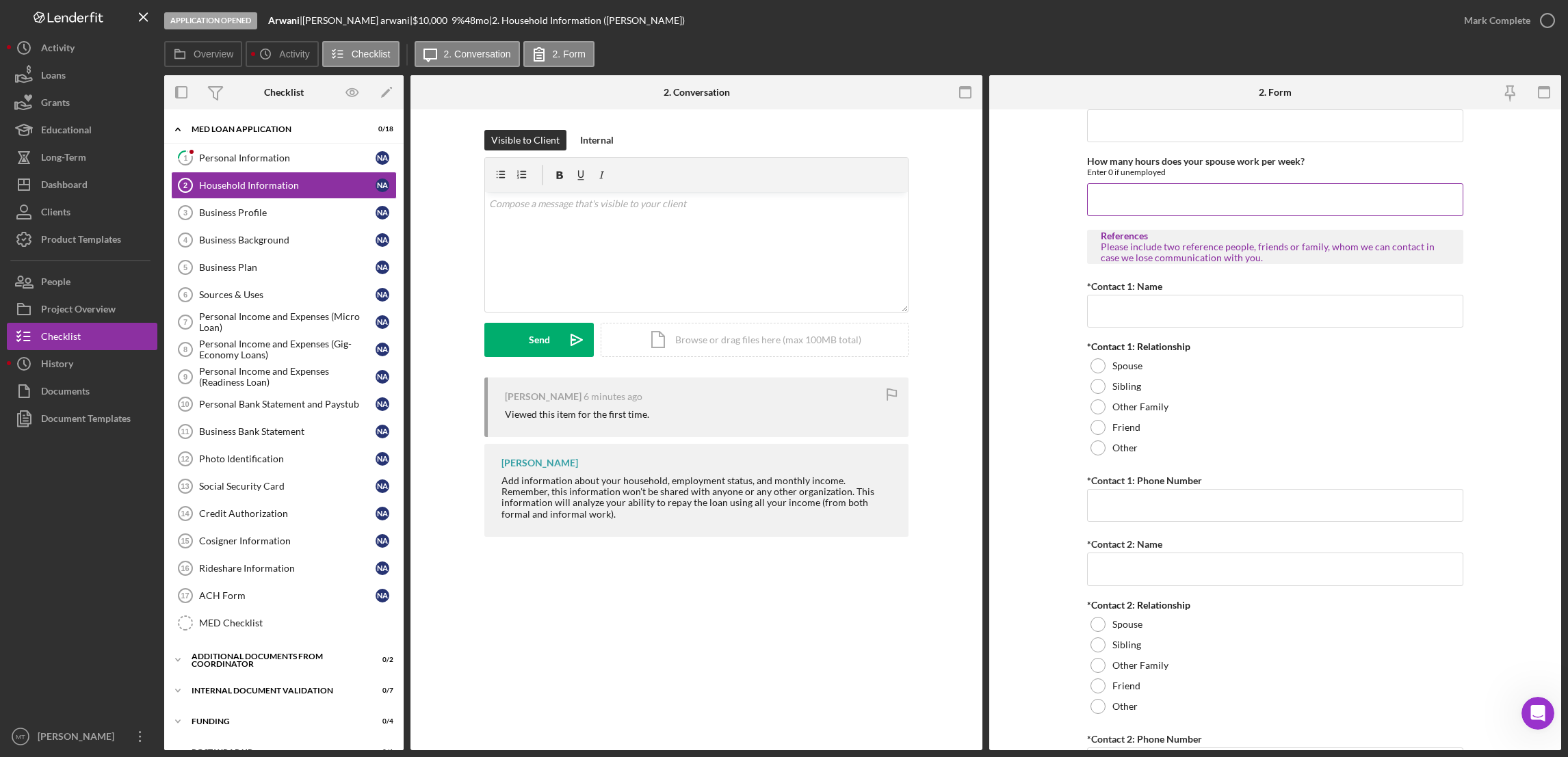
scroll to position [1333, 0]
click at [1135, 312] on input "*Contact 1: Name" at bounding box center [1275, 309] width 376 height 33
click at [1099, 385] on div "Sibling" at bounding box center [1275, 385] width 376 height 20
click at [1109, 309] on input "*Contact 1: Name" at bounding box center [1275, 309] width 376 height 33
type input "[PERSON_NAME]"
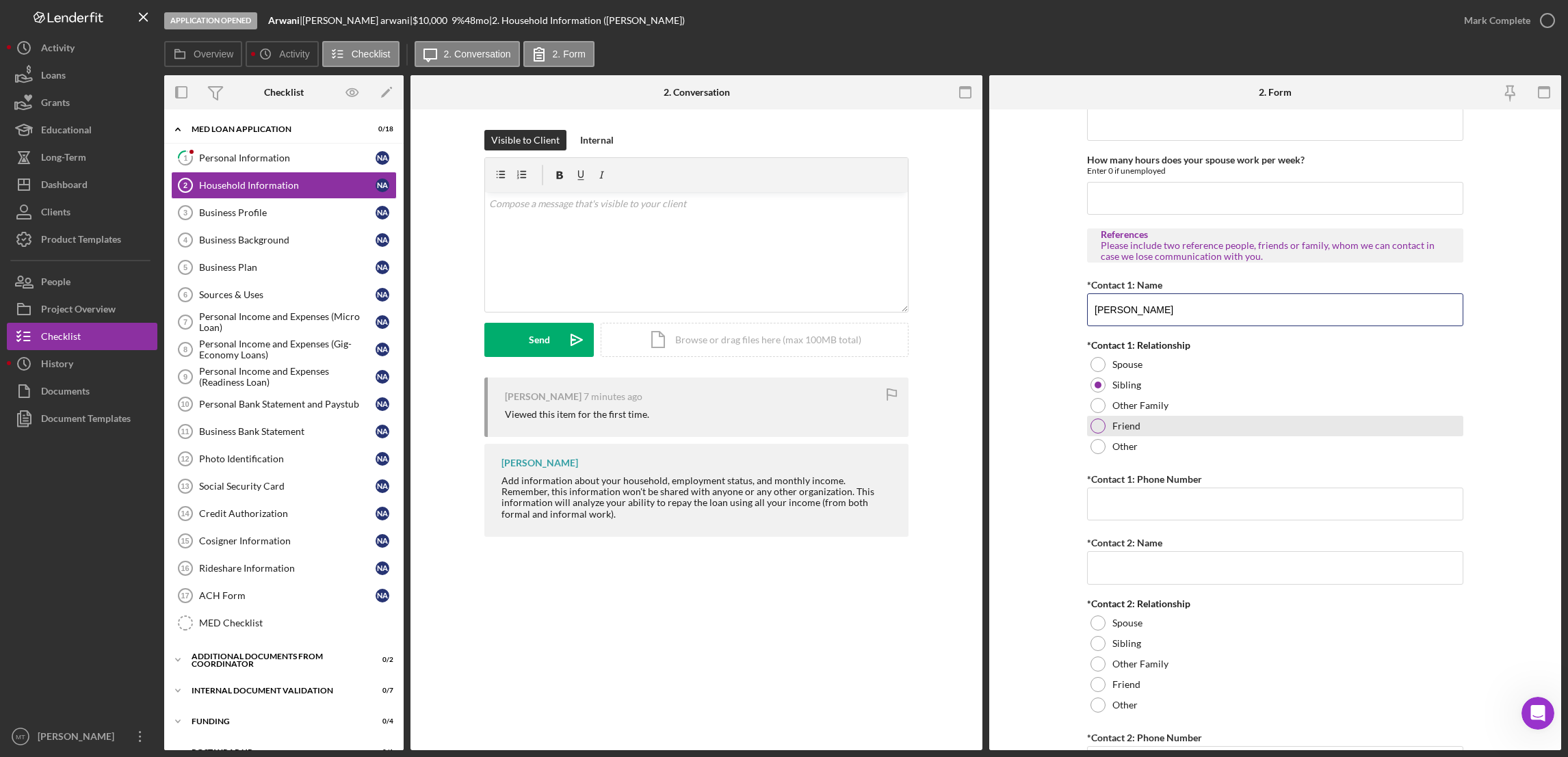
scroll to position [1414, 0]
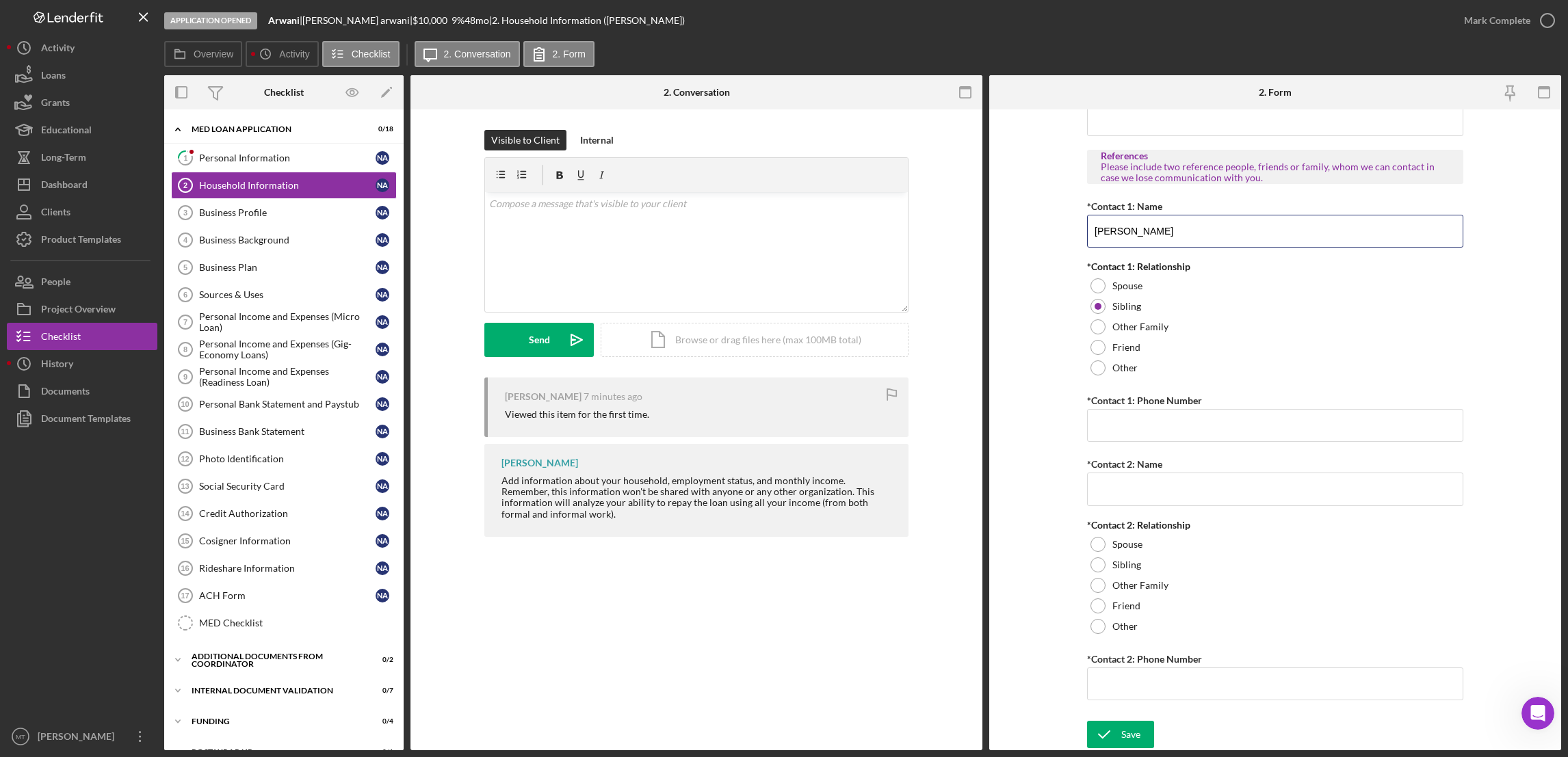
drag, startPoint x: 1153, startPoint y: 233, endPoint x: 1072, endPoint y: 229, distance: 81.1
click at [1072, 229] on form "Borrower Information *Country of origin [GEOGRAPHIC_DATA] *Date of Arrival When…" at bounding box center [1275, 429] width 572 height 641
click at [1109, 497] on input "*Contact 2: Name" at bounding box center [1275, 495] width 376 height 33
paste input "[PERSON_NAME]"
type input "[PERSON_NAME]"
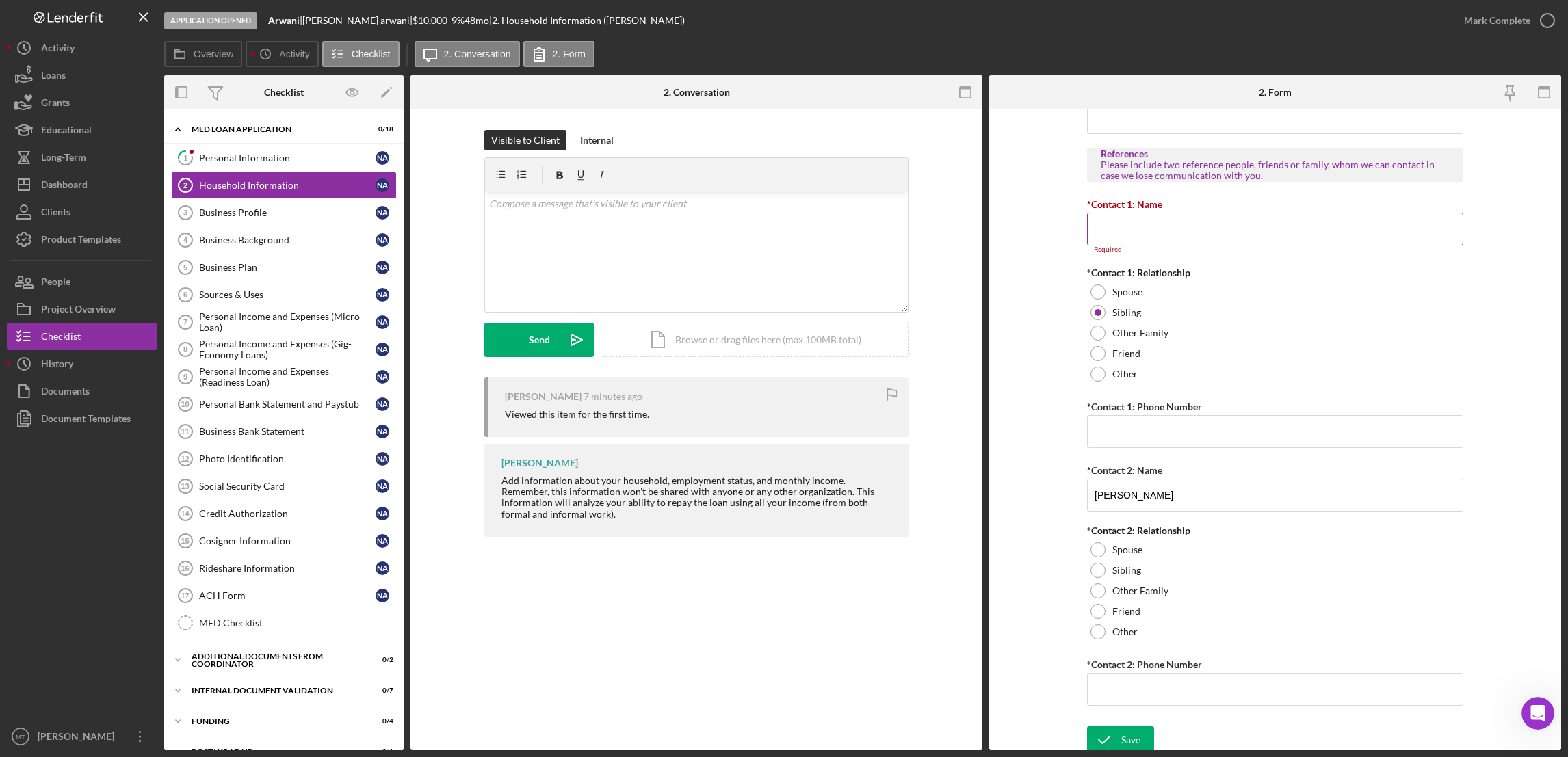
click at [1128, 237] on input "*Contact 1: Name" at bounding box center [1275, 228] width 376 height 33
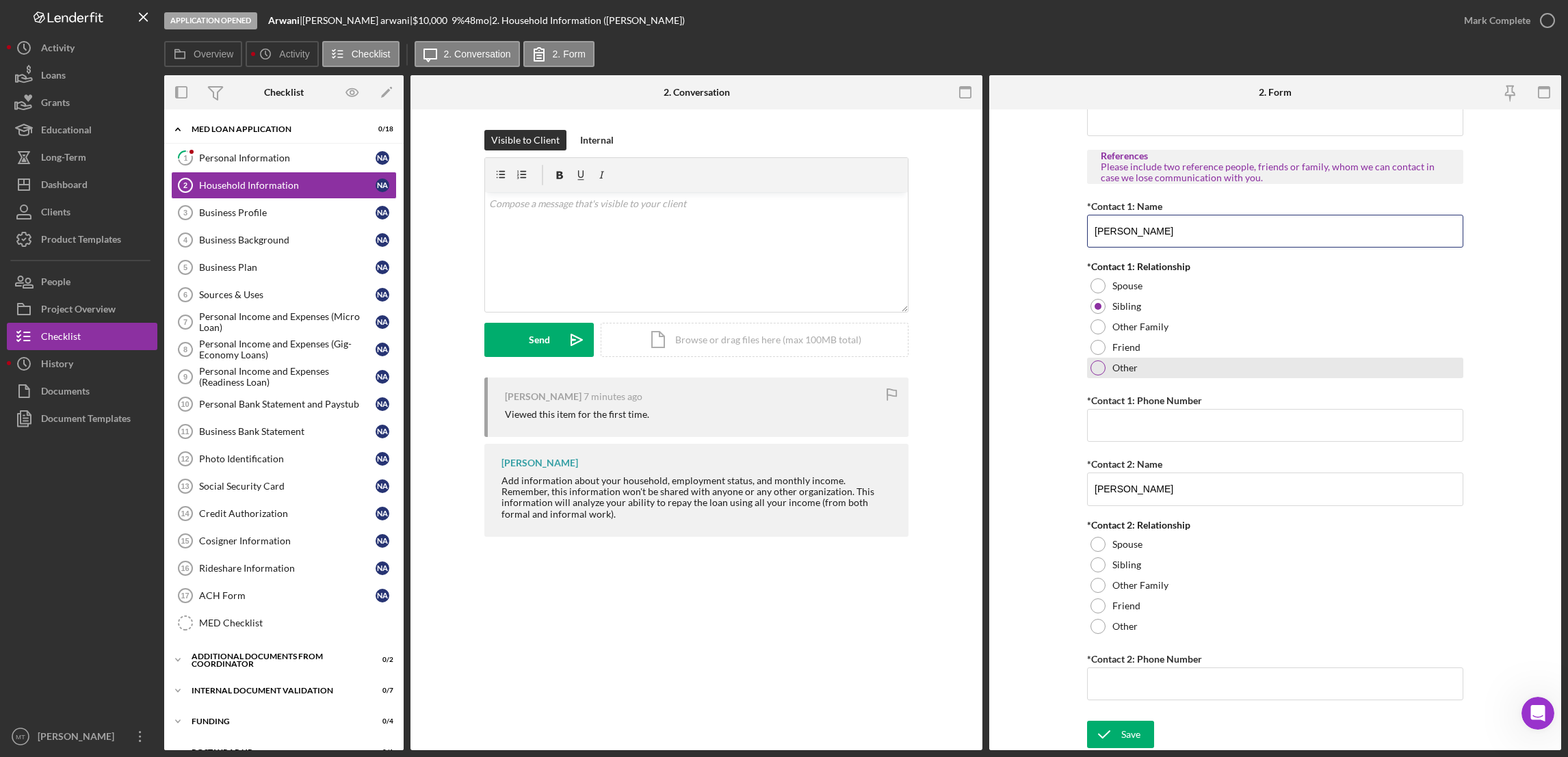
type input "[PERSON_NAME]"
click at [1091, 377] on div "Other" at bounding box center [1275, 368] width 376 height 20
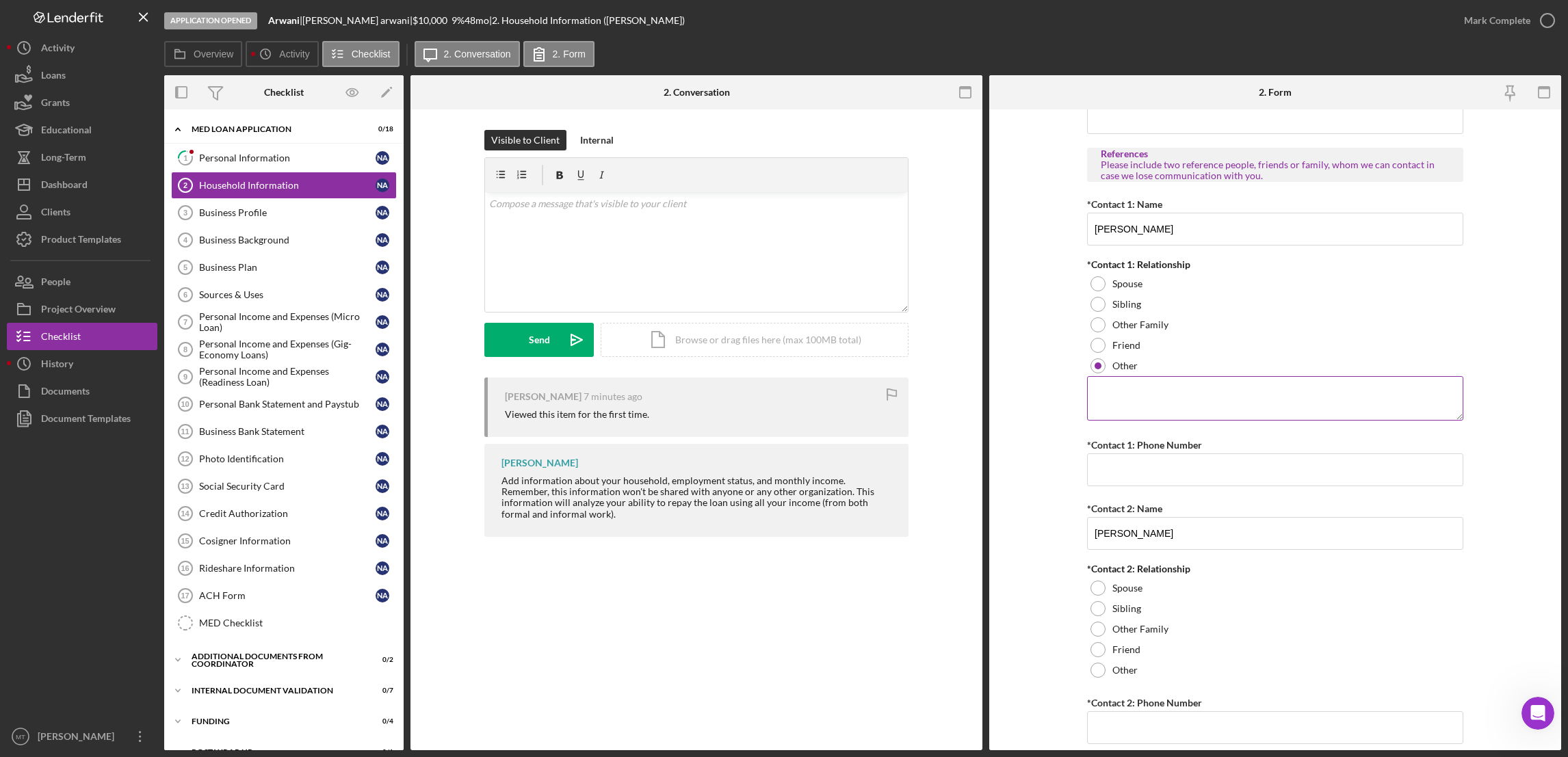
click at [1129, 399] on textarea at bounding box center [1275, 398] width 376 height 44
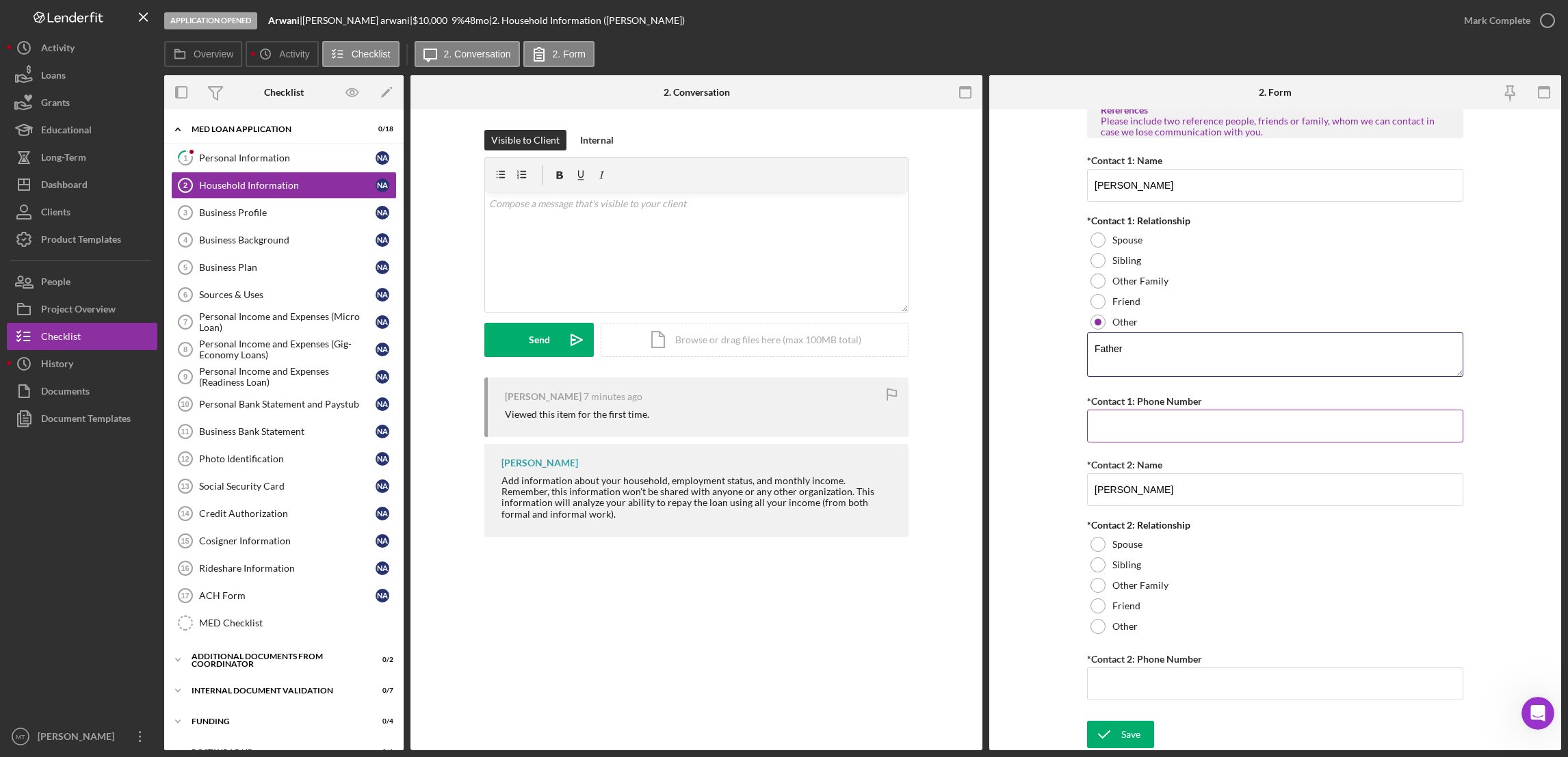
type textarea "Father"
click at [1160, 419] on input "*Contact 1: Phone Number" at bounding box center [1275, 425] width 376 height 33
type input "[PHONE_NUMBER]"
click at [1094, 570] on div at bounding box center [1098, 565] width 15 height 15
click at [1135, 682] on input "*Contact 2: Phone Number" at bounding box center [1275, 683] width 376 height 33
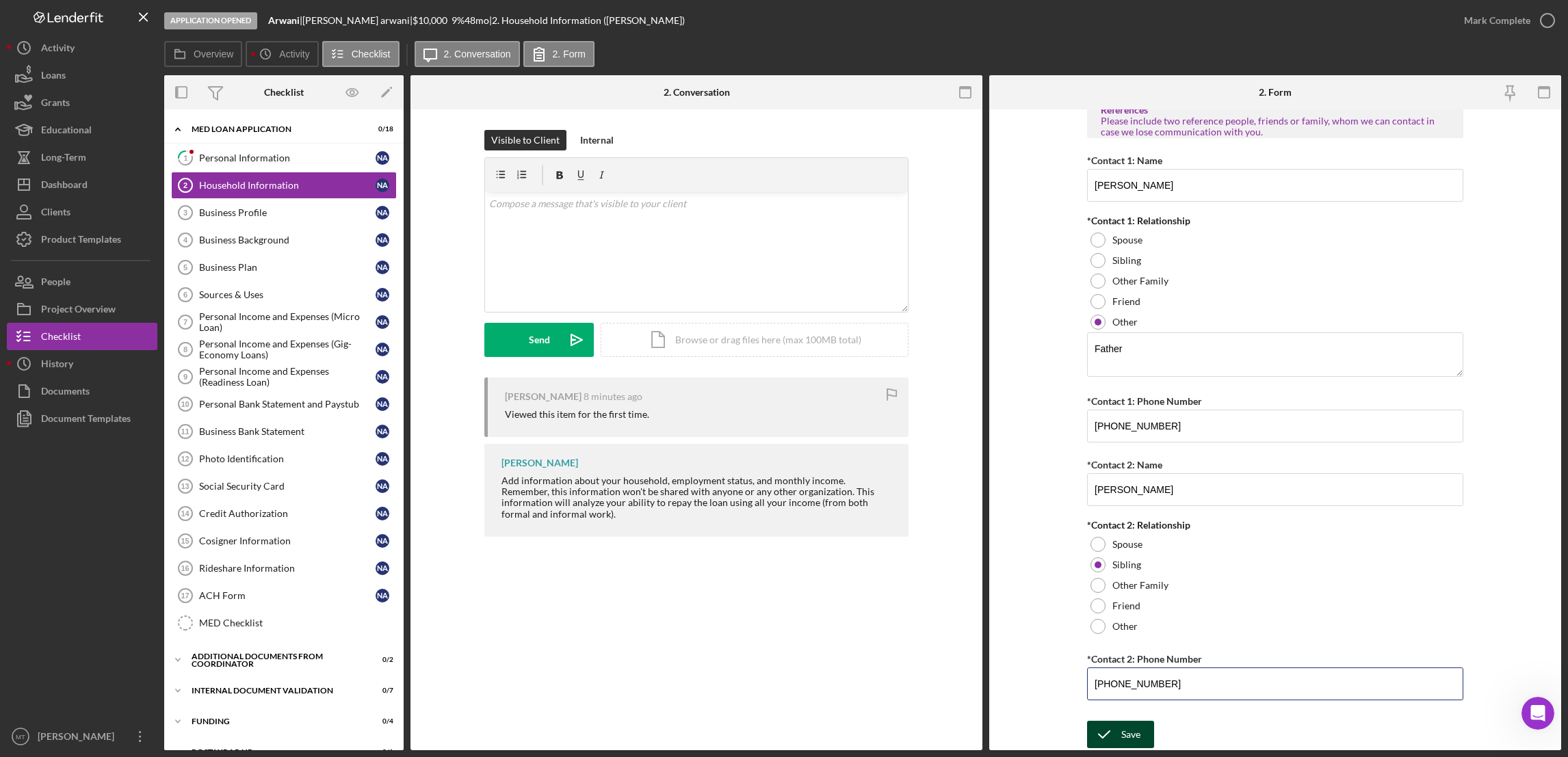
type input "[PHONE_NUMBER]"
click at [1125, 731] on div "Save" at bounding box center [1130, 735] width 19 height 27
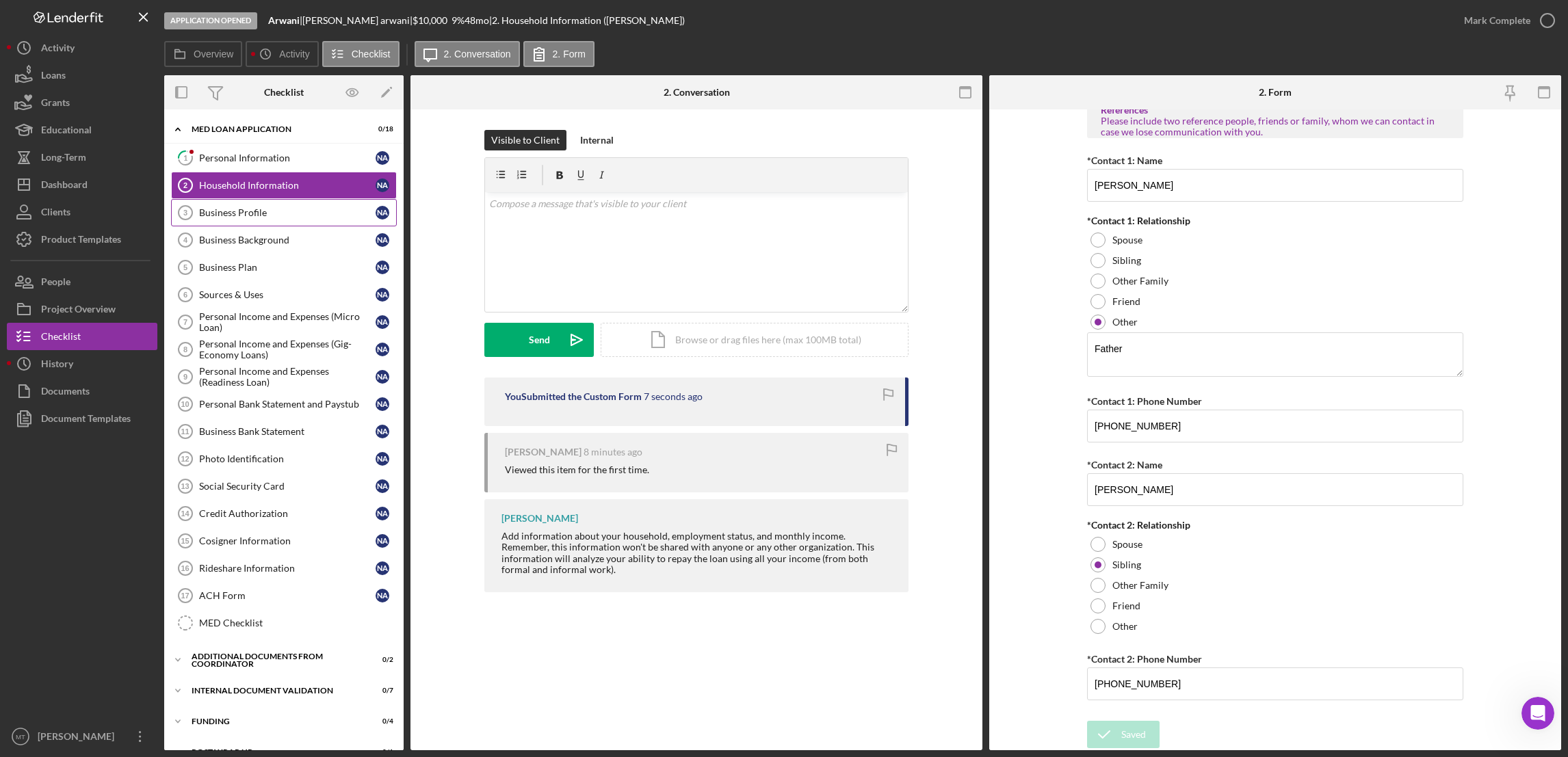
click at [270, 214] on div "Business Profile" at bounding box center [287, 213] width 176 height 11
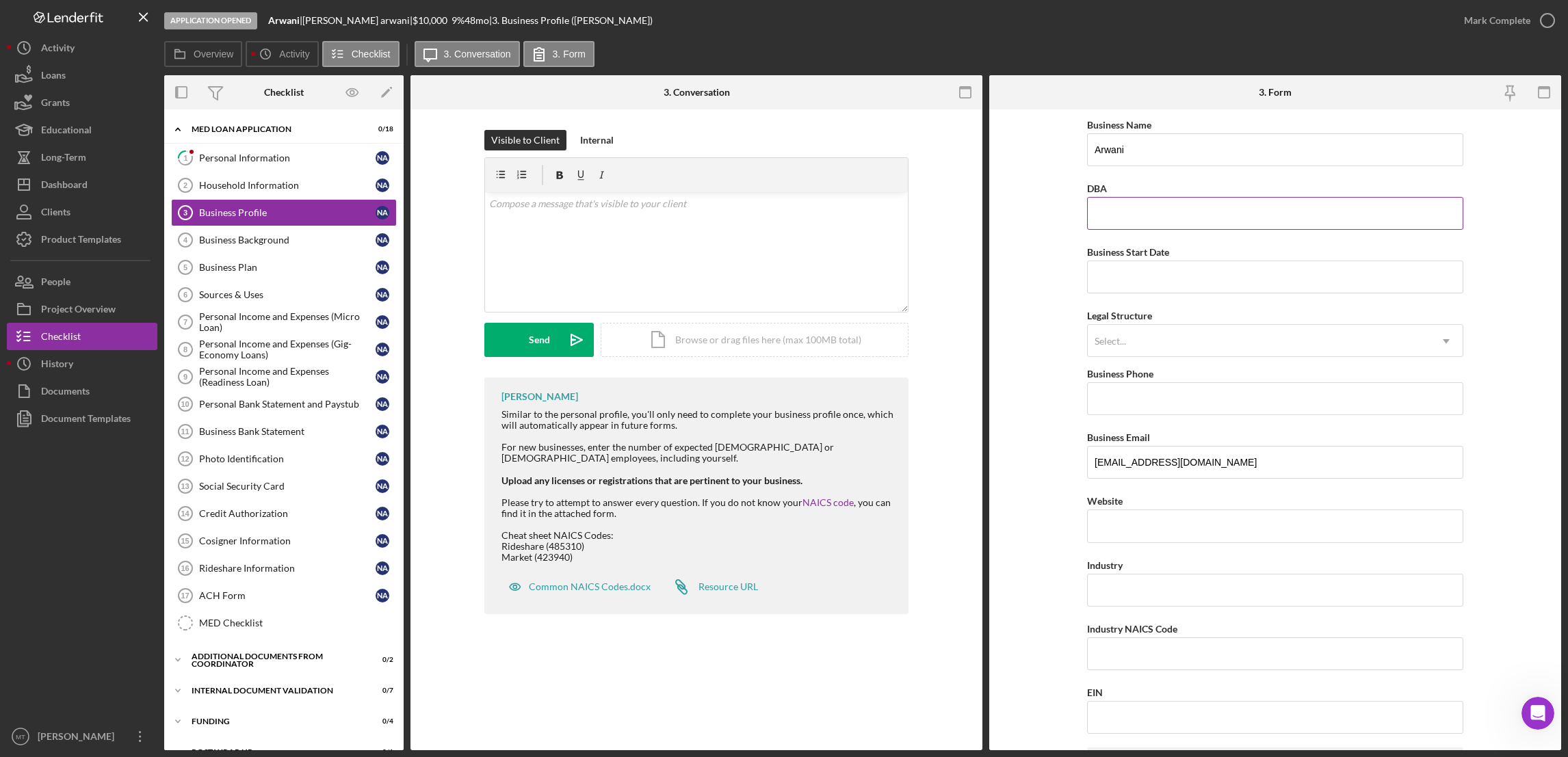
click at [1114, 212] on input "DBA" at bounding box center [1275, 213] width 376 height 33
type input "A"
type input "Uber/Lyft"
click at [1153, 276] on input "Business Start Date" at bounding box center [1275, 276] width 376 height 33
type input "[DATE]"
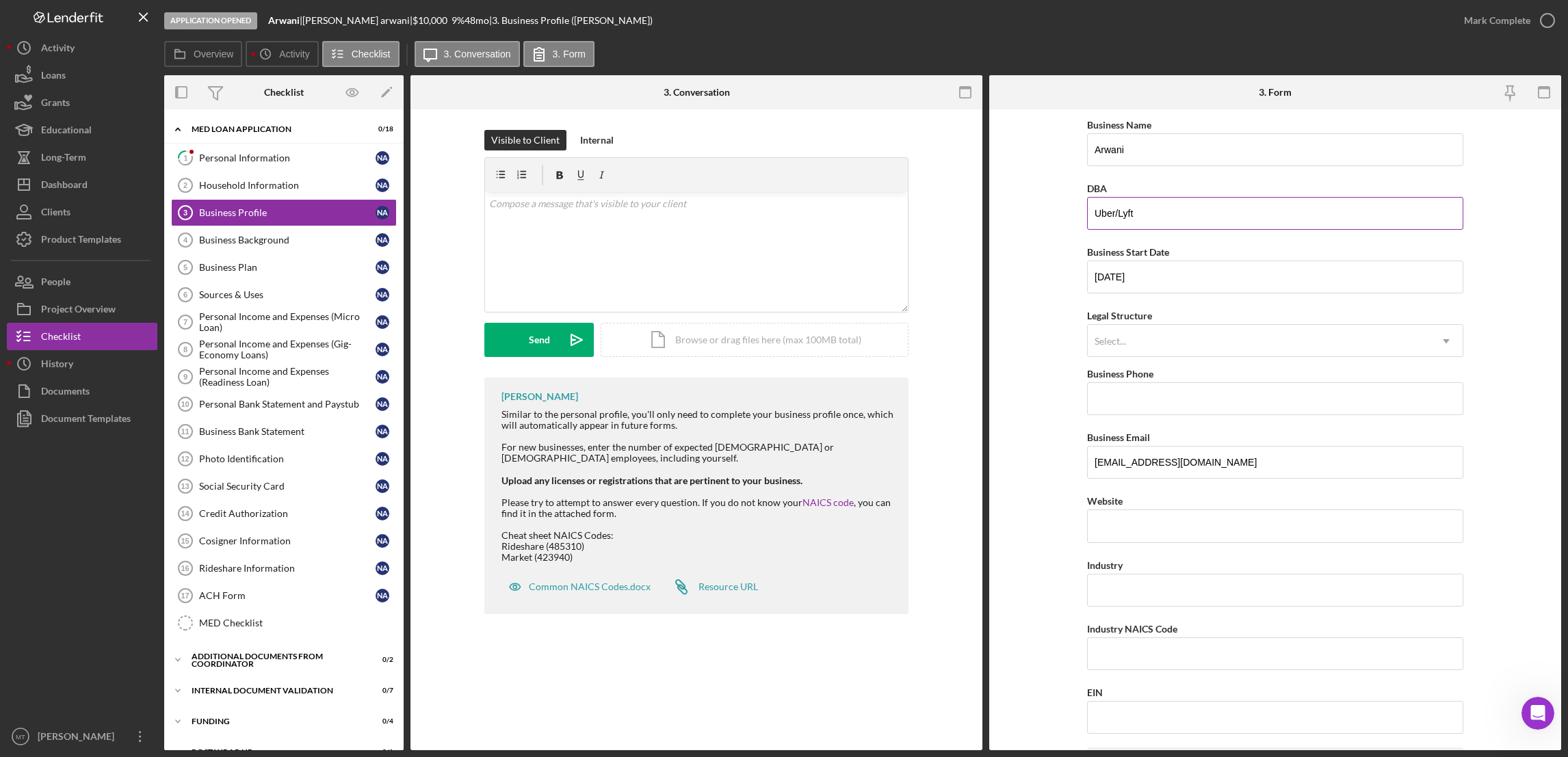
drag, startPoint x: 1143, startPoint y: 213, endPoint x: 1113, endPoint y: 213, distance: 30.0
click at [1113, 213] on input "Uber/Lyft" at bounding box center [1275, 213] width 376 height 33
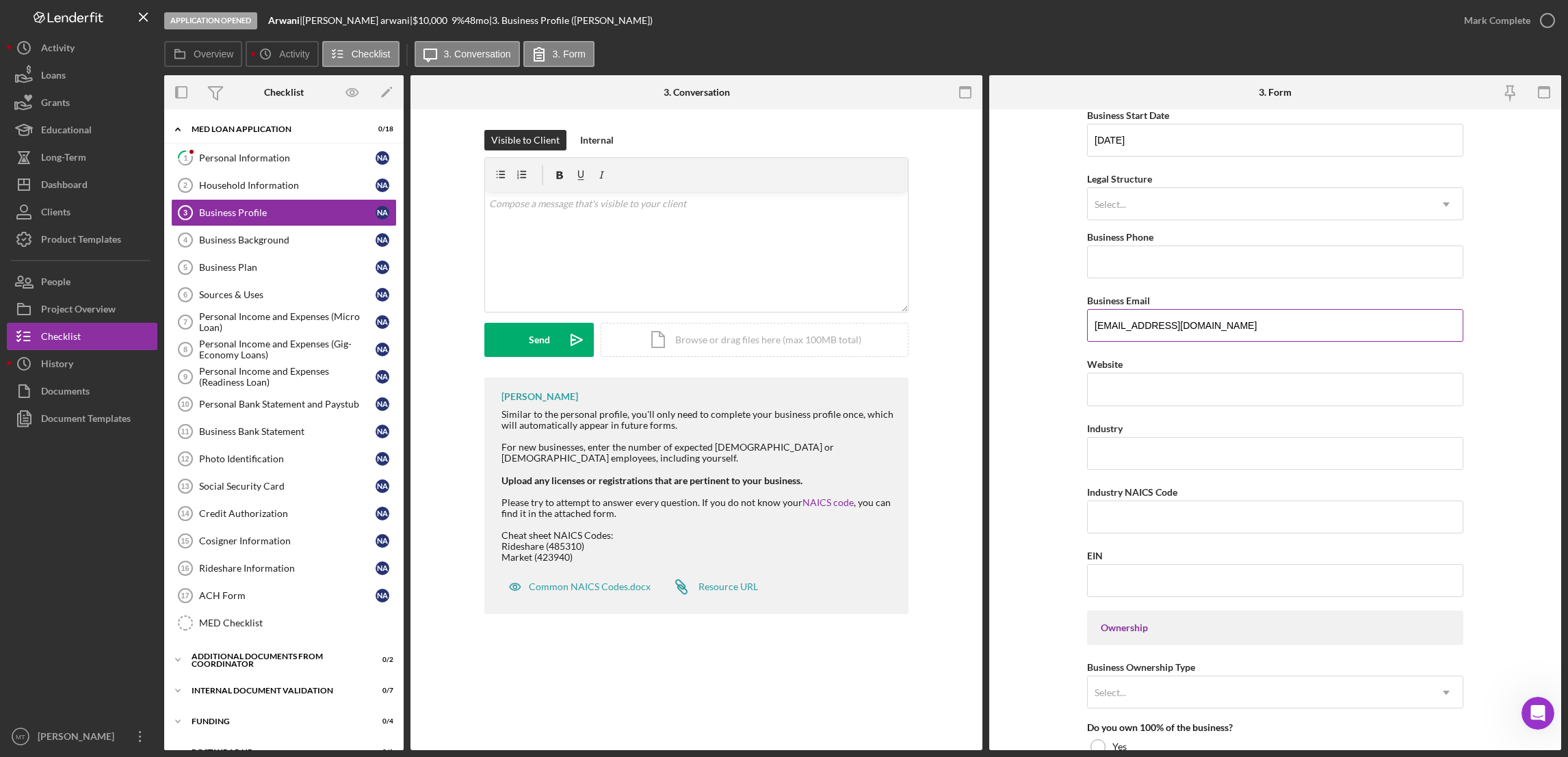
scroll to position [103, 0]
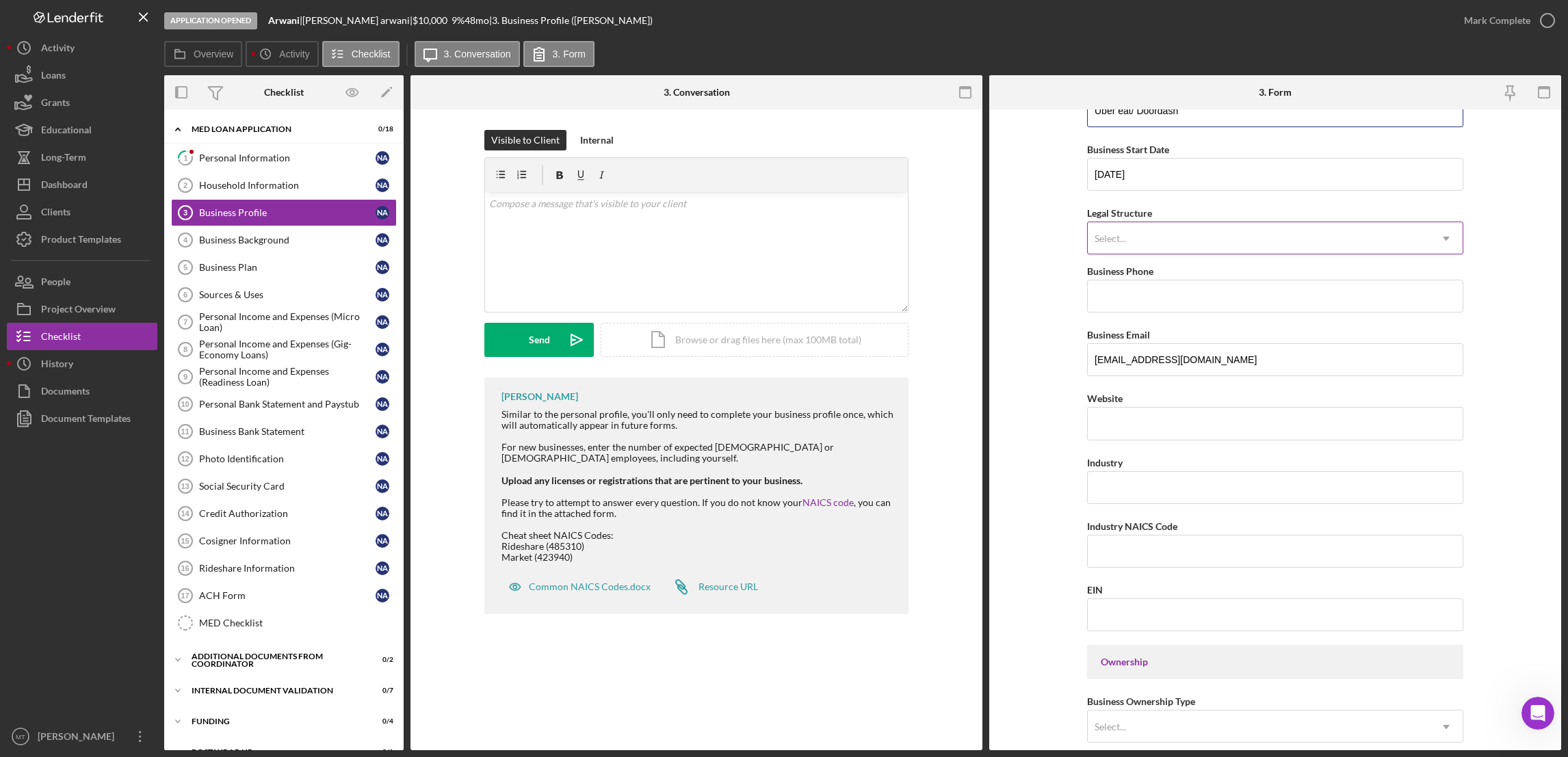
type input "Uber eat/ Doordash"
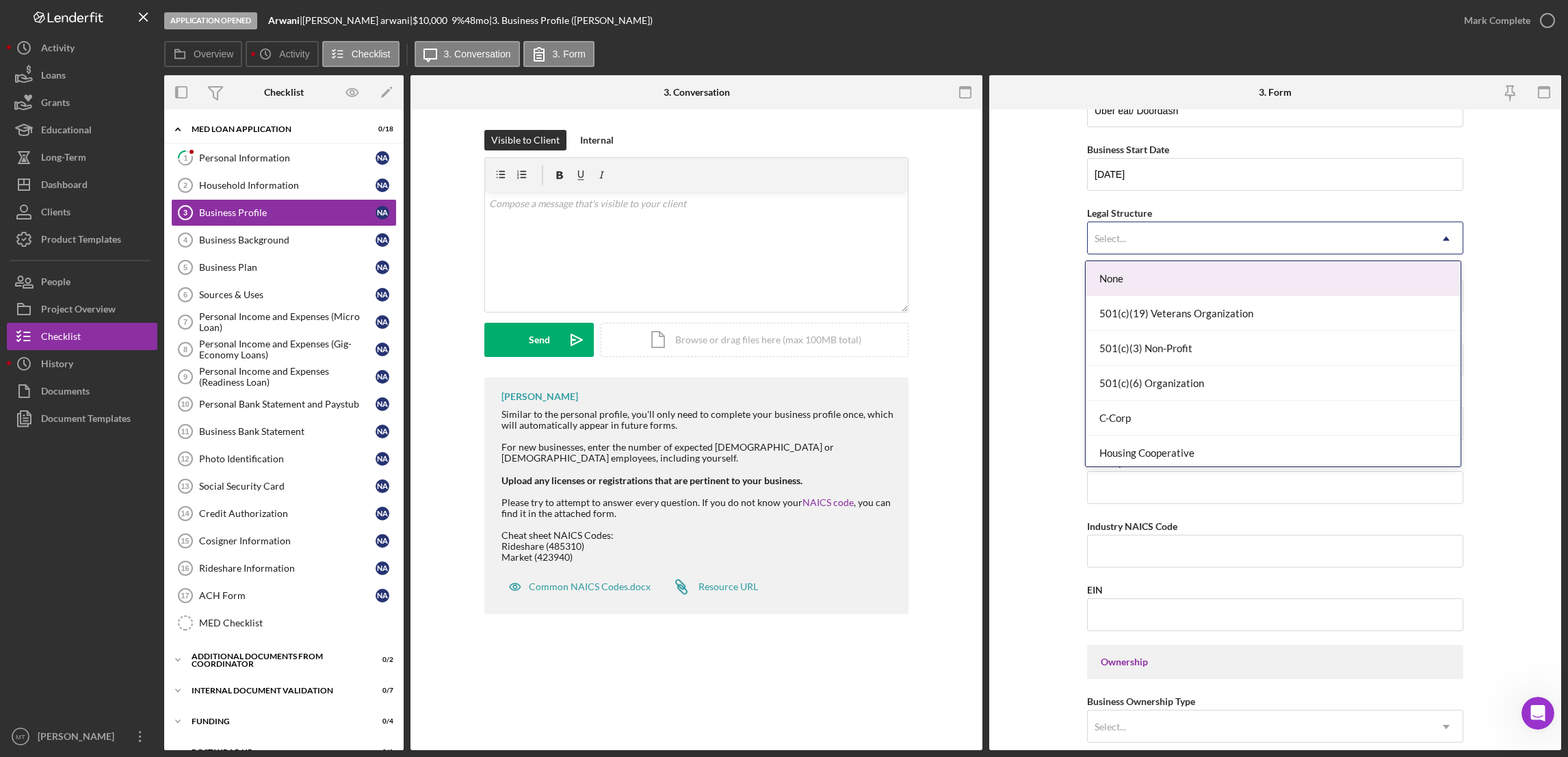
click at [1117, 237] on div "Select..." at bounding box center [1110, 238] width 32 height 11
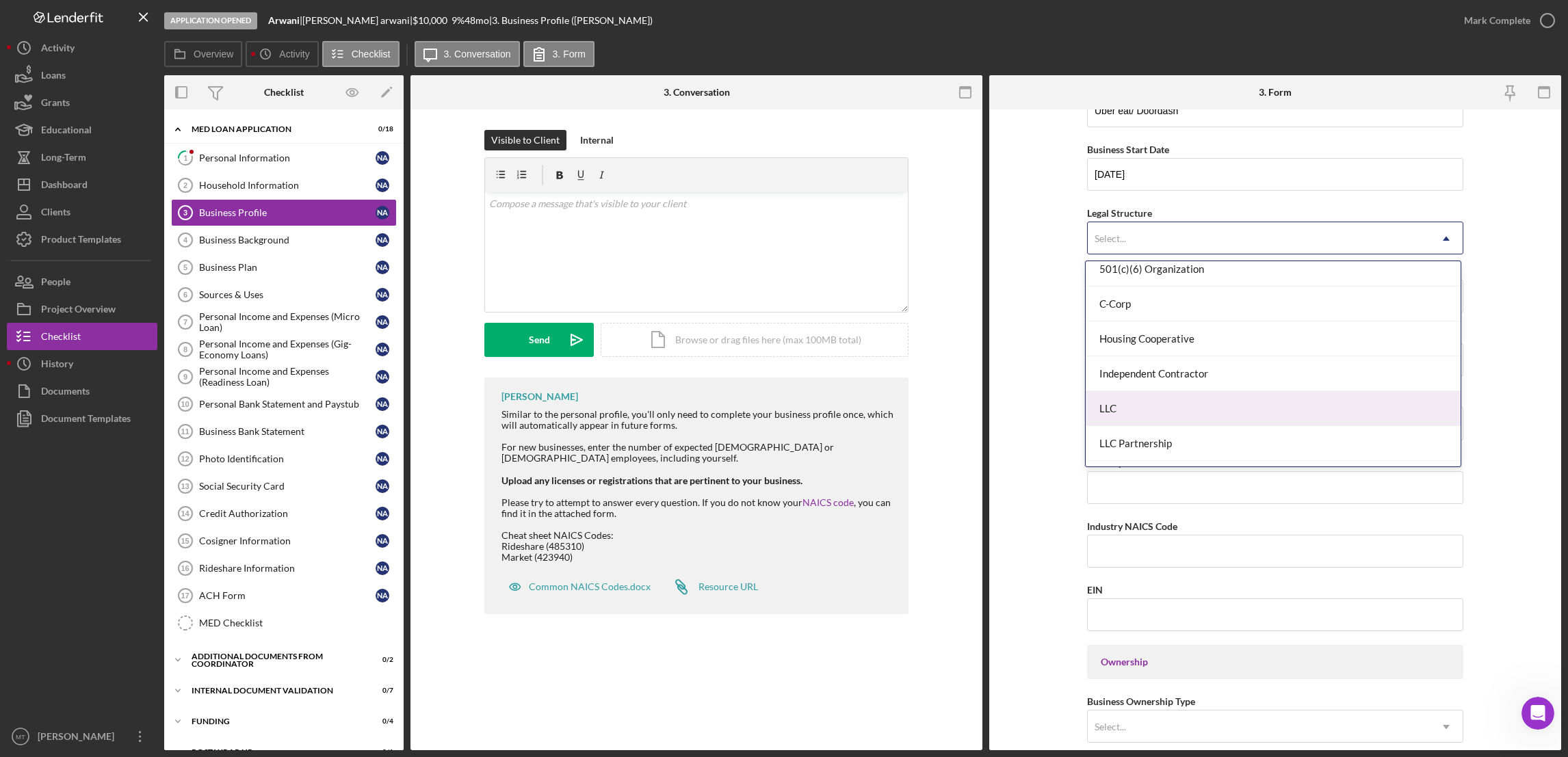
scroll to position [218, 0]
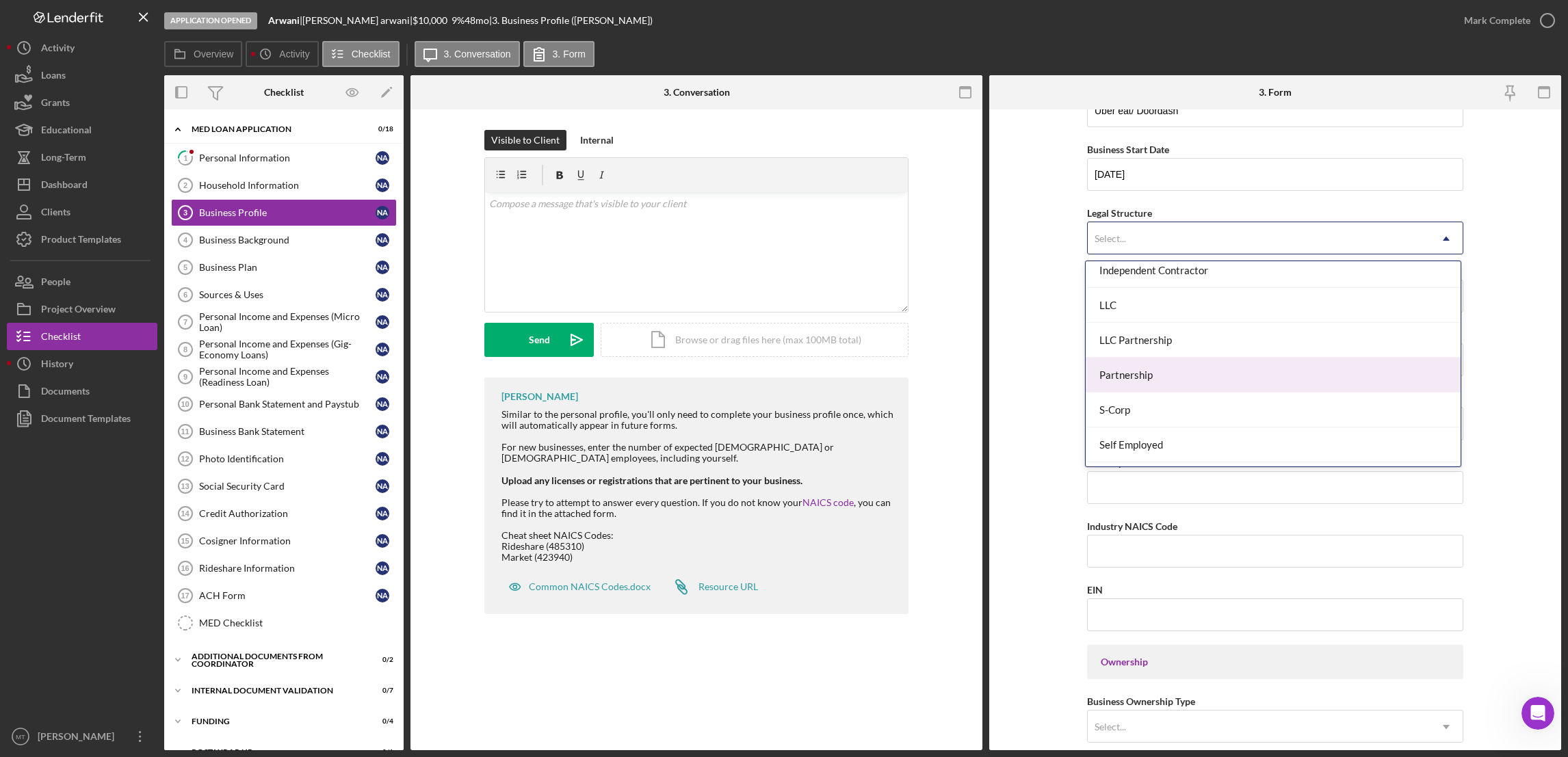
click at [1150, 377] on div "Partnership" at bounding box center [1273, 375] width 375 height 35
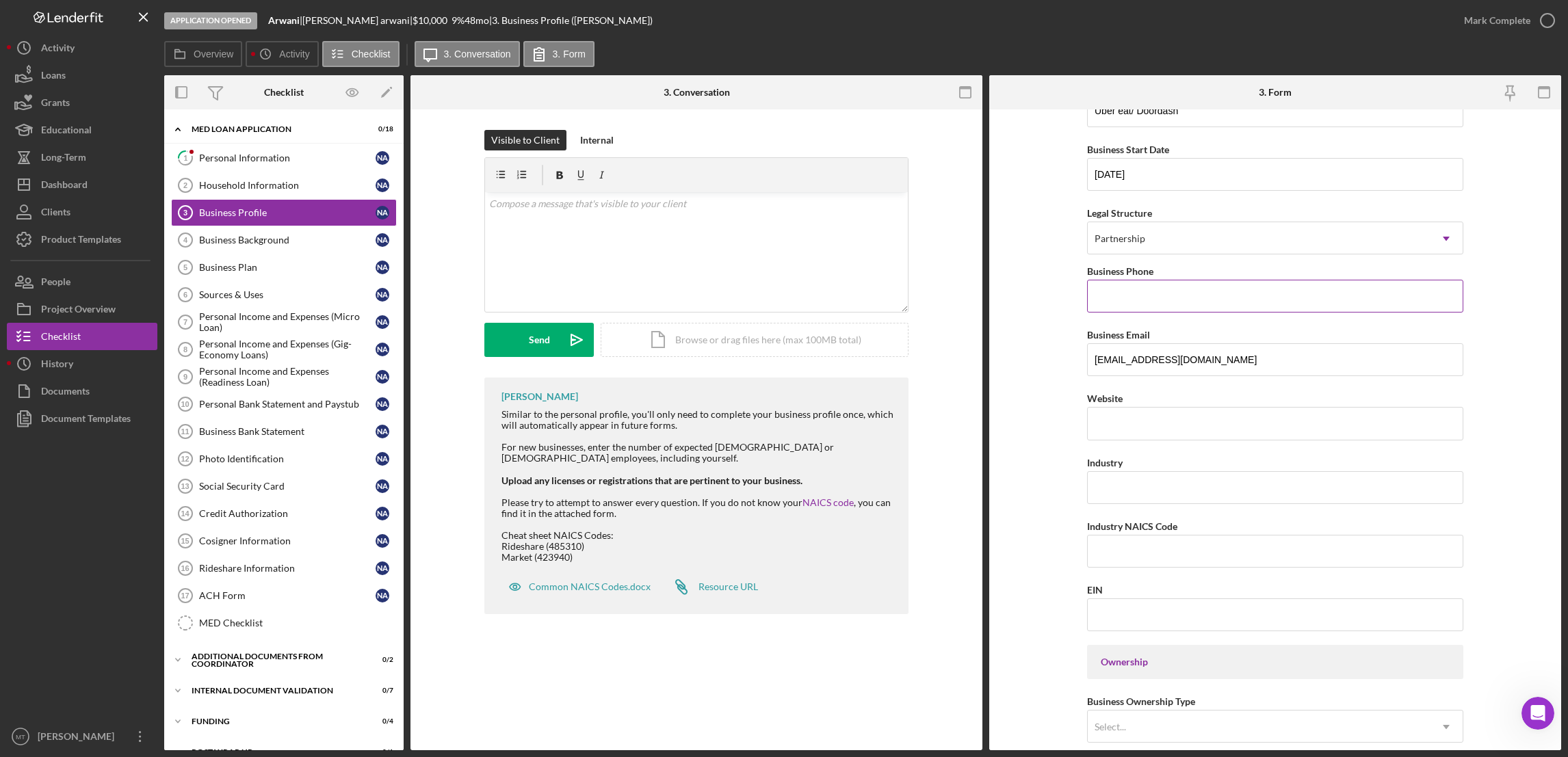
click at [1122, 298] on input "Business Phone" at bounding box center [1275, 296] width 376 height 33
click at [1141, 295] on input "[PHONE_NUMBER]" at bounding box center [1275, 296] width 376 height 33
click at [1156, 294] on input "[PHONE_NUMBER]" at bounding box center [1275, 296] width 376 height 33
click at [1141, 294] on input "(734) 664-330#" at bounding box center [1275, 296] width 376 height 33
type input "[PHONE_NUMBER]"
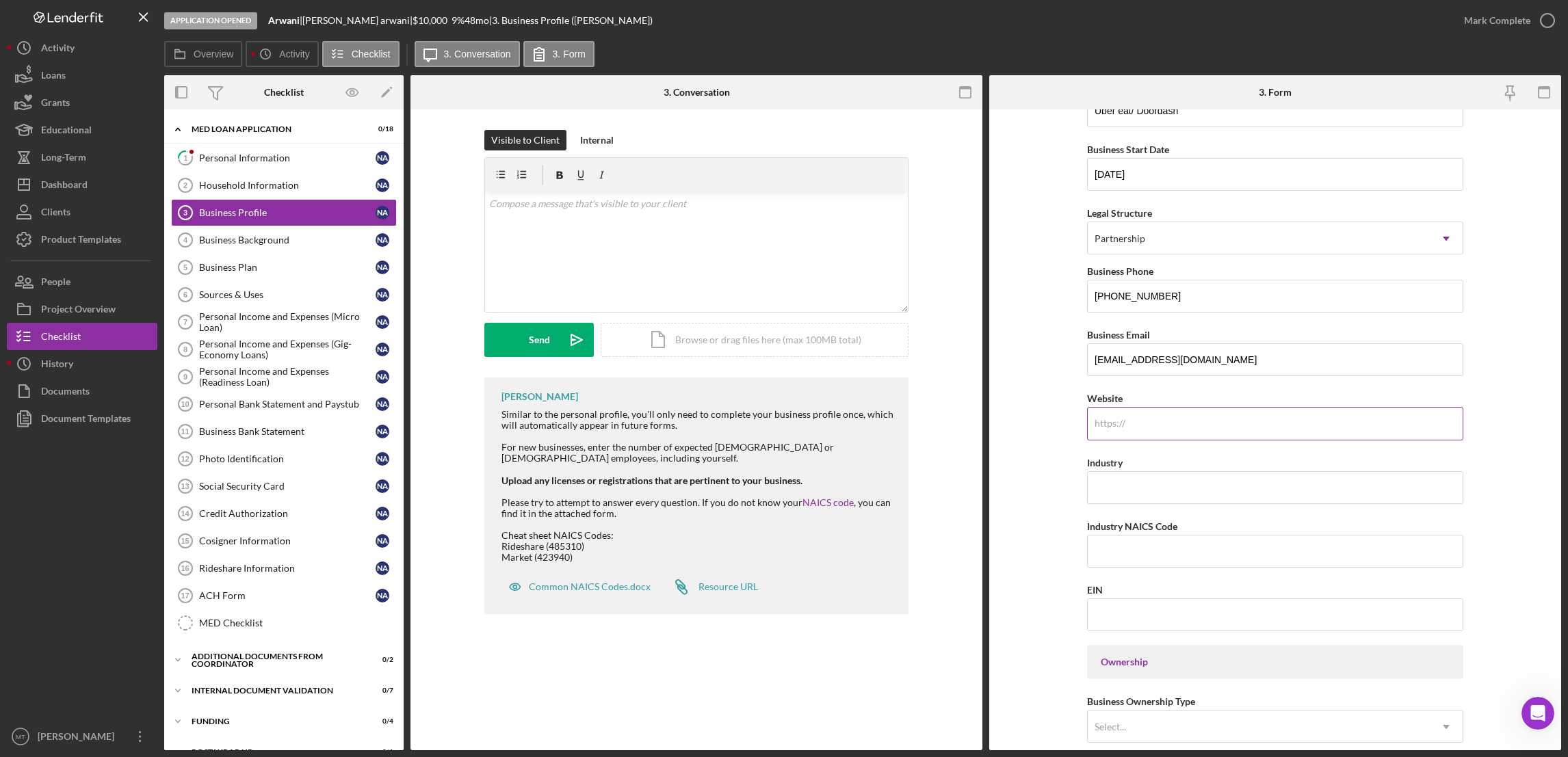
click at [1129, 422] on input "Website" at bounding box center [1275, 423] width 376 height 33
click at [1139, 491] on input "Industry" at bounding box center [1275, 487] width 376 height 33
type input "Rideshare"
click at [1122, 544] on input "Industry NAICS Code" at bounding box center [1275, 551] width 376 height 33
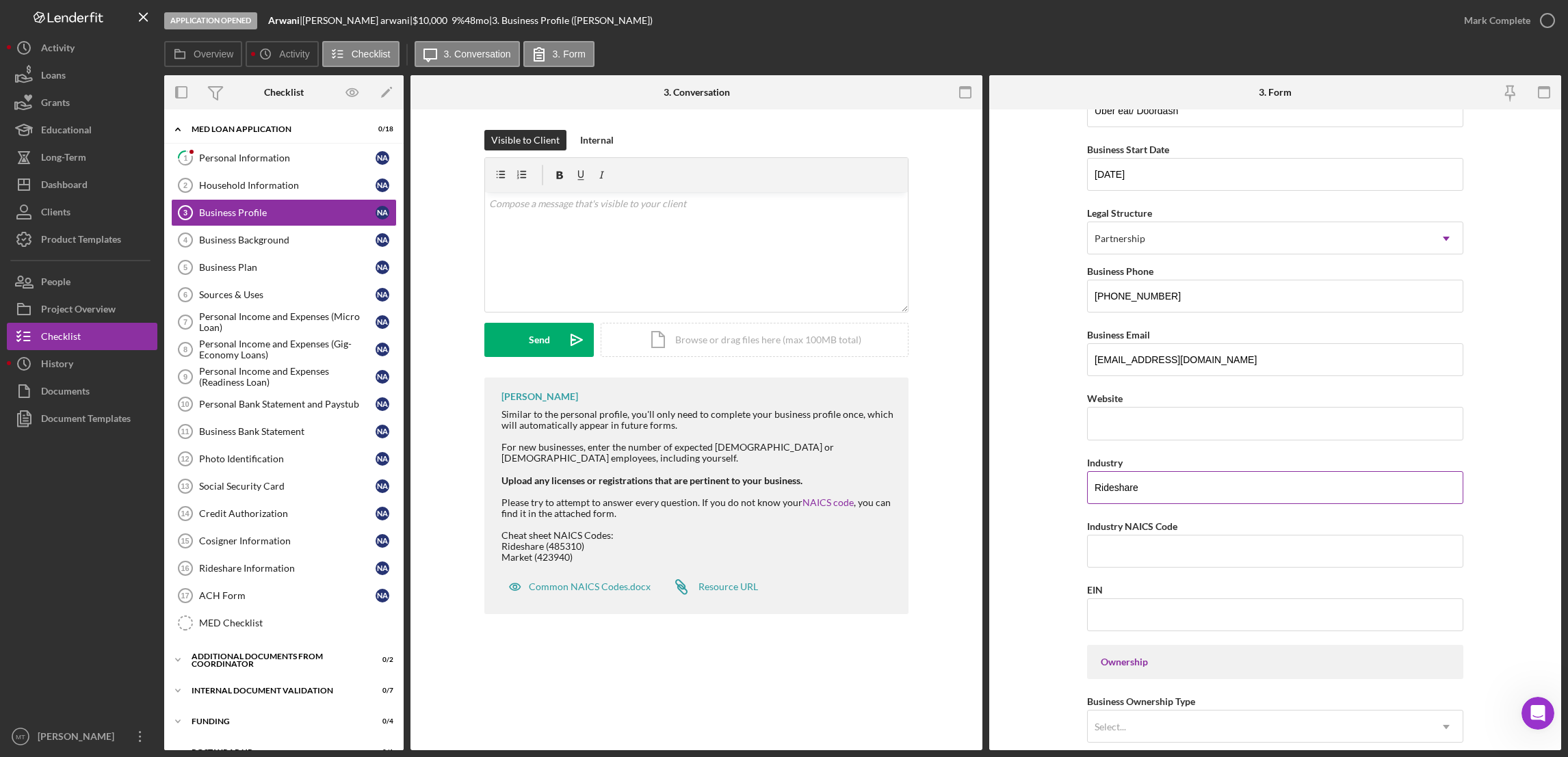
drag, startPoint x: 1090, startPoint y: 491, endPoint x: 1143, endPoint y: 484, distance: 53.5
click at [1143, 484] on input "Rideshare" at bounding box center [1275, 487] width 376 height 33
drag, startPoint x: 1183, startPoint y: 526, endPoint x: 1077, endPoint y: 534, distance: 106.3
click at [1077, 534] on form "Business Name Arwani DBA Uber eat/ Doordash Business Start Date [DATE] Legal St…" at bounding box center [1275, 429] width 572 height 641
copy label "Industry NAICS Code"
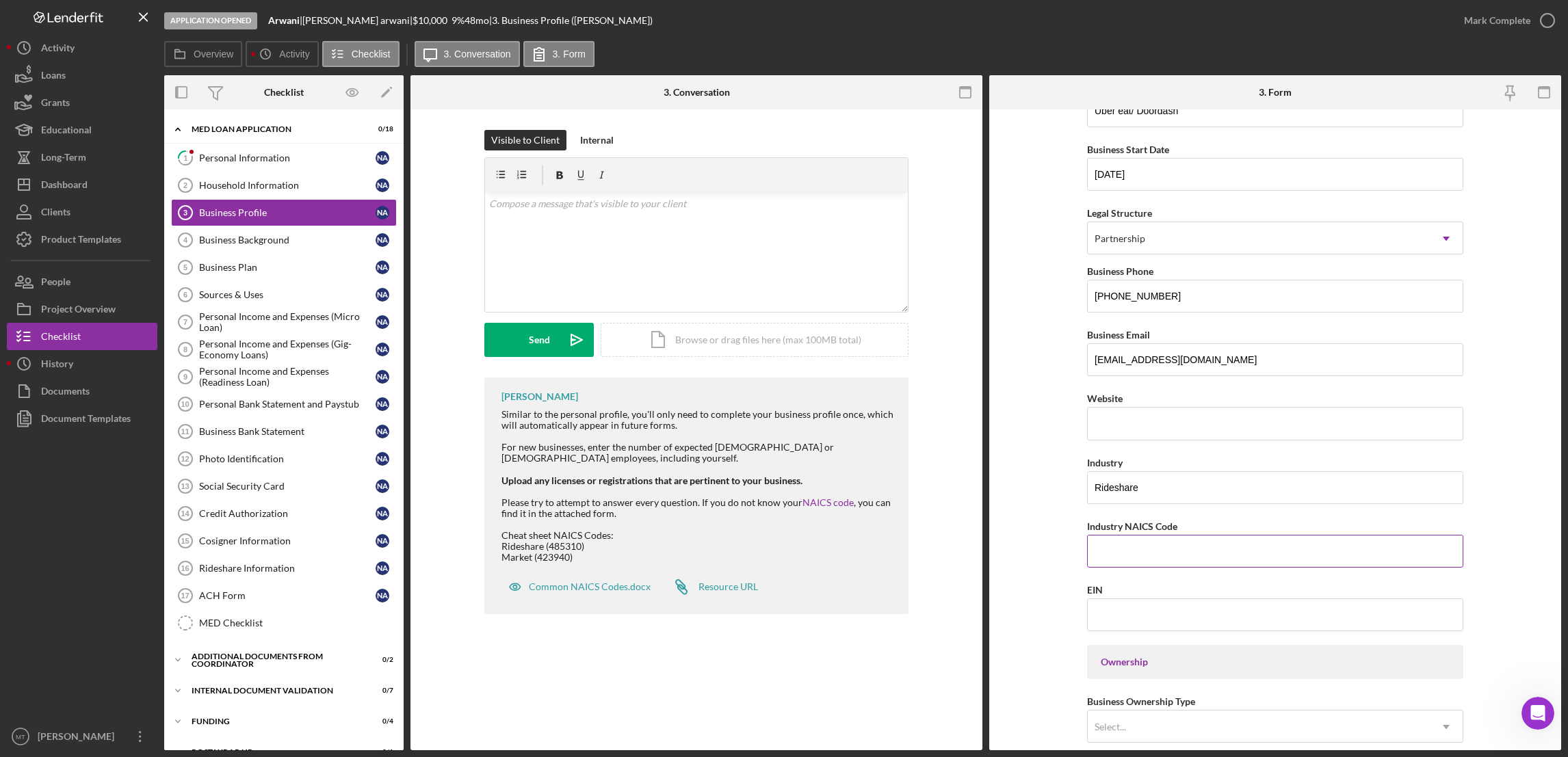
click at [1141, 551] on input "Industry NAICS Code" at bounding box center [1275, 551] width 376 height 33
type input "485310"
click at [1128, 615] on input "EIN" at bounding box center [1275, 615] width 376 height 33
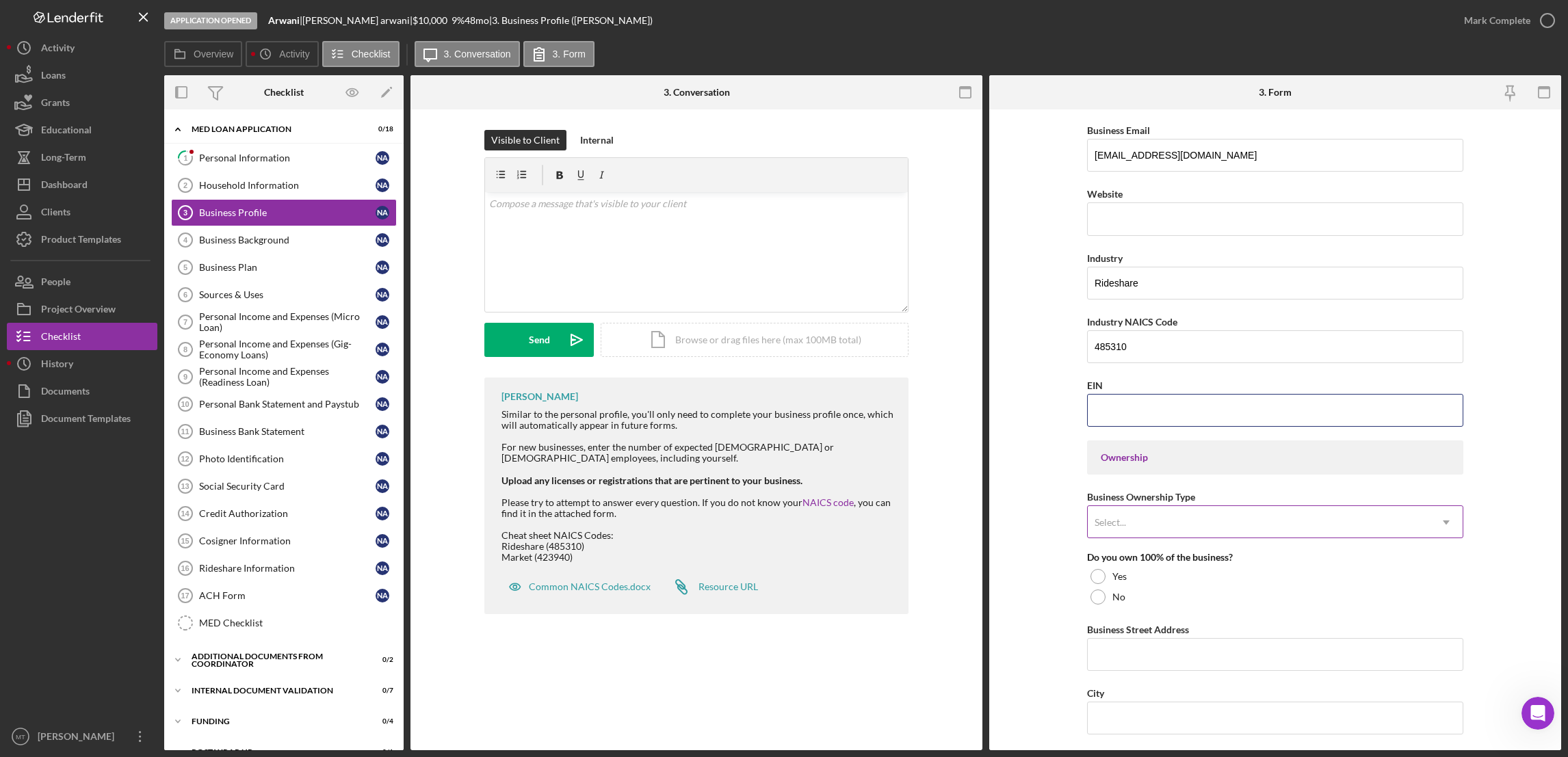
scroll to position [410, 0]
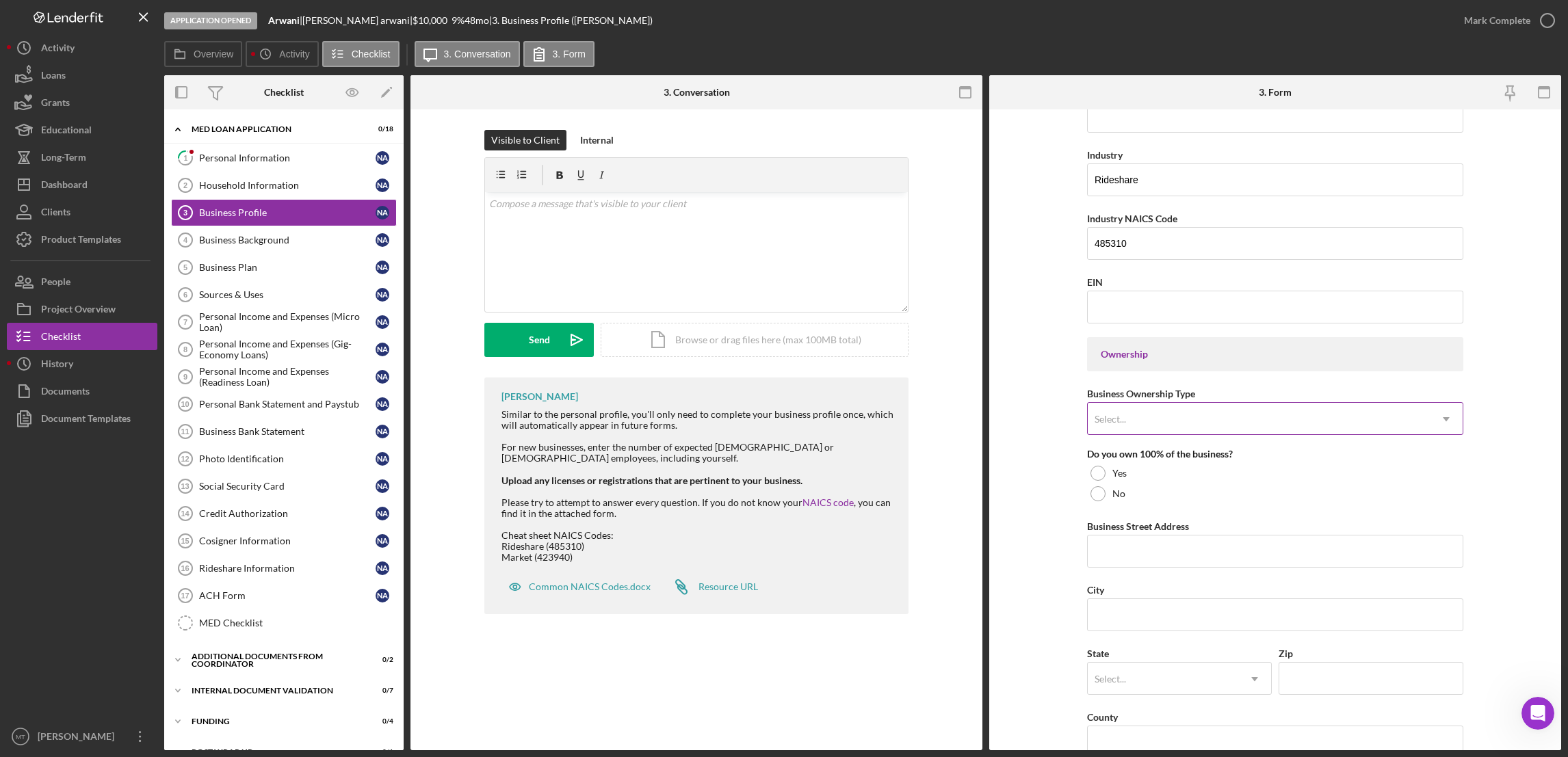
click at [1171, 422] on icon "Icon/Dropdown Arrow" at bounding box center [1446, 419] width 33 height 33
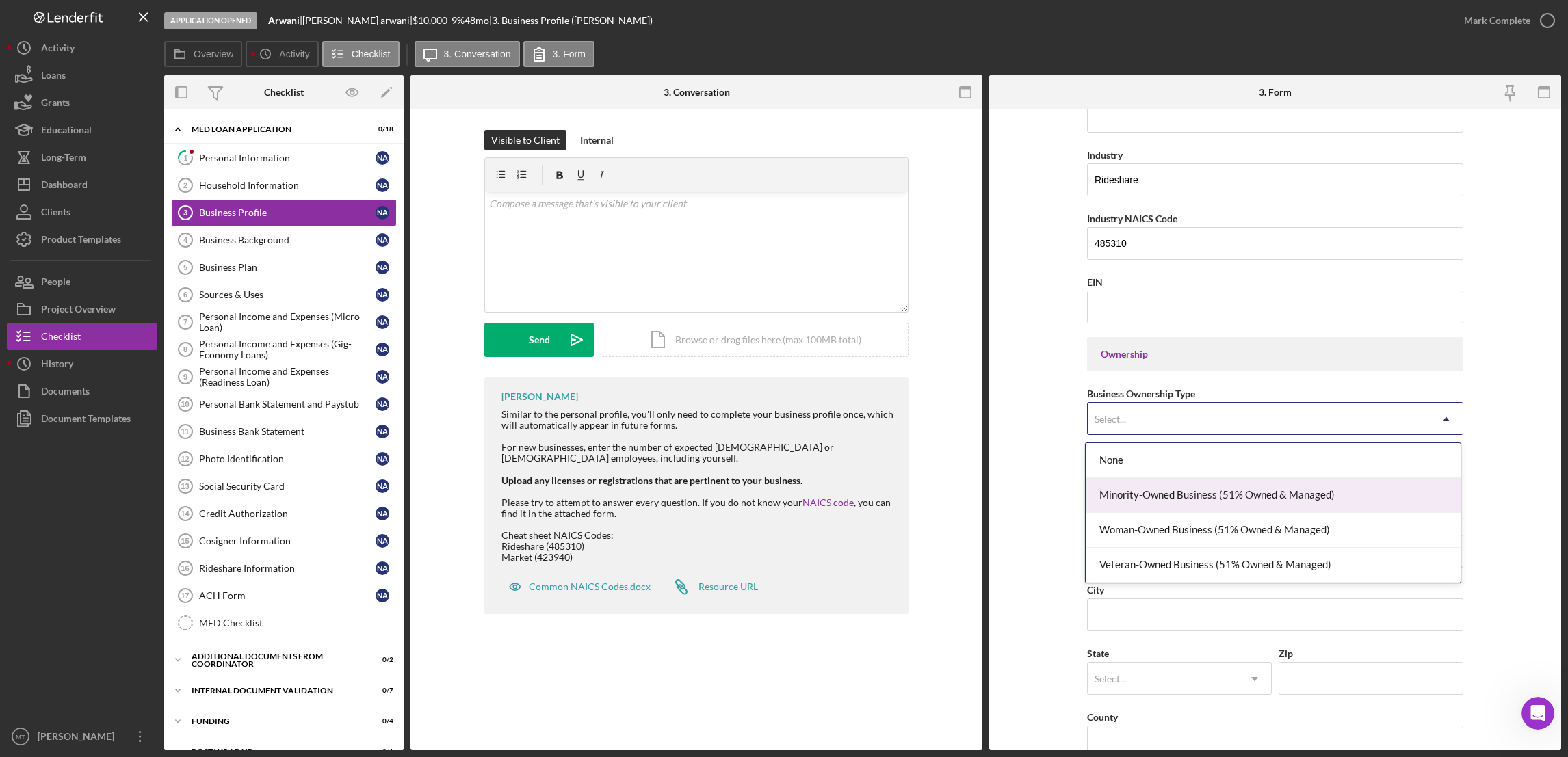
click at [1171, 499] on div "Minority-Owned Business (51% Owned & Managed)" at bounding box center [1273, 495] width 375 height 35
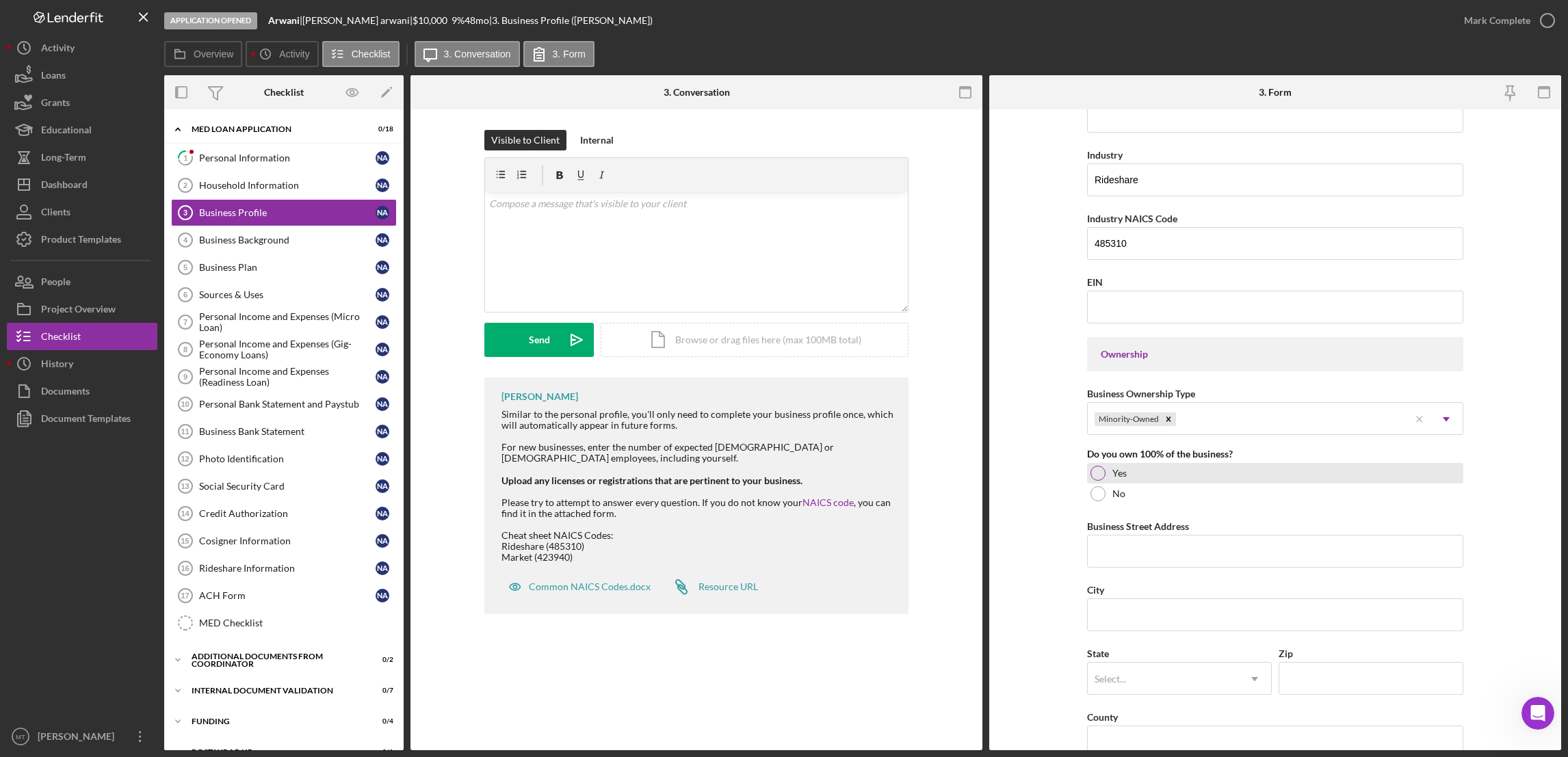
click at [1097, 473] on div at bounding box center [1098, 473] width 15 height 15
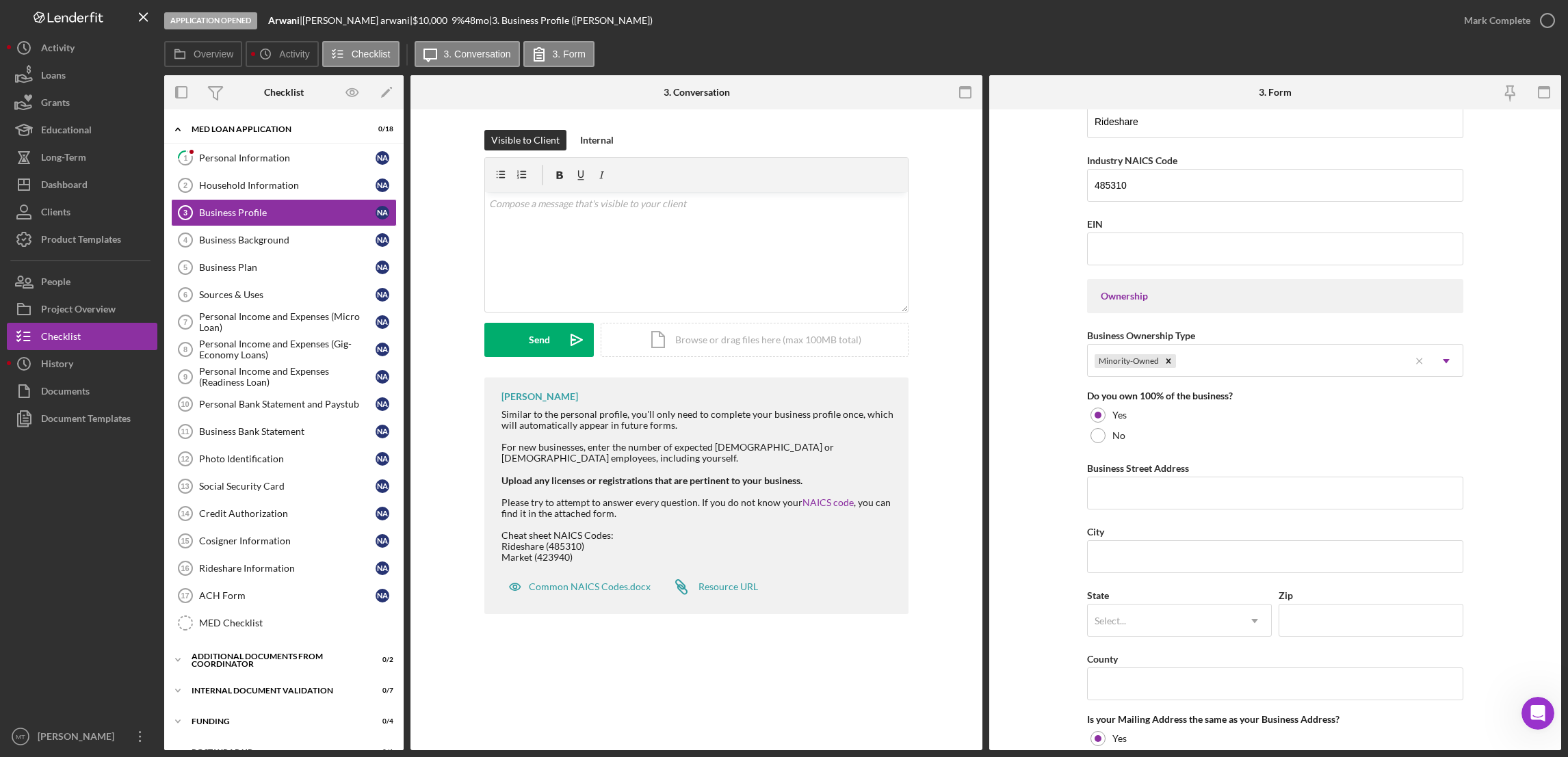
scroll to position [512, 0]
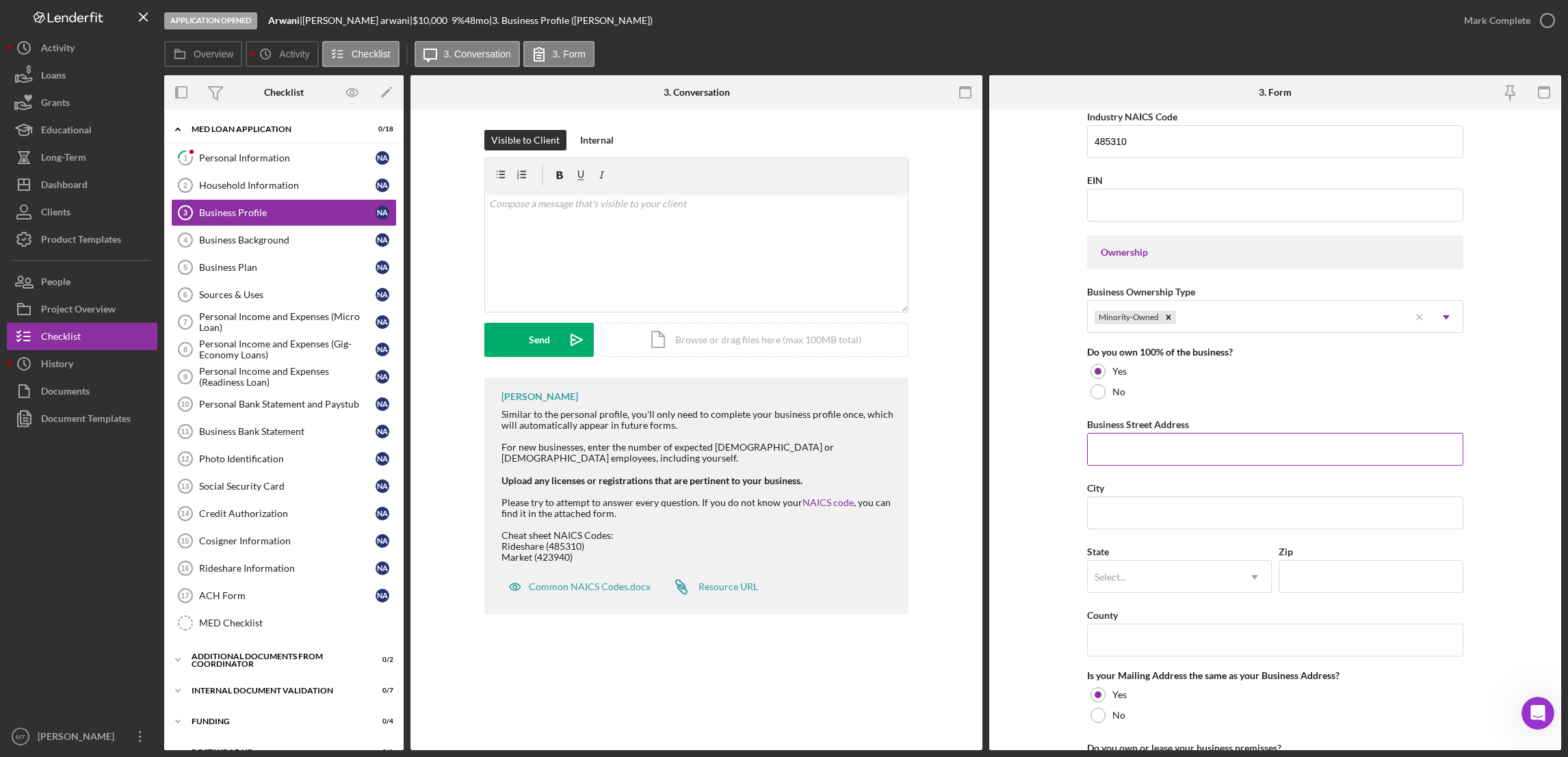
click at [1135, 455] on input "Business Street Address" at bounding box center [1275, 449] width 376 height 33
type input "[STREET_ADDRESS],"
click at [1128, 521] on input "City" at bounding box center [1275, 513] width 376 height 33
type input "Ypsilanti"
click at [1146, 573] on div "Select..." at bounding box center [1163, 577] width 150 height 32
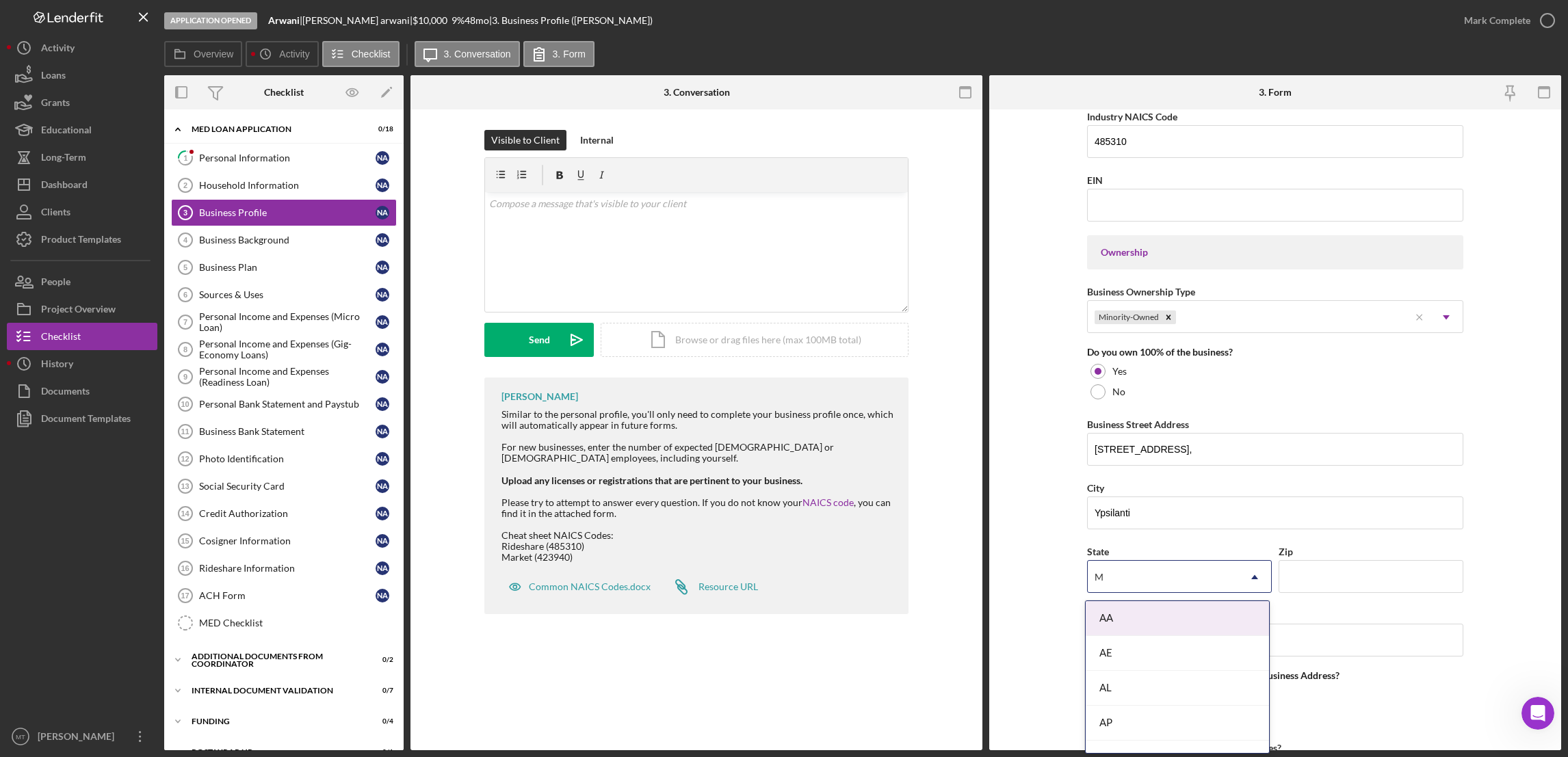
type input "MI"
click at [1128, 658] on div "MI" at bounding box center [1177, 654] width 183 height 35
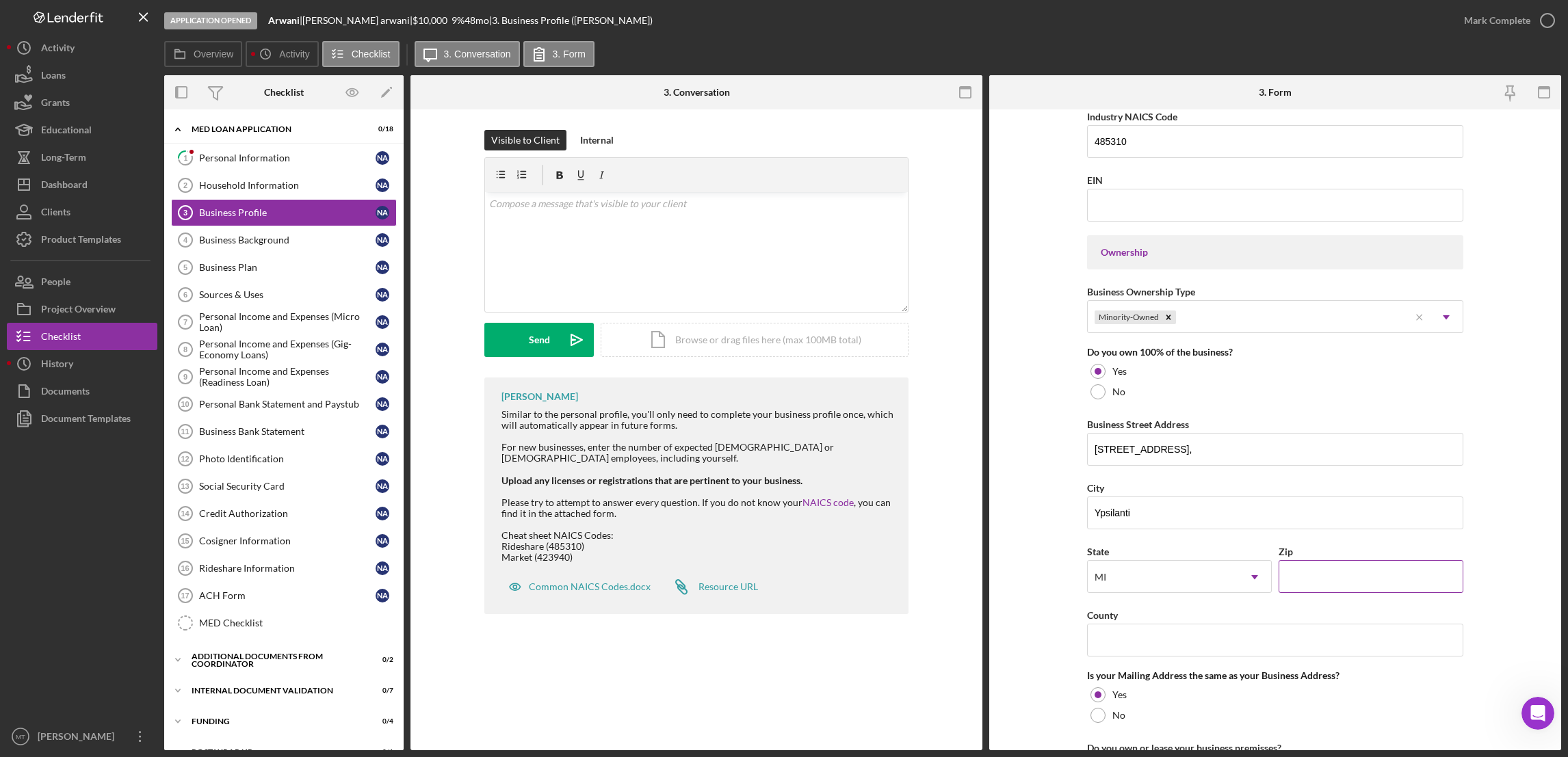
click at [1171, 578] on input "Zip" at bounding box center [1371, 576] width 184 height 33
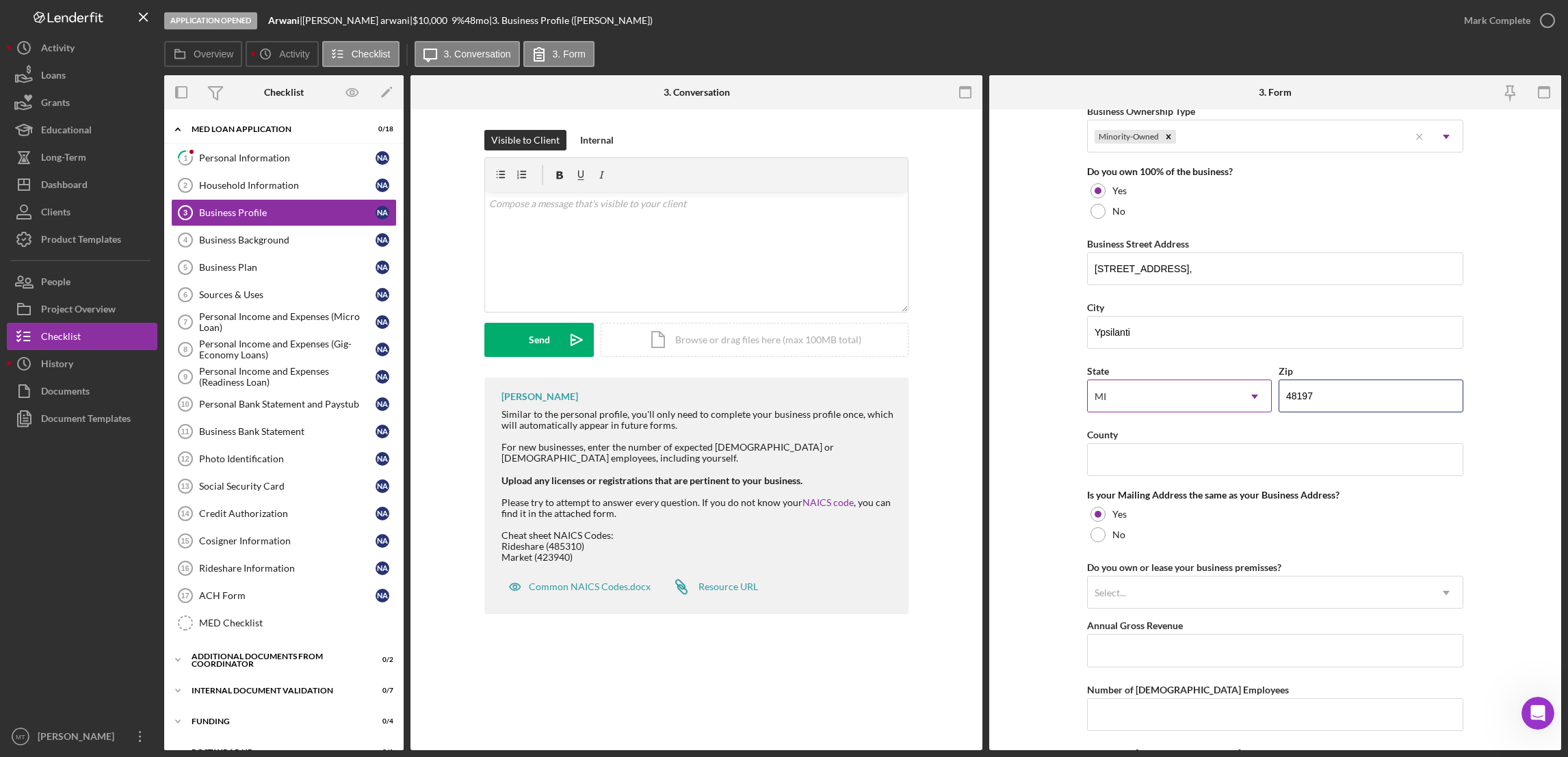
scroll to position [718, 0]
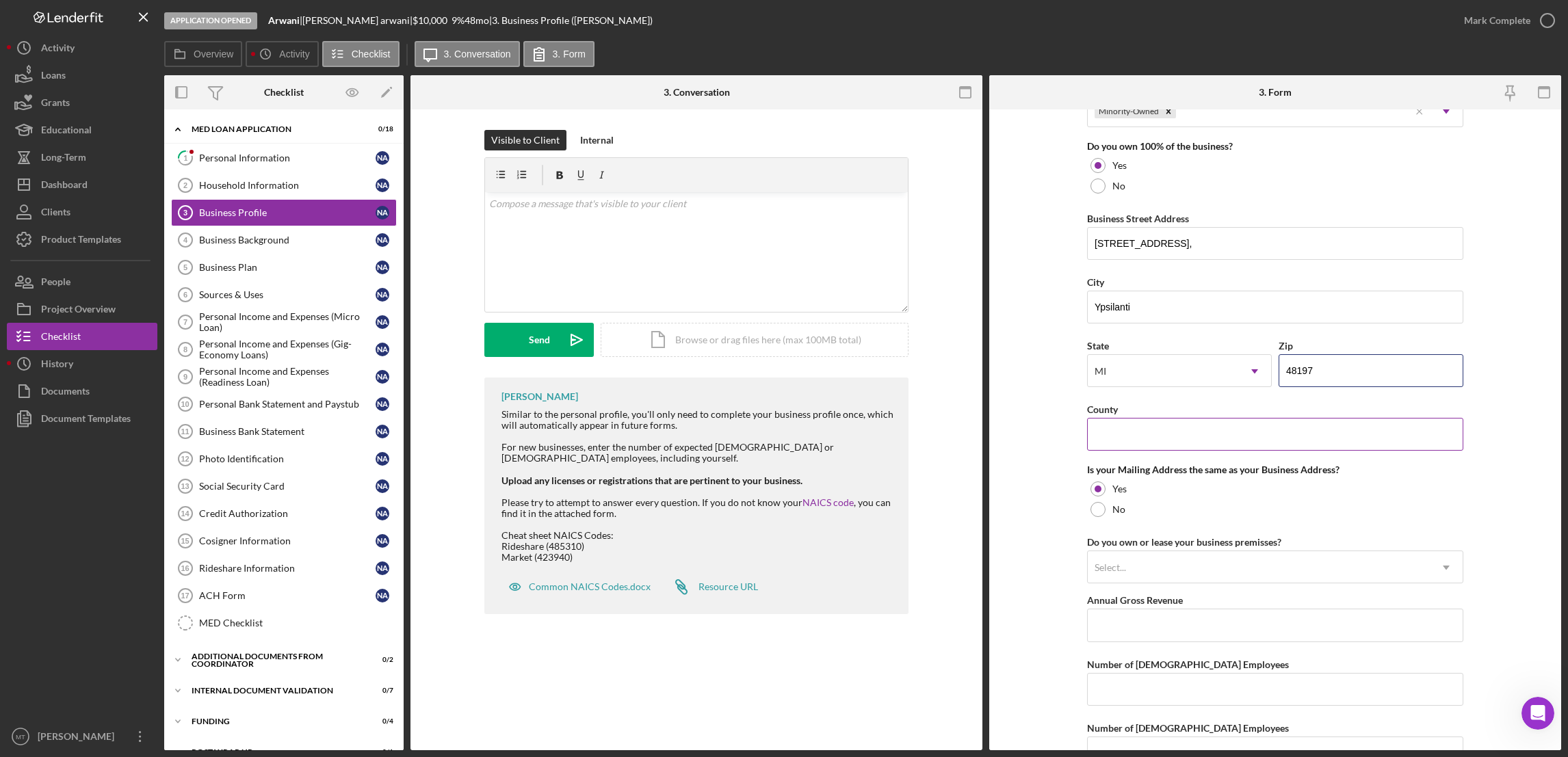
type input "48197"
click at [1105, 431] on input "County" at bounding box center [1275, 434] width 376 height 33
type input "[GEOGRAPHIC_DATA]"
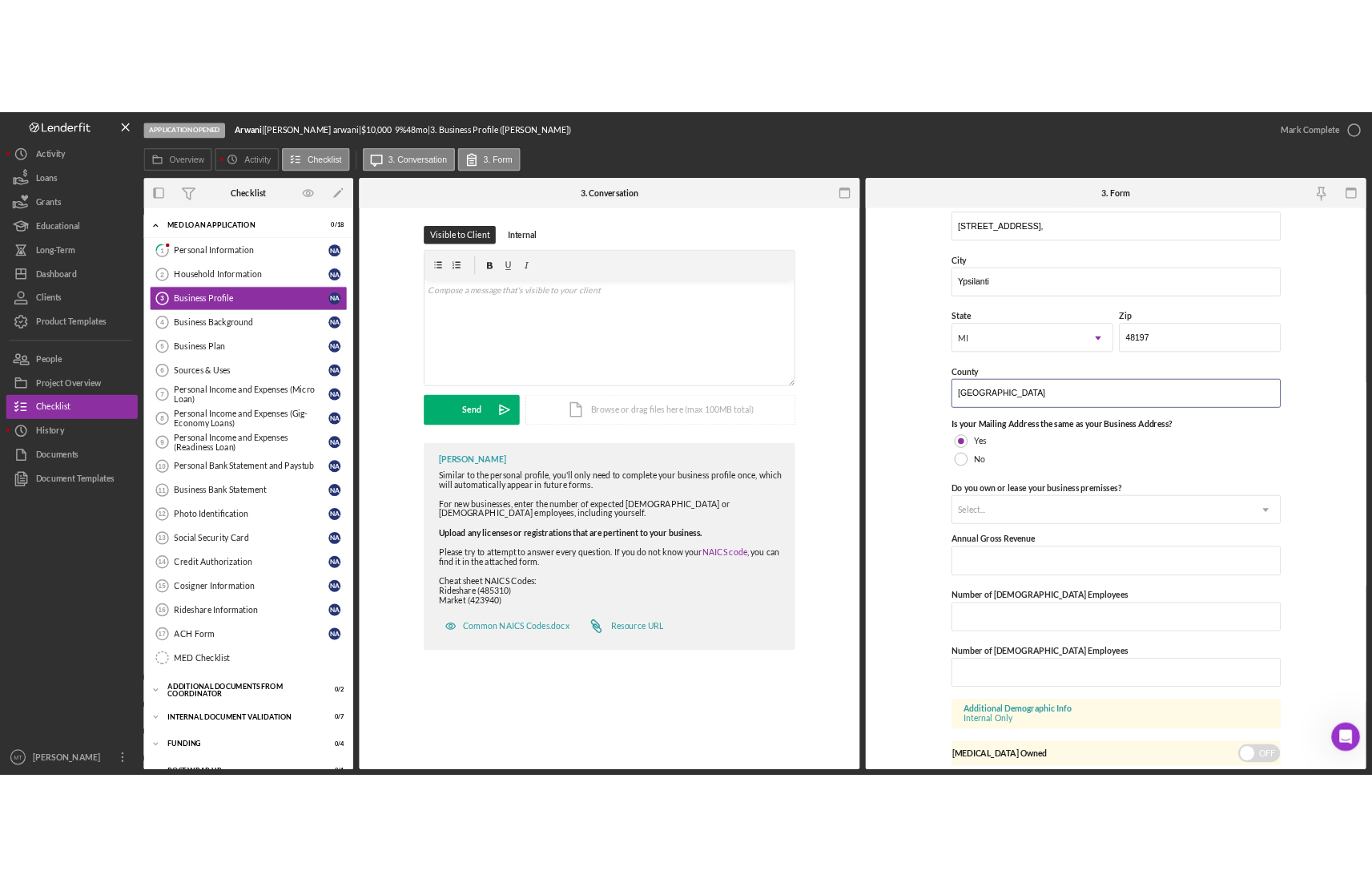
scroll to position [1031, 0]
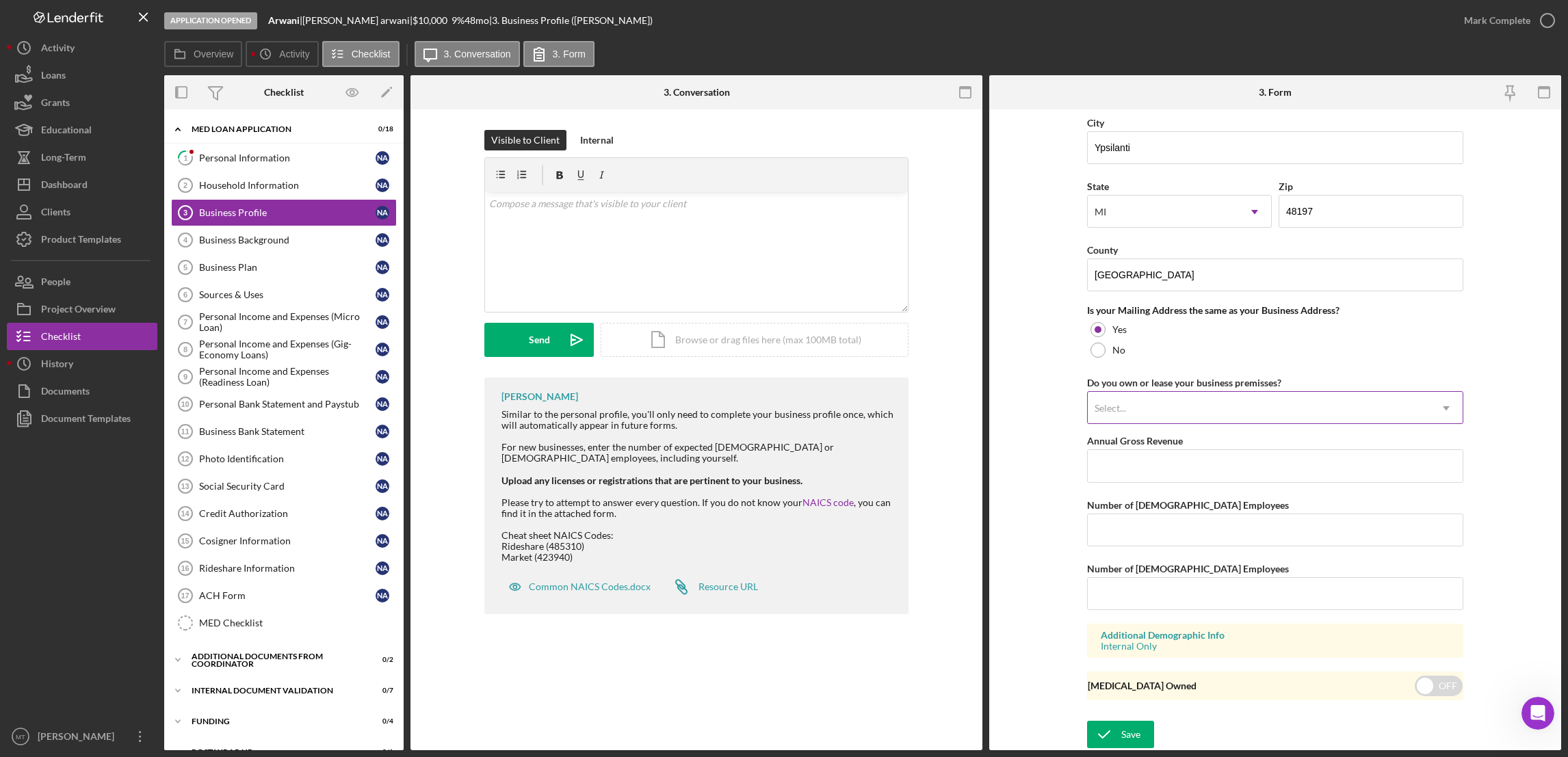
click at [1143, 401] on div "Select..." at bounding box center [1258, 409] width 342 height 32
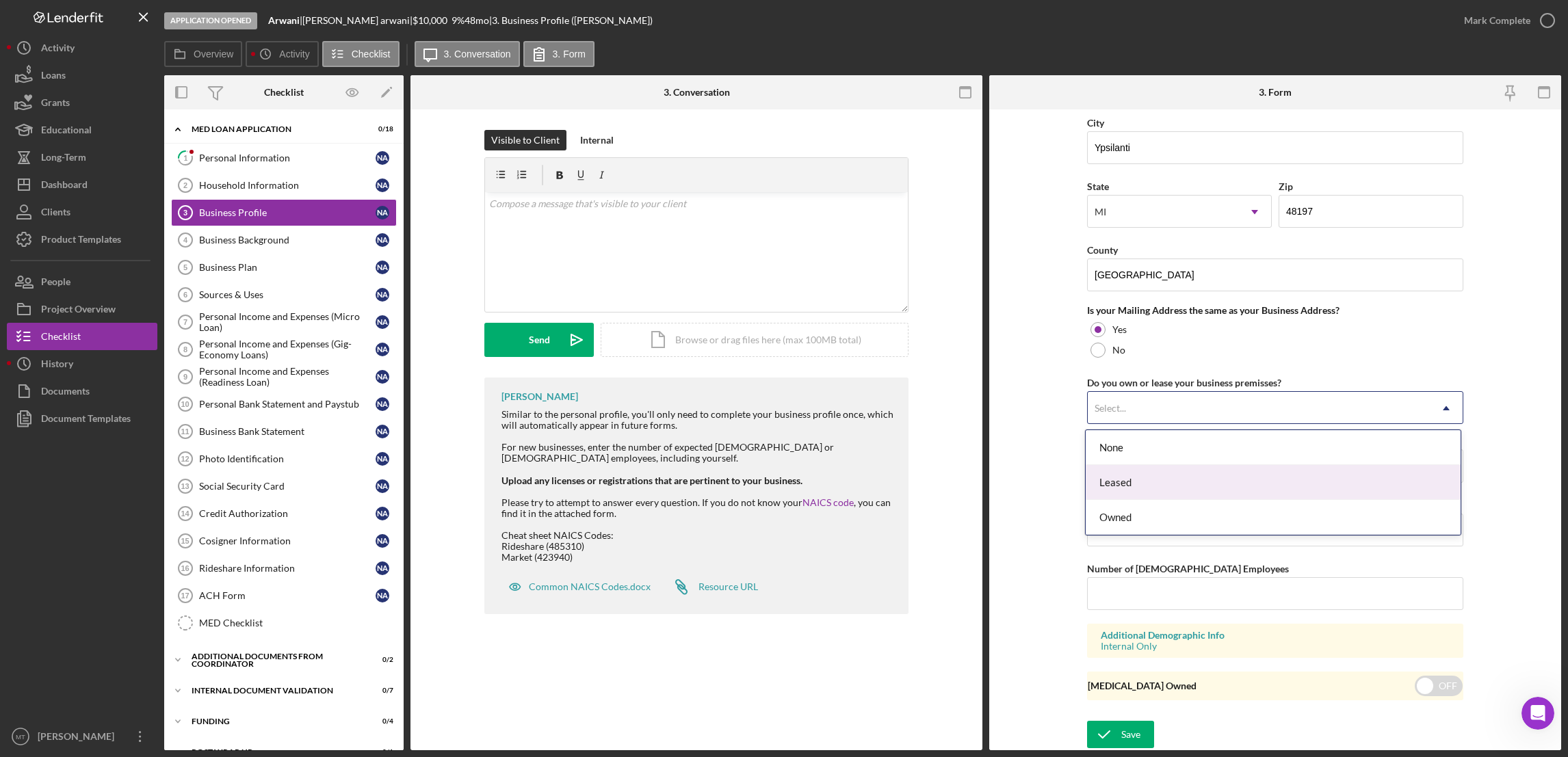
click at [1125, 488] on div "Leased" at bounding box center [1273, 482] width 375 height 35
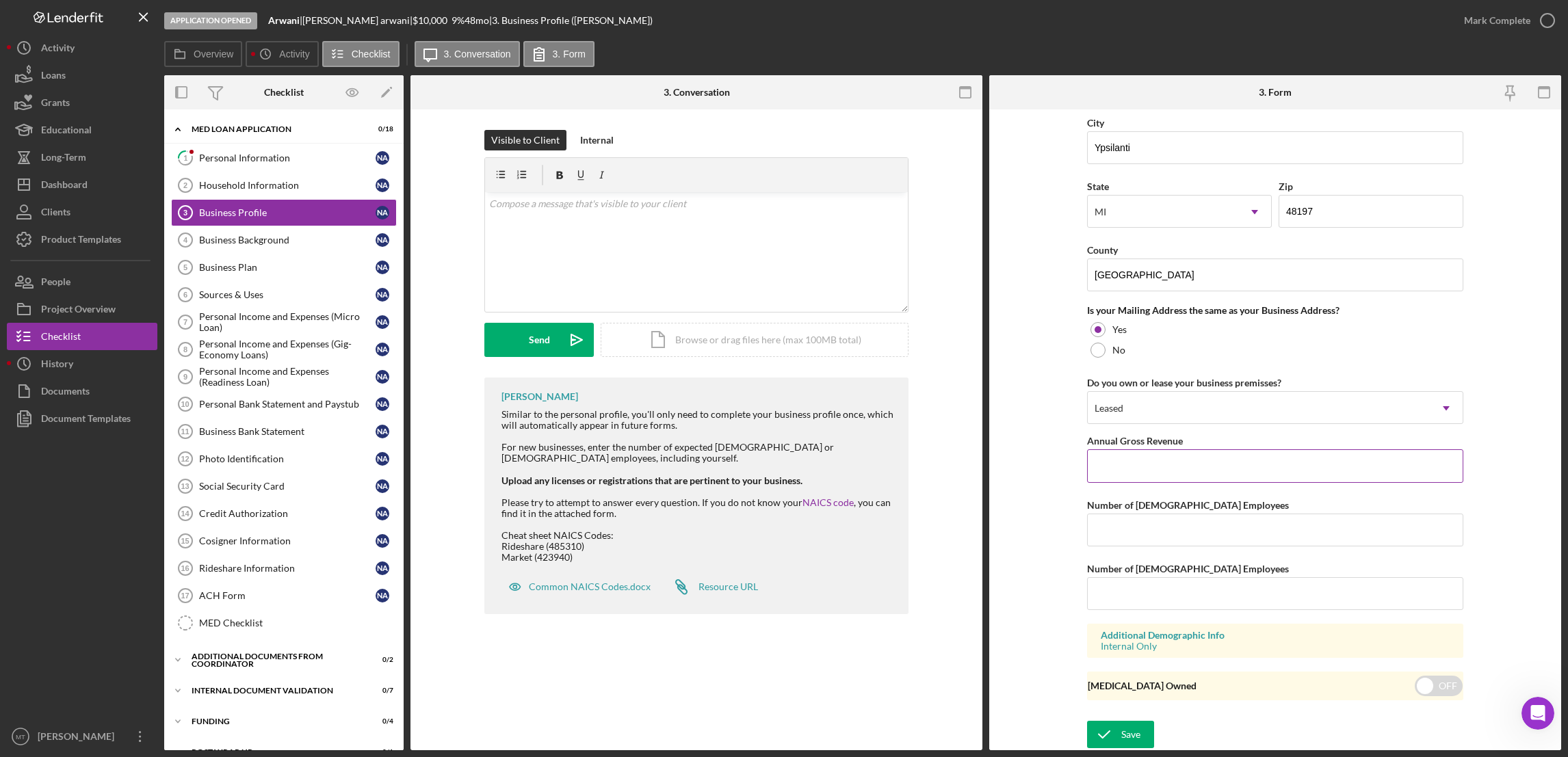
click at [1121, 464] on input "Annual Gross Revenue" at bounding box center [1275, 465] width 376 height 33
type input "$0"
click at [1138, 534] on input "Number of [DEMOGRAPHIC_DATA] Employees" at bounding box center [1275, 529] width 376 height 33
type input "1"
click at [1119, 596] on input "Number of [DEMOGRAPHIC_DATA] Employees" at bounding box center [1275, 593] width 376 height 33
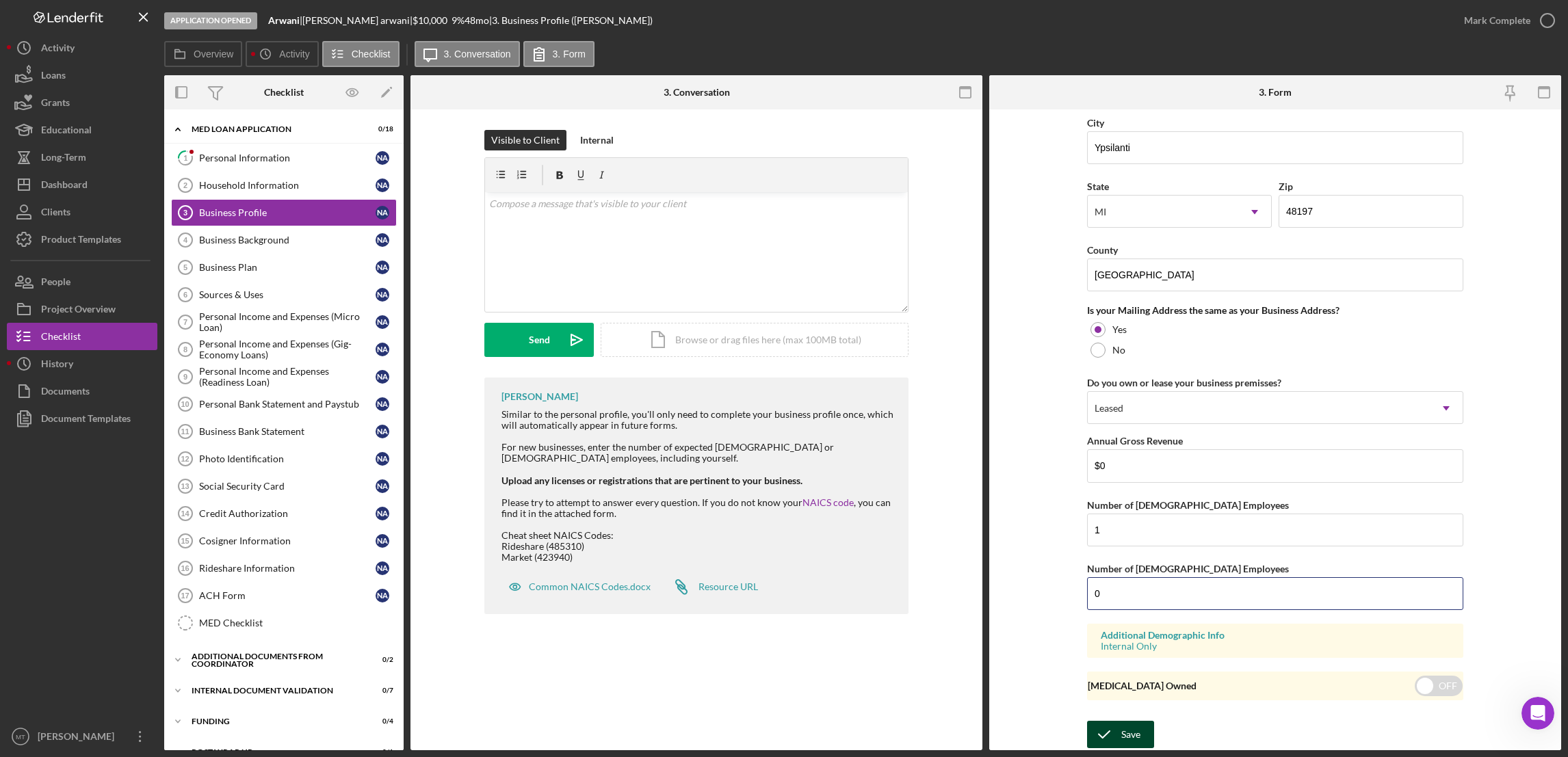
type input "0"
click at [1115, 743] on icon "submit" at bounding box center [1104, 734] width 34 height 34
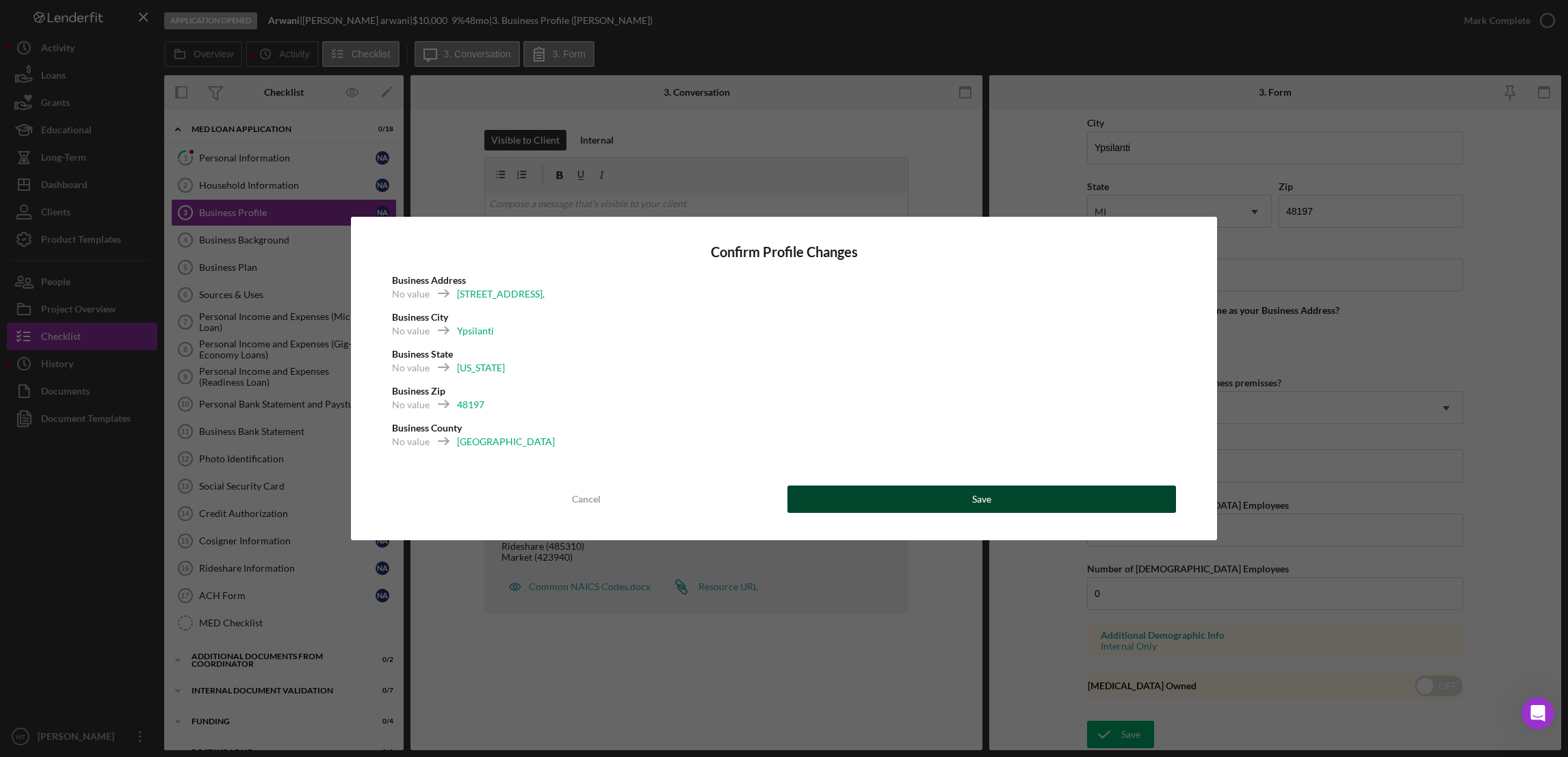
click at [934, 501] on button "Save" at bounding box center [981, 499] width 388 height 27
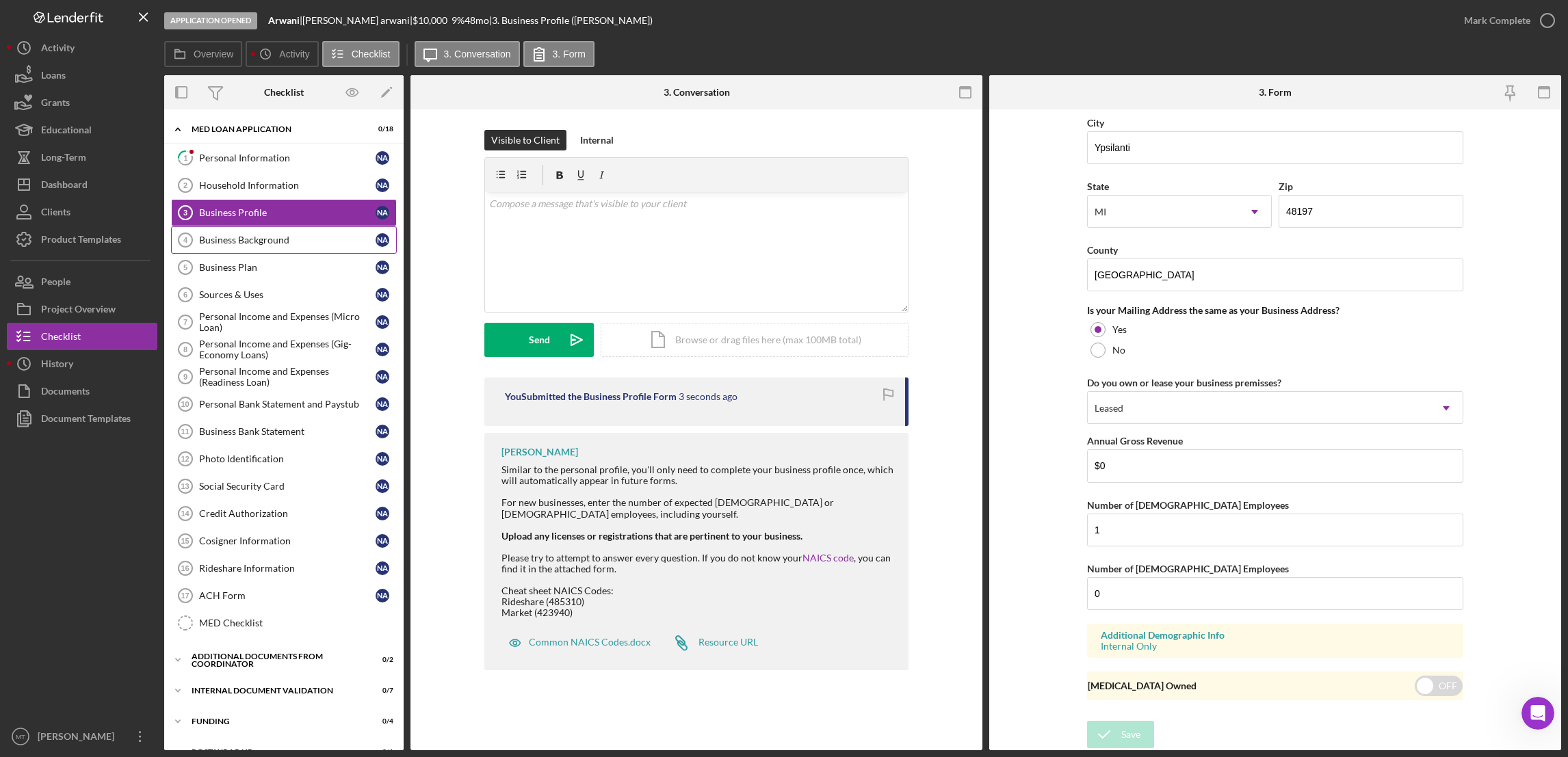
click at [293, 239] on div "Business Background" at bounding box center [287, 239] width 176 height 11
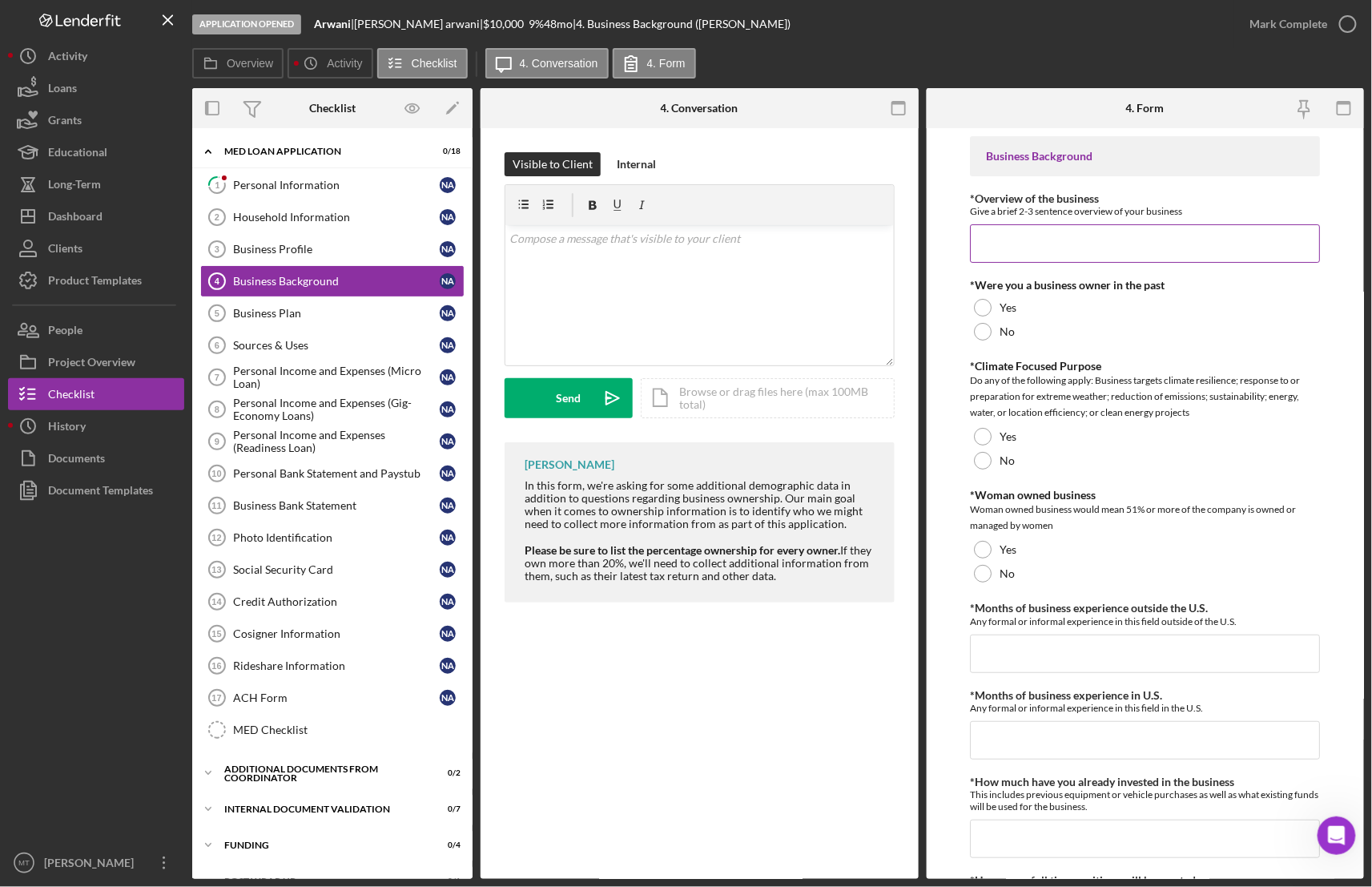
click at [1044, 247] on input "*Overview of the business" at bounding box center [1144, 243] width 350 height 38
paste input "aims to capitalize on the growing trend of on demand transportation by offering…"
drag, startPoint x: 979, startPoint y: 240, endPoint x: 1408, endPoint y: 298, distance: 432.9
click at [1371, 298] on html "Application Opened Arwani | [PERSON_NAME] | $10,000 $10,000 9 % 48 mo | 4. Busi…" at bounding box center [686, 443] width 1372 height 887
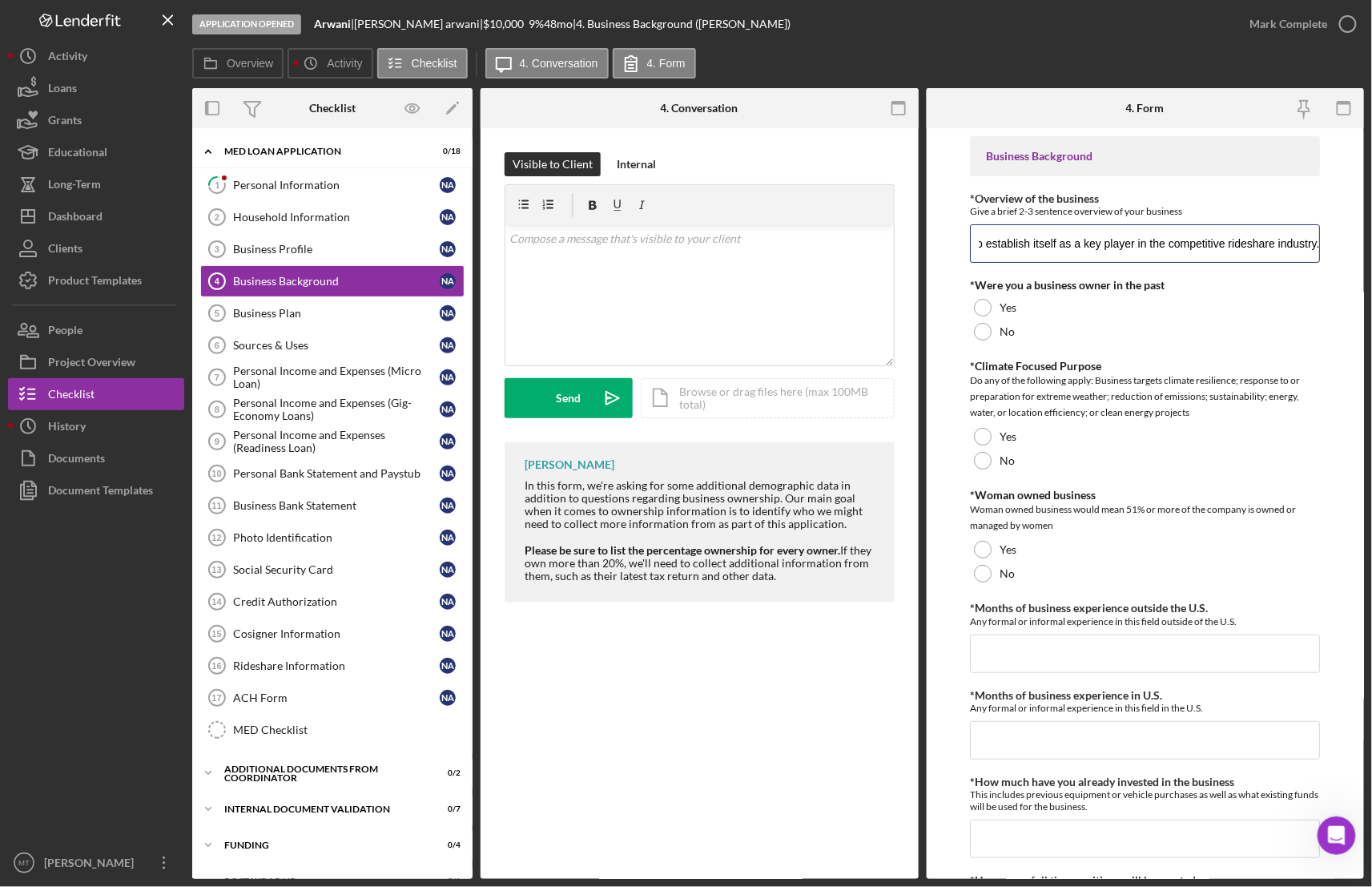
type input "Arwani aims to capitalize on the growing trend of on demand transportation by o…"
click at [982, 335] on div at bounding box center [982, 331] width 18 height 18
click at [982, 306] on div at bounding box center [982, 308] width 18 height 18
click at [977, 457] on div at bounding box center [982, 460] width 18 height 18
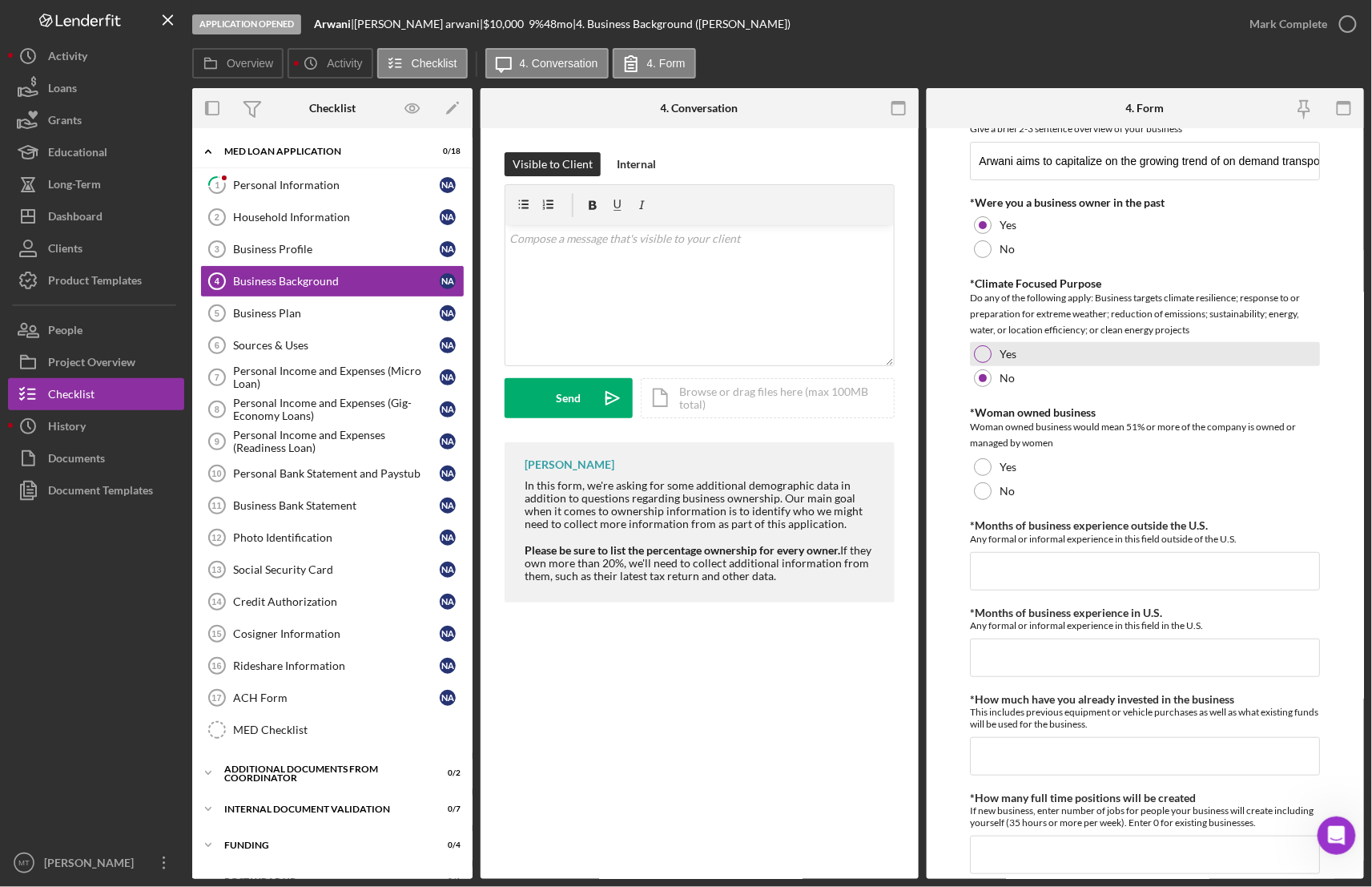
scroll to position [120, 0]
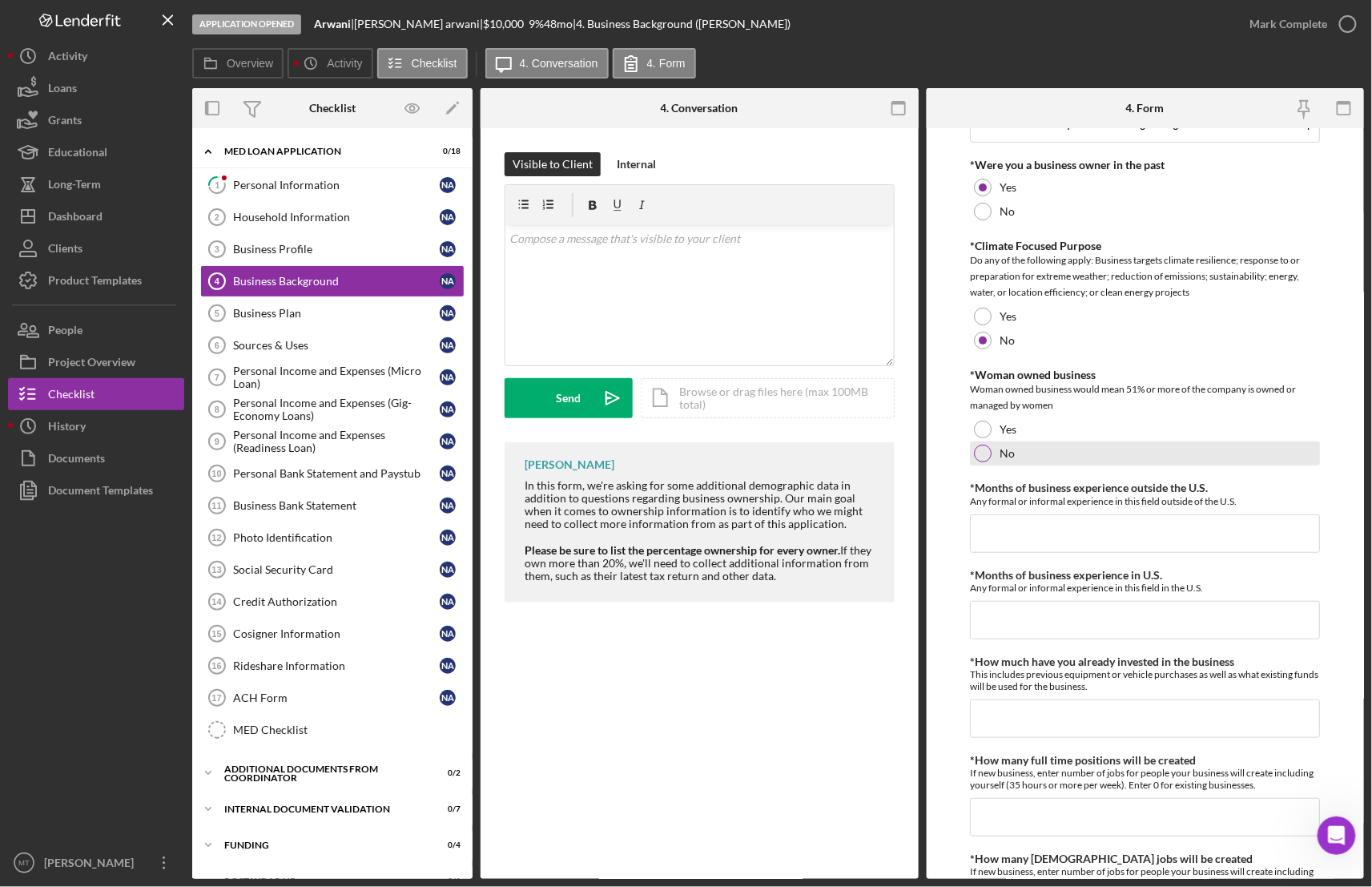
click at [984, 452] on div at bounding box center [982, 453] width 18 height 18
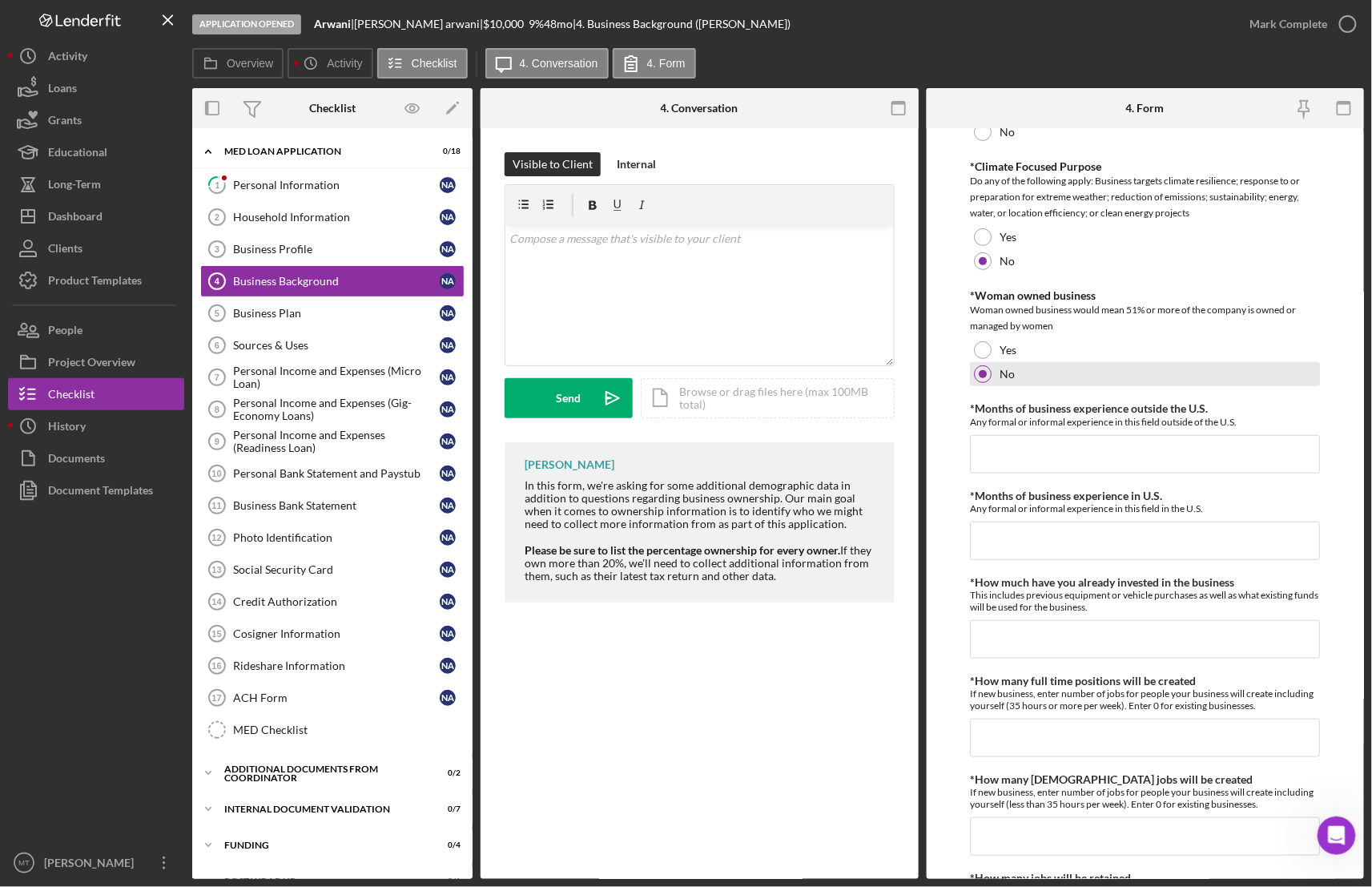
scroll to position [360, 0]
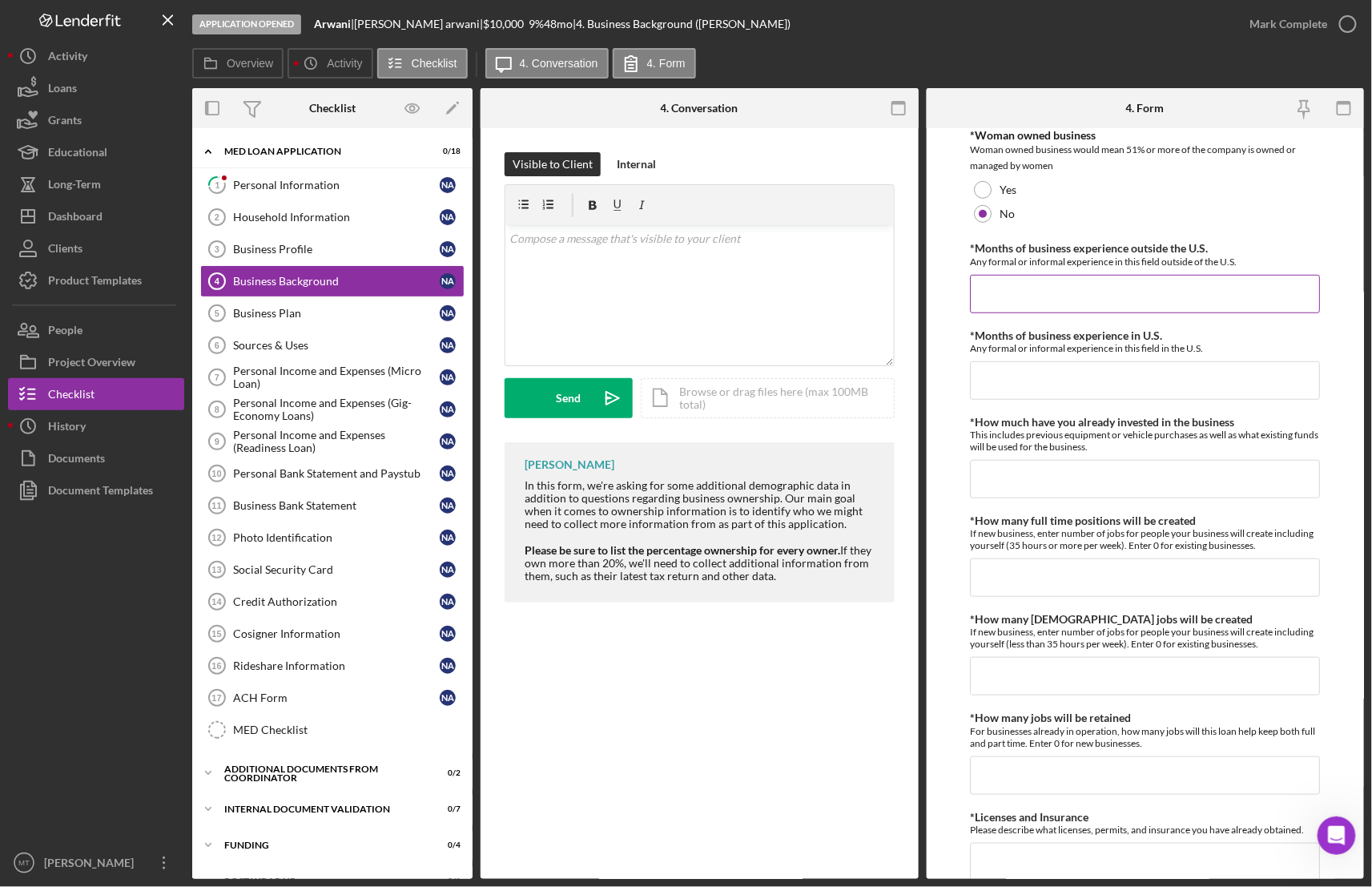
click at [1013, 297] on input "*Months of business experience outside the U.S." at bounding box center [1144, 293] width 350 height 38
type input "0"
type input "4"
type input "48"
click at [1035, 378] on input "*Months of business experience in U.S." at bounding box center [1144, 380] width 350 height 38
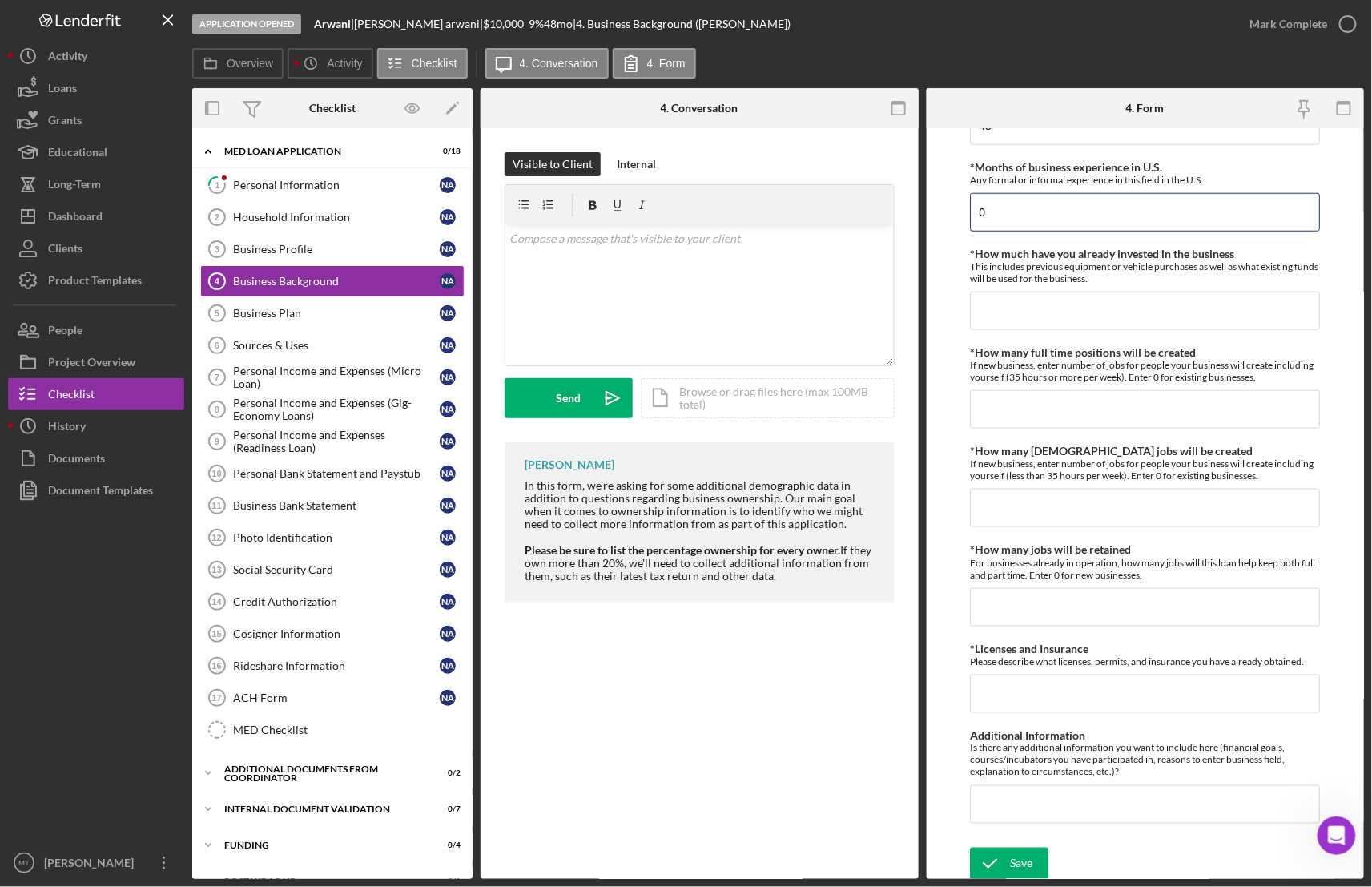
scroll to position [532, 0]
type input "0"
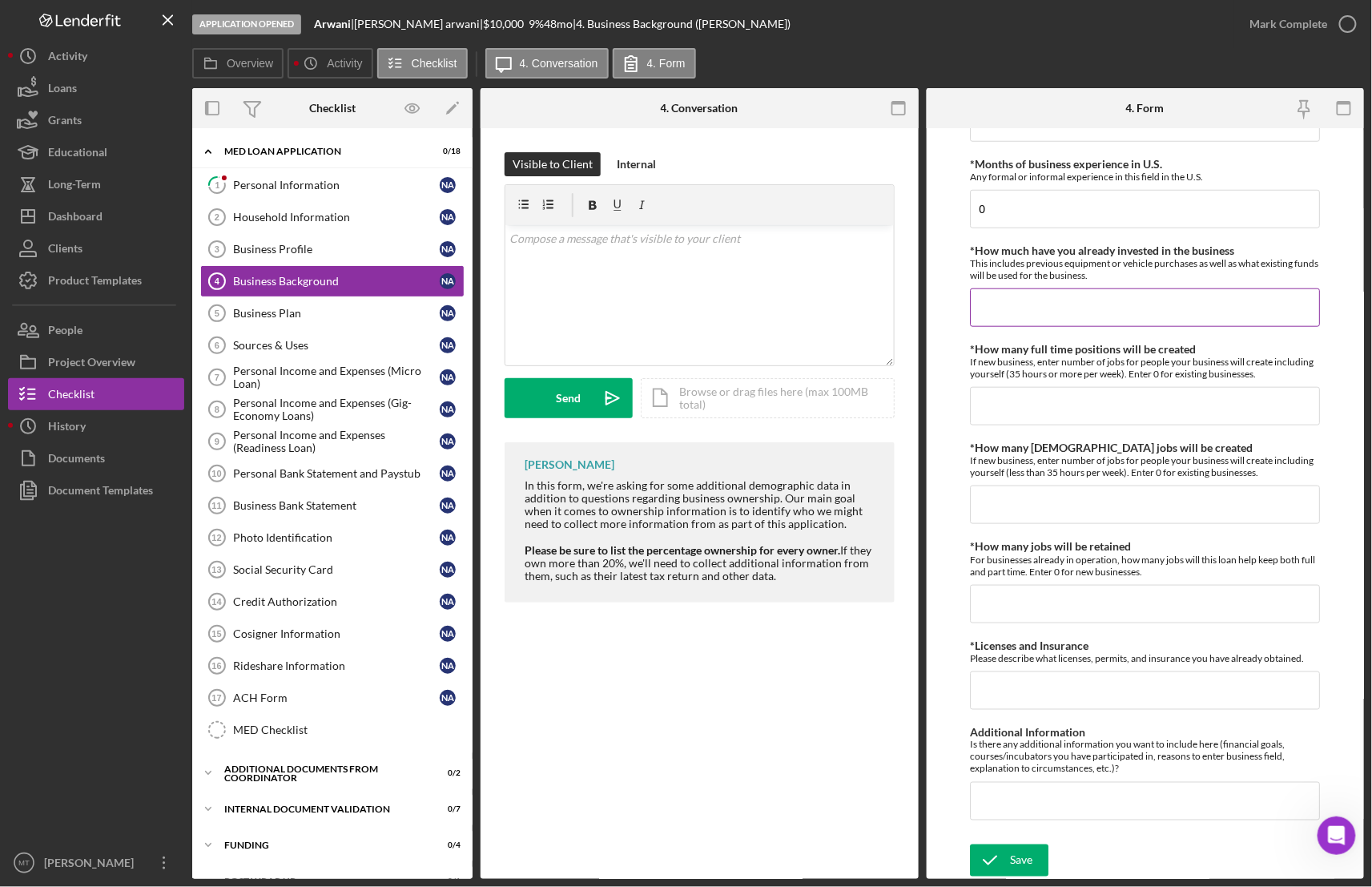
click at [1011, 306] on input "*How much have you already invested in the business" at bounding box center [1144, 307] width 350 height 38
type input "$0"
click at [997, 407] on input "*How many full time positions will be created" at bounding box center [1144, 406] width 350 height 38
type input "1"
click at [1009, 502] on input "*How many [DEMOGRAPHIC_DATA] jobs will be created" at bounding box center [1144, 504] width 350 height 38
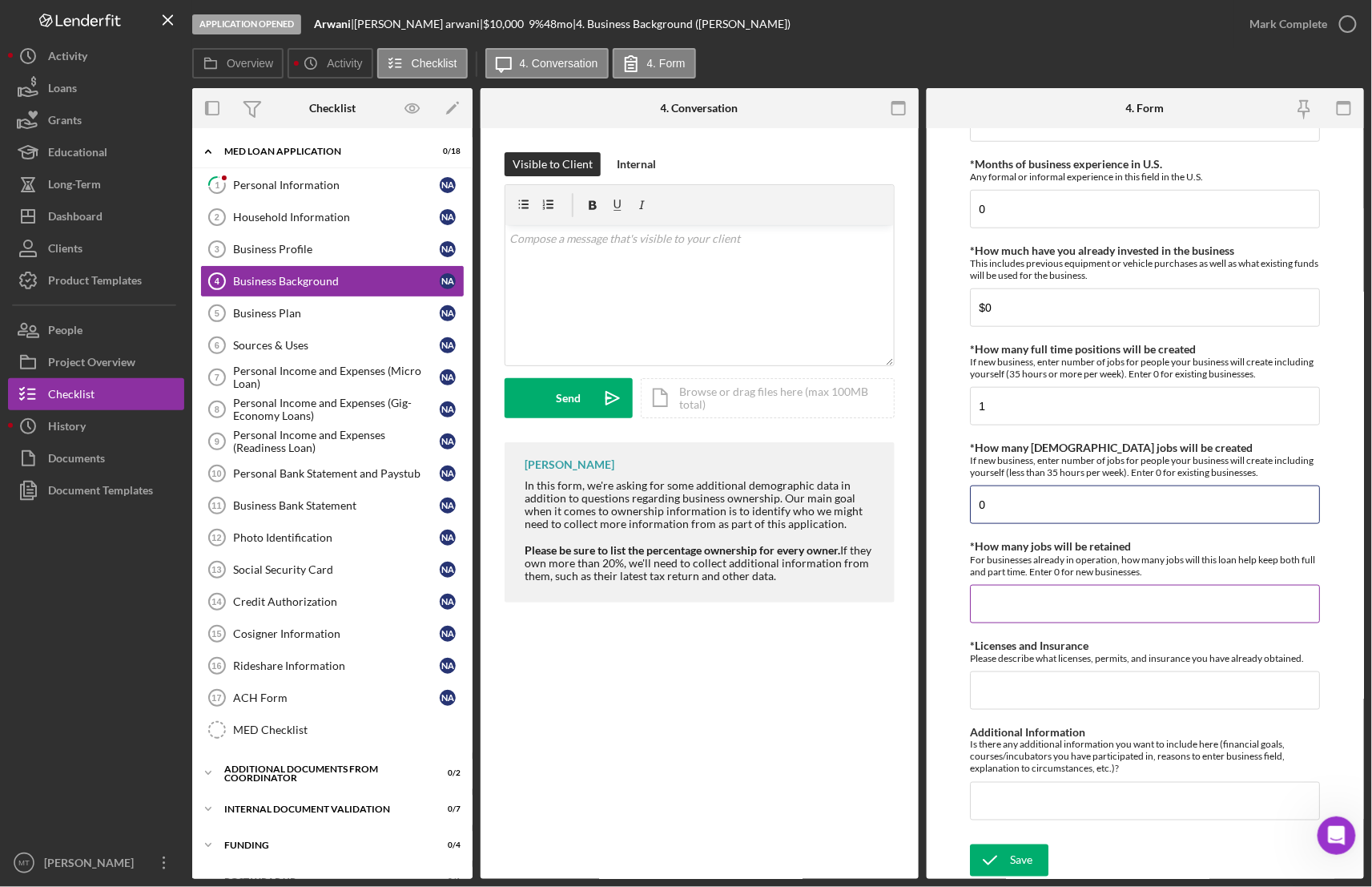
type input "0"
click at [991, 601] on input "*How many jobs will be retained" at bounding box center [1144, 603] width 350 height 38
type input "0"
click at [1006, 686] on input "*Licenses and Insurance" at bounding box center [1144, 690] width 350 height 38
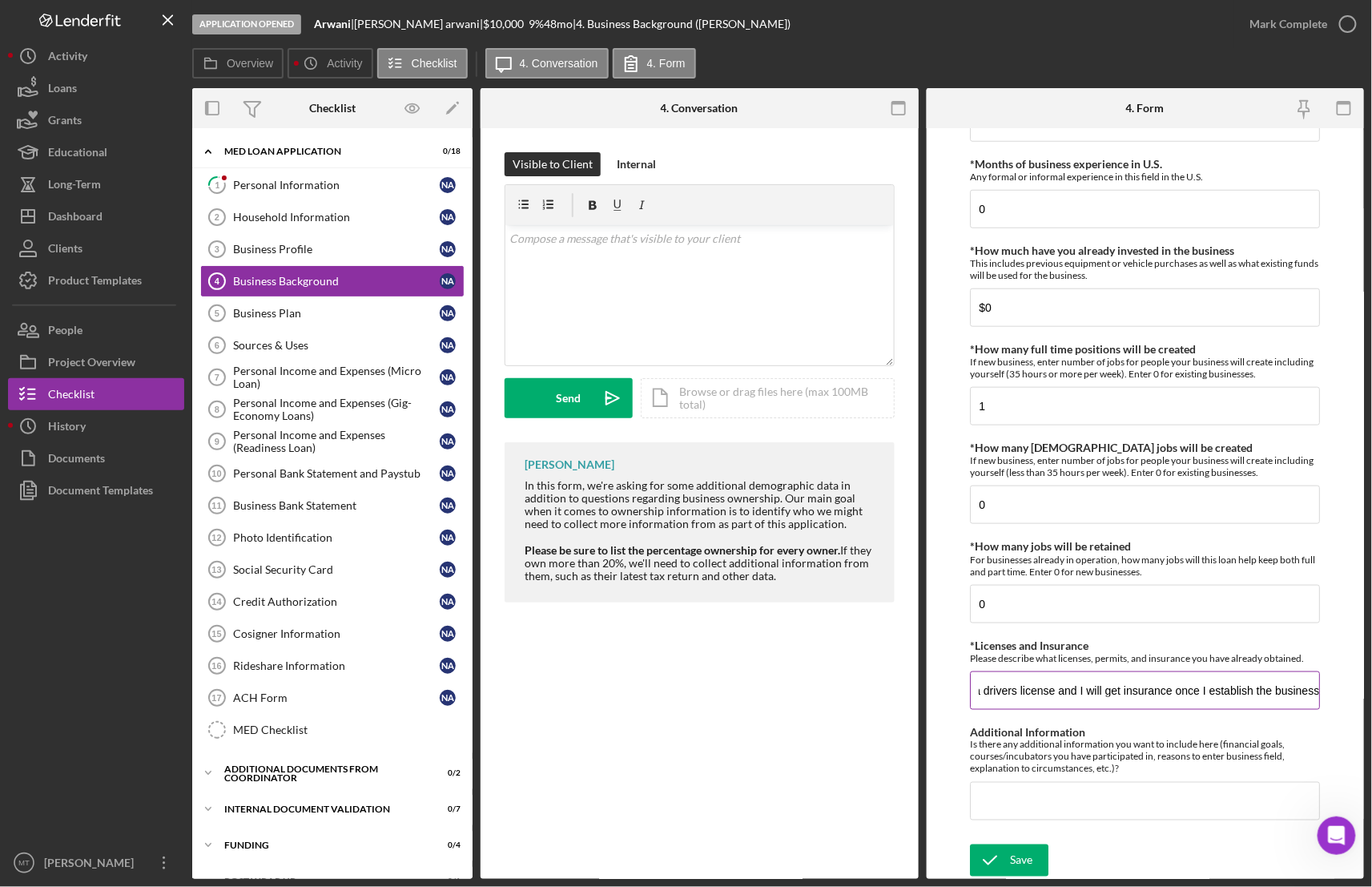
scroll to position [0, 44]
type input "I have a driver's license, and I will get insurance once I establish the busine…"
click at [1022, 798] on input "Additional Information" at bounding box center [1144, 801] width 350 height 38
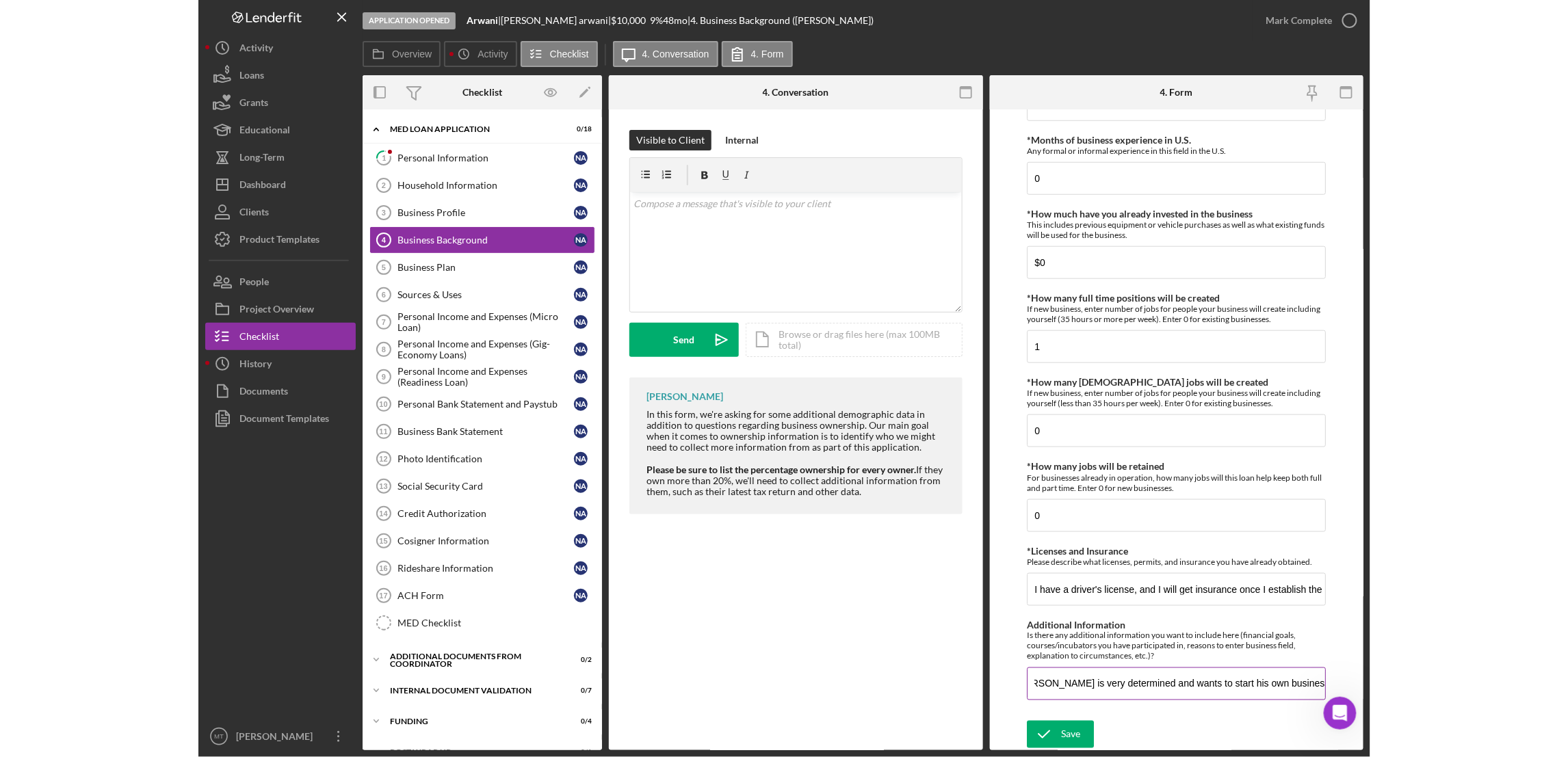
scroll to position [0, 0]
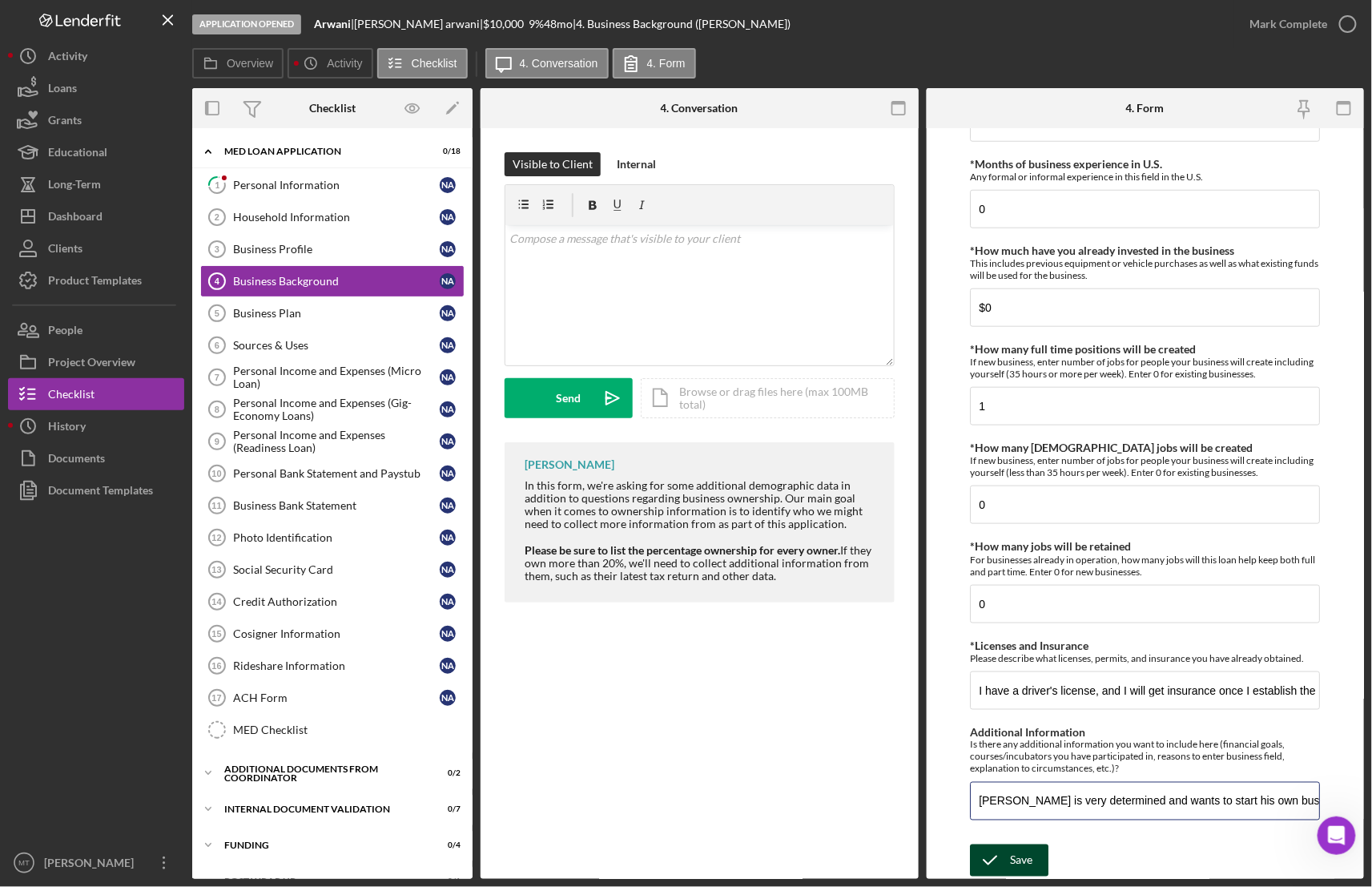
type input "[PERSON_NAME] is very determined and wants to start his own business as soon as…"
click at [1007, 864] on icon "submit" at bounding box center [989, 860] width 40 height 40
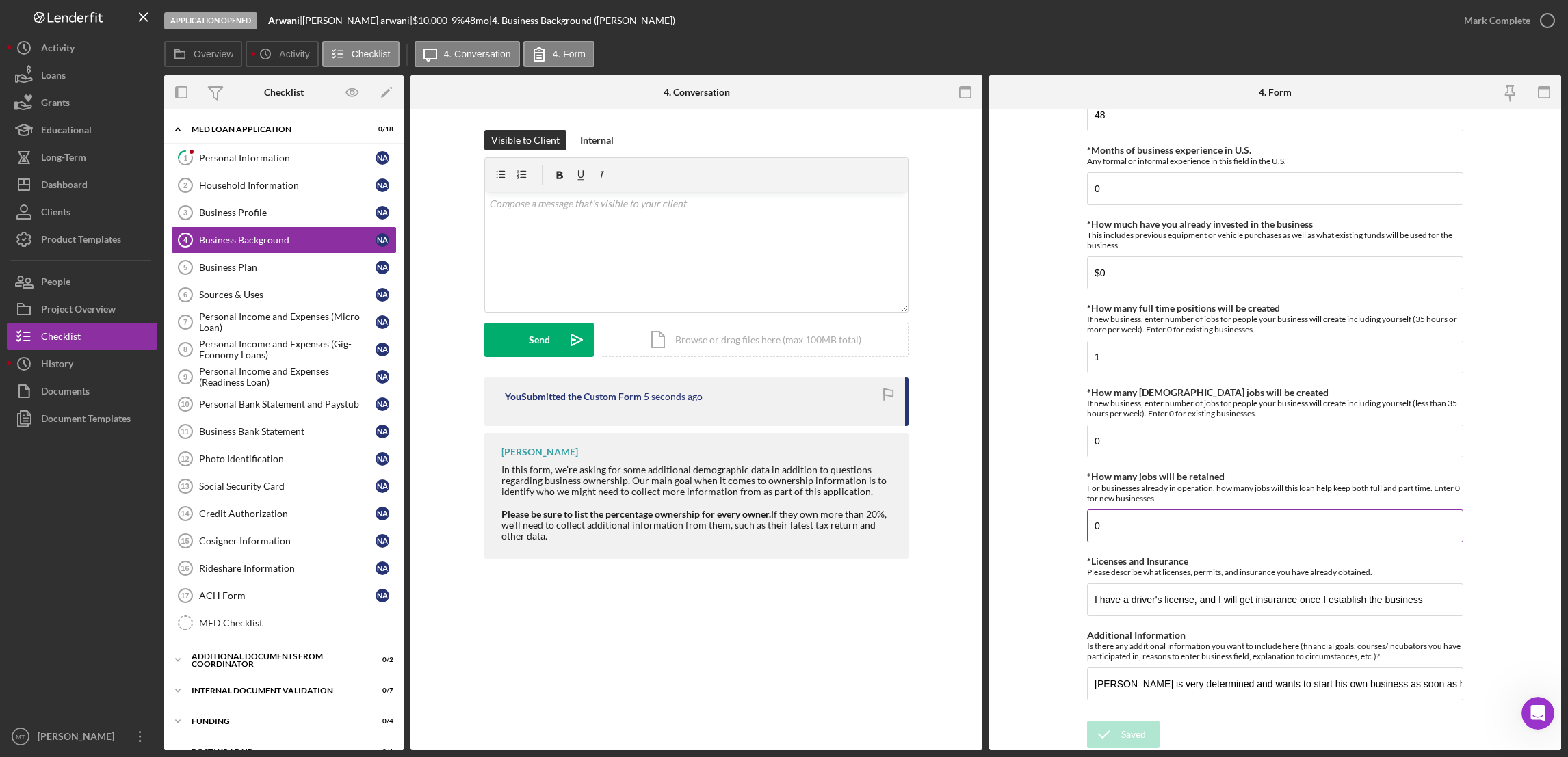
scroll to position [431, 0]
click at [229, 299] on div "Sources & Uses" at bounding box center [287, 294] width 176 height 11
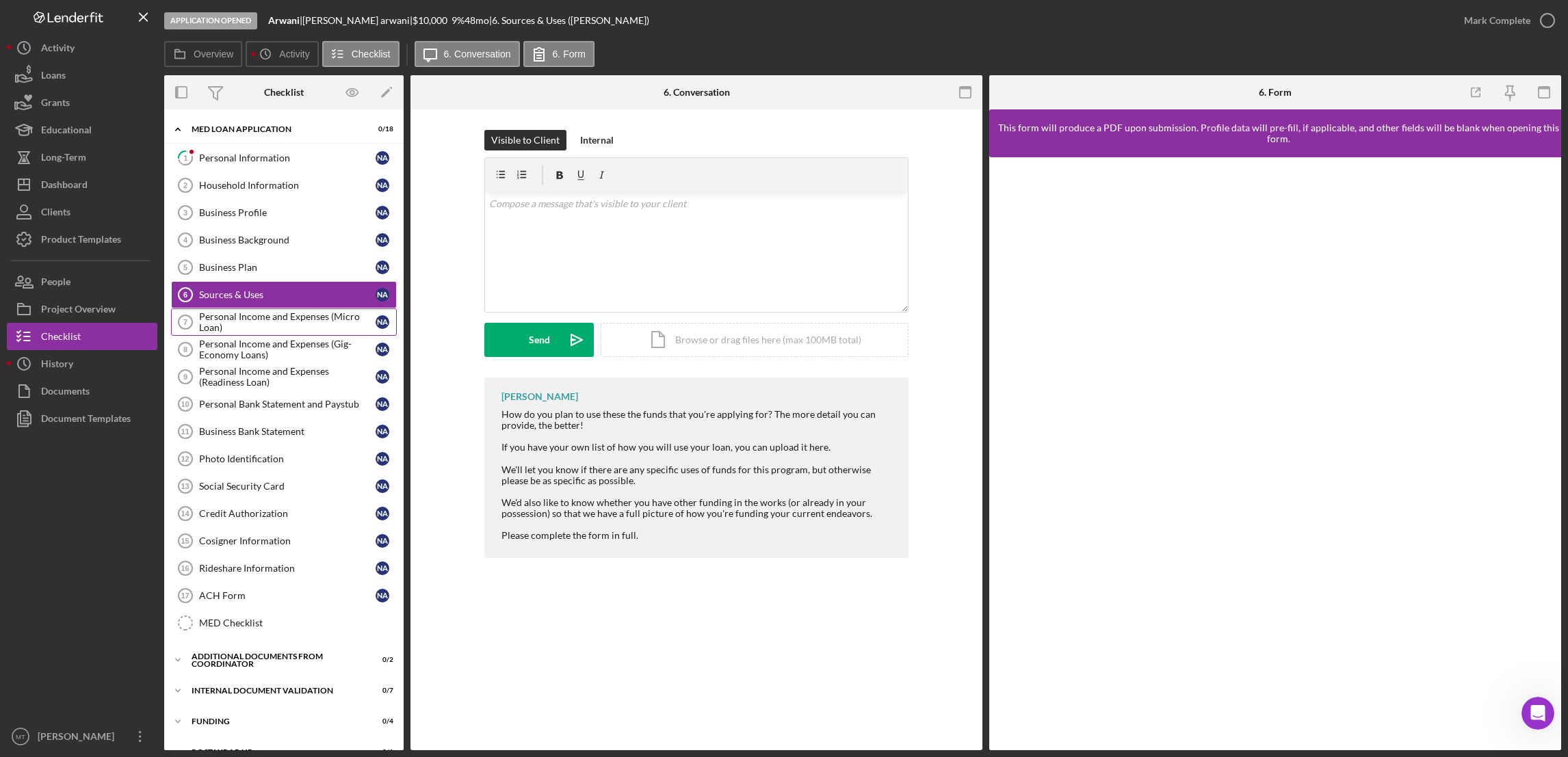
click at [290, 319] on div "Personal Income and Expenses (Micro Loan)" at bounding box center [287, 322] width 176 height 22
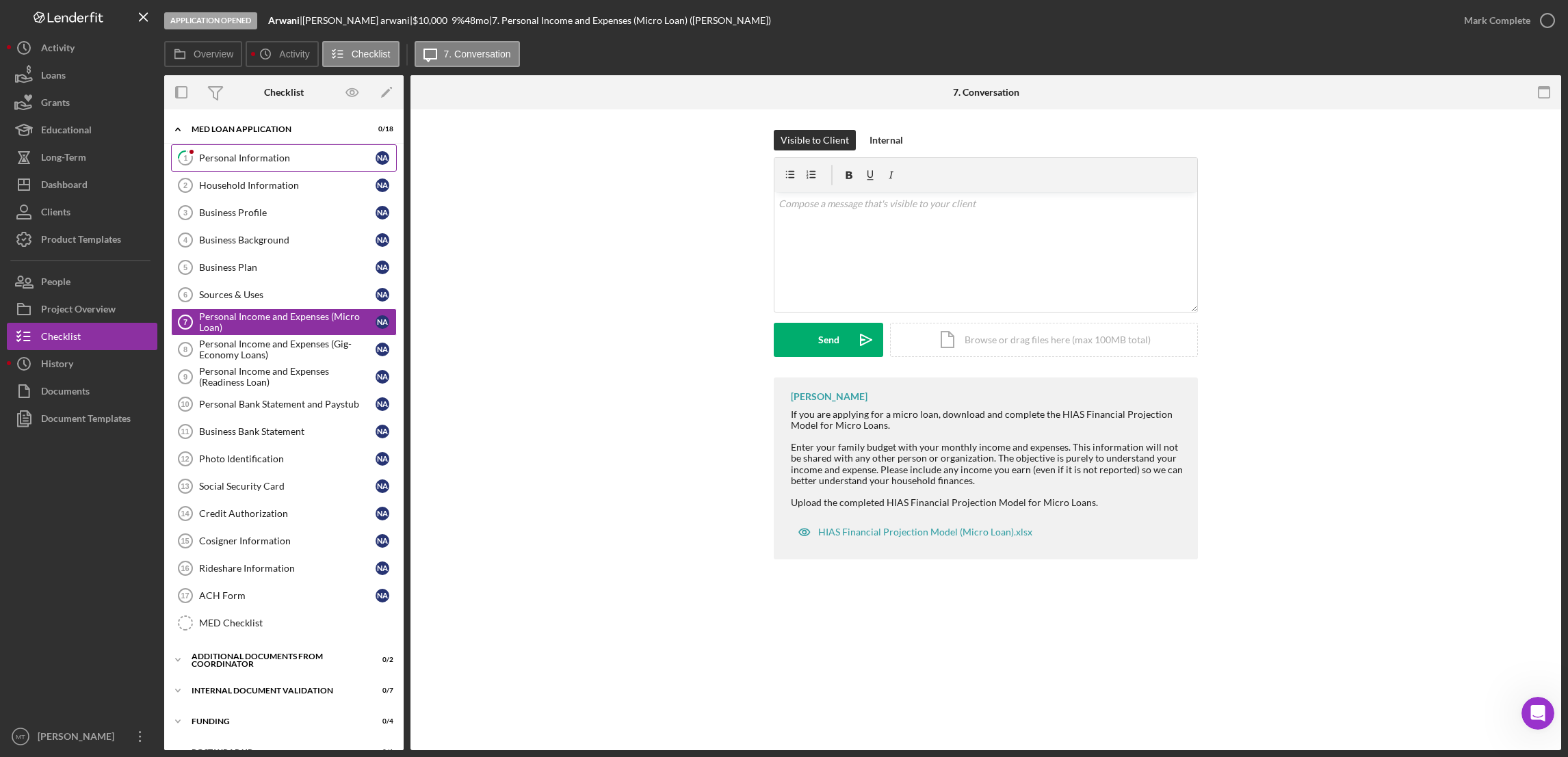
click at [260, 164] on link "1 Personal Information N a" at bounding box center [284, 158] width 226 height 27
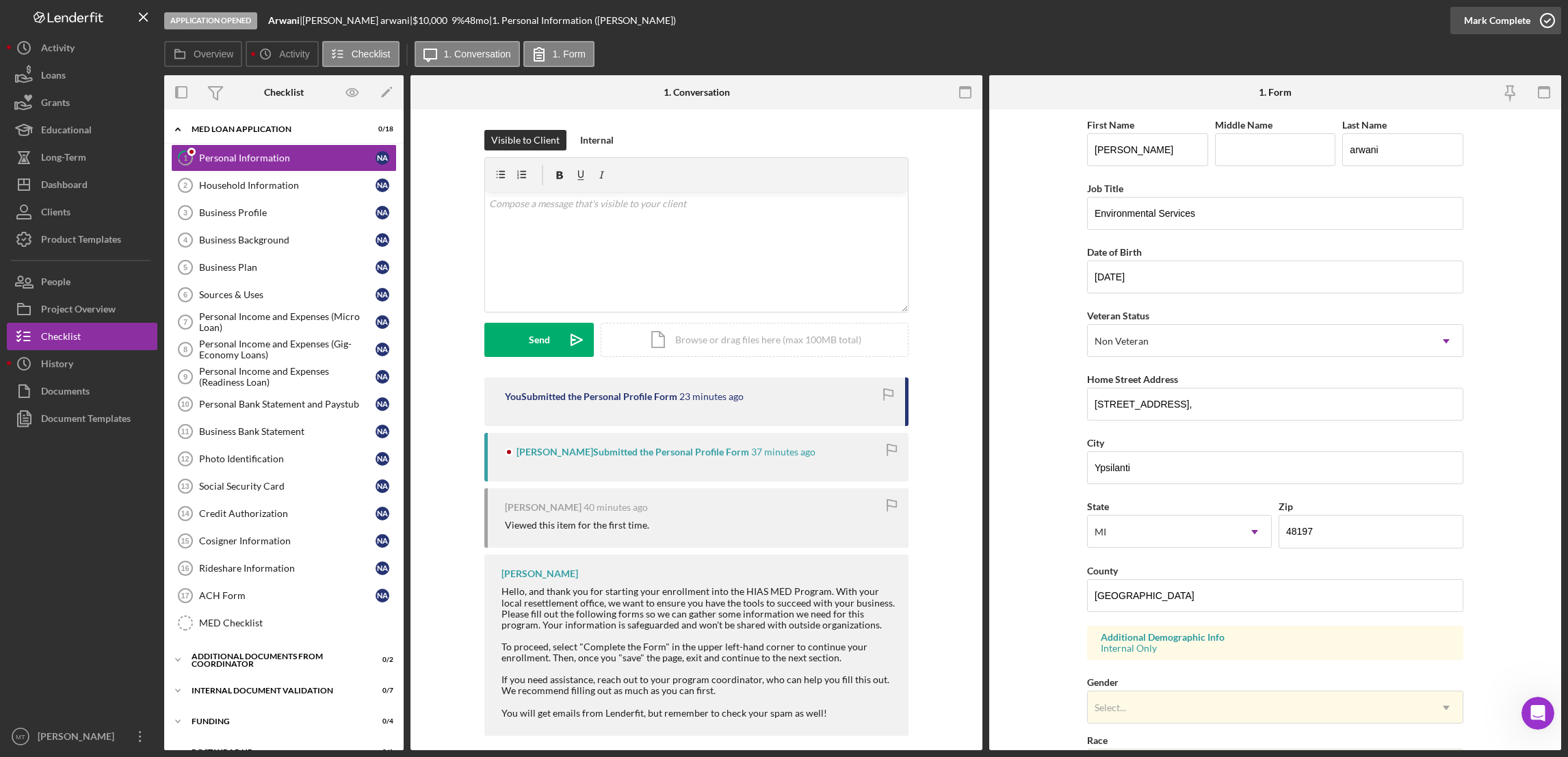
click at [1171, 19] on div "Mark Complete" at bounding box center [1497, 20] width 67 height 27
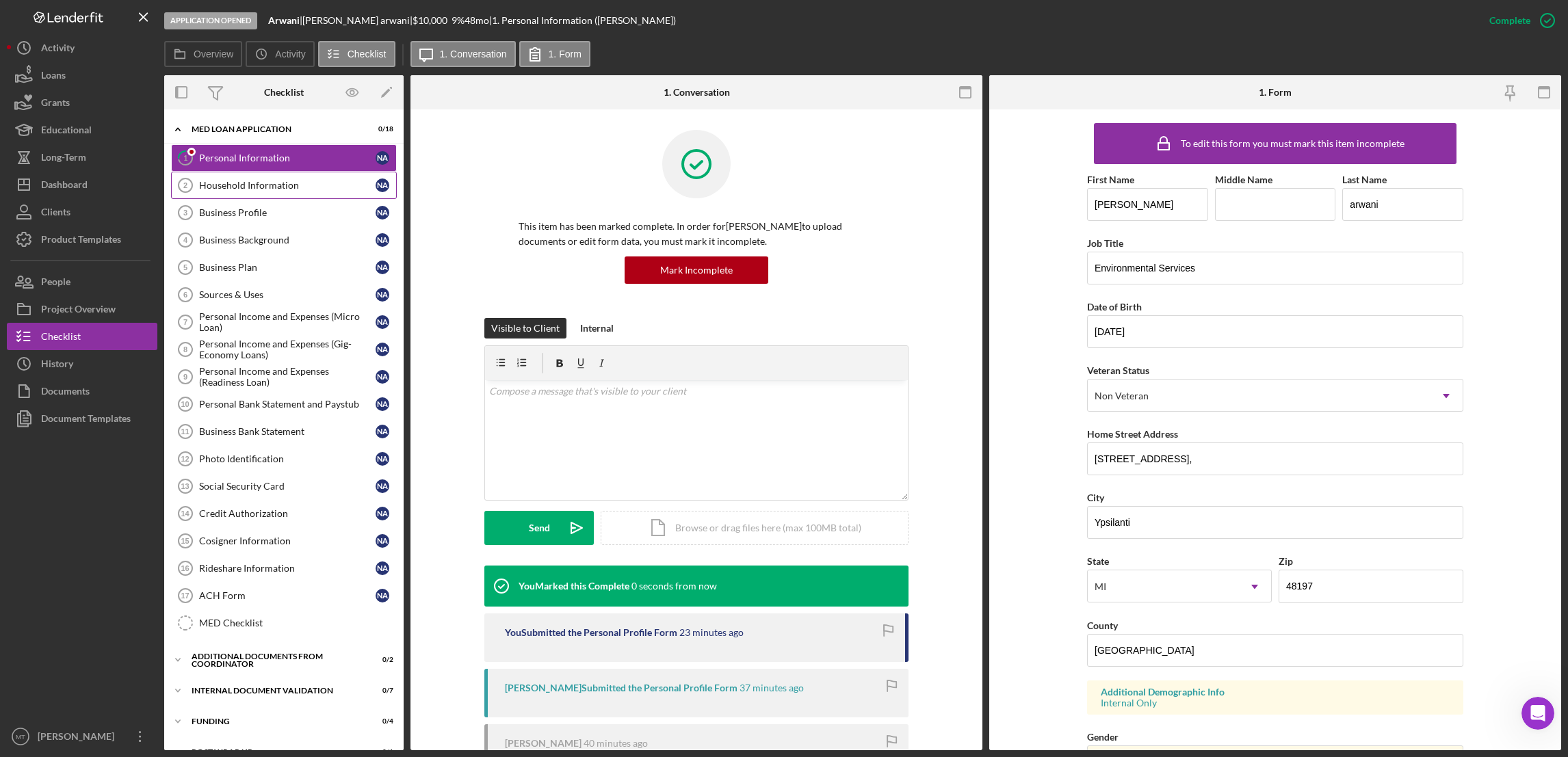
click at [283, 185] on div "Household Information" at bounding box center [287, 185] width 176 height 11
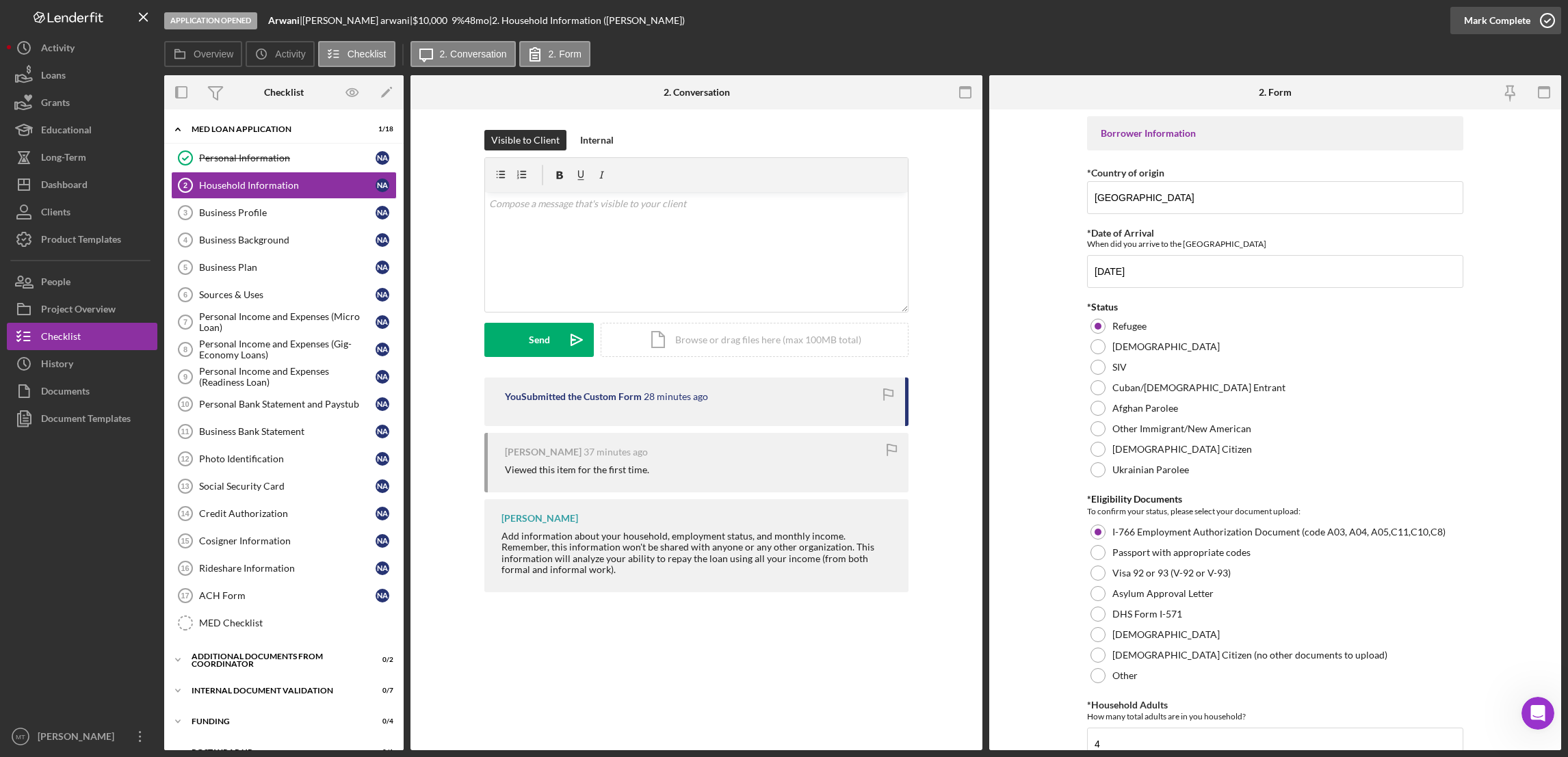
click at [1171, 19] on div "Mark Complete" at bounding box center [1497, 20] width 67 height 27
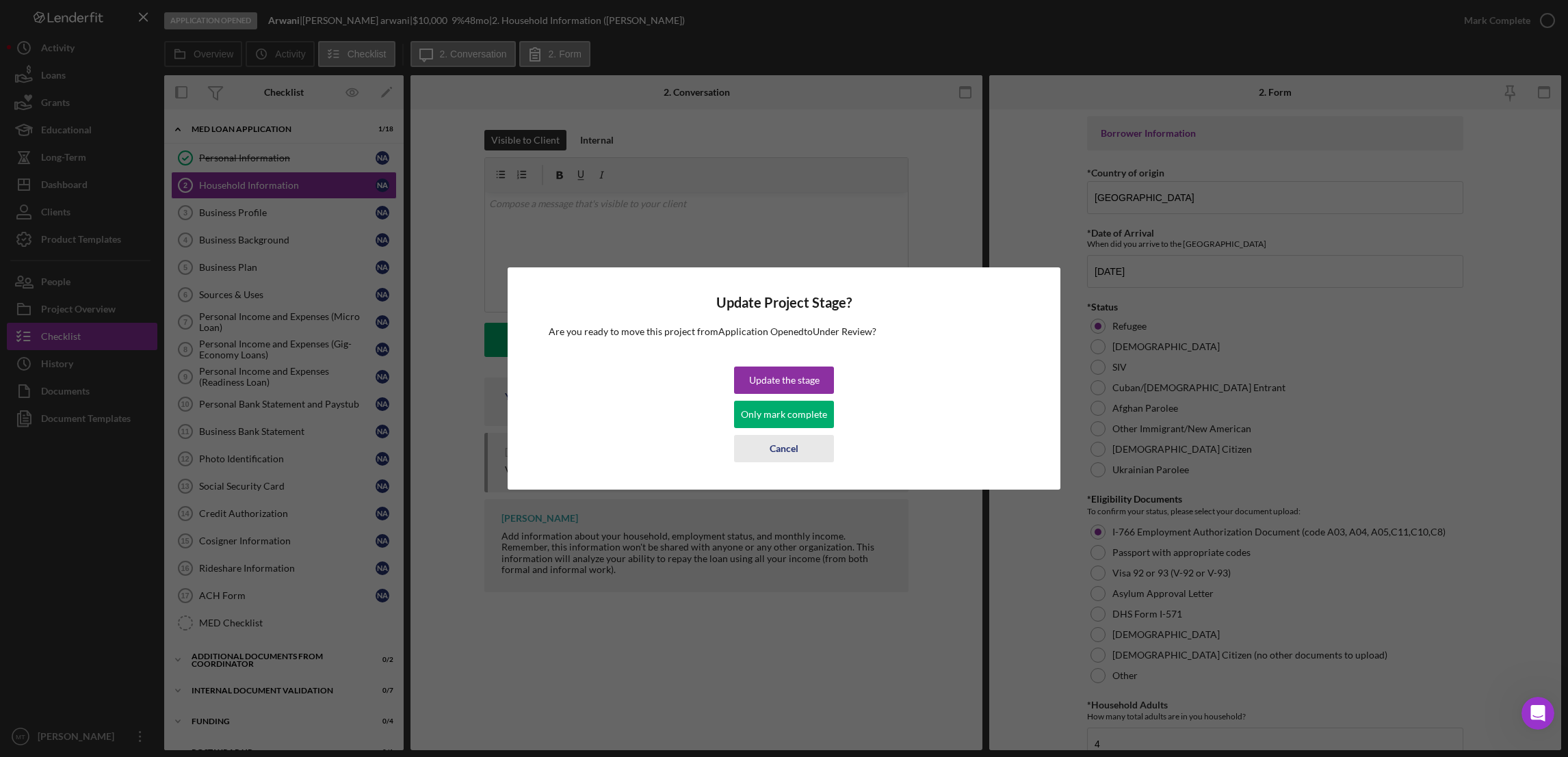
click at [782, 448] on div "Cancel" at bounding box center [784, 448] width 29 height 27
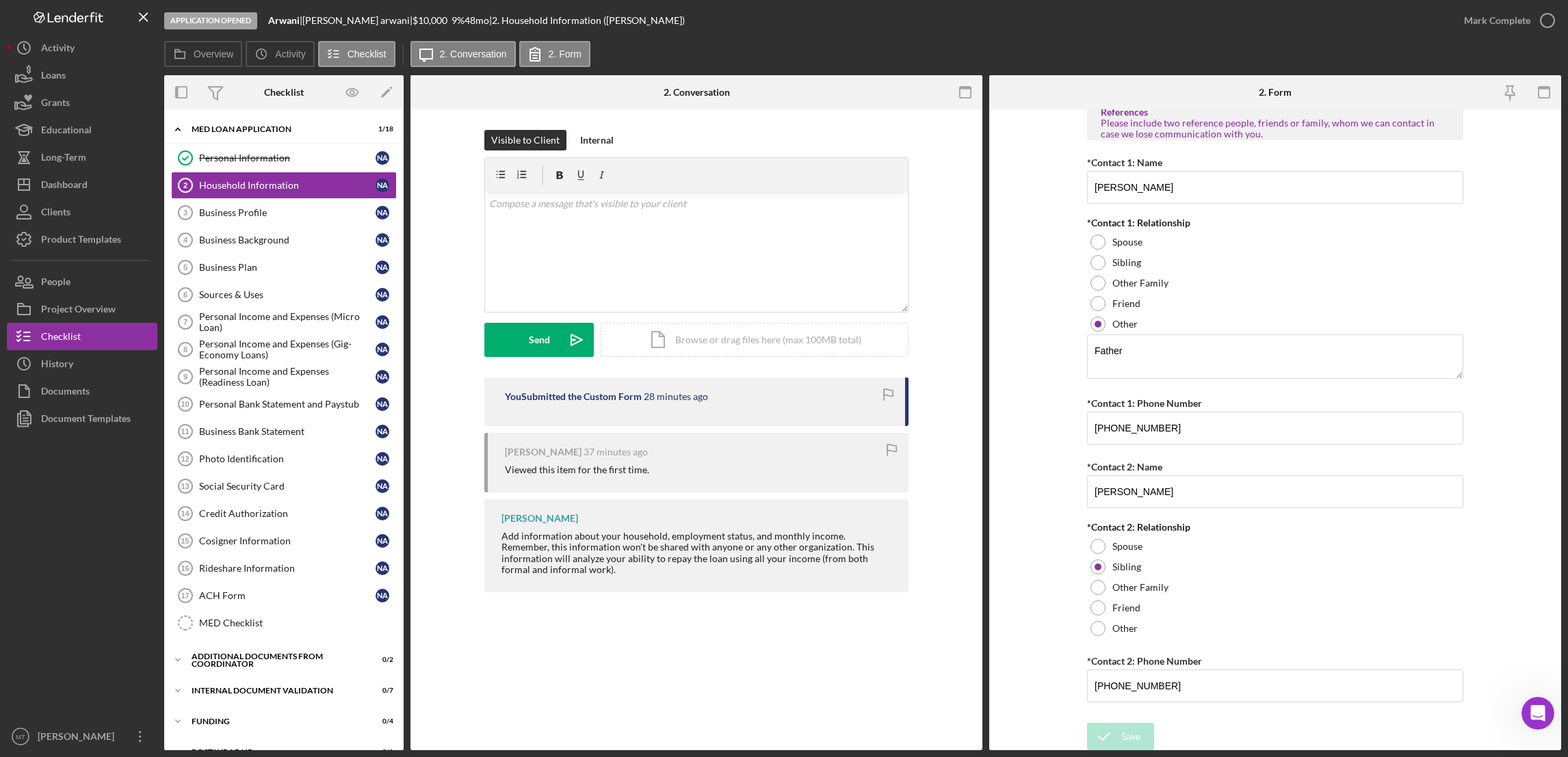
scroll to position [1459, 0]
click at [1171, 21] on div "Mark Complete" at bounding box center [1497, 20] width 67 height 27
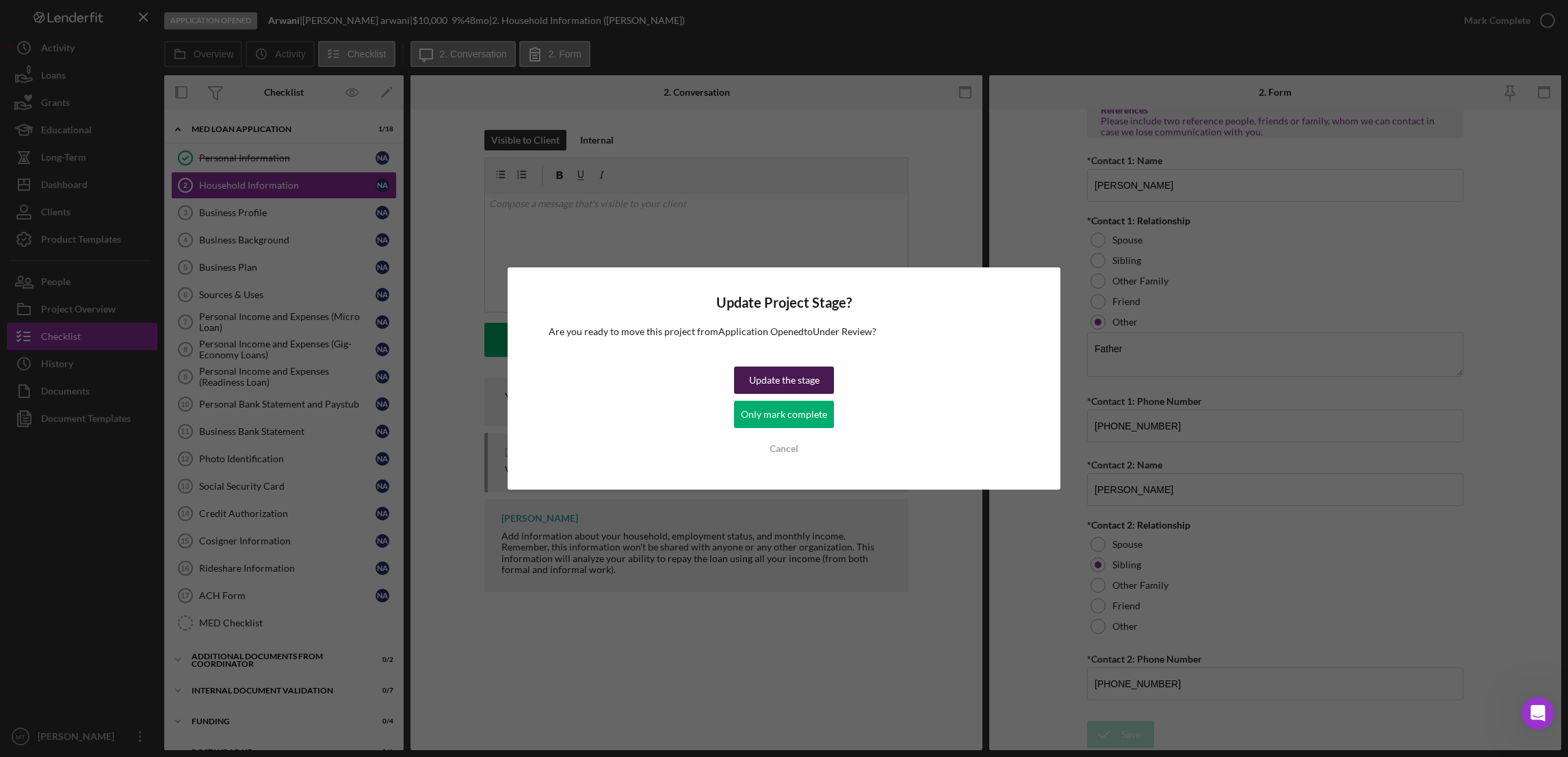
click at [812, 382] on div "Update the stage" at bounding box center [784, 380] width 70 height 27
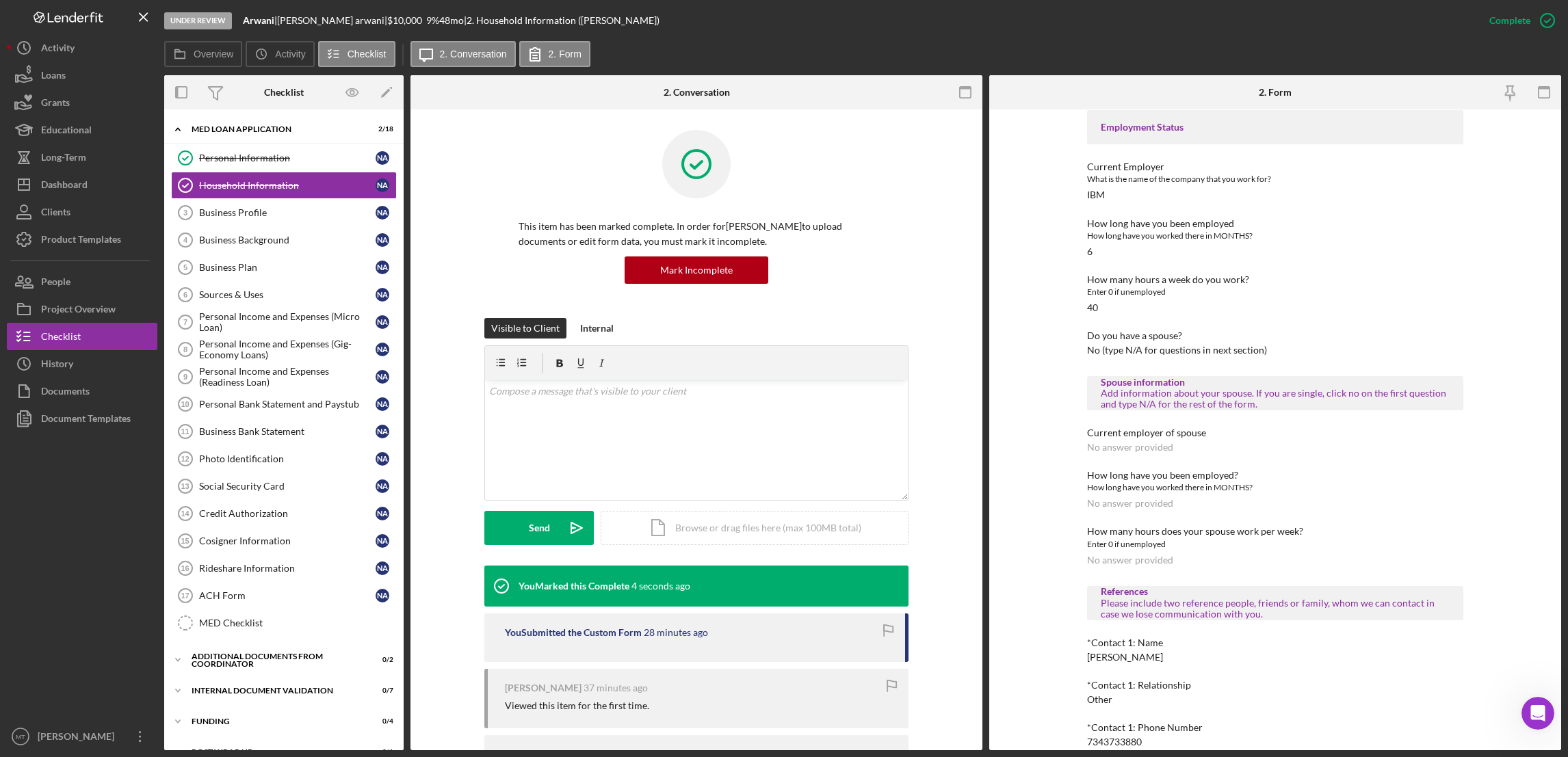
scroll to position [687, 0]
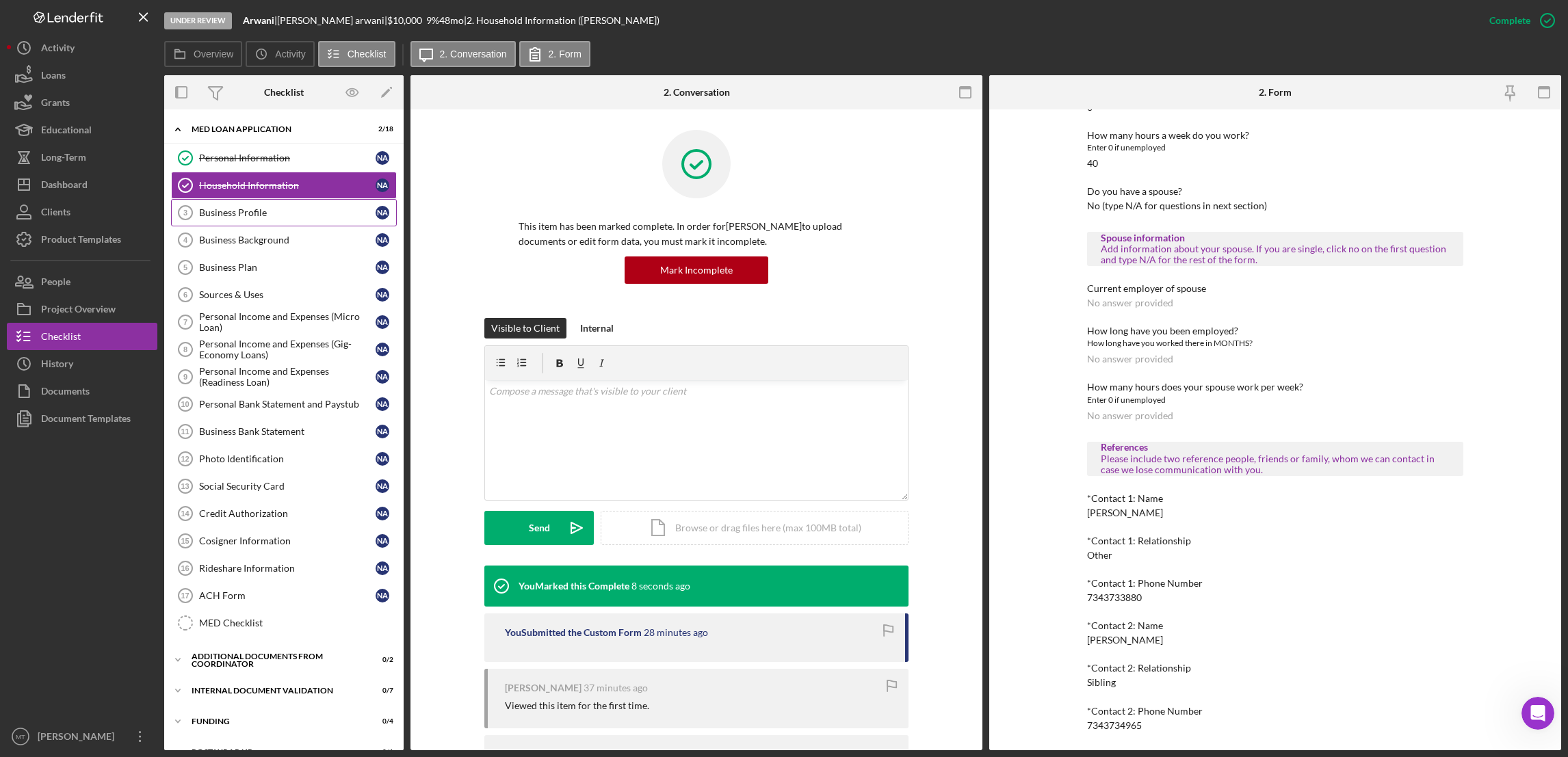
click at [256, 213] on div "Business Profile" at bounding box center [287, 213] width 176 height 11
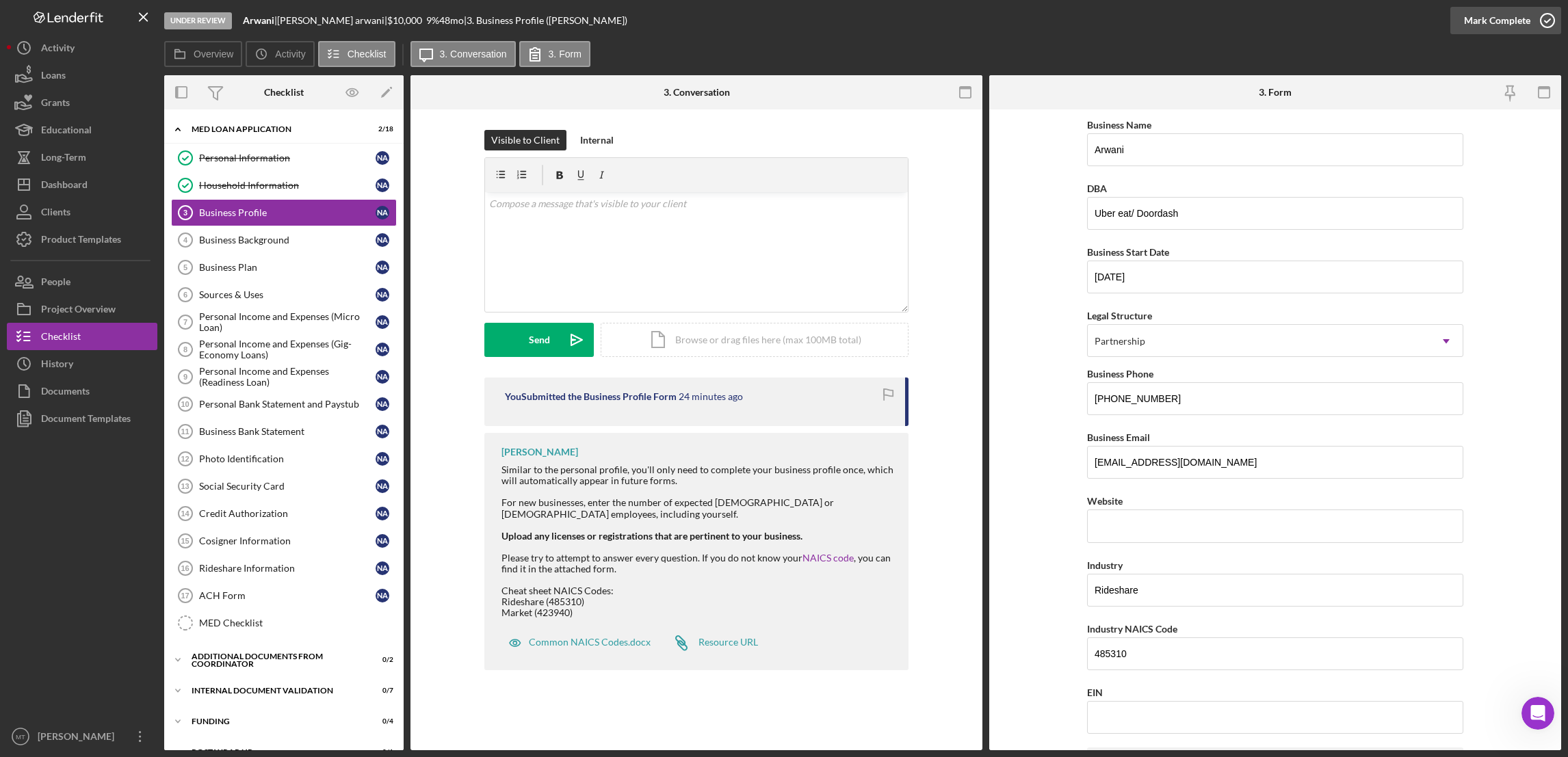
click at [1171, 24] on div "Mark Complete" at bounding box center [1497, 20] width 67 height 27
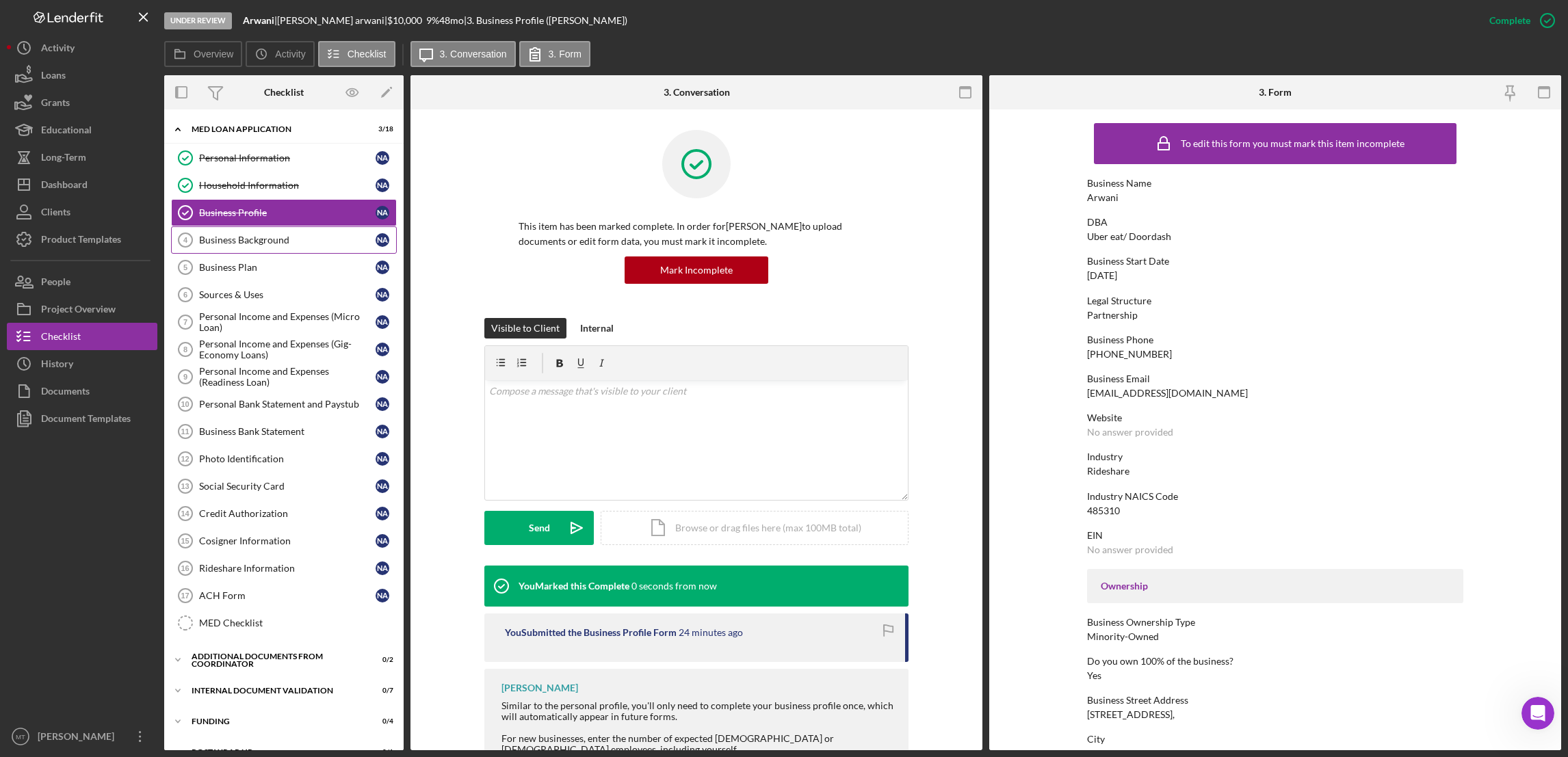
click at [233, 242] on div "Business Background" at bounding box center [287, 239] width 176 height 11
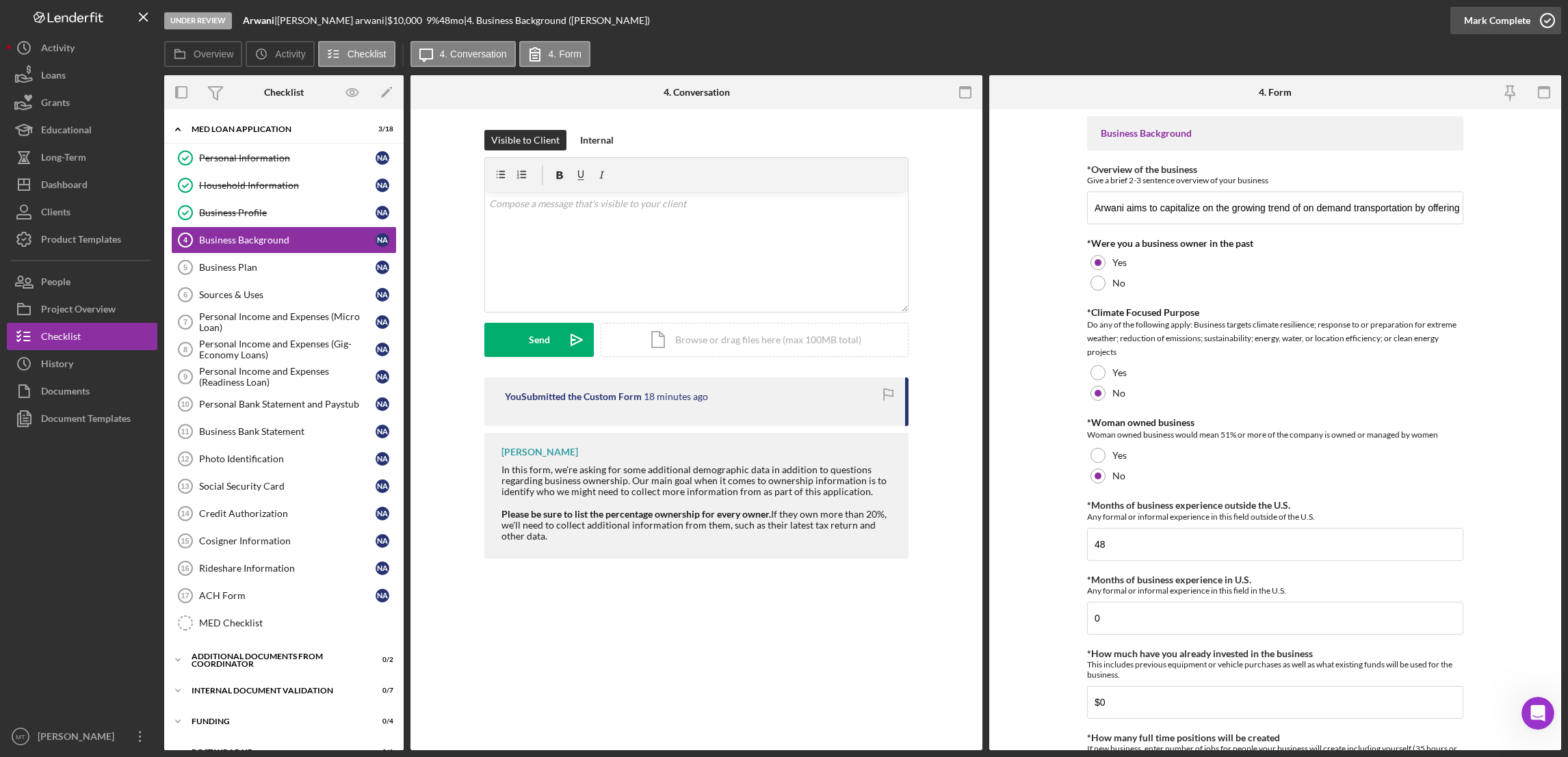
click at [1171, 24] on div "Mark Complete" at bounding box center [1497, 20] width 67 height 27
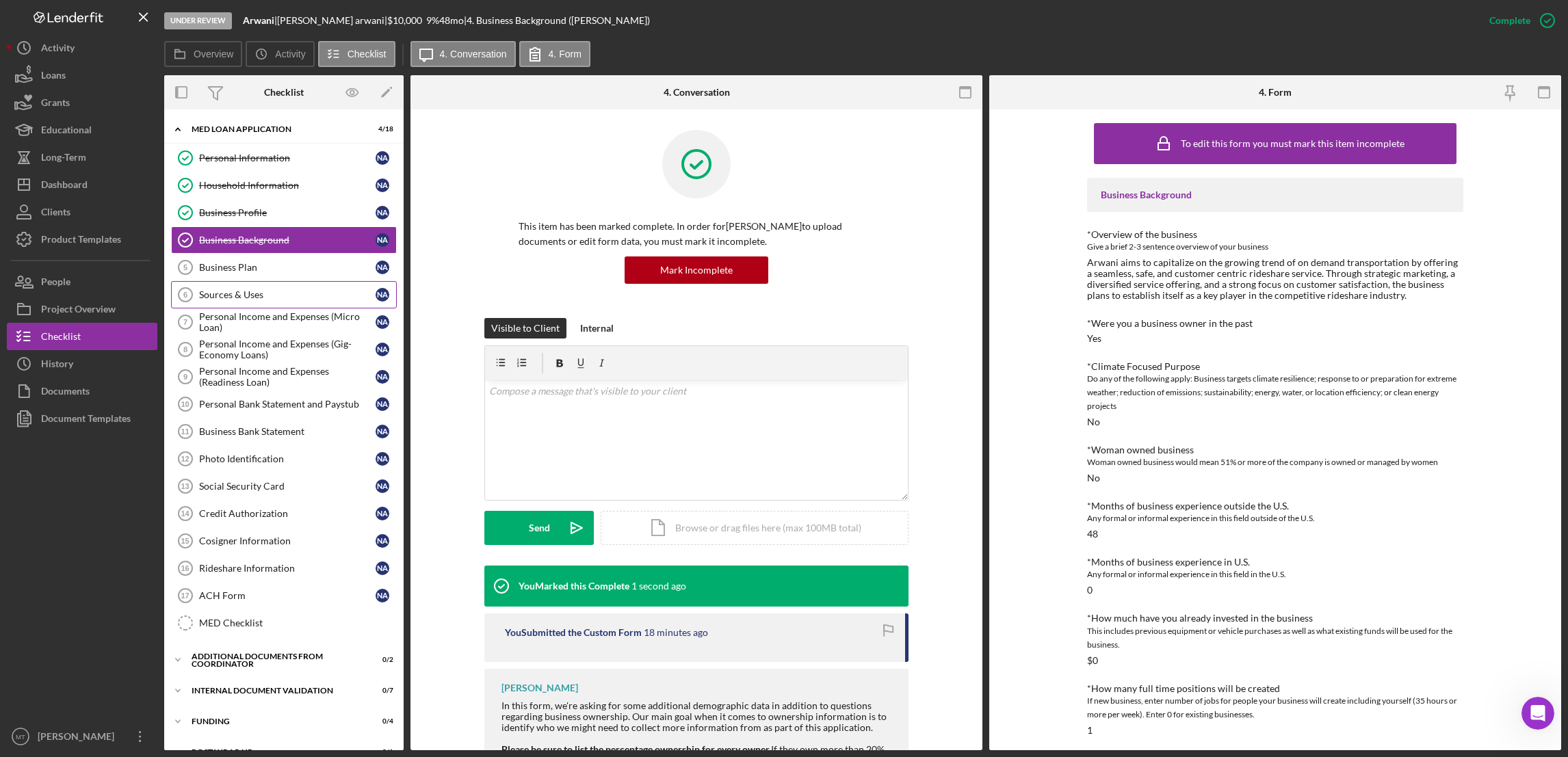
click at [244, 296] on div "Sources & Uses" at bounding box center [287, 294] width 176 height 11
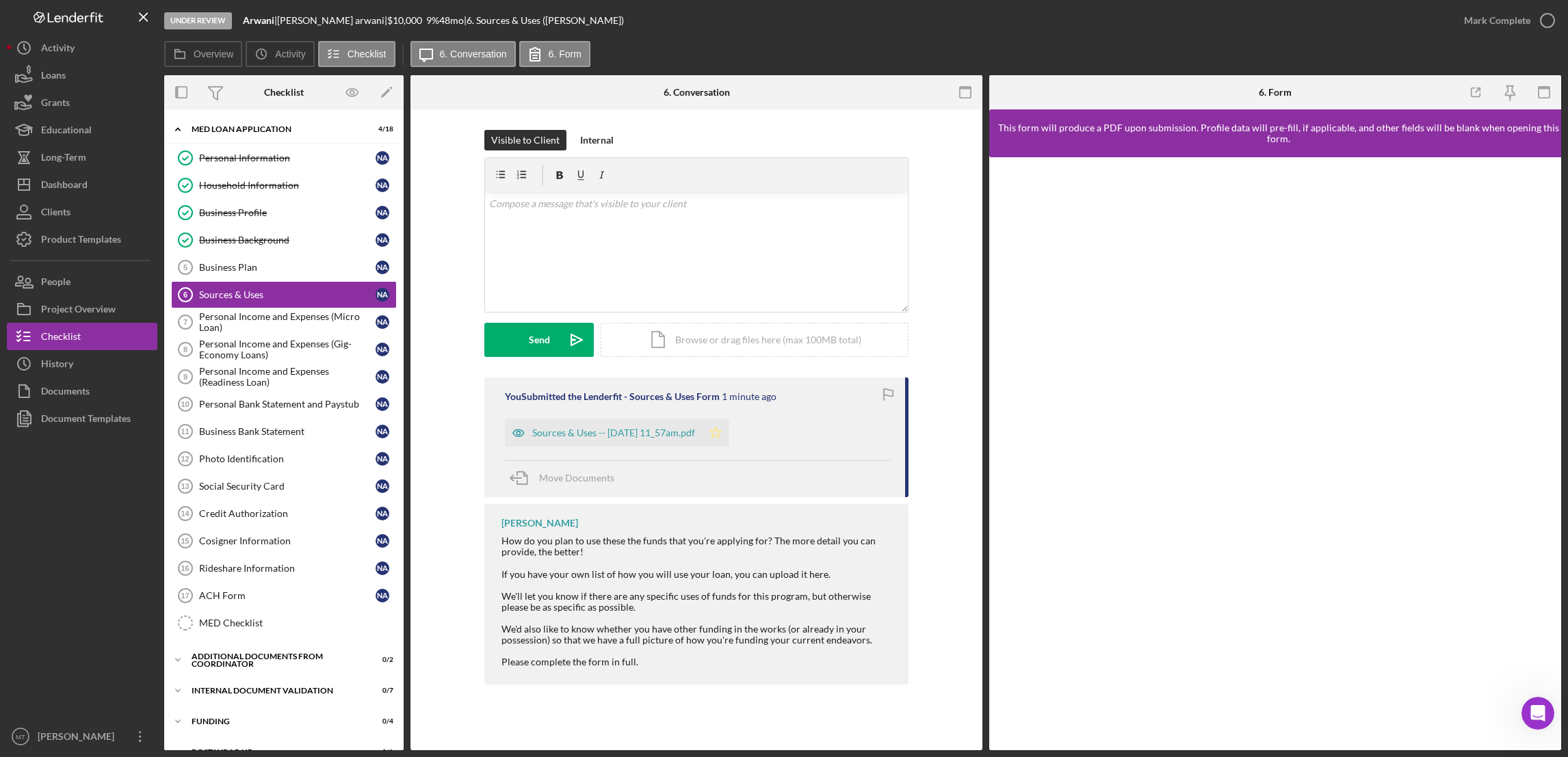
click at [722, 435] on polygon "button" at bounding box center [716, 432] width 12 height 11
click at [1171, 19] on div "Mark Complete" at bounding box center [1497, 20] width 67 height 27
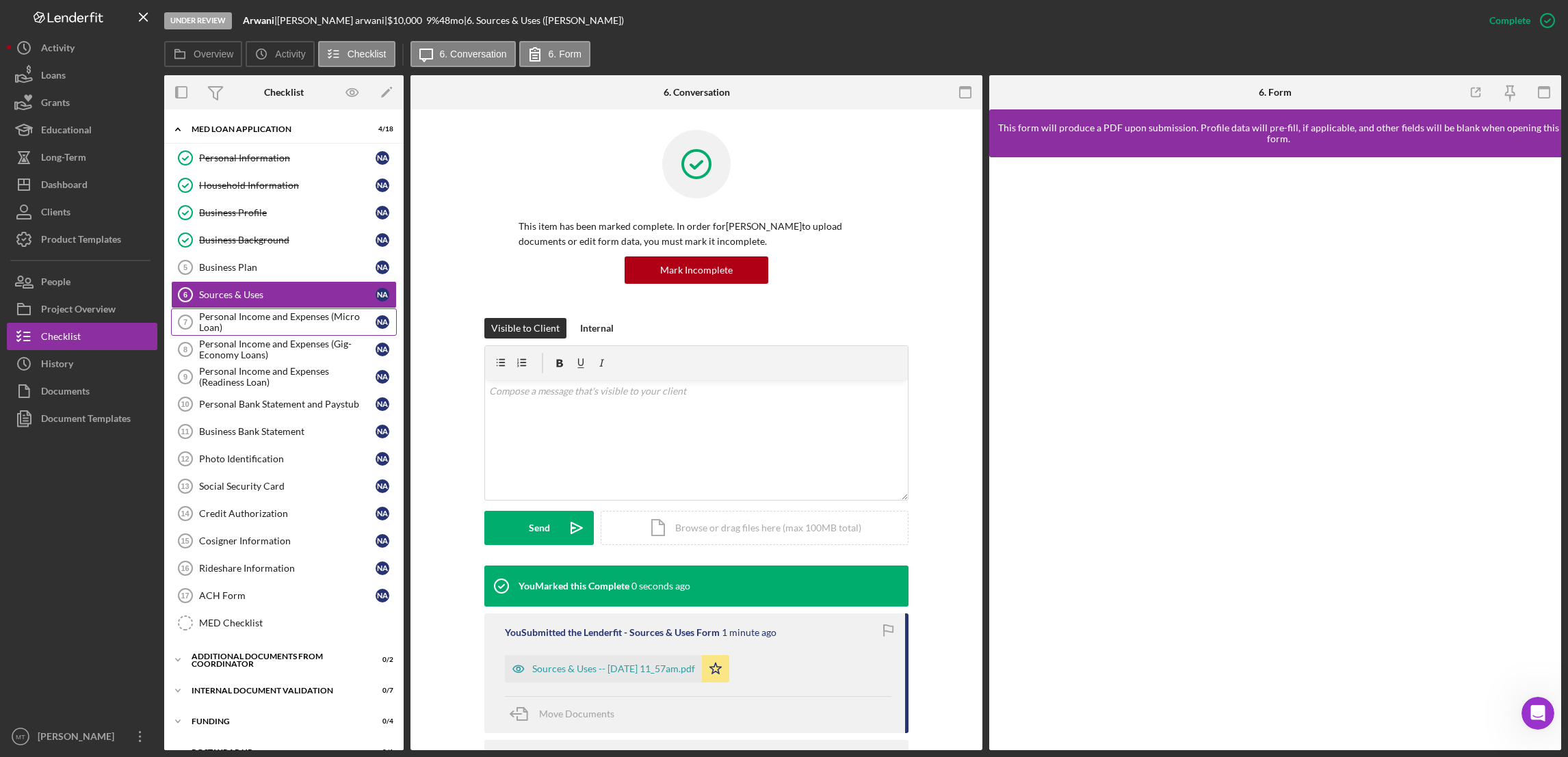
click at [235, 316] on div "Personal Income and Expenses (Micro Loan)" at bounding box center [287, 322] width 176 height 22
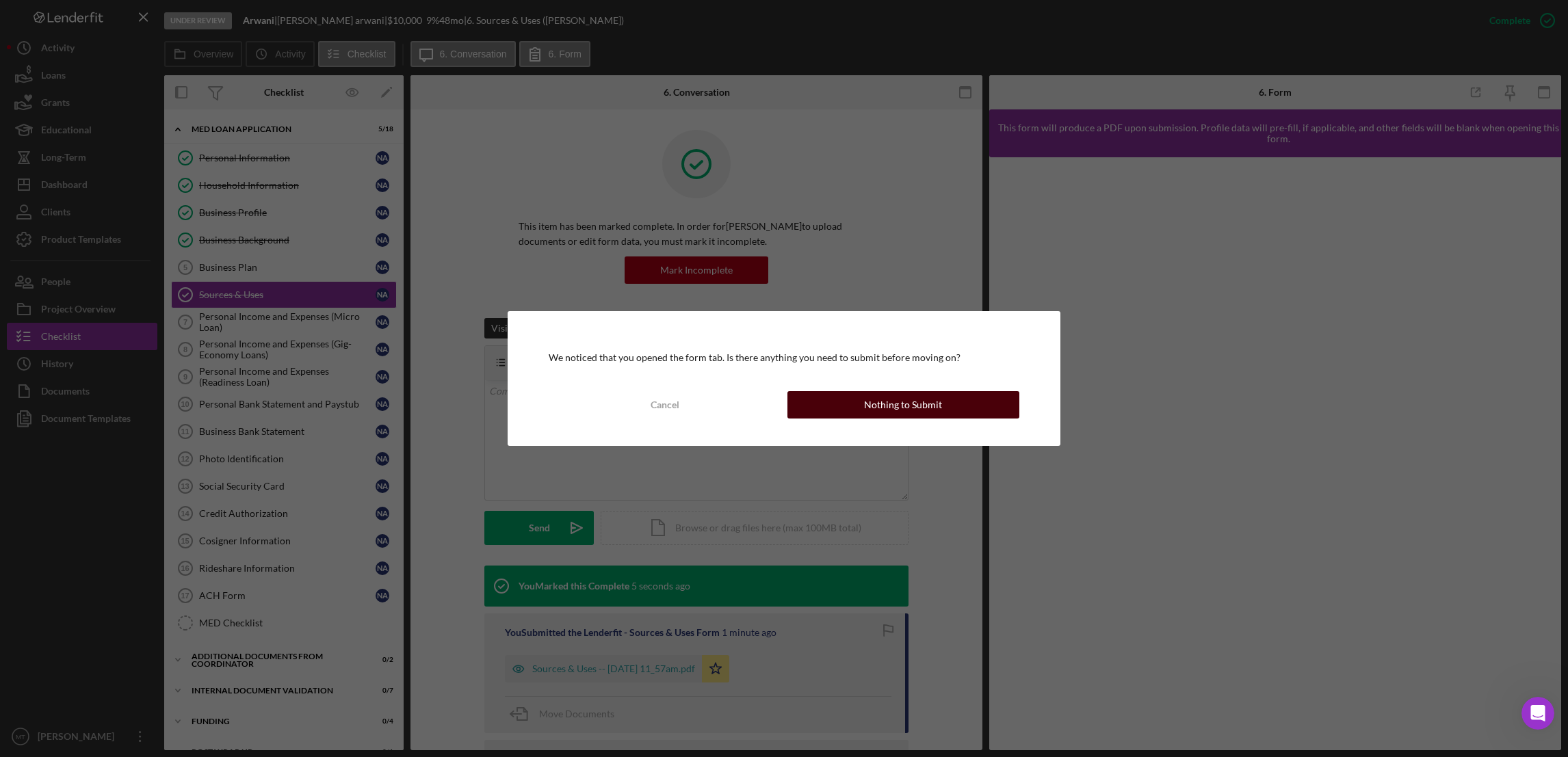
click at [848, 402] on button "Nothing to Submit" at bounding box center [903, 405] width 232 height 27
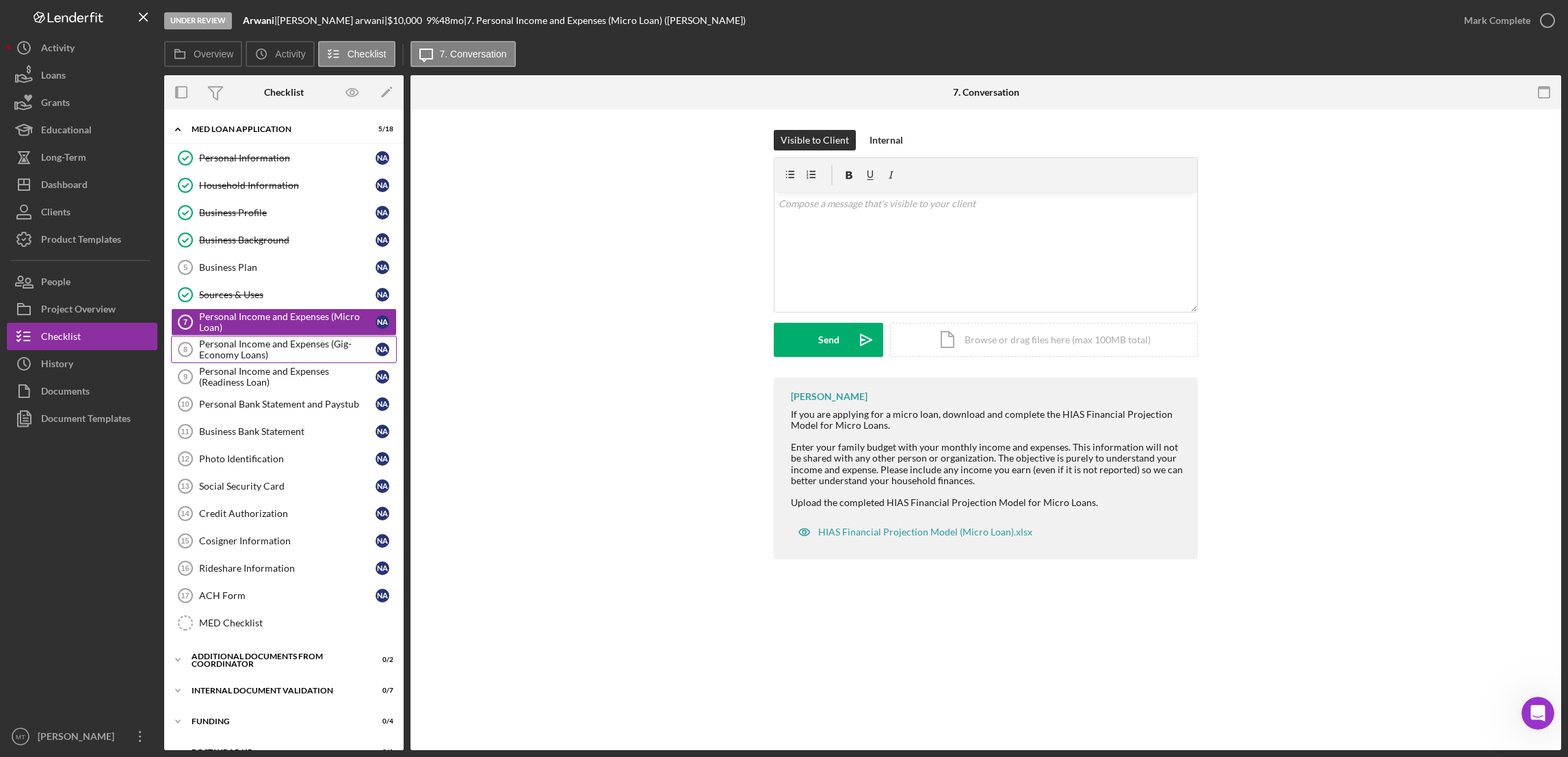
click at [292, 348] on div "Personal Income and Expenses (Gig-Economy Loans)" at bounding box center [287, 349] width 176 height 22
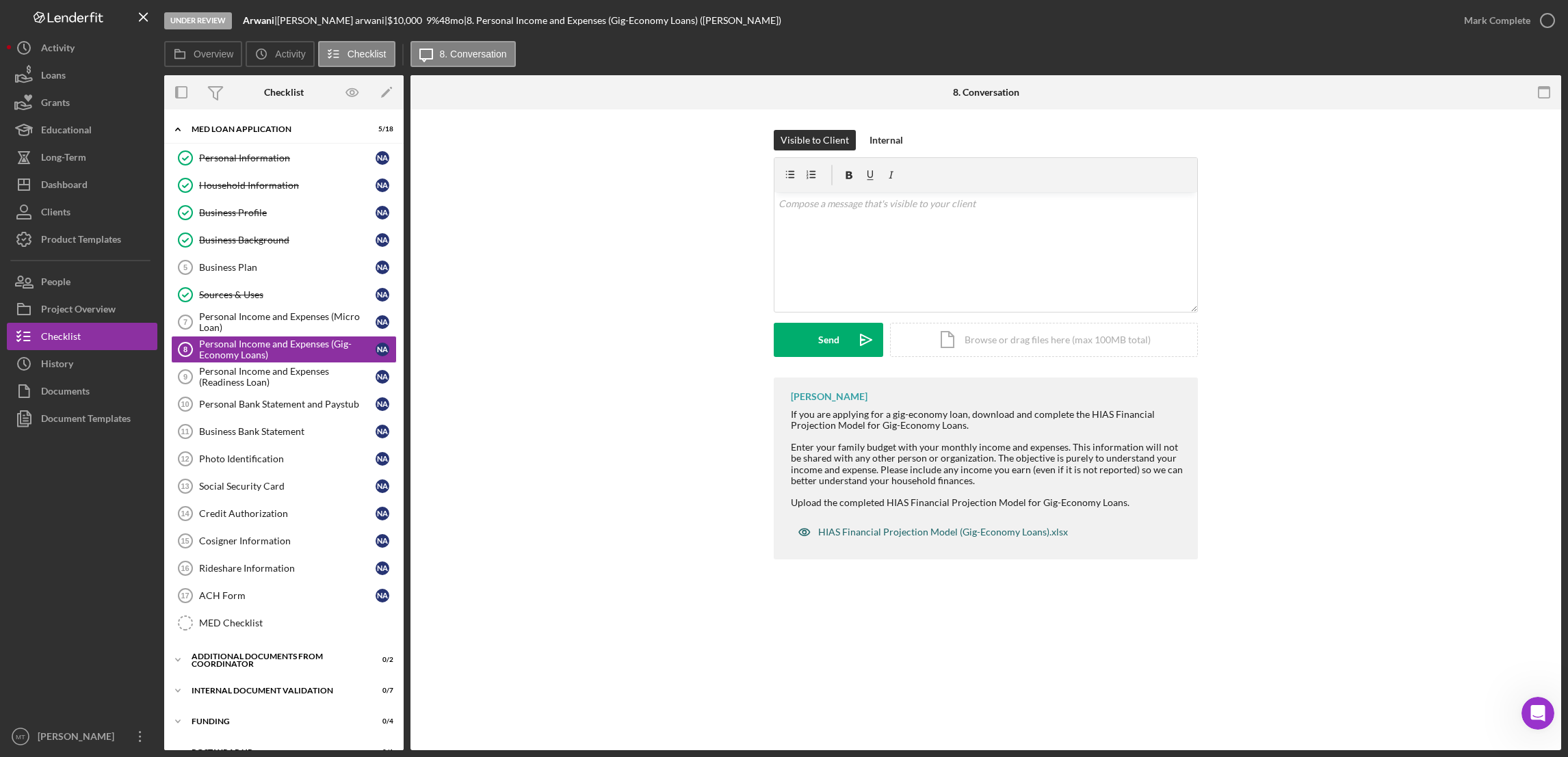
click at [852, 534] on div "HIAS Financial Projection Model (Gig-Economy Loans).xlsx" at bounding box center [942, 531] width 250 height 11
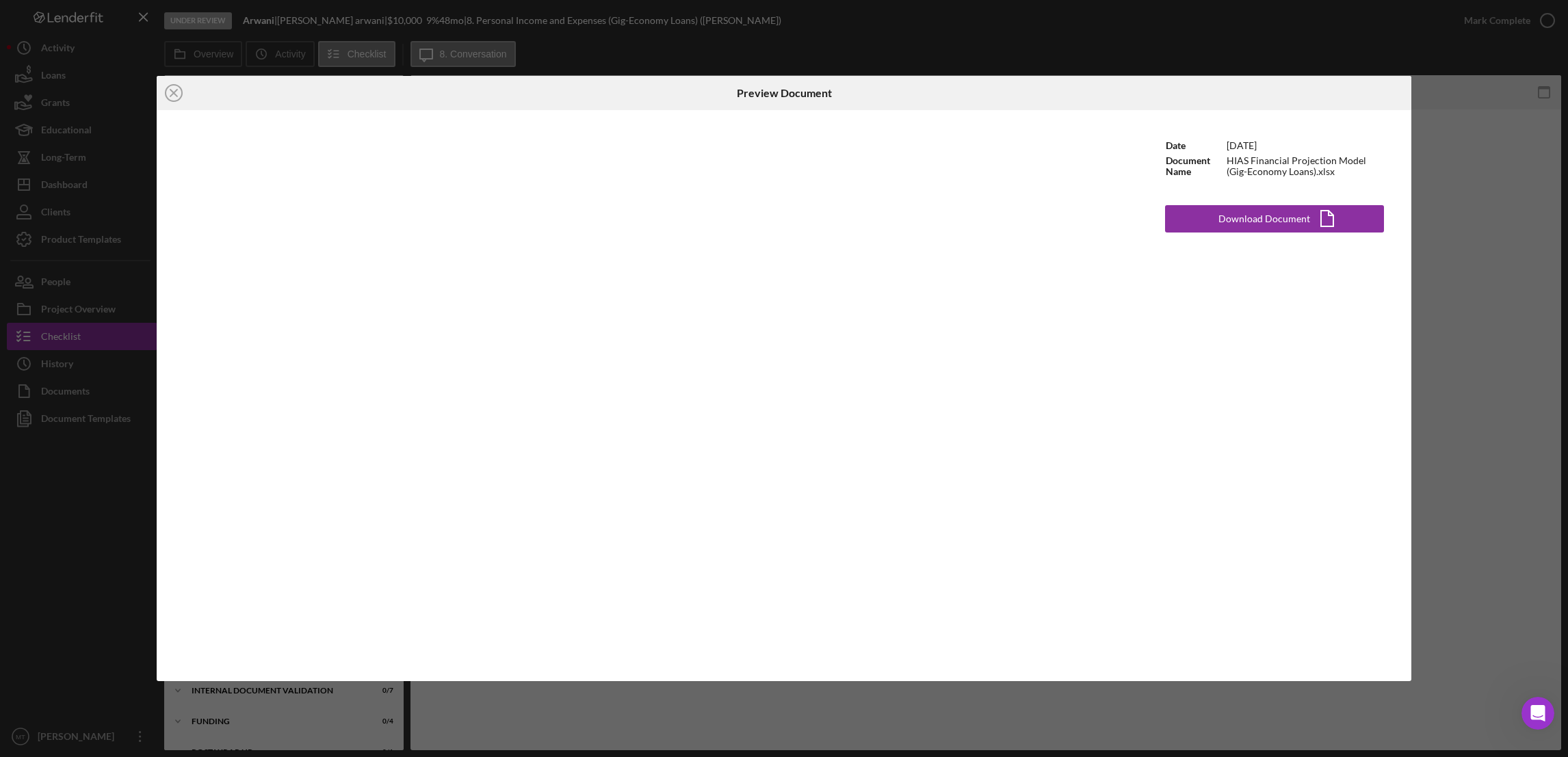
click at [965, 48] on div "Icon/Close Preview Document Date [DATE] Document Name HIAS Financial Projection…" at bounding box center [784, 378] width 1568 height 757
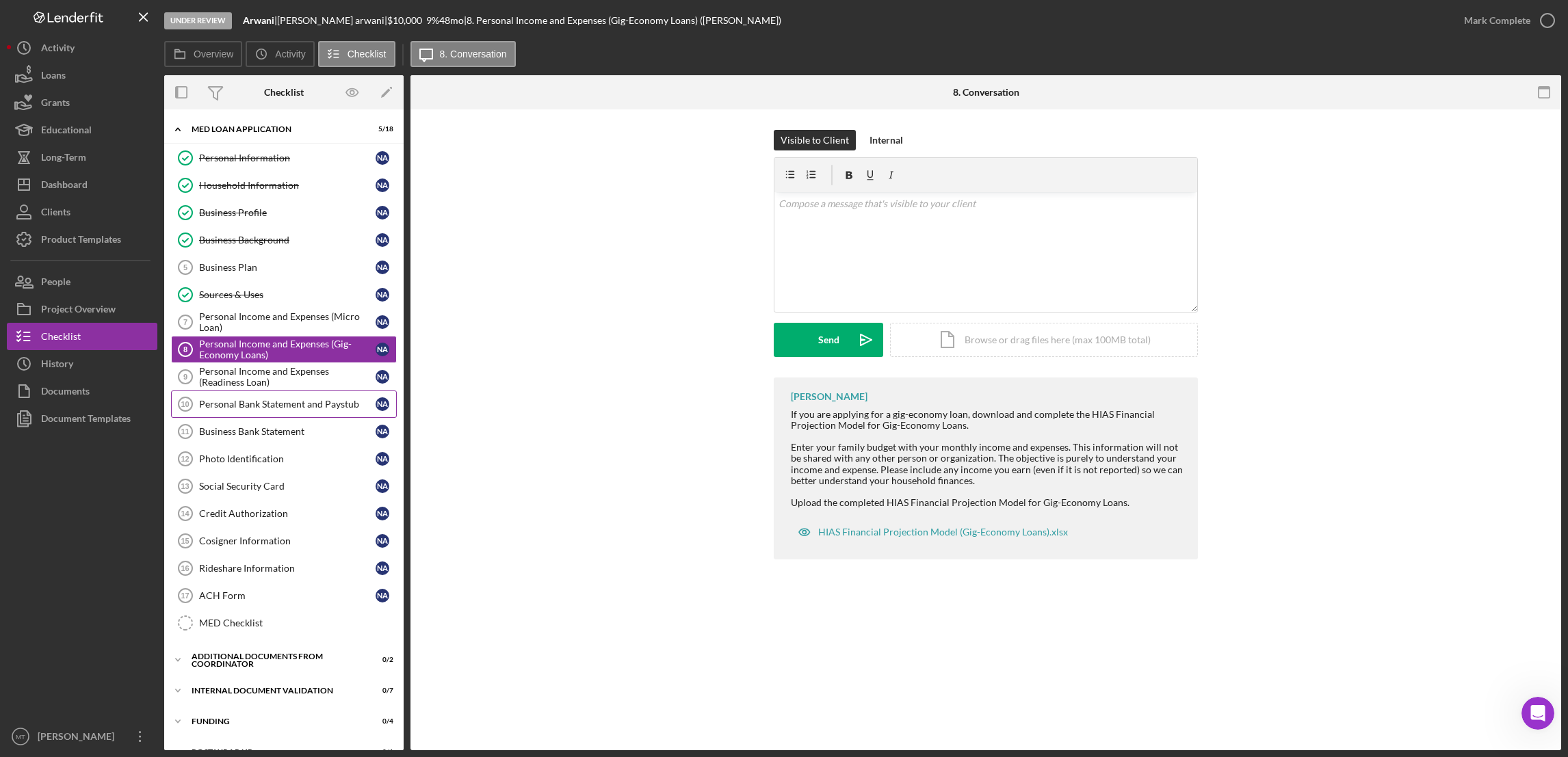
click at [245, 413] on link "Personal Bank Statement and Paystub 10 Personal Bank Statement and Paystub N a" at bounding box center [284, 404] width 226 height 27
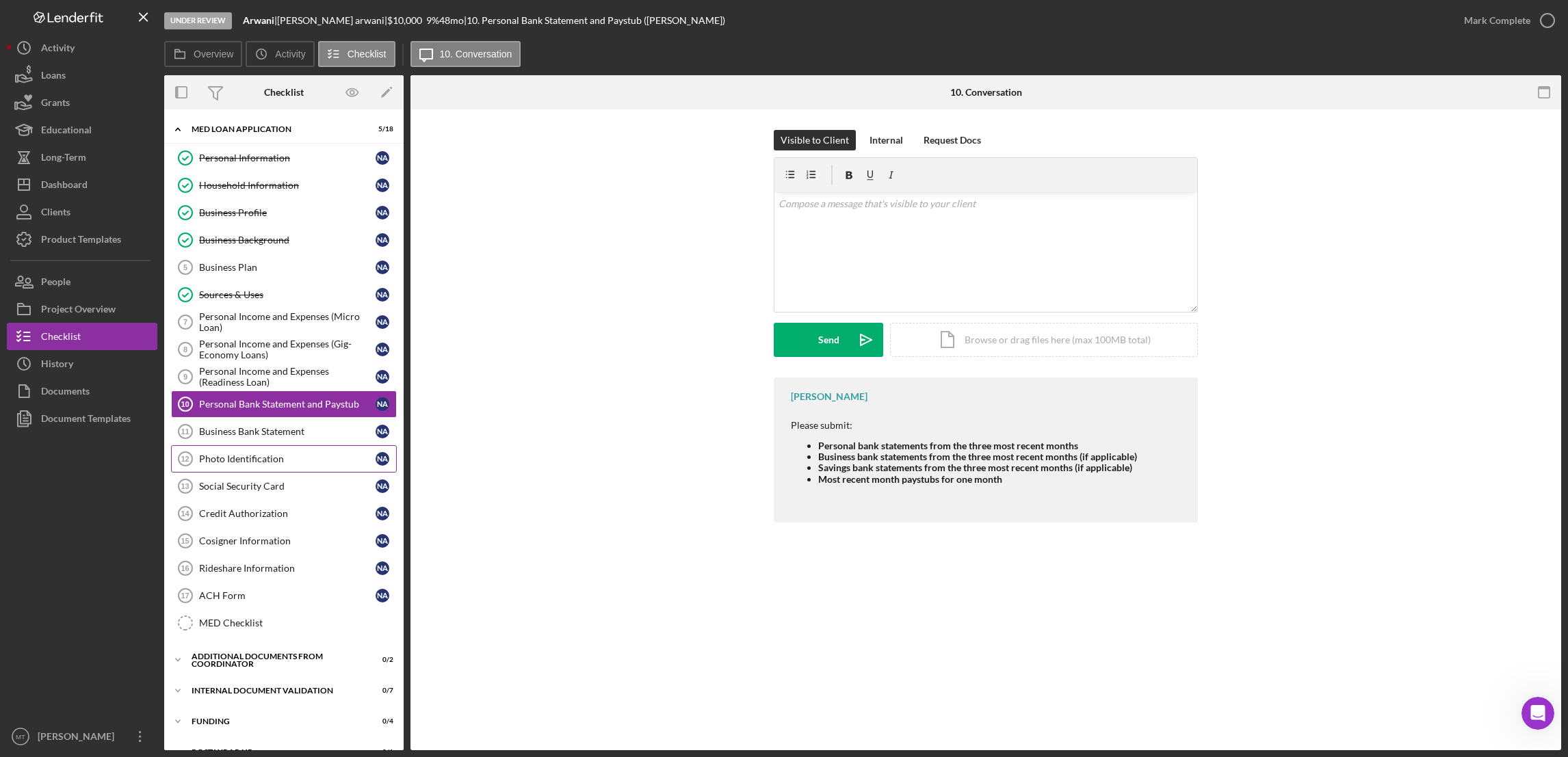
click at [262, 468] on link "Photo Identification 12 Photo Identification N a" at bounding box center [284, 459] width 226 height 27
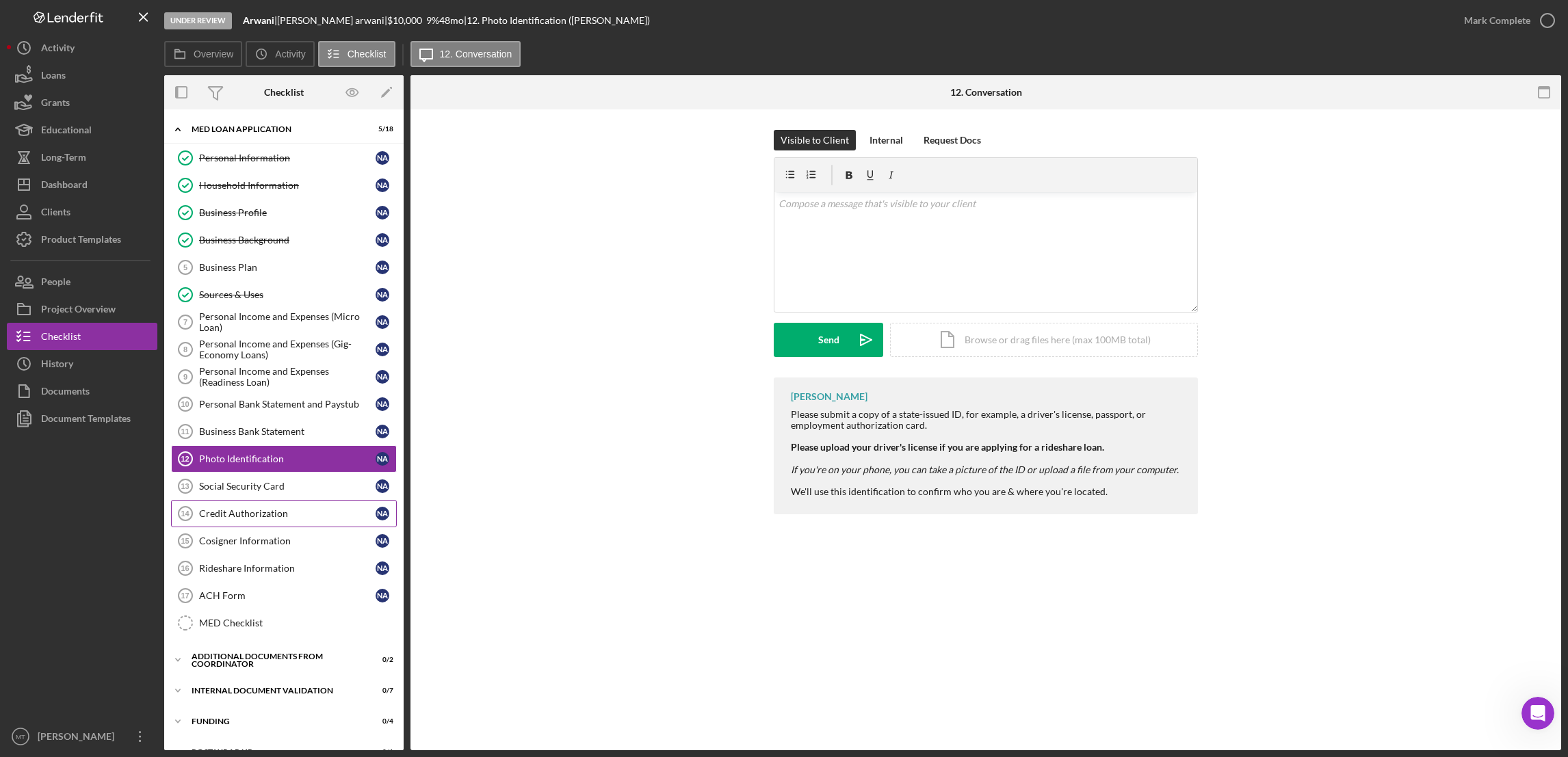
click at [286, 519] on div "Credit Authorization" at bounding box center [287, 513] width 176 height 11
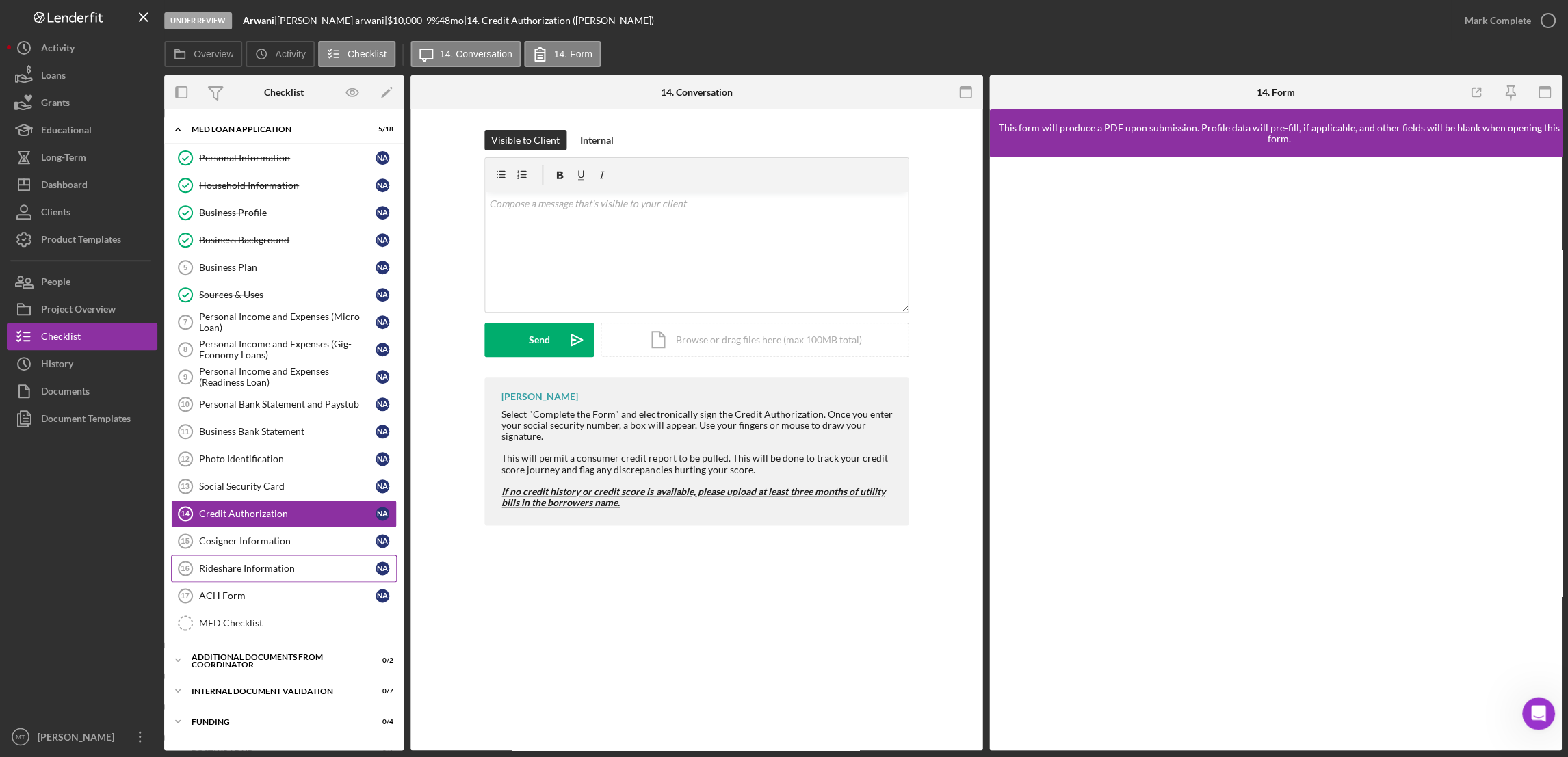
click at [237, 571] on div "Rideshare Information" at bounding box center [287, 568] width 176 height 11
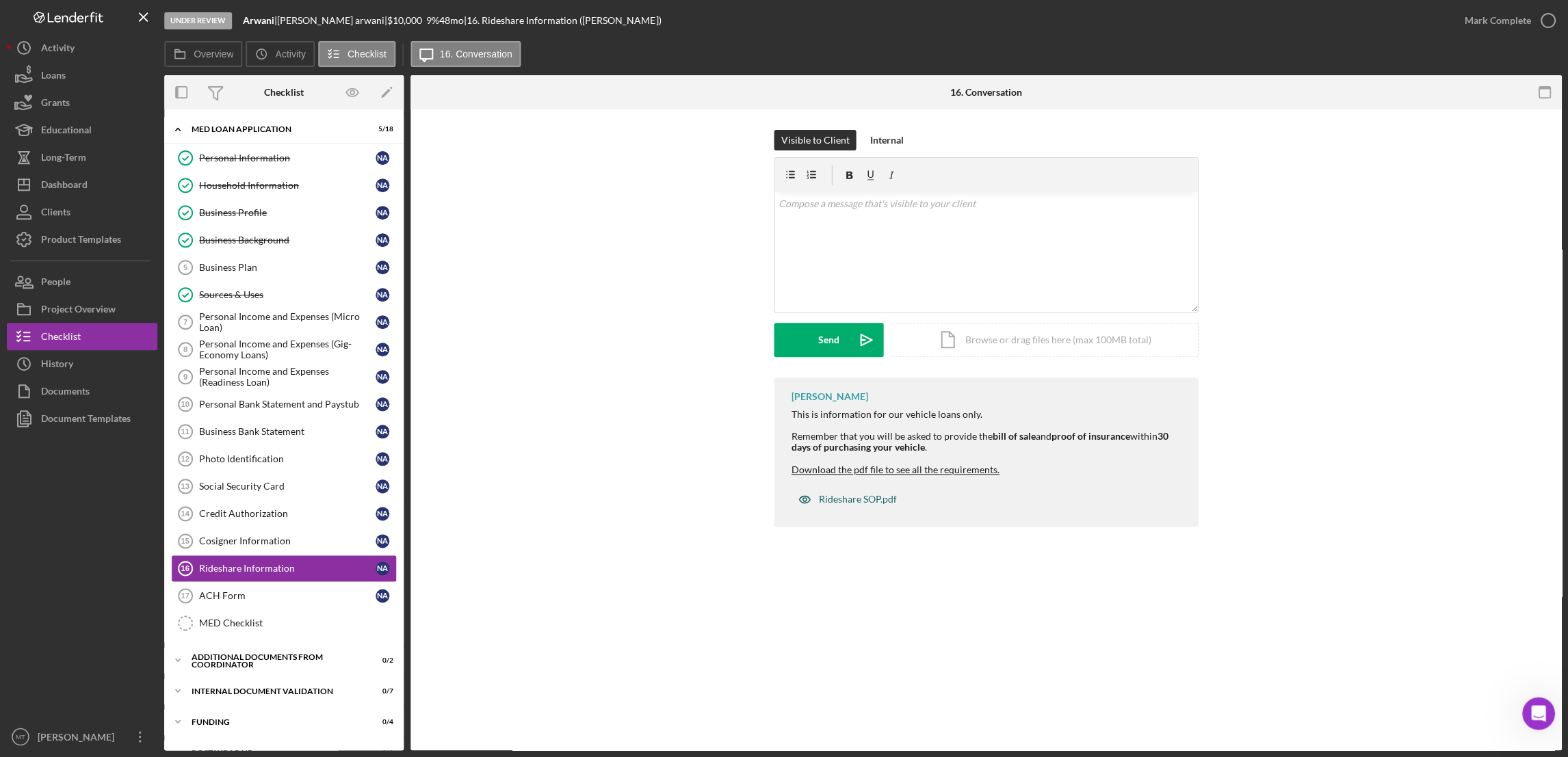
click at [840, 498] on div "Rideshare SOP.pdf" at bounding box center [857, 499] width 78 height 11
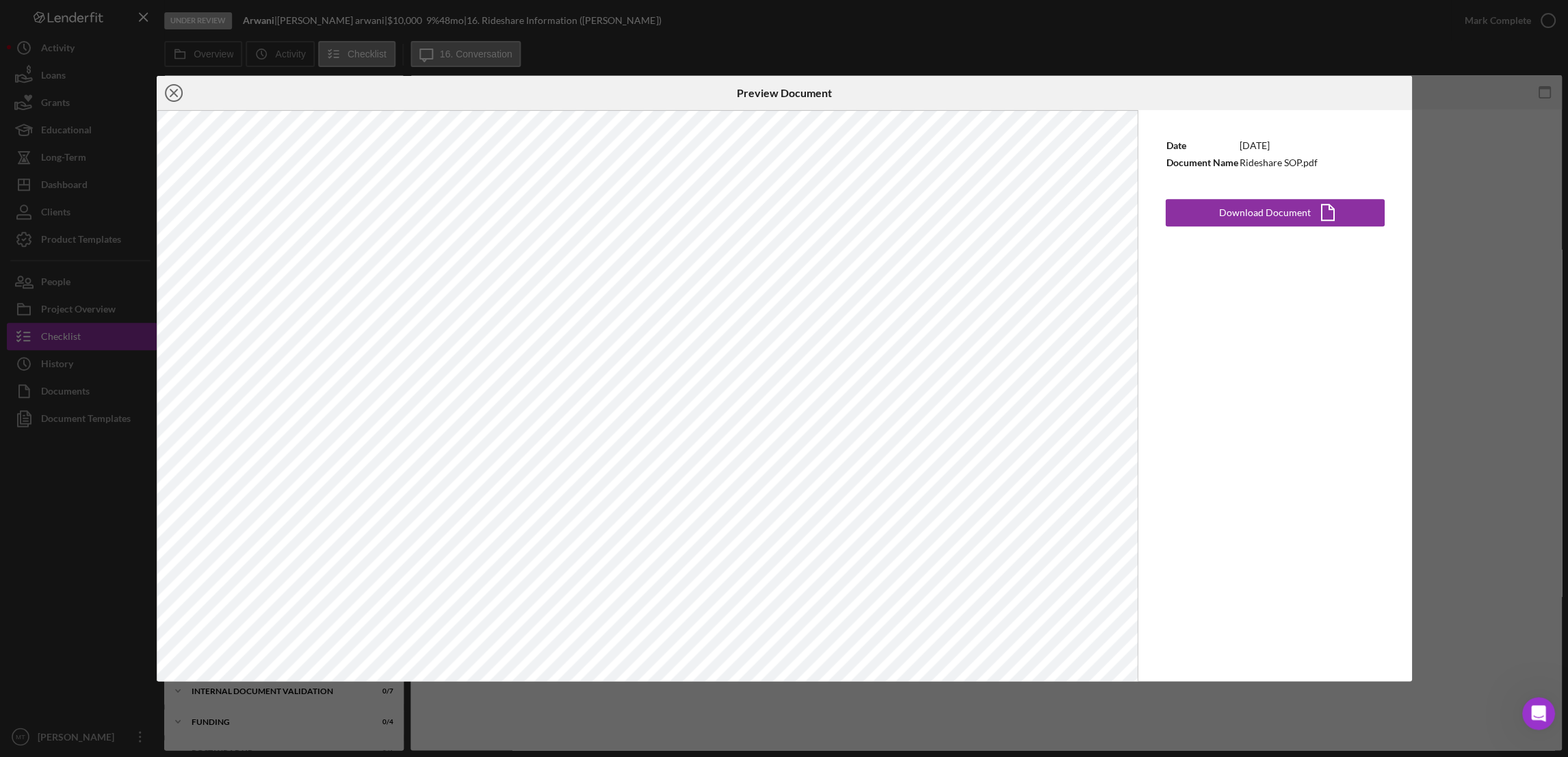
click at [170, 92] on icon "Icon/Close" at bounding box center [174, 93] width 34 height 34
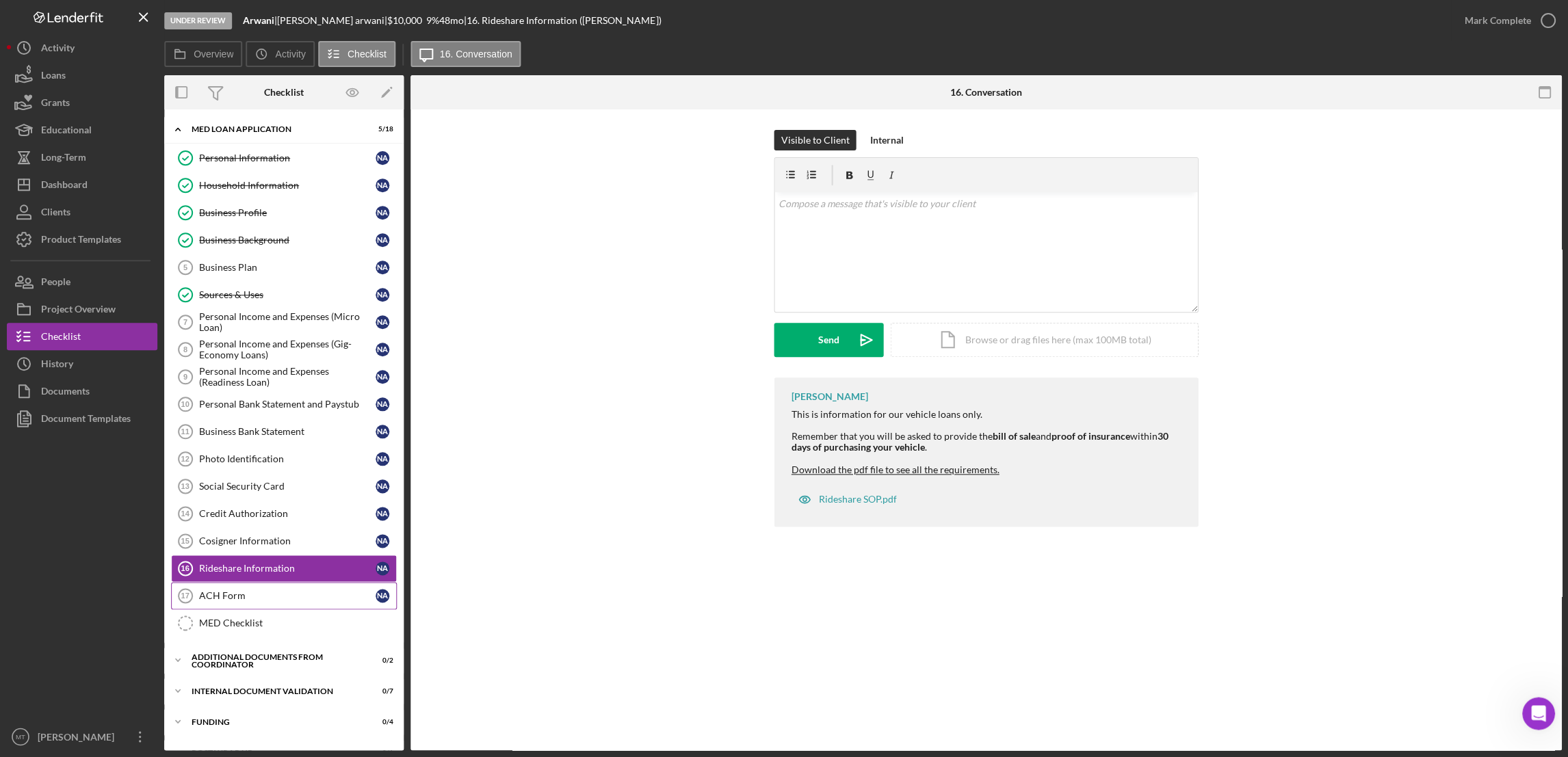
click at [223, 600] on div "ACH Form" at bounding box center [287, 595] width 176 height 11
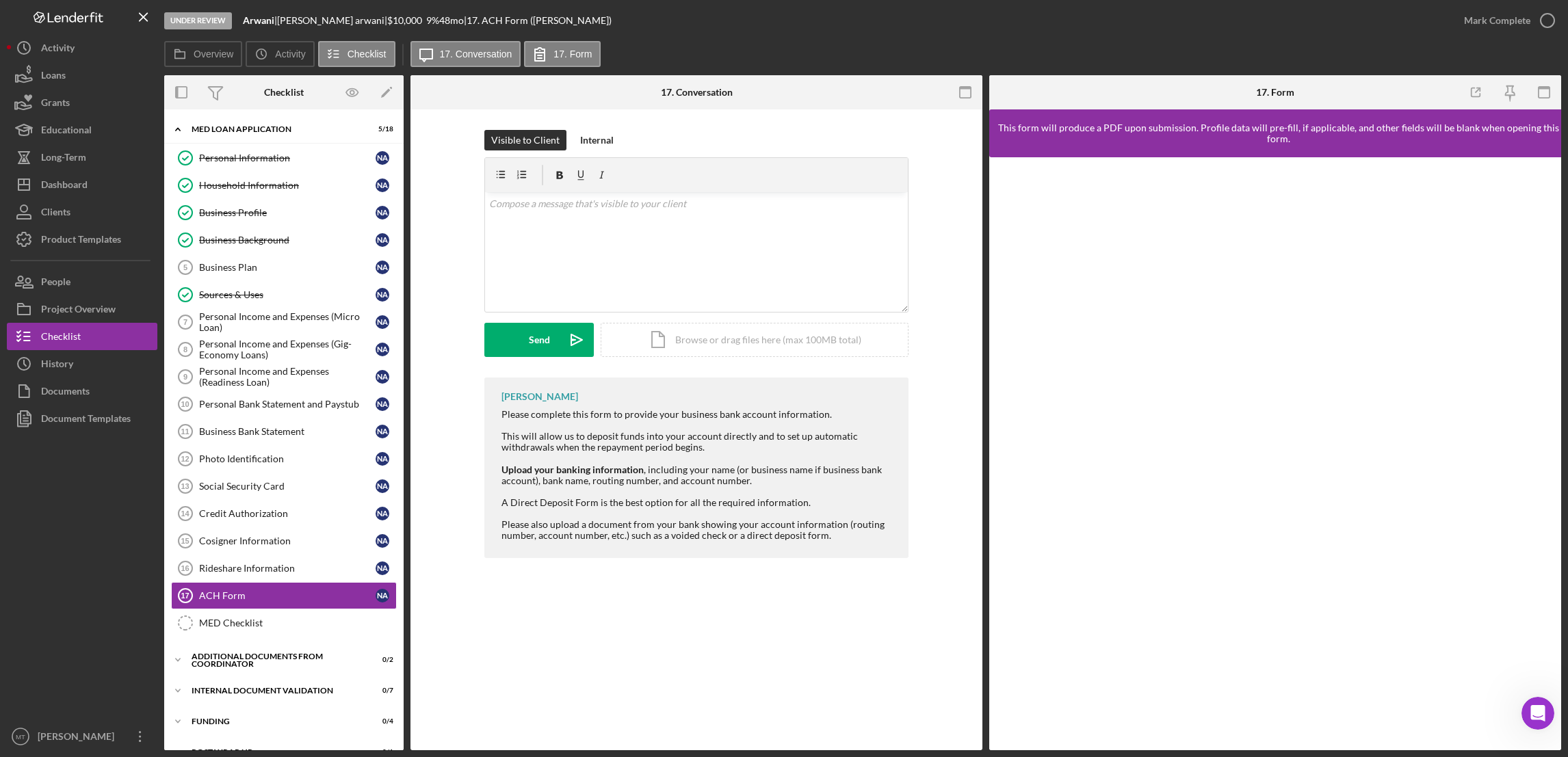
scroll to position [1154, 0]
click at [264, 573] on div "Rideshare Information" at bounding box center [287, 568] width 176 height 11
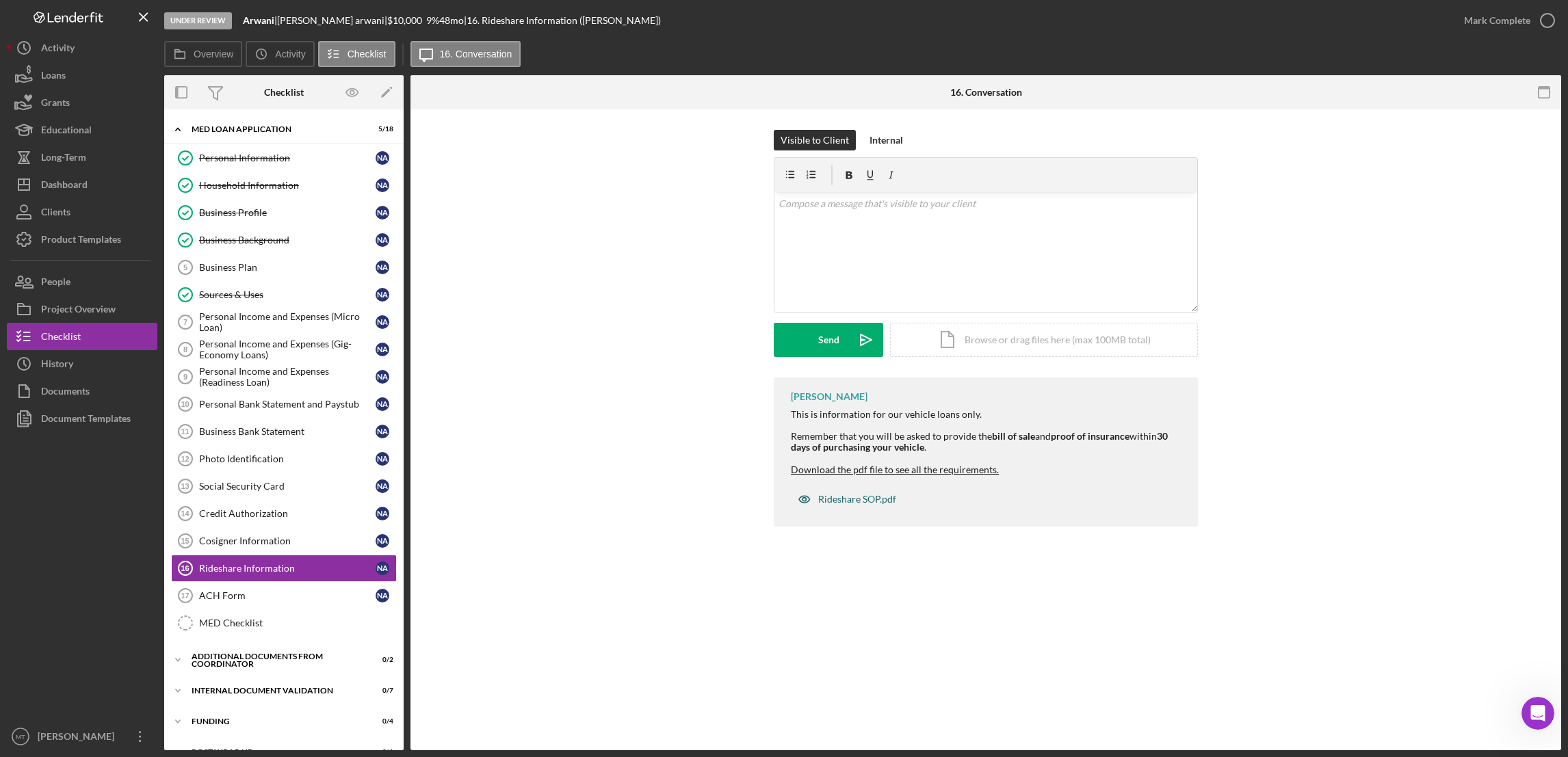
click at [851, 497] on div "Rideshare SOP.pdf" at bounding box center [857, 499] width 78 height 11
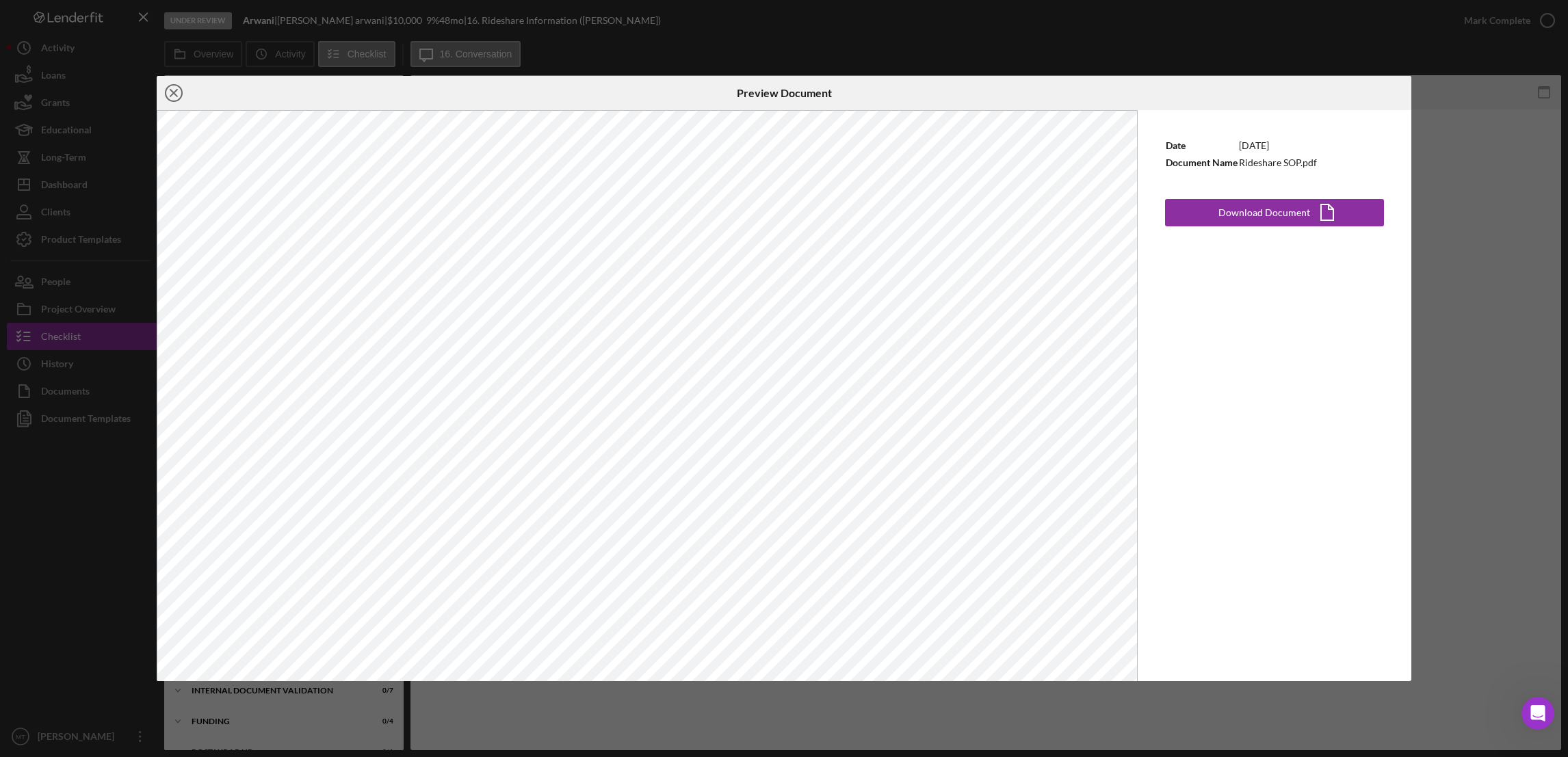
click at [171, 89] on icon "Icon/Close" at bounding box center [174, 93] width 34 height 34
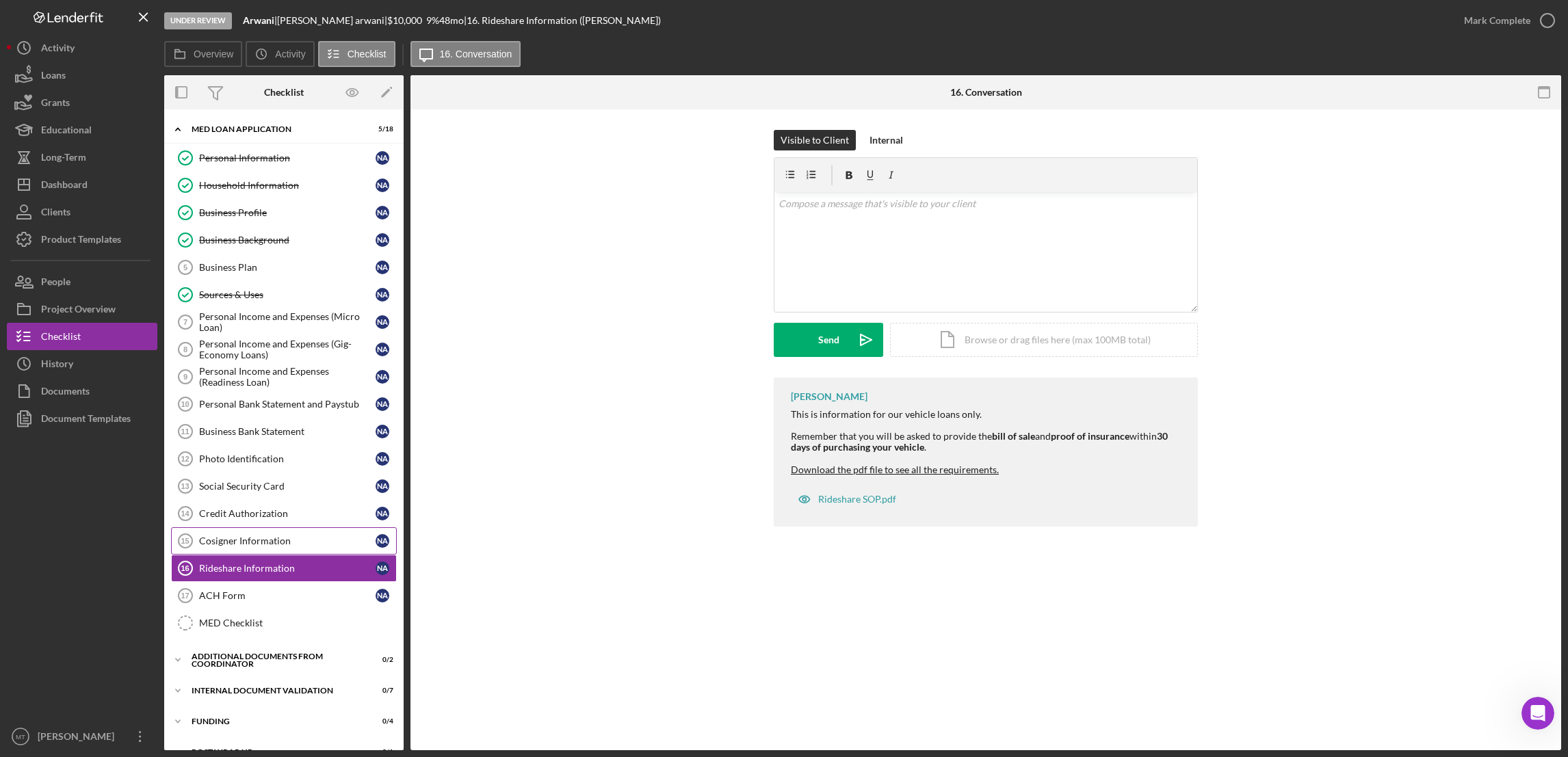
click at [260, 547] on div "Cosigner Information" at bounding box center [287, 541] width 176 height 11
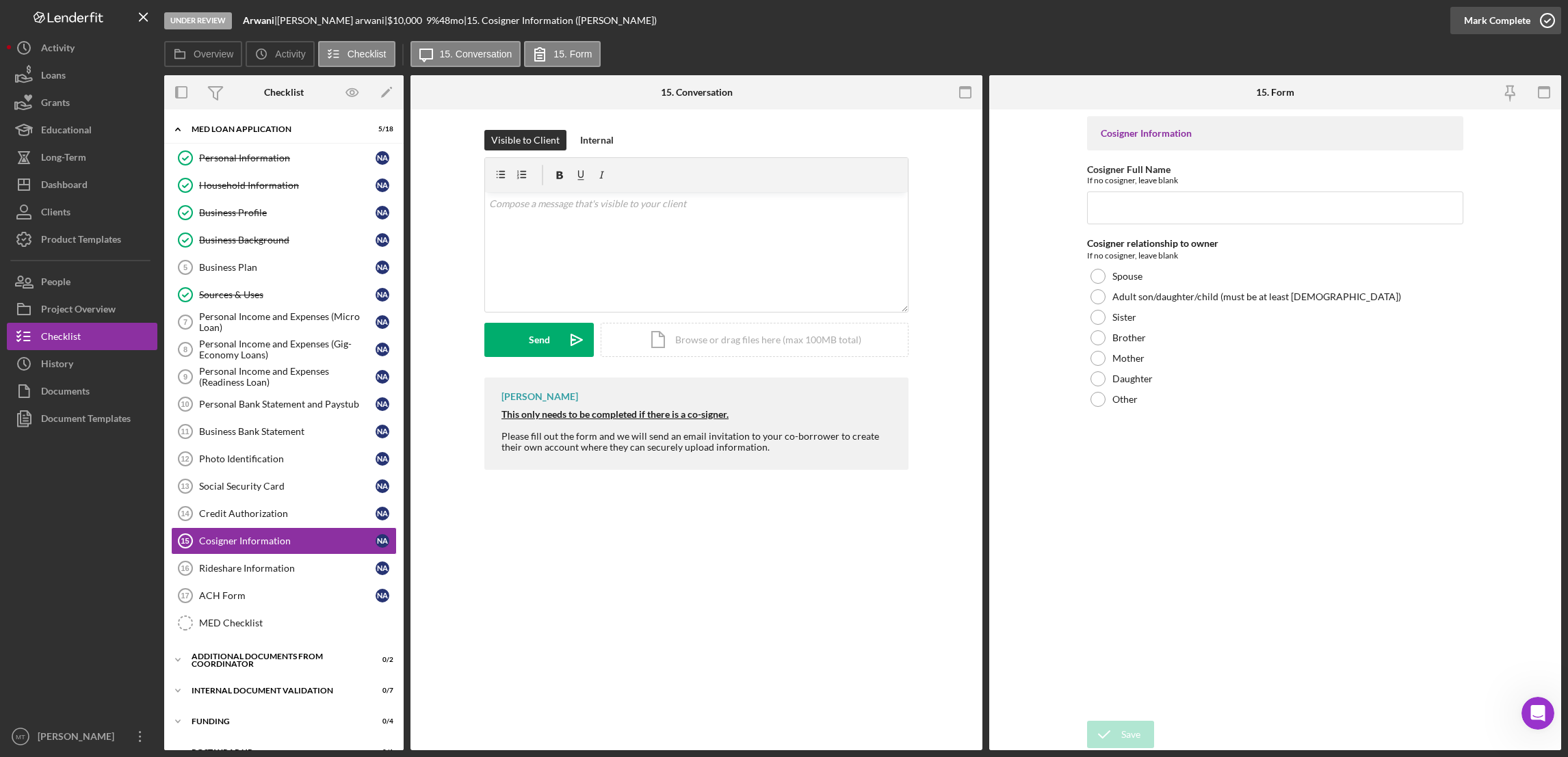
click at [1171, 21] on div "Mark Complete" at bounding box center [1497, 20] width 67 height 27
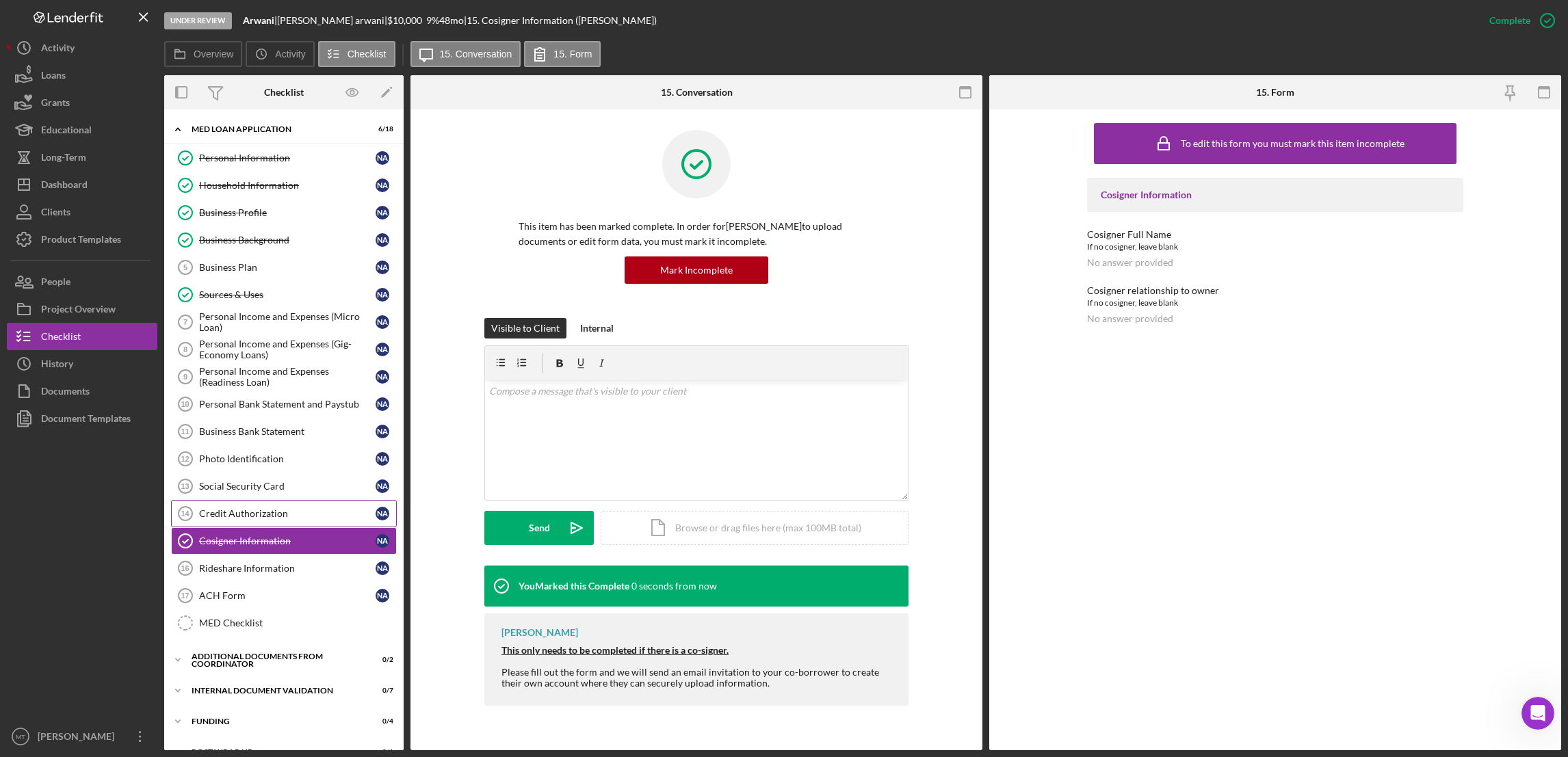
click at [265, 517] on div "Credit Authorization" at bounding box center [287, 513] width 176 height 11
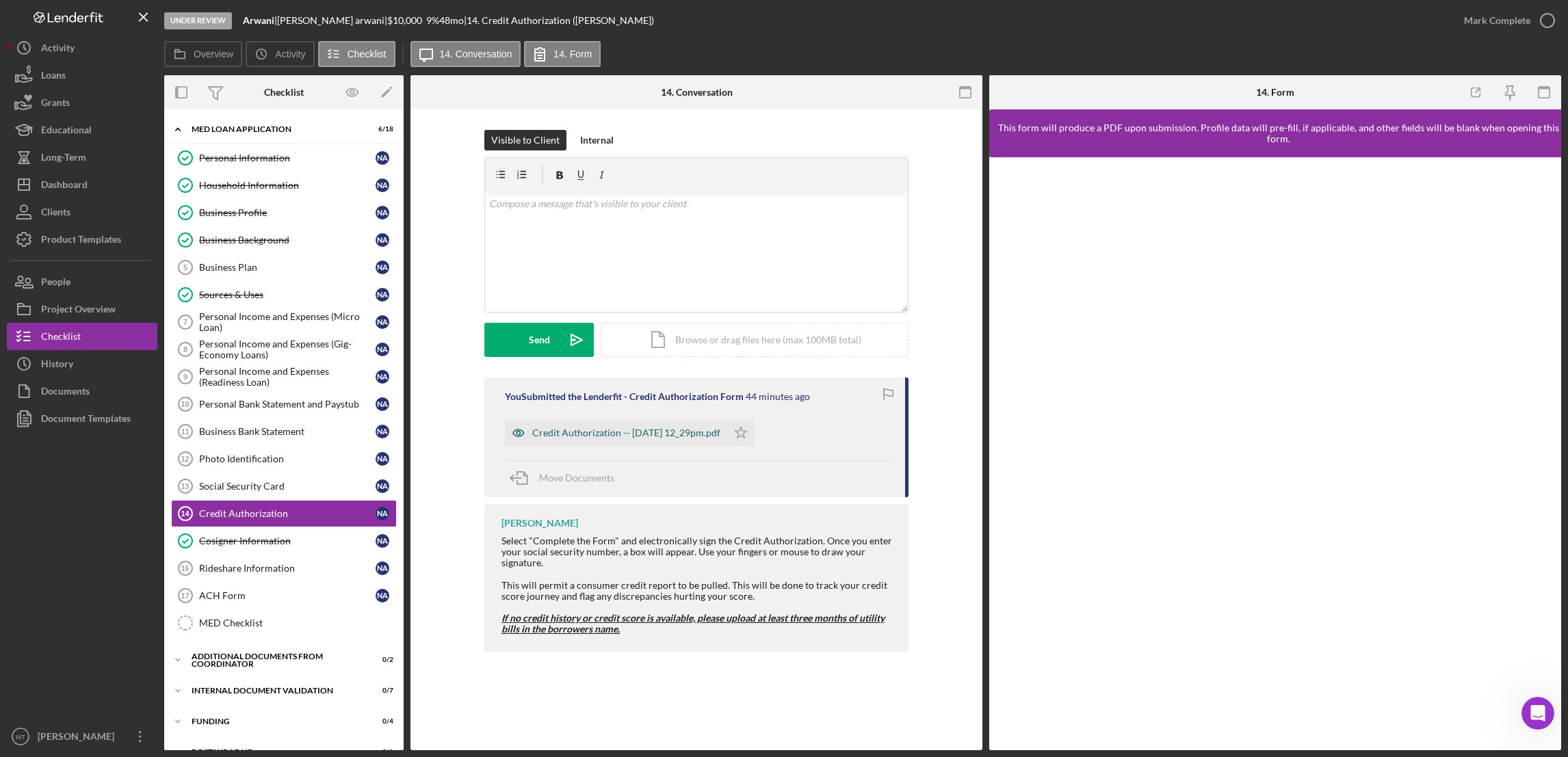
click at [712, 431] on div "Credit Authorization -- [DATE] 12_29pm.pdf" at bounding box center [626, 432] width 188 height 11
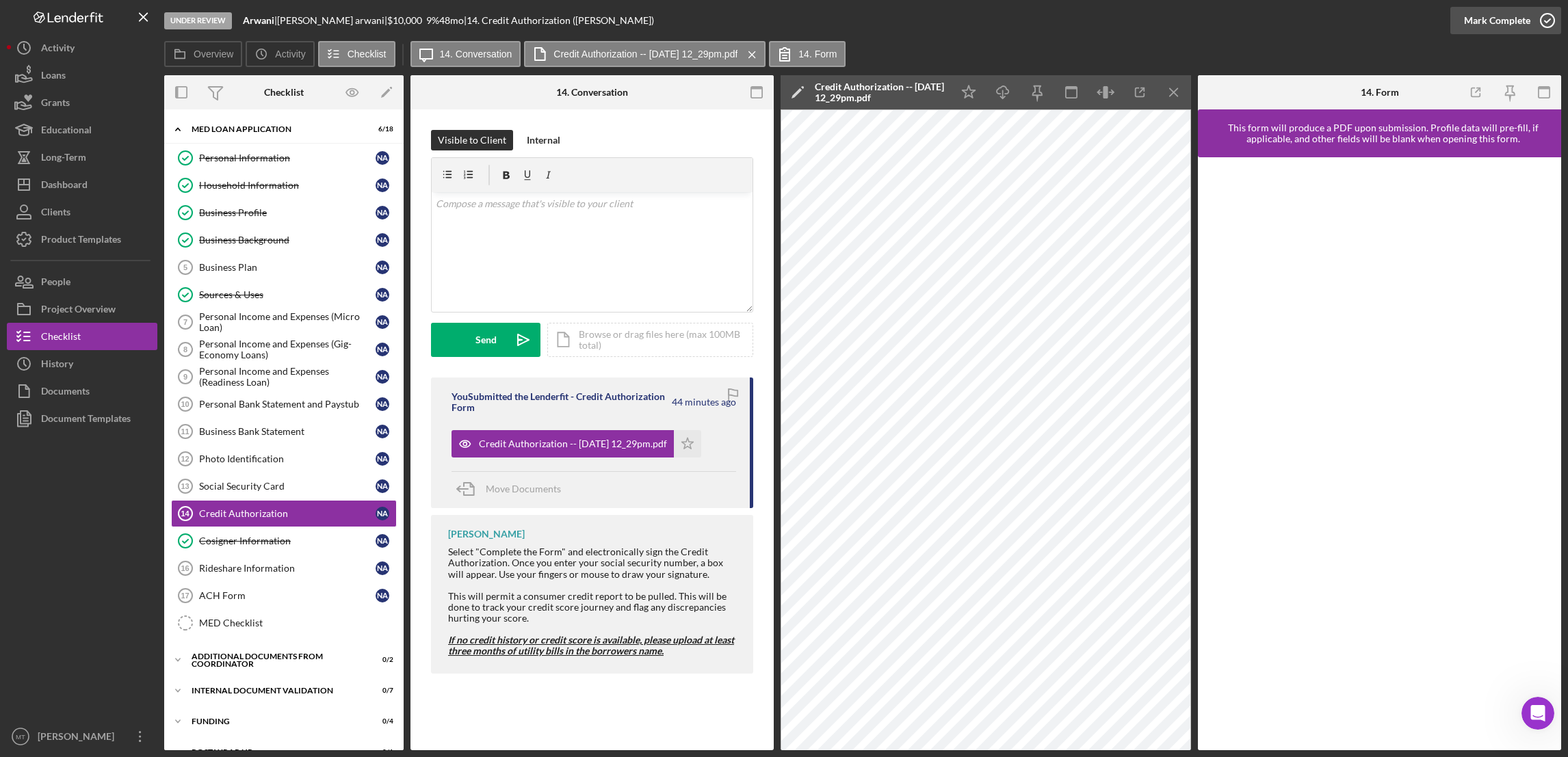
click at [1171, 21] on div "Mark Complete" at bounding box center [1497, 20] width 67 height 27
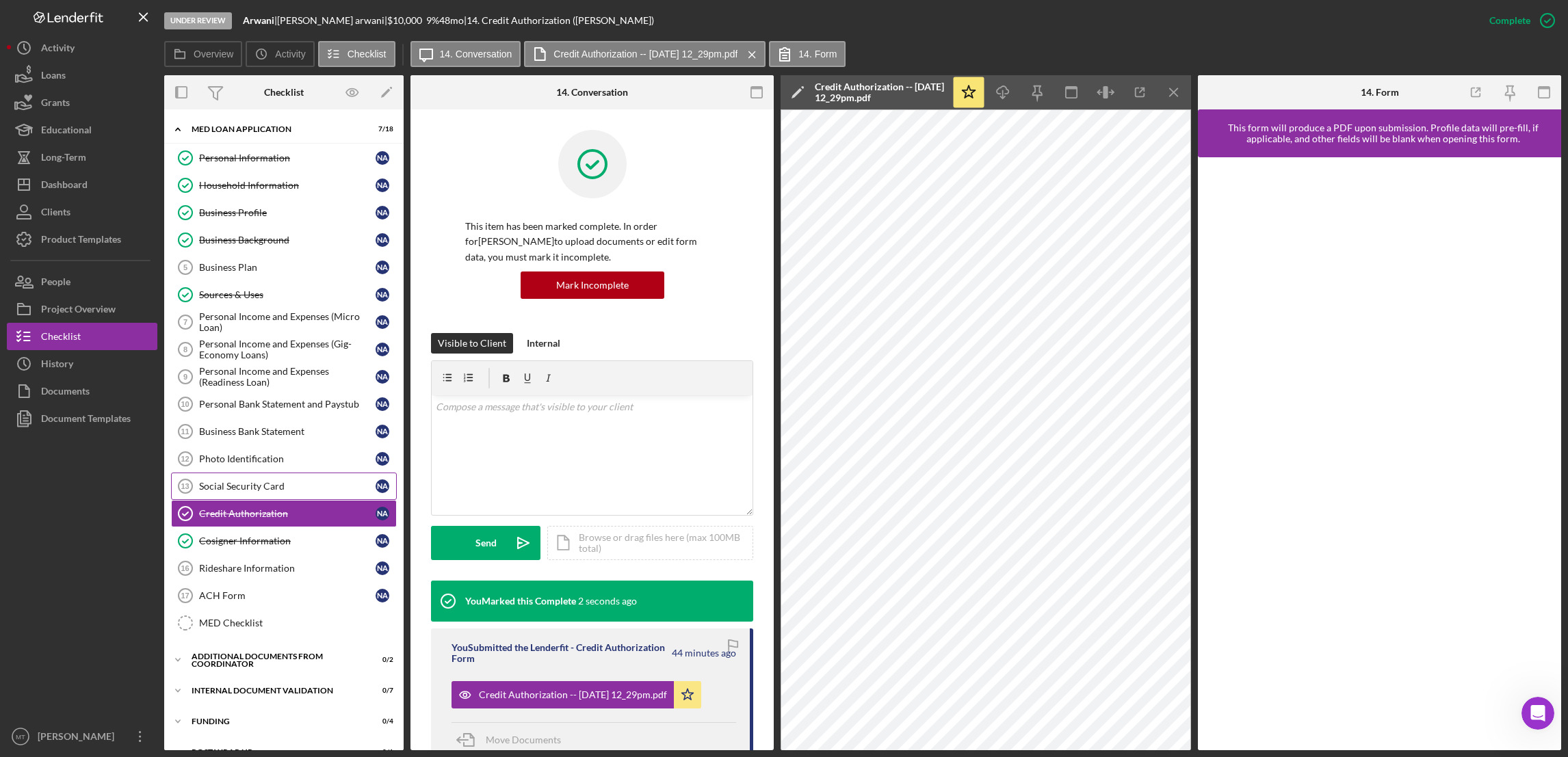
click at [276, 492] on div "Social Security Card" at bounding box center [287, 486] width 176 height 11
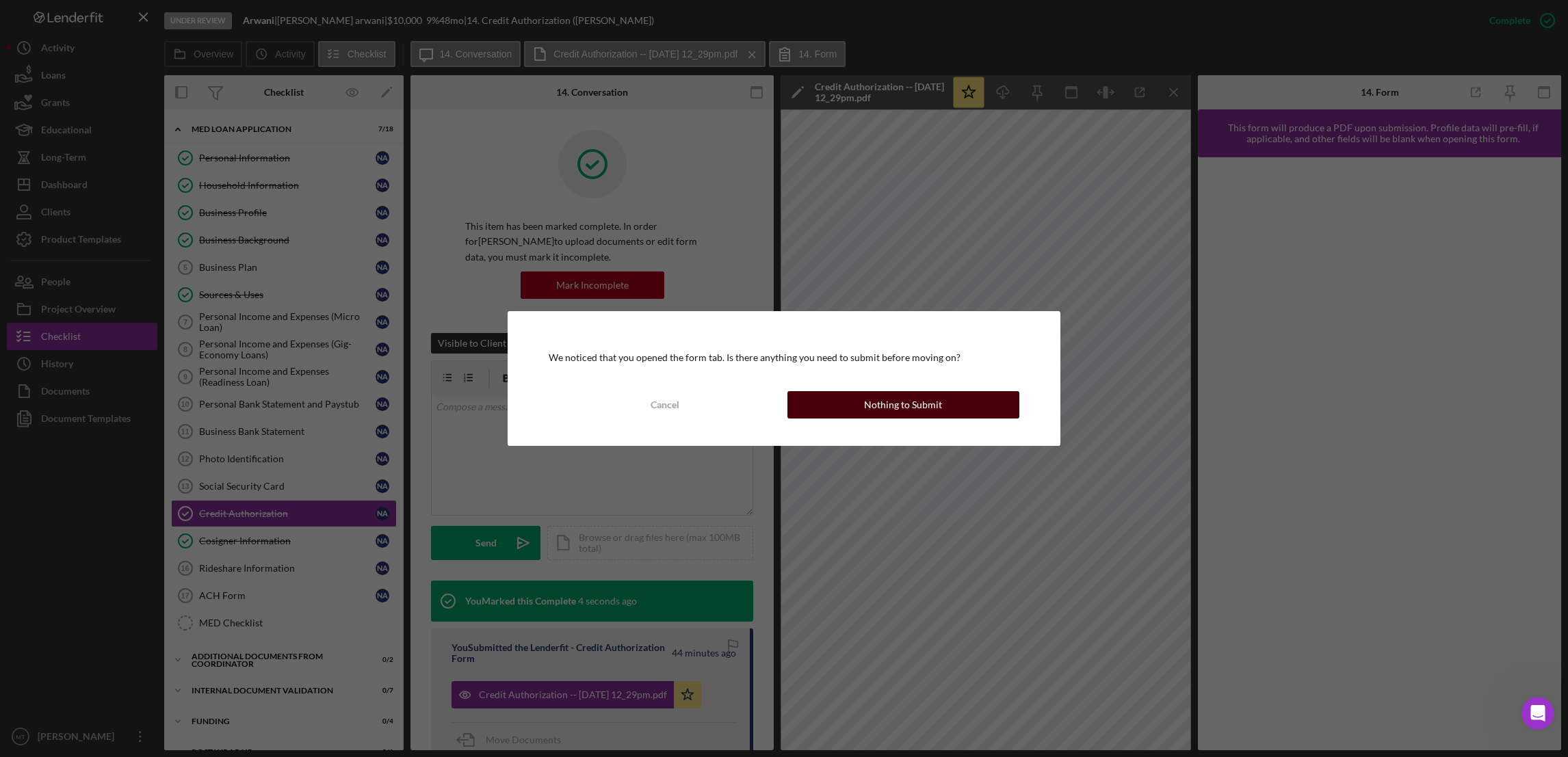
click at [798, 401] on button "Nothing to Submit" at bounding box center [903, 405] width 232 height 27
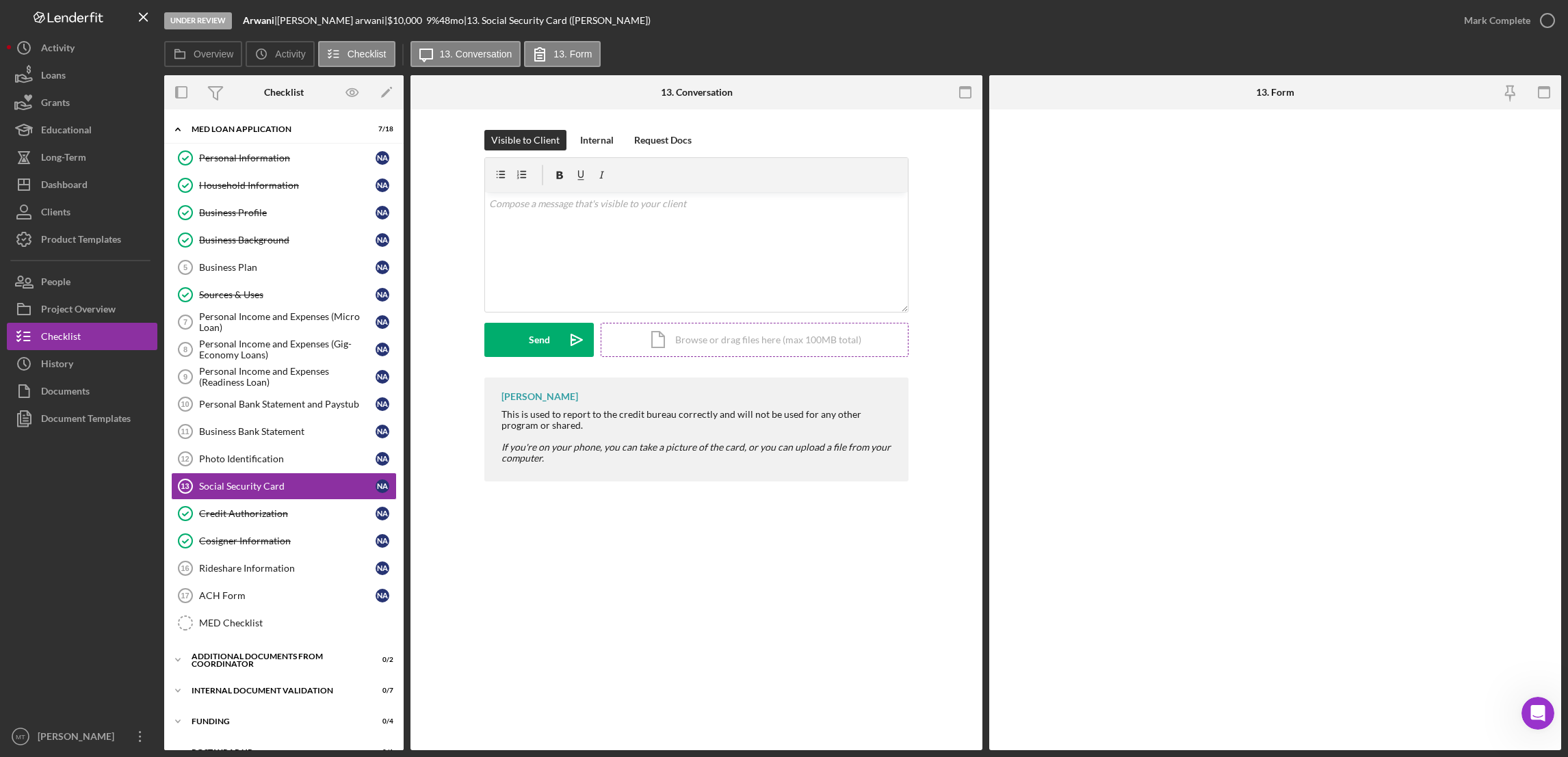
click at [696, 338] on div "Icon/Document Browse or drag files here (max 100MB total) Tap to choose files o…" at bounding box center [754, 339] width 308 height 34
click at [539, 342] on div "Upload" at bounding box center [539, 339] width 31 height 34
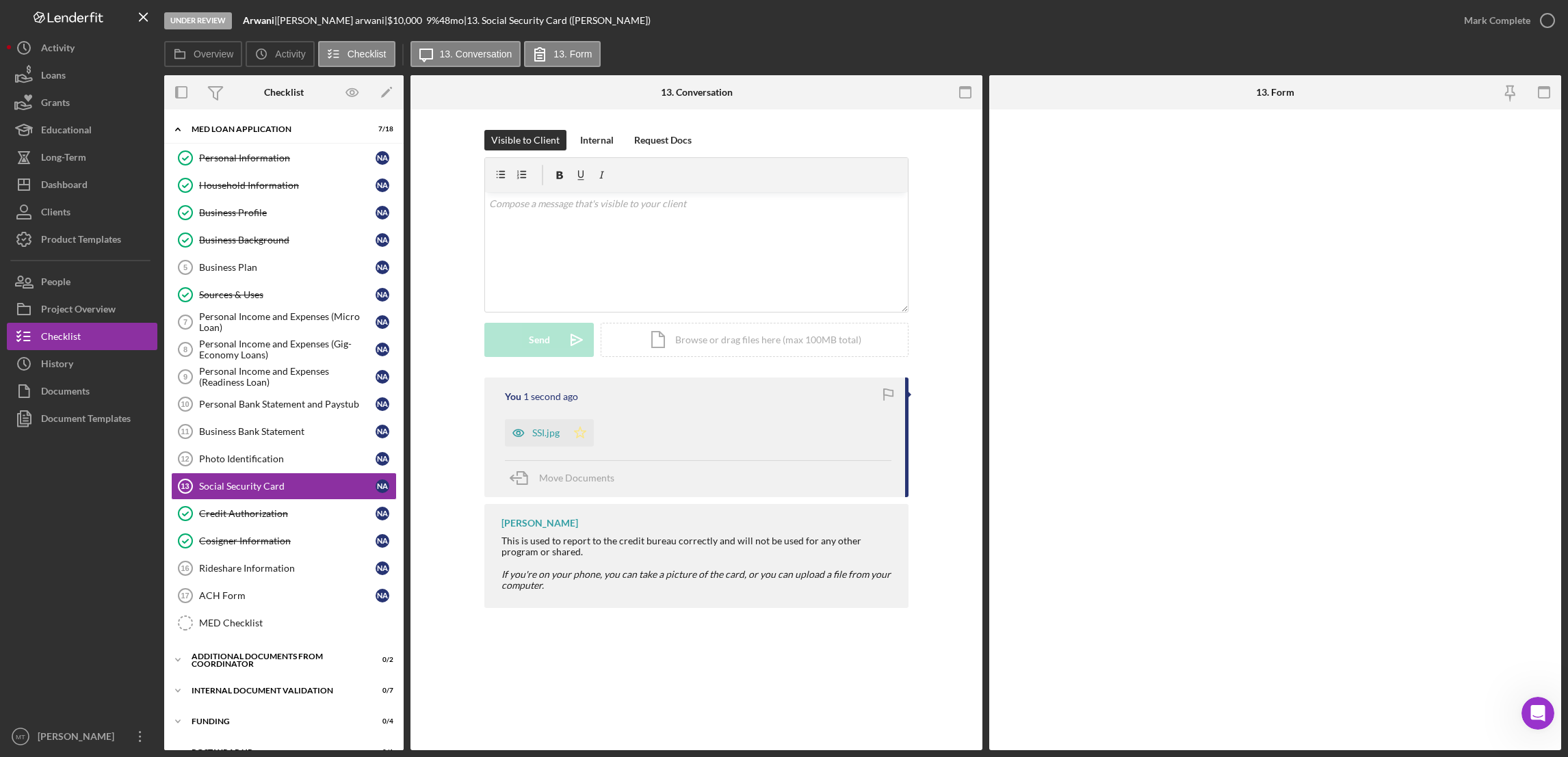
click at [582, 434] on polygon "button" at bounding box center [580, 432] width 12 height 11
click at [1171, 20] on div "Mark Complete" at bounding box center [1497, 20] width 67 height 27
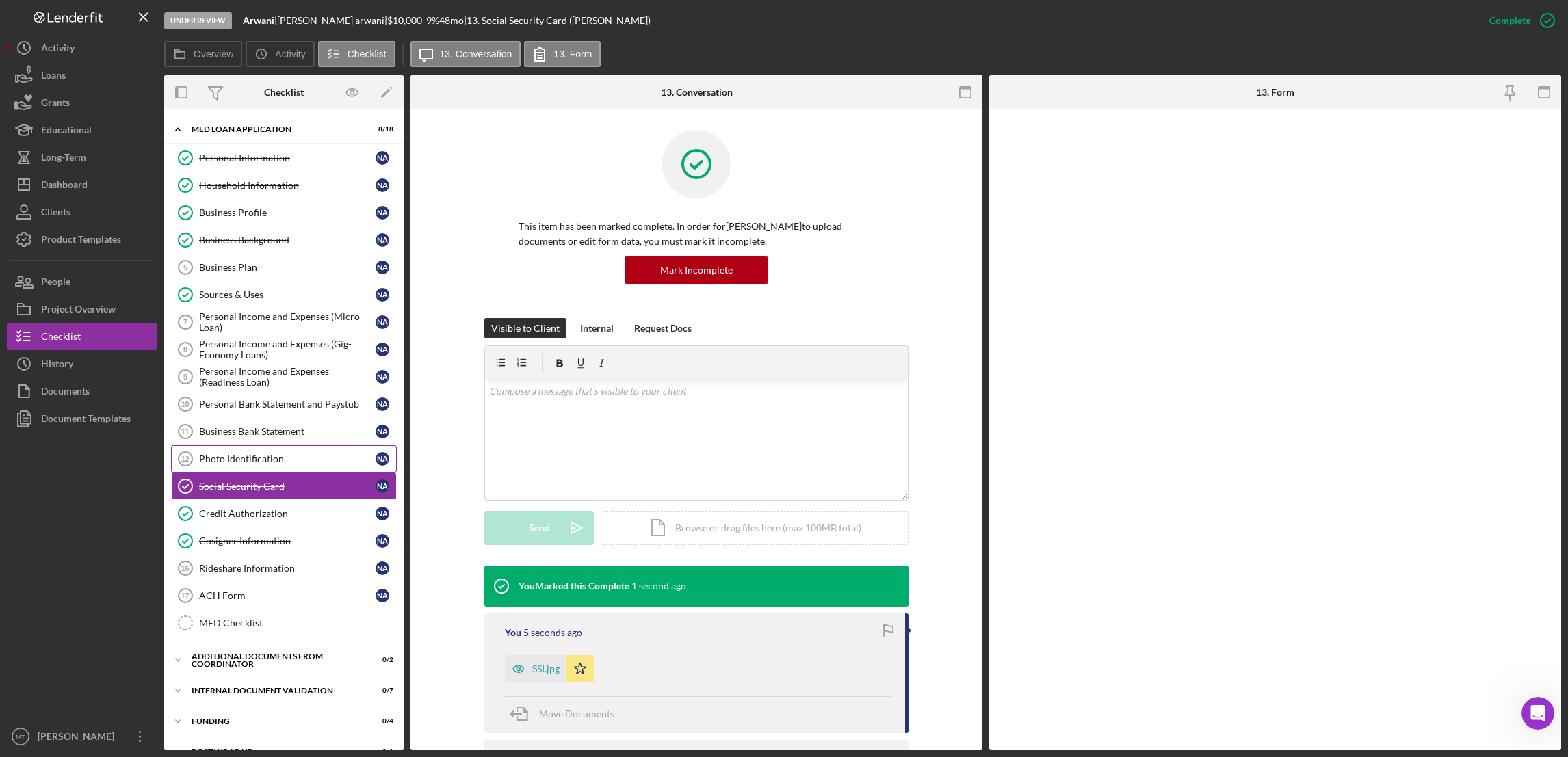
click at [260, 464] on div "Photo Identification" at bounding box center [287, 458] width 176 height 11
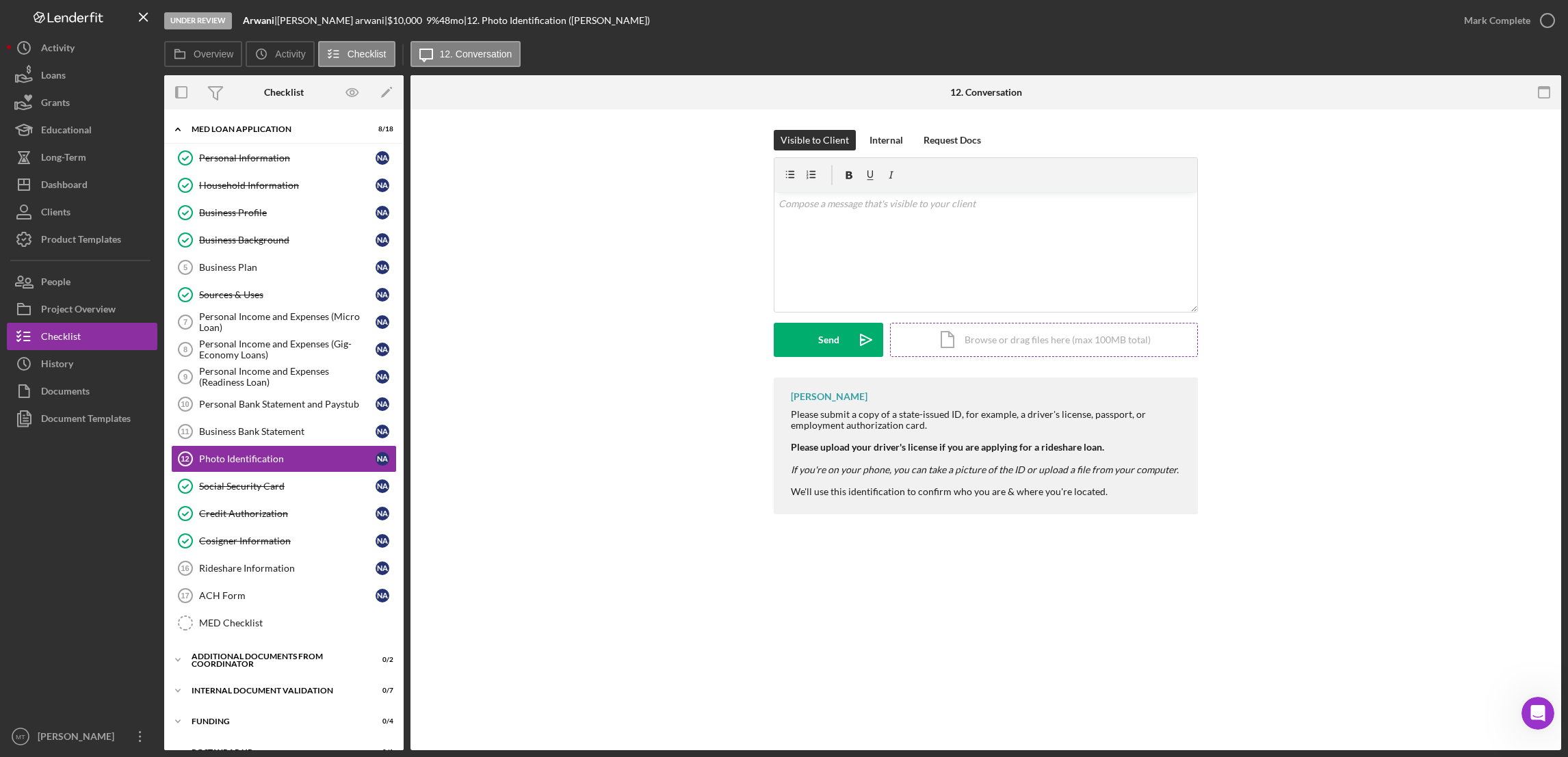
click at [933, 342] on div "Icon/Document Browse or drag files here (max 100MB total) Tap to choose files o…" at bounding box center [1044, 339] width 308 height 34
click at [840, 345] on div "Upload" at bounding box center [828, 339] width 31 height 34
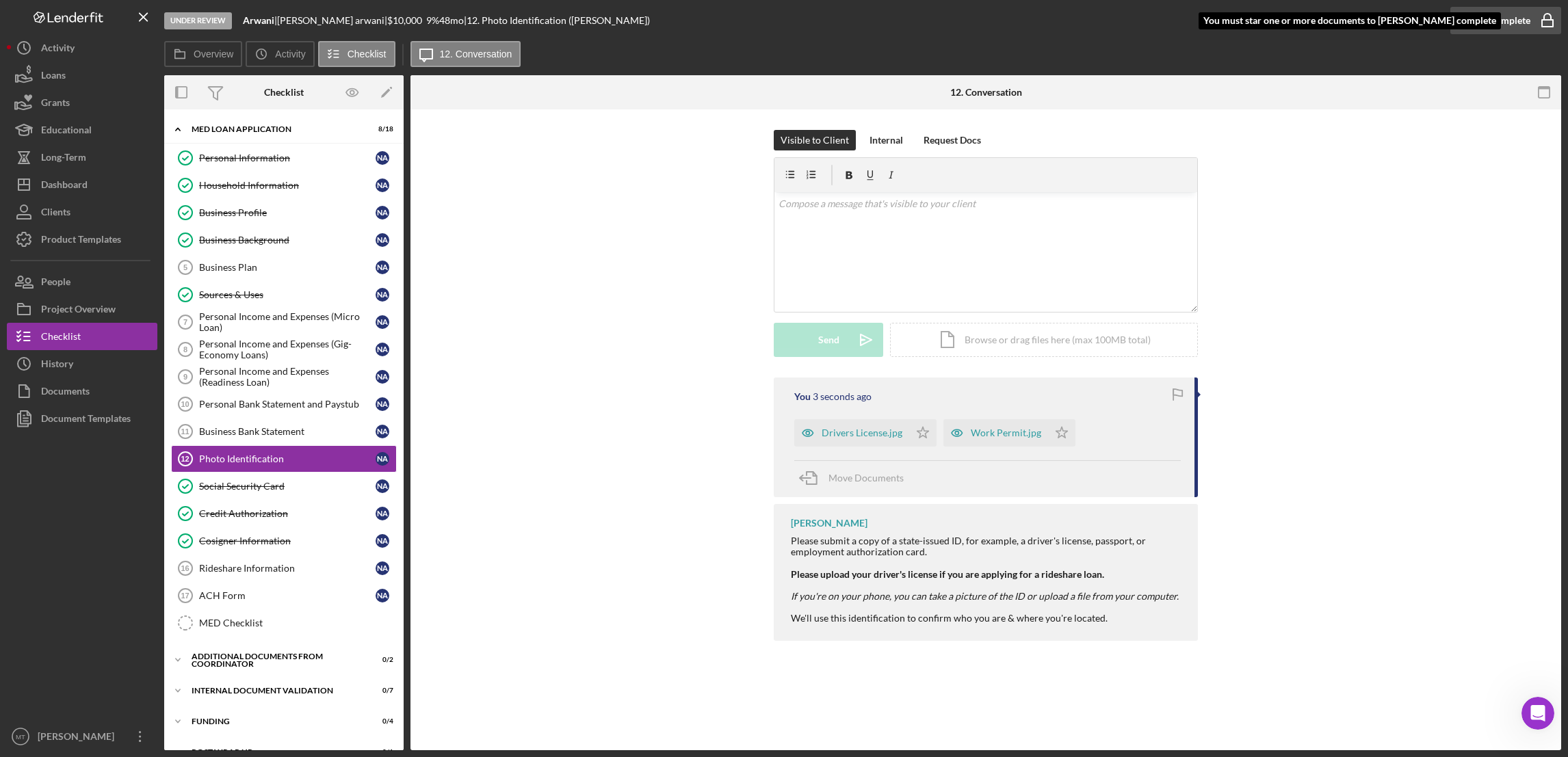
click at [1171, 20] on div "Mark Complete" at bounding box center [1497, 20] width 67 height 27
click at [270, 403] on div "Personal Bank Statement and Paystub" at bounding box center [287, 403] width 176 height 11
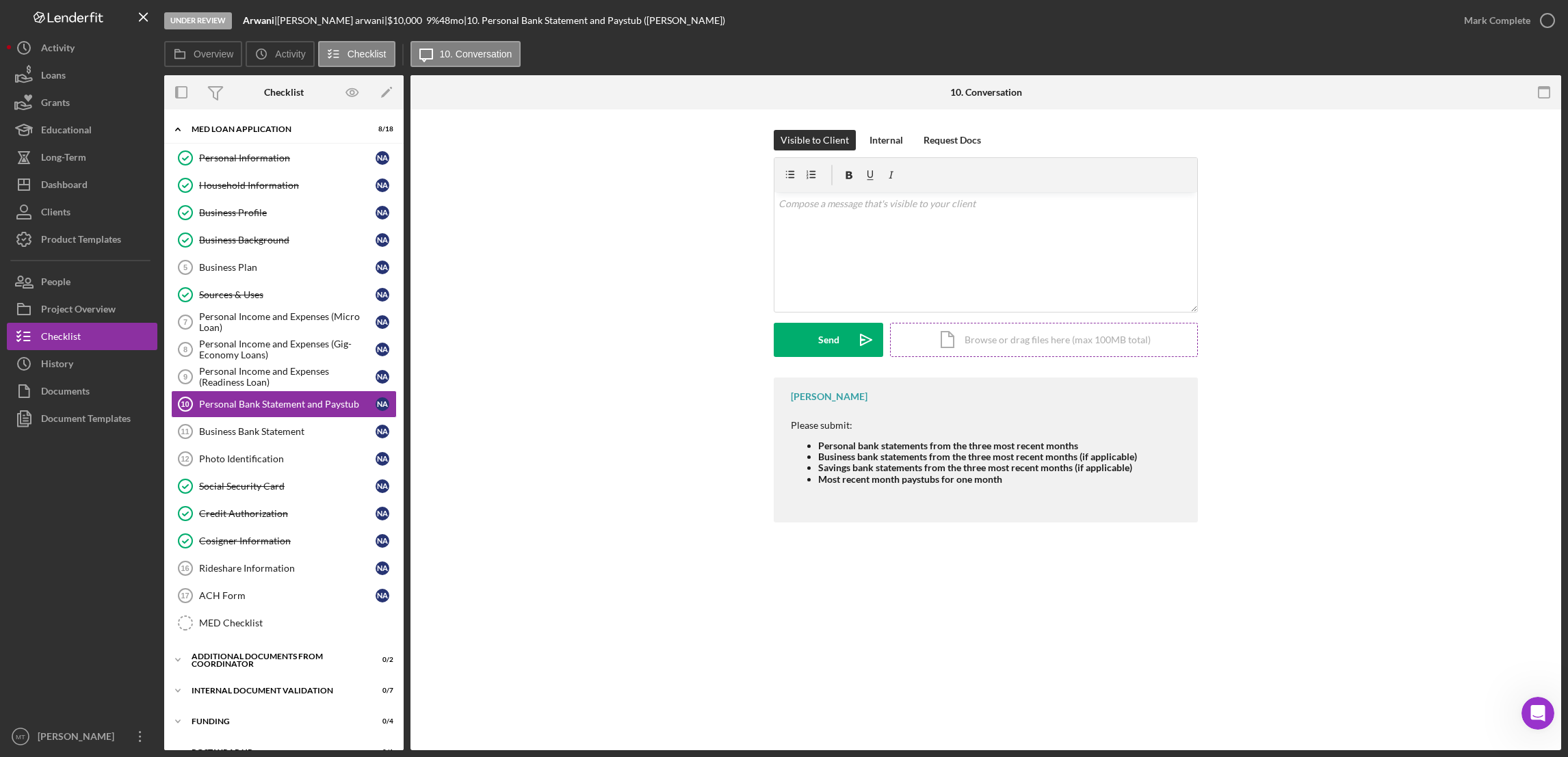
click at [967, 338] on div "Icon/Document Browse or drag files here (max 100MB total) Tap to choose files o…" at bounding box center [1044, 339] width 308 height 34
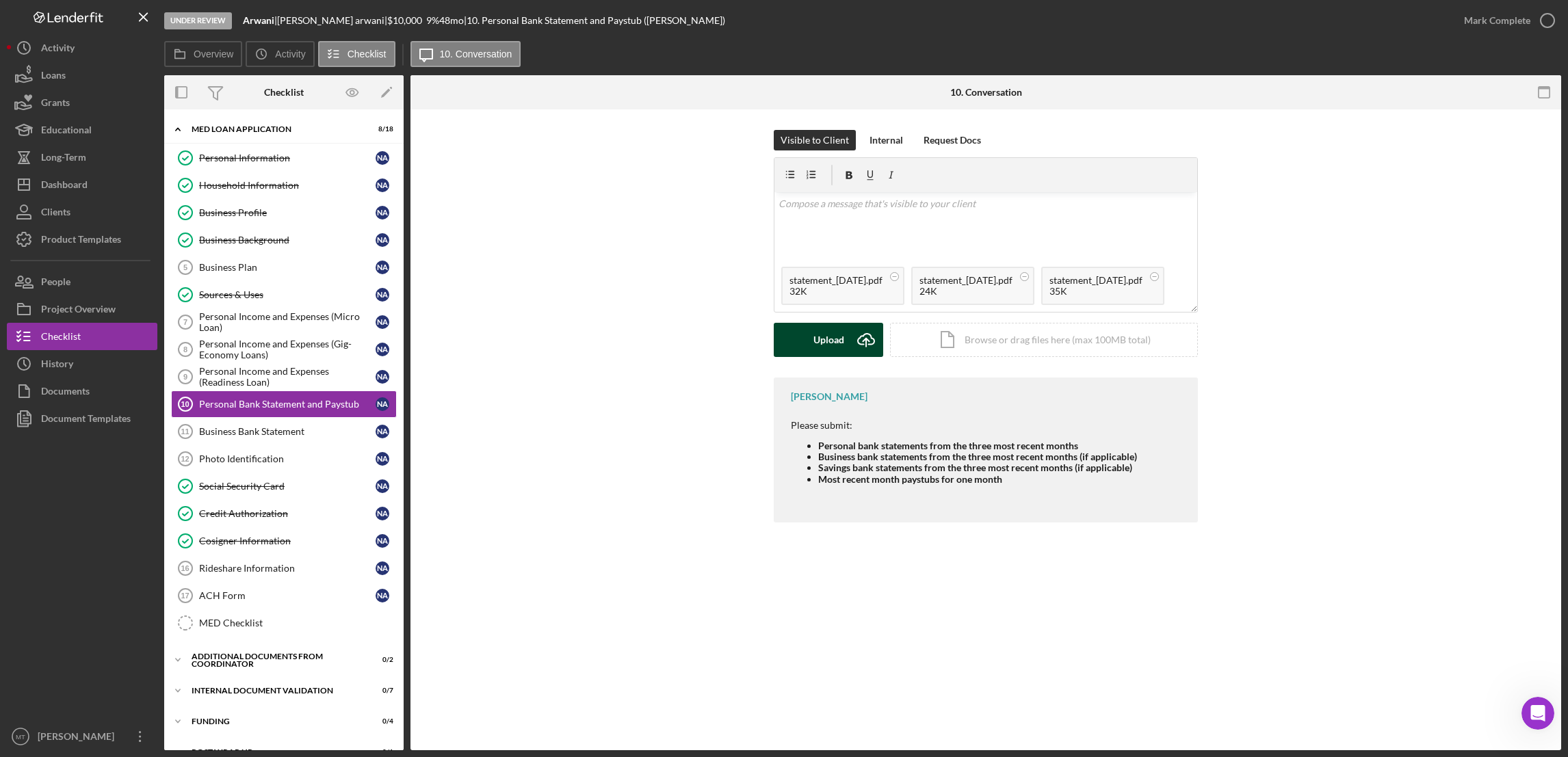
click at [818, 340] on div "Upload" at bounding box center [828, 339] width 31 height 34
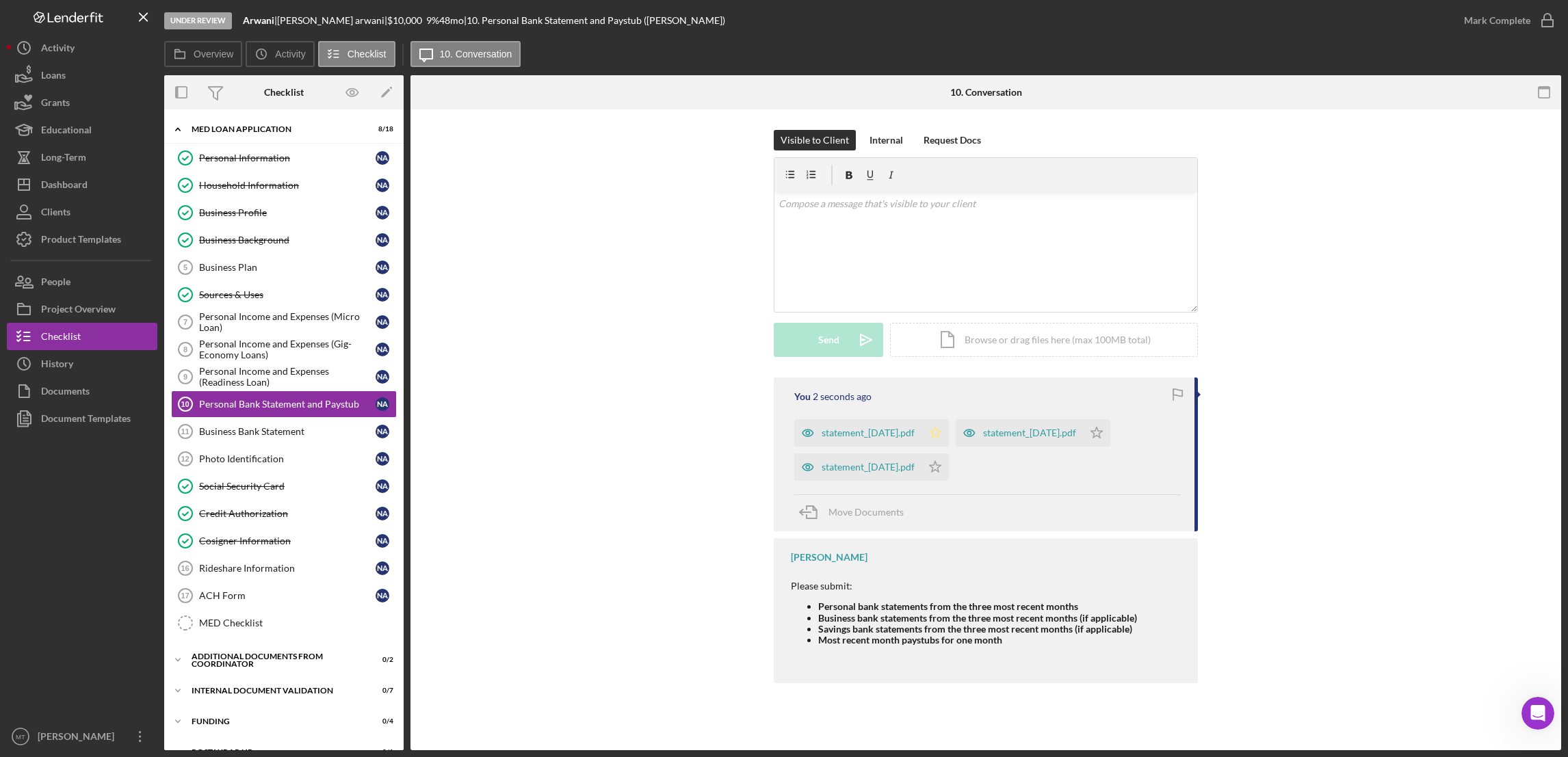
click at [949, 432] on icon "Icon/Star" at bounding box center [935, 433] width 27 height 27
click at [949, 469] on icon "Icon/Star" at bounding box center [935, 467] width 27 height 27
click at [1110, 434] on icon "Icon/Star" at bounding box center [1096, 433] width 27 height 27
click at [281, 262] on div "Business Plan" at bounding box center [287, 267] width 176 height 11
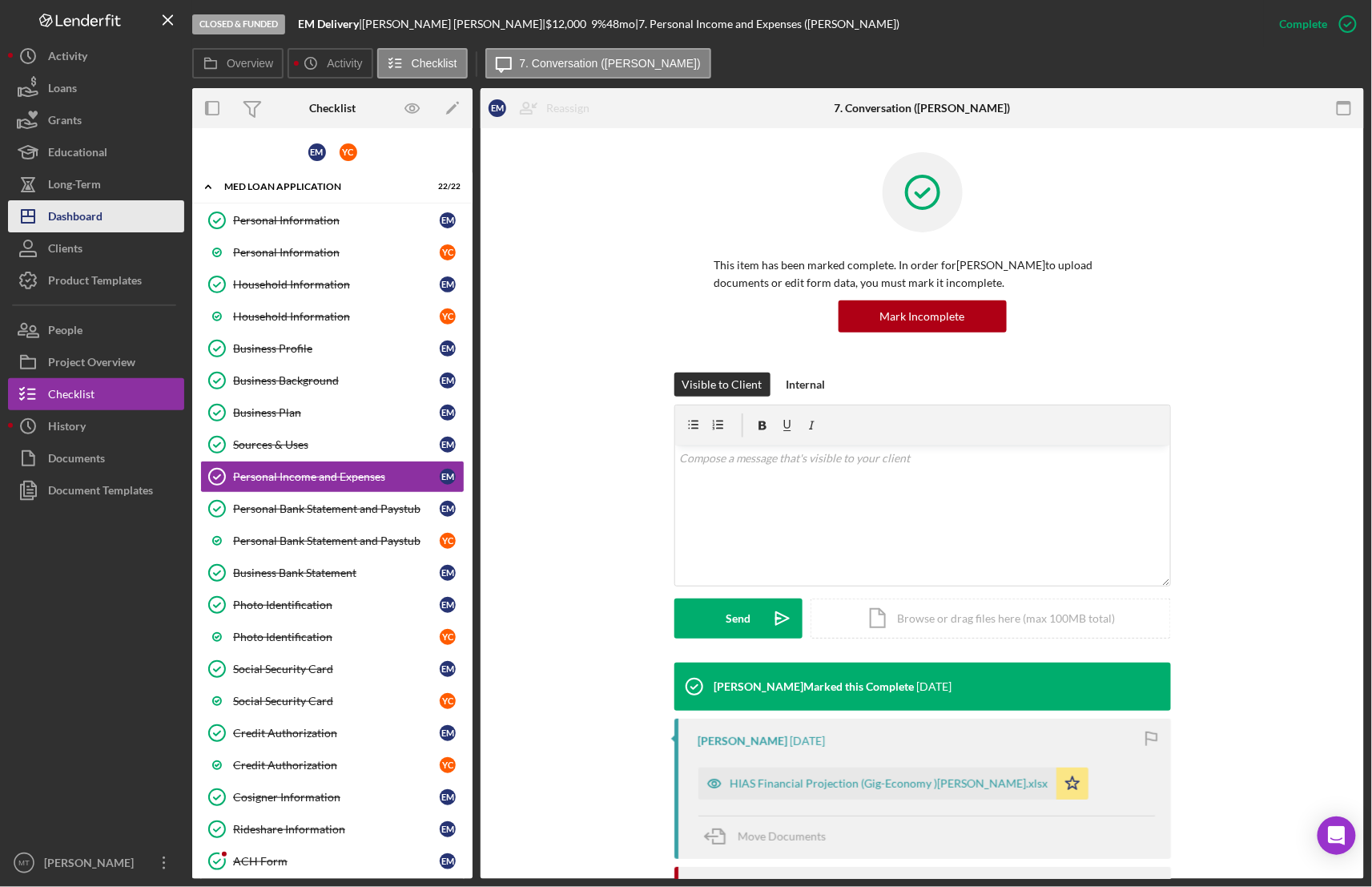
click at [100, 213] on div "Dashboard" at bounding box center [75, 218] width 54 height 36
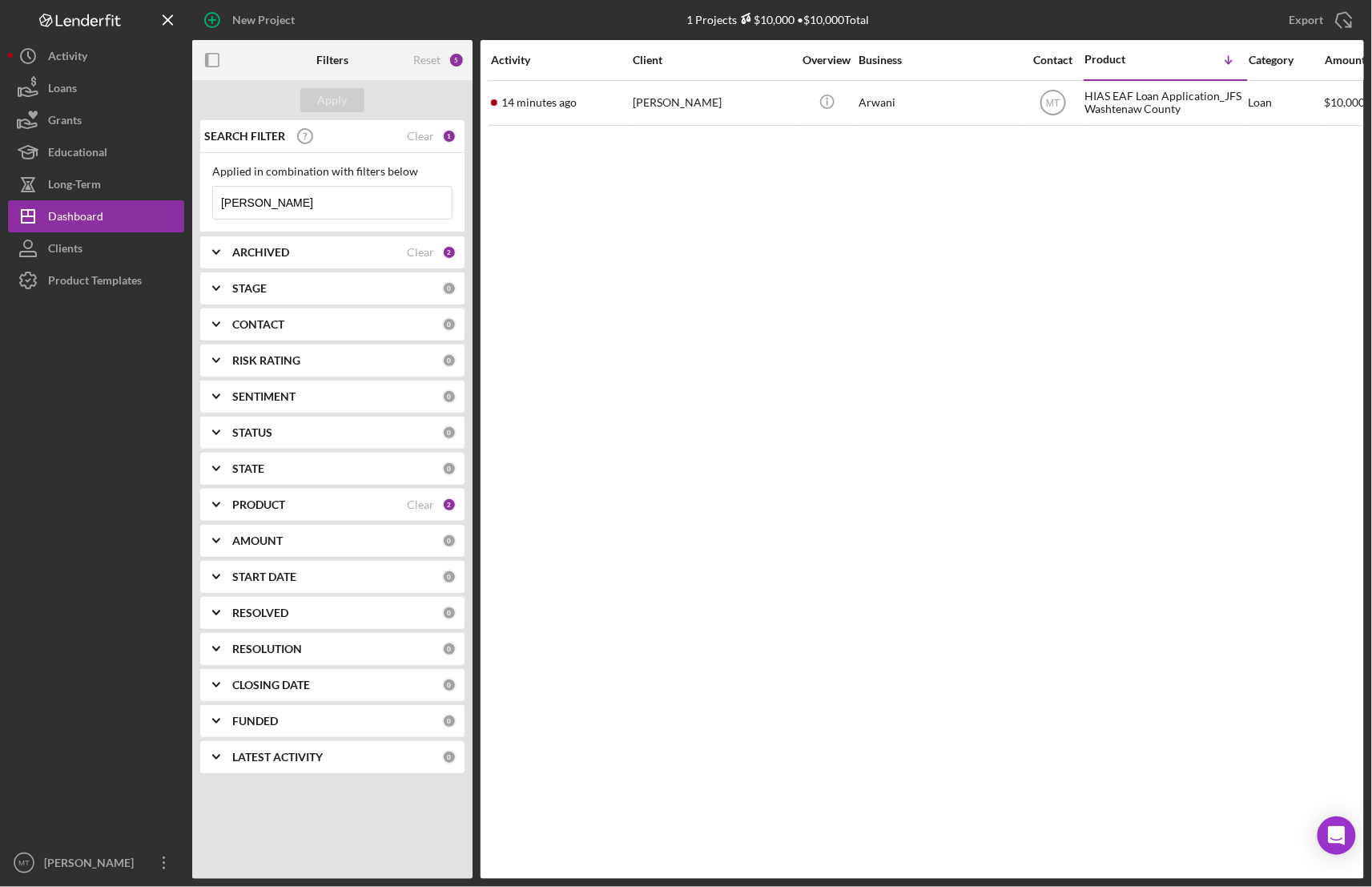
drag, startPoint x: 268, startPoint y: 202, endPoint x: 213, endPoint y: 194, distance: 55.6
click at [213, 194] on input "[PERSON_NAME]" at bounding box center [333, 202] width 239 height 32
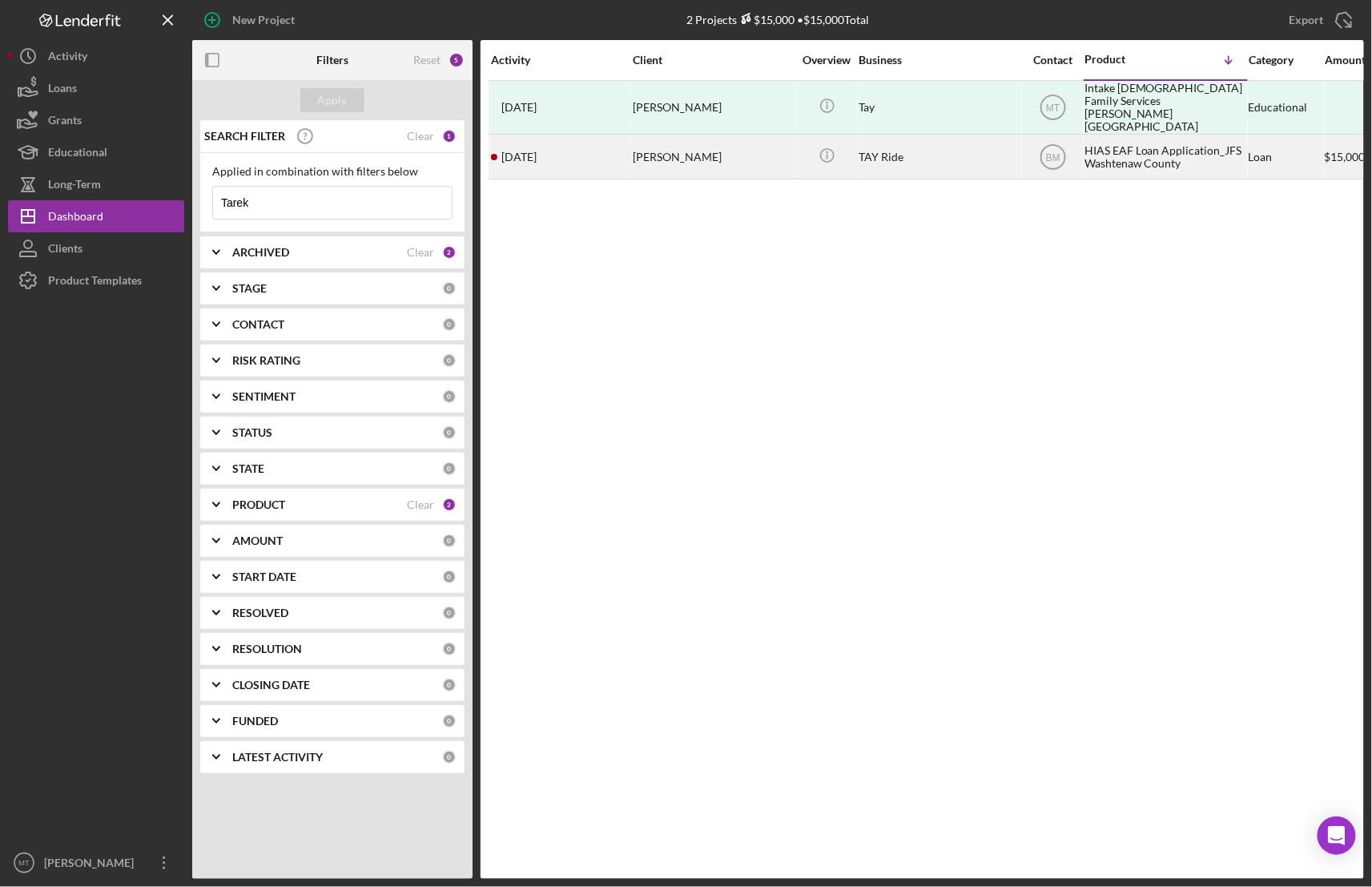
type input "Tarek"
click at [1099, 149] on div "HIAS EAF Loan Application_JFS Washtenaw County" at bounding box center [1165, 157] width 160 height 42
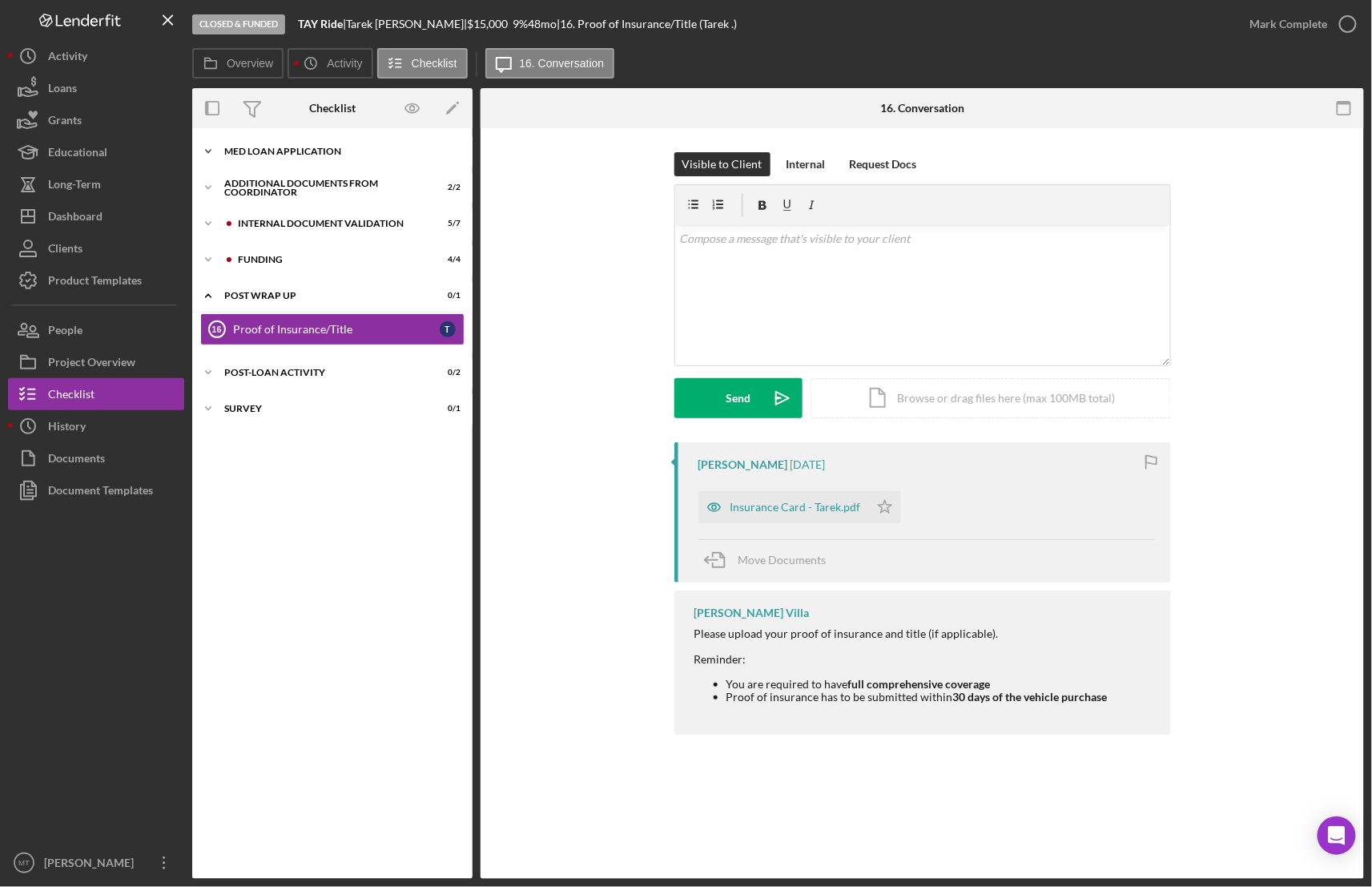
click at [308, 148] on div "MED Loan Application" at bounding box center [339, 151] width 229 height 9
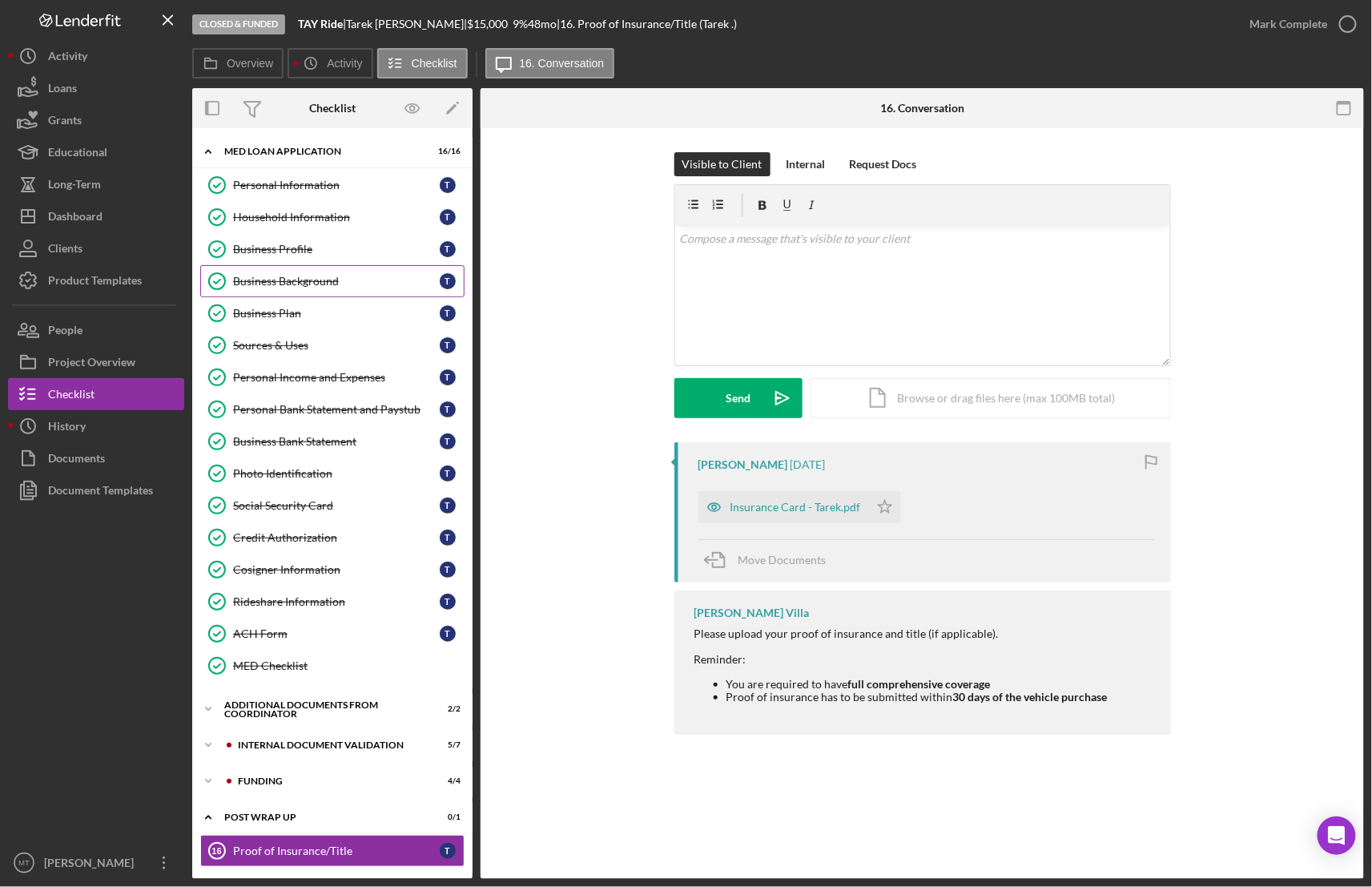
click at [262, 274] on div "Business Background" at bounding box center [336, 280] width 207 height 13
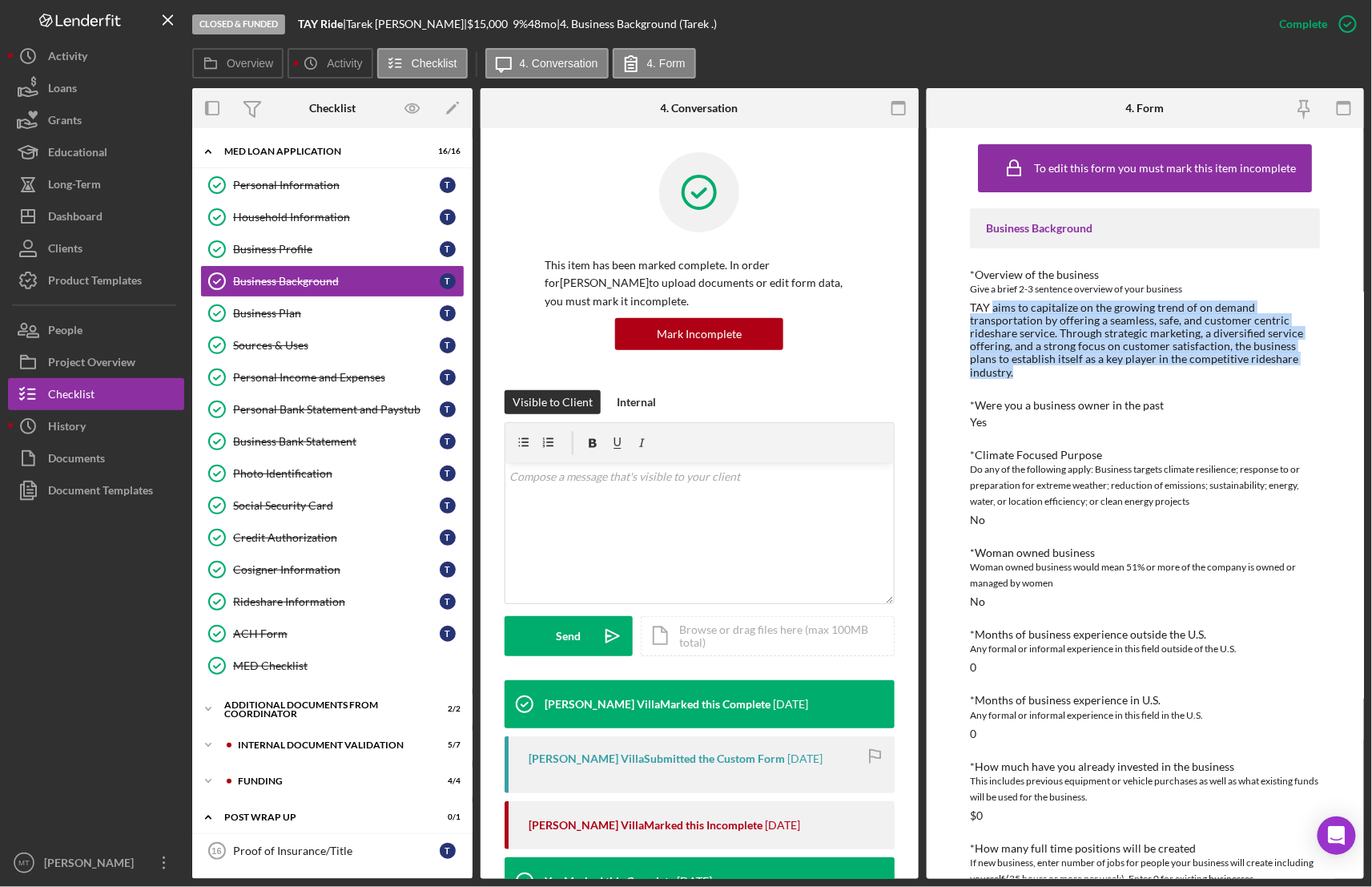
drag, startPoint x: 991, startPoint y: 306, endPoint x: 1070, endPoint y: 370, distance: 101.7
click at [1070, 370] on div "TAY aims to capitalize on the growing trend of on demand transportation by offe…" at bounding box center [1144, 341] width 350 height 78
copy div "aims to capitalize on the growing trend of on demand transportation by offering…"
